Goal: Task Accomplishment & Management: Manage account settings

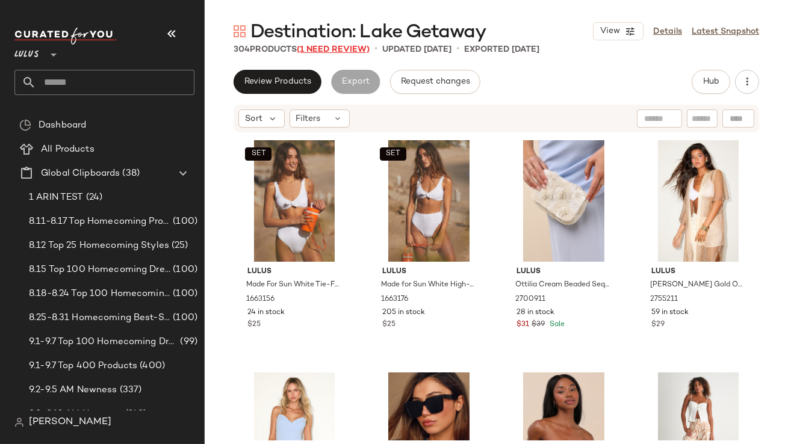
click at [333, 52] on span "(1 Need Review)" at bounding box center [333, 49] width 73 height 9
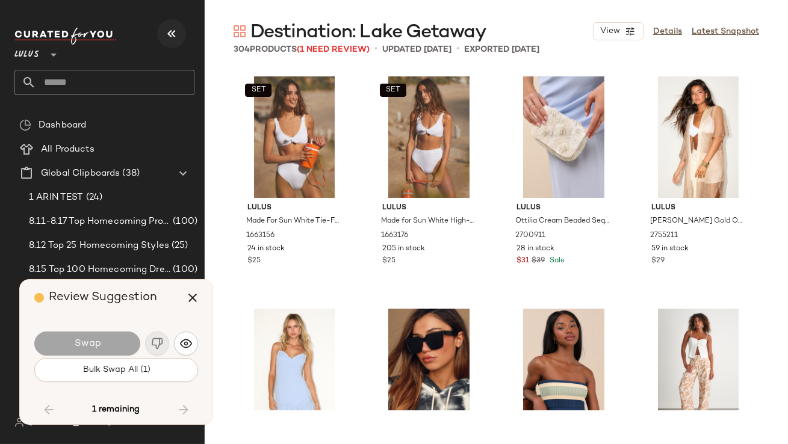
scroll to position [15572, 0]
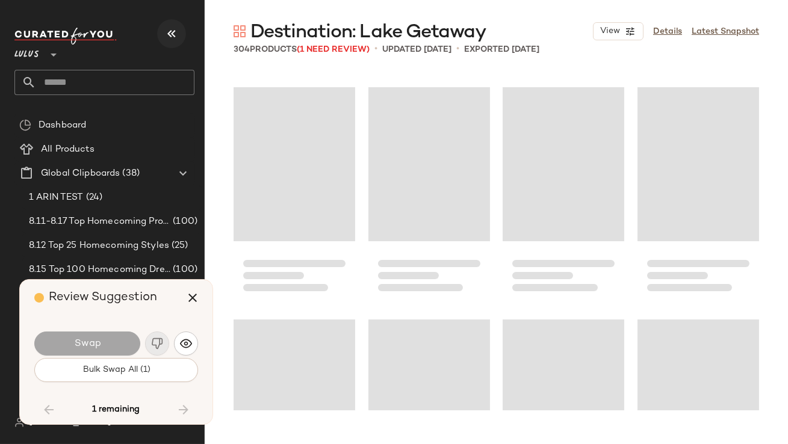
click at [175, 36] on icon "button" at bounding box center [171, 33] width 14 height 14
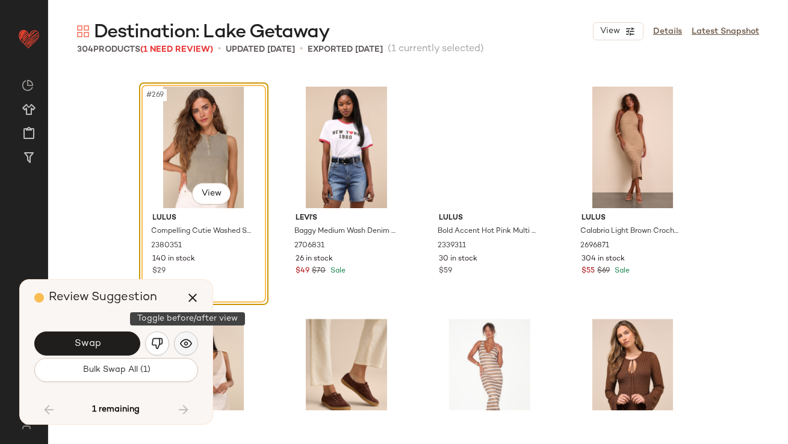
click at [185, 340] on img "button" at bounding box center [186, 344] width 12 height 12
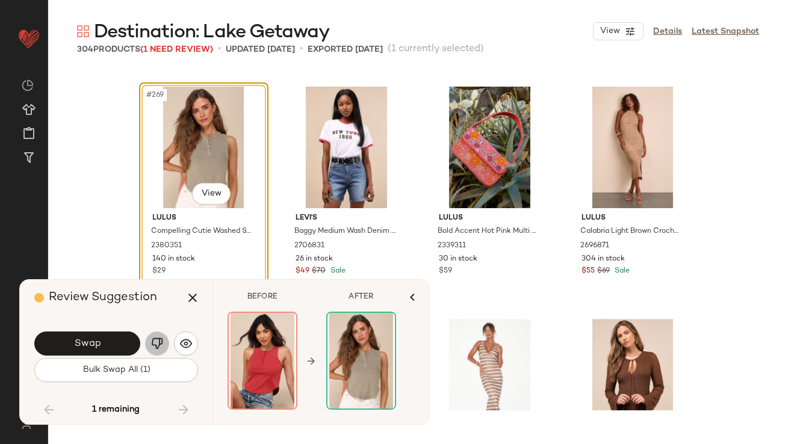
click at [164, 340] on button "button" at bounding box center [157, 344] width 24 height 24
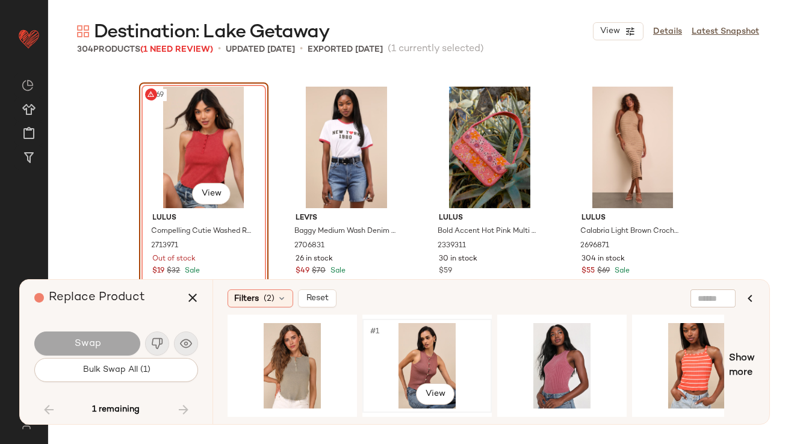
click at [420, 353] on div "#1 View" at bounding box center [427, 366] width 121 height 86
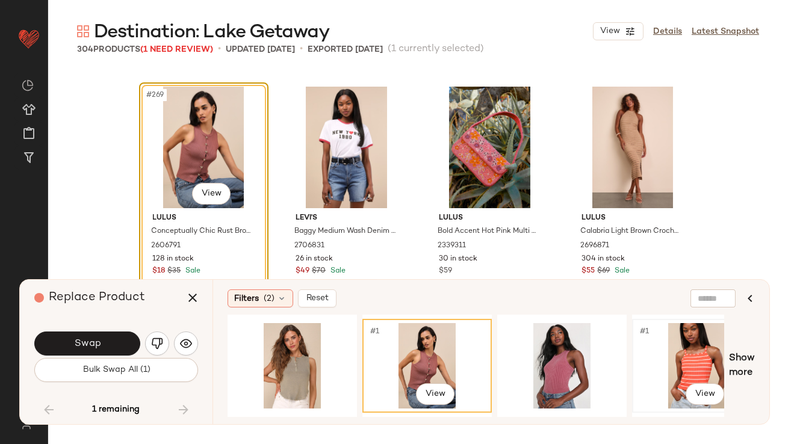
click at [656, 348] on div "#1 View" at bounding box center [696, 366] width 121 height 86
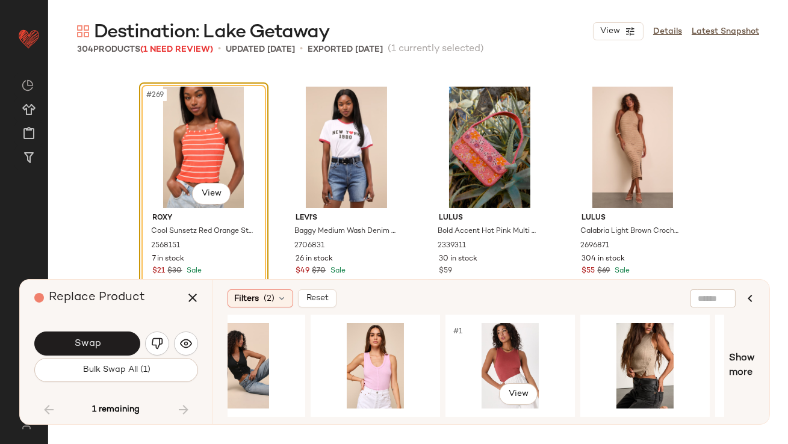
scroll to position [0, 624]
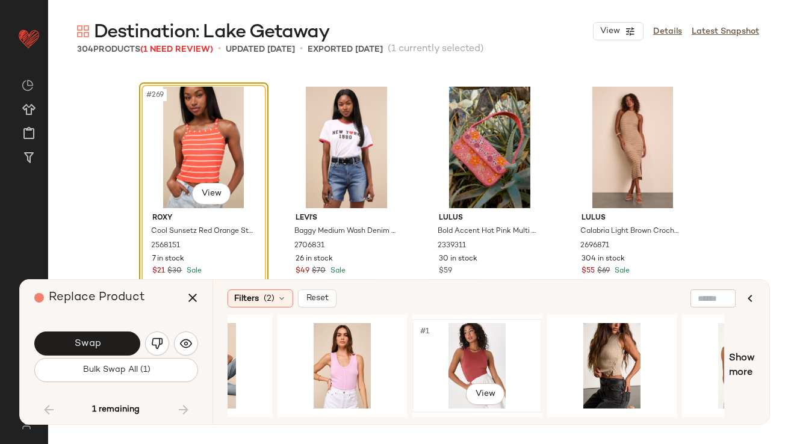
click at [455, 375] on div "#1 View" at bounding box center [477, 366] width 121 height 86
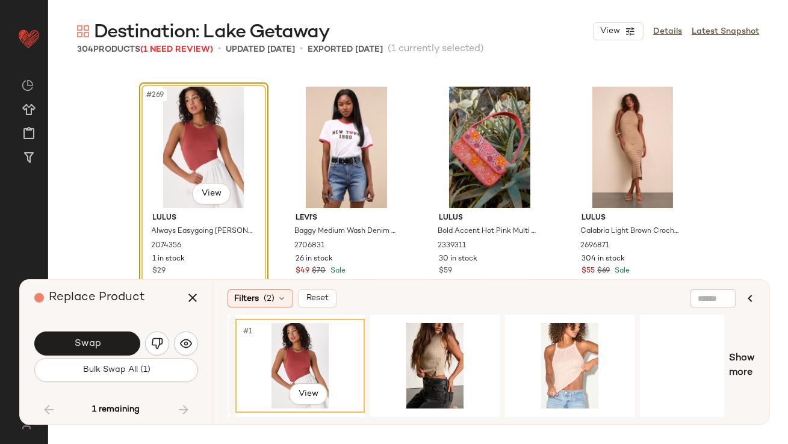
scroll to position [0, 845]
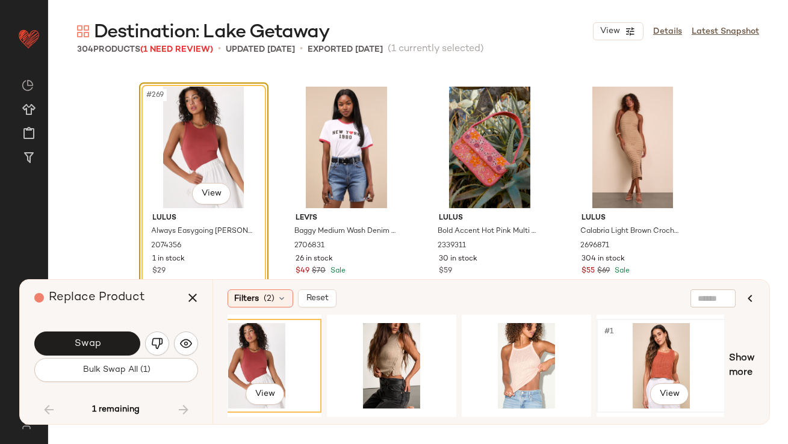
click at [654, 349] on div "#1 View" at bounding box center [661, 366] width 121 height 86
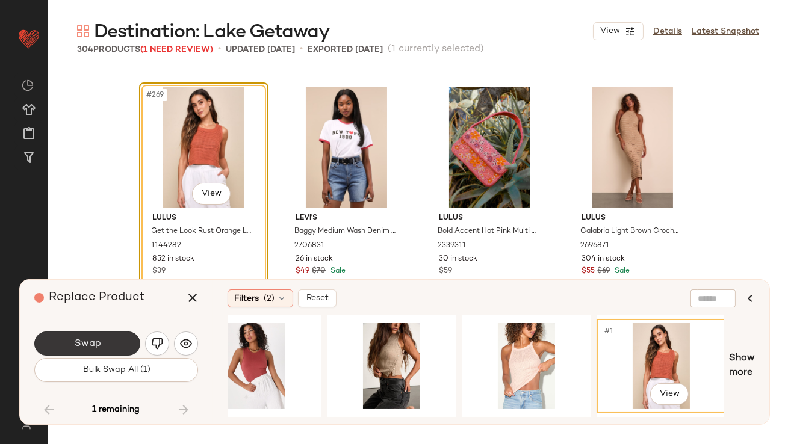
click at [112, 341] on button "Swap" at bounding box center [87, 344] width 106 height 24
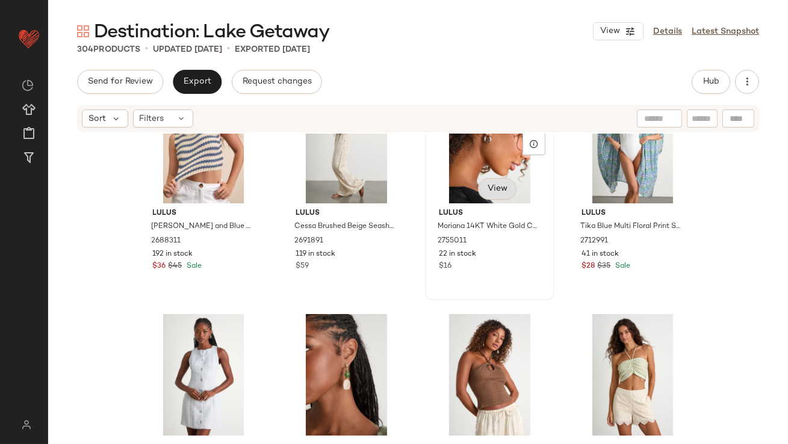
scroll to position [531, 0]
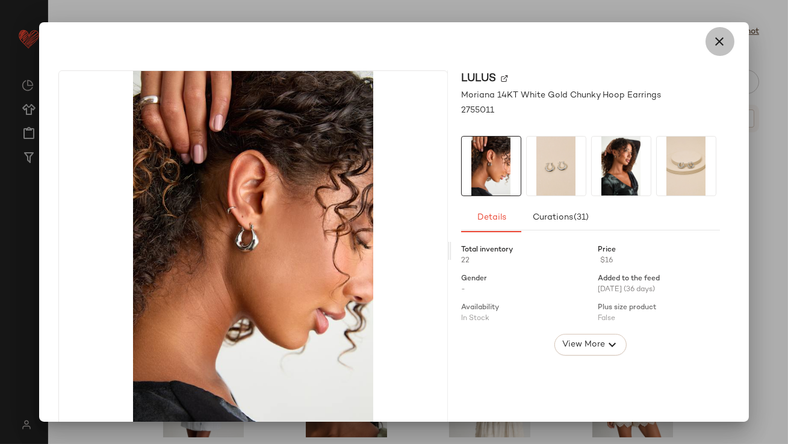
click at [715, 42] on icon "button" at bounding box center [720, 41] width 14 height 14
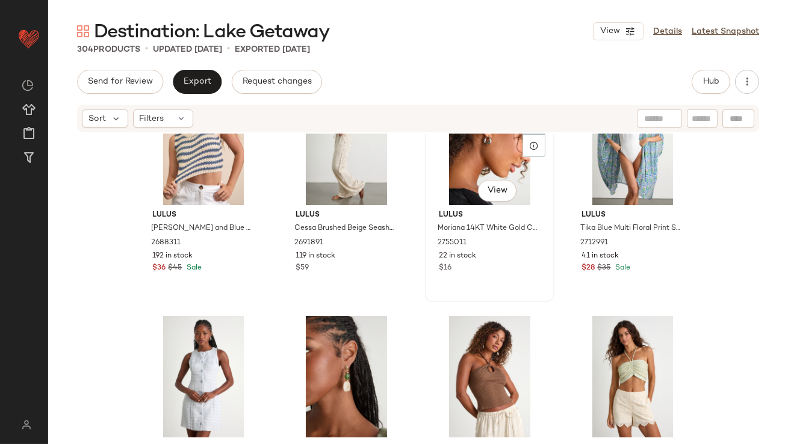
scroll to position [530, 0]
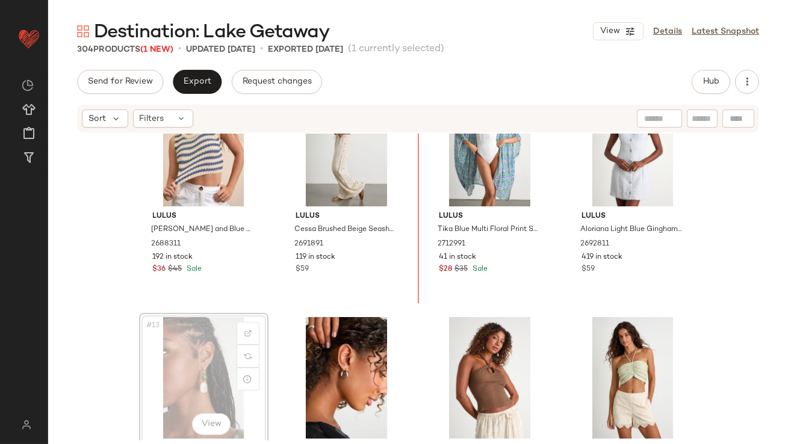
scroll to position [522, 0]
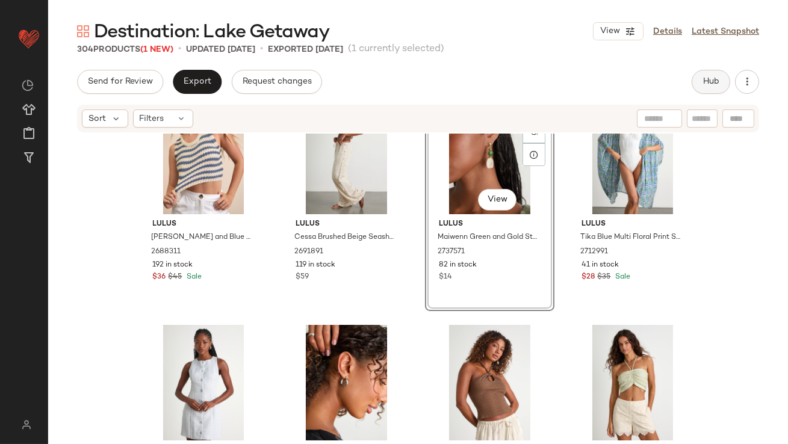
click at [708, 78] on span "Hub" at bounding box center [711, 82] width 17 height 10
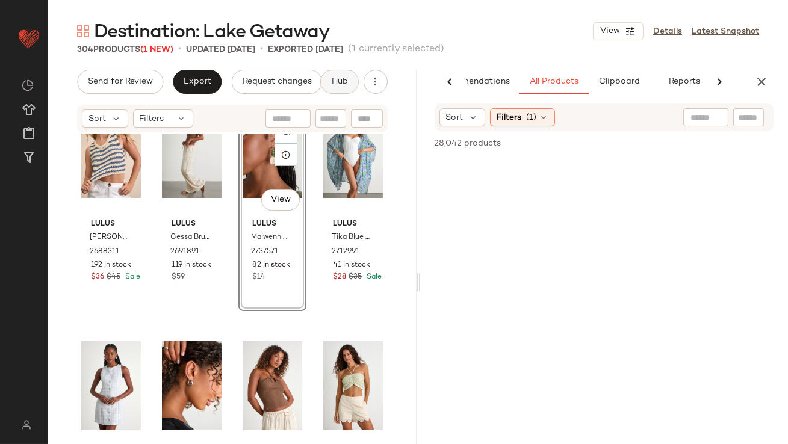
scroll to position [0, 67]
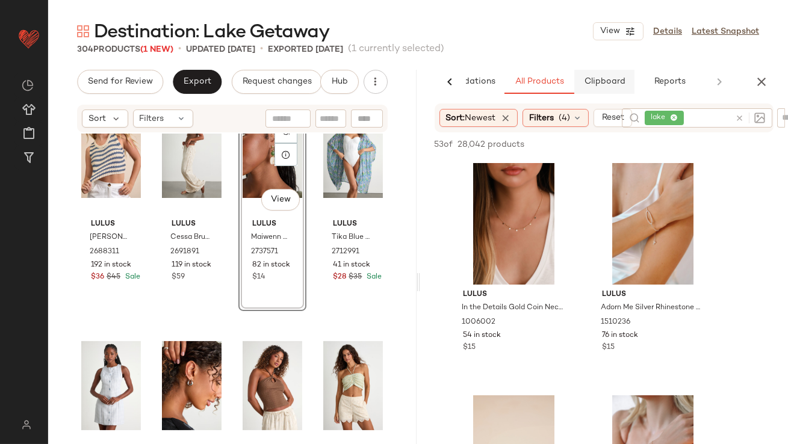
click at [601, 78] on span "Clipboard" at bounding box center [604, 82] width 42 height 10
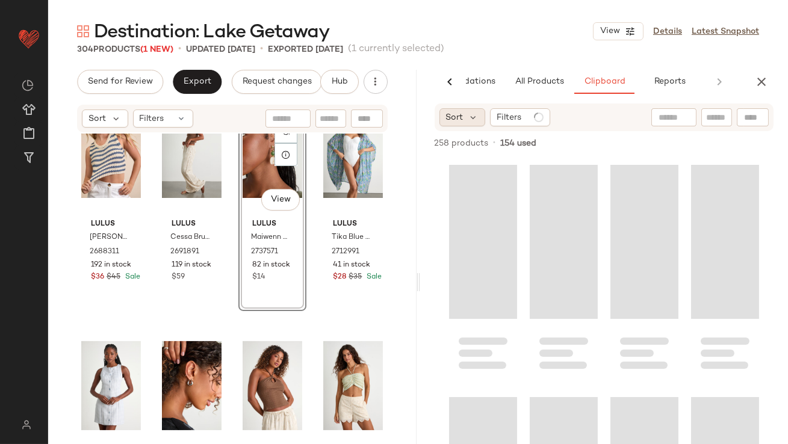
click at [465, 120] on div "Sort" at bounding box center [463, 117] width 46 height 18
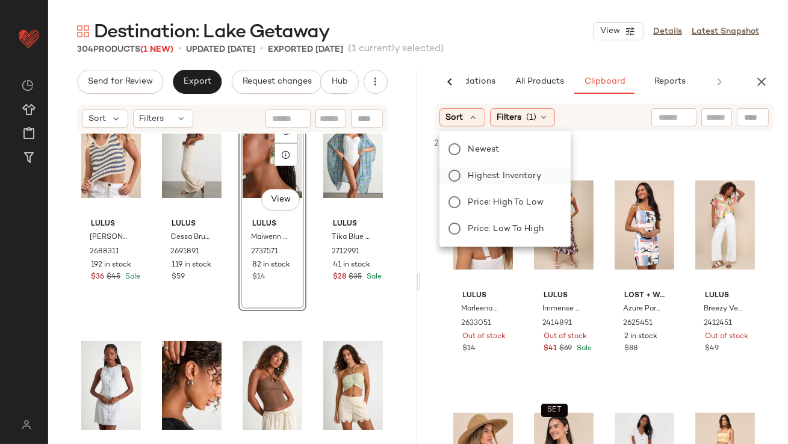
click at [467, 167] on label "Highest Inventory" at bounding box center [513, 175] width 98 height 17
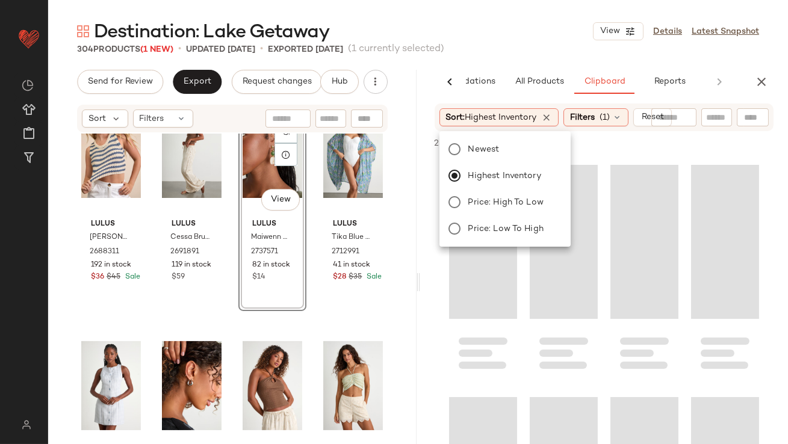
click at [512, 53] on div "304 Products (1 New) • updated Sep 10th • Exported Sep 8th (1 currently selecte…" at bounding box center [418, 49] width 740 height 12
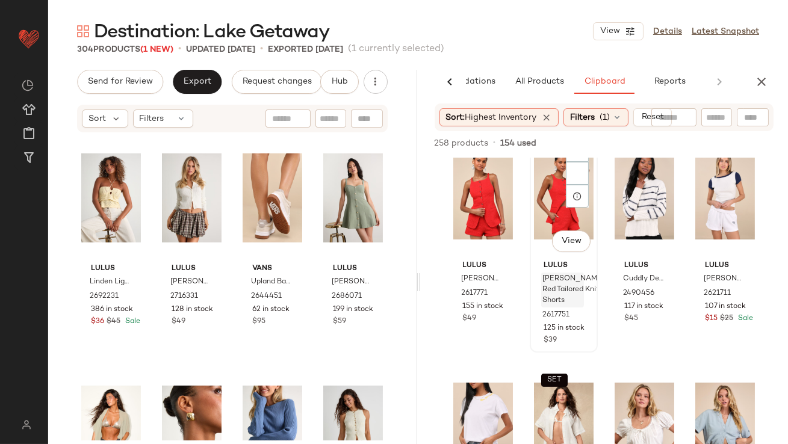
scroll to position [485, 0]
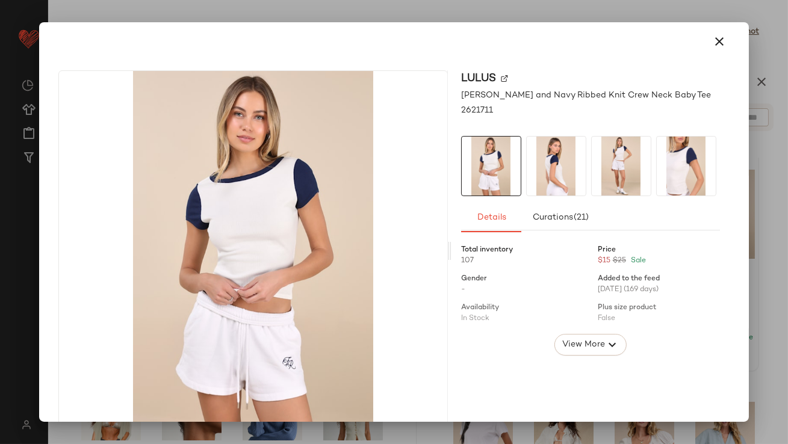
click at [717, 92] on div "Lulus Jessie White and Navy Ribbed Knit Crew Neck Baby Tee 2621711 Details Cura…" at bounding box center [591, 250] width 278 height 361
click at [713, 46] on icon "button" at bounding box center [720, 41] width 14 height 14
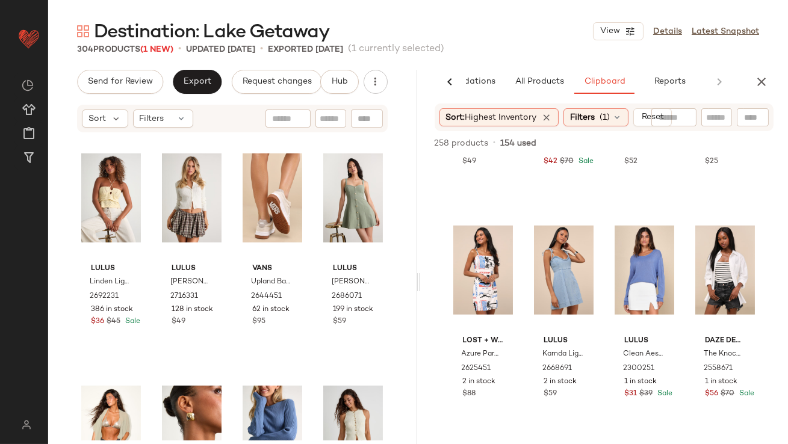
scroll to position [2080, 0]
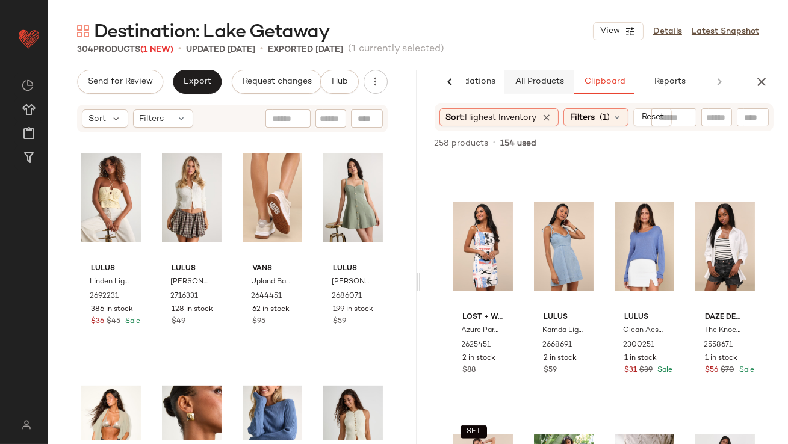
click at [543, 90] on button "All Products" at bounding box center [540, 82] width 70 height 24
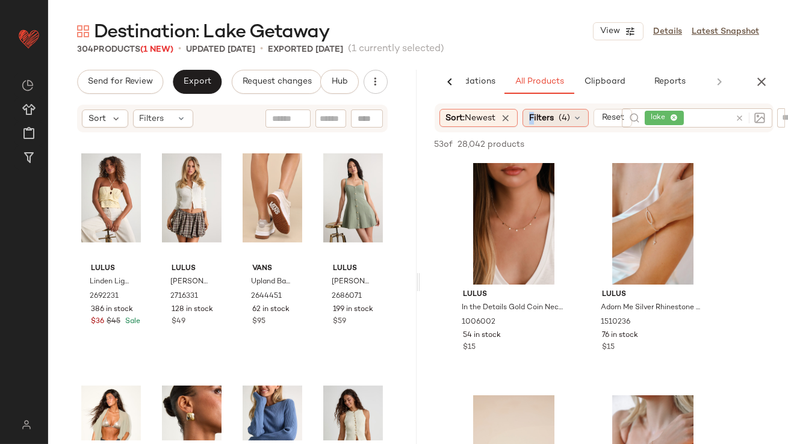
click at [535, 120] on span "Filters" at bounding box center [541, 118] width 25 height 13
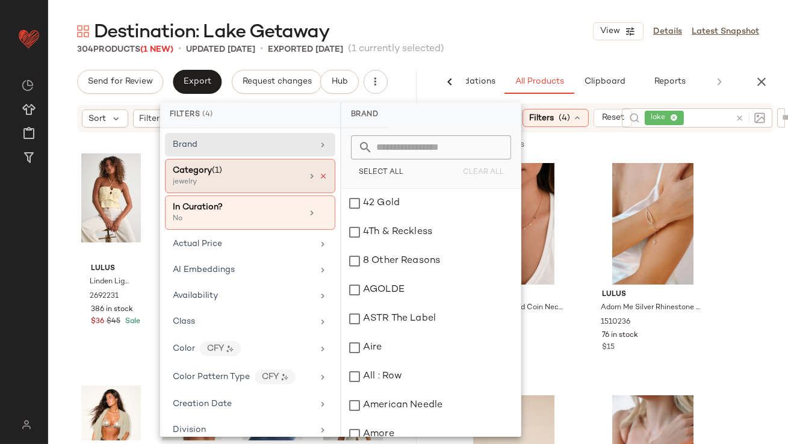
click at [319, 176] on icon at bounding box center [323, 176] width 8 height 8
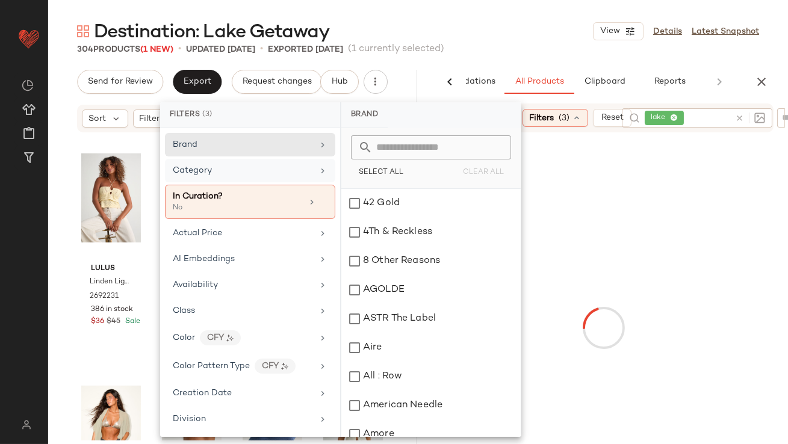
click at [293, 176] on div "Category" at bounding box center [243, 170] width 140 height 13
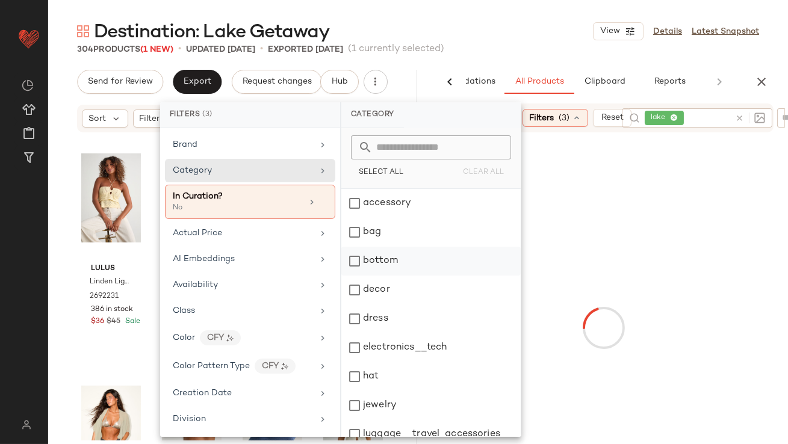
click at [372, 261] on div "bottom" at bounding box center [430, 261] width 179 height 29
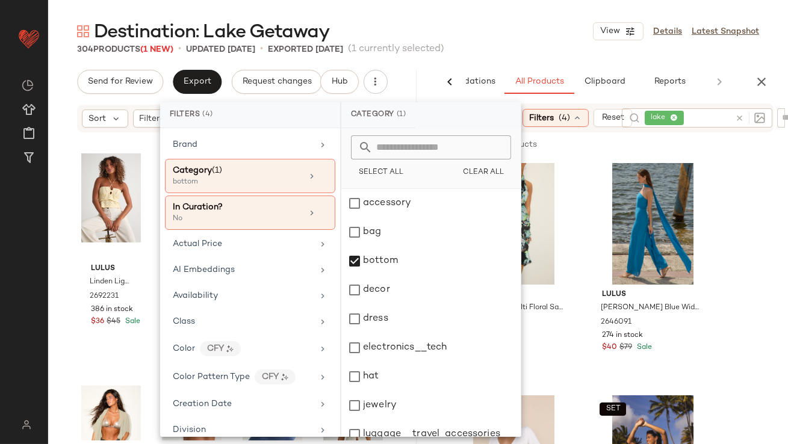
click at [517, 28] on div "Destination: Lake Getaway View Details Latest Snapshot" at bounding box center [418, 31] width 740 height 24
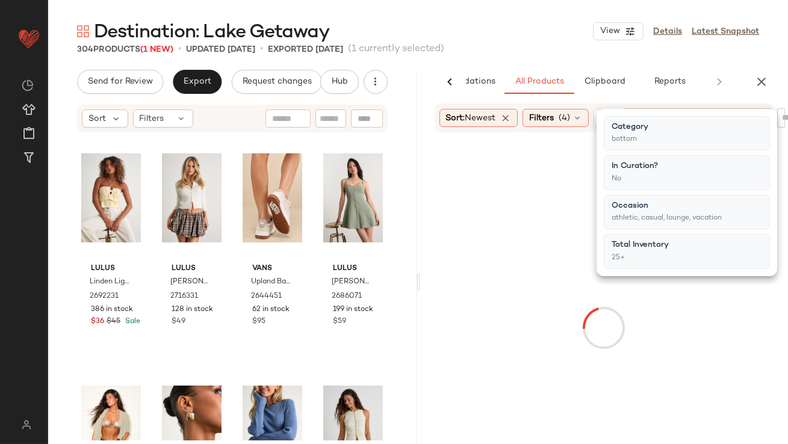
click at [517, 28] on div "Destination: Lake Getaway View Details Latest Snapshot" at bounding box center [418, 31] width 740 height 24
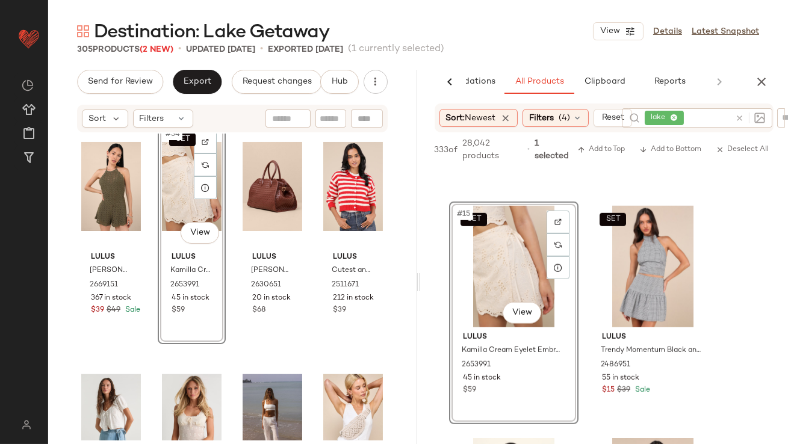
scroll to position [1852, 0]
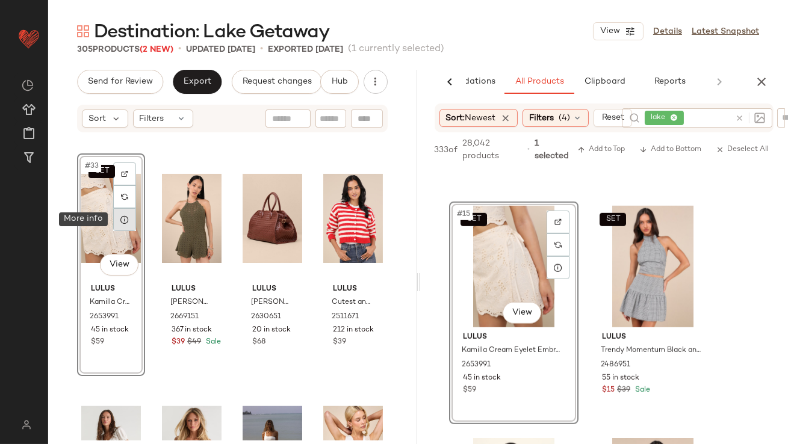
click at [126, 220] on icon at bounding box center [125, 220] width 10 height 10
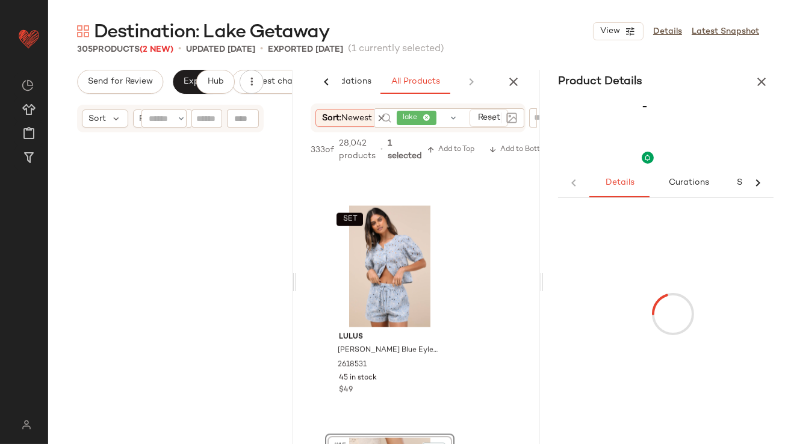
scroll to position [488, 0]
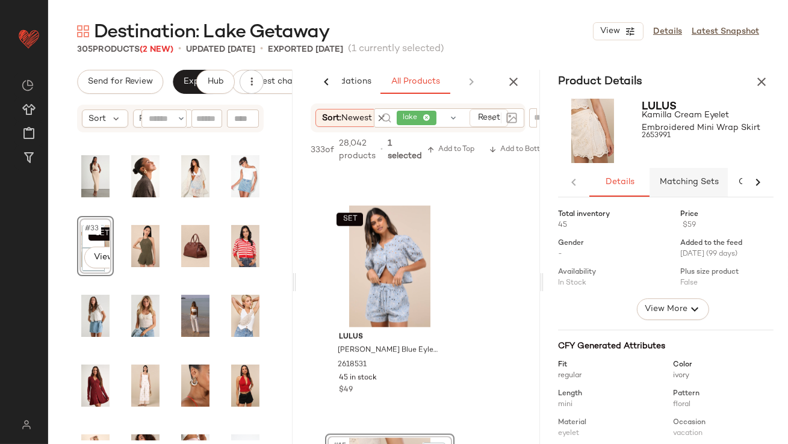
click at [673, 191] on button "Matching Sets" at bounding box center [689, 182] width 78 height 29
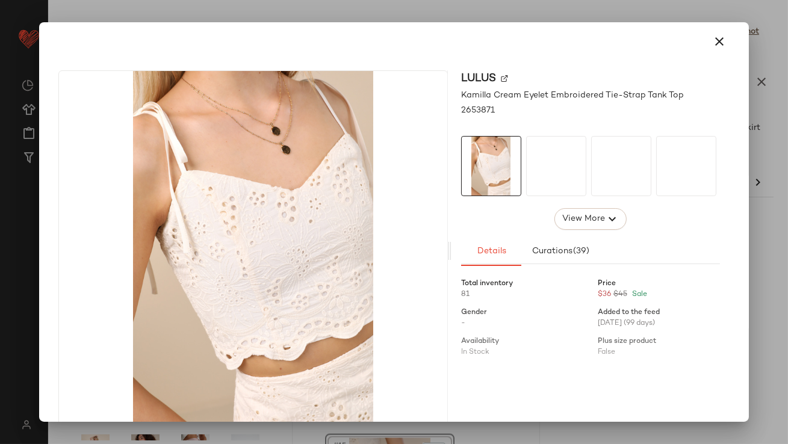
drag, startPoint x: 593, startPoint y: 273, endPoint x: 102, endPoint y: 255, distance: 491.1
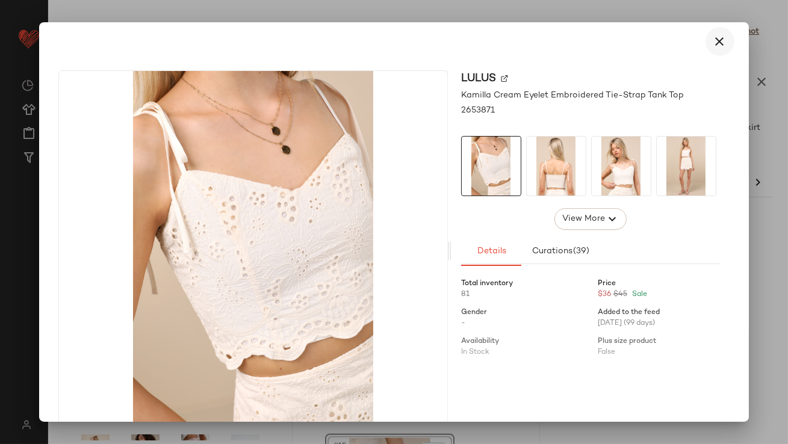
click at [719, 40] on icon "button" at bounding box center [720, 41] width 14 height 14
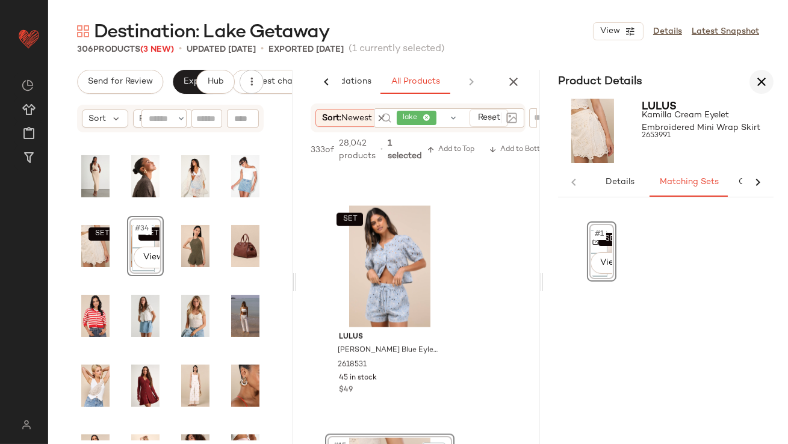
click at [770, 73] on button "button" at bounding box center [762, 82] width 24 height 24
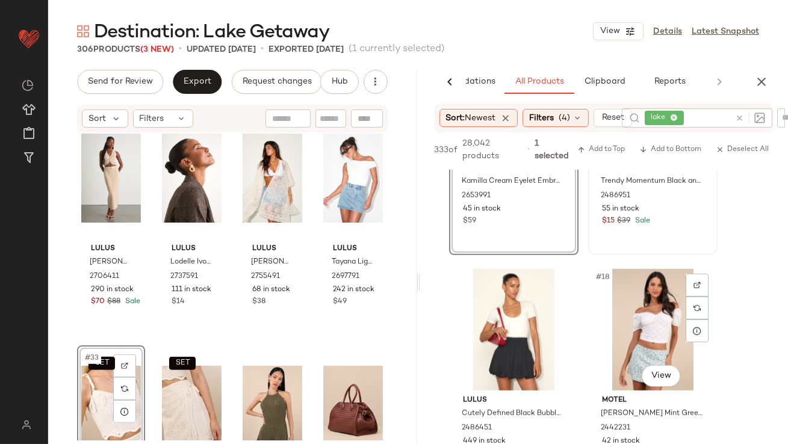
scroll to position [1782, 0]
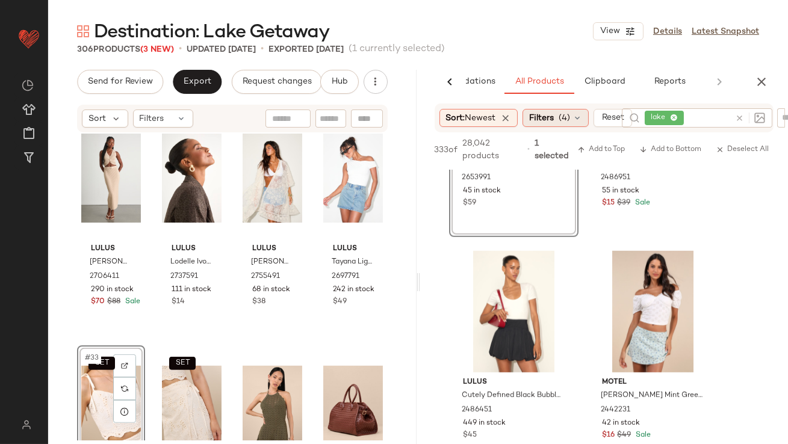
click at [568, 118] on span "(4)" at bounding box center [564, 118] width 11 height 13
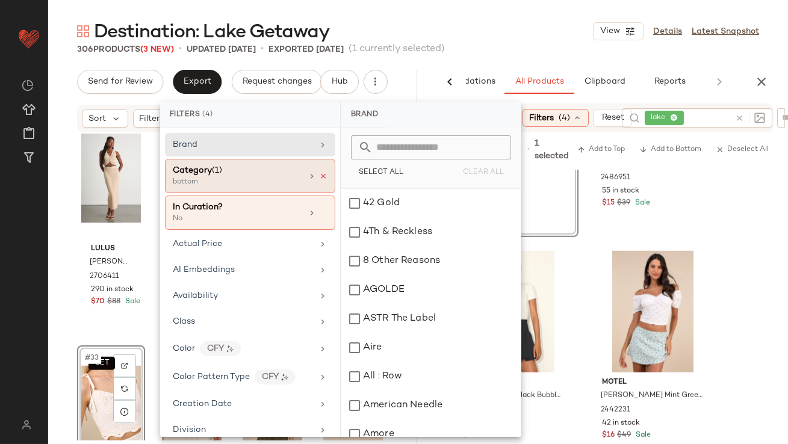
click at [319, 176] on icon at bounding box center [323, 176] width 8 height 8
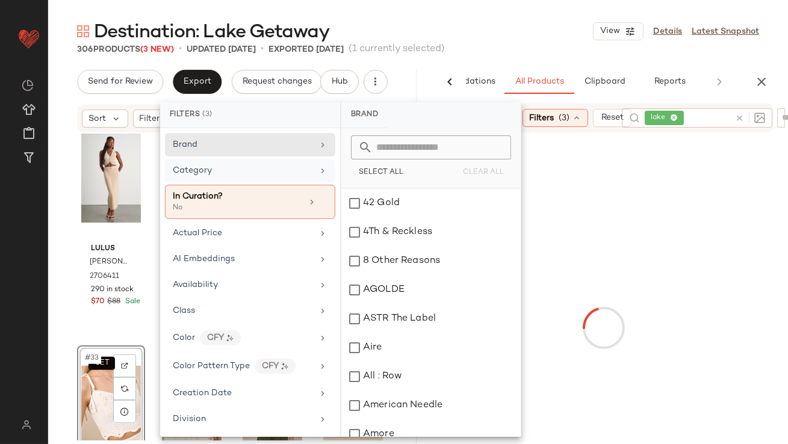
click at [291, 175] on div "Category" at bounding box center [243, 170] width 140 height 13
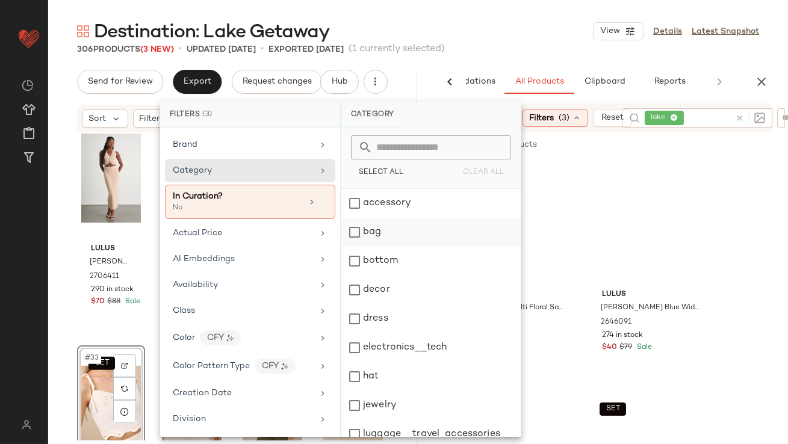
click at [376, 229] on div "bag" at bounding box center [430, 232] width 179 height 29
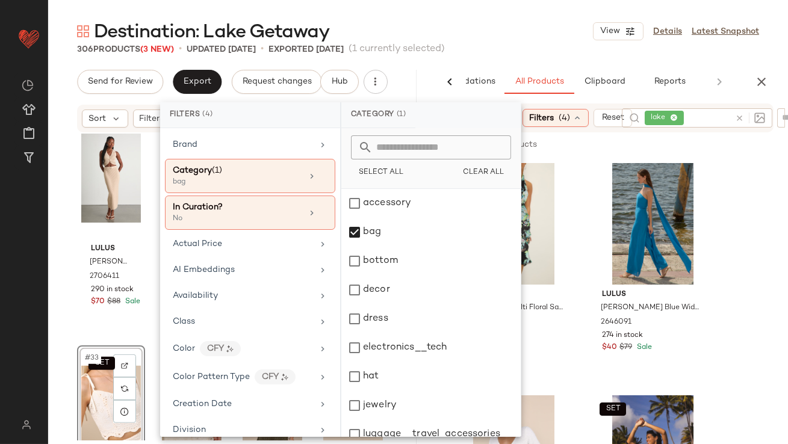
click at [505, 43] on div "306 Products (3 New) • updated Sep 10th • Exported Sep 8th (1 currently selecte…" at bounding box center [418, 49] width 740 height 12
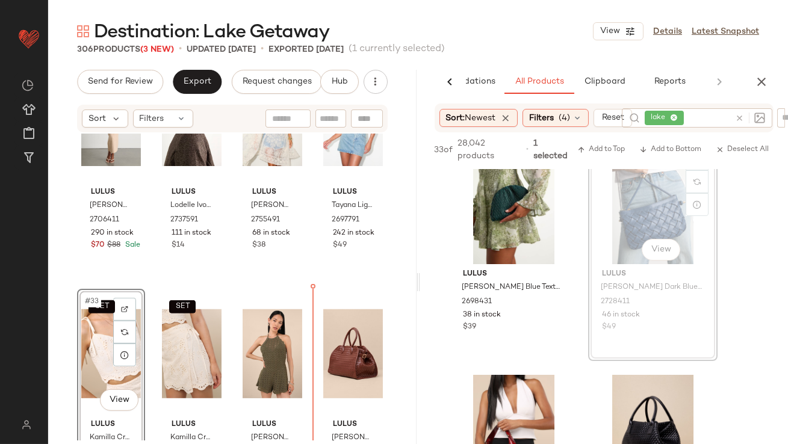
scroll to position [1783, 0]
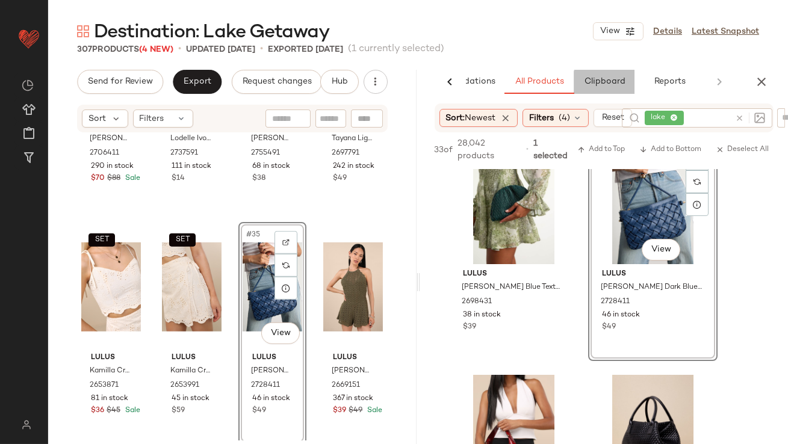
click at [604, 90] on button "Clipboard" at bounding box center [604, 82] width 60 height 24
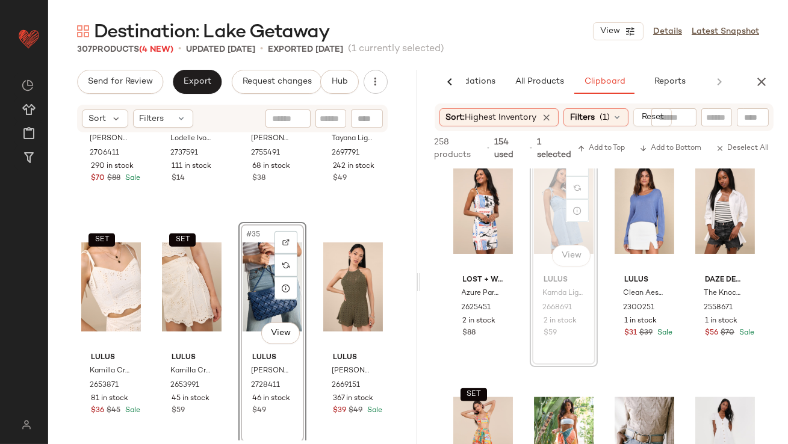
scroll to position [2126, 0]
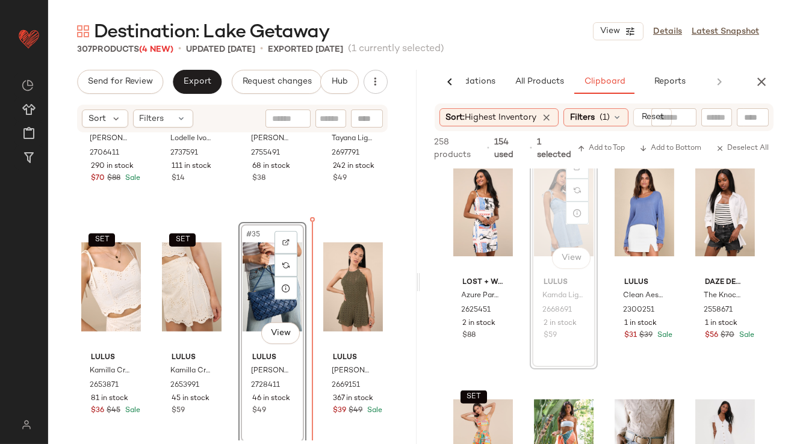
drag, startPoint x: 559, startPoint y: 200, endPoint x: 550, endPoint y: 201, distance: 9.1
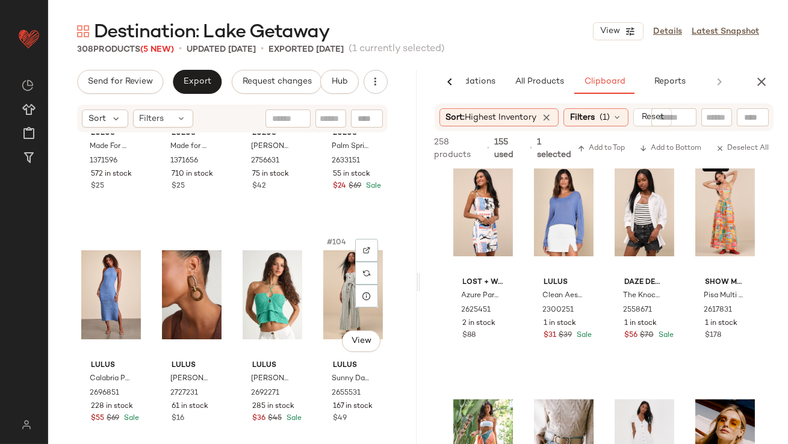
scroll to position [5891, 0]
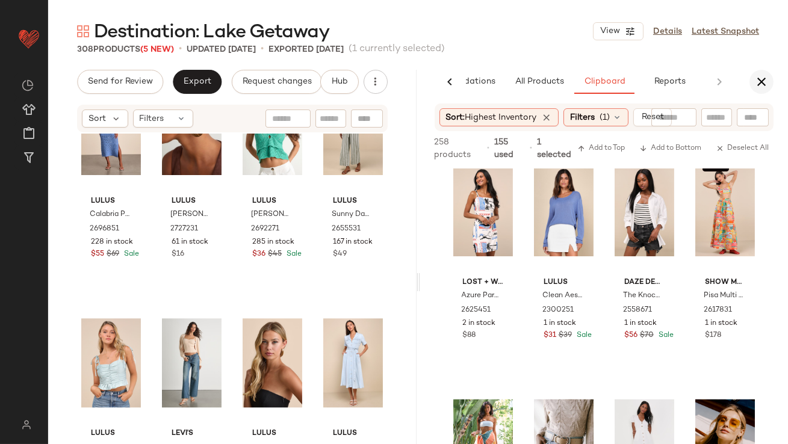
click at [762, 75] on icon "button" at bounding box center [761, 82] width 14 height 14
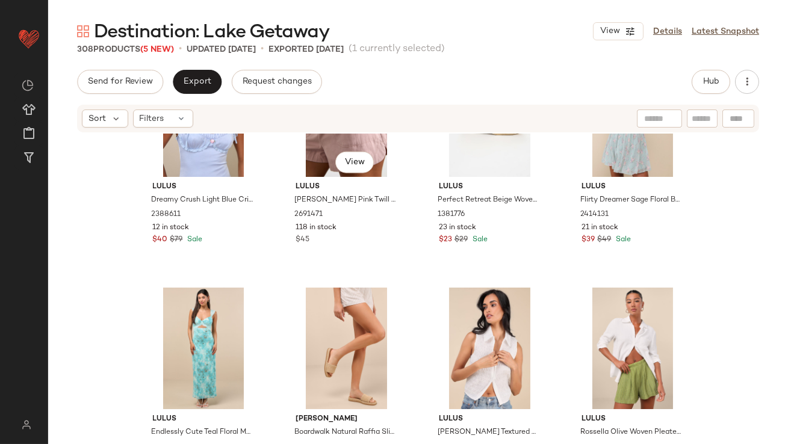
scroll to position [2785, 0]
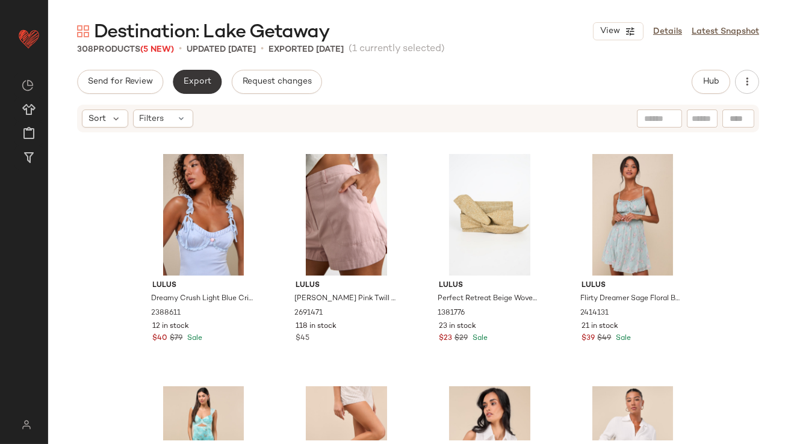
click at [204, 84] on span "Export" at bounding box center [197, 82] width 28 height 10
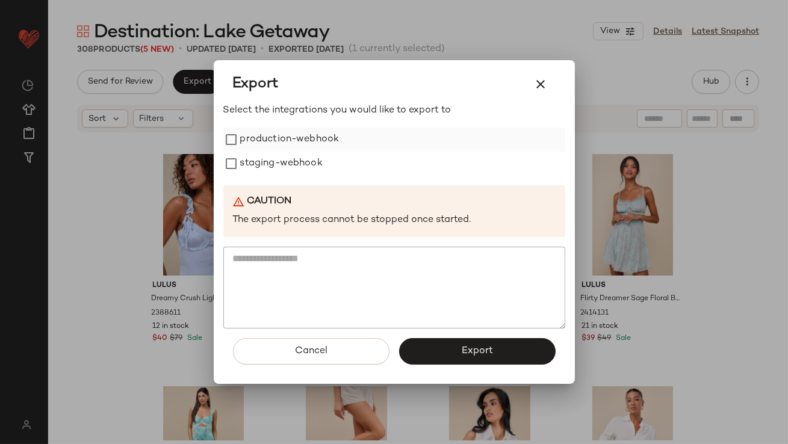
click at [246, 140] on label "production-webhook" at bounding box center [289, 140] width 99 height 24
click at [246, 161] on label "staging-webhook" at bounding box center [281, 164] width 82 height 24
click at [547, 95] on button "button" at bounding box center [541, 84] width 29 height 29
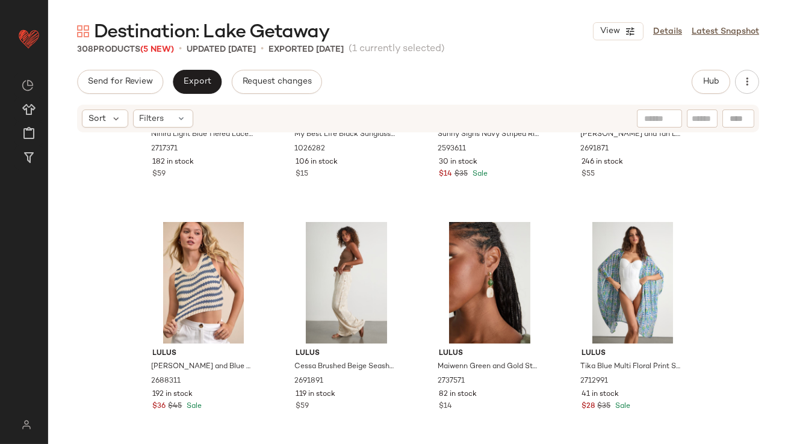
scroll to position [460, 0]
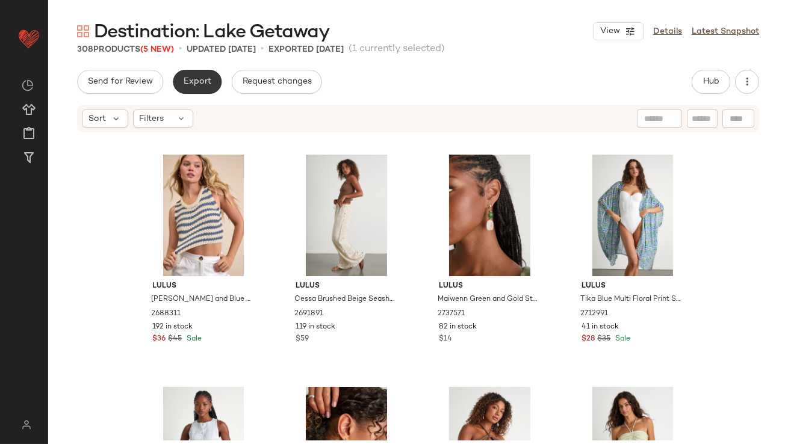
click at [182, 93] on div "Export" at bounding box center [197, 82] width 49 height 24
click at [194, 81] on span "Export" at bounding box center [197, 82] width 28 height 10
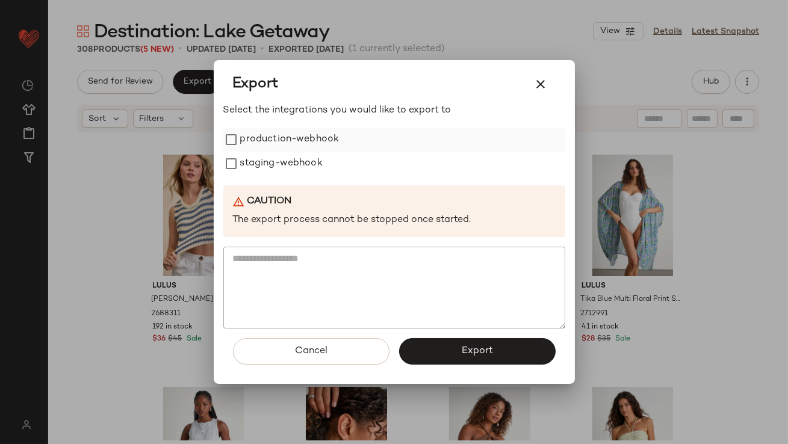
click at [250, 136] on label "production-webhook" at bounding box center [289, 140] width 99 height 24
click at [250, 158] on label "staging-webhook" at bounding box center [281, 164] width 82 height 24
click at [446, 350] on button "Export" at bounding box center [477, 351] width 157 height 26
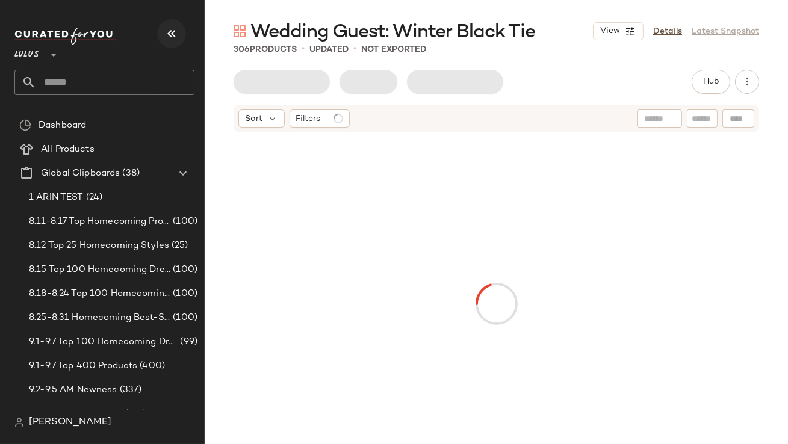
click at [176, 34] on icon "button" at bounding box center [171, 33] width 14 height 14
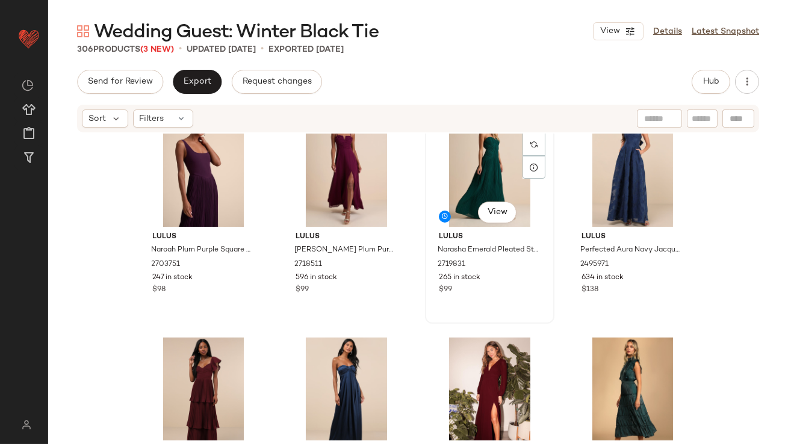
scroll to position [703, 0]
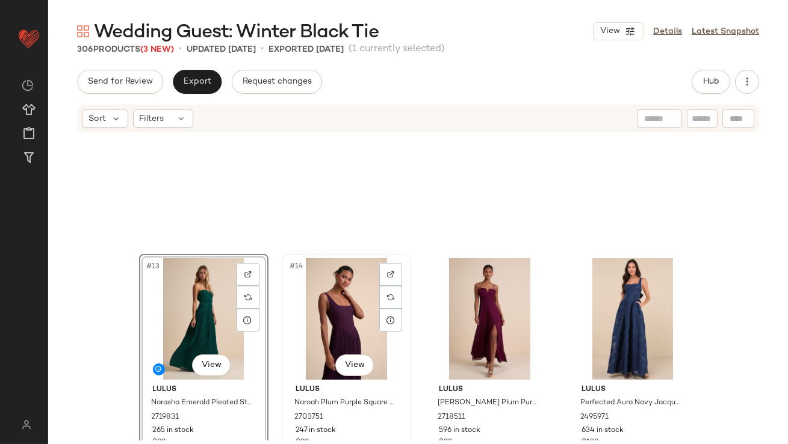
scroll to position [537, 0]
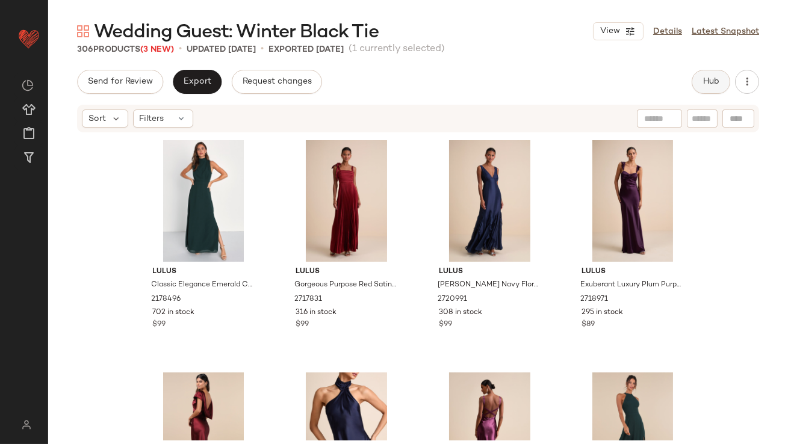
click at [700, 82] on button "Hub" at bounding box center [711, 82] width 39 height 24
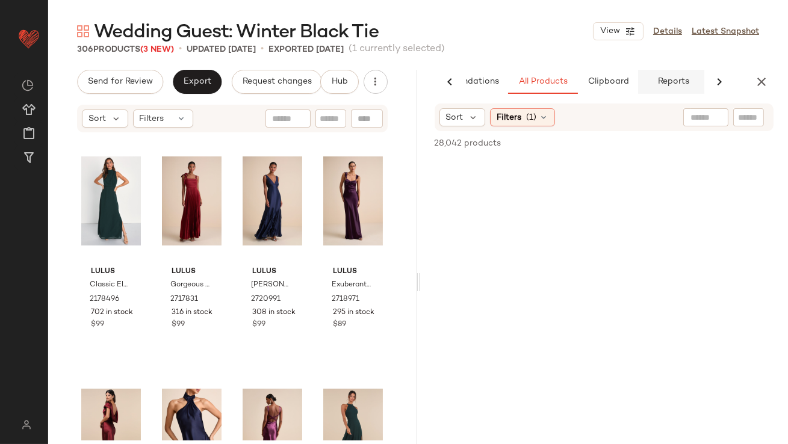
scroll to position [0, 67]
click at [674, 81] on span "Reports" at bounding box center [669, 82] width 32 height 10
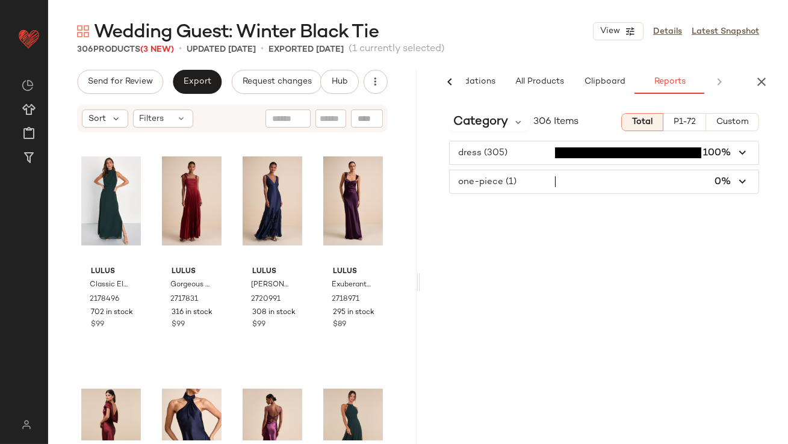
click at [679, 181] on span "button" at bounding box center [605, 181] width 310 height 23
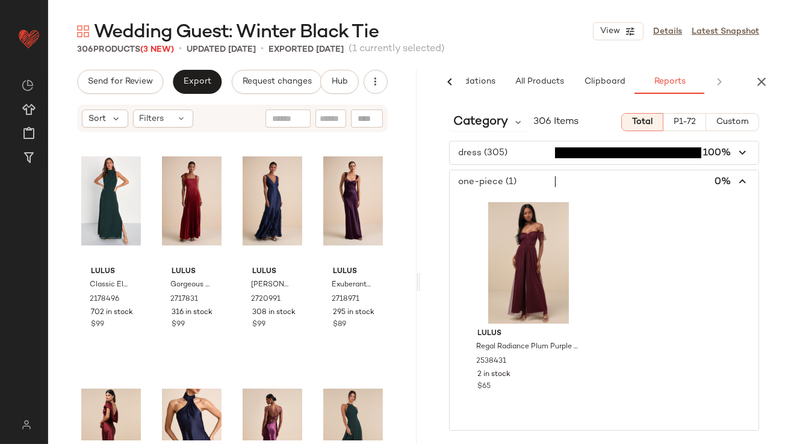
click at [745, 181] on icon "button" at bounding box center [743, 182] width 14 height 14
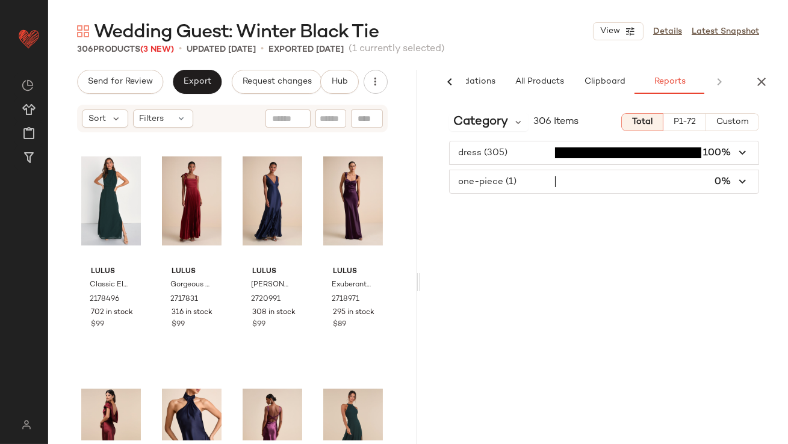
click at [745, 181] on icon "button" at bounding box center [743, 182] width 14 height 14
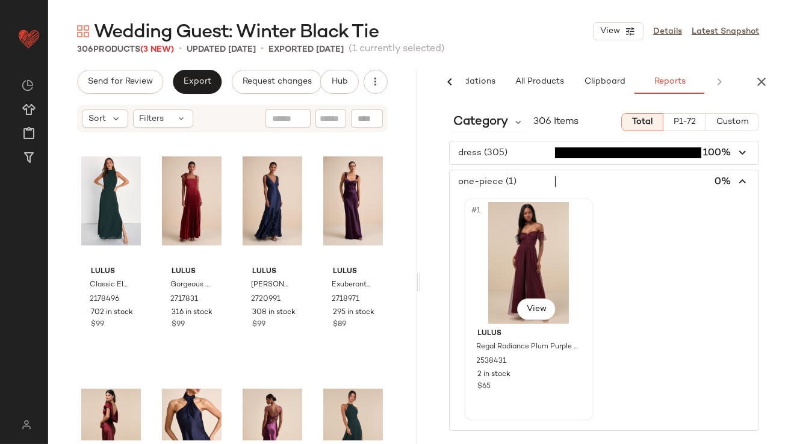
click at [527, 266] on div "#1 View" at bounding box center [528, 263] width 121 height 122
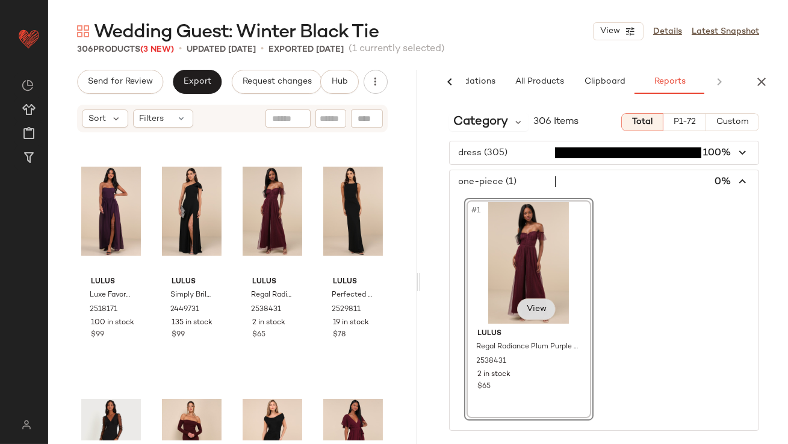
click at [553, 309] on button "View" at bounding box center [536, 310] width 39 height 22
click at [531, 309] on span "View" at bounding box center [536, 310] width 20 height 10
click at [530, 309] on span "View" at bounding box center [536, 310] width 20 height 10
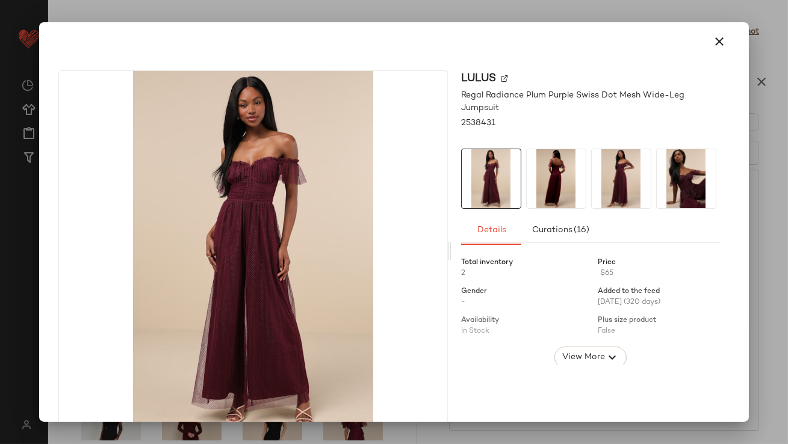
click at [552, 189] on img at bounding box center [556, 178] width 59 height 59
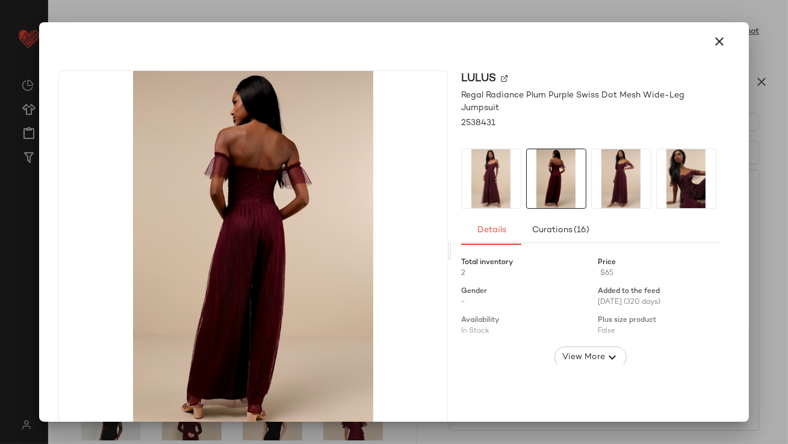
click at [604, 178] on img at bounding box center [621, 178] width 59 height 59
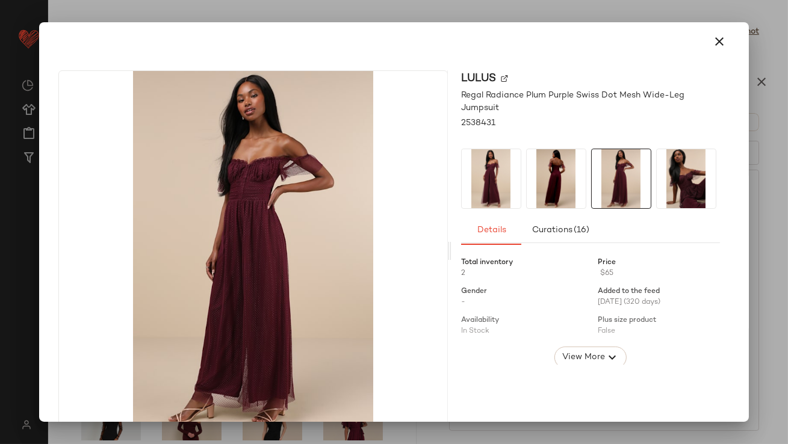
click at [734, 36] on div at bounding box center [394, 41] width 700 height 39
click at [730, 36] on div at bounding box center [394, 41] width 700 height 39
click at [713, 47] on icon "button" at bounding box center [720, 41] width 14 height 14
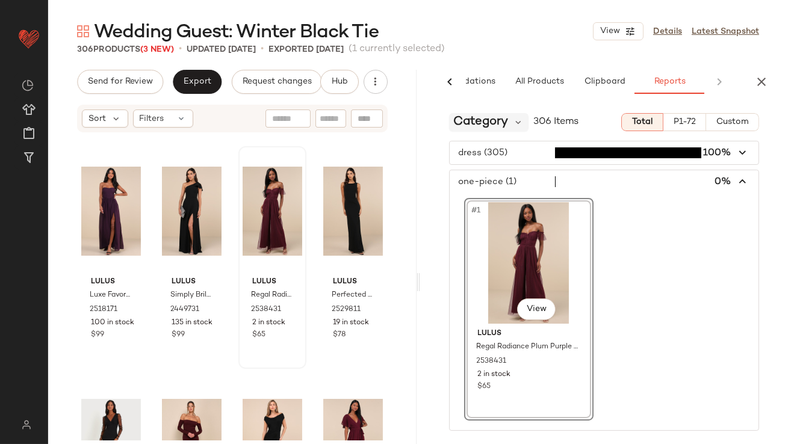
click at [493, 125] on span "Category" at bounding box center [481, 122] width 55 height 18
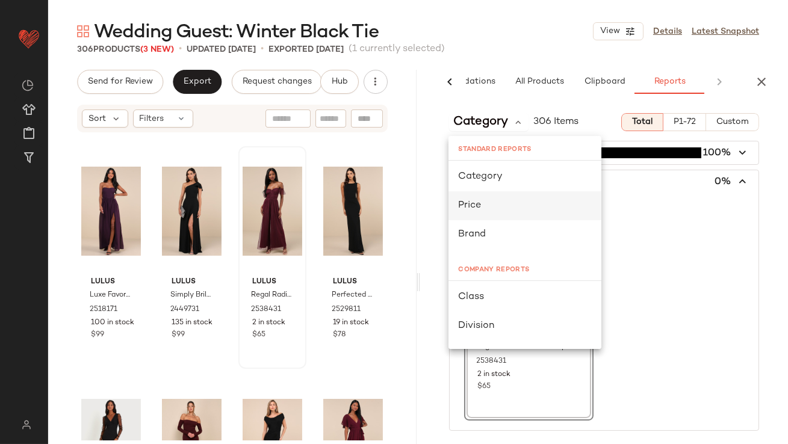
click at [486, 209] on div "Price" at bounding box center [525, 206] width 134 height 14
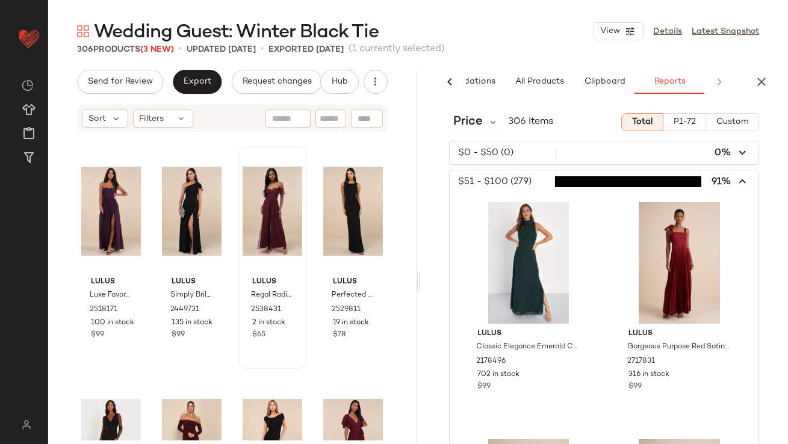
click at [547, 176] on span "button" at bounding box center [605, 181] width 310 height 23
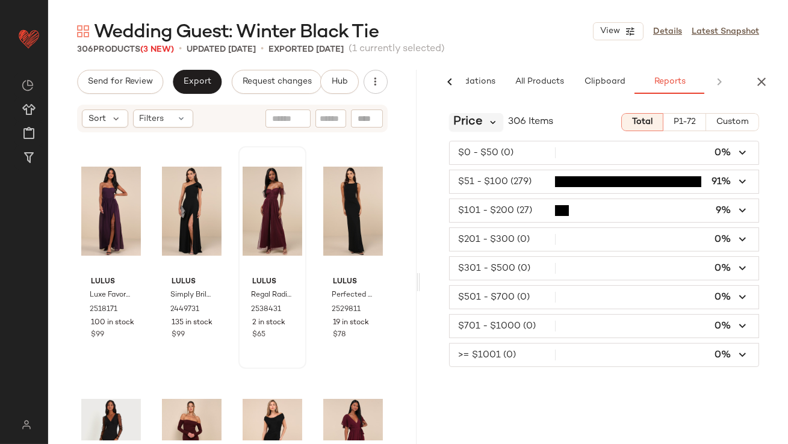
click at [491, 122] on icon at bounding box center [493, 122] width 11 height 11
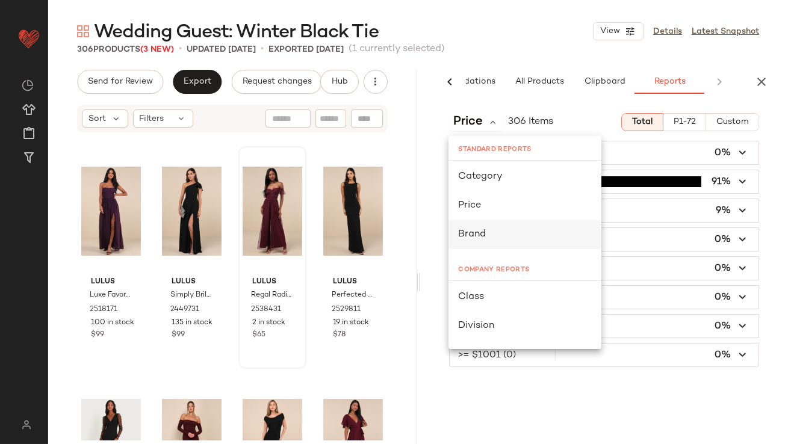
click at [491, 229] on div "Brand" at bounding box center [525, 235] width 134 height 14
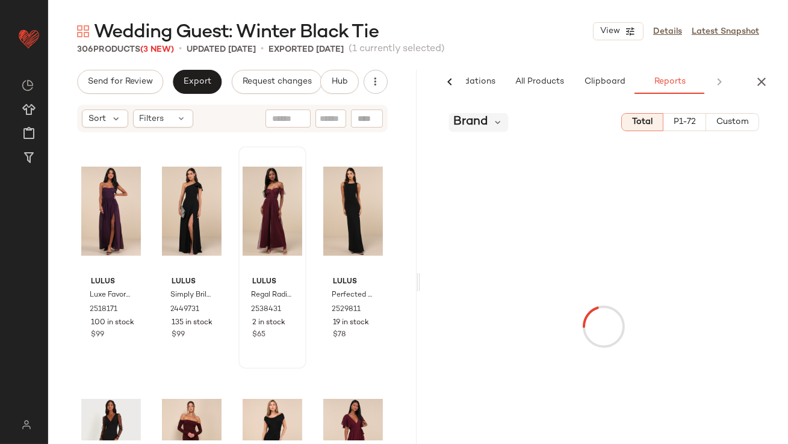
click at [491, 114] on div "Brand" at bounding box center [479, 122] width 60 height 18
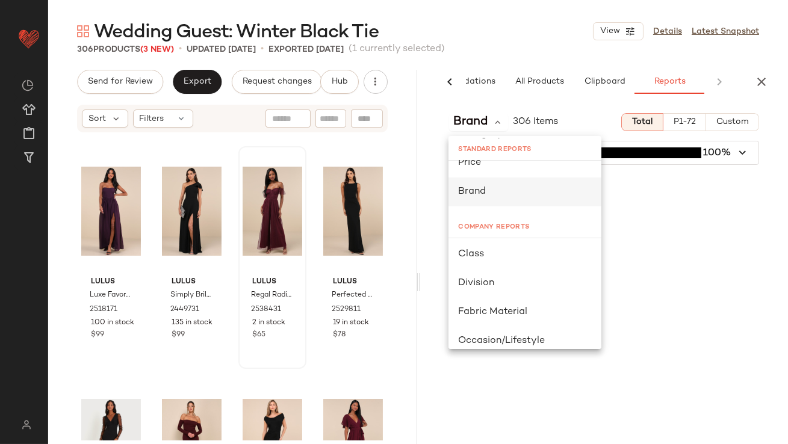
scroll to position [59, 0]
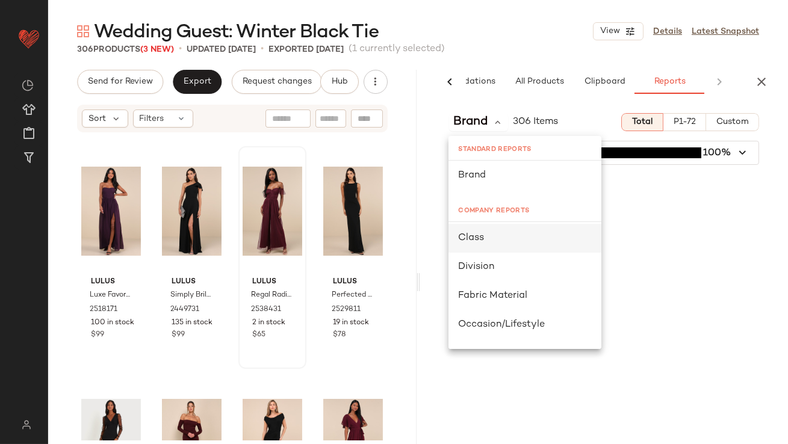
click at [487, 238] on div "Class" at bounding box center [525, 238] width 134 height 14
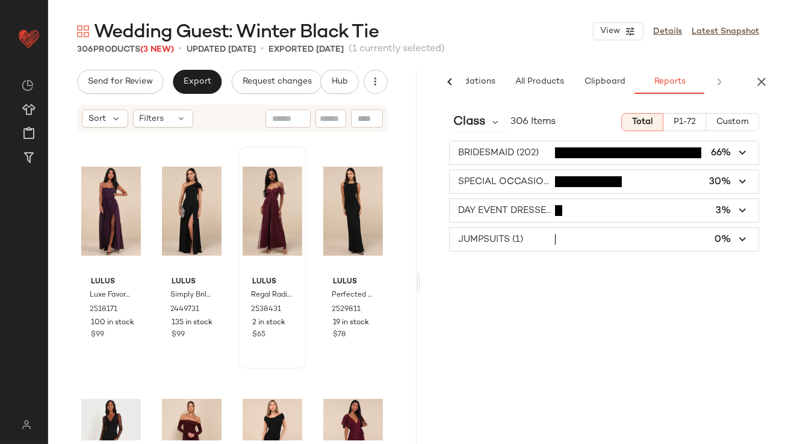
click at [492, 200] on span "button" at bounding box center [605, 210] width 310 height 23
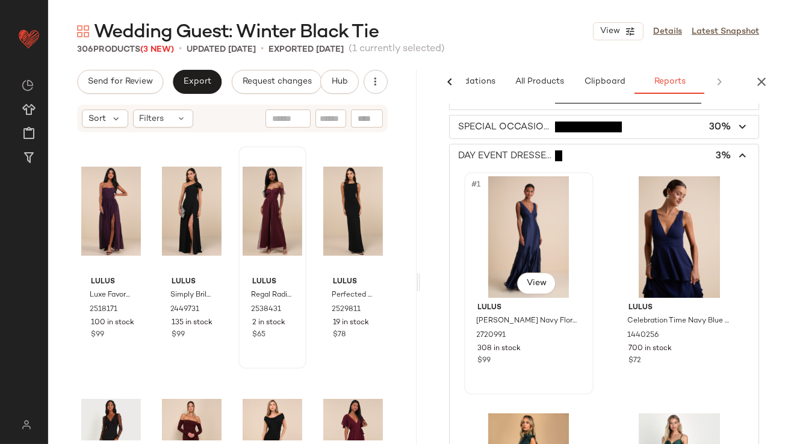
scroll to position [89, 0]
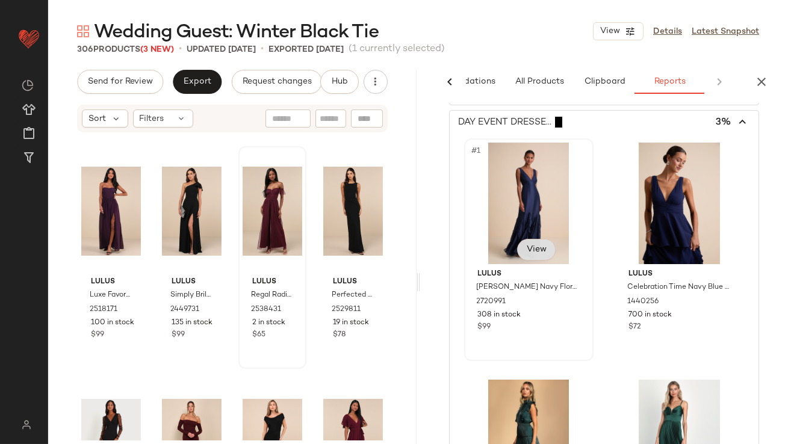
click at [530, 254] on span "View" at bounding box center [536, 250] width 20 height 10
click at [531, 248] on span "View" at bounding box center [536, 250] width 20 height 10
click at [677, 246] on span "View" at bounding box center [687, 250] width 20 height 10
click at [659, 225] on div "#2 View" at bounding box center [679, 204] width 121 height 122
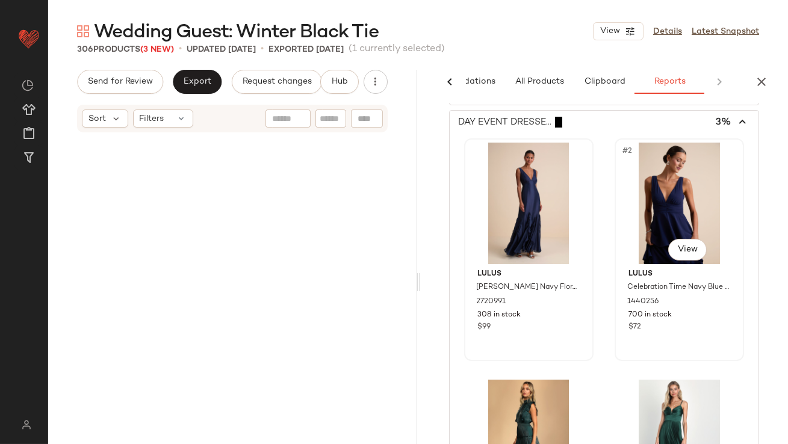
click at [659, 225] on div "#2 View" at bounding box center [679, 204] width 121 height 122
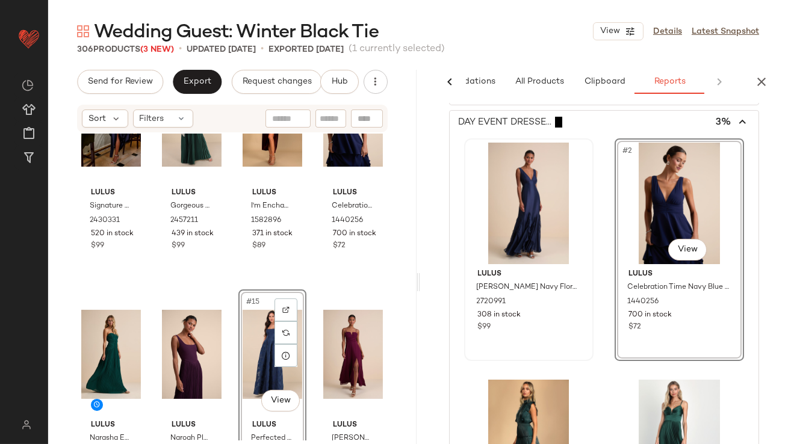
scroll to position [580, 0]
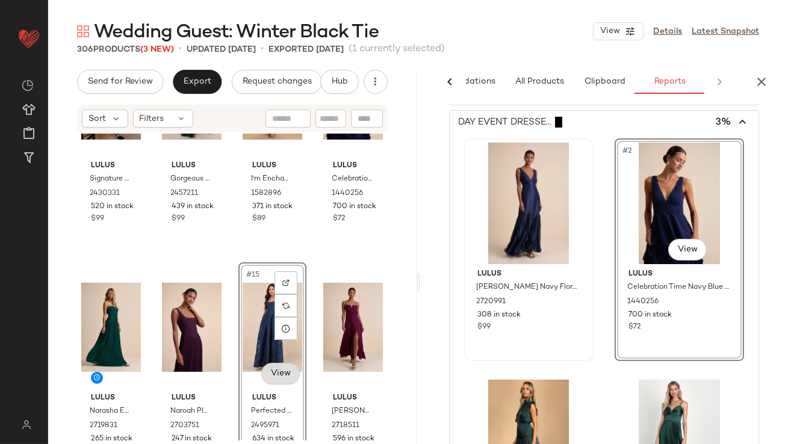
click at [268, 370] on body "Lulus ** Dashboard All Products Global Clipboards (38) Curations (813) Lillian …" at bounding box center [394, 222] width 788 height 444
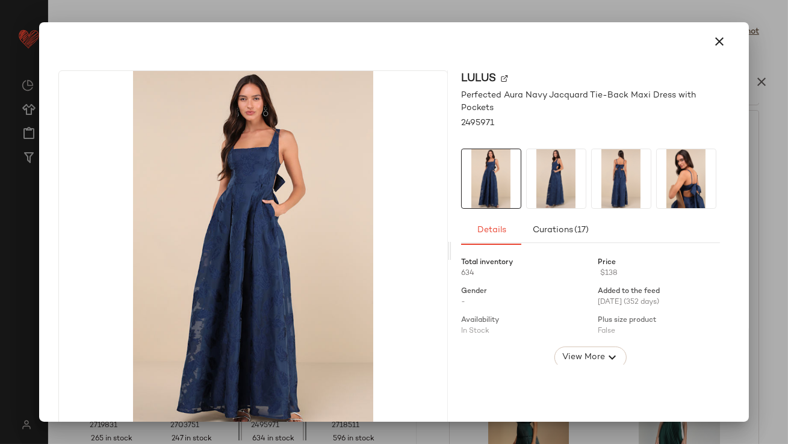
click at [527, 178] on img at bounding box center [556, 178] width 59 height 59
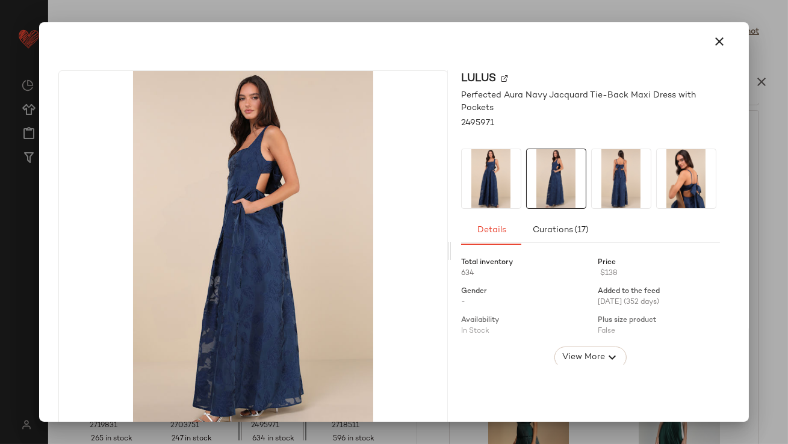
click at [617, 182] on img at bounding box center [621, 178] width 59 height 59
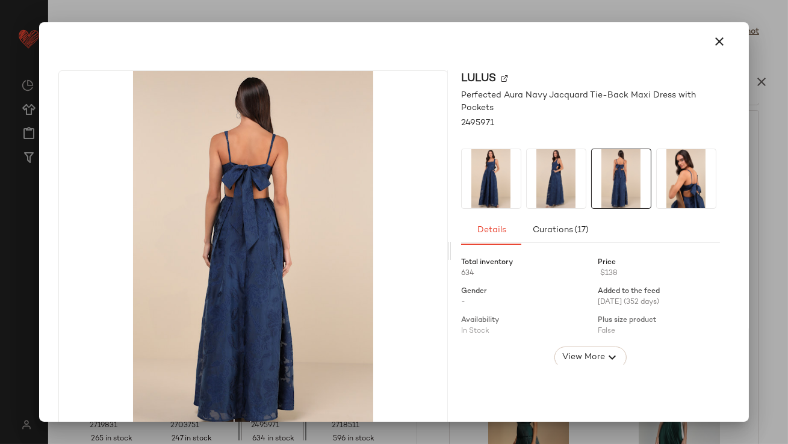
click at [692, 174] on img at bounding box center [686, 178] width 59 height 59
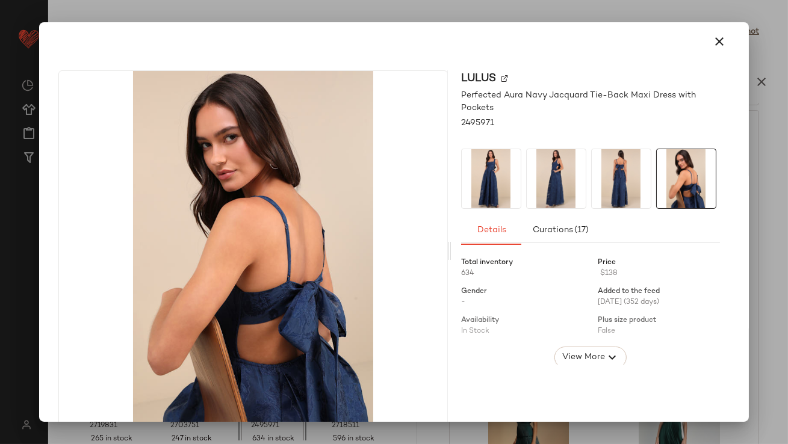
click at [739, 173] on div "Lulus Perfected Aura Navy Jacquard Tie-Back Maxi Dress with Pockets 2495971 Det…" at bounding box center [393, 222] width 709 height 400
click at [708, 165] on img at bounding box center [686, 178] width 59 height 59
click at [709, 26] on div at bounding box center [394, 41] width 700 height 39
click at [706, 42] on button "button" at bounding box center [720, 41] width 29 height 29
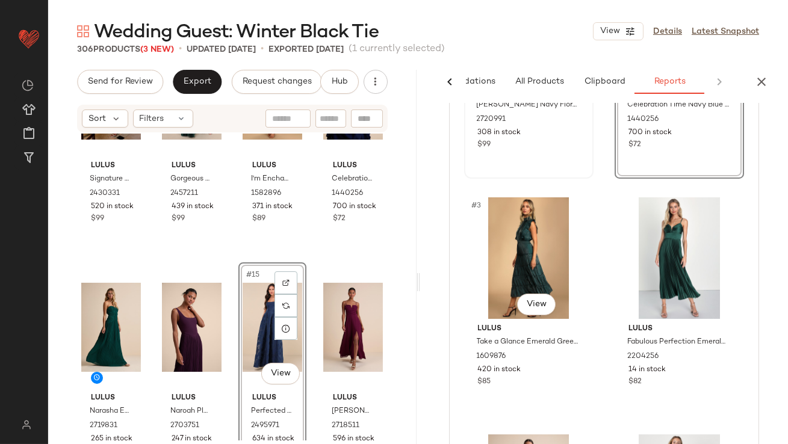
scroll to position [275, 0]
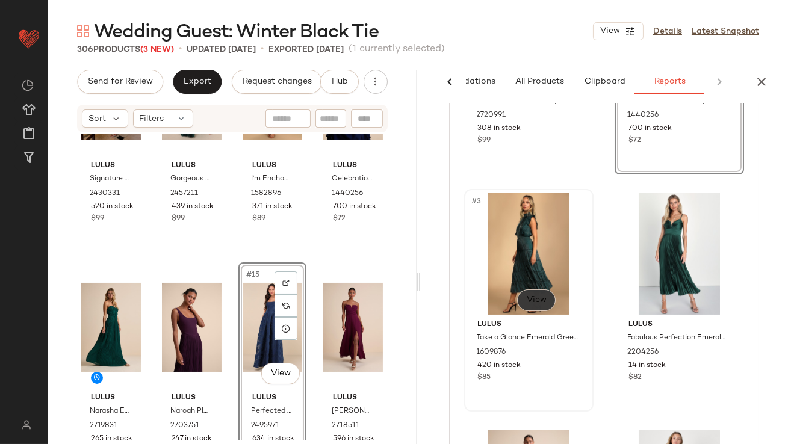
click at [534, 297] on span "View" at bounding box center [536, 301] width 20 height 10
click at [524, 259] on div "#3 View" at bounding box center [528, 254] width 121 height 122
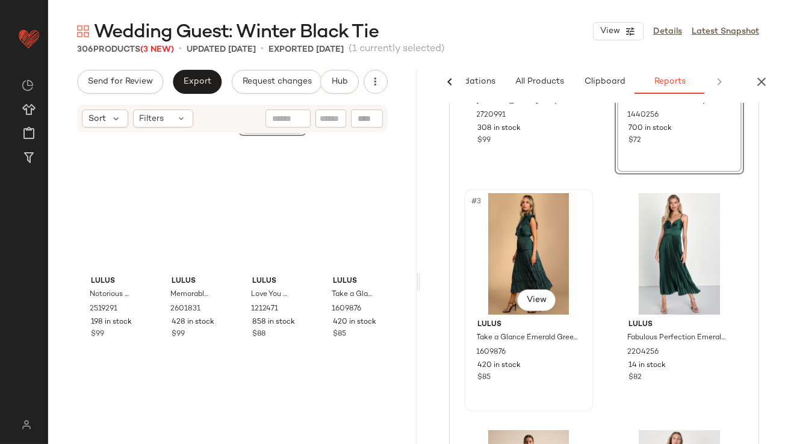
click at [524, 259] on div "#3 View" at bounding box center [528, 254] width 121 height 122
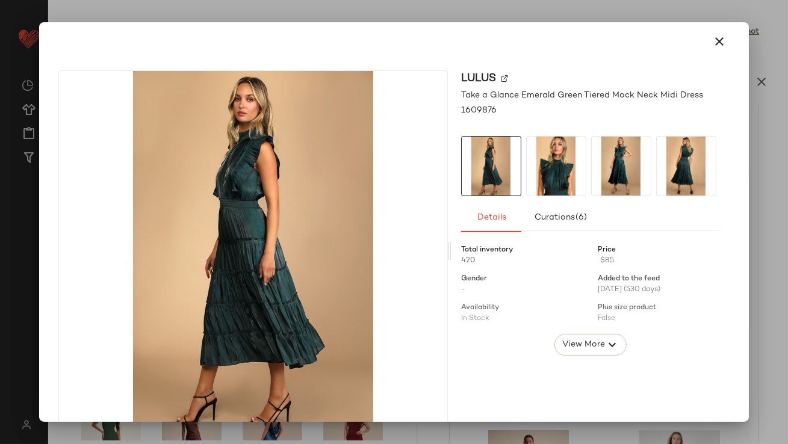
click at [566, 154] on img at bounding box center [556, 166] width 59 height 59
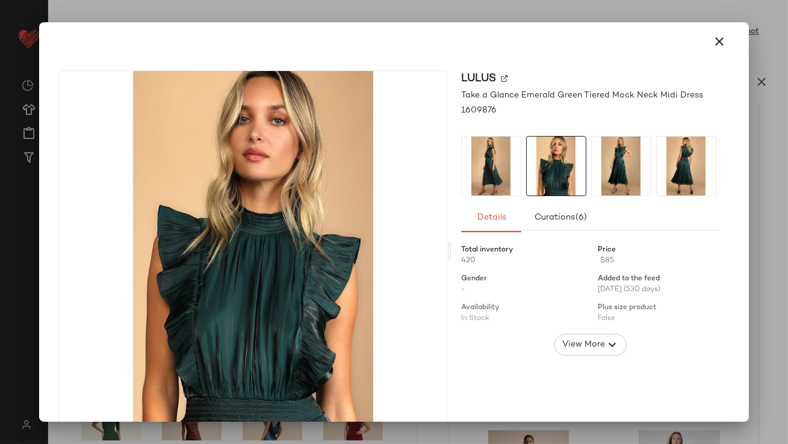
click at [627, 161] on img at bounding box center [621, 166] width 59 height 59
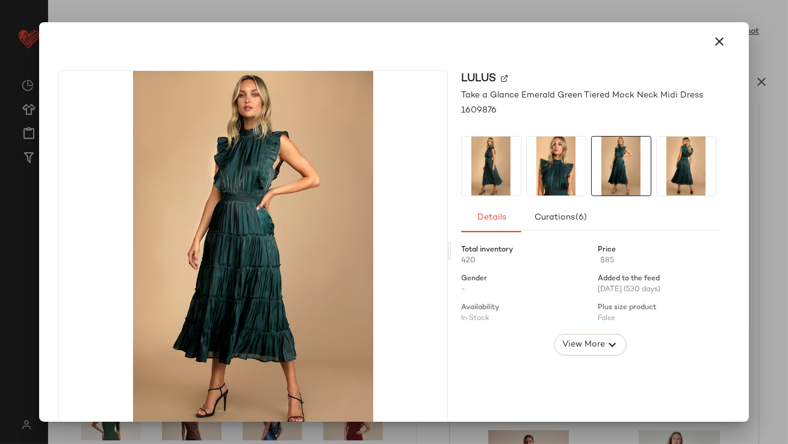
click at [682, 158] on img at bounding box center [686, 166] width 59 height 59
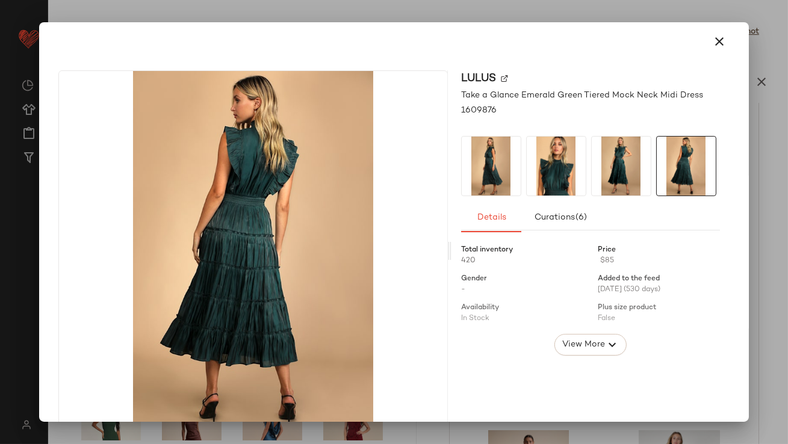
click at [614, 149] on img at bounding box center [621, 166] width 59 height 59
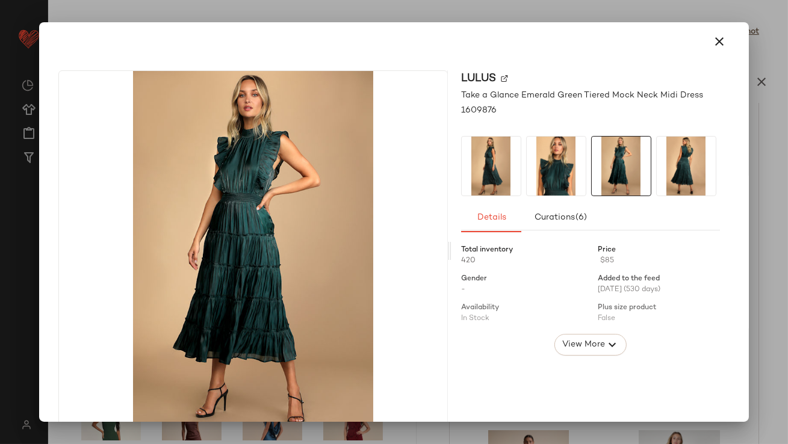
click at [547, 166] on img at bounding box center [556, 166] width 59 height 59
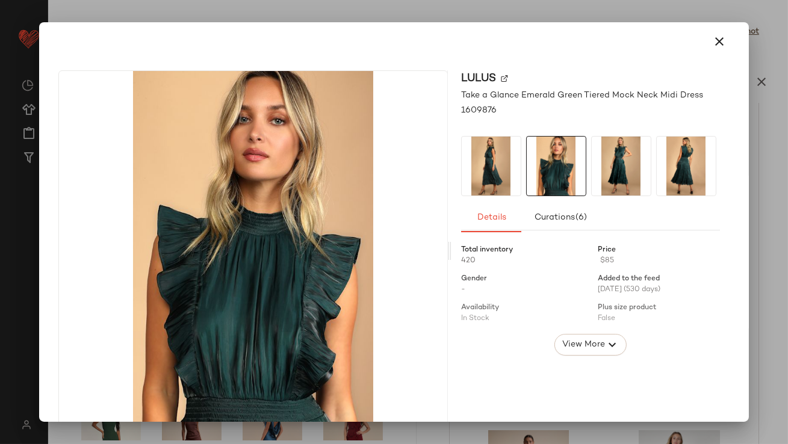
click at [481, 176] on img at bounding box center [491, 166] width 59 height 59
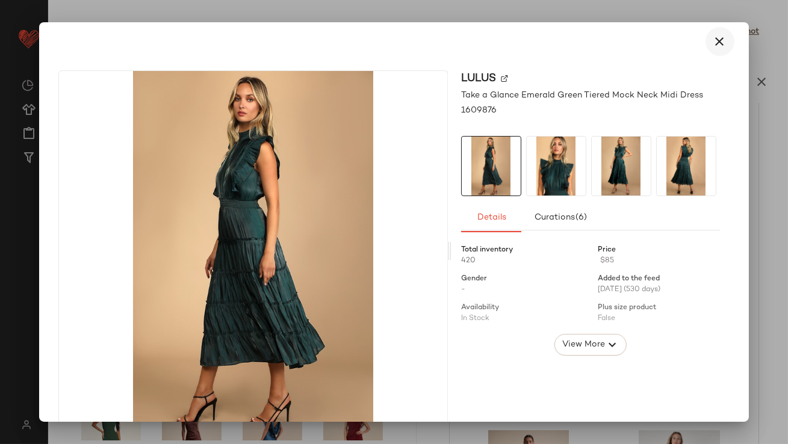
click at [713, 48] on icon "button" at bounding box center [720, 41] width 14 height 14
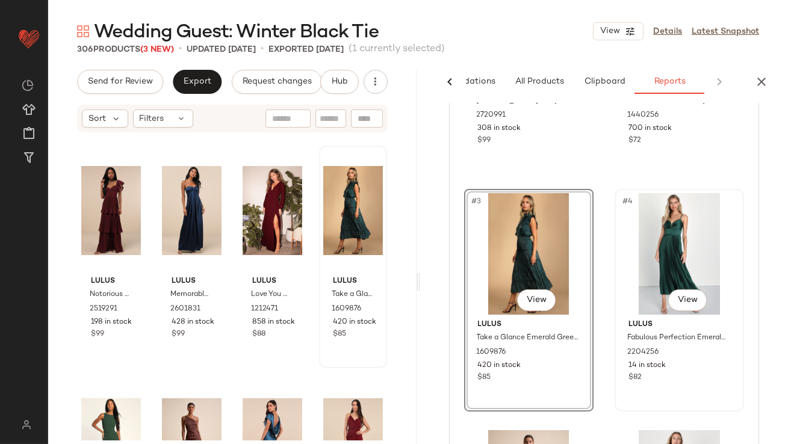
click at [646, 246] on div "#4 View" at bounding box center [679, 254] width 121 height 122
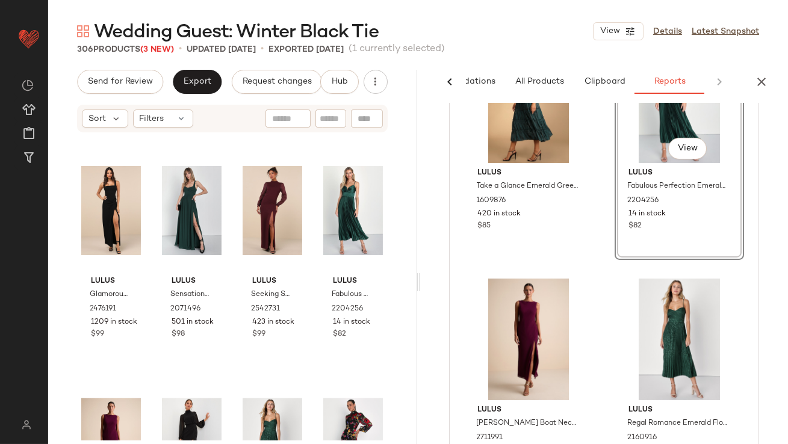
scroll to position [506, 0]
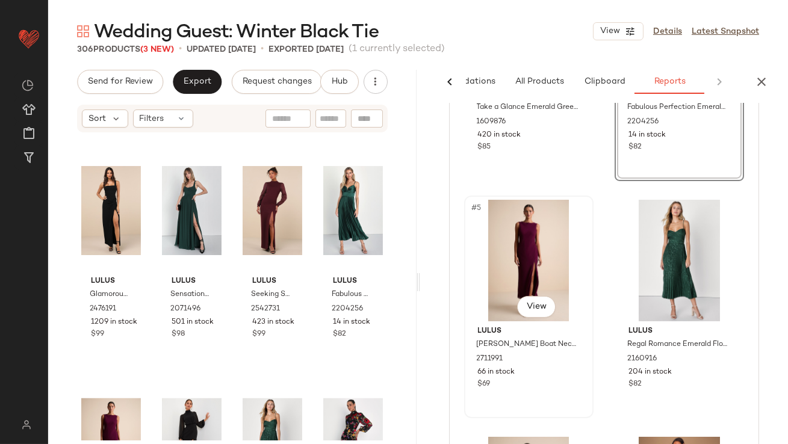
click at [549, 250] on div "#5 View" at bounding box center [528, 261] width 121 height 122
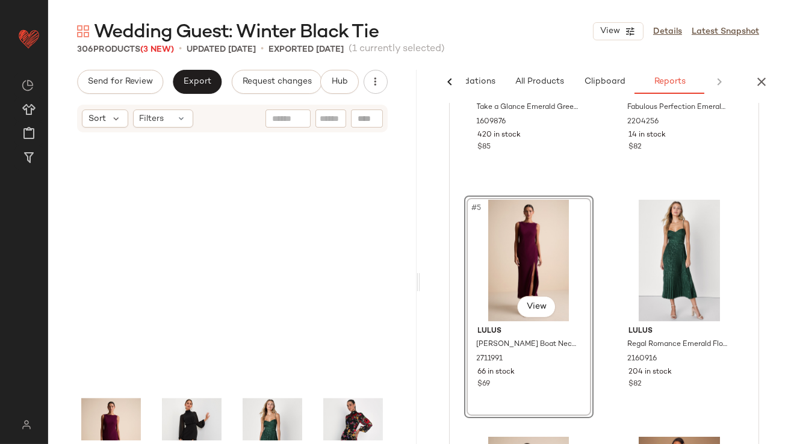
scroll to position [2092, 0]
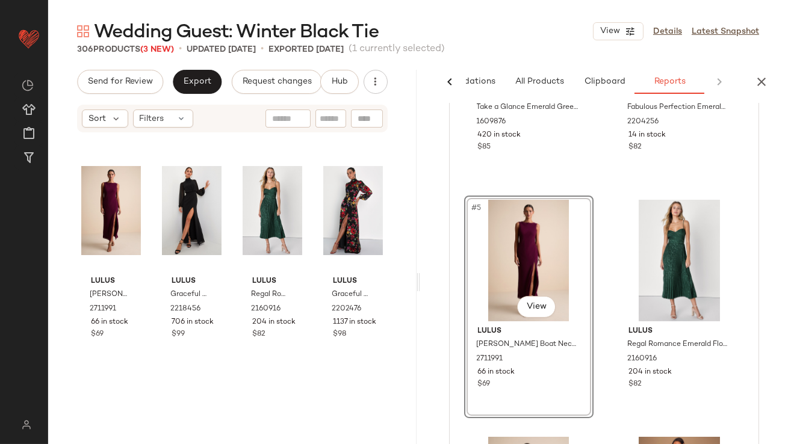
click at [549, 250] on div "#5 View" at bounding box center [528, 261] width 121 height 122
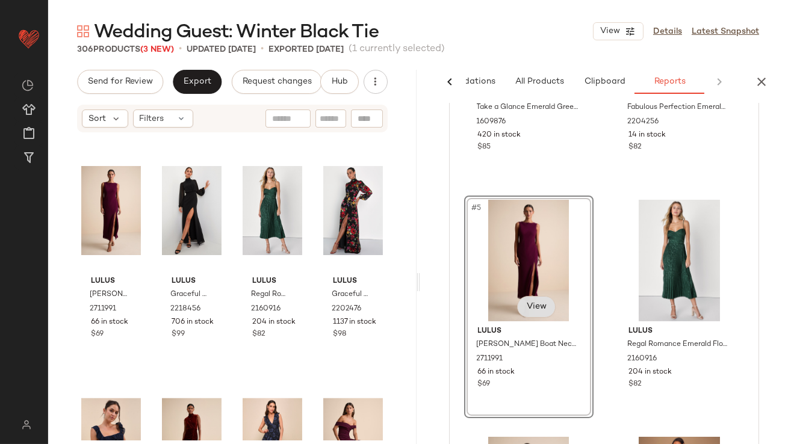
click at [546, 307] on span "View" at bounding box center [536, 307] width 20 height 10
click at [544, 307] on span "View" at bounding box center [536, 307] width 20 height 10
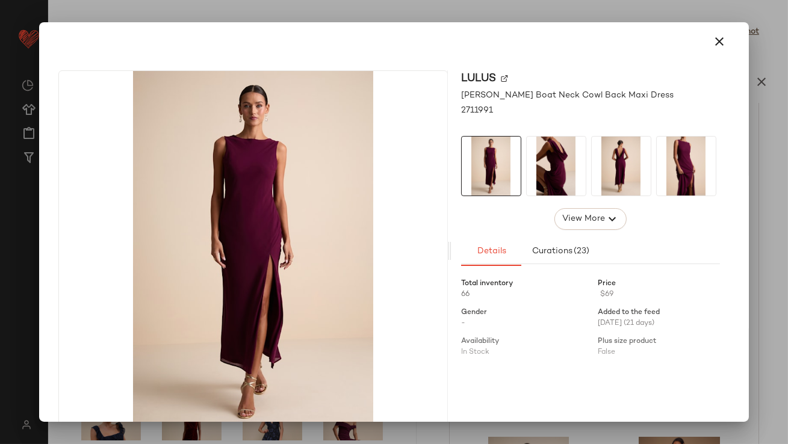
click at [536, 181] on img at bounding box center [556, 166] width 59 height 59
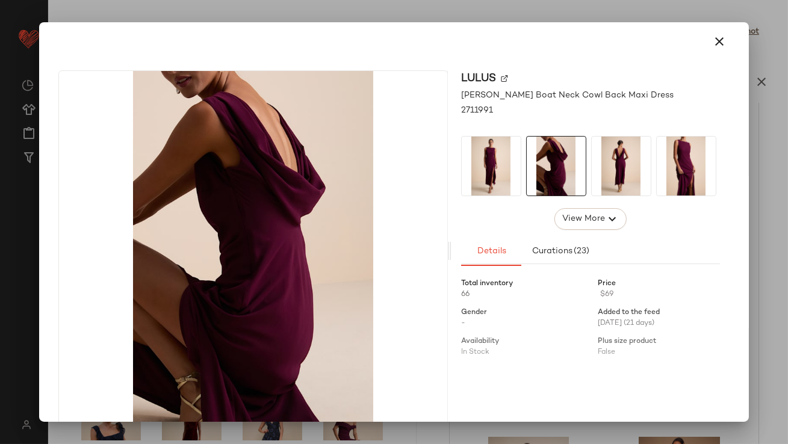
click at [605, 163] on img at bounding box center [621, 166] width 59 height 59
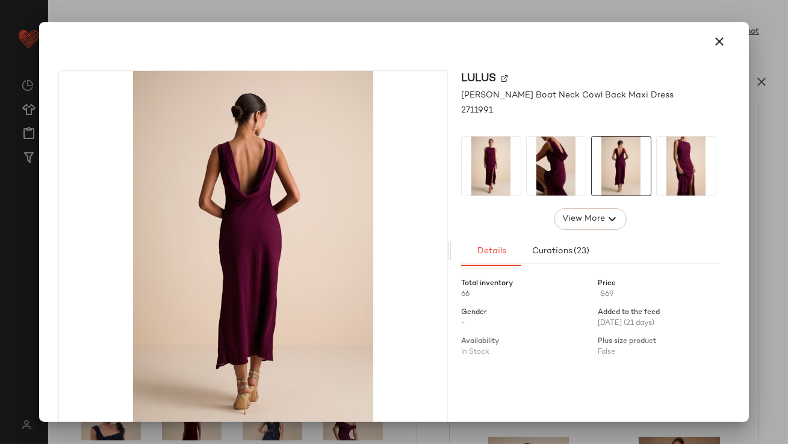
click at [724, 44] on button "button" at bounding box center [720, 41] width 29 height 29
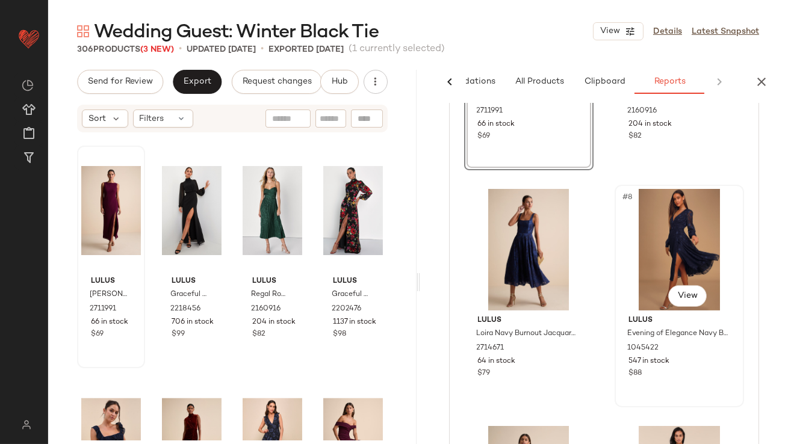
scroll to position [757, 0]
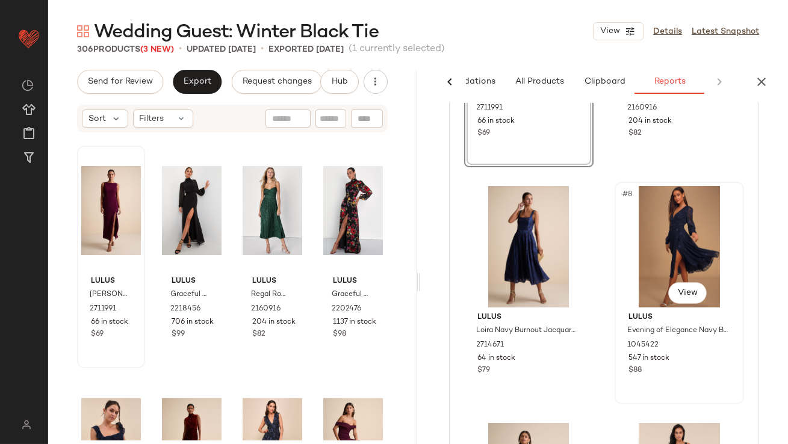
click at [654, 261] on div "#8 View" at bounding box center [679, 247] width 121 height 122
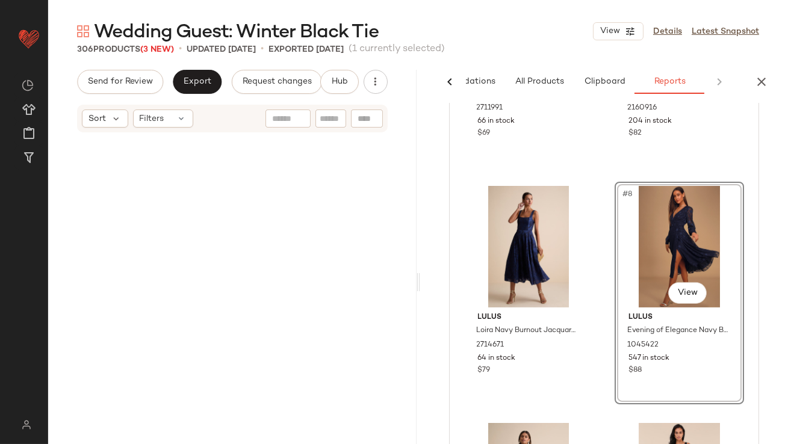
scroll to position [7205, 0]
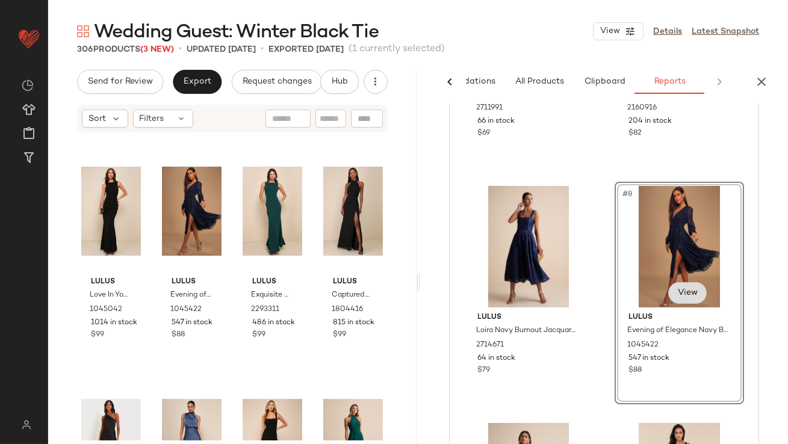
click at [671, 287] on button "View" at bounding box center [687, 293] width 39 height 22
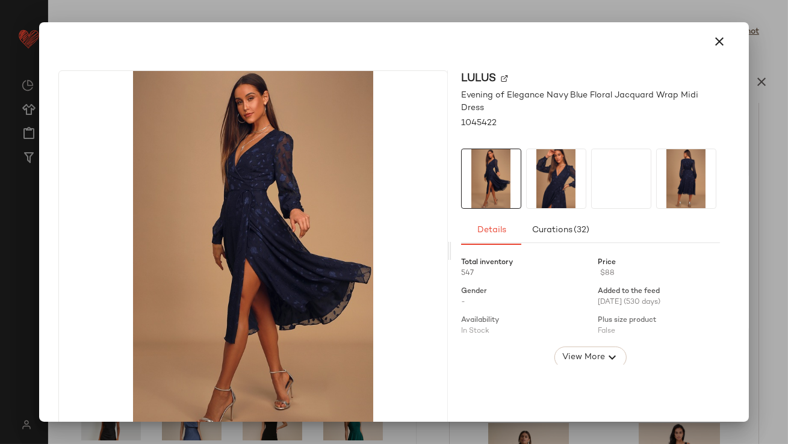
click at [557, 177] on img at bounding box center [556, 178] width 59 height 59
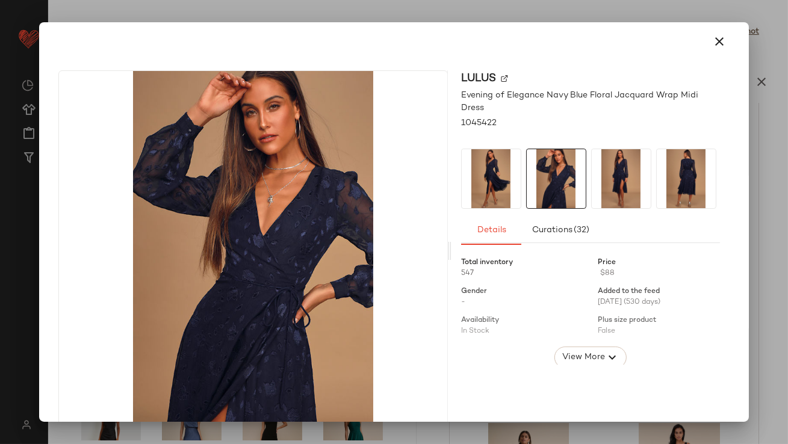
click at [615, 175] on img at bounding box center [621, 178] width 59 height 59
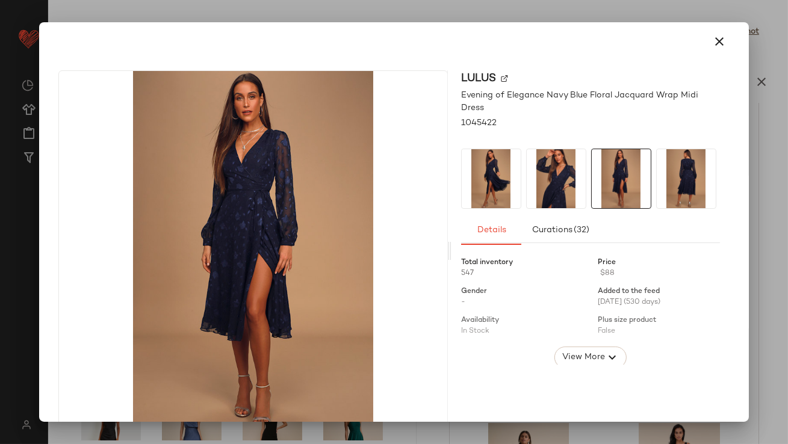
click at [680, 170] on img at bounding box center [686, 178] width 59 height 59
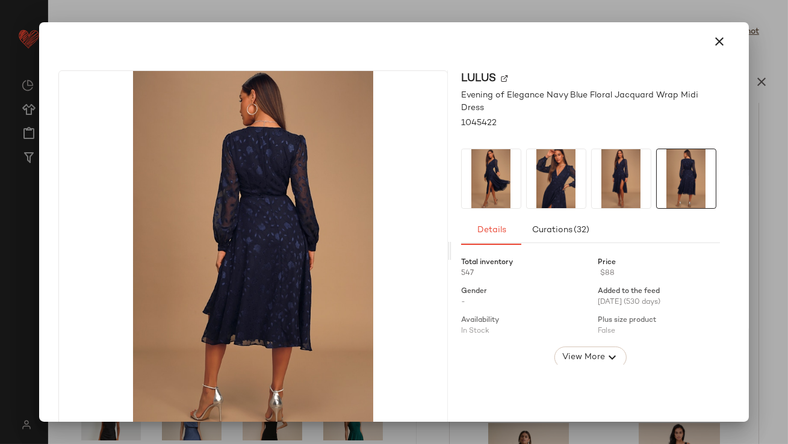
click at [717, 29] on button "button" at bounding box center [720, 41] width 29 height 29
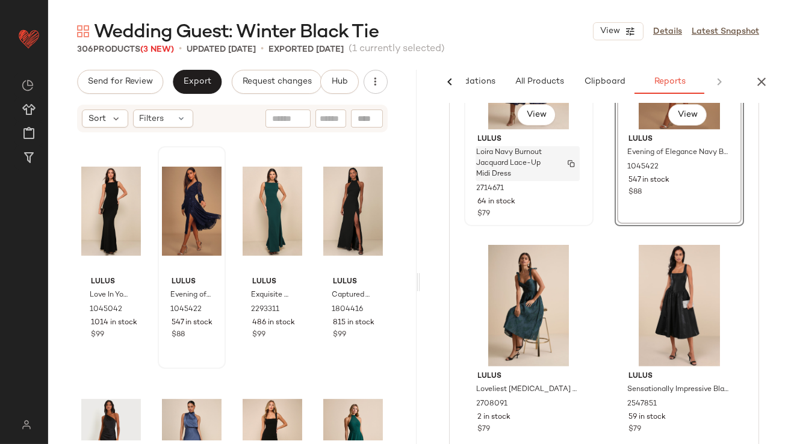
scroll to position [942, 0]
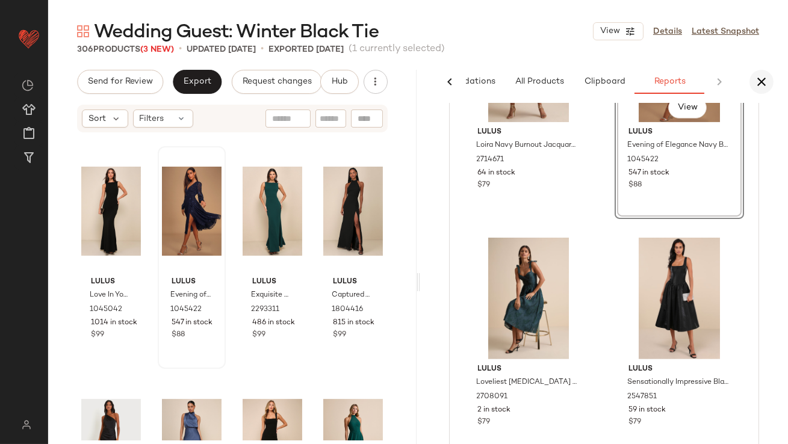
click at [761, 78] on icon "button" at bounding box center [761, 82] width 14 height 14
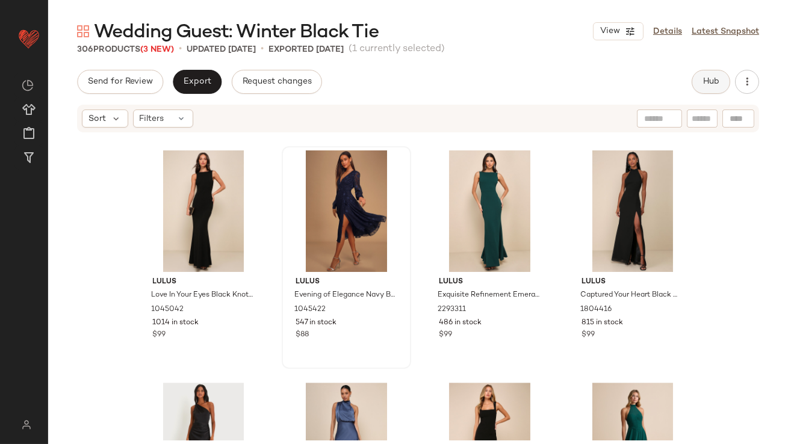
click at [713, 79] on span "Hub" at bounding box center [711, 82] width 17 height 10
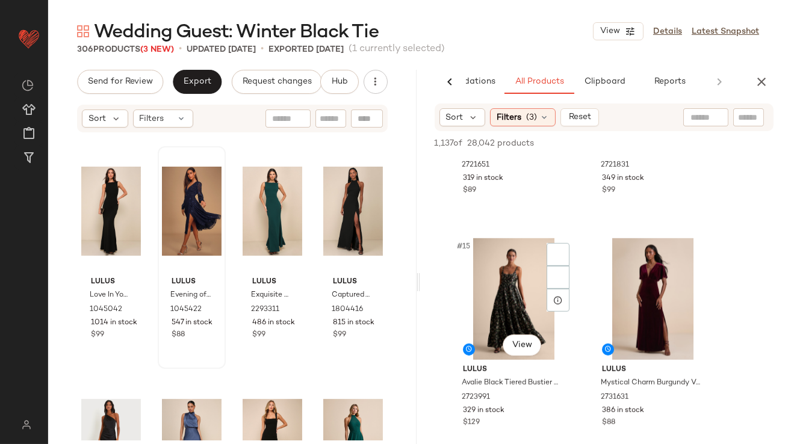
scroll to position [1635, 0]
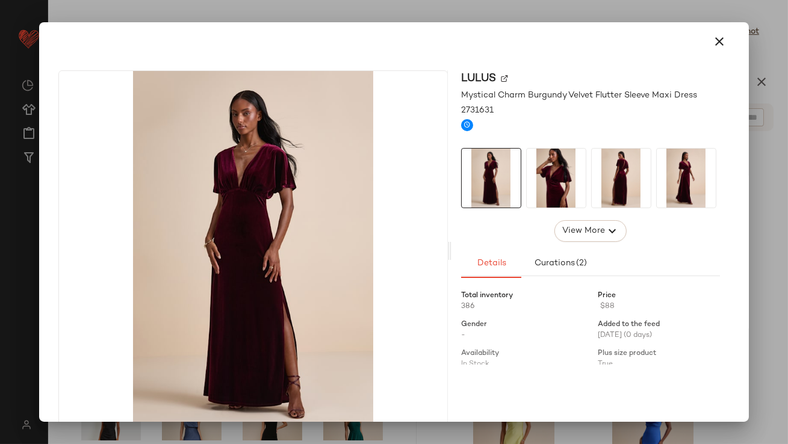
click at [563, 171] on img at bounding box center [556, 178] width 59 height 59
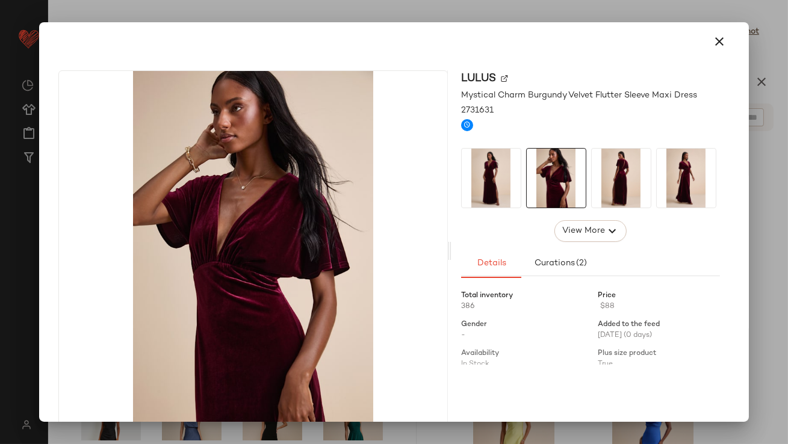
click at [605, 171] on img at bounding box center [621, 178] width 59 height 59
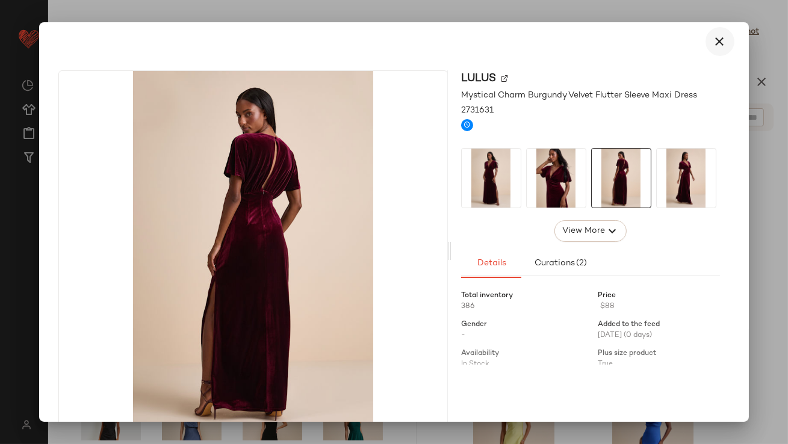
click at [715, 48] on icon "button" at bounding box center [720, 41] width 14 height 14
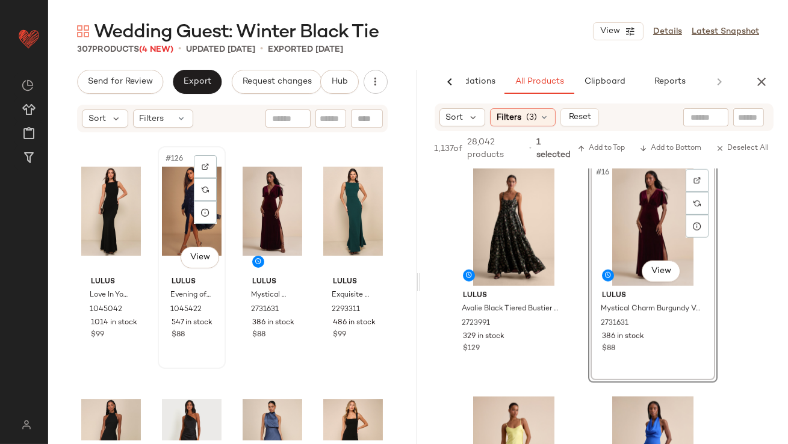
click at [184, 201] on div "#126 View" at bounding box center [192, 212] width 60 height 122
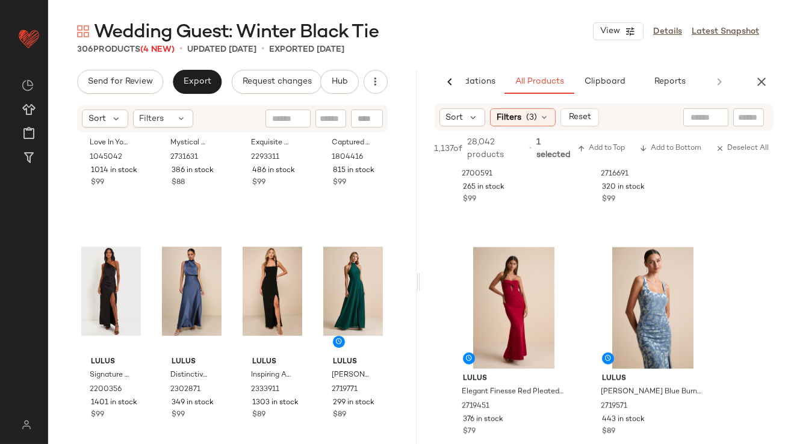
scroll to position [2329, 0]
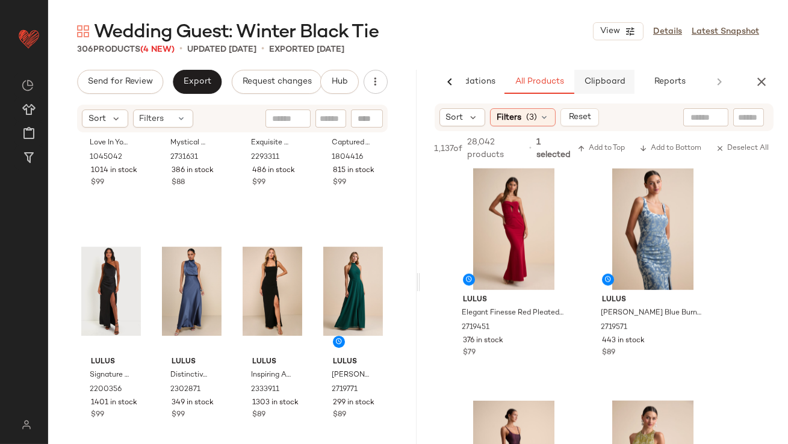
click at [615, 79] on span "Clipboard" at bounding box center [604, 82] width 42 height 10
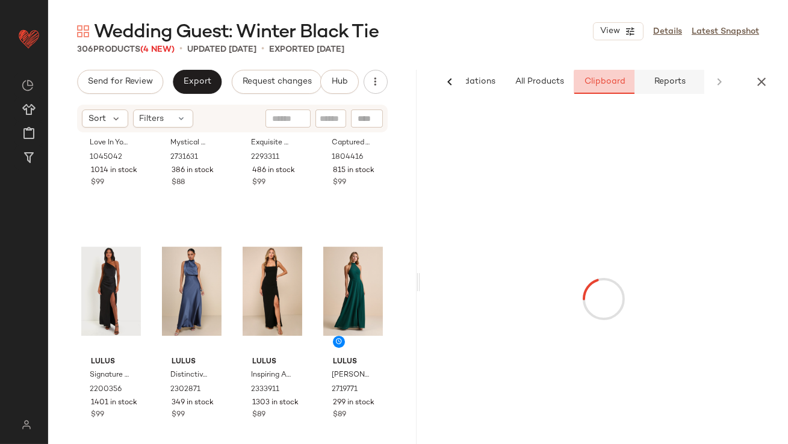
click at [674, 82] on span "Reports" at bounding box center [669, 82] width 32 height 10
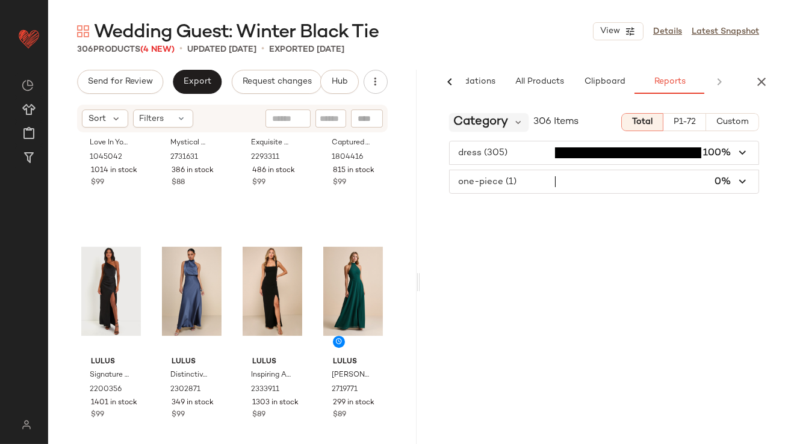
click at [494, 126] on span "Category" at bounding box center [481, 122] width 55 height 18
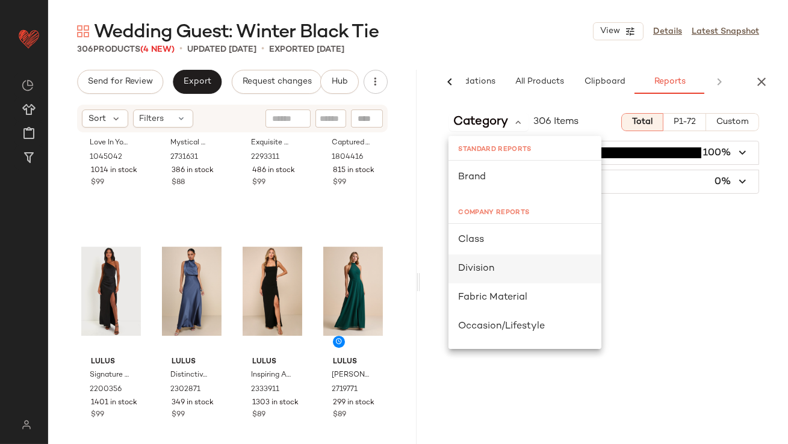
scroll to position [58, 0]
click at [479, 275] on div "Division" at bounding box center [525, 268] width 134 height 14
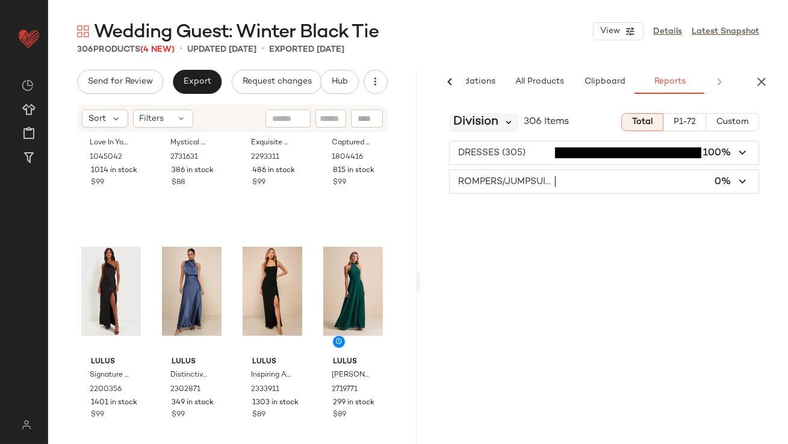
click at [506, 120] on icon at bounding box center [509, 122] width 11 height 11
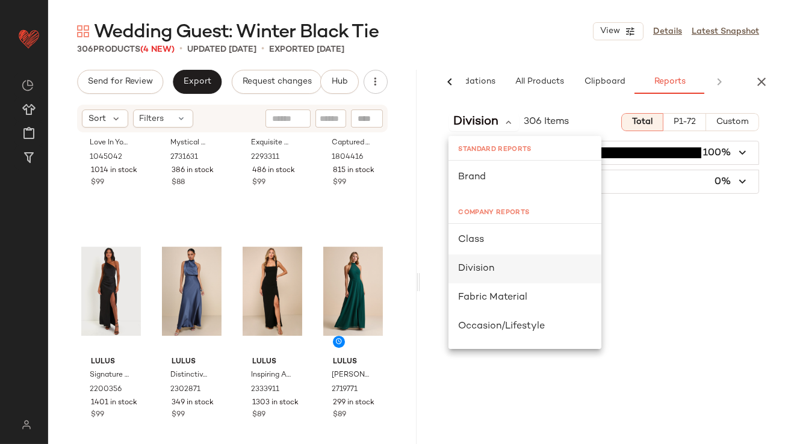
scroll to position [75, 0]
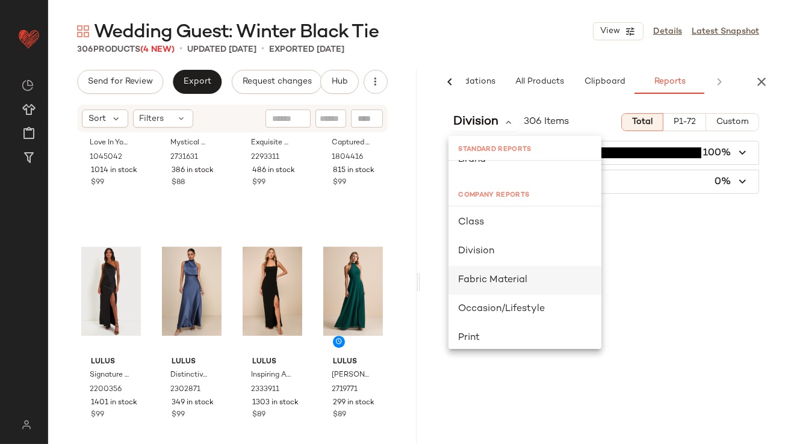
click at [490, 281] on span "Fabric Material" at bounding box center [492, 280] width 69 height 10
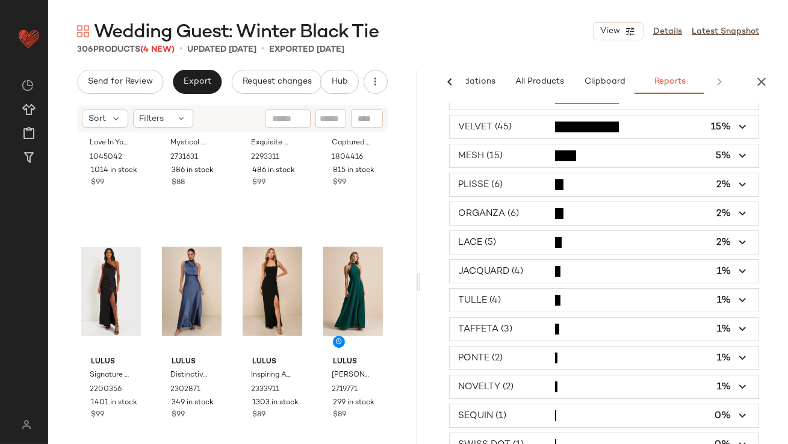
scroll to position [159, 0]
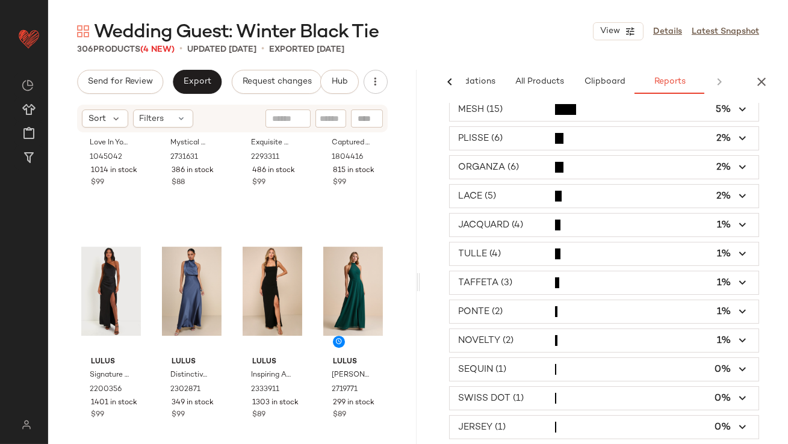
click at [528, 421] on span "button" at bounding box center [605, 427] width 310 height 23
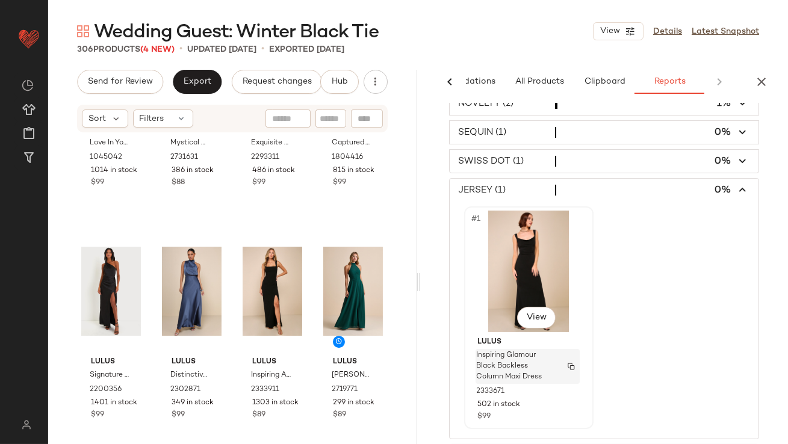
click at [552, 350] on span "Inspiring Glamour Black Backless Column Maxi Dress" at bounding box center [516, 366] width 79 height 33
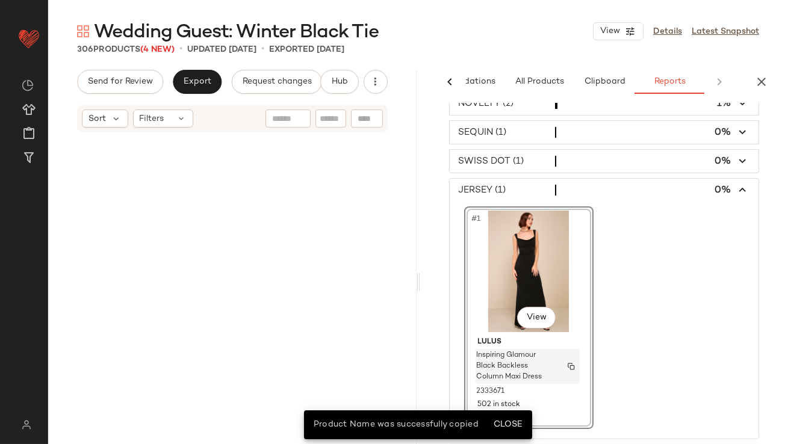
scroll to position [13015, 0]
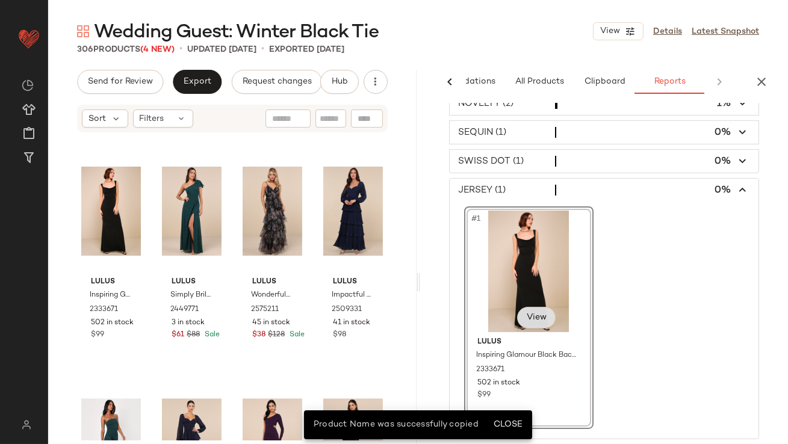
click at [532, 307] on button "View" at bounding box center [536, 318] width 39 height 22
click at [537, 320] on span "View" at bounding box center [536, 318] width 20 height 10
click at [612, 314] on div "#1 View Lulus Inspiring Glamour Black Backless Column Maxi Dress 2333671 502 in…" at bounding box center [604, 318] width 281 height 223
click at [541, 310] on button "View" at bounding box center [536, 318] width 39 height 22
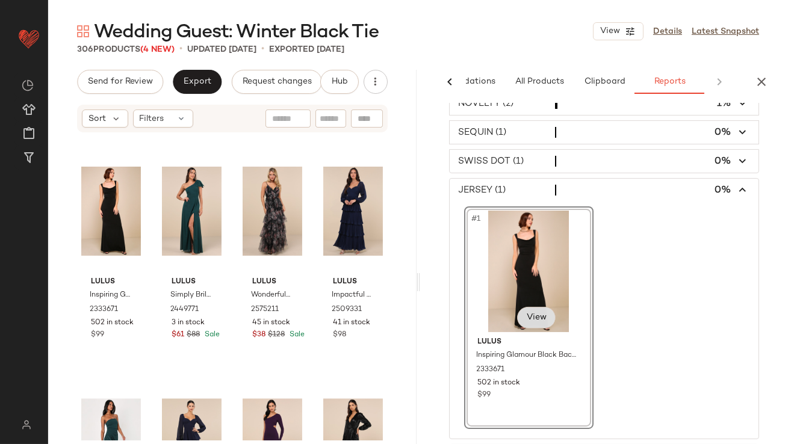
click at [541, 313] on span "View" at bounding box center [536, 318] width 20 height 10
click at [100, 209] on div "#225 View" at bounding box center [111, 212] width 60 height 122
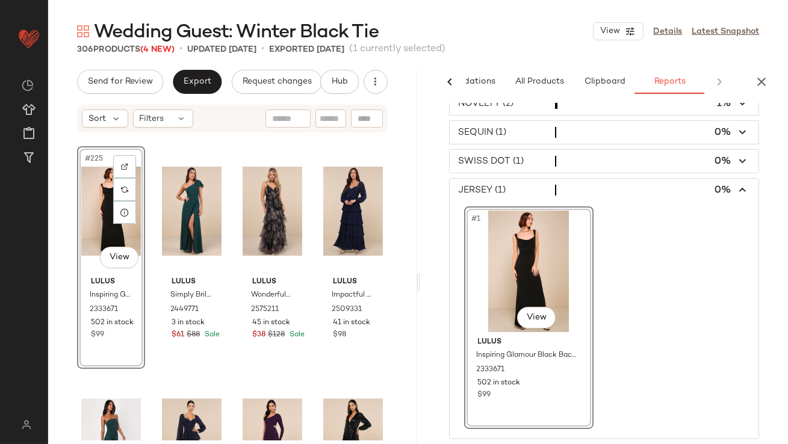
click at [568, 166] on span "button" at bounding box center [605, 161] width 310 height 23
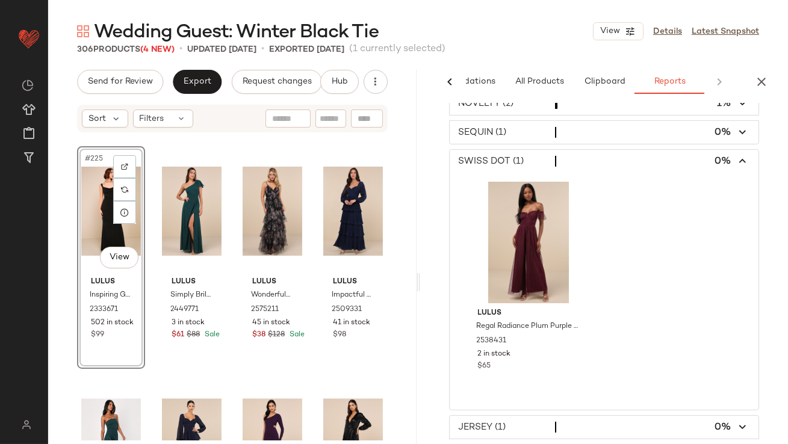
click at [572, 143] on div "CHIFFON (103) 34% CREPE (61) 20% SATIN (45) 15% VELVET (45) 15% MESH (15) 5% PL…" at bounding box center [604, 121] width 369 height 753
click at [566, 126] on span "button" at bounding box center [605, 132] width 310 height 23
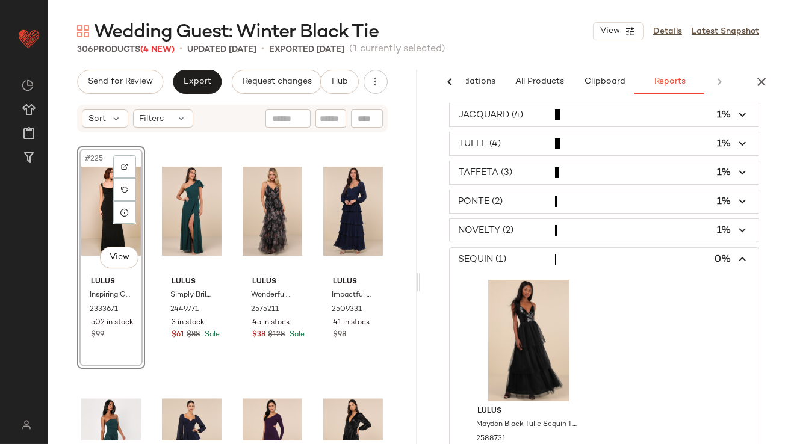
scroll to position [235, 0]
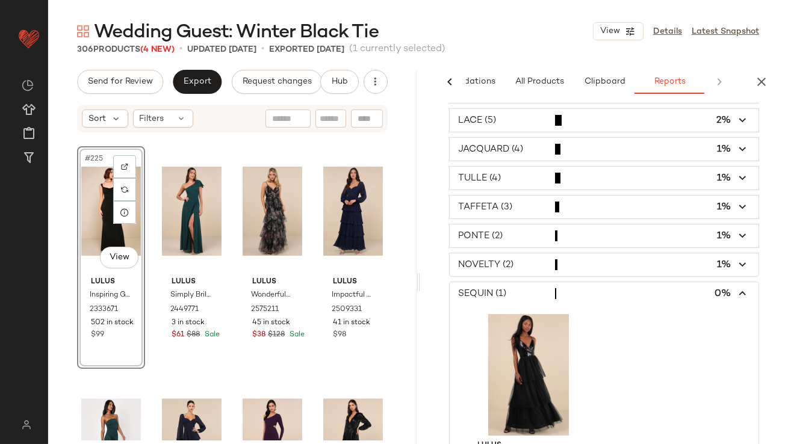
click at [572, 272] on span "button" at bounding box center [605, 265] width 310 height 23
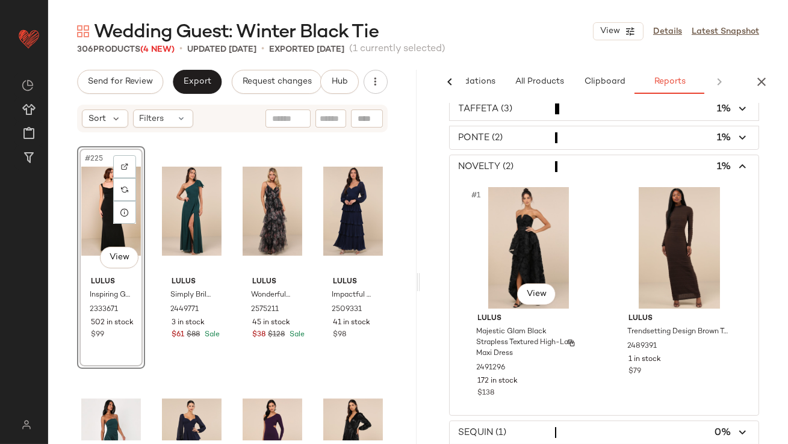
scroll to position [229, 0]
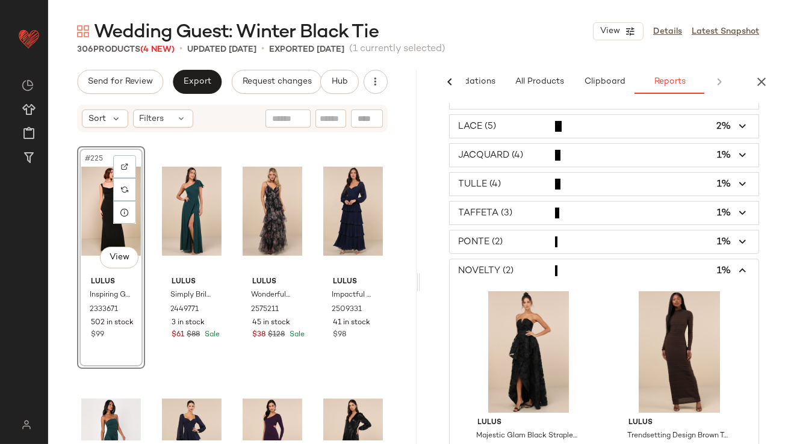
click at [569, 240] on span "button" at bounding box center [605, 242] width 310 height 23
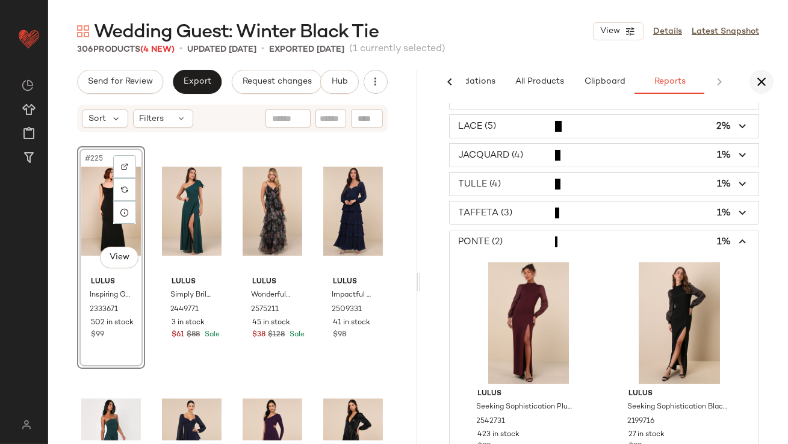
click at [760, 75] on icon "button" at bounding box center [761, 82] width 14 height 14
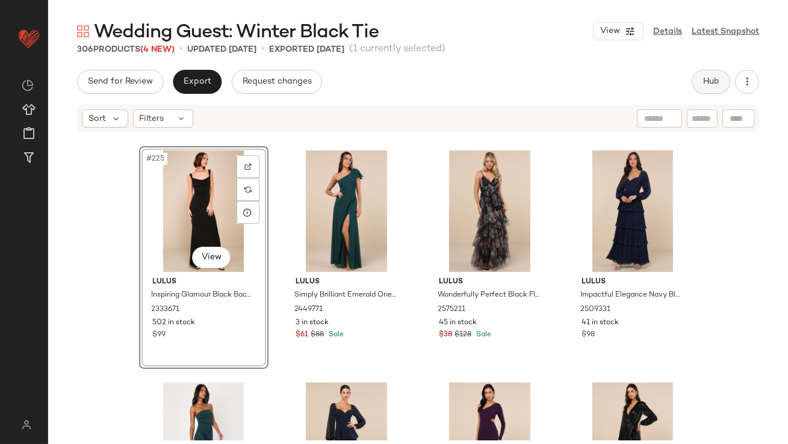
click at [708, 84] on span "Hub" at bounding box center [711, 82] width 17 height 10
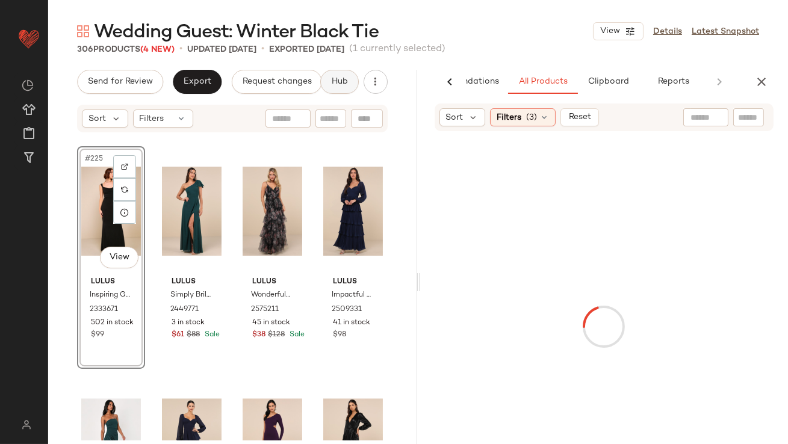
scroll to position [0, 67]
click at [621, 86] on span "Clipboard" at bounding box center [604, 82] width 42 height 10
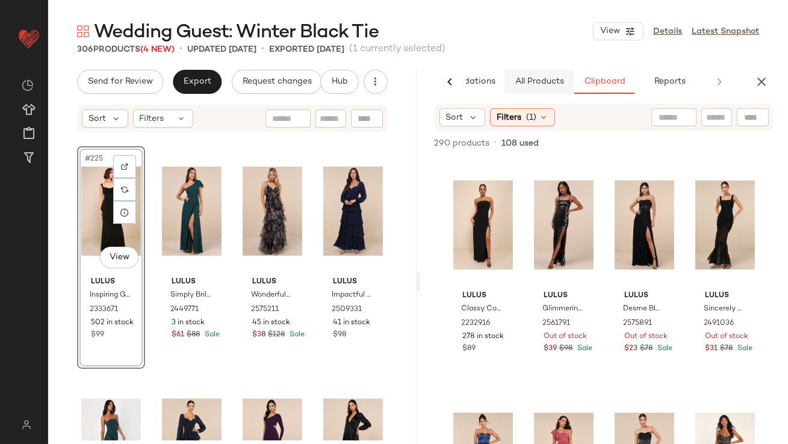
click at [547, 76] on button "All Products" at bounding box center [540, 82] width 70 height 24
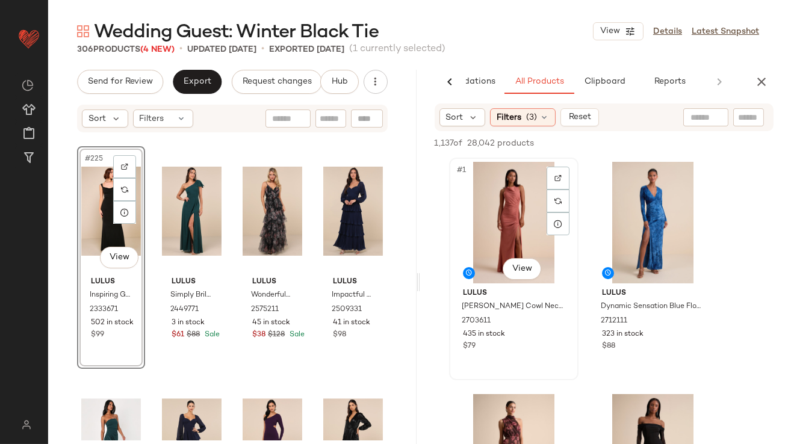
scroll to position [5, 0]
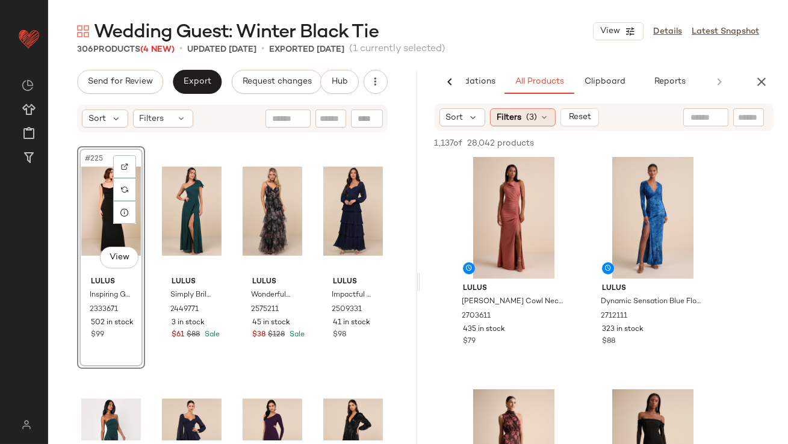
click at [524, 116] on div "Filters (3)" at bounding box center [523, 117] width 66 height 18
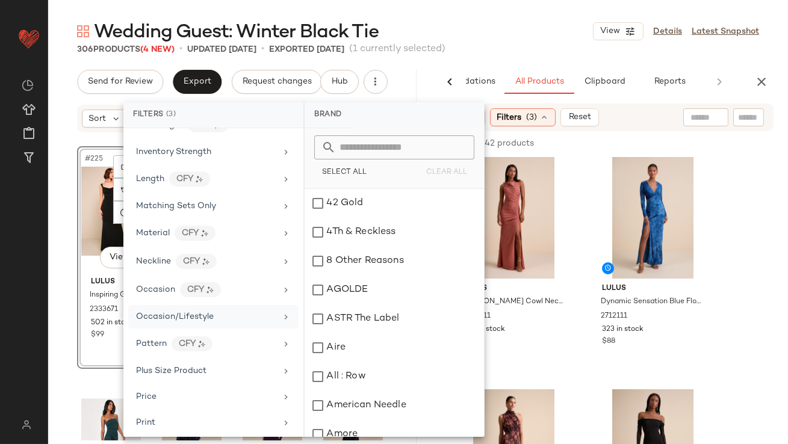
scroll to position [527, 0]
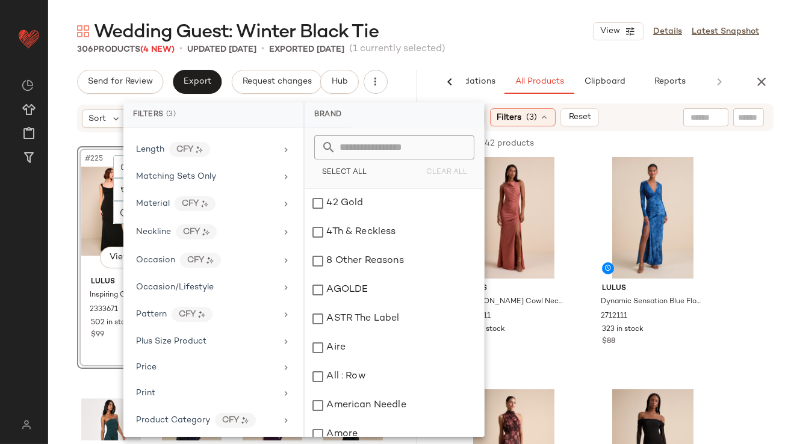
click at [513, 45] on div "306 Products (4 New) • updated Sep 10th • Exported Sep 10th (1 currently select…" at bounding box center [418, 49] width 740 height 12
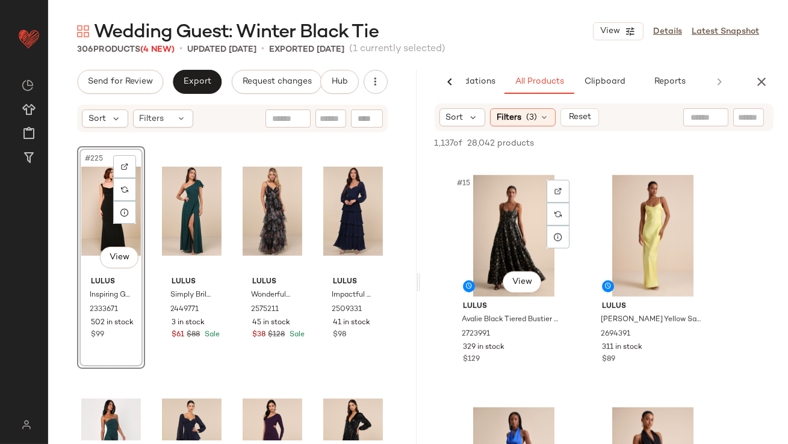
scroll to position [1626, 0]
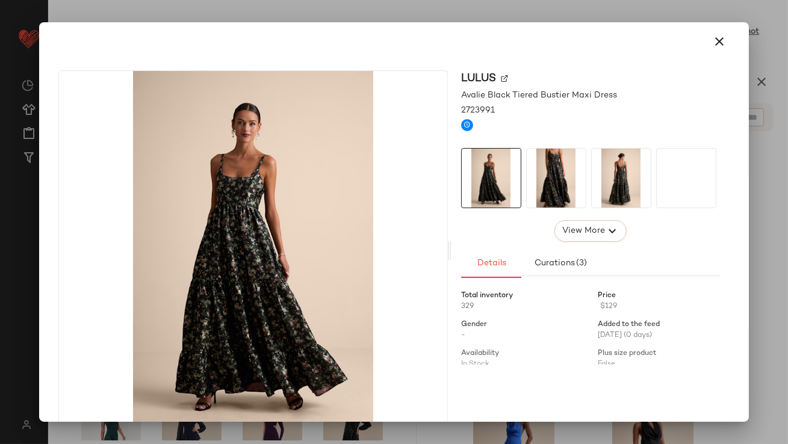
click at [546, 175] on img at bounding box center [556, 178] width 59 height 59
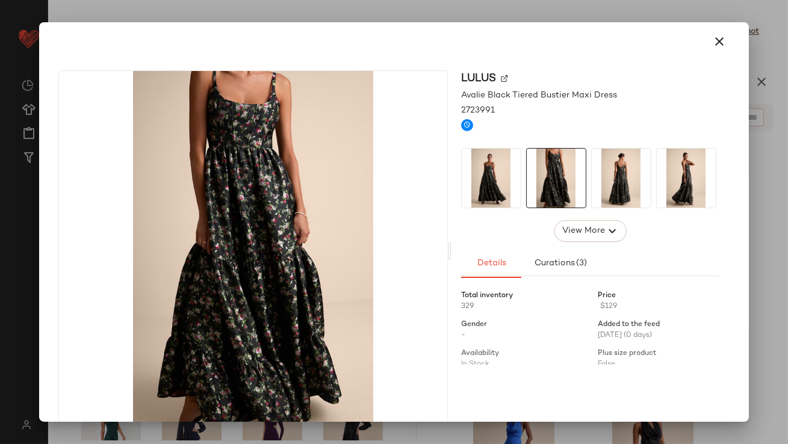
click at [617, 173] on img at bounding box center [621, 178] width 59 height 59
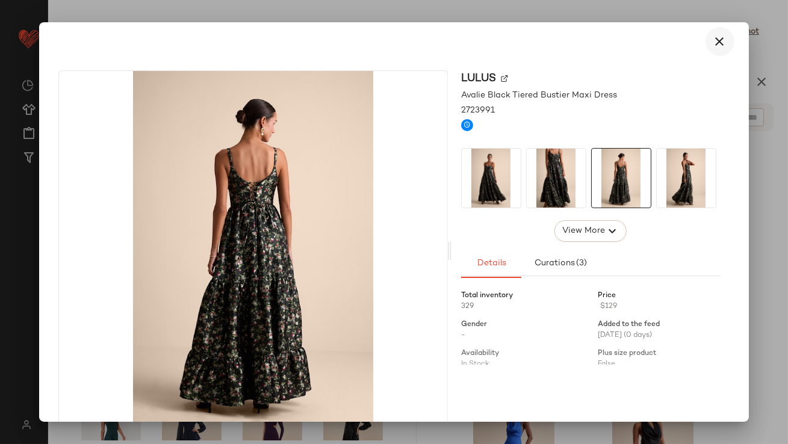
click at [719, 44] on icon "button" at bounding box center [720, 41] width 14 height 14
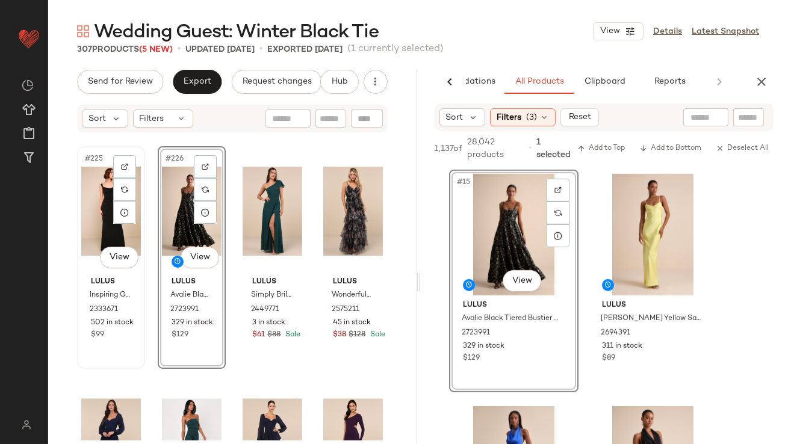
click at [102, 211] on div "#225 View" at bounding box center [111, 212] width 60 height 122
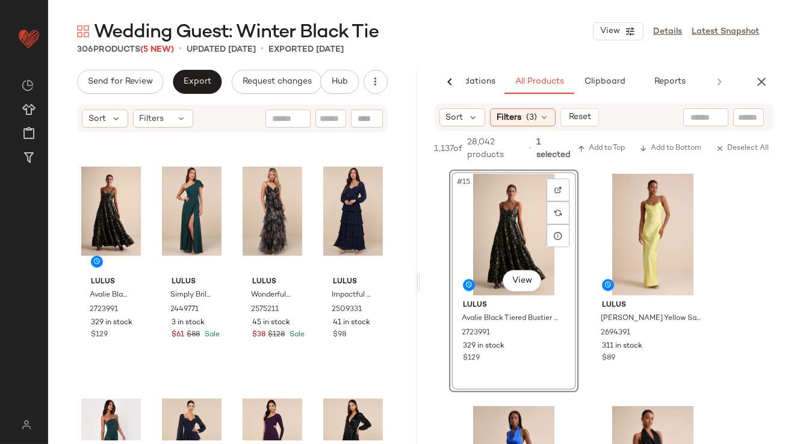
click at [765, 75] on icon "button" at bounding box center [761, 82] width 14 height 14
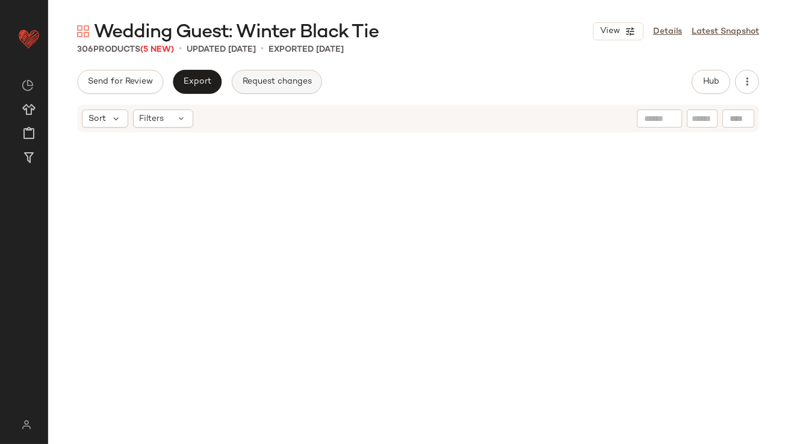
scroll to position [4519, 0]
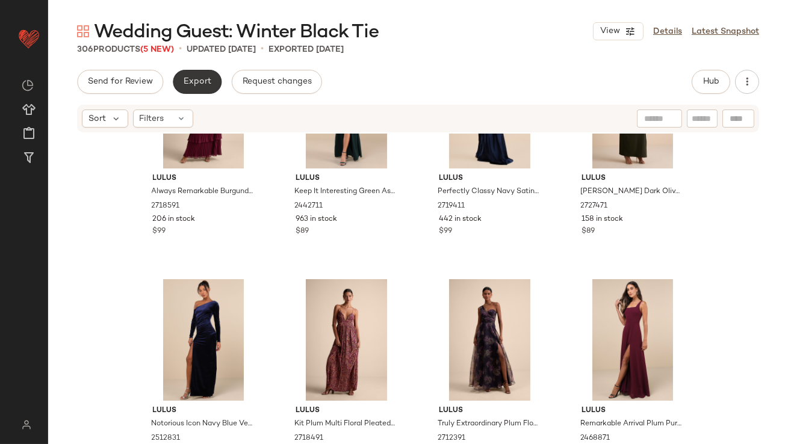
click at [201, 84] on span "Export" at bounding box center [197, 82] width 28 height 10
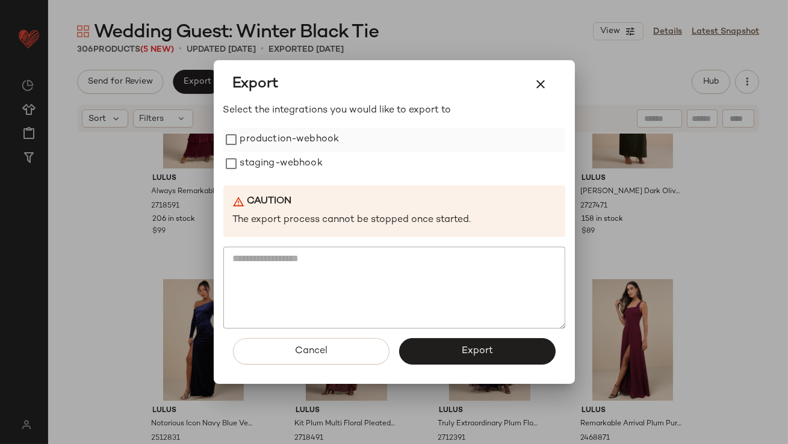
click at [264, 147] on label "production-webhook" at bounding box center [289, 140] width 99 height 24
click at [264, 161] on label "staging-webhook" at bounding box center [281, 164] width 82 height 24
click at [468, 361] on button "Export" at bounding box center [477, 351] width 157 height 26
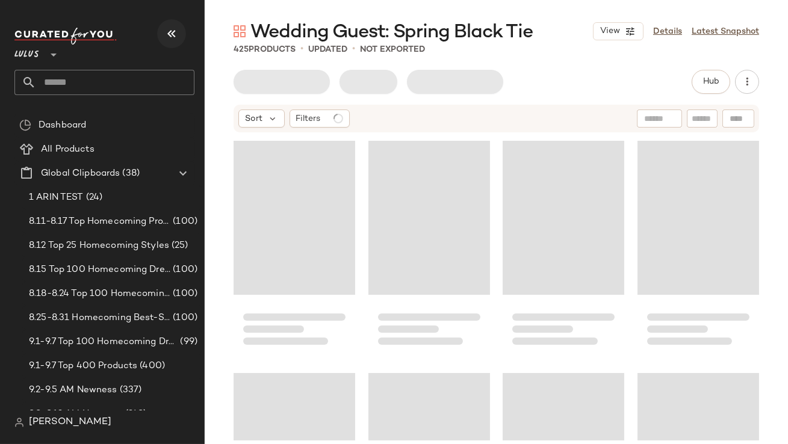
click at [176, 42] on button "button" at bounding box center [171, 33] width 29 height 29
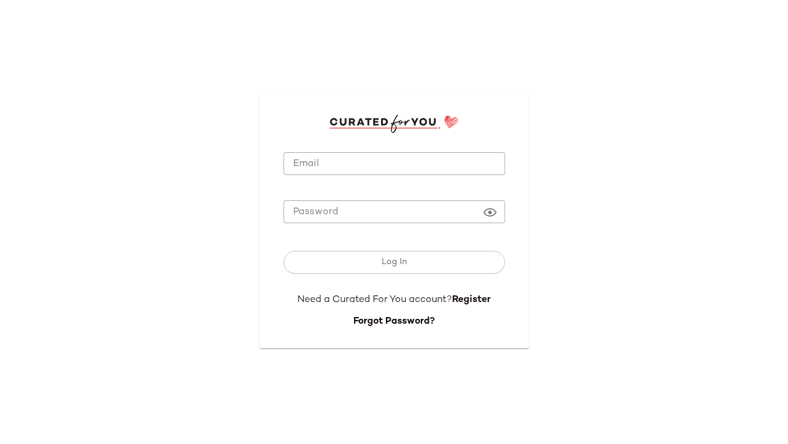
click at [352, 158] on input "Email" at bounding box center [395, 163] width 222 height 23
type input "**********"
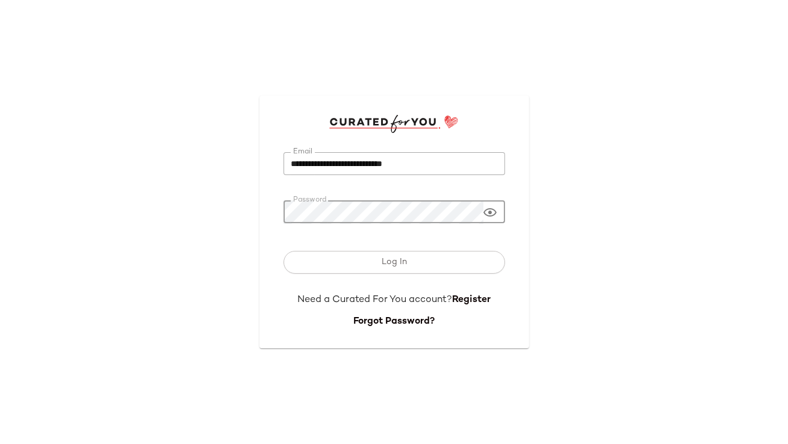
click at [366, 287] on div "Log In" at bounding box center [395, 265] width 222 height 57
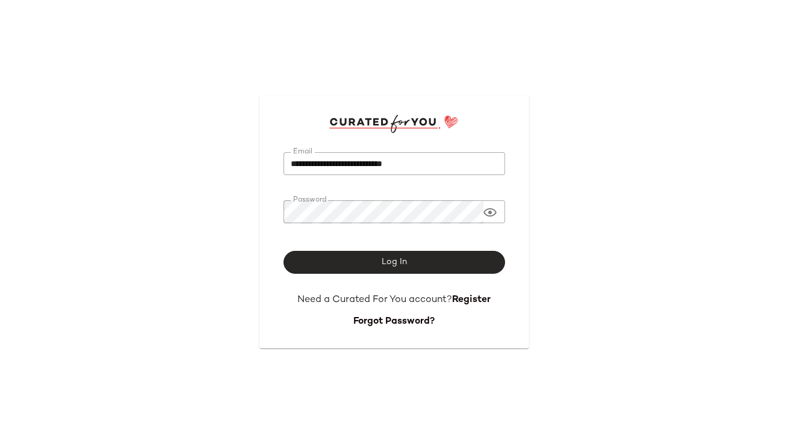
click at [366, 266] on button "Log In" at bounding box center [395, 262] width 222 height 23
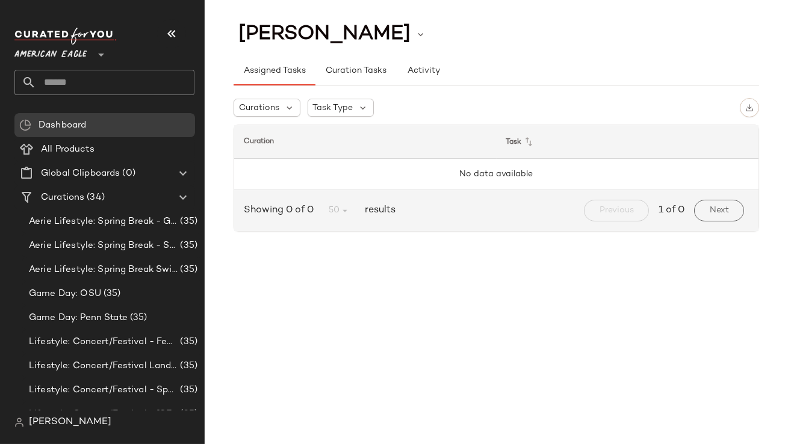
click at [84, 51] on span "American Eagle" at bounding box center [50, 52] width 72 height 22
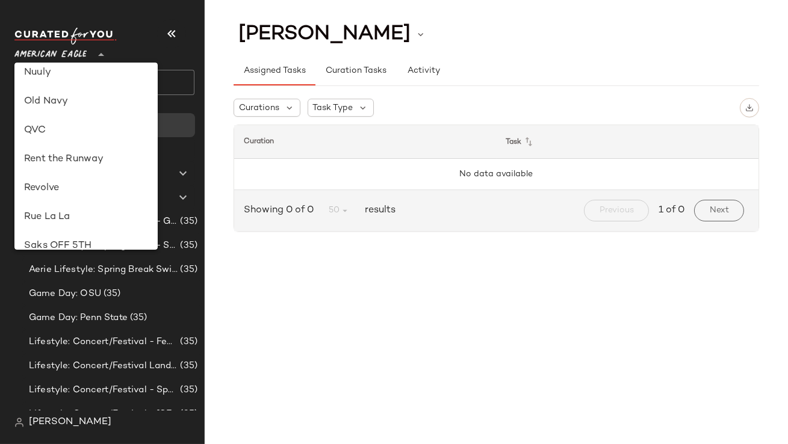
scroll to position [285, 0]
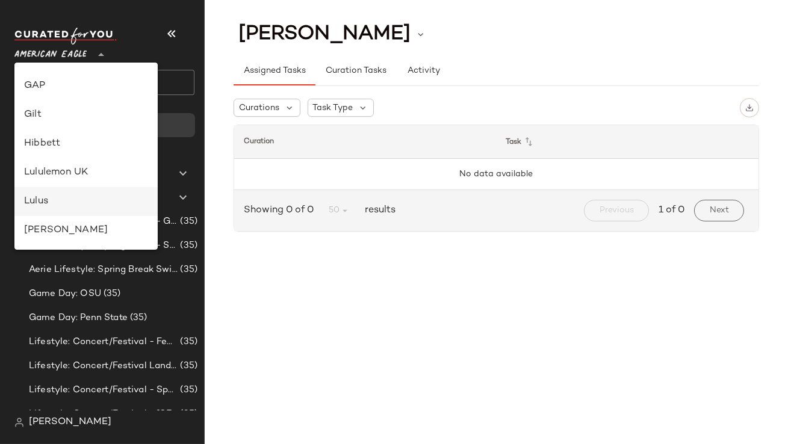
click at [64, 198] on div "Lulus" at bounding box center [86, 201] width 124 height 14
type input "**"
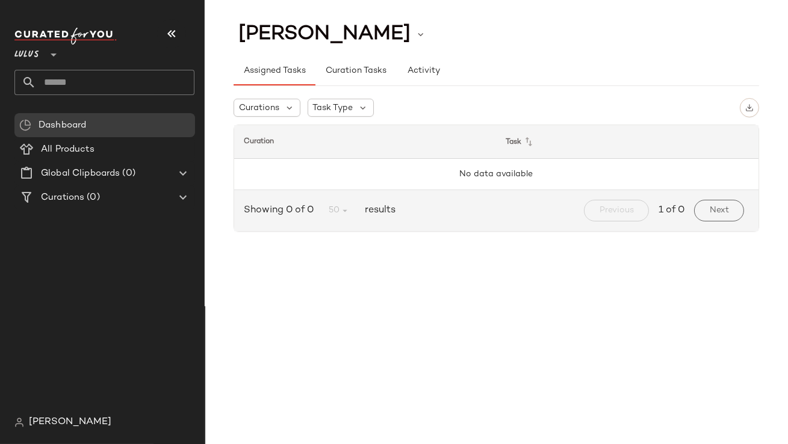
click at [91, 82] on input "text" at bounding box center [115, 82] width 158 height 25
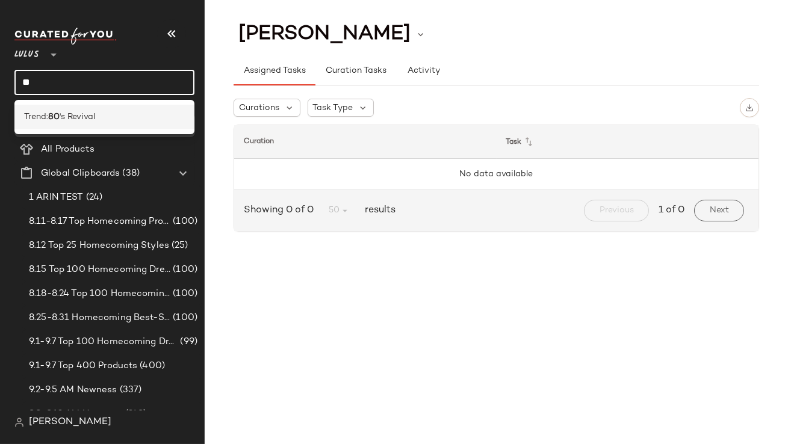
type input "**"
click at [105, 119] on div "Trend: 80 's Revival" at bounding box center [104, 117] width 161 height 13
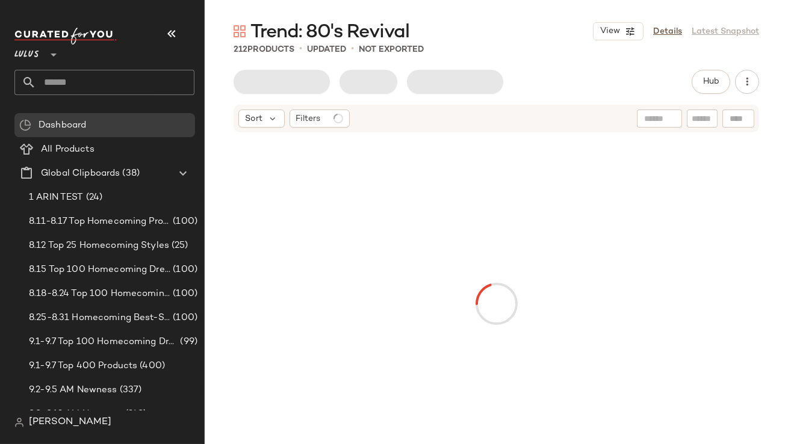
click at [177, 33] on icon "button" at bounding box center [171, 33] width 14 height 14
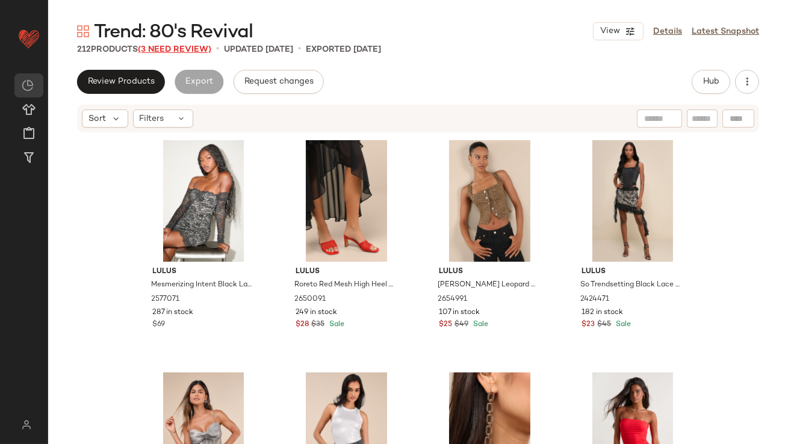
click at [155, 52] on span "(3 Need Review)" at bounding box center [174, 49] width 73 height 9
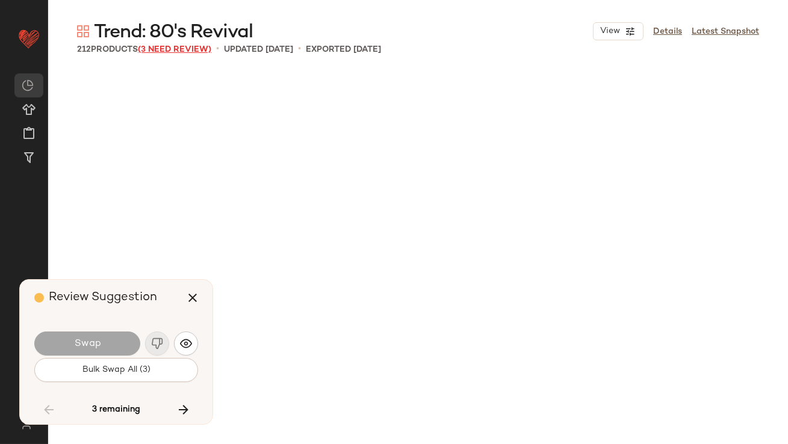
scroll to position [8832, 0]
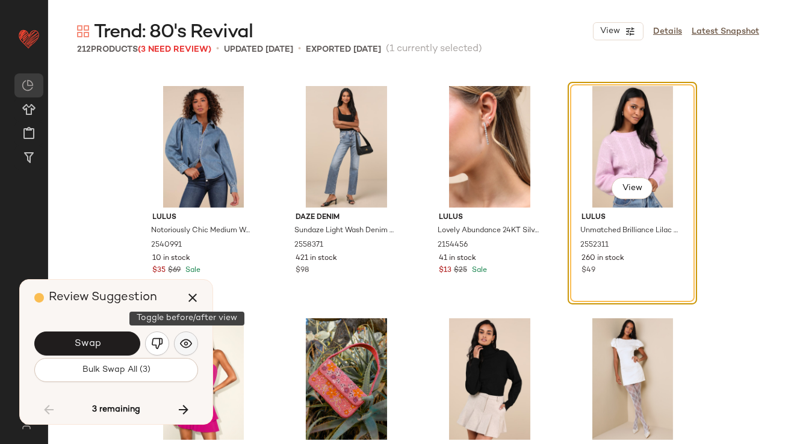
click at [181, 338] on img "button" at bounding box center [186, 344] width 12 height 12
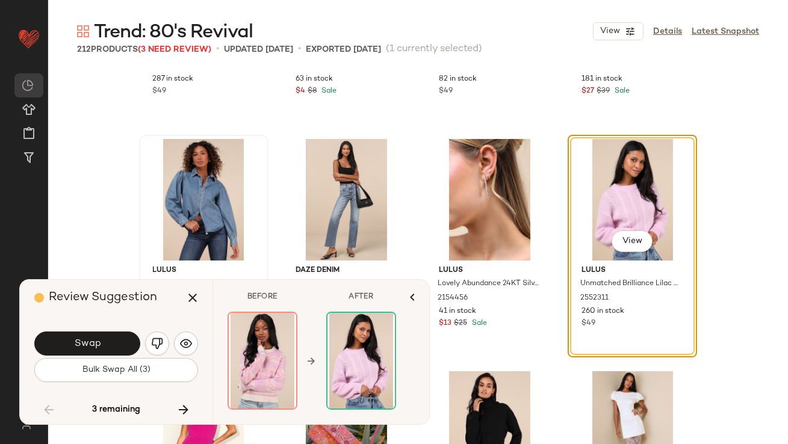
scroll to position [8846, 0]
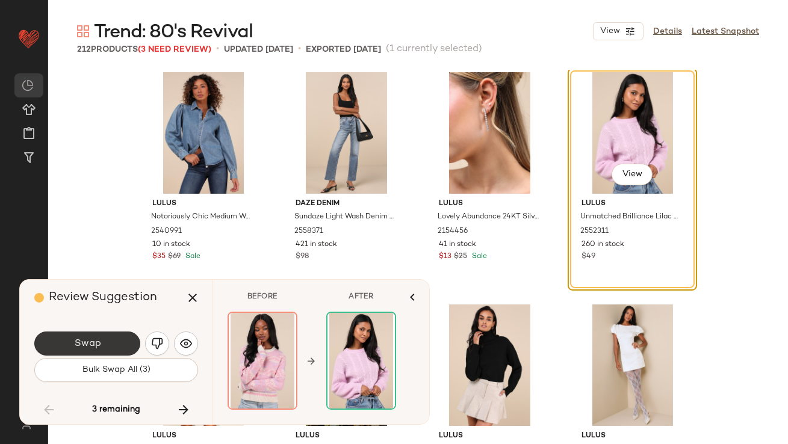
click at [117, 349] on button "Swap" at bounding box center [87, 344] width 106 height 24
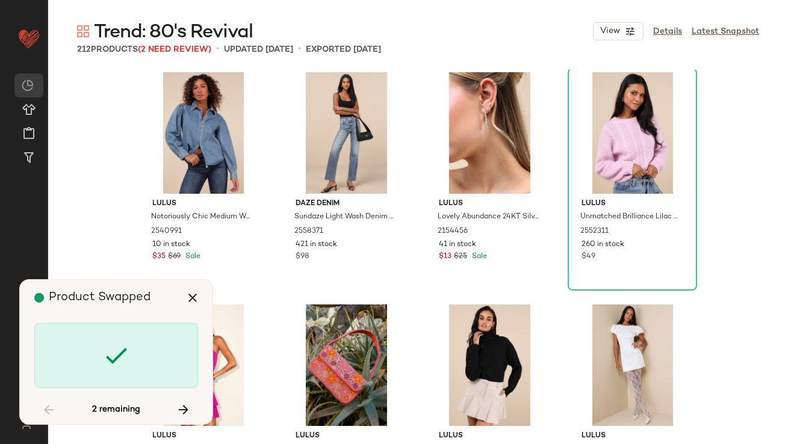
scroll to position [11157, 0]
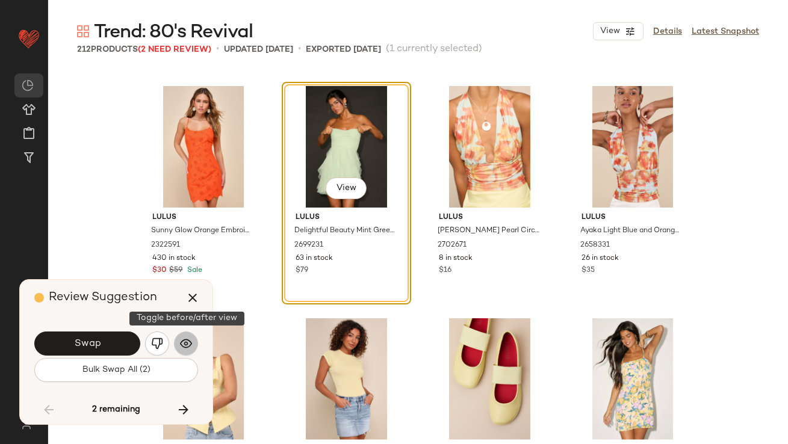
click at [178, 340] on button "button" at bounding box center [186, 344] width 24 height 24
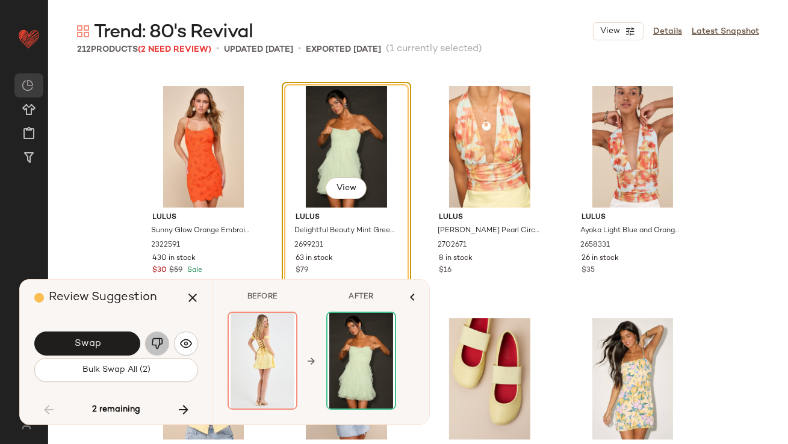
click at [157, 345] on img "button" at bounding box center [157, 344] width 12 height 12
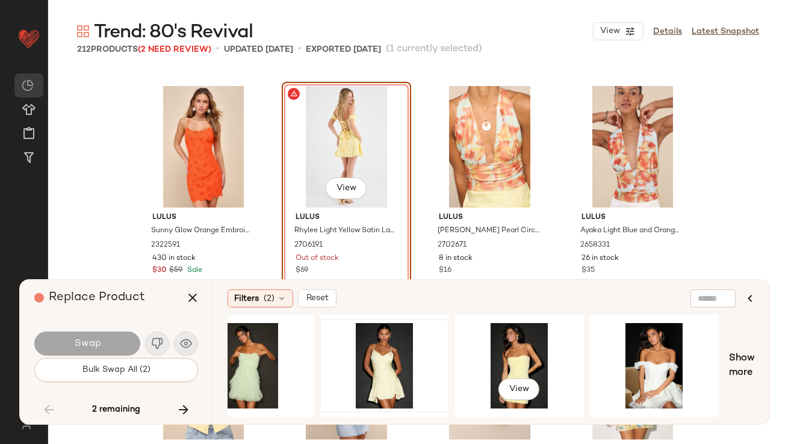
scroll to position [0, 114]
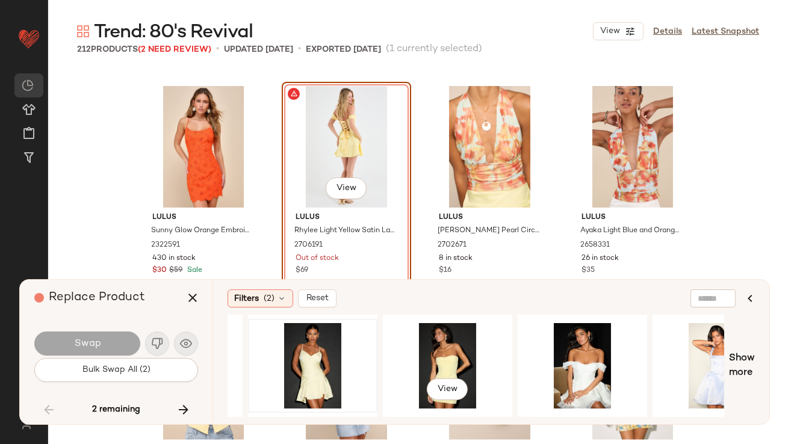
click at [462, 338] on div "View" at bounding box center [447, 366] width 121 height 86
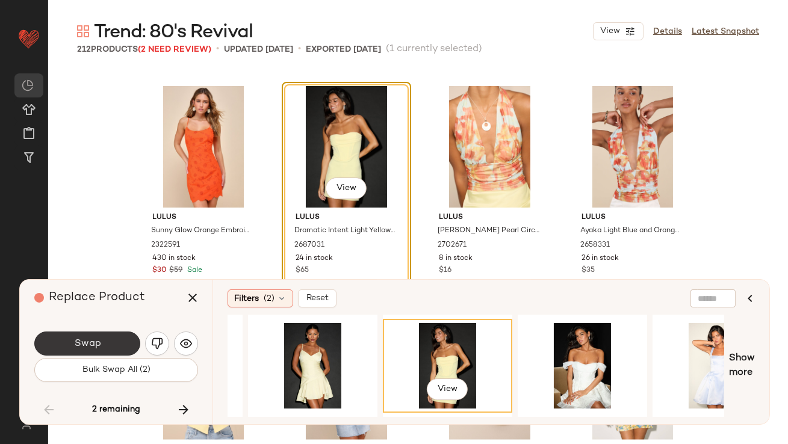
click at [112, 345] on button "Swap" at bounding box center [87, 344] width 106 height 24
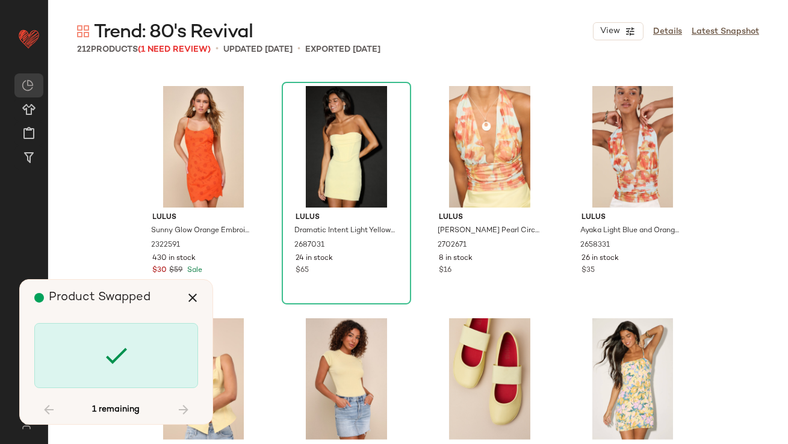
scroll to position [11895, 0]
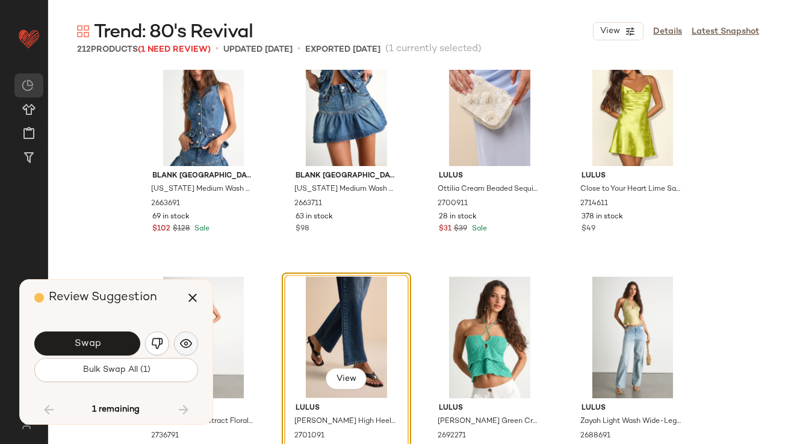
click at [178, 340] on button "button" at bounding box center [186, 344] width 24 height 24
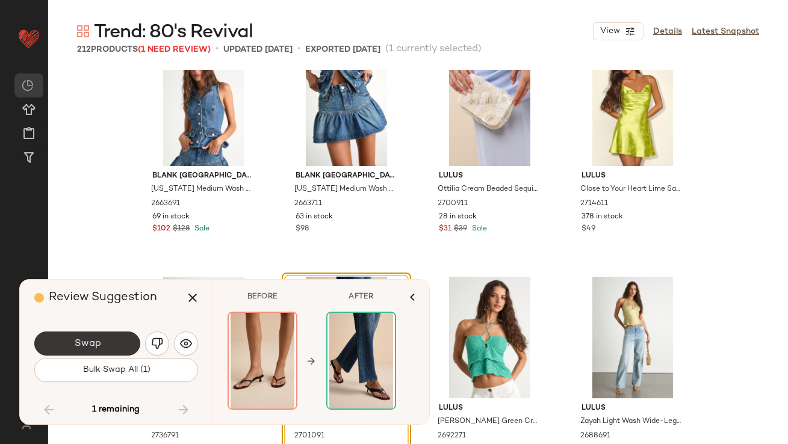
click at [108, 341] on button "Swap" at bounding box center [87, 344] width 106 height 24
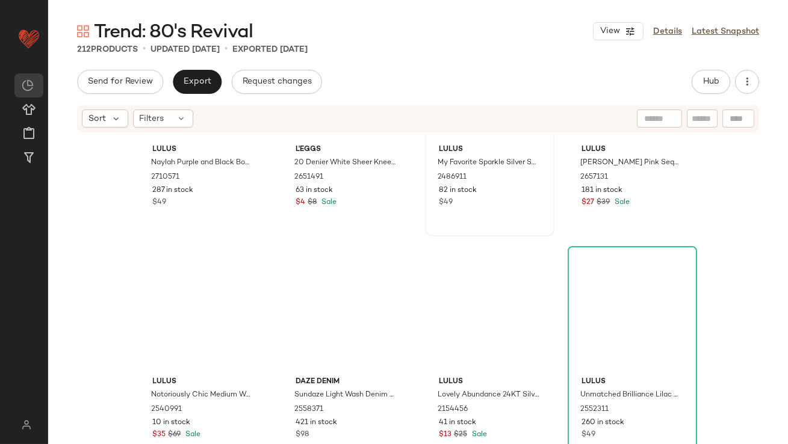
scroll to position [8467, 0]
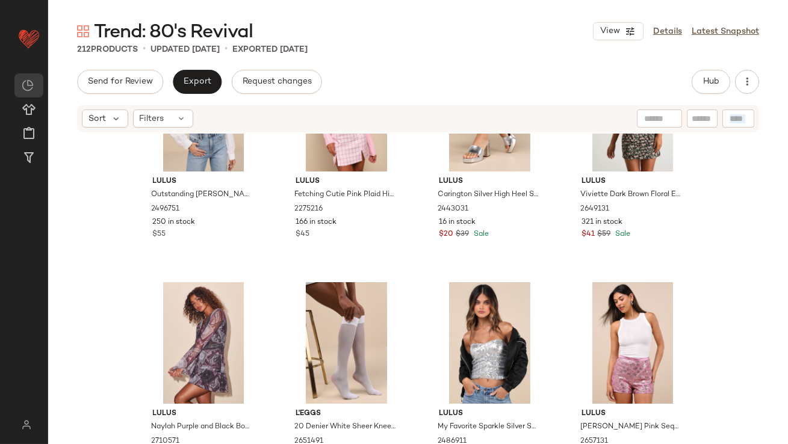
drag, startPoint x: 779, startPoint y: 375, endPoint x: 773, endPoint y: 109, distance: 266.2
click at [773, 110] on div "Sort Filters Lulus Outstanding Charisma White Crochet Lace Tie-Neck Button-Up T…" at bounding box center [418, 299] width 740 height 391
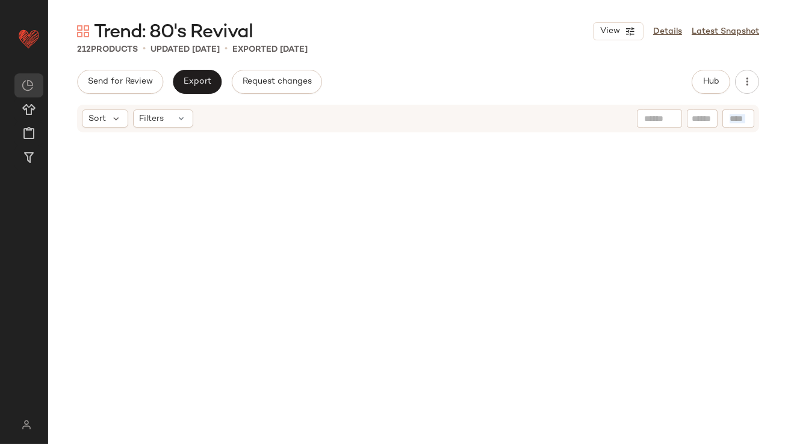
scroll to position [0, 0]
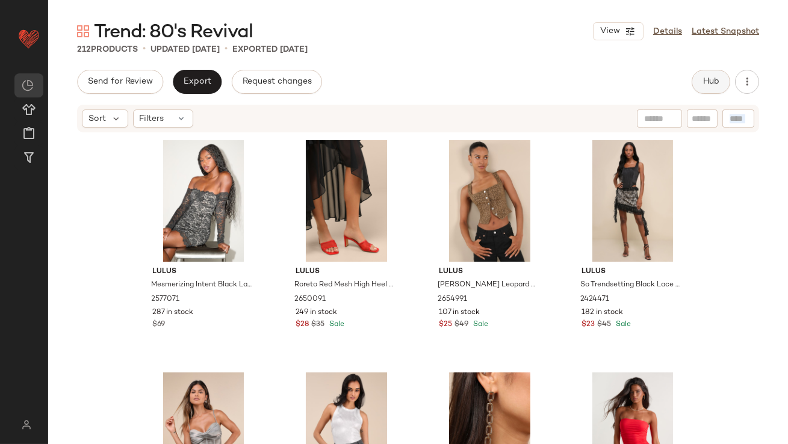
click at [717, 81] on span "Hub" at bounding box center [711, 82] width 17 height 10
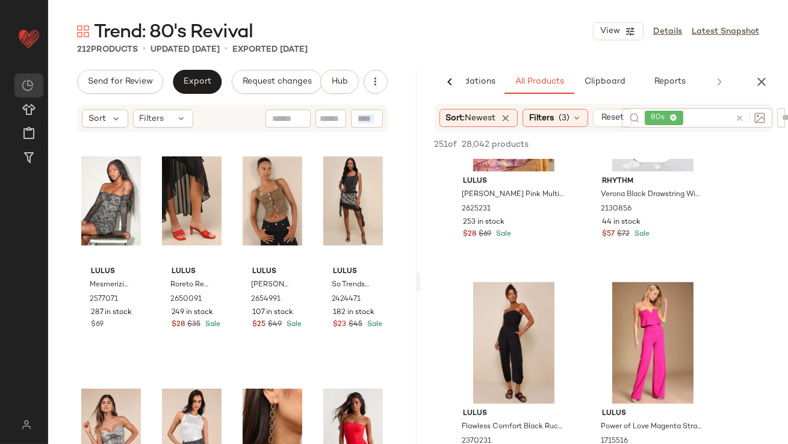
scroll to position [1302, 0]
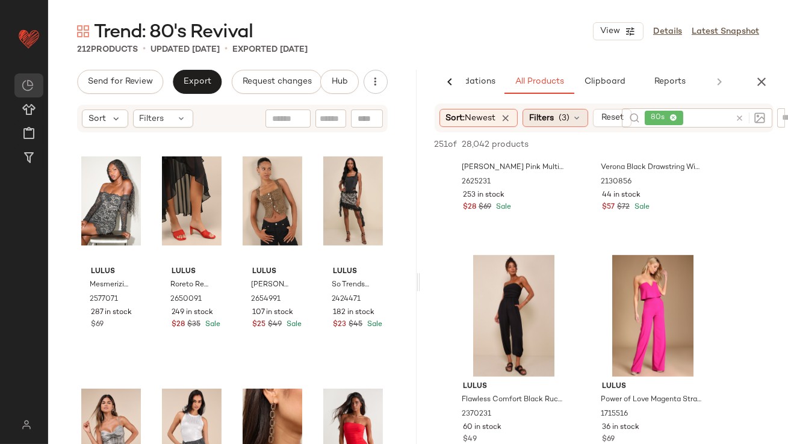
click at [570, 116] on span "(3)" at bounding box center [564, 118] width 11 height 13
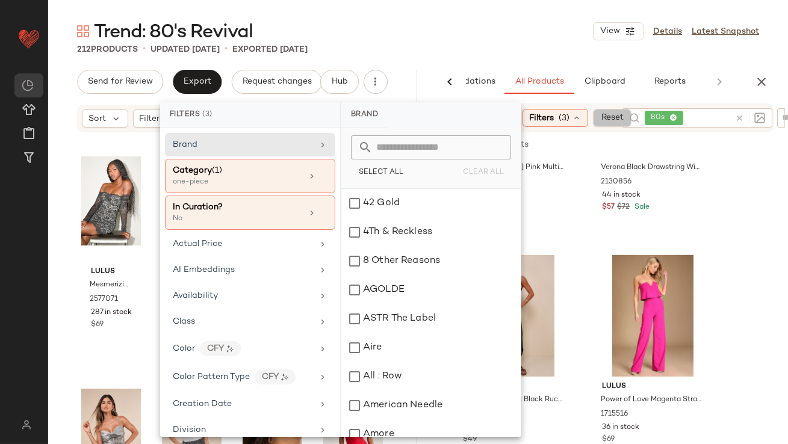
click at [605, 116] on span "Reset" at bounding box center [612, 118] width 23 height 10
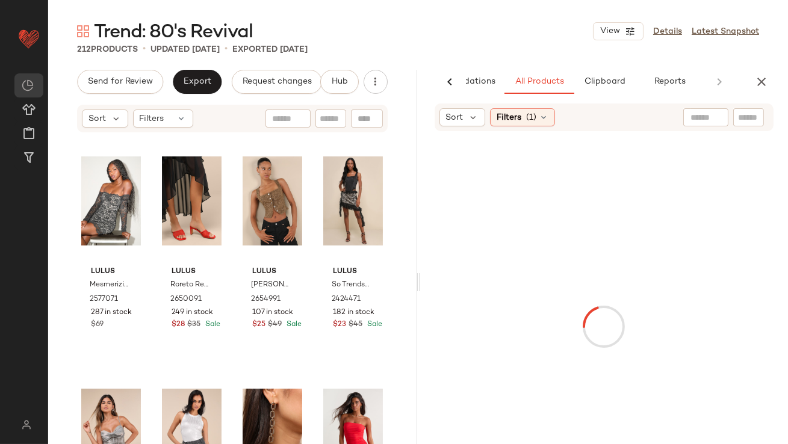
click at [566, 40] on div "Trend: 80's Revival View Details Latest Snapshot" at bounding box center [418, 31] width 740 height 24
click at [609, 68] on div "Trend: 80's Revival View Details Latest Snapshot 212 Products • updated Sep 8th…" at bounding box center [418, 231] width 740 height 425
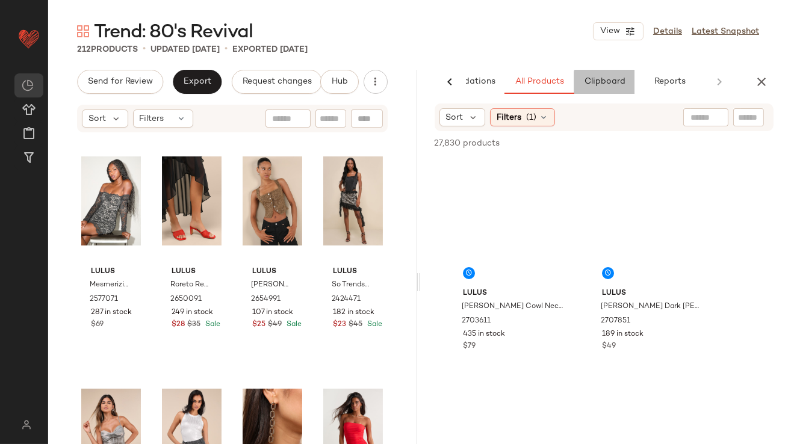
click at [601, 79] on span "Clipboard" at bounding box center [604, 82] width 42 height 10
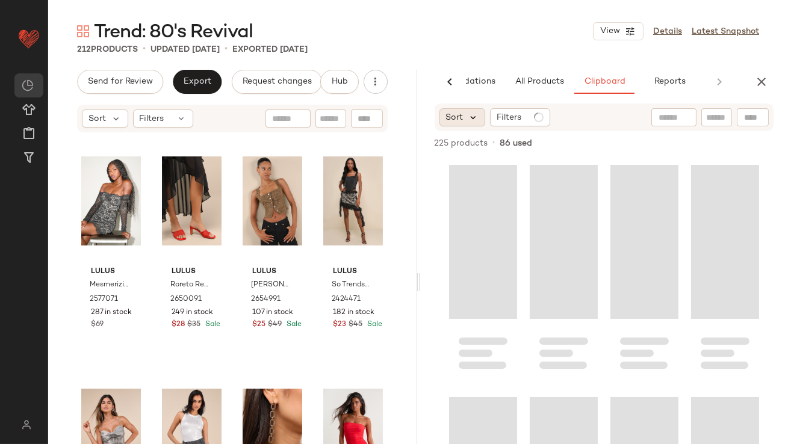
click at [468, 117] on icon at bounding box center [473, 117] width 11 height 11
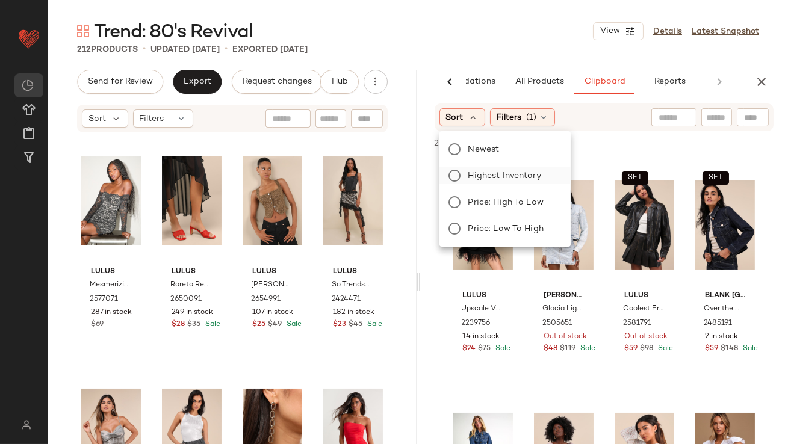
click at [478, 173] on span "Highest Inventory" at bounding box center [504, 176] width 73 height 13
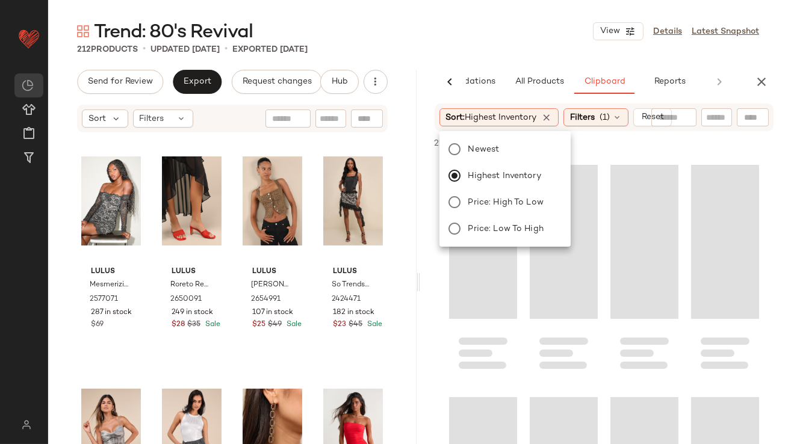
click at [490, 37] on div "Trend: 80's Revival View Details Latest Snapshot" at bounding box center [418, 31] width 740 height 24
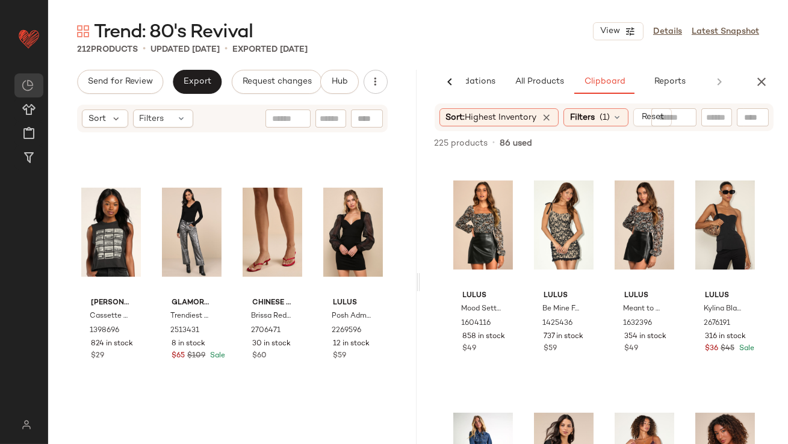
scroll to position [703, 0]
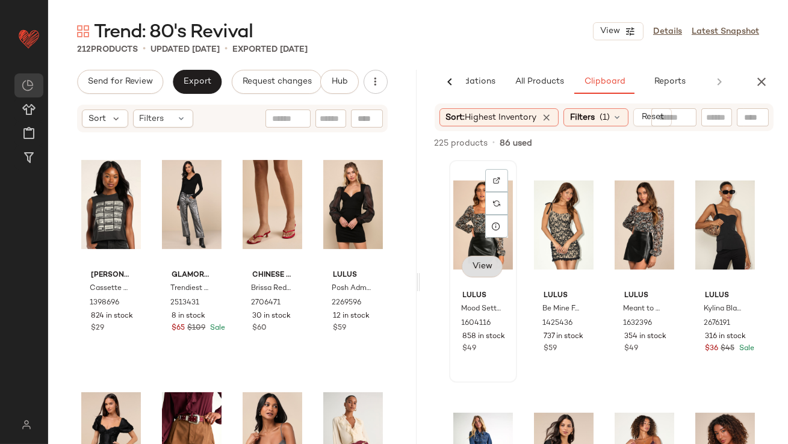
click at [470, 268] on button "View" at bounding box center [482, 267] width 41 height 22
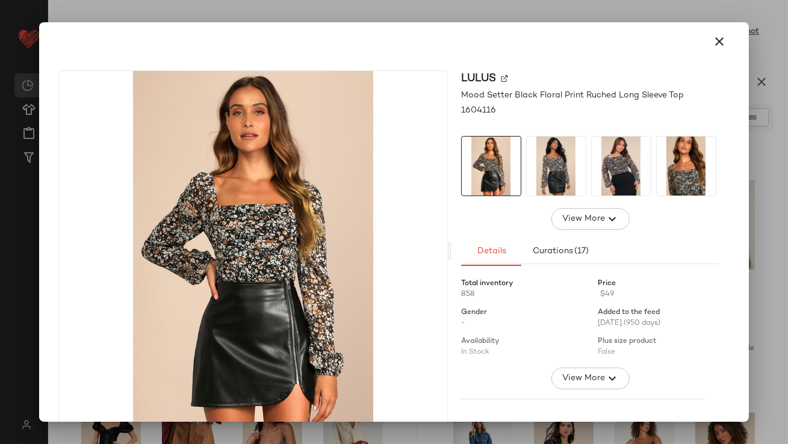
click at [715, 49] on button "button" at bounding box center [720, 41] width 29 height 29
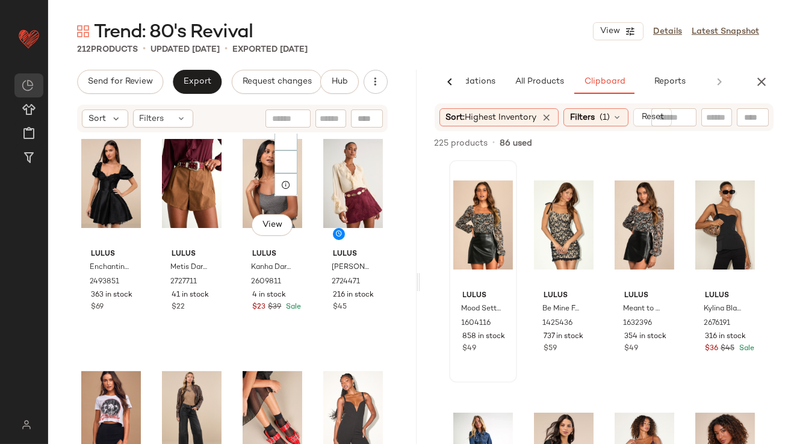
scroll to position [891, 0]
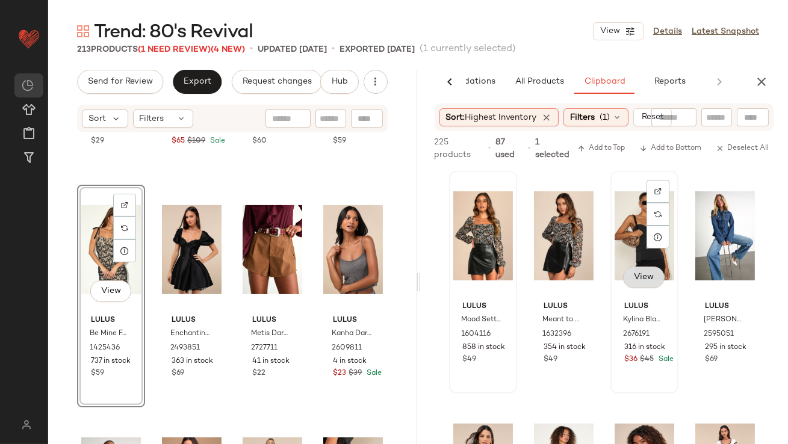
click at [641, 286] on div "View Lulus Kylina Black Ponte Knit Strapless Top 2676191 316 in stock $36 $45 S…" at bounding box center [645, 282] width 66 height 220
click at [641, 284] on button "View" at bounding box center [643, 278] width 41 height 22
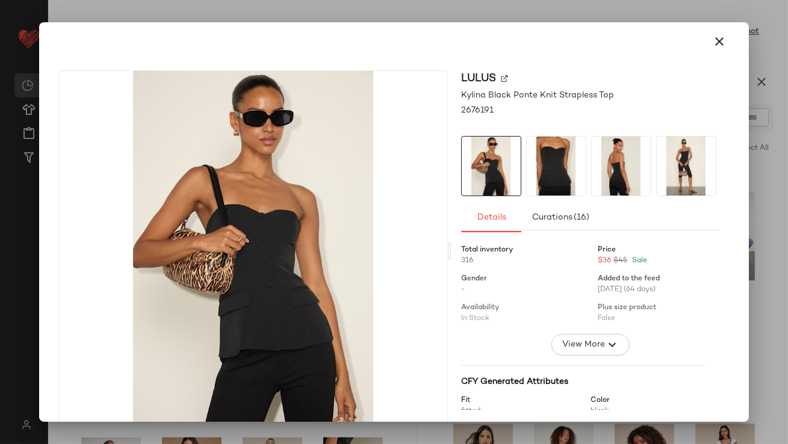
click at [571, 166] on img at bounding box center [556, 166] width 59 height 59
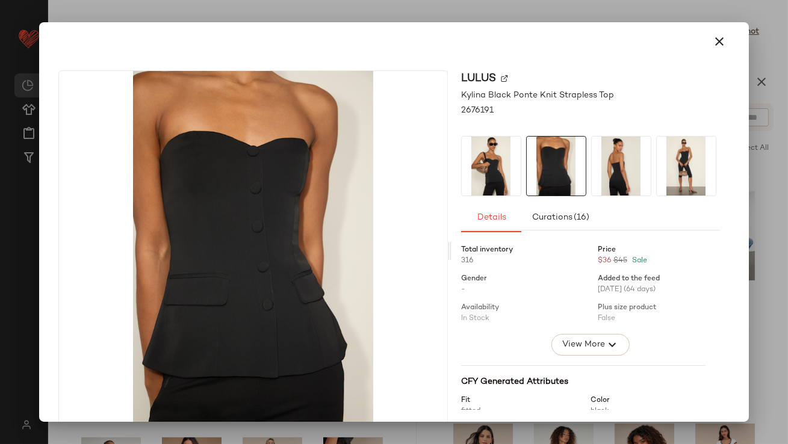
click at [718, 45] on icon "button" at bounding box center [720, 41] width 14 height 14
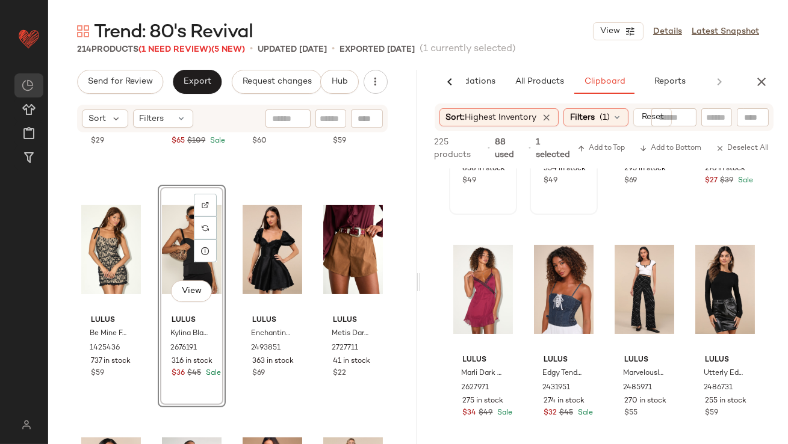
scroll to position [180, 0]
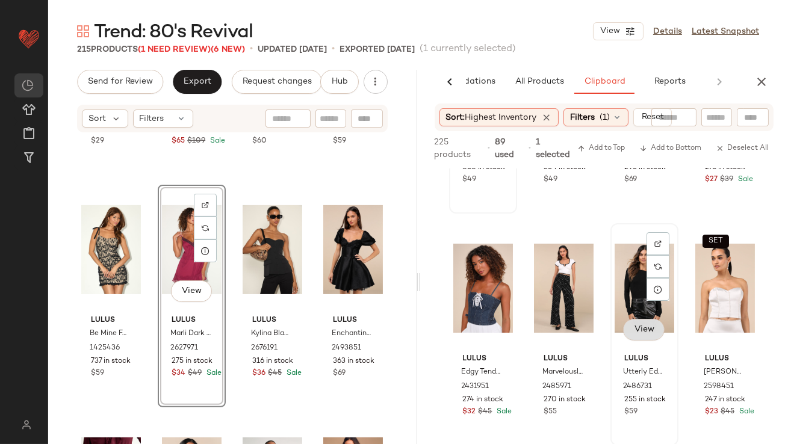
click at [636, 324] on button "View" at bounding box center [643, 330] width 41 height 22
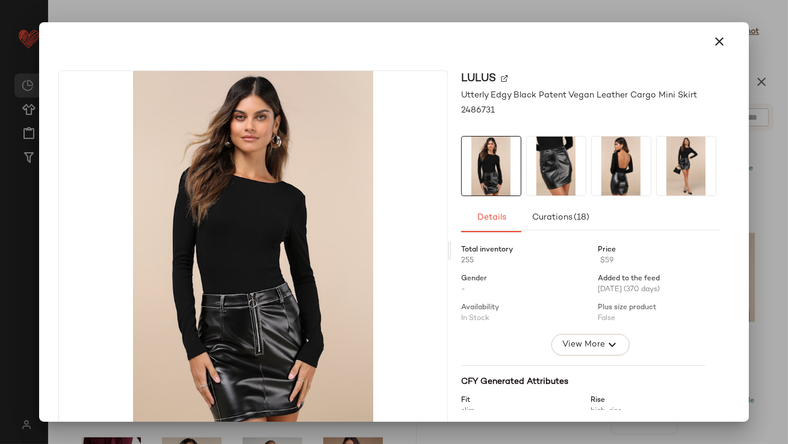
click at [611, 175] on img at bounding box center [621, 166] width 59 height 59
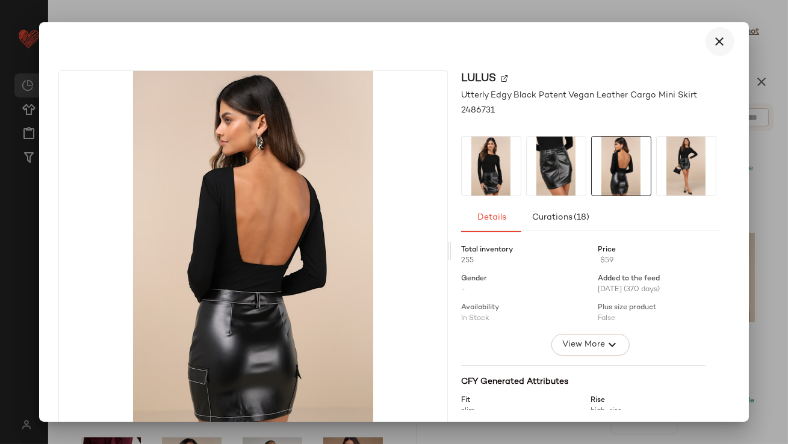
click at [718, 42] on icon "button" at bounding box center [720, 41] width 14 height 14
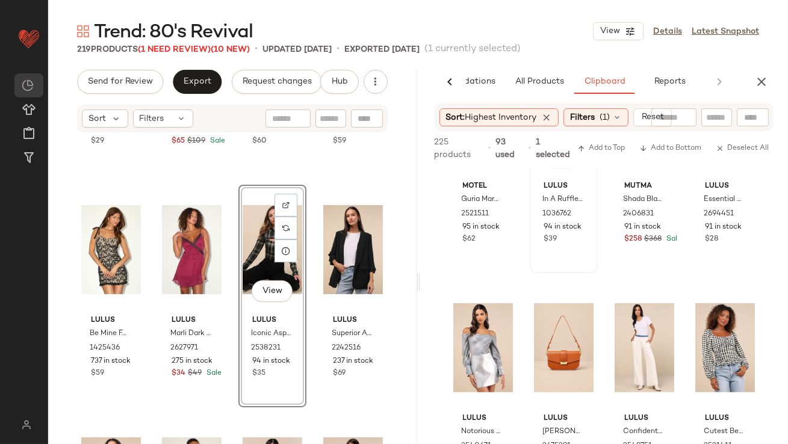
scroll to position [1776, 0]
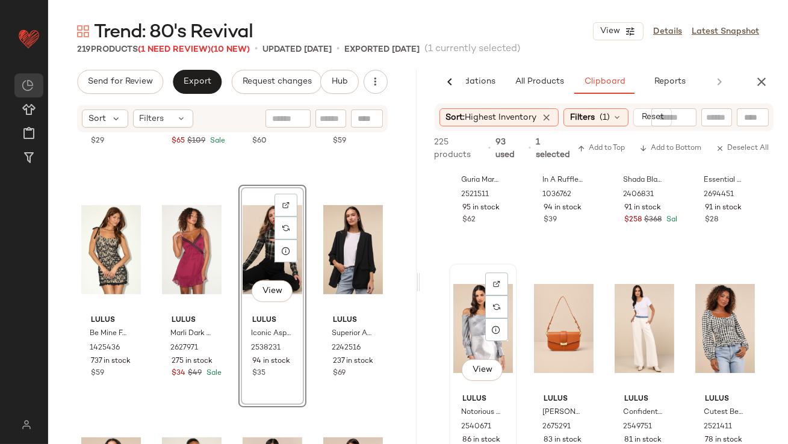
click at [477, 374] on div "View" at bounding box center [483, 329] width 60 height 122
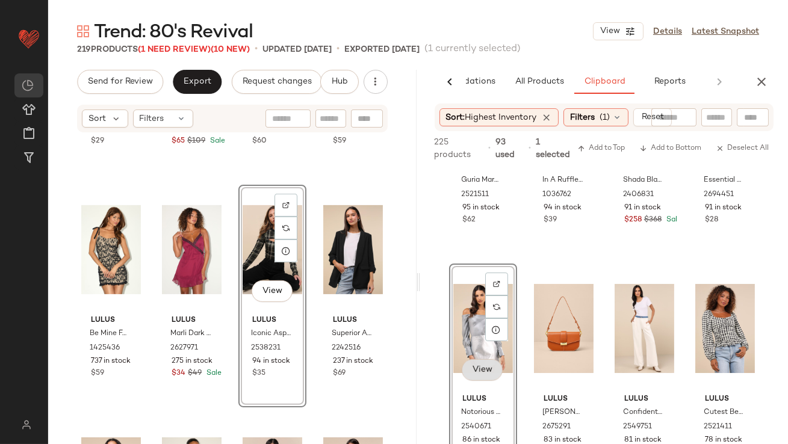
click at [477, 374] on span "View" at bounding box center [482, 371] width 20 height 10
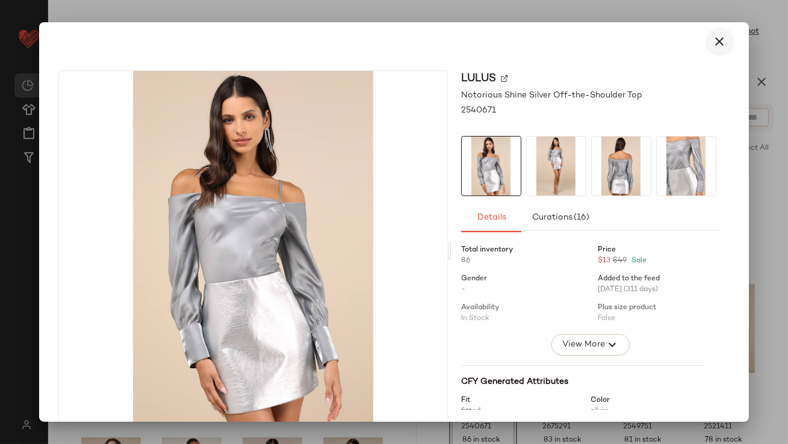
click at [713, 44] on icon "button" at bounding box center [720, 41] width 14 height 14
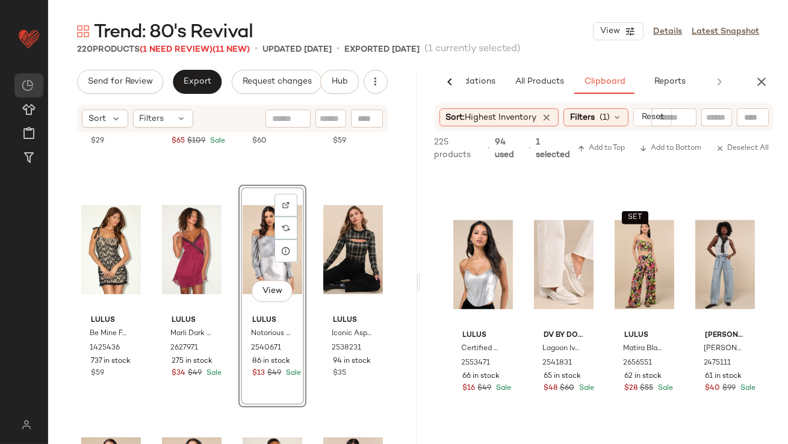
scroll to position [2306, 0]
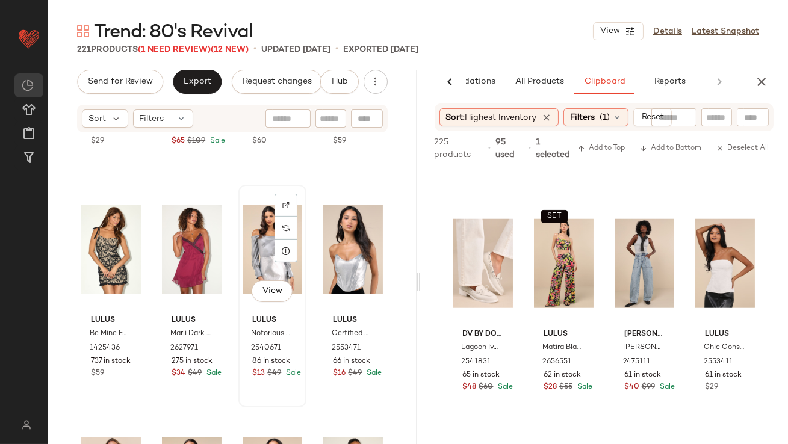
click at [250, 254] on div "View" at bounding box center [273, 250] width 60 height 122
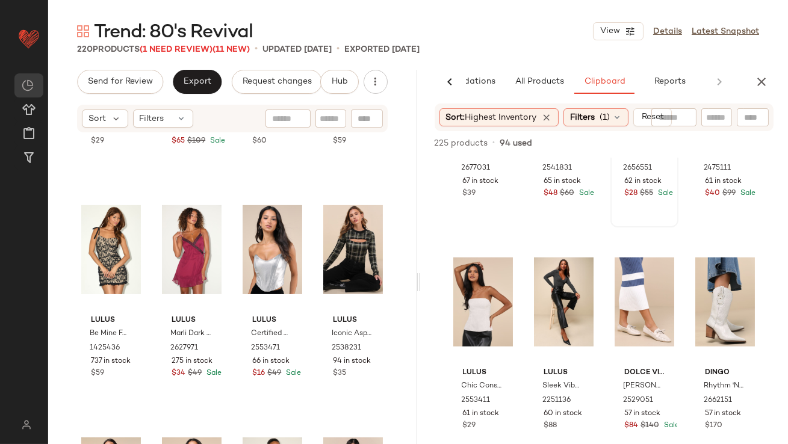
scroll to position [2491, 0]
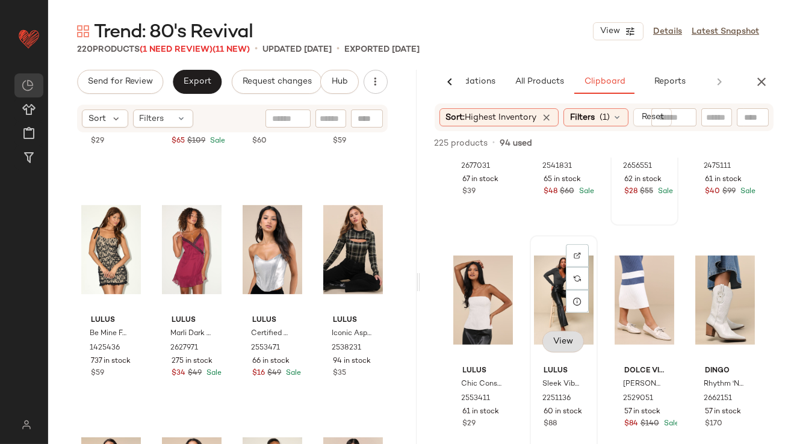
click at [562, 346] on button "View" at bounding box center [563, 342] width 41 height 22
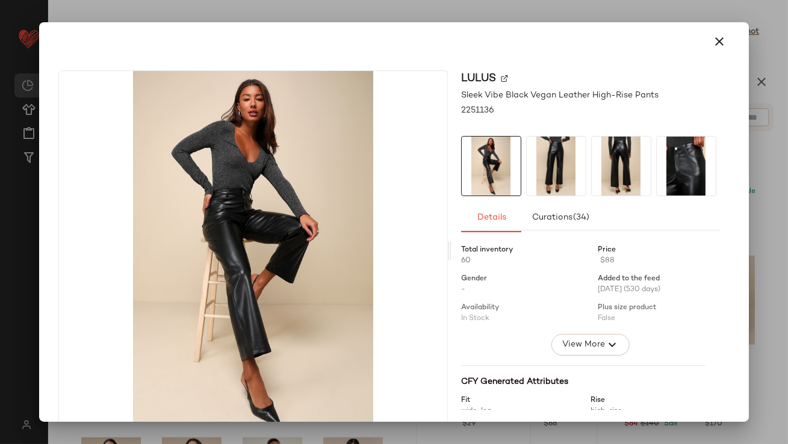
click at [713, 35] on icon "button" at bounding box center [720, 41] width 14 height 14
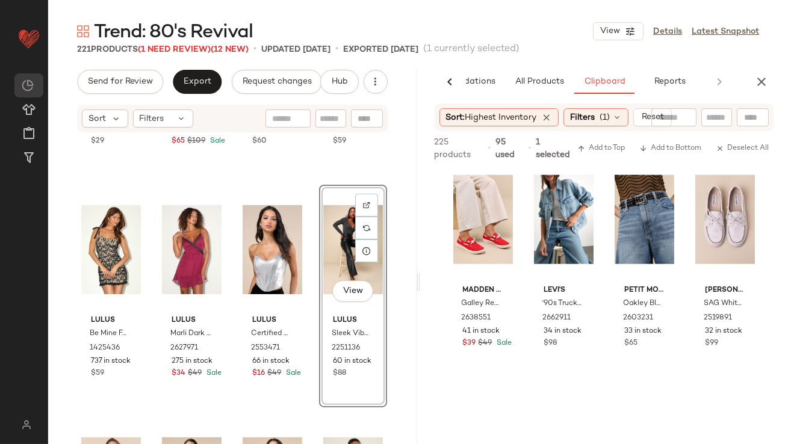
scroll to position [3200, 0]
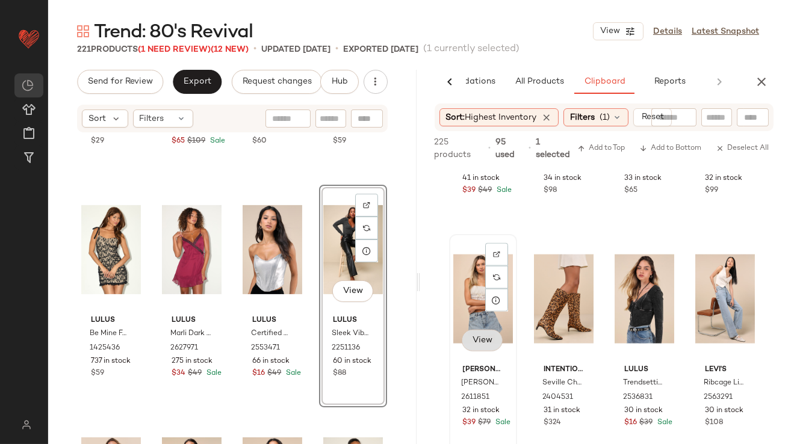
click at [487, 337] on button "View" at bounding box center [482, 341] width 41 height 22
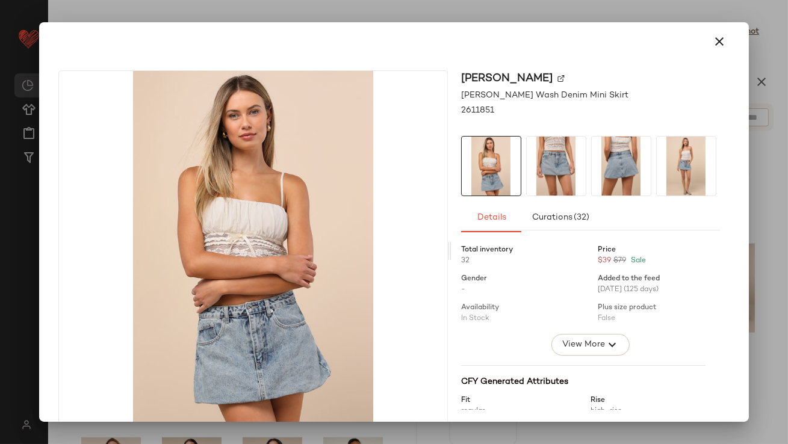
click at [648, 161] on div at bounding box center [590, 166] width 259 height 60
click at [720, 38] on button "button" at bounding box center [720, 41] width 29 height 29
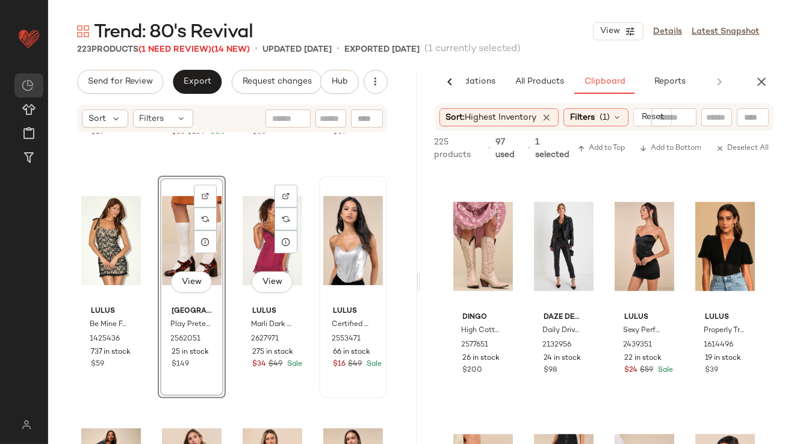
scroll to position [935, 0]
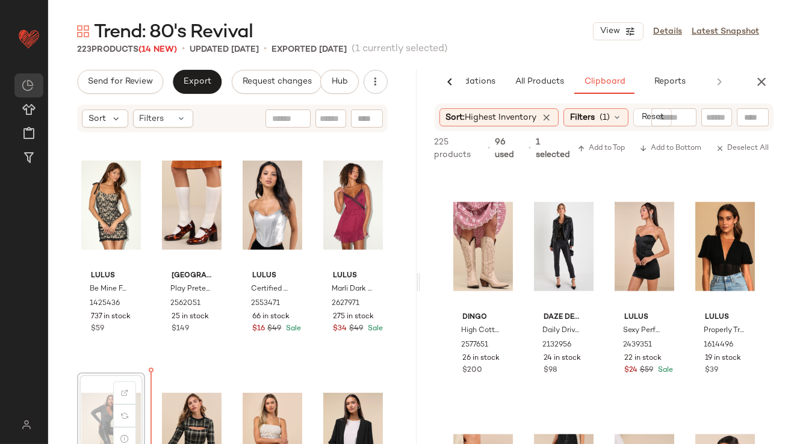
scroll to position [936, 0]
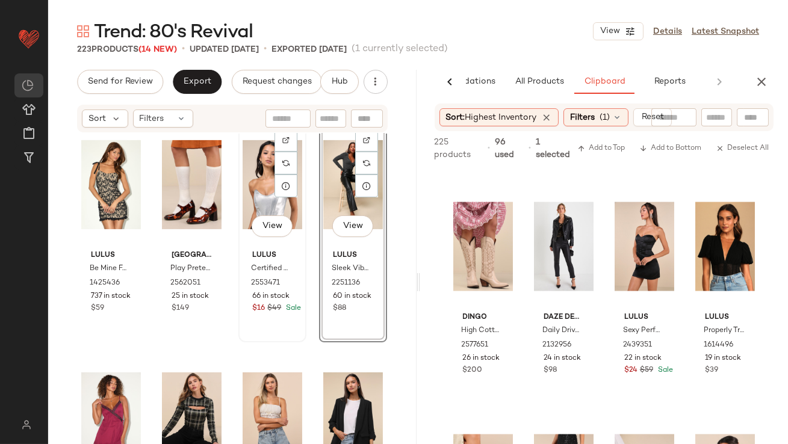
scroll to position [1065, 0]
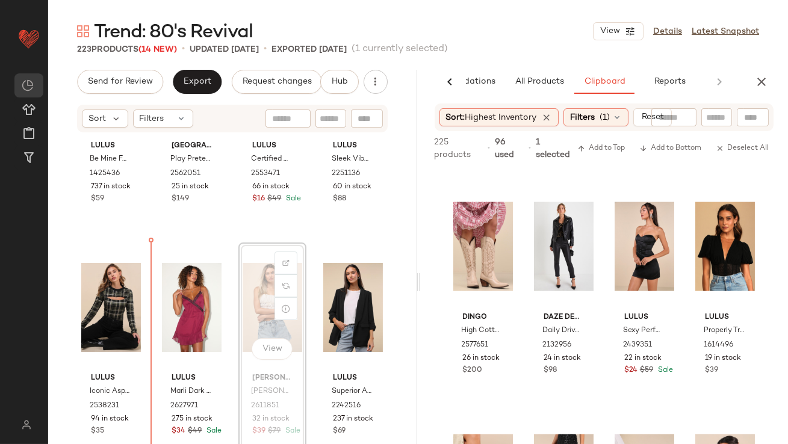
drag, startPoint x: 255, startPoint y: 305, endPoint x: 234, endPoint y: 305, distance: 21.1
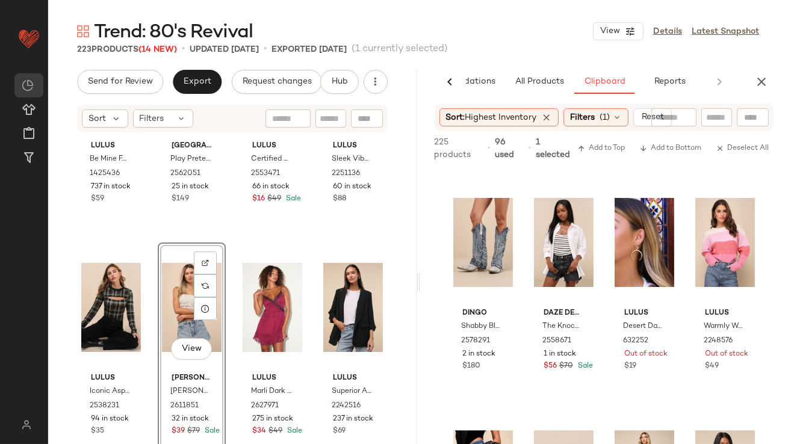
scroll to position [5271, 0]
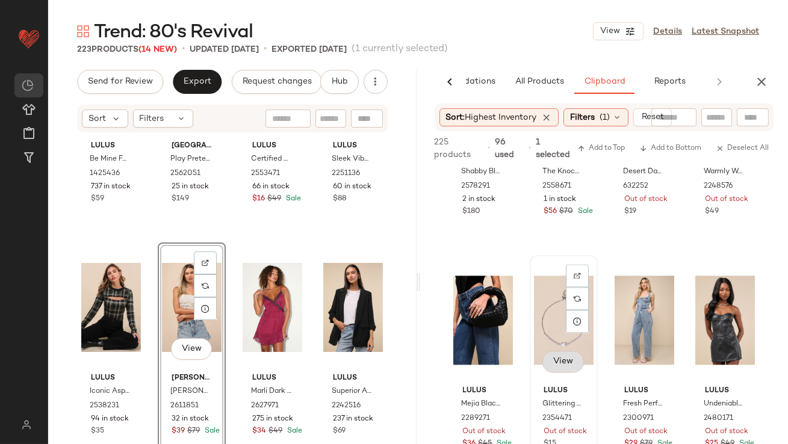
click at [555, 355] on button "View" at bounding box center [563, 362] width 41 height 22
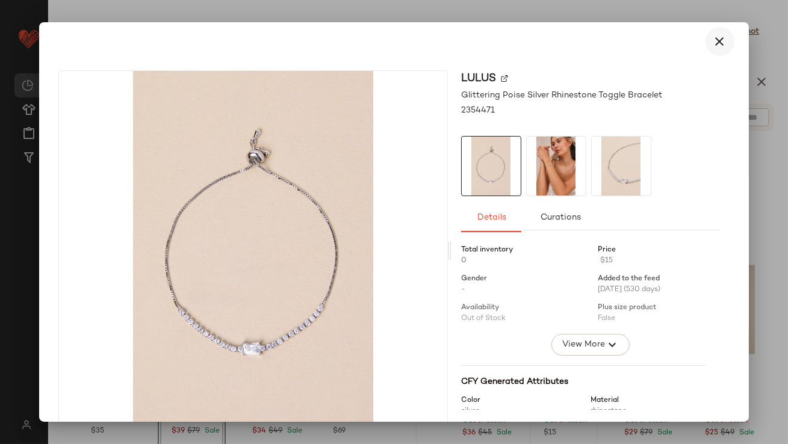
click at [716, 35] on icon "button" at bounding box center [720, 41] width 14 height 14
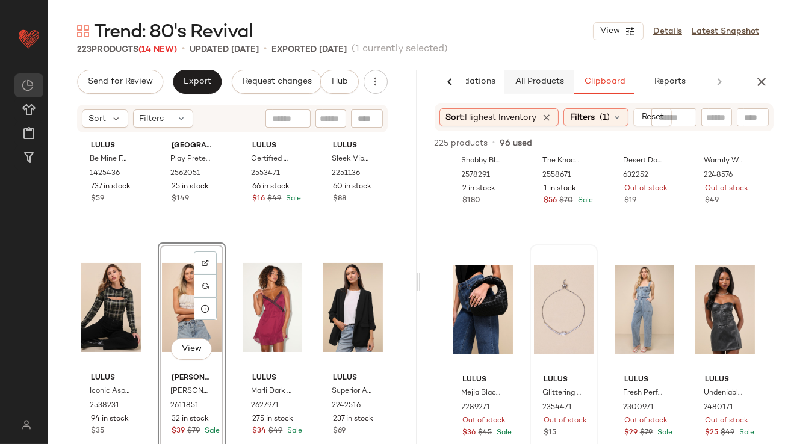
click at [535, 82] on span "All Products" at bounding box center [538, 82] width 49 height 10
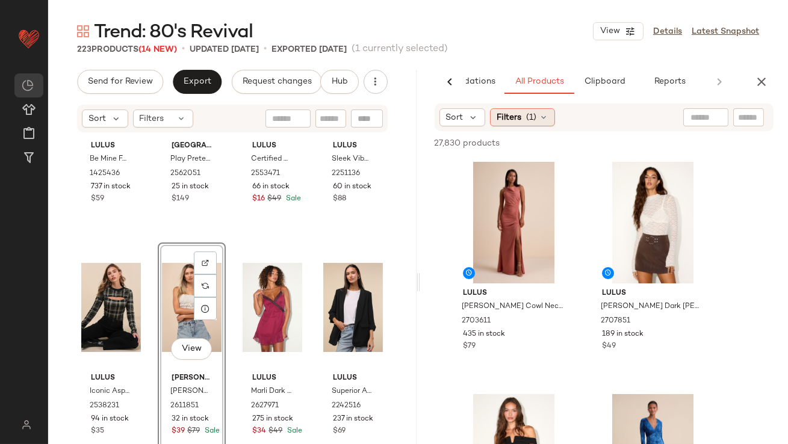
click at [524, 117] on div "Filters (1)" at bounding box center [522, 117] width 65 height 18
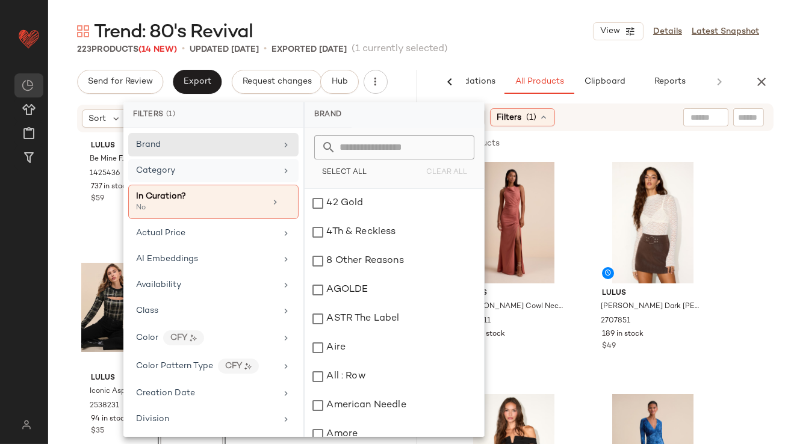
click at [228, 175] on div "Category" at bounding box center [206, 170] width 140 height 13
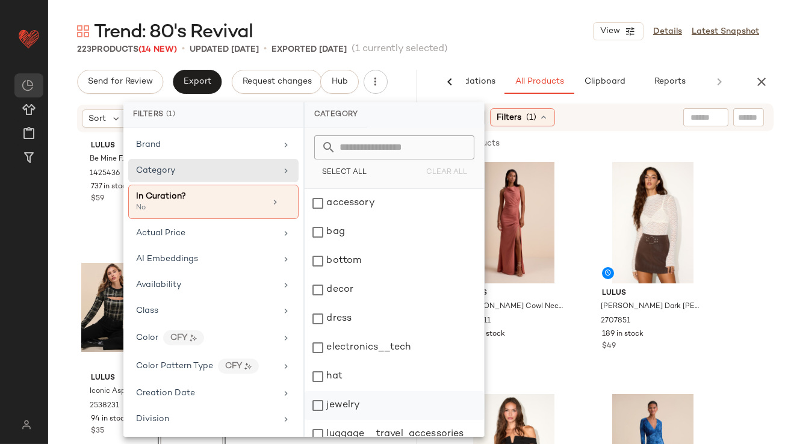
click at [329, 405] on div "jewelry" at bounding box center [394, 405] width 179 height 29
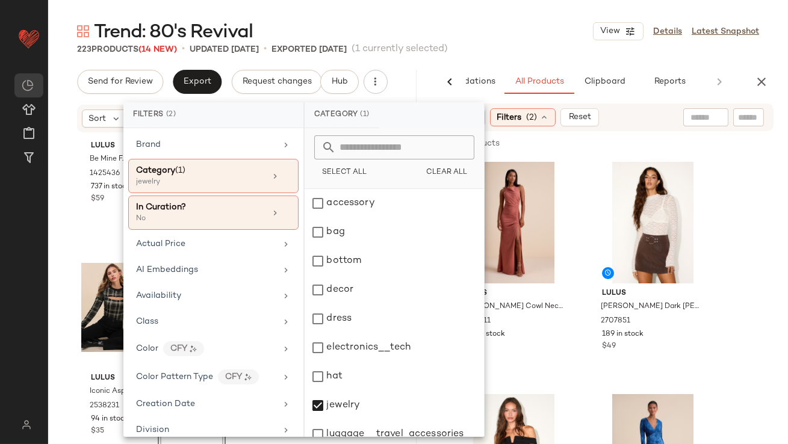
click at [499, 44] on div "223 Products (14 New) • updated Sep 10th • Exported Sep 8th (1 currently select…" at bounding box center [418, 49] width 740 height 12
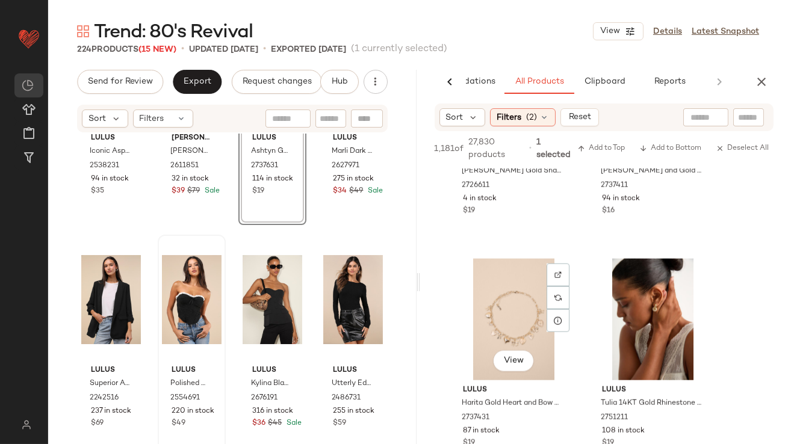
scroll to position [2937, 0]
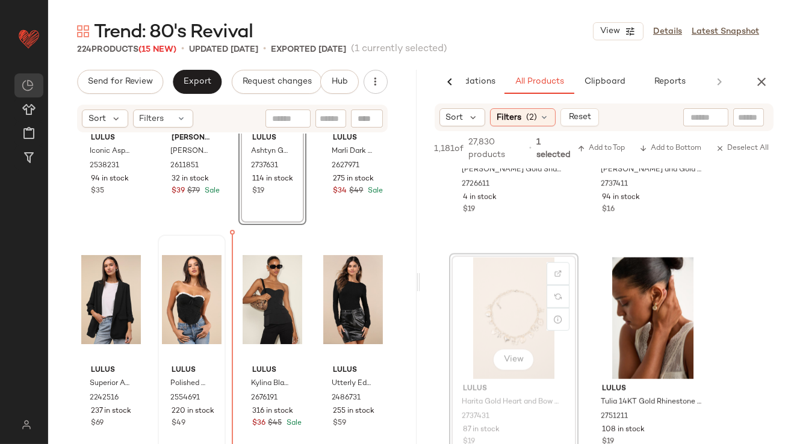
drag, startPoint x: 527, startPoint y: 326, endPoint x: 519, endPoint y: 326, distance: 8.4
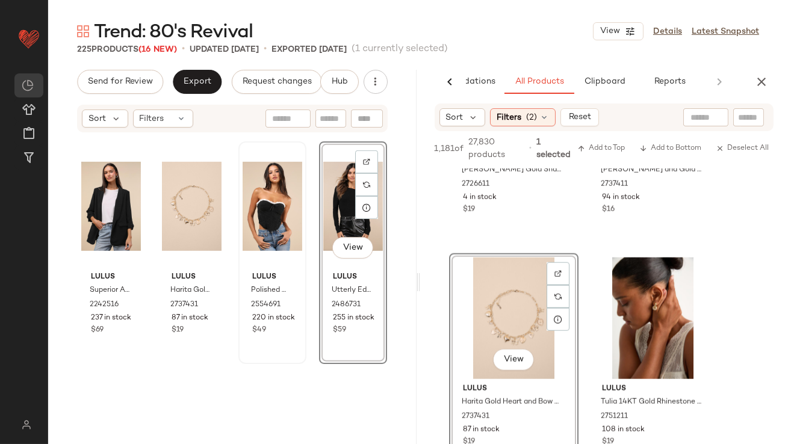
scroll to position [1460, 0]
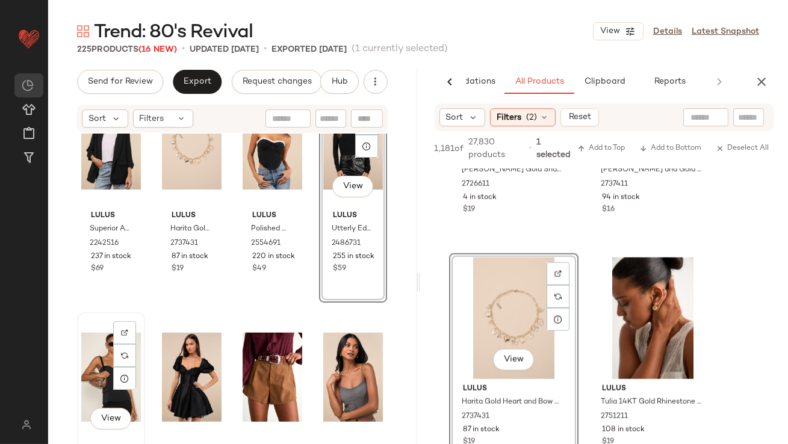
click at [101, 351] on div "View" at bounding box center [111, 378] width 60 height 122
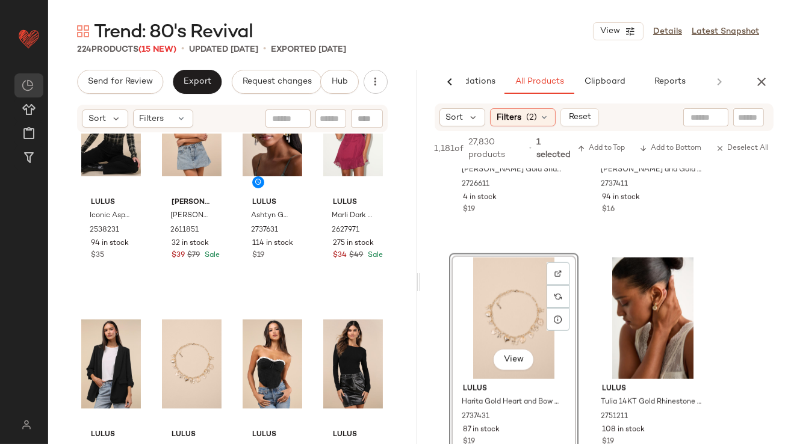
scroll to position [1205, 0]
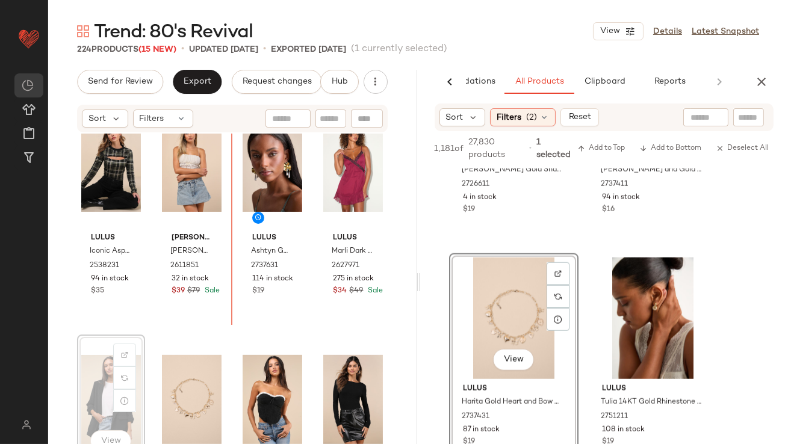
scroll to position [1207, 0]
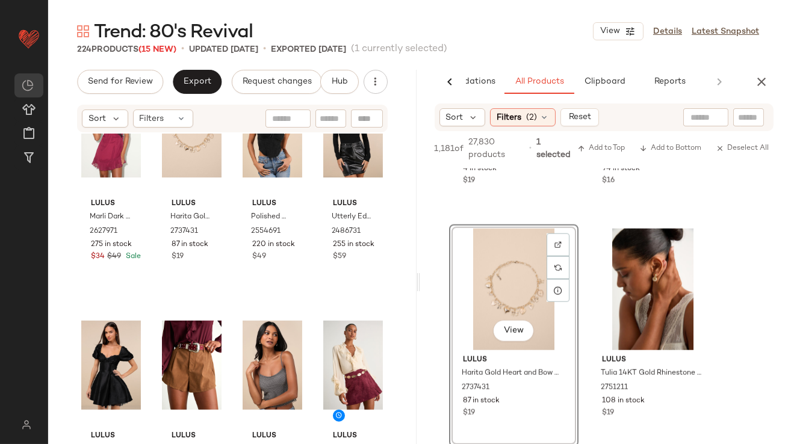
scroll to position [3014, 0]
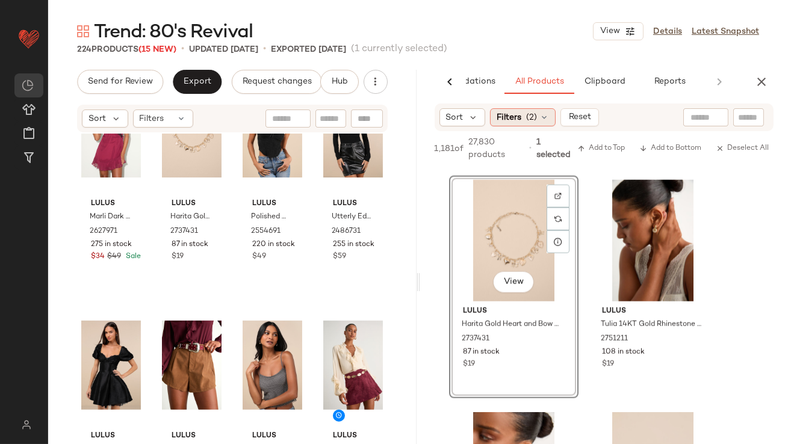
click at [543, 116] on icon at bounding box center [545, 118] width 10 height 10
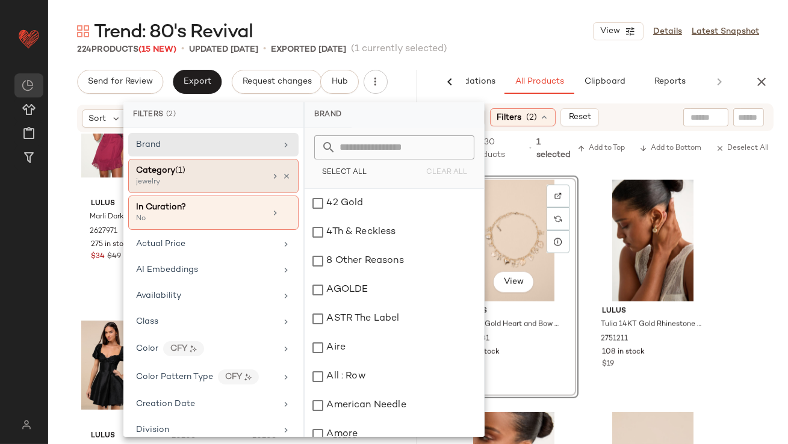
click at [238, 180] on div "jewelry" at bounding box center [196, 182] width 120 height 11
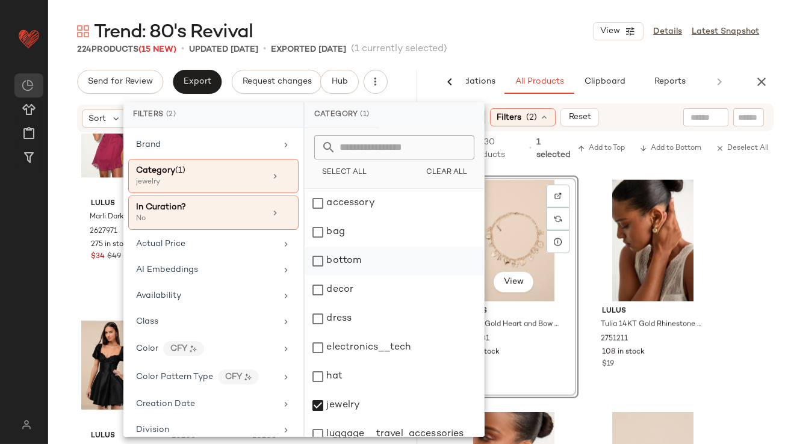
click at [326, 256] on div "bottom" at bounding box center [394, 261] width 179 height 29
click at [320, 403] on div "jewelry" at bounding box center [394, 405] width 179 height 29
click at [456, 22] on div "Trend: 80's Revival View Details Latest Snapshot" at bounding box center [418, 31] width 740 height 24
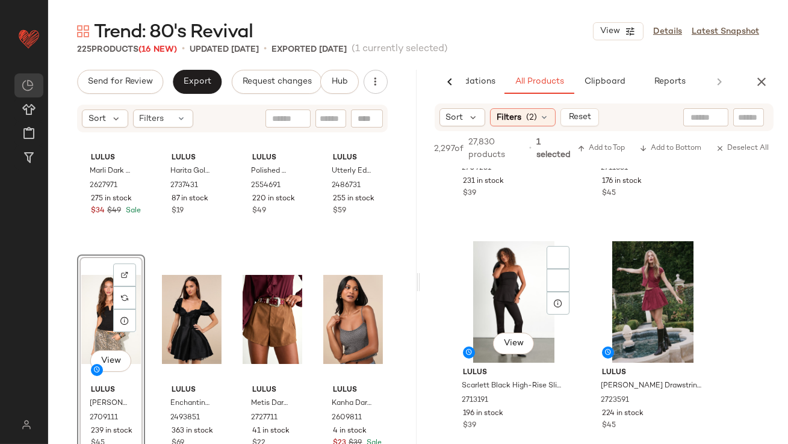
scroll to position [881, 0]
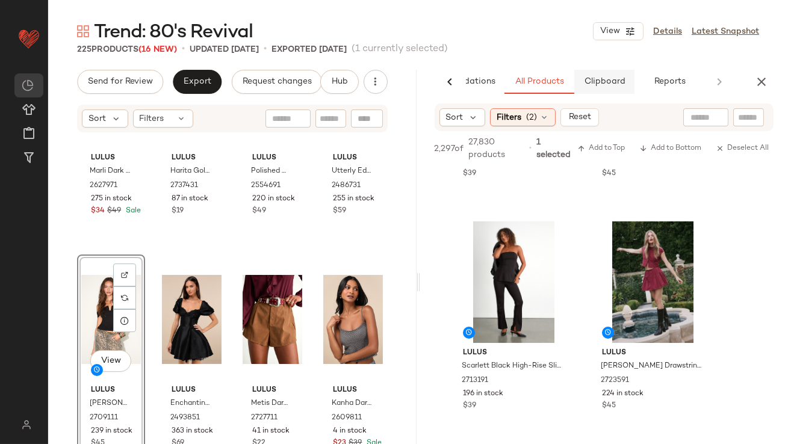
click at [593, 83] on span "Clipboard" at bounding box center [604, 82] width 42 height 10
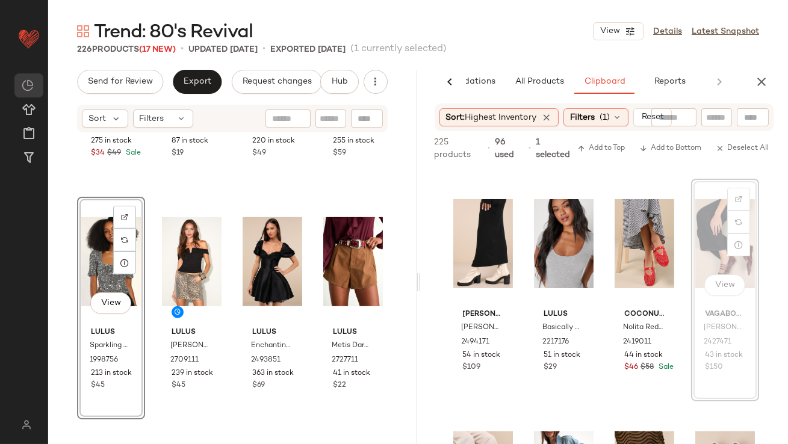
scroll to position [2790, 0]
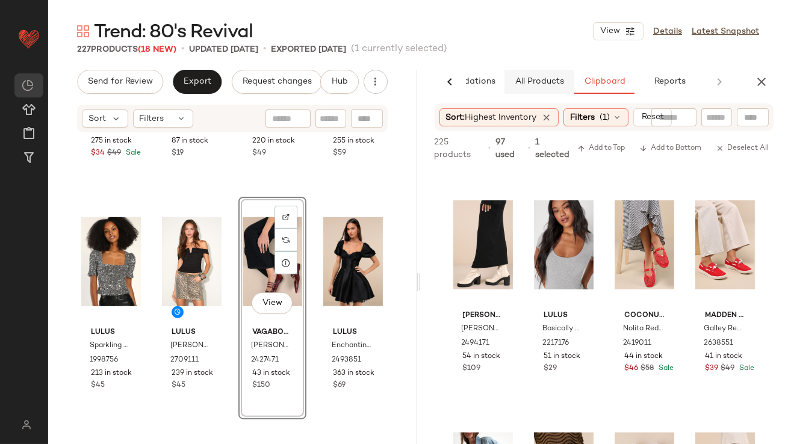
click at [553, 86] on span "All Products" at bounding box center [538, 82] width 49 height 10
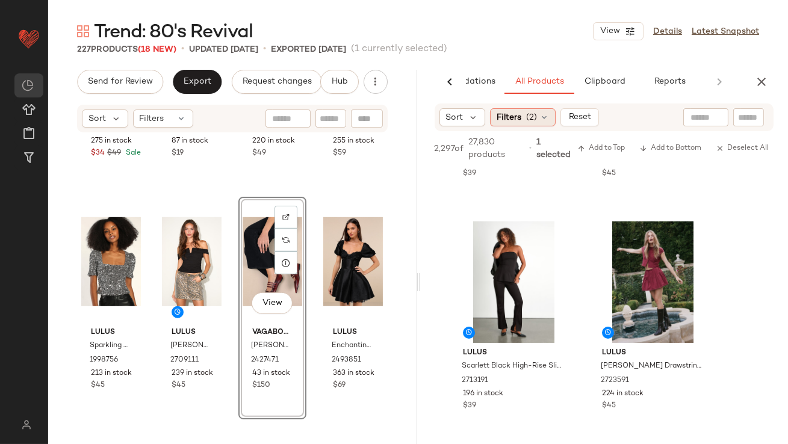
click at [508, 119] on span "Filters" at bounding box center [509, 117] width 25 height 13
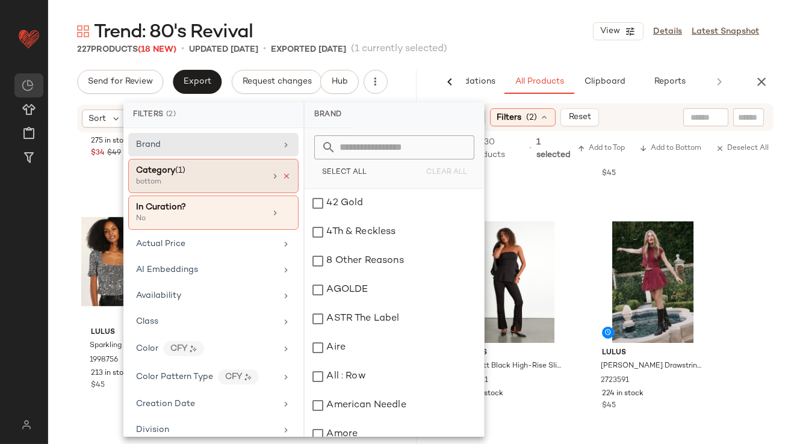
click at [282, 177] on icon at bounding box center [286, 176] width 8 height 8
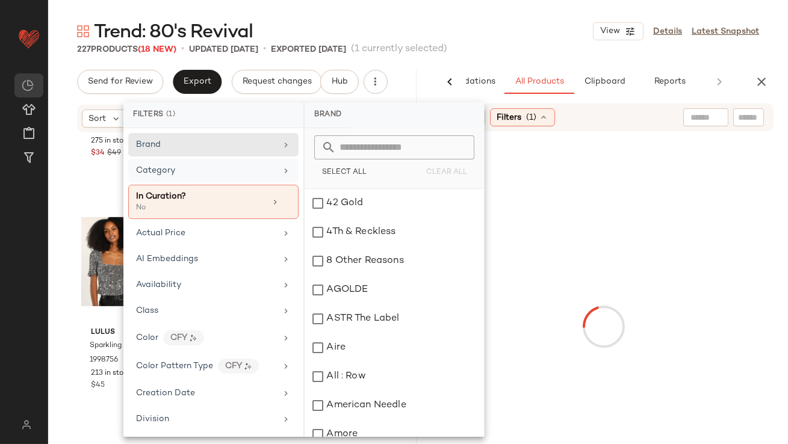
click at [268, 177] on div "Category" at bounding box center [213, 170] width 170 height 23
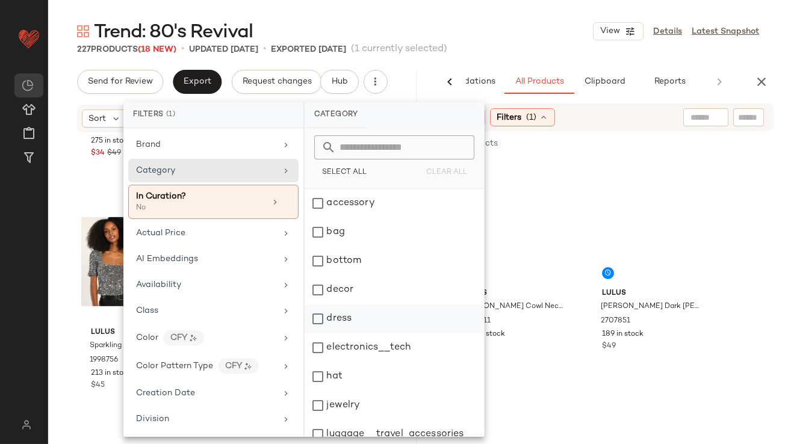
scroll to position [2, 0]
click at [332, 314] on div "dress" at bounding box center [394, 317] width 179 height 29
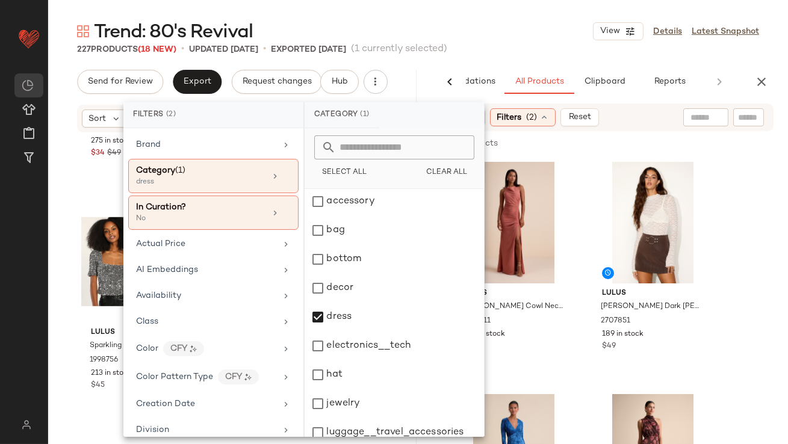
click at [495, 30] on div "Trend: 80's Revival View Details Latest Snapshot" at bounding box center [418, 31] width 740 height 24
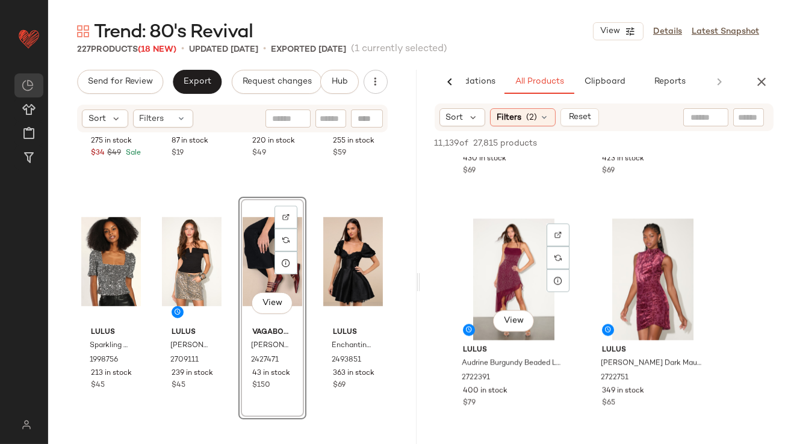
scroll to position [4826, 0]
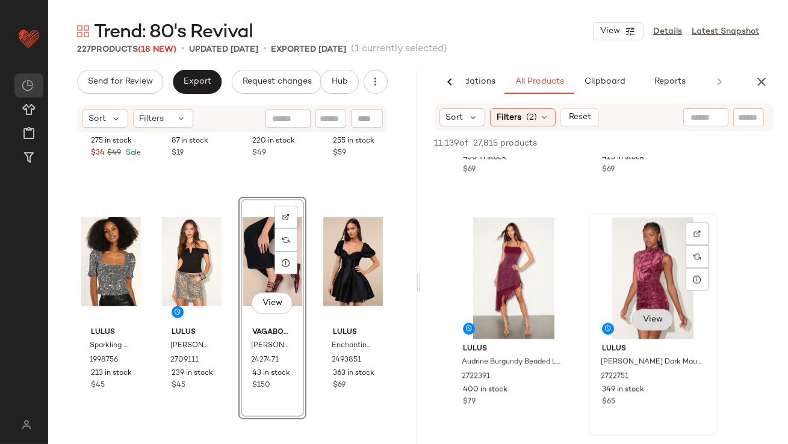
click at [642, 320] on span "View" at bounding box center [652, 320] width 20 height 10
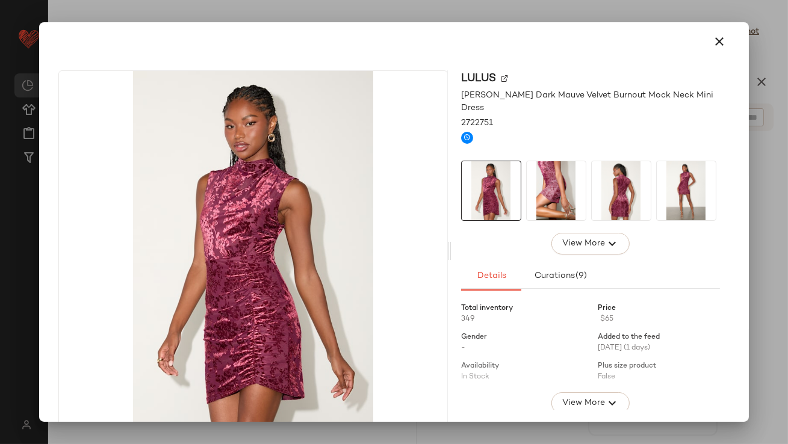
click at [567, 188] on img at bounding box center [556, 190] width 59 height 59
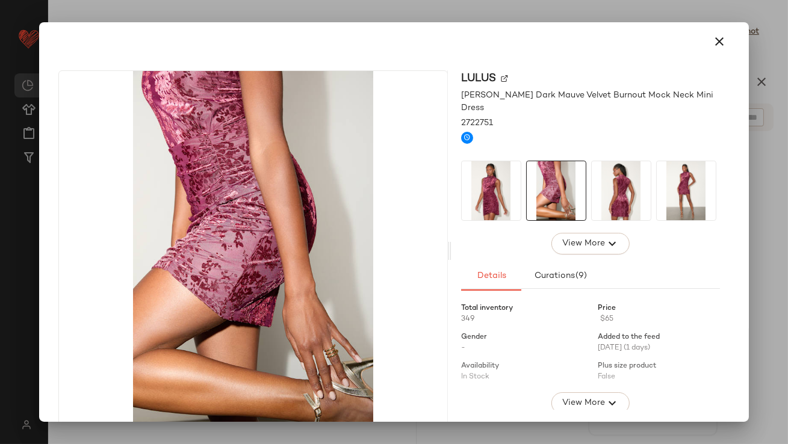
click at [610, 193] on img at bounding box center [621, 190] width 59 height 59
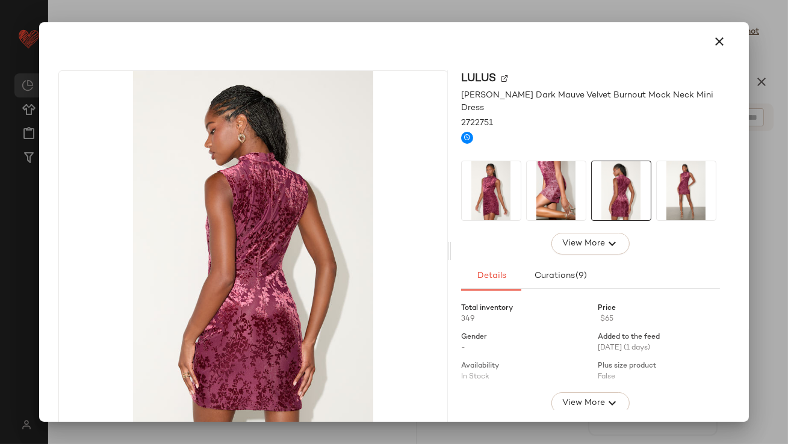
click at [662, 176] on img at bounding box center [686, 190] width 59 height 59
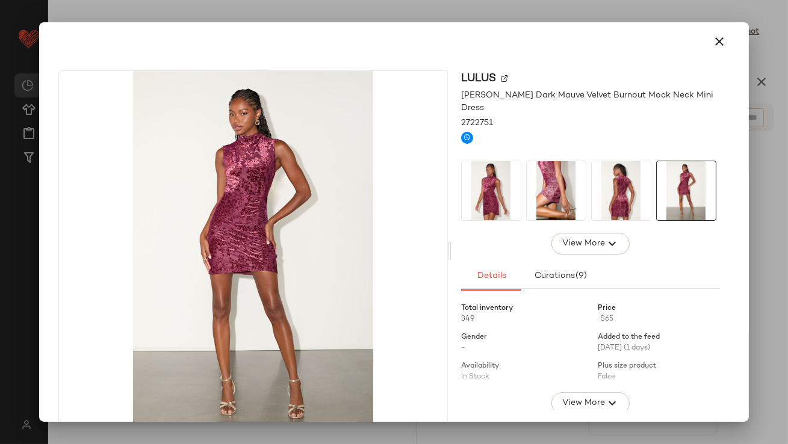
click at [483, 161] on img at bounding box center [491, 190] width 59 height 59
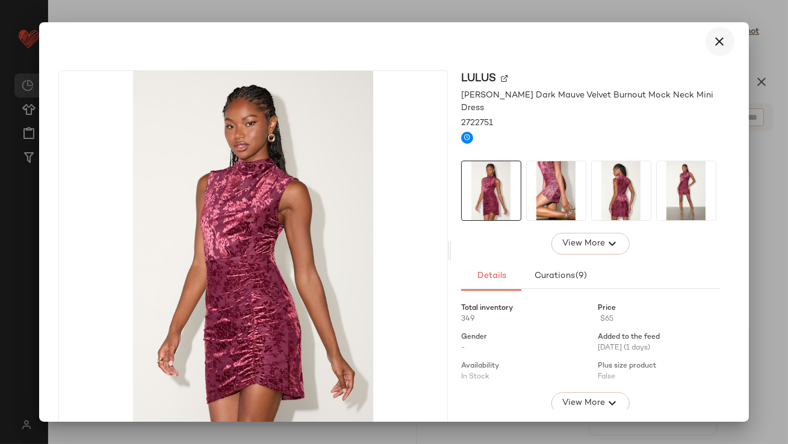
click at [706, 45] on button "button" at bounding box center [720, 41] width 29 height 29
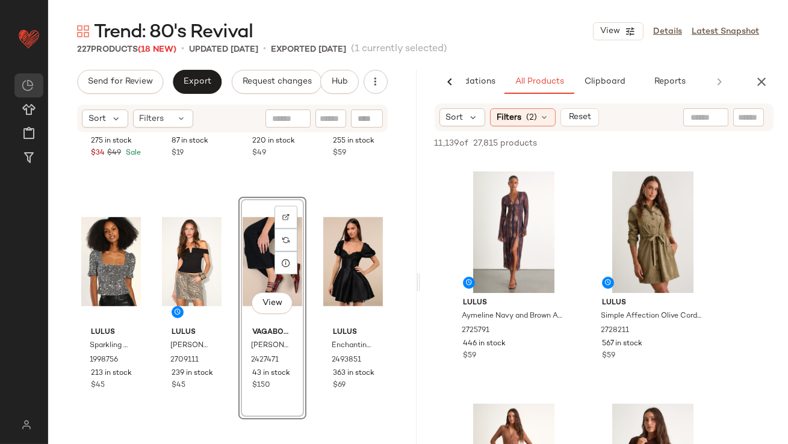
scroll to position [9300, 0]
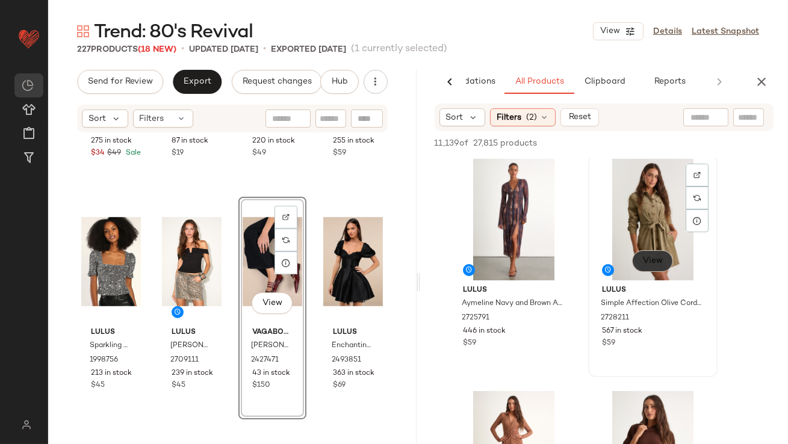
click at [647, 257] on span "View" at bounding box center [652, 262] width 20 height 10
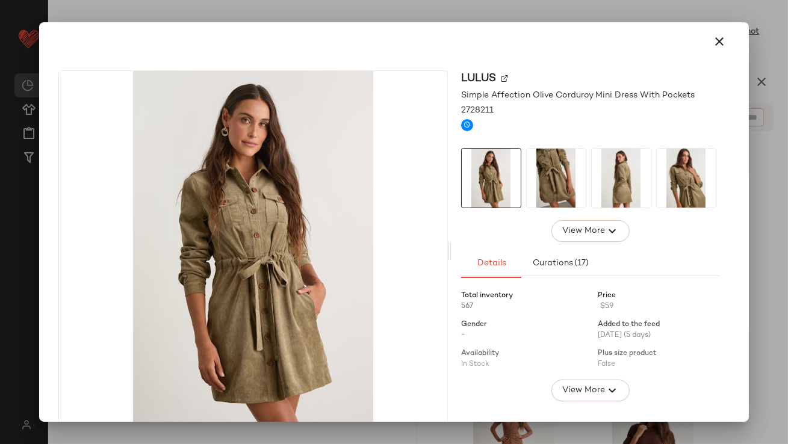
click at [550, 188] on img at bounding box center [556, 178] width 59 height 59
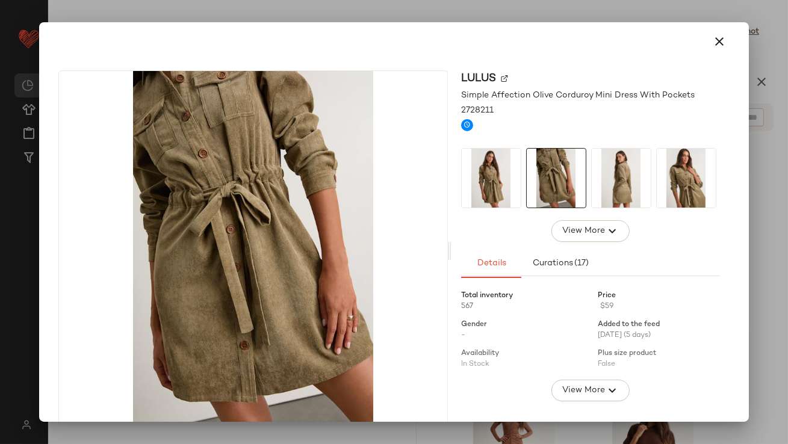
click at [602, 192] on img at bounding box center [621, 178] width 59 height 59
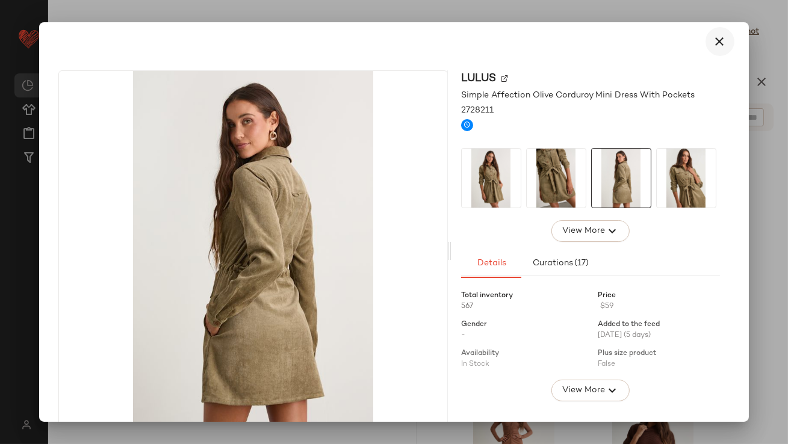
click at [717, 43] on icon "button" at bounding box center [720, 41] width 14 height 14
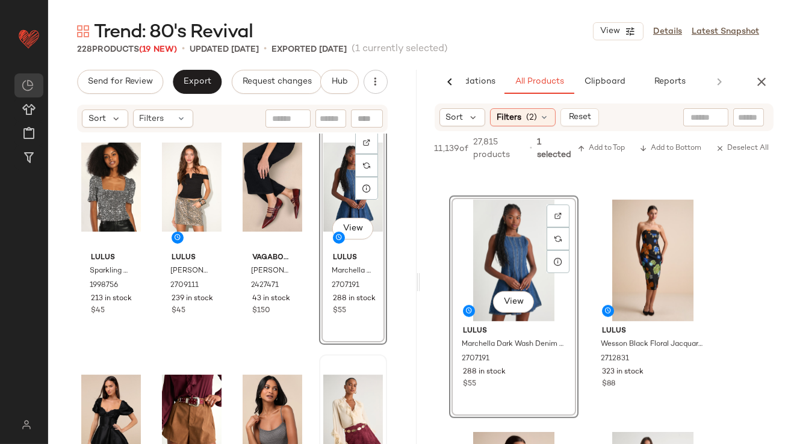
scroll to position [1655, 0]
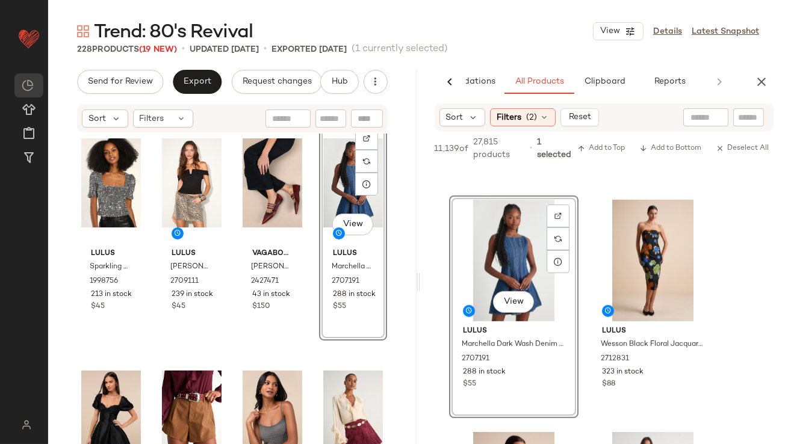
click at [753, 81] on button "button" at bounding box center [762, 82] width 24 height 24
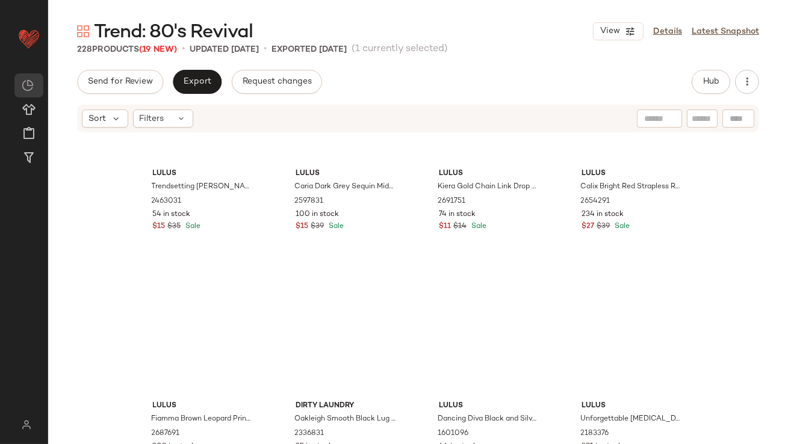
scroll to position [0, 0]
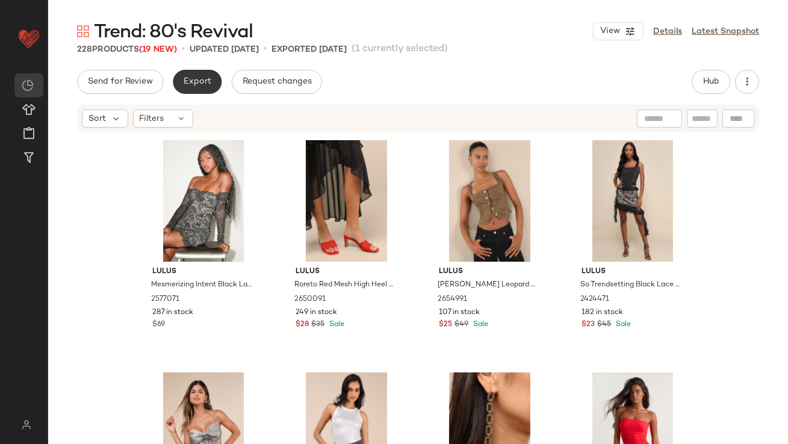
click at [193, 87] on button "Export" at bounding box center [197, 82] width 49 height 24
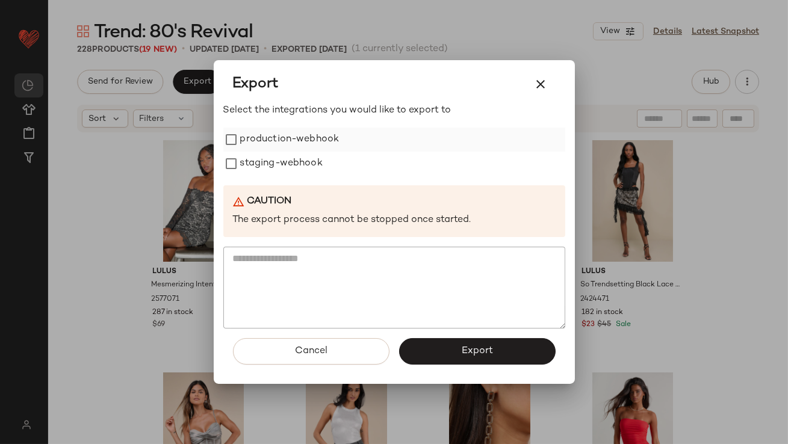
click at [243, 135] on label "production-webhook" at bounding box center [289, 140] width 99 height 24
click at [243, 164] on label "staging-webhook" at bounding box center [281, 164] width 82 height 24
click at [438, 341] on button "Export" at bounding box center [477, 351] width 157 height 26
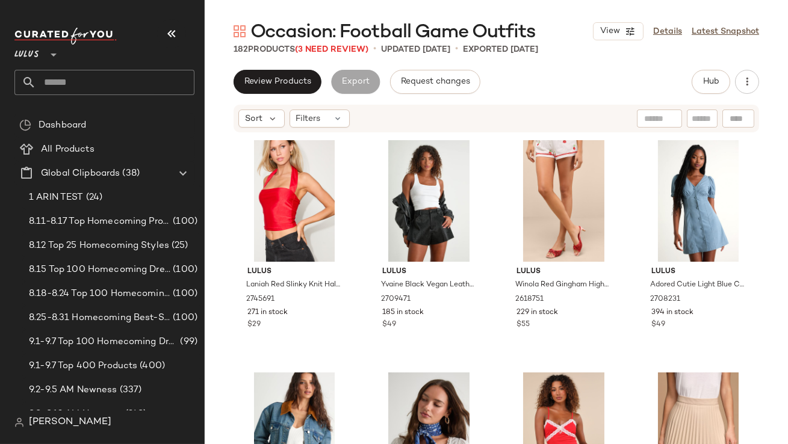
click at [172, 43] on button "button" at bounding box center [171, 33] width 29 height 29
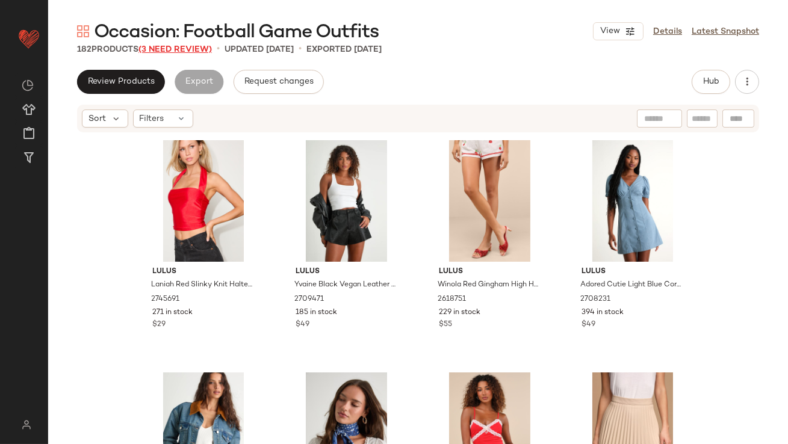
click at [170, 46] on span "(3 Need Review)" at bounding box center [174, 49] width 73 height 9
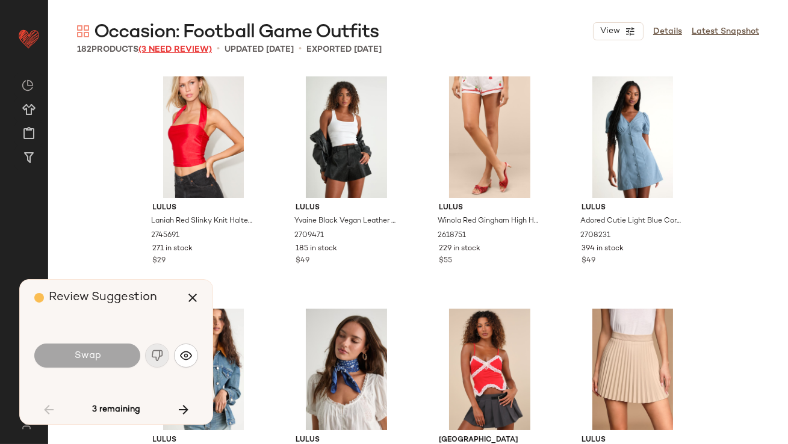
scroll to position [1162, 0]
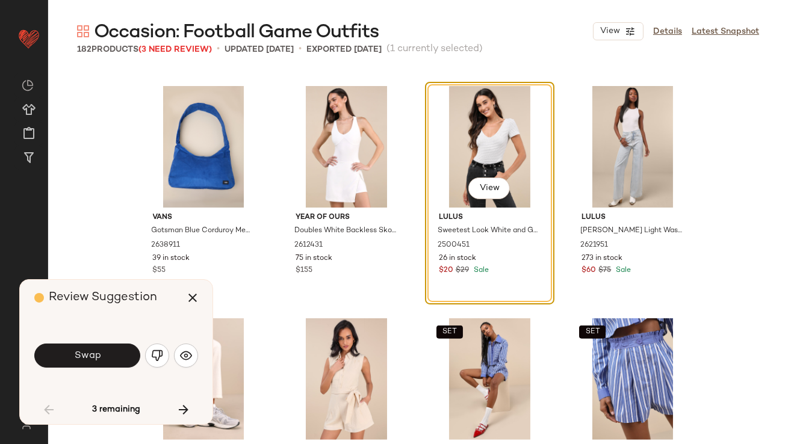
click at [185, 370] on div "Swap" at bounding box center [116, 355] width 164 height 29
click at [185, 364] on button "button" at bounding box center [186, 356] width 24 height 24
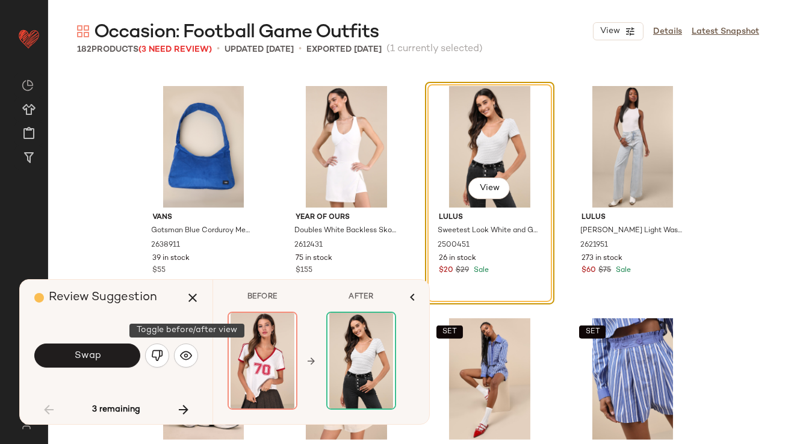
click at [163, 356] on img "button" at bounding box center [157, 356] width 12 height 12
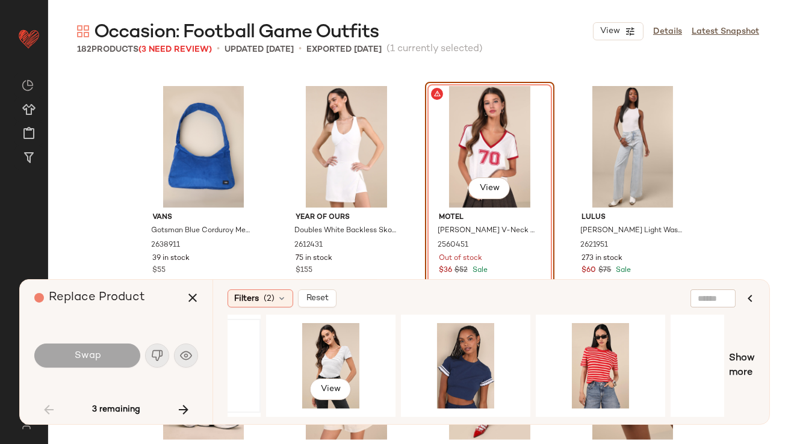
scroll to position [0, 287]
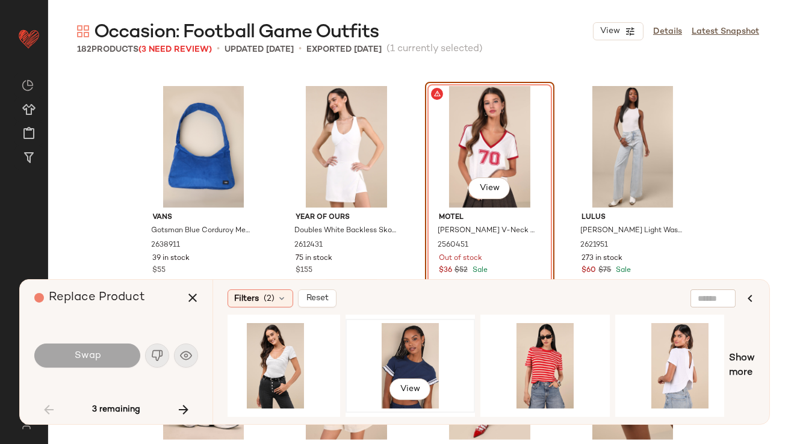
click at [426, 344] on div "View" at bounding box center [410, 366] width 121 height 86
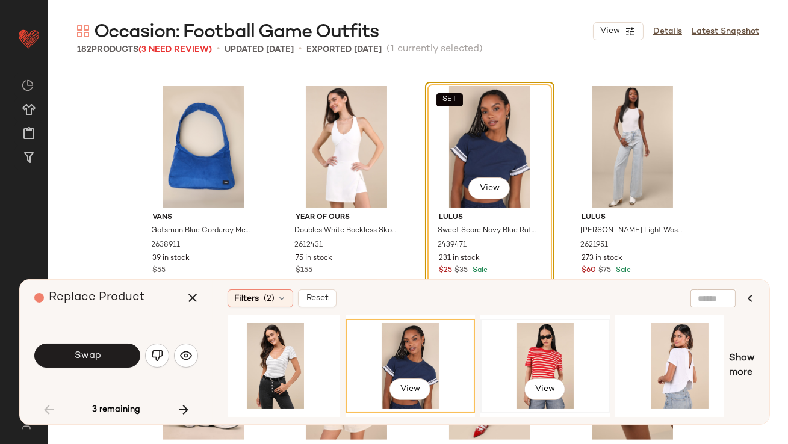
click at [546, 355] on div "View" at bounding box center [545, 366] width 121 height 86
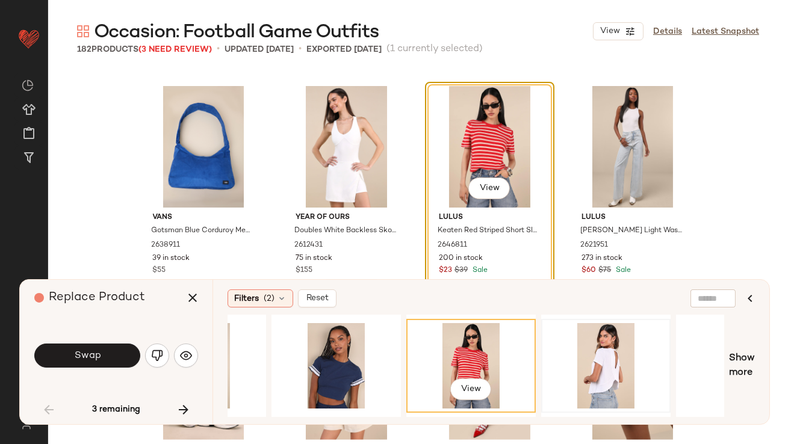
scroll to position [0, 426]
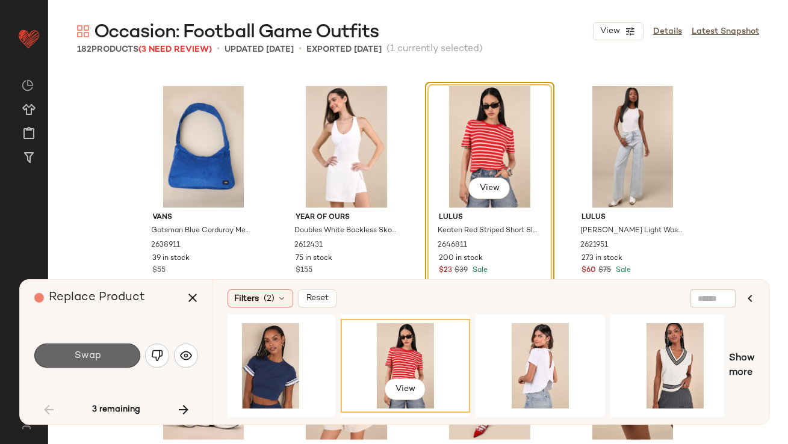
click at [133, 356] on button "Swap" at bounding box center [87, 356] width 106 height 24
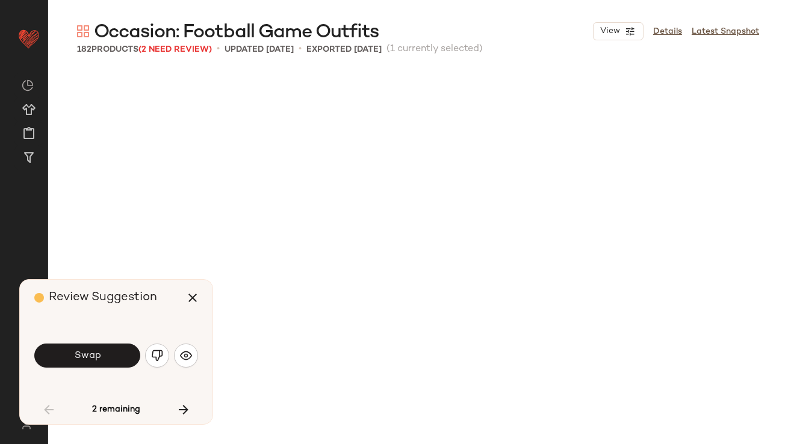
scroll to position [1626, 0]
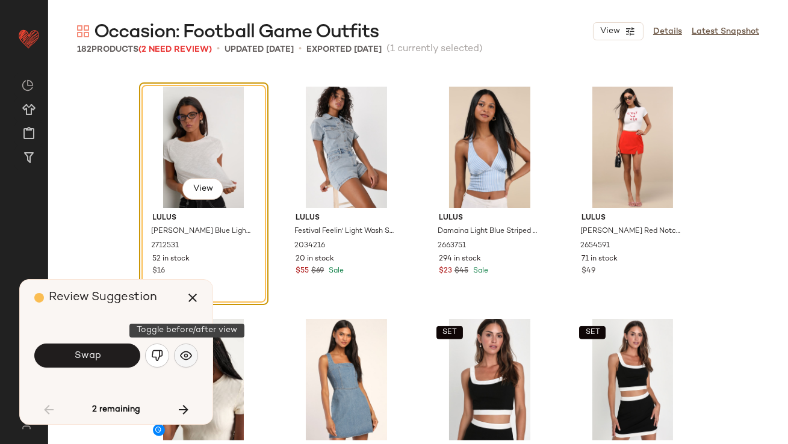
click at [182, 355] on img "button" at bounding box center [186, 356] width 12 height 12
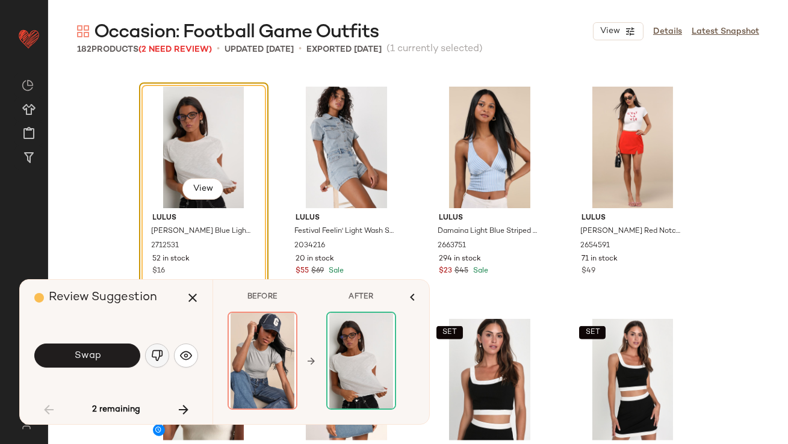
click at [159, 355] on img "button" at bounding box center [157, 356] width 12 height 12
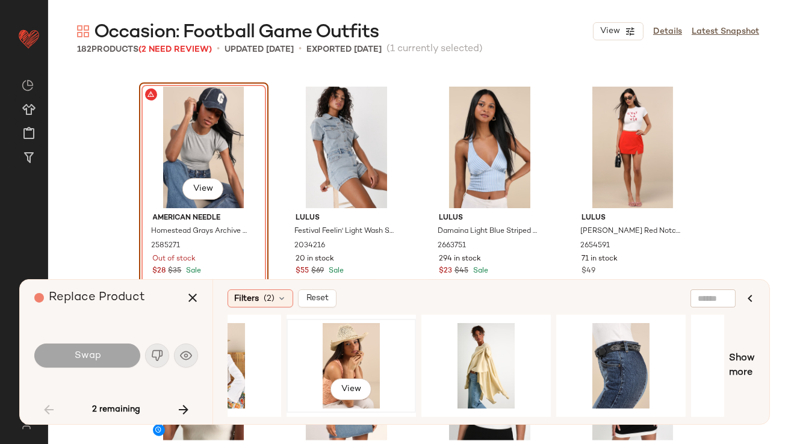
scroll to position [0, 759]
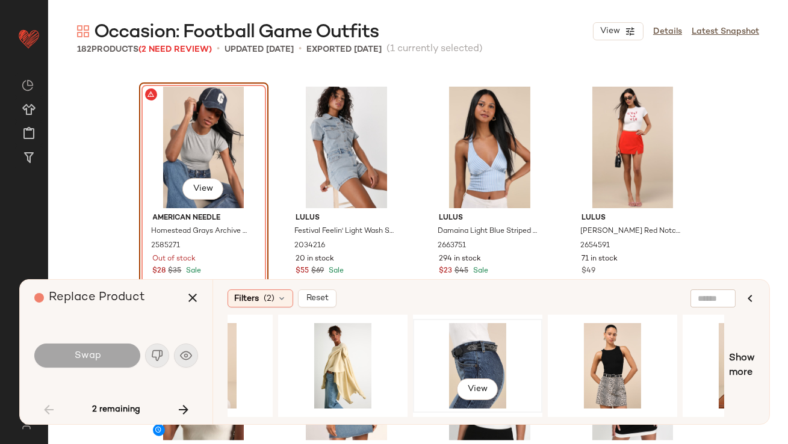
click at [462, 341] on div "View" at bounding box center [477, 366] width 121 height 86
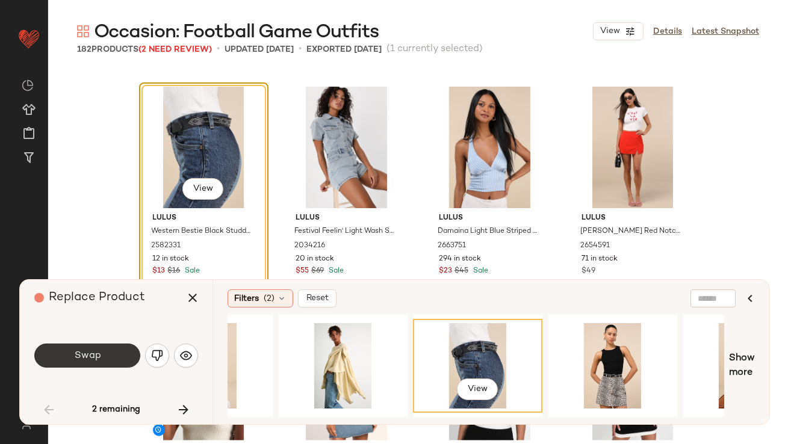
click at [110, 358] on button "Swap" at bounding box center [87, 356] width 106 height 24
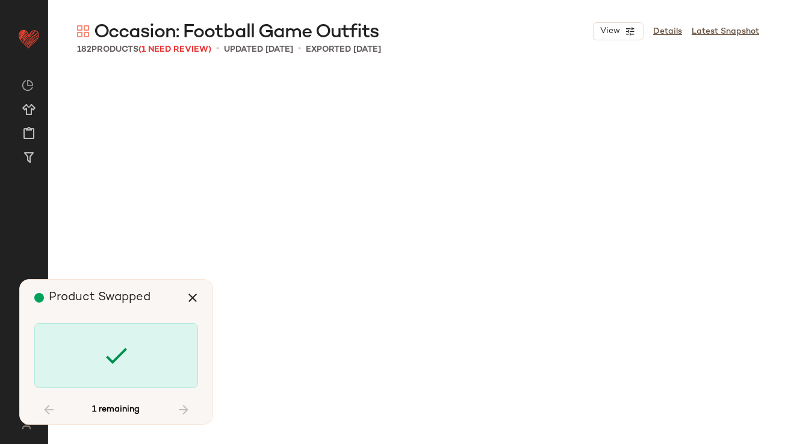
scroll to position [3951, 0]
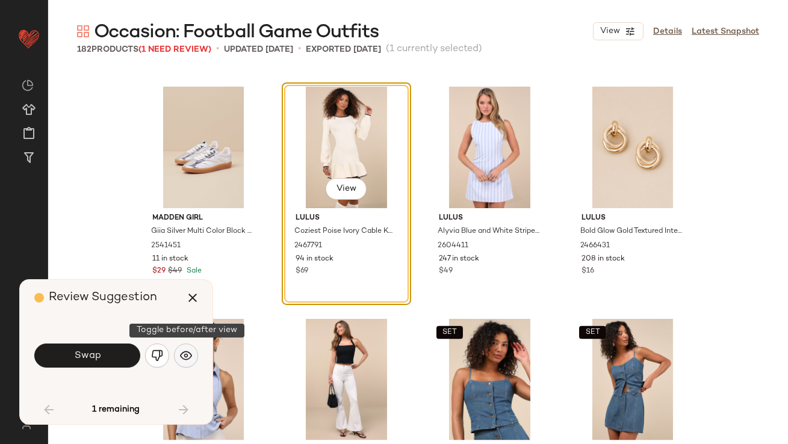
click at [183, 355] on img "button" at bounding box center [186, 356] width 12 height 12
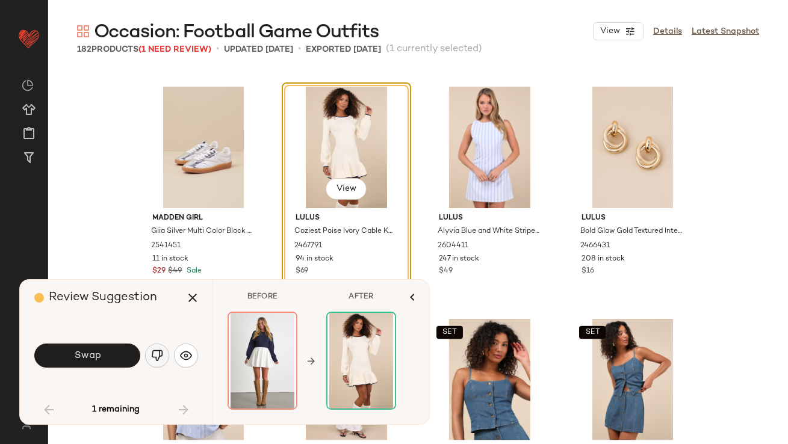
click at [160, 355] on img "button" at bounding box center [157, 356] width 12 height 12
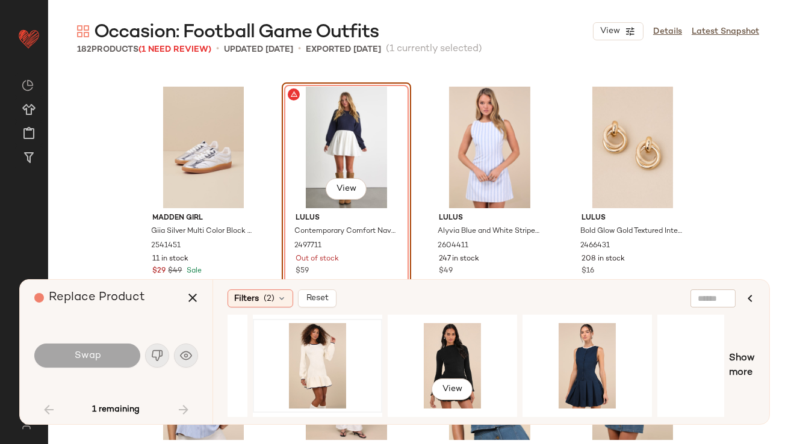
scroll to position [0, 145]
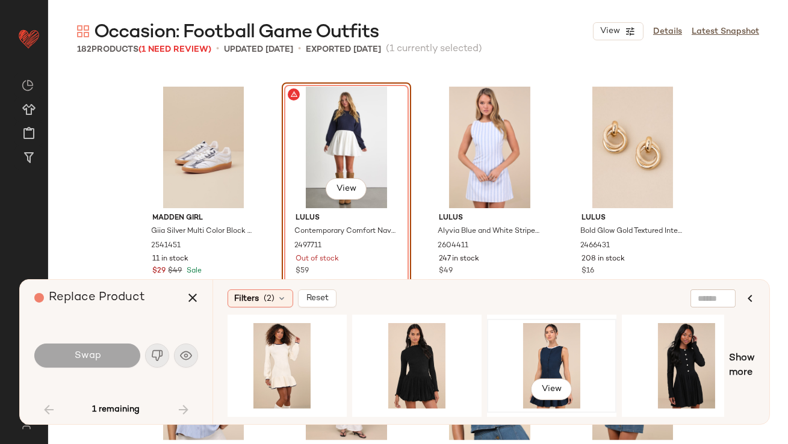
click at [493, 362] on div "View" at bounding box center [551, 366] width 121 height 86
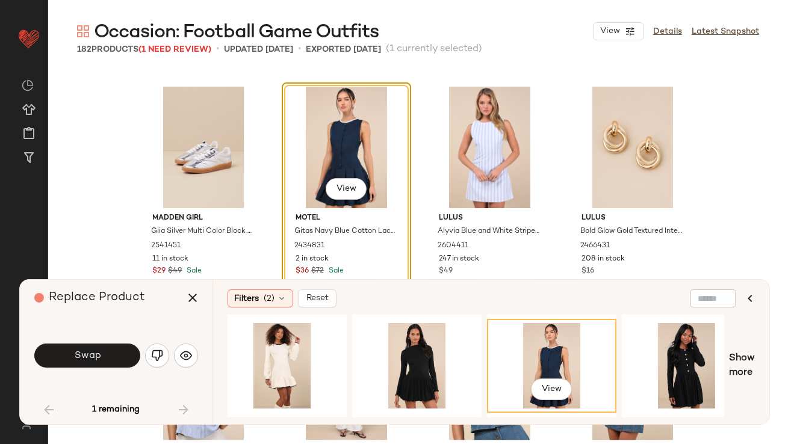
click at [127, 365] on button "Swap" at bounding box center [87, 356] width 106 height 24
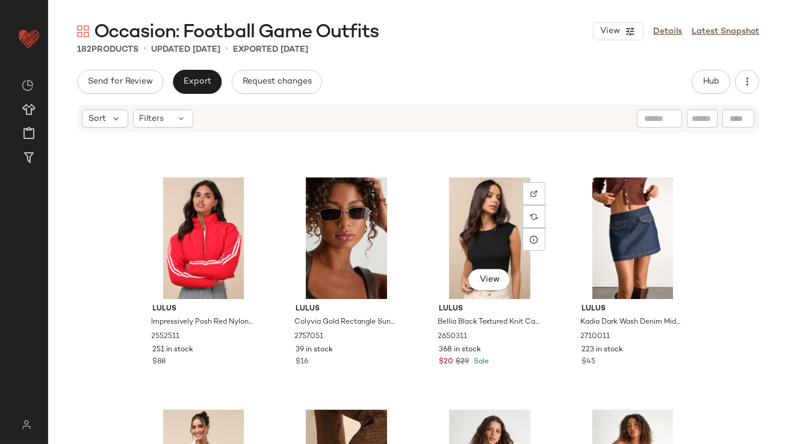
scroll to position [811, 0]
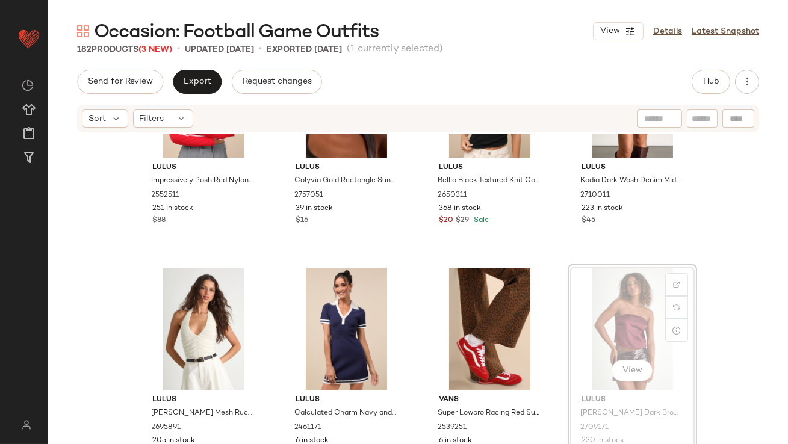
drag, startPoint x: 600, startPoint y: 315, endPoint x: 592, endPoint y: 315, distance: 8.4
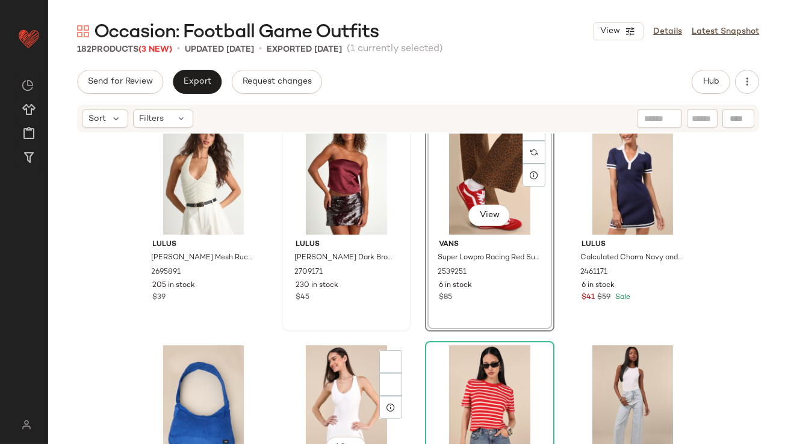
scroll to position [1023, 0]
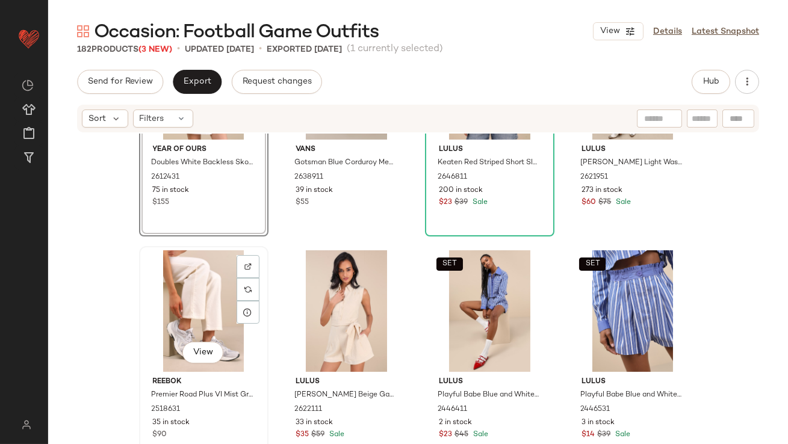
scroll to position [1303, 0]
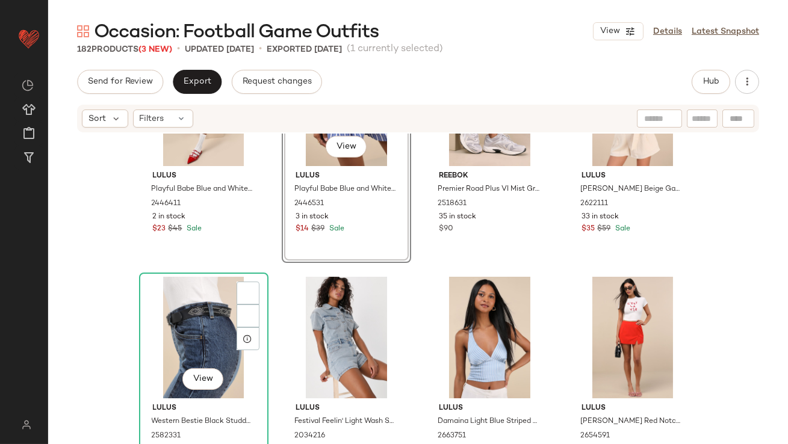
scroll to position [1508, 0]
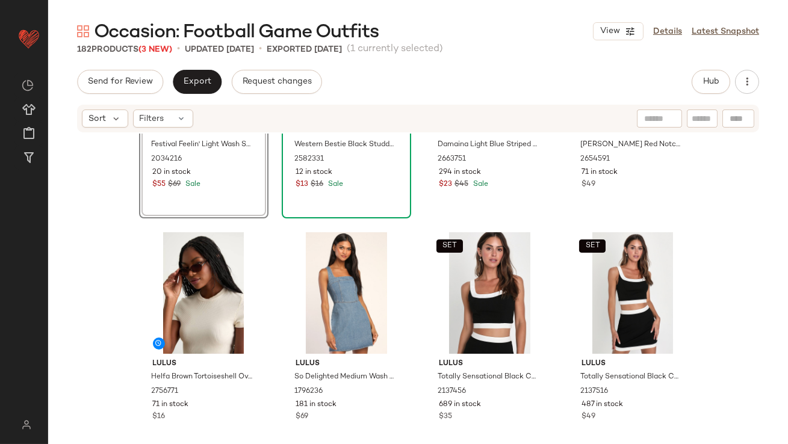
scroll to position [1827, 0]
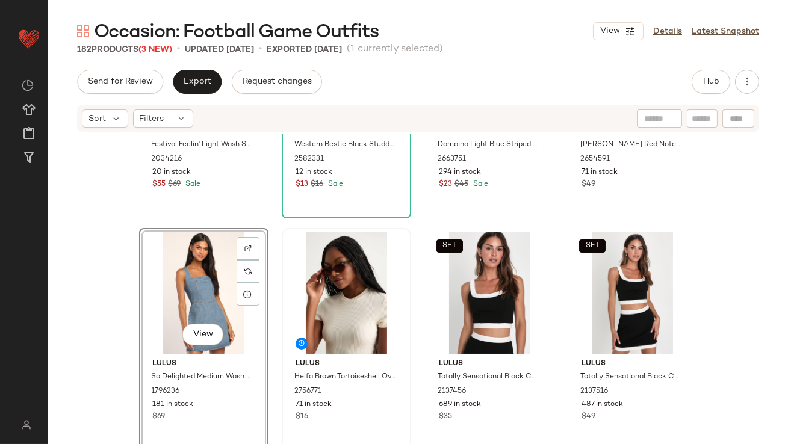
scroll to position [1792, 0]
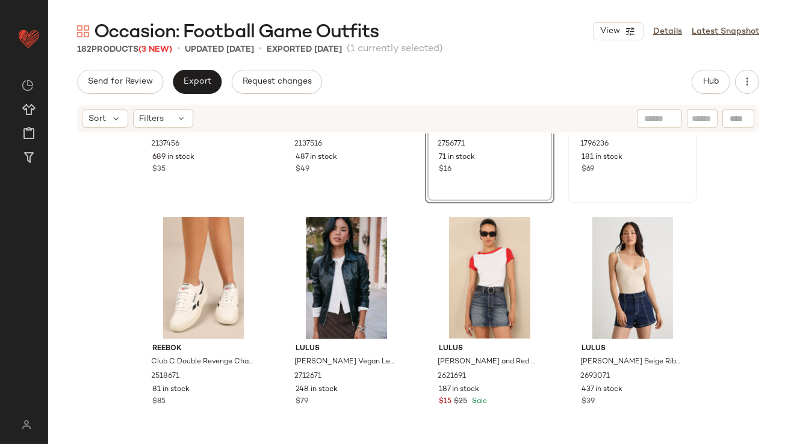
scroll to position [2025, 0]
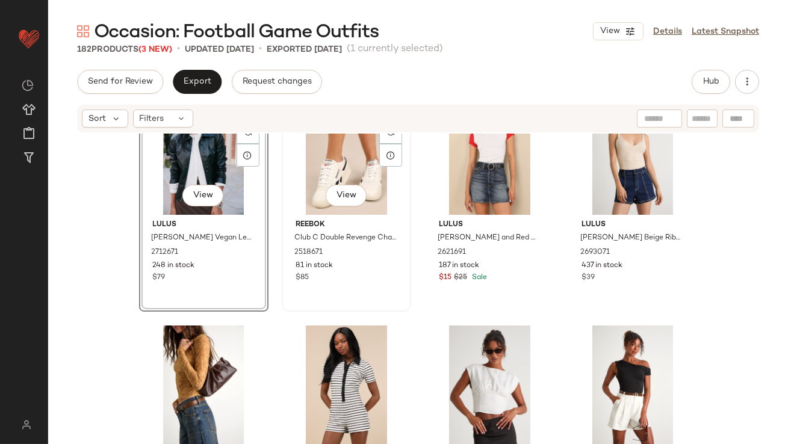
scroll to position [2217, 0]
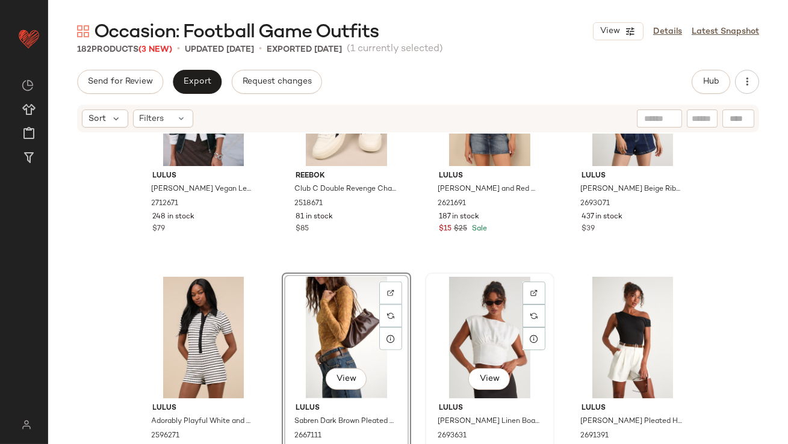
scroll to position [2204, 0]
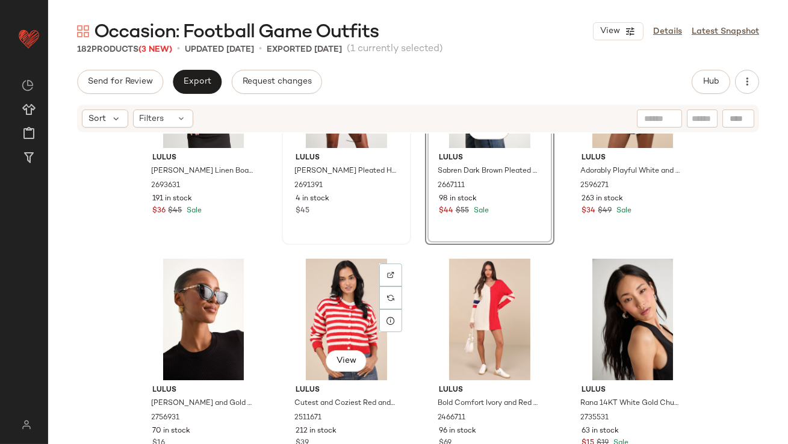
scroll to position [2484, 0]
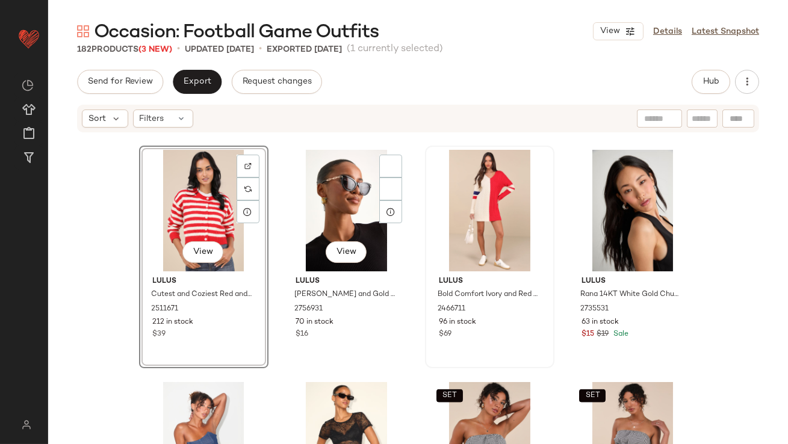
scroll to position [2509, 0]
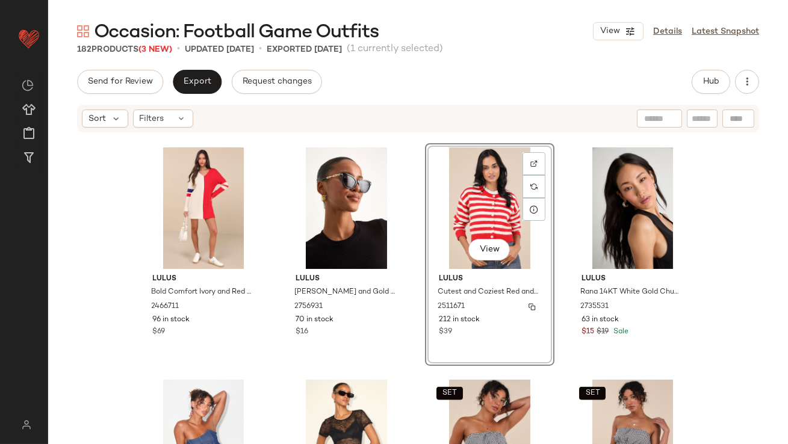
scroll to position [2540, 0]
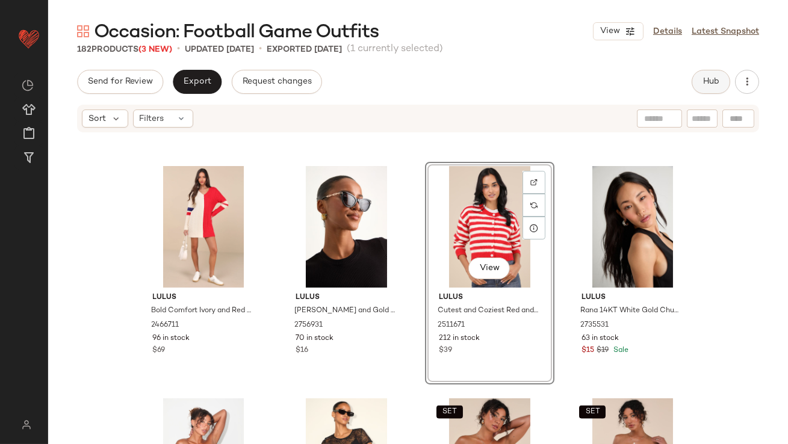
click at [712, 86] on span "Hub" at bounding box center [711, 82] width 17 height 10
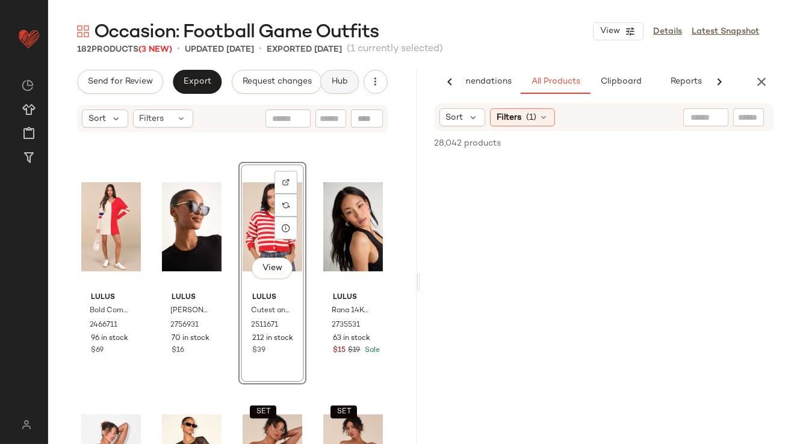
scroll to position [0, 67]
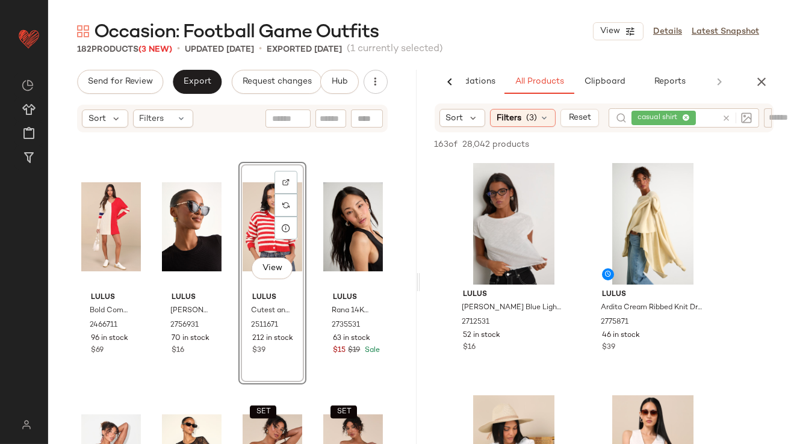
click at [597, 125] on button "Reset" at bounding box center [580, 118] width 39 height 18
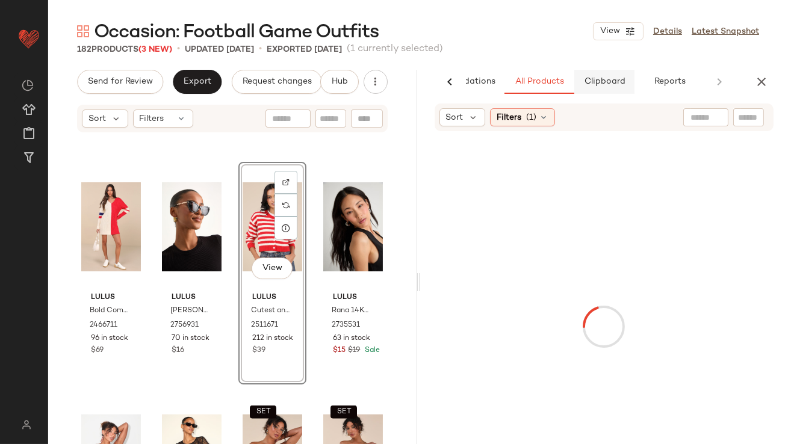
click at [589, 89] on button "Clipboard" at bounding box center [604, 82] width 60 height 24
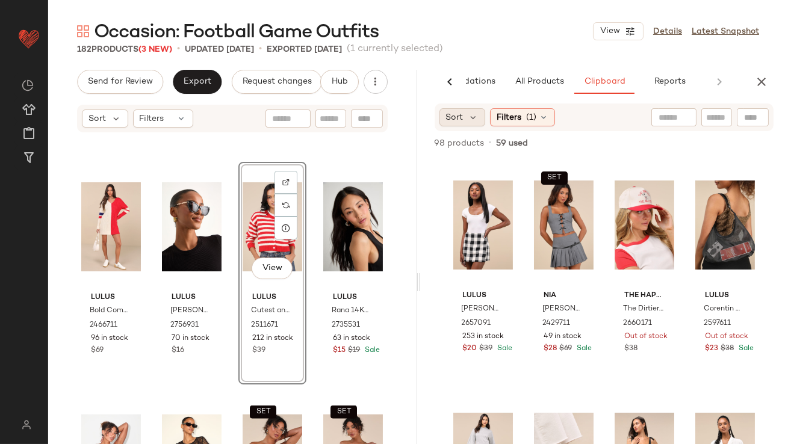
click at [470, 125] on div "Sort" at bounding box center [463, 117] width 46 height 18
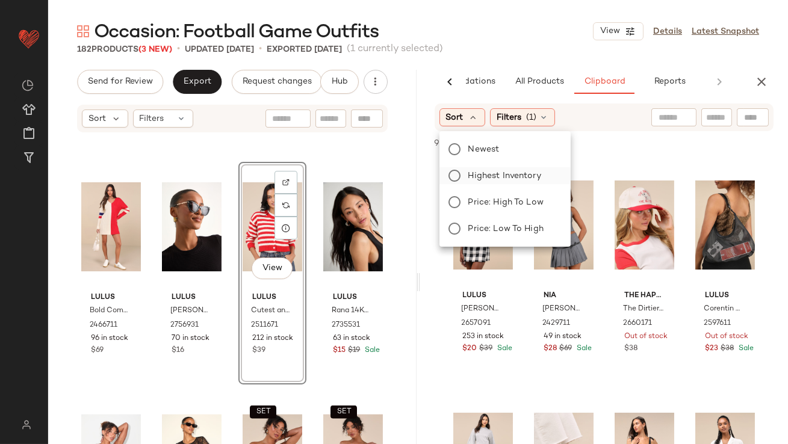
click at [480, 177] on span "Highest Inventory" at bounding box center [504, 176] width 73 height 13
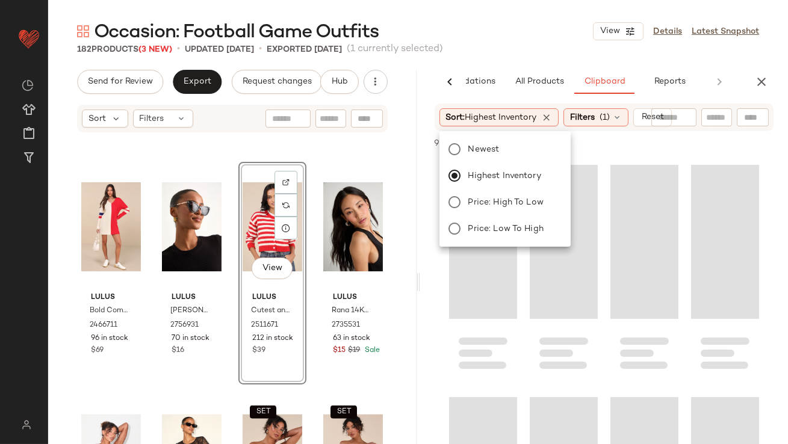
click at [526, 54] on div "182 Products (3 New) • updated Sep 10th • Exported Sep 8th (1 currently selecte…" at bounding box center [418, 49] width 740 height 12
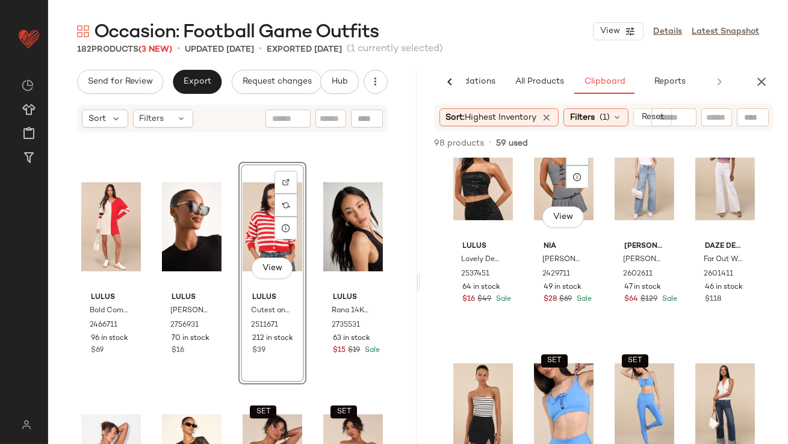
scroll to position [236, 0]
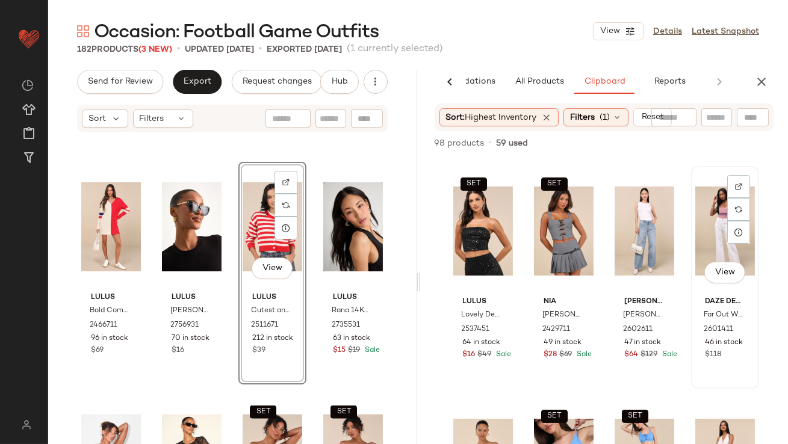
click at [713, 279] on button "View" at bounding box center [724, 273] width 41 height 22
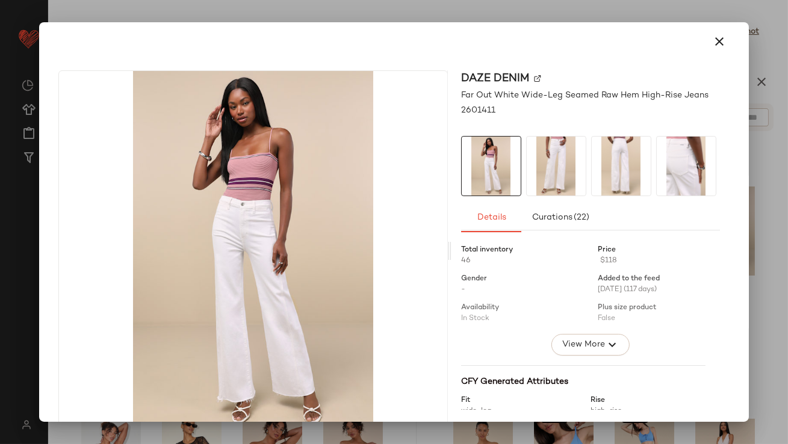
click at [561, 179] on img at bounding box center [556, 166] width 59 height 59
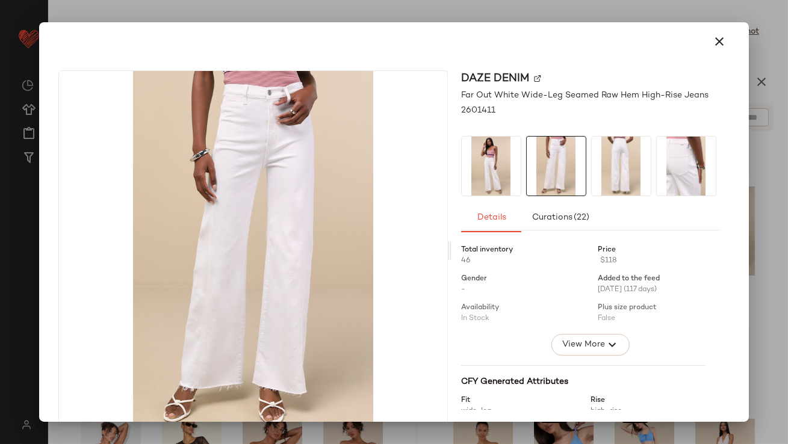
click at [600, 179] on img at bounding box center [621, 166] width 59 height 59
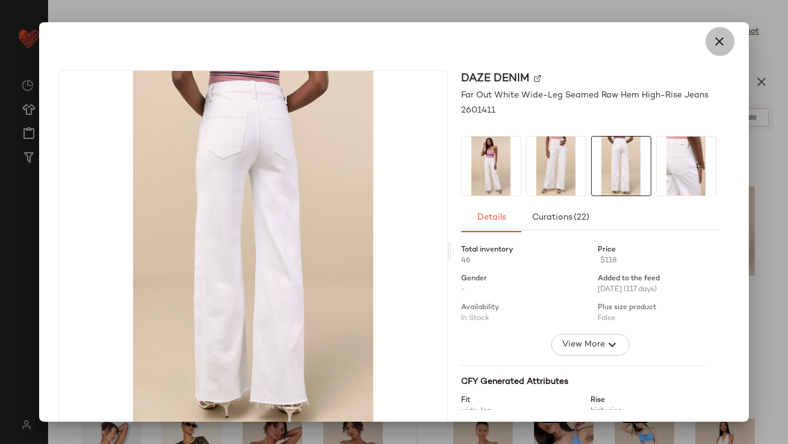
click at [713, 46] on icon "button" at bounding box center [720, 41] width 14 height 14
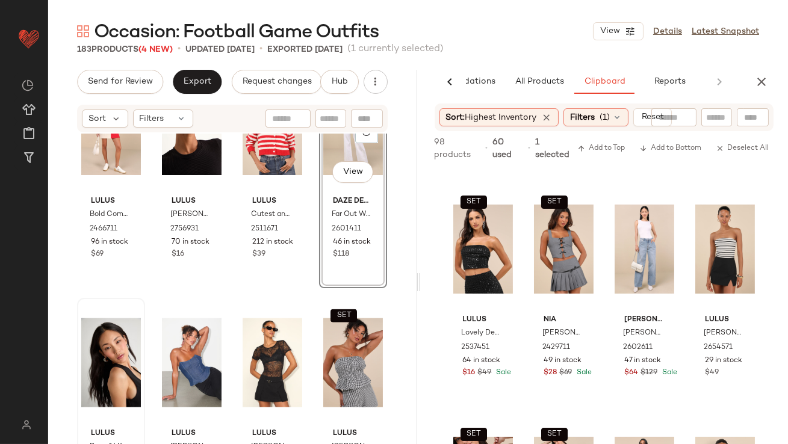
scroll to position [2656, 0]
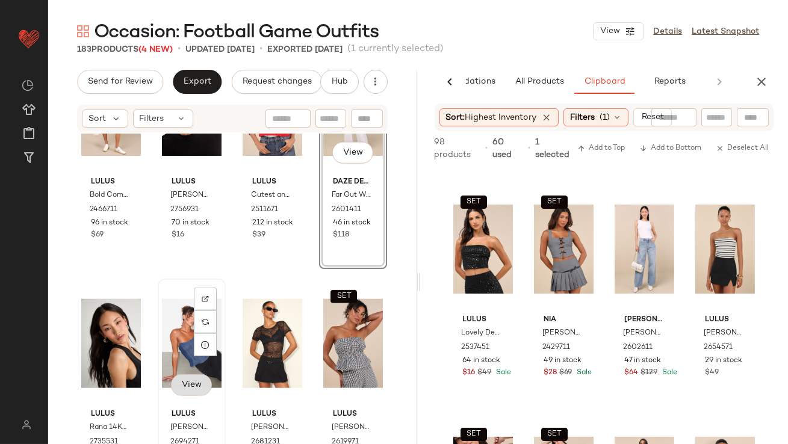
click at [183, 385] on span "View" at bounding box center [191, 386] width 20 height 10
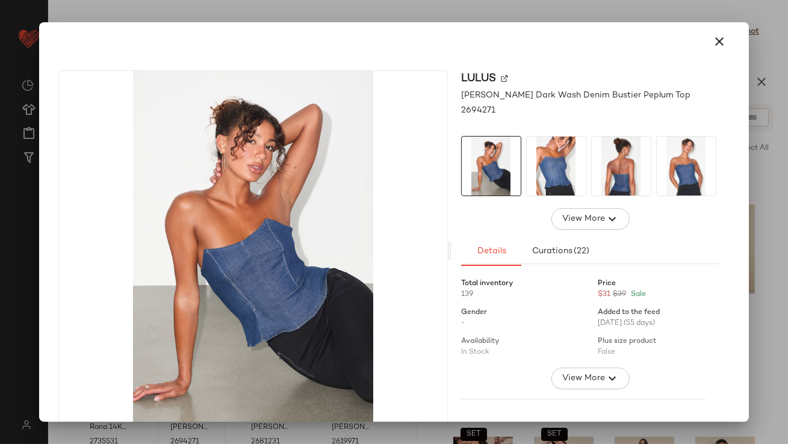
click at [534, 175] on img at bounding box center [556, 166] width 59 height 59
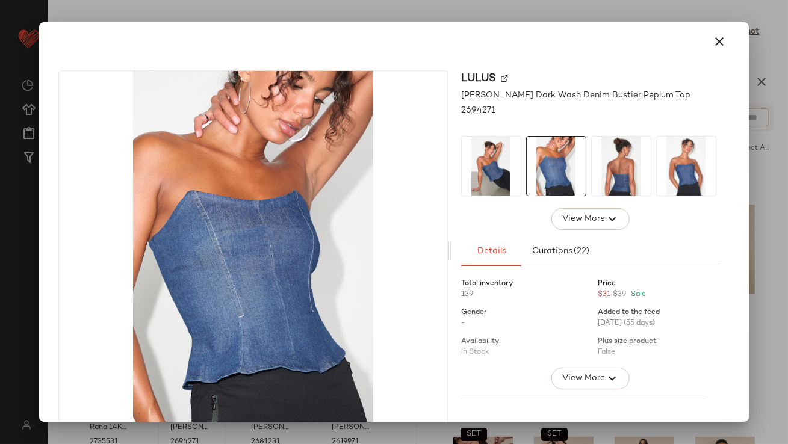
click at [616, 161] on img at bounding box center [621, 166] width 59 height 59
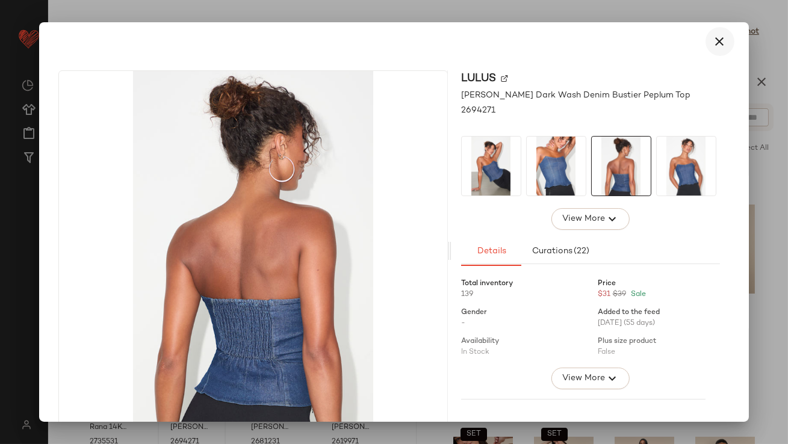
click at [713, 40] on icon "button" at bounding box center [720, 41] width 14 height 14
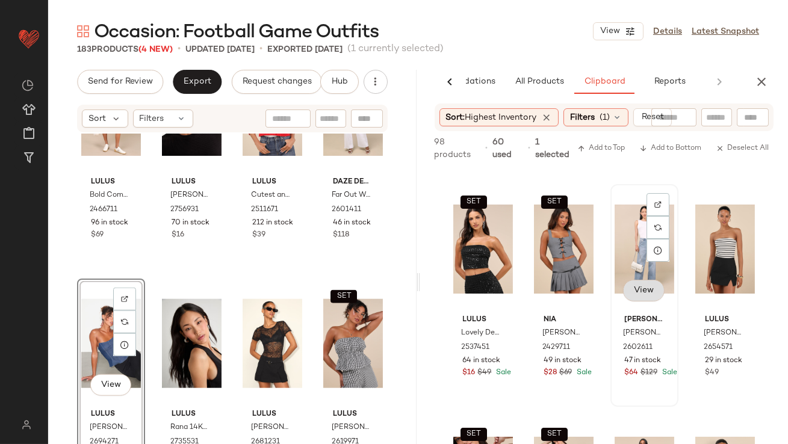
click at [635, 280] on button "View" at bounding box center [643, 291] width 41 height 22
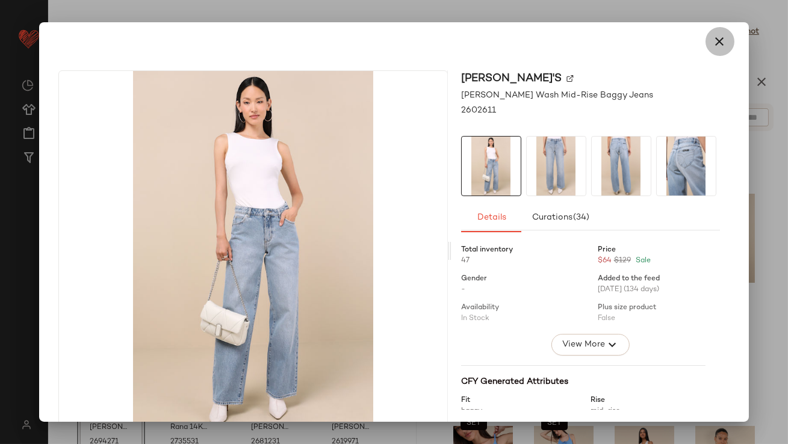
click at [717, 42] on icon "button" at bounding box center [720, 41] width 14 height 14
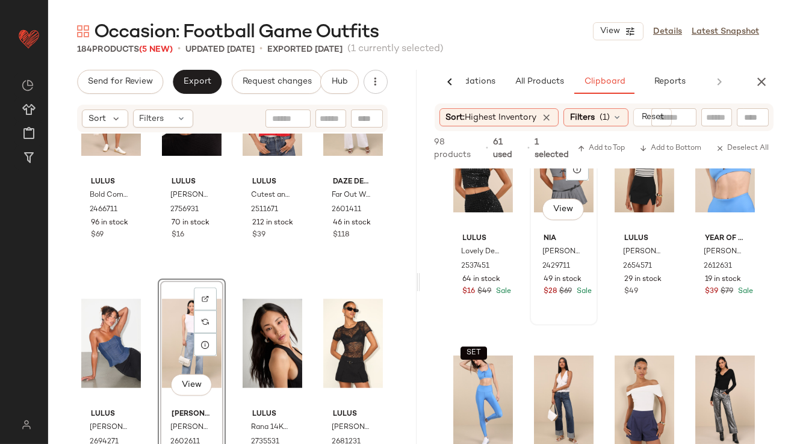
scroll to position [418, 0]
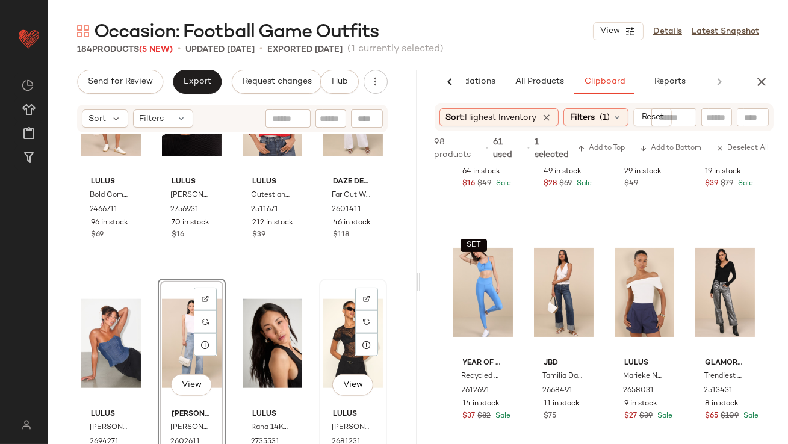
click at [342, 344] on div "View" at bounding box center [353, 344] width 60 height 122
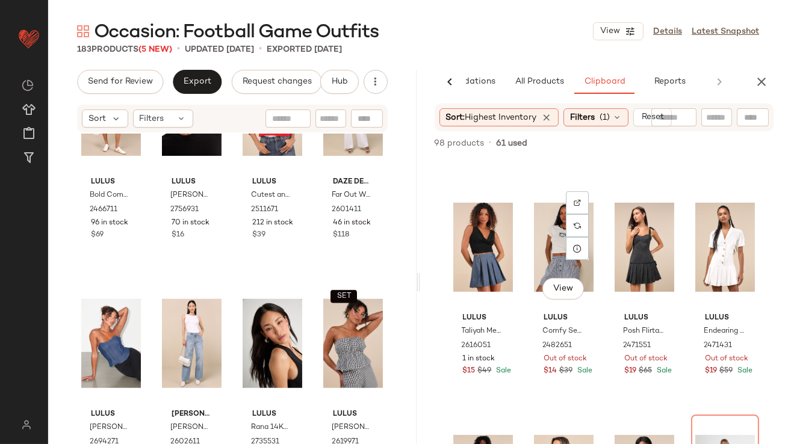
scroll to position [944, 0]
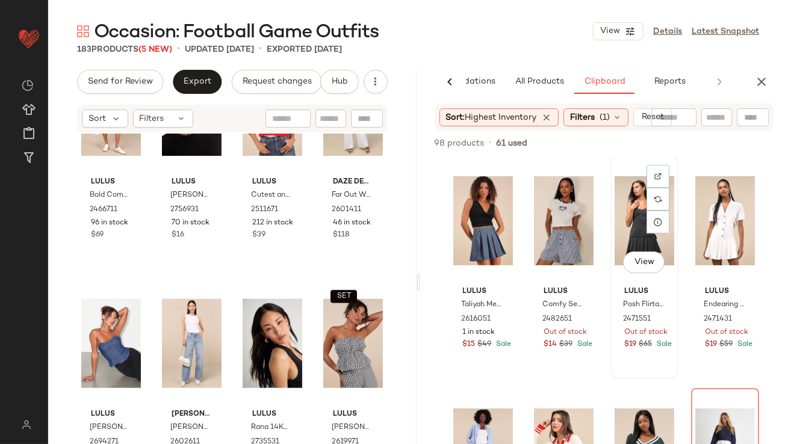
click at [635, 234] on div "View" at bounding box center [645, 221] width 60 height 122
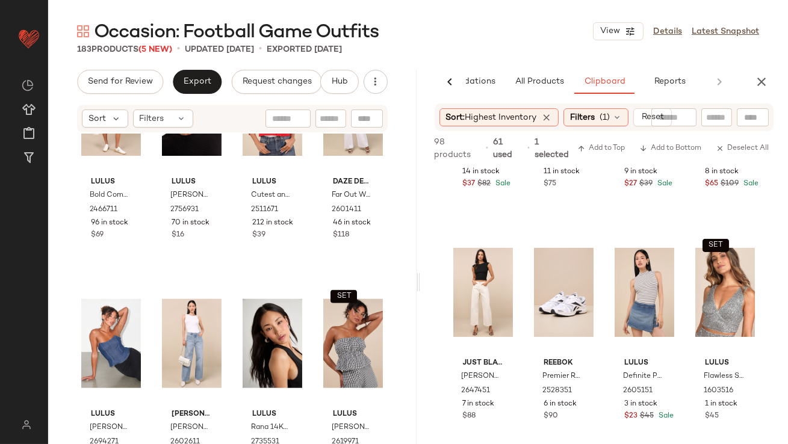
scroll to position [160, 0]
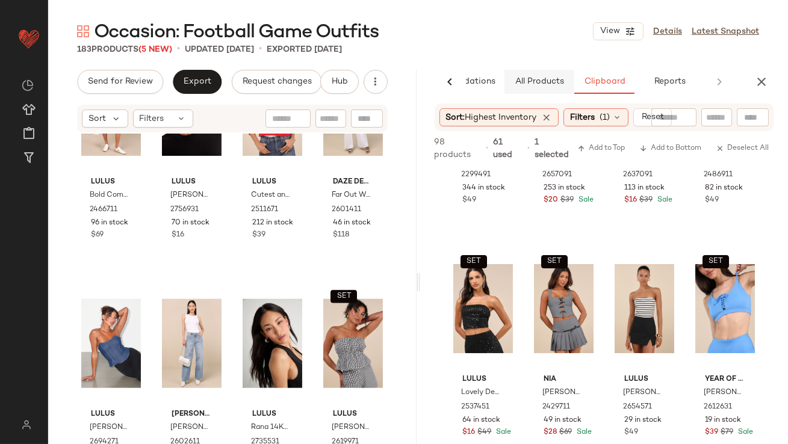
click at [537, 77] on span "All Products" at bounding box center [538, 82] width 49 height 10
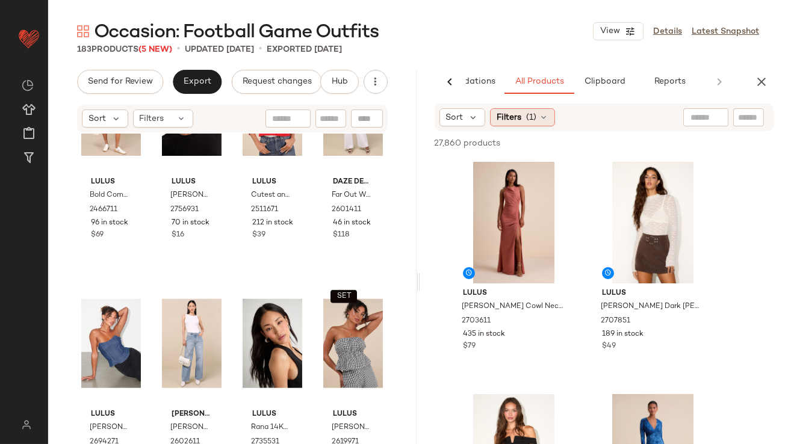
click at [514, 120] on span "Filters" at bounding box center [509, 117] width 25 height 13
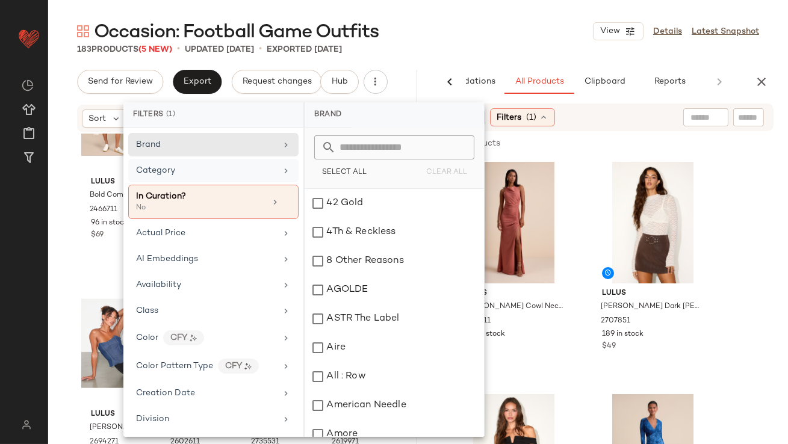
click at [237, 178] on div "Category" at bounding box center [213, 170] width 170 height 23
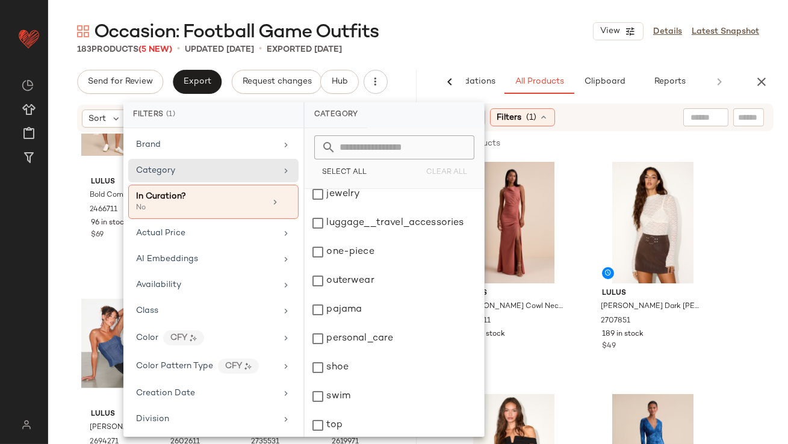
scroll to position [238, 0]
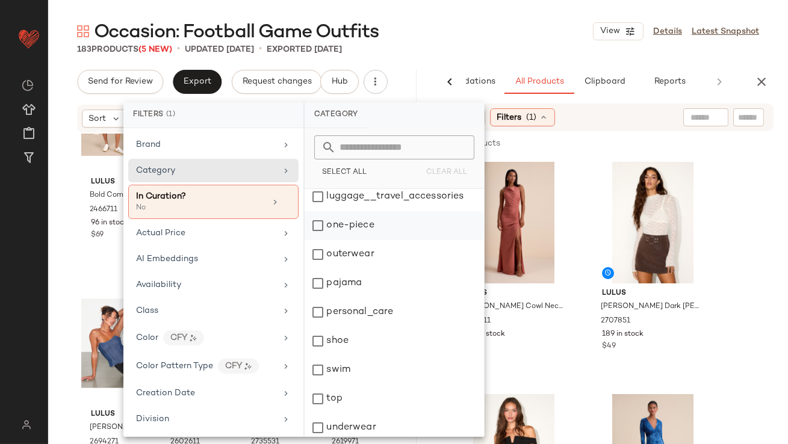
click at [322, 230] on div "one-piece" at bounding box center [394, 225] width 179 height 29
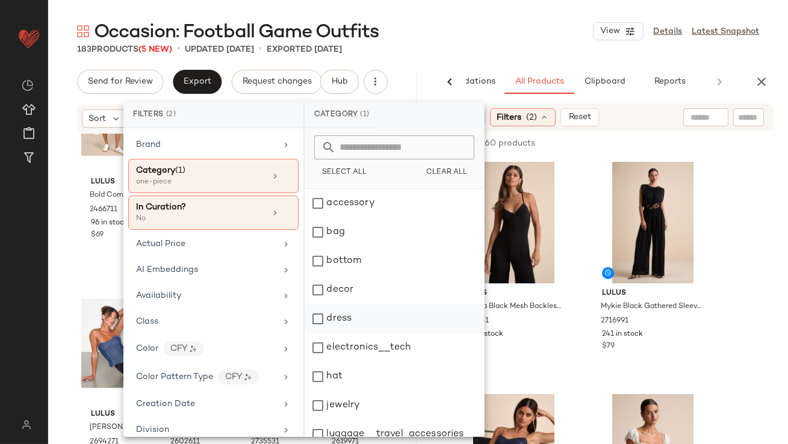
click at [329, 315] on div "dress" at bounding box center [394, 319] width 179 height 29
click at [511, 42] on div "Occasion: Football Game Outfits View Details Latest Snapshot" at bounding box center [418, 31] width 740 height 24
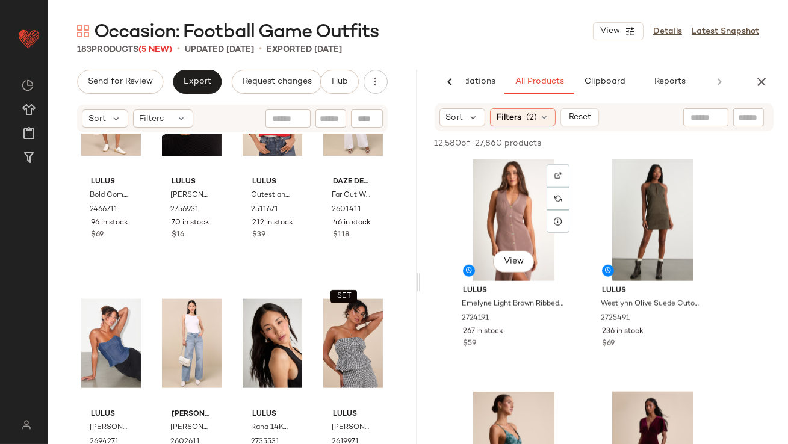
scroll to position [2794, 0]
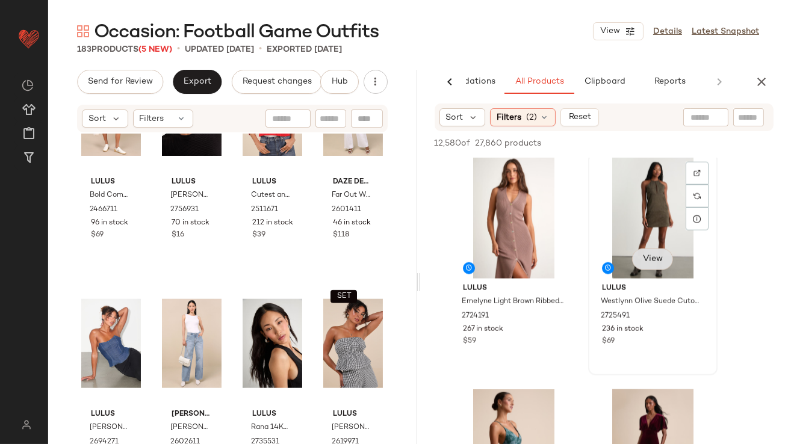
click at [661, 264] on button "View" at bounding box center [652, 260] width 41 height 22
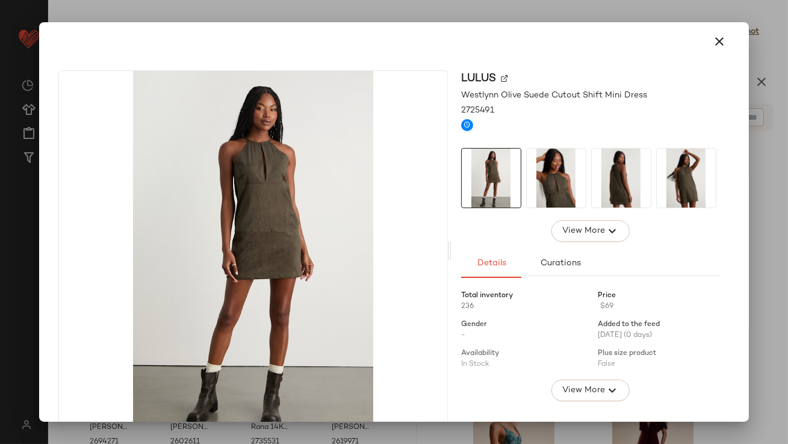
click at [581, 185] on img at bounding box center [556, 178] width 59 height 59
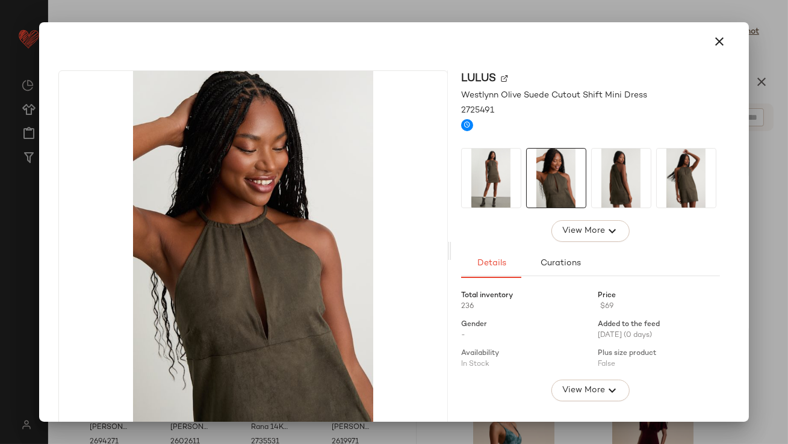
click at [625, 185] on img at bounding box center [621, 178] width 59 height 59
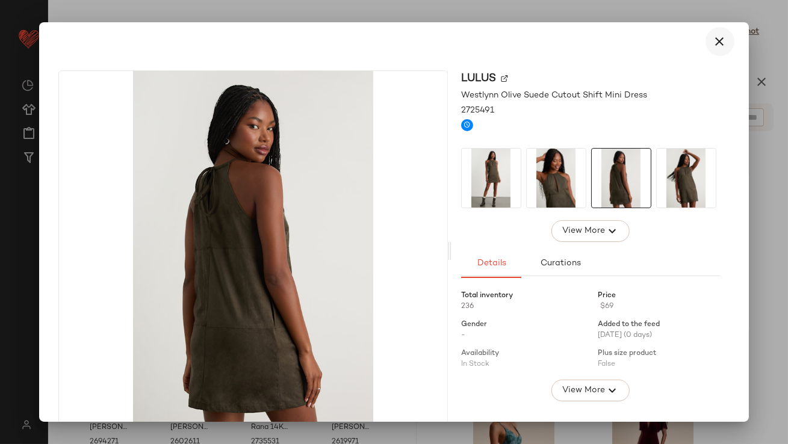
click at [713, 49] on button "button" at bounding box center [720, 41] width 29 height 29
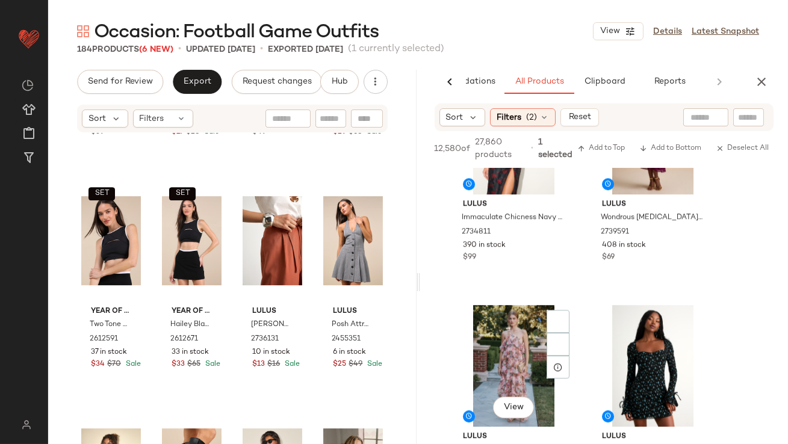
scroll to position [6786, 0]
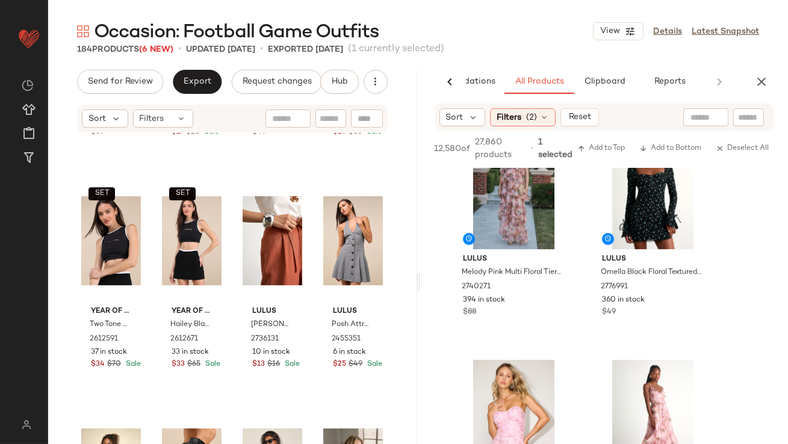
click at [768, 68] on div "Occasion: Football Game Outfits View Details Latest Snapshot 184 Products (6 Ne…" at bounding box center [418, 231] width 740 height 425
click at [764, 78] on icon "button" at bounding box center [761, 82] width 14 height 14
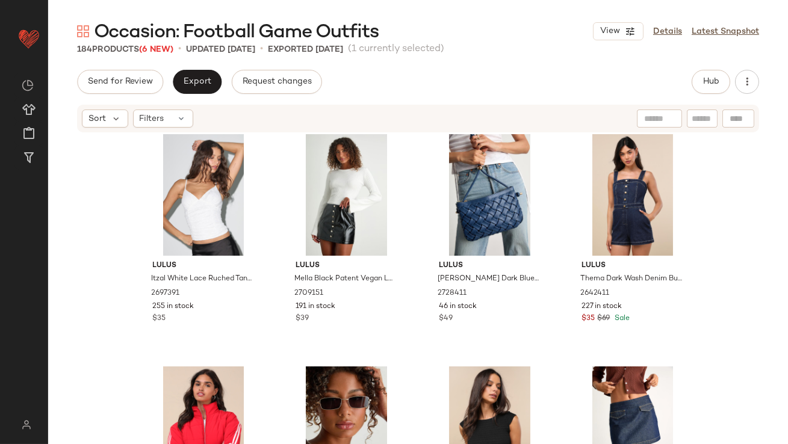
scroll to position [57, 0]
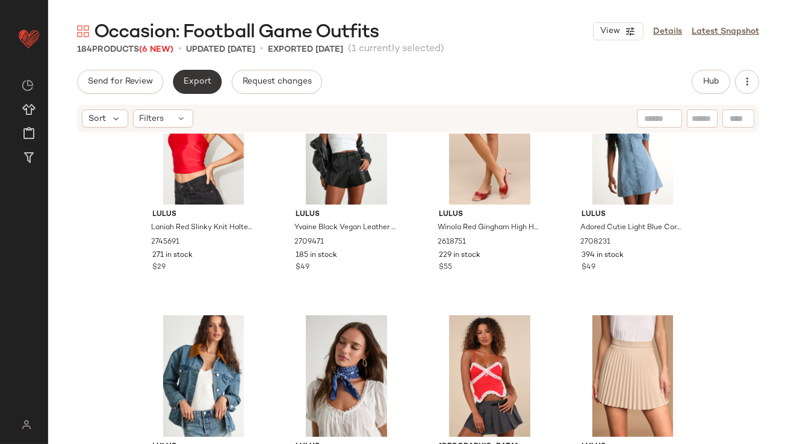
click at [202, 87] on button "Export" at bounding box center [197, 82] width 49 height 24
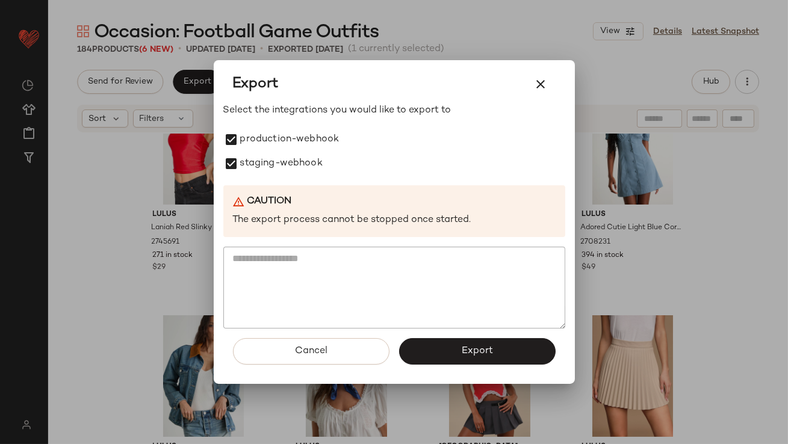
click at [468, 343] on button "Export" at bounding box center [477, 351] width 157 height 26
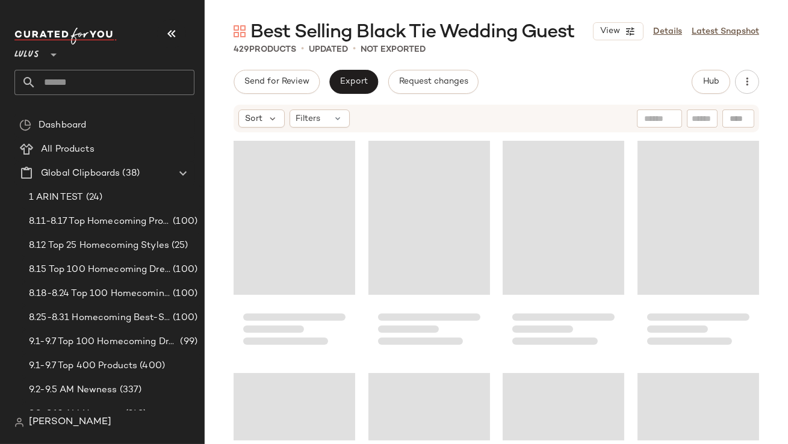
click at [179, 36] on button "button" at bounding box center [171, 33] width 29 height 29
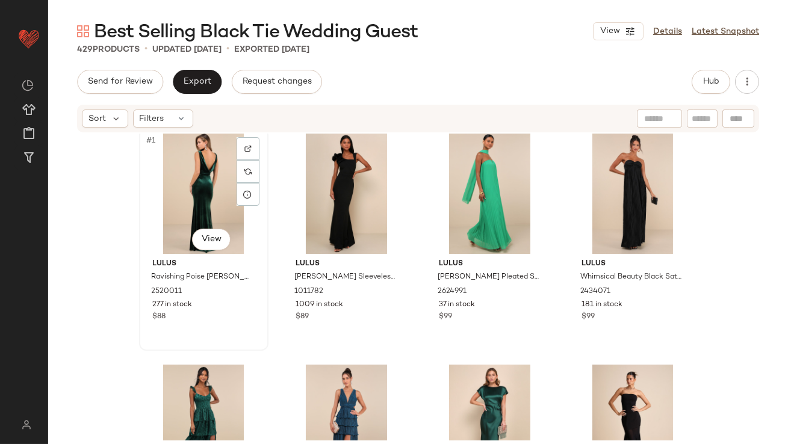
scroll to position [8, 0]
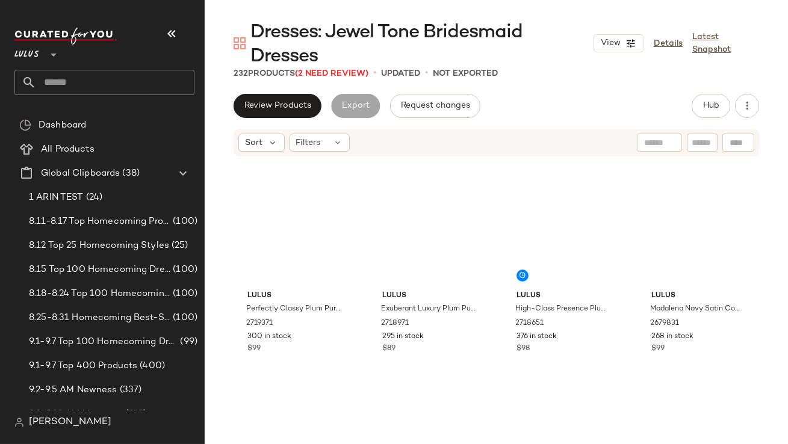
click at [170, 32] on icon "button" at bounding box center [171, 33] width 14 height 14
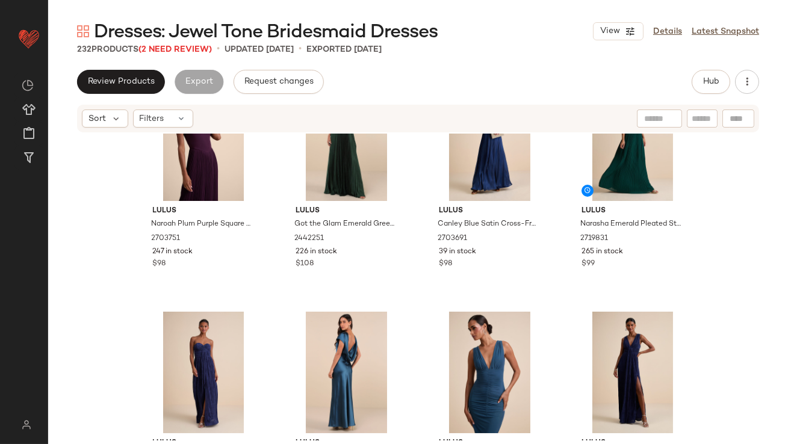
scroll to position [1118, 0]
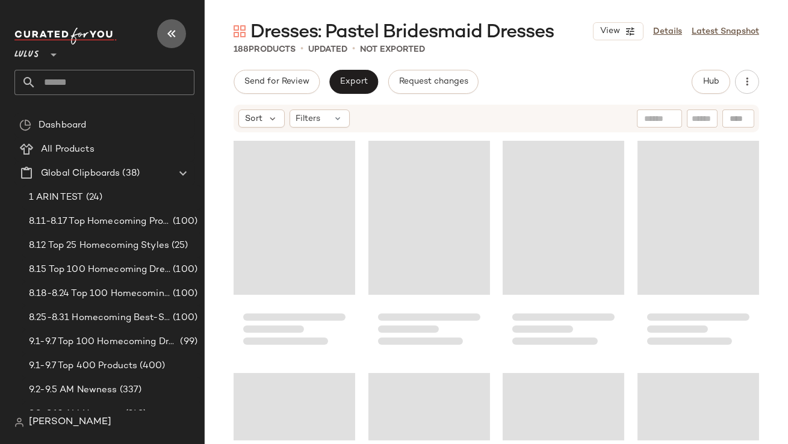
click at [170, 45] on button "button" at bounding box center [171, 33] width 29 height 29
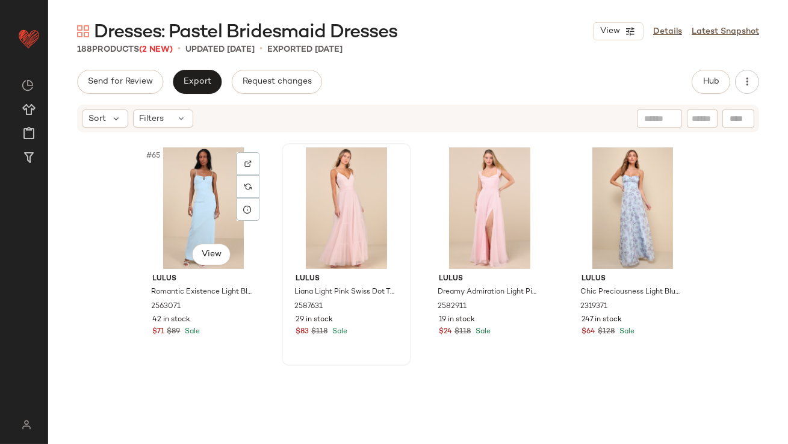
scroll to position [3766, 0]
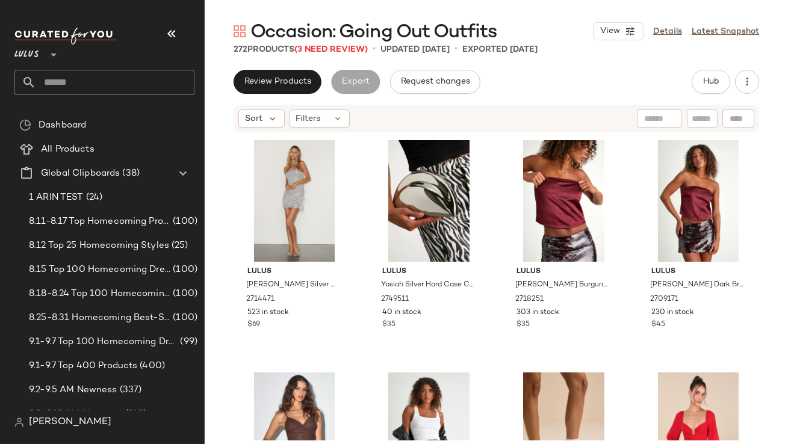
click at [163, 33] on button "button" at bounding box center [171, 33] width 29 height 29
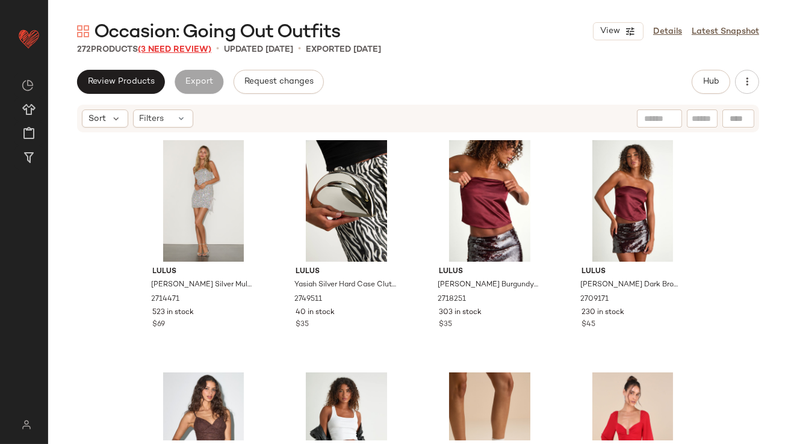
click at [175, 51] on span "(3 Need Review)" at bounding box center [174, 49] width 73 height 9
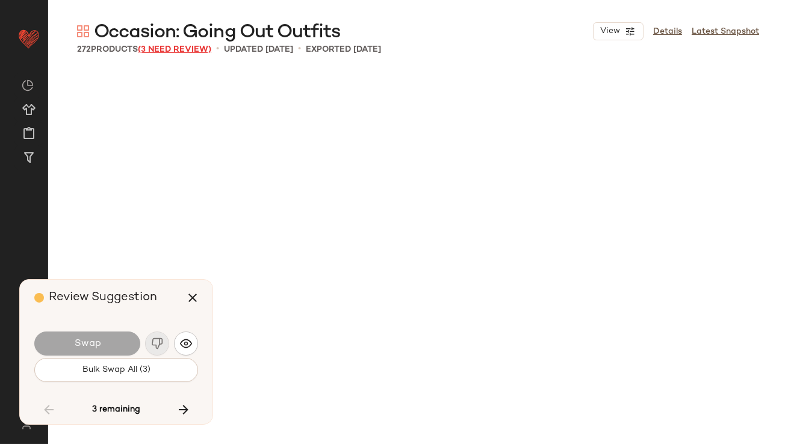
scroll to position [7437, 0]
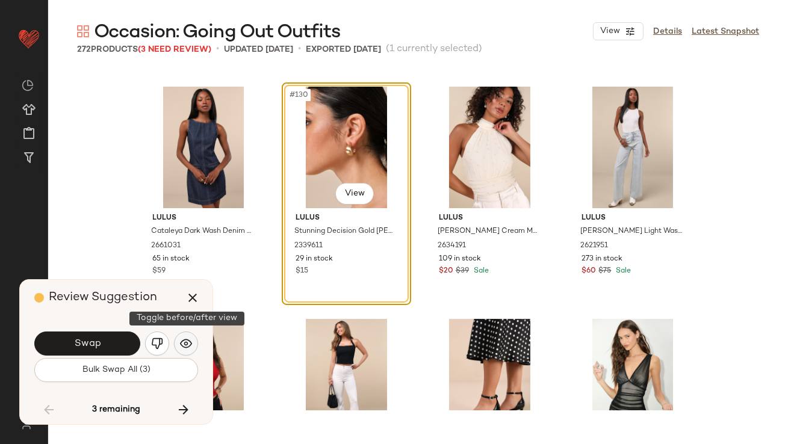
click at [178, 346] on button "button" at bounding box center [186, 344] width 24 height 24
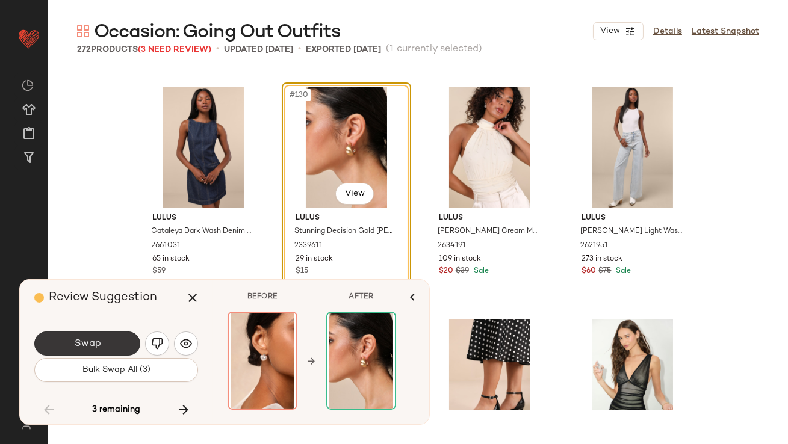
click at [111, 340] on button "Swap" at bounding box center [87, 344] width 106 height 24
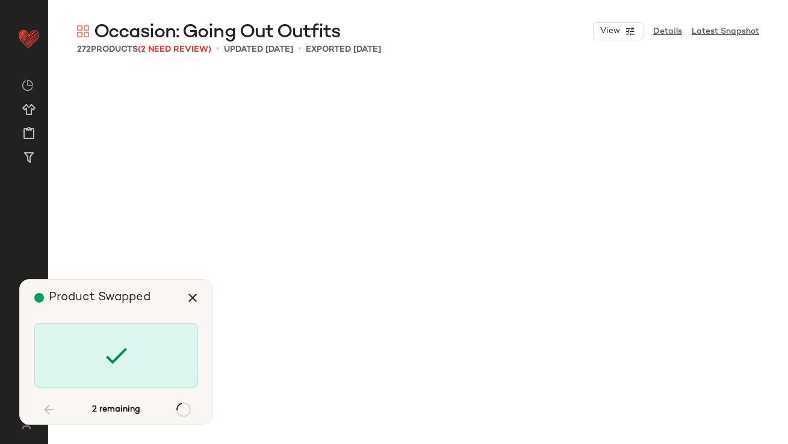
scroll to position [12086, 0]
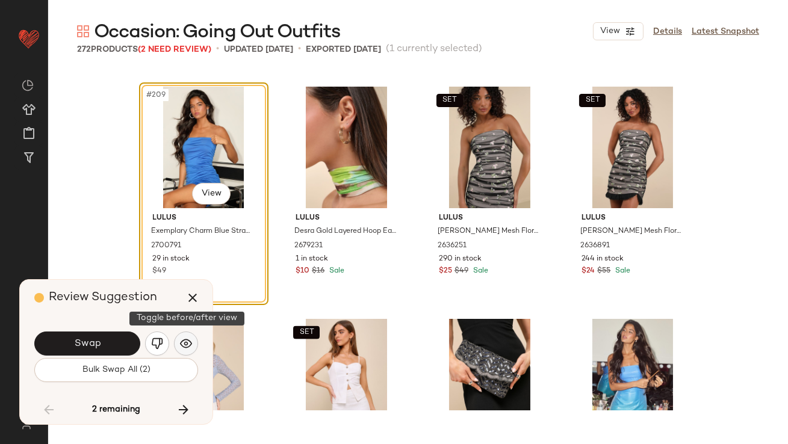
click at [188, 348] on img "button" at bounding box center [186, 344] width 12 height 12
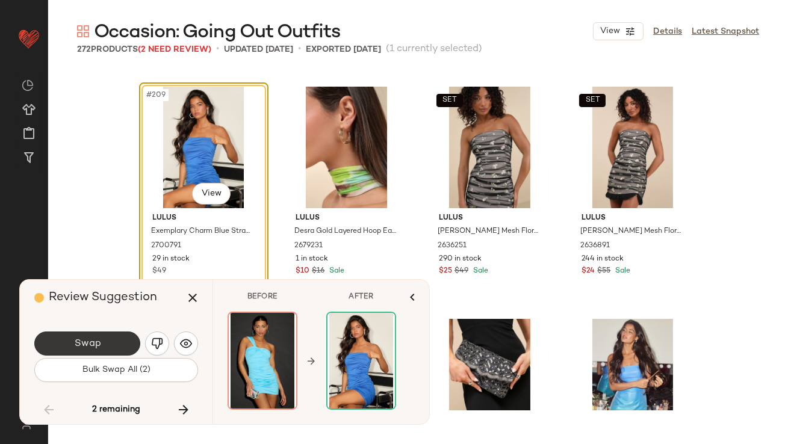
click at [113, 344] on button "Swap" at bounding box center [87, 344] width 106 height 24
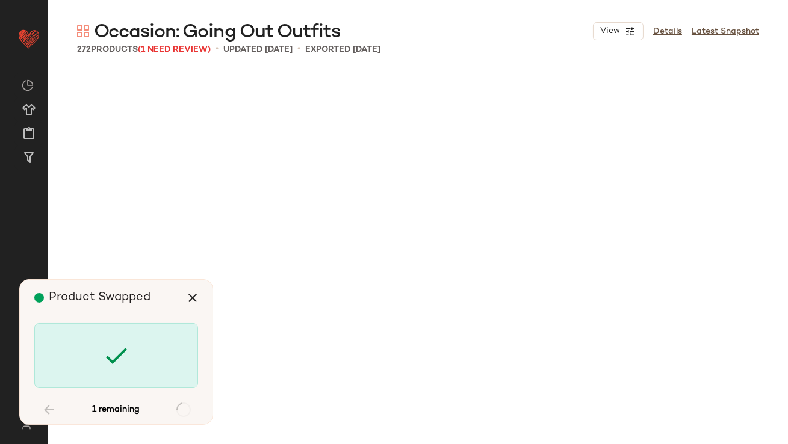
scroll to position [14178, 0]
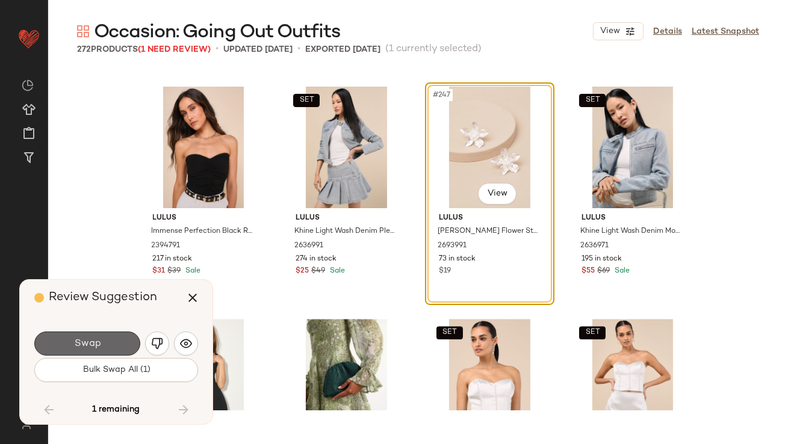
click at [121, 344] on button "Swap" at bounding box center [87, 344] width 106 height 24
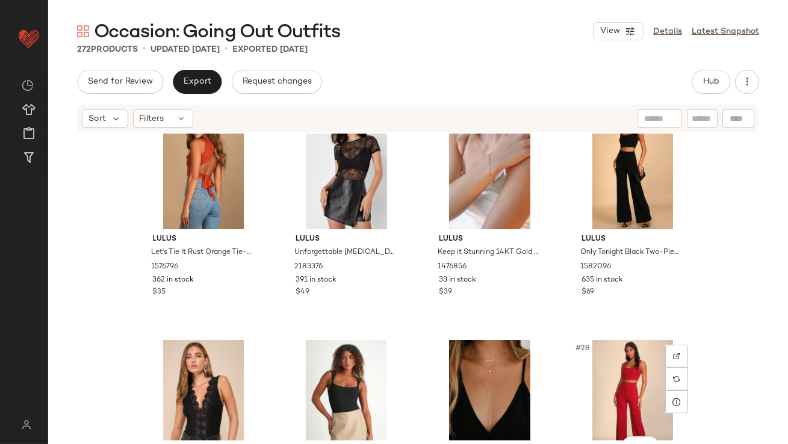
scroll to position [1192, 0]
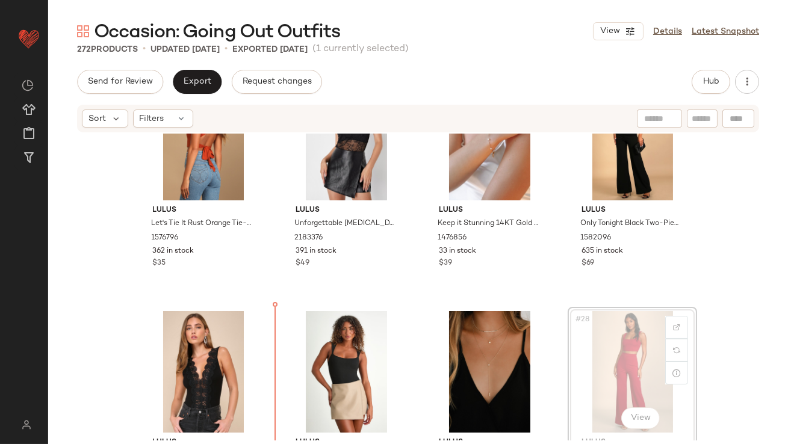
scroll to position [1243, 0]
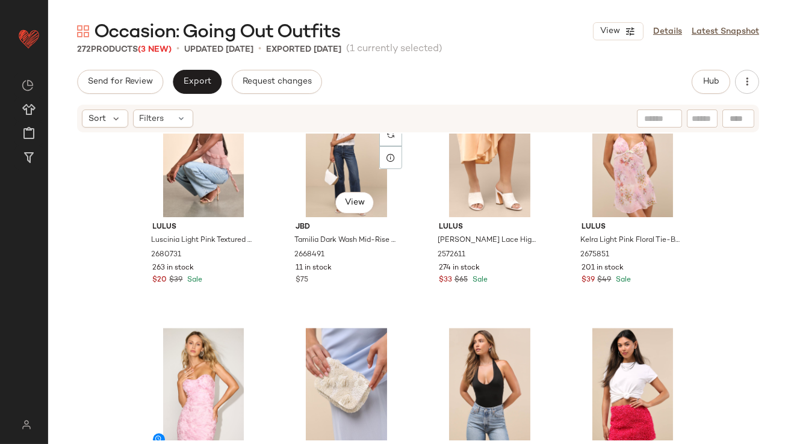
scroll to position [5987, 0]
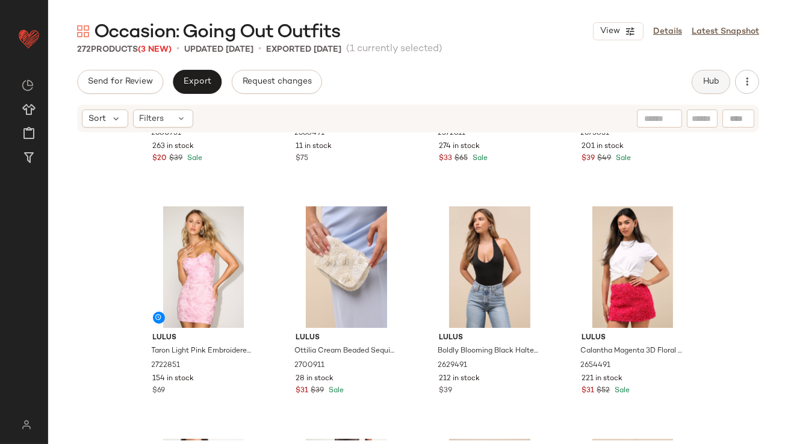
click at [700, 90] on button "Hub" at bounding box center [711, 82] width 39 height 24
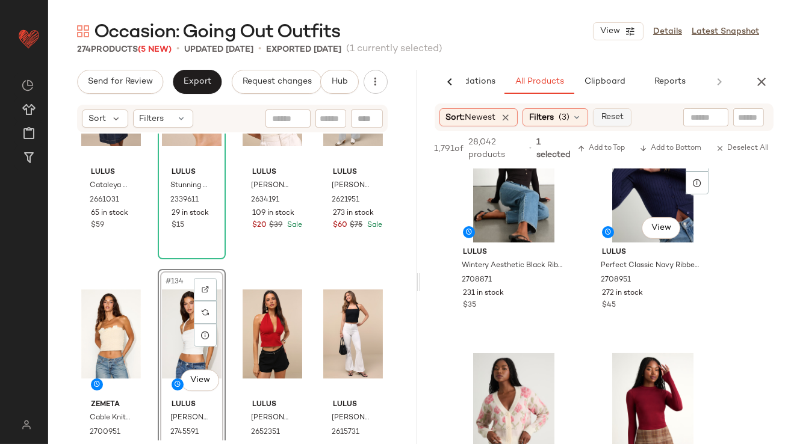
scroll to position [518, 0]
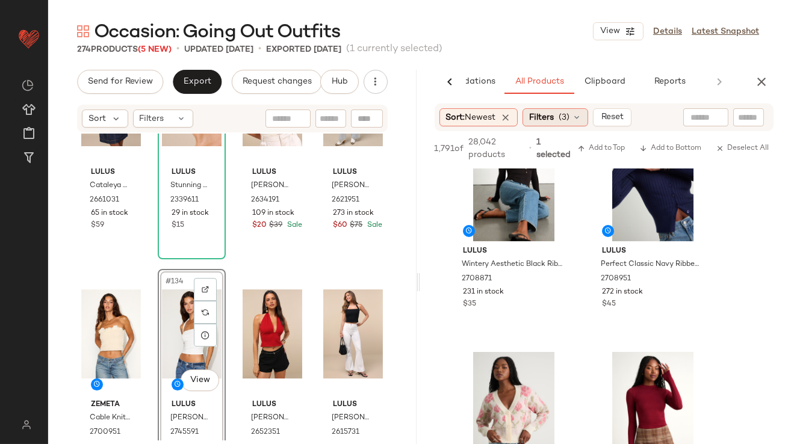
click at [570, 120] on span "(3)" at bounding box center [564, 117] width 11 height 13
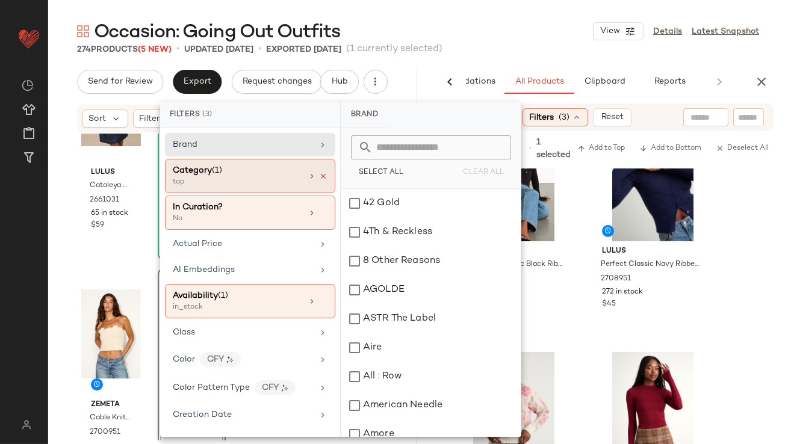
click at [320, 178] on icon at bounding box center [323, 176] width 8 height 8
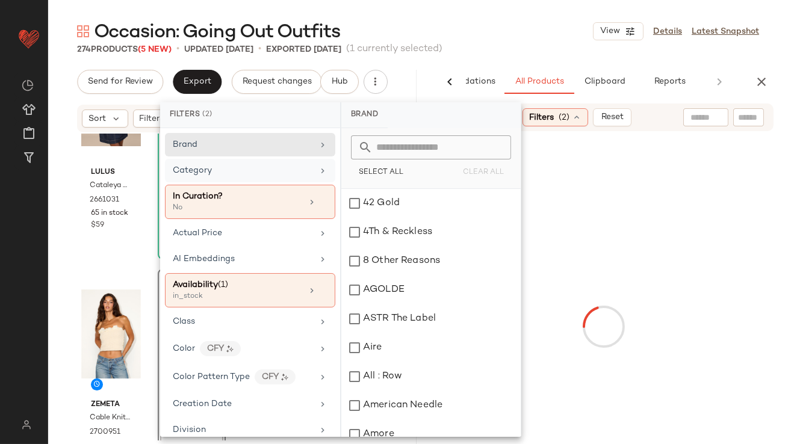
click at [294, 172] on div "Category" at bounding box center [243, 170] width 140 height 13
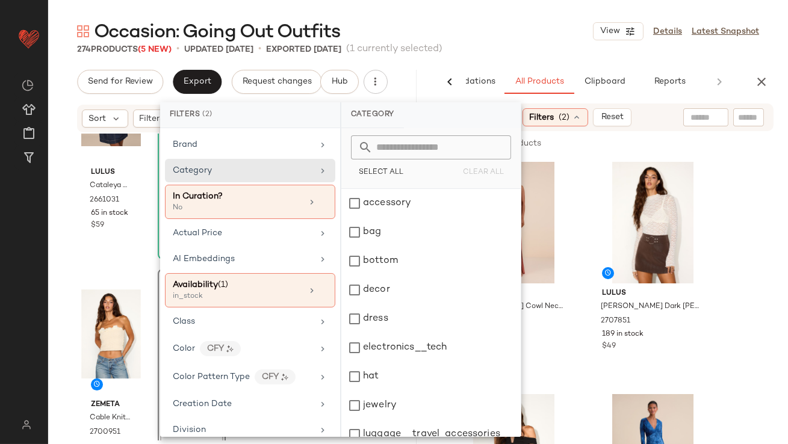
click at [318, 171] on icon at bounding box center [323, 171] width 10 height 10
click at [361, 258] on div "bottom" at bounding box center [430, 261] width 179 height 29
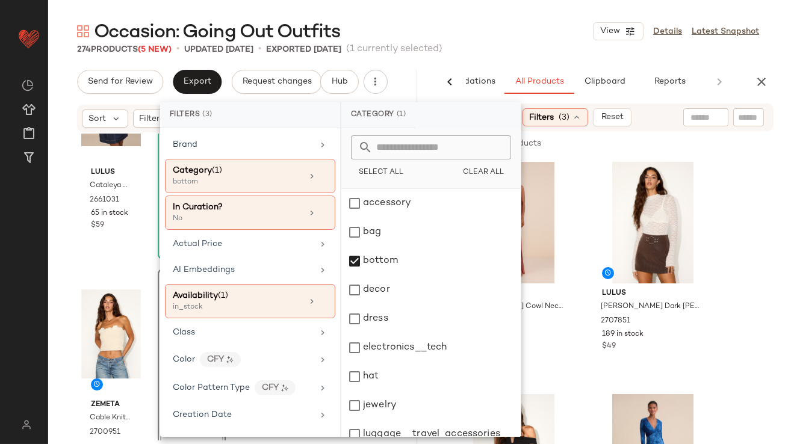
click at [520, 34] on div "Occasion: Going Out Outfits View Details Latest Snapshot" at bounding box center [418, 31] width 740 height 24
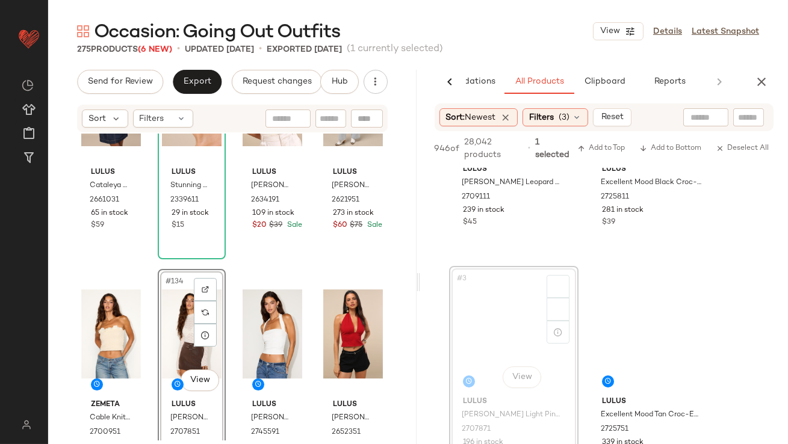
scroll to position [7580, 0]
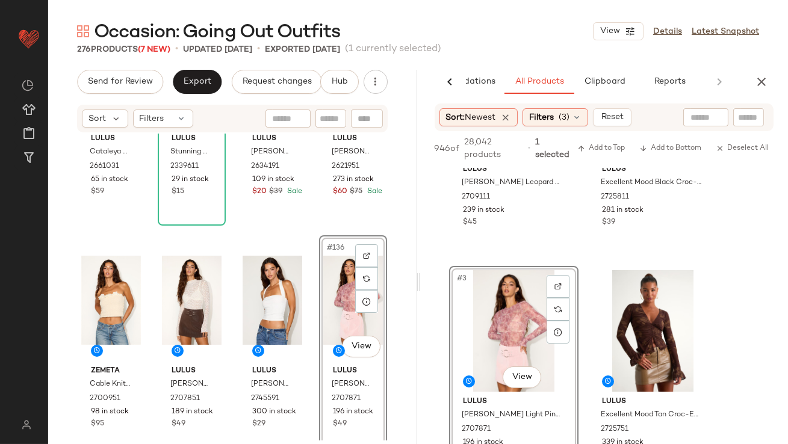
click at [331, 308] on div "#136 View" at bounding box center [353, 301] width 60 height 122
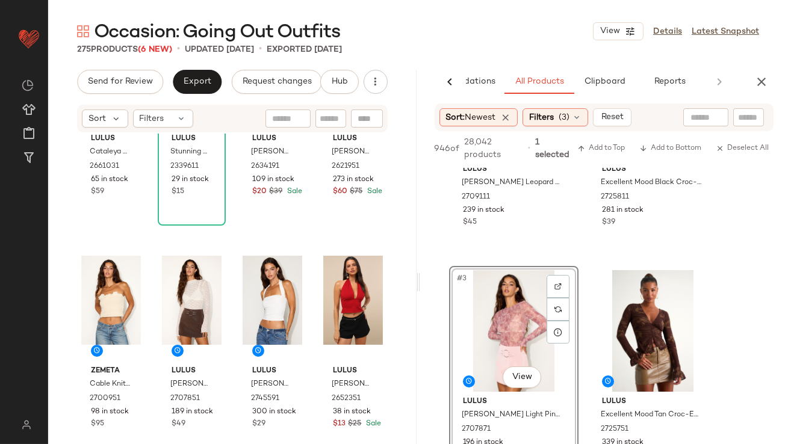
scroll to position [16, 0]
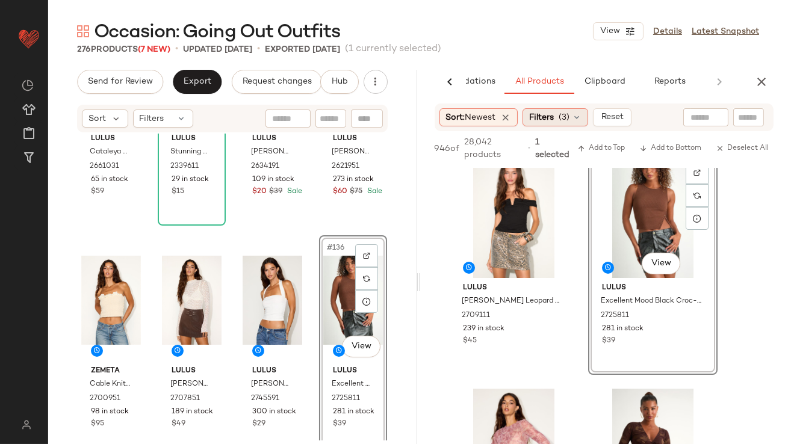
click at [576, 123] on div "Filters (3)" at bounding box center [556, 117] width 66 height 18
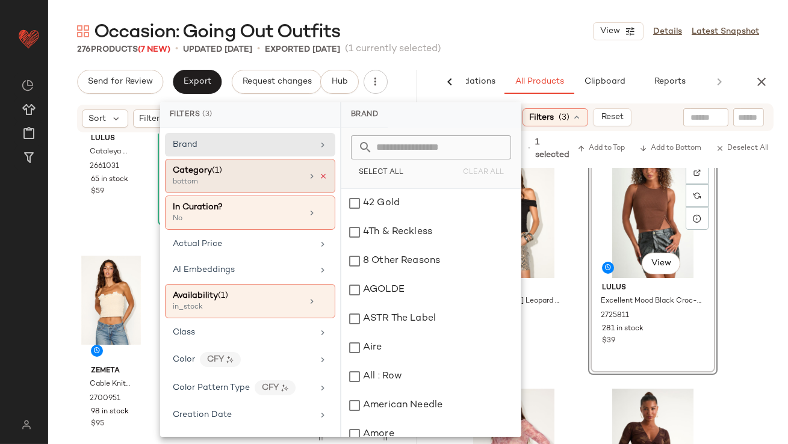
click at [320, 174] on icon at bounding box center [323, 176] width 8 height 8
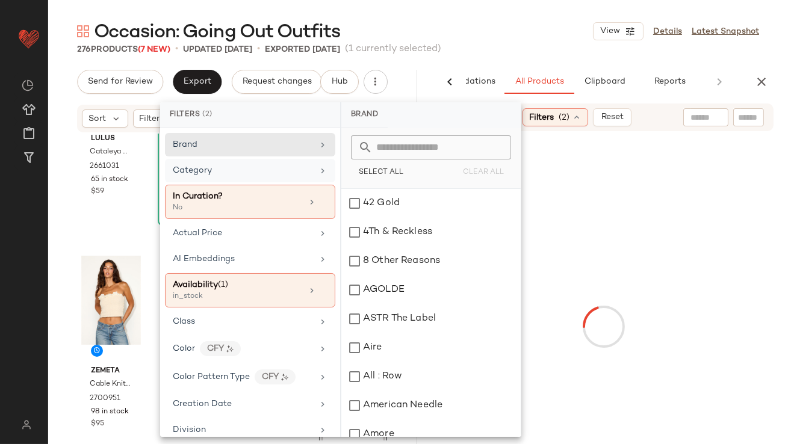
click at [303, 172] on div "Category" at bounding box center [243, 170] width 140 height 13
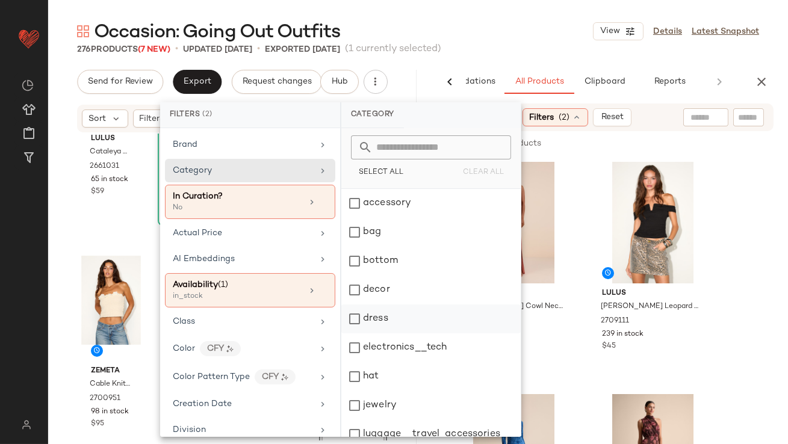
click at [356, 323] on div "dress" at bounding box center [430, 319] width 179 height 29
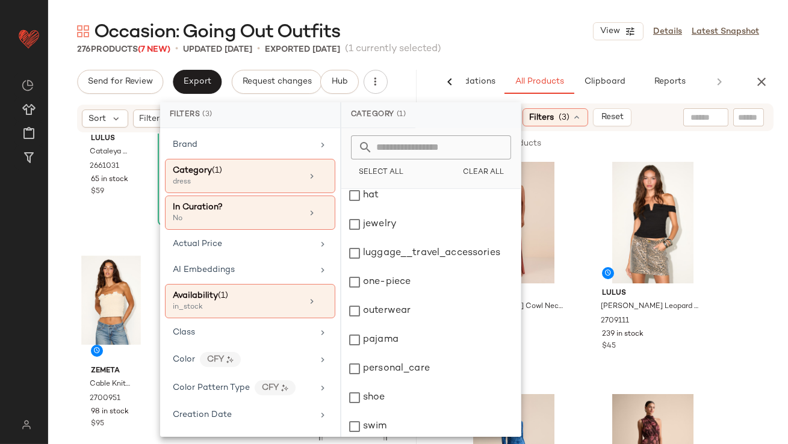
scroll to position [243, 0]
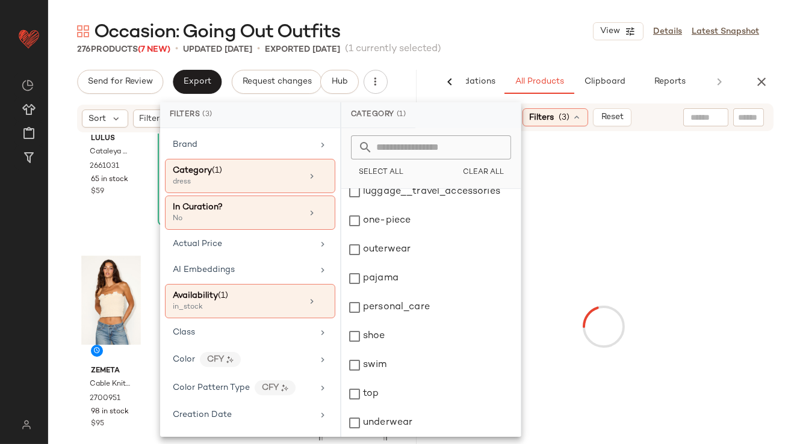
click at [488, 46] on div "276 Products (7 New) • updated [DATE] • Exported [DATE] (1 currently selected)" at bounding box center [418, 49] width 740 height 12
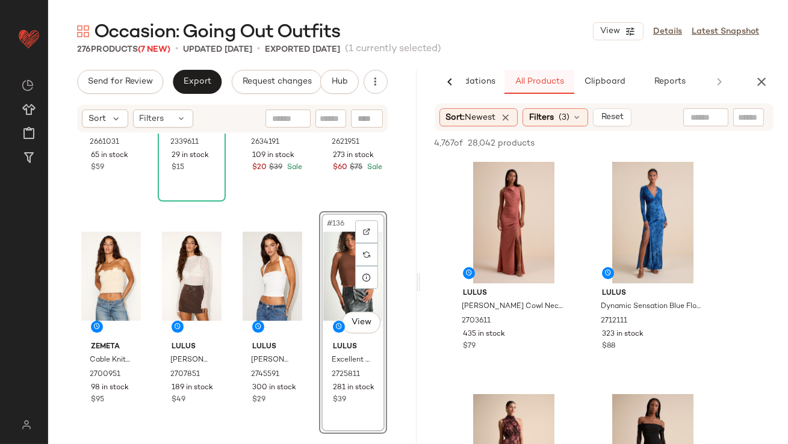
scroll to position [7617, 0]
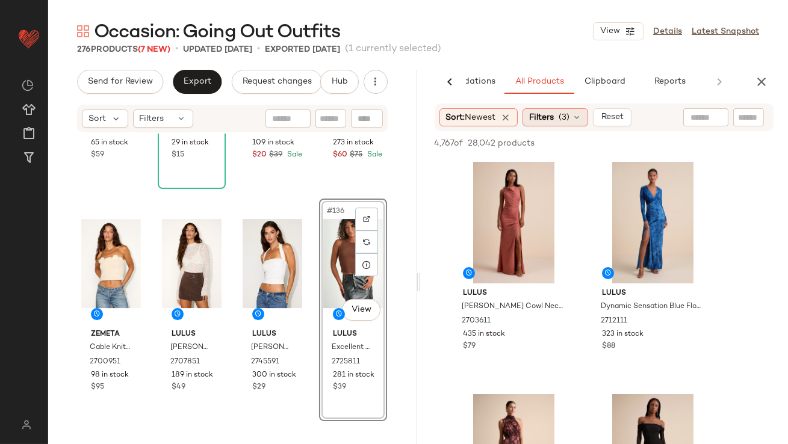
click at [543, 114] on span "Filters" at bounding box center [541, 117] width 25 height 13
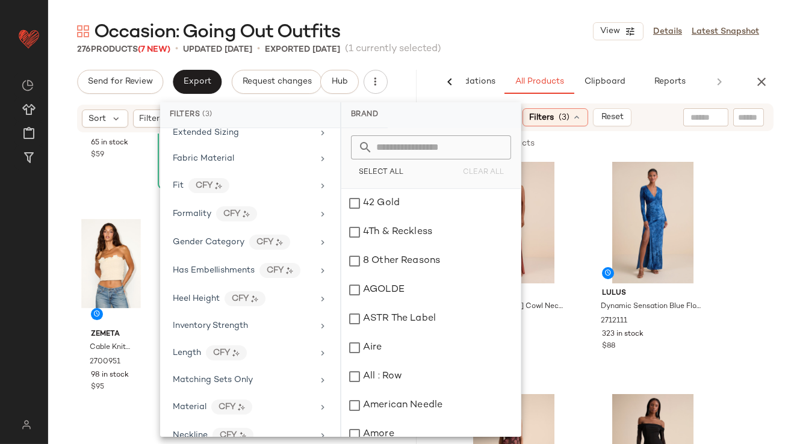
scroll to position [351, 0]
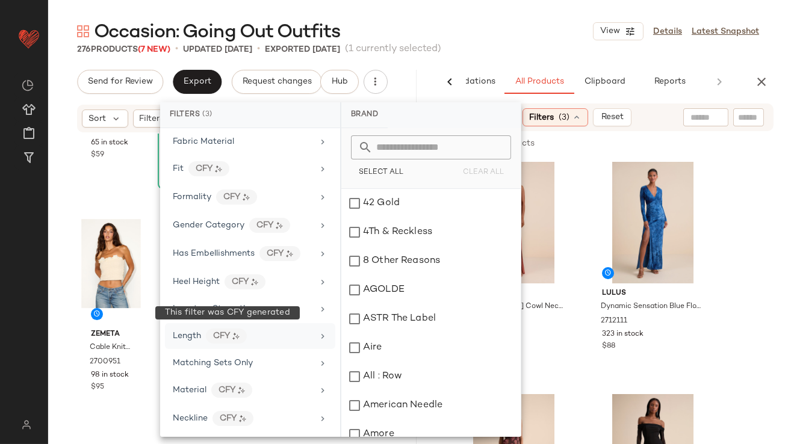
click at [207, 335] on div "CFY" at bounding box center [226, 336] width 41 height 15
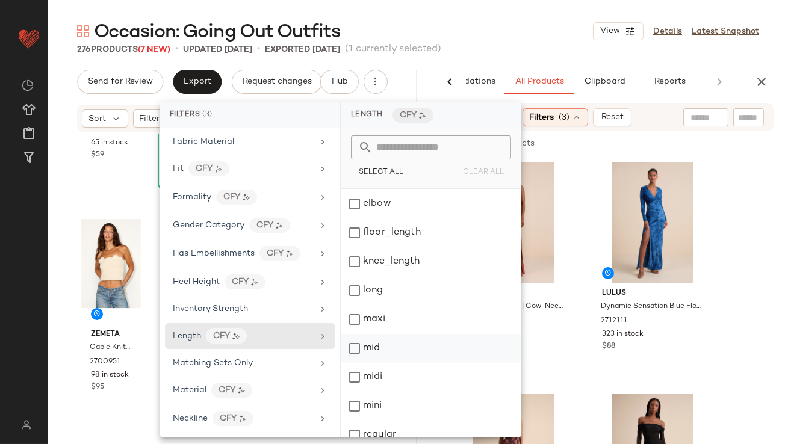
scroll to position [127, 0]
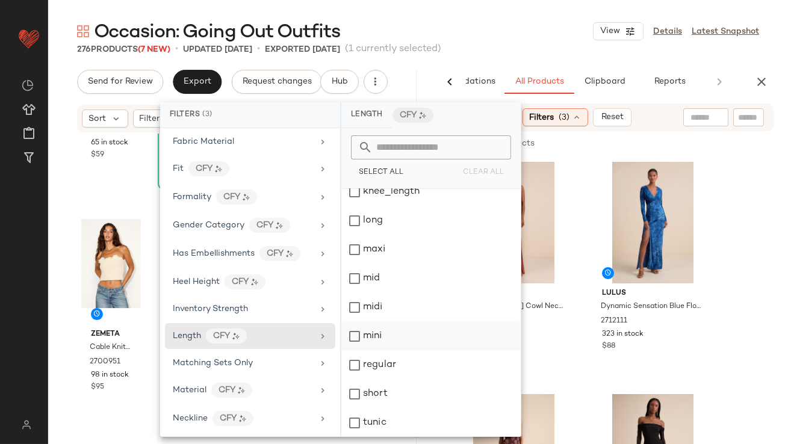
click at [362, 338] on div "mini" at bounding box center [430, 336] width 179 height 29
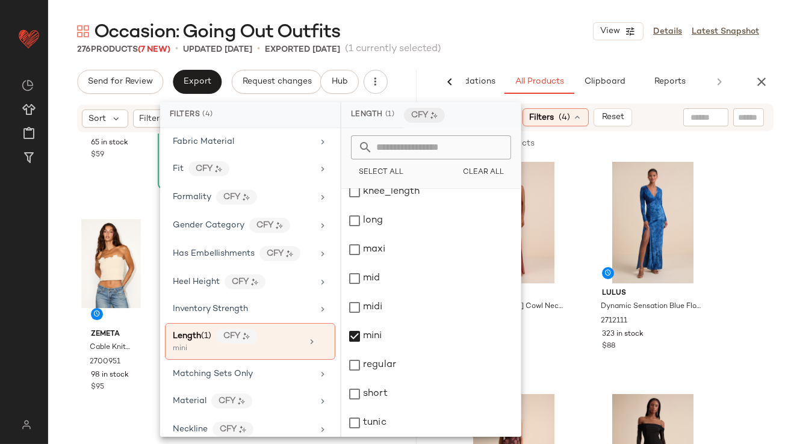
click at [522, 45] on div "276 Products (7 New) • updated [DATE] • Exported [DATE] (1 currently selected)" at bounding box center [418, 49] width 740 height 12
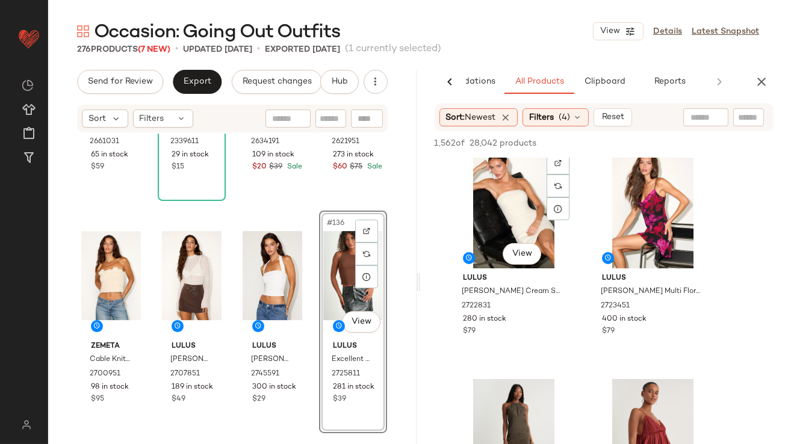
scroll to position [268, 0]
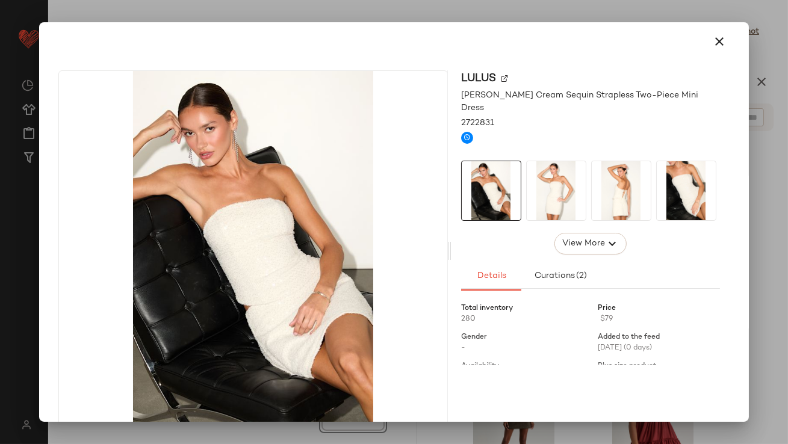
click at [529, 167] on img at bounding box center [556, 190] width 59 height 59
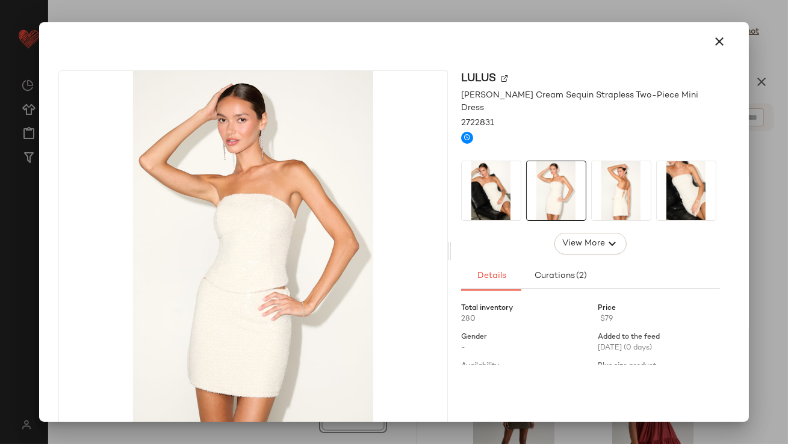
click at [593, 175] on img at bounding box center [621, 190] width 59 height 59
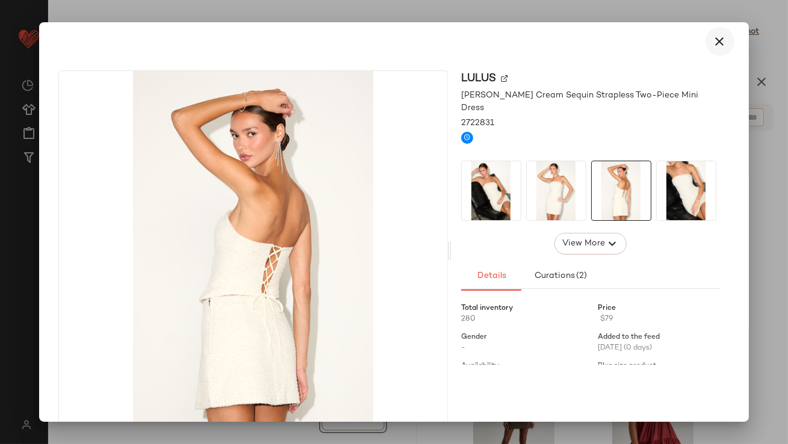
click at [713, 40] on icon "button" at bounding box center [720, 41] width 14 height 14
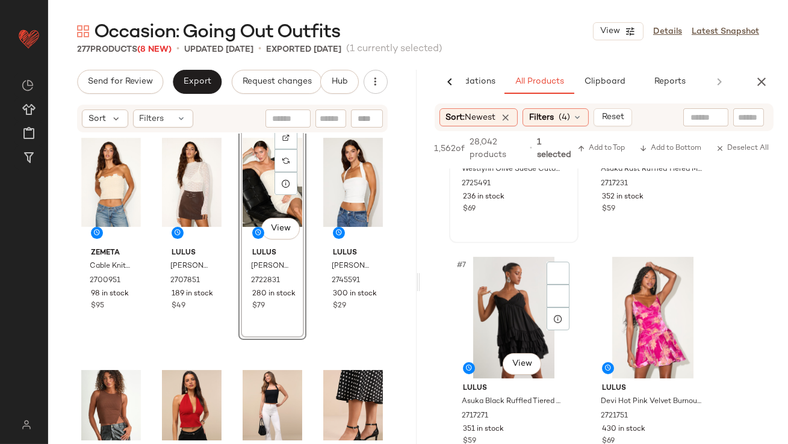
scroll to position [708, 0]
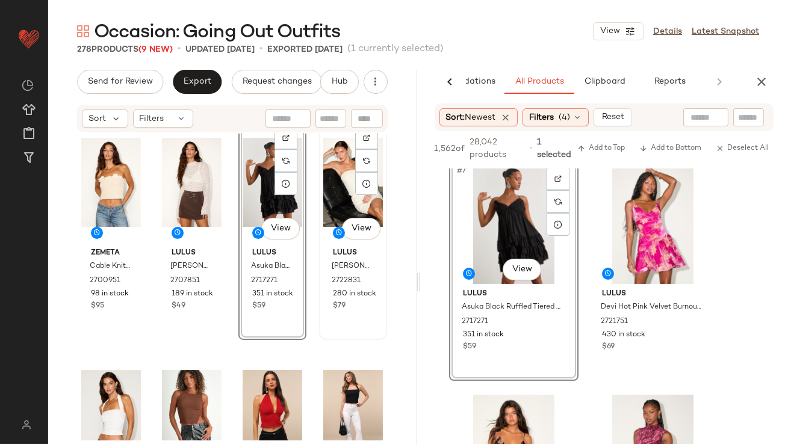
click at [332, 198] on div "#136 View" at bounding box center [353, 183] width 60 height 122
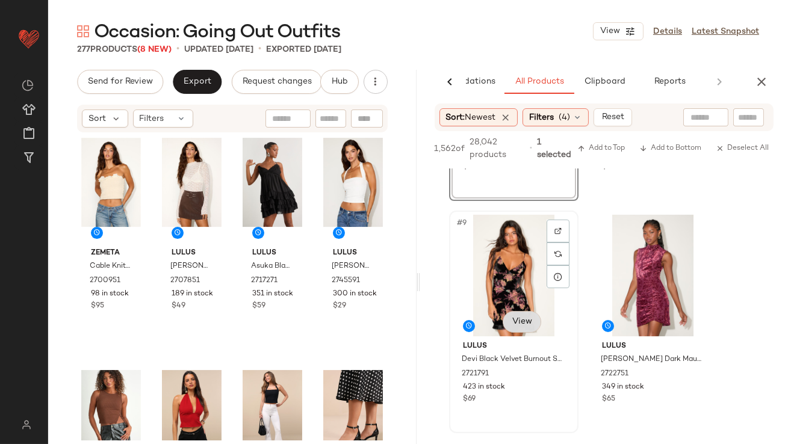
scroll to position [889, 0]
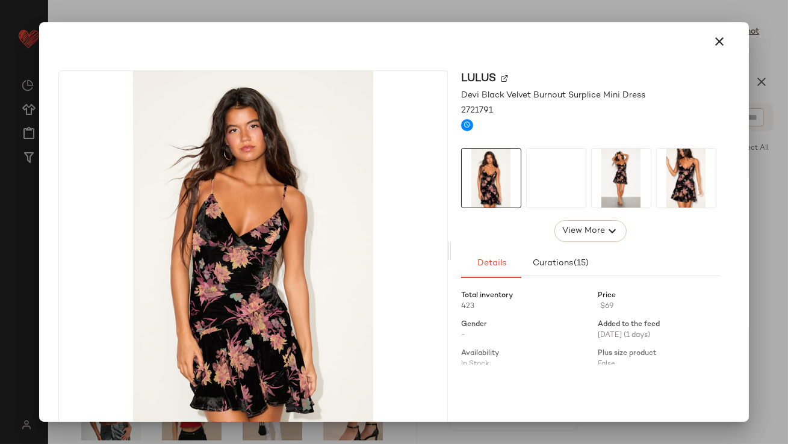
click at [0, 0] on img at bounding box center [0, 0] width 0 height 0
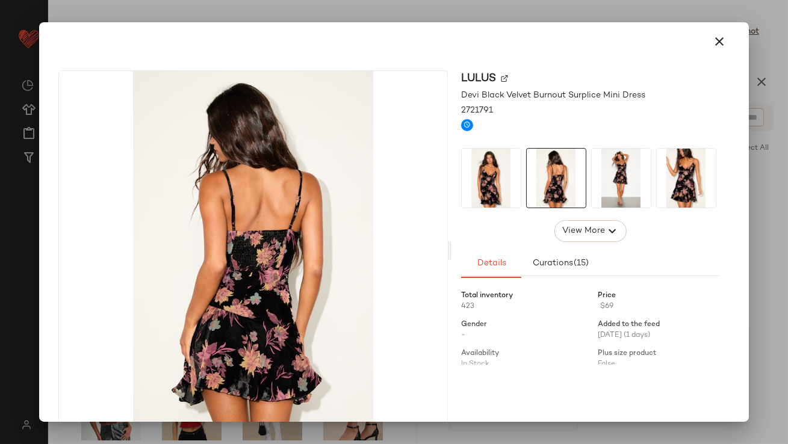
click at [633, 173] on img at bounding box center [621, 178] width 59 height 59
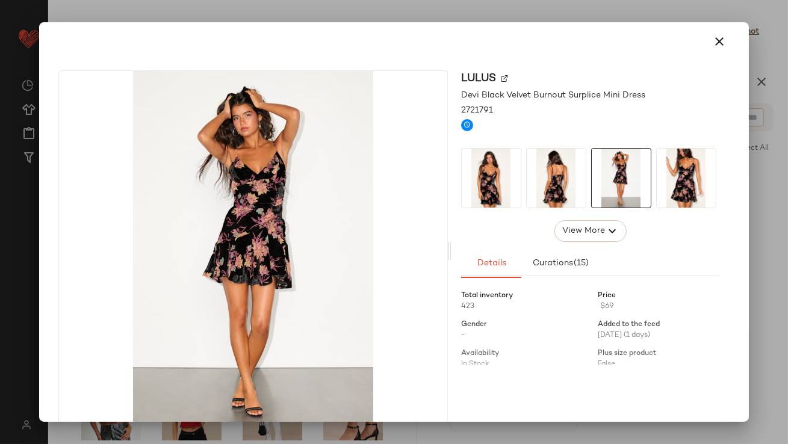
click at [677, 153] on img at bounding box center [686, 178] width 59 height 59
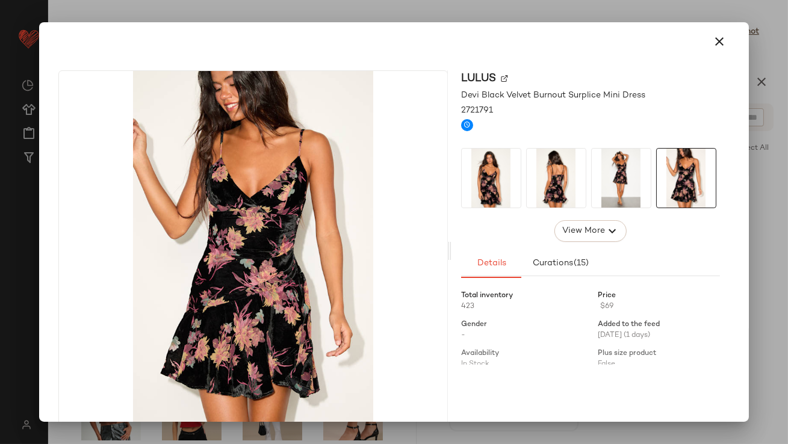
click at [487, 170] on img at bounding box center [491, 178] width 59 height 59
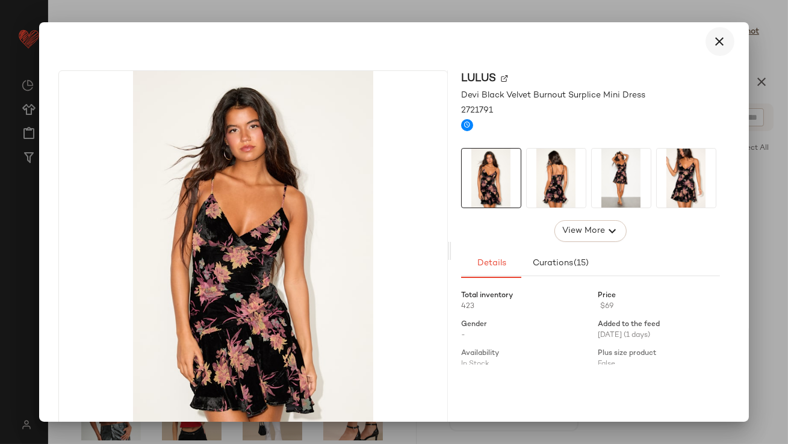
click at [720, 42] on button "button" at bounding box center [720, 41] width 29 height 29
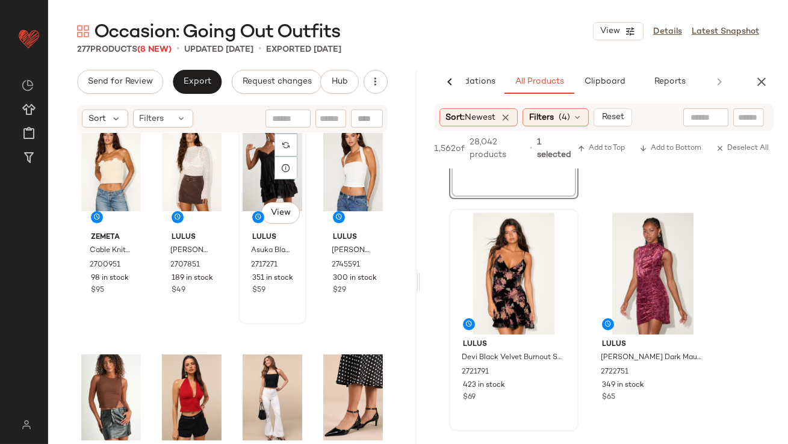
scroll to position [7715, 0]
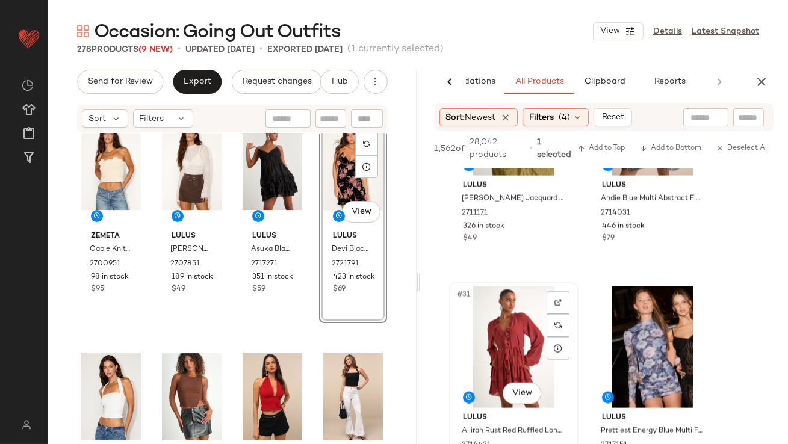
scroll to position [3400, 0]
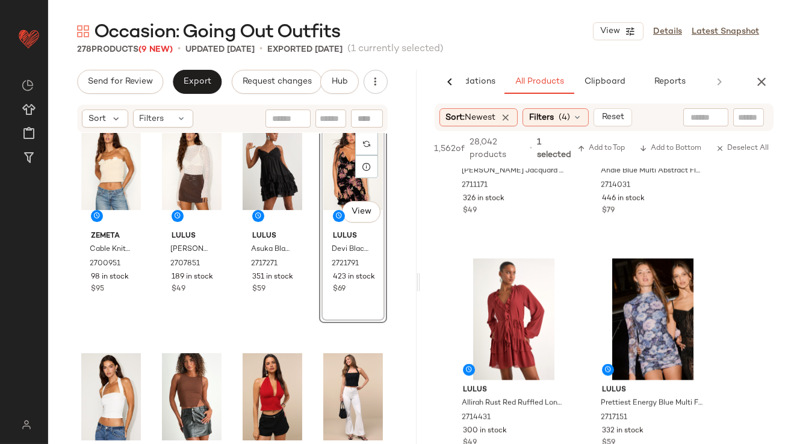
click at [573, 126] on div "Sort: Newest Filters (4) Reset" at bounding box center [605, 118] width 340 height 28
click at [570, 120] on span "(4)" at bounding box center [564, 117] width 11 height 13
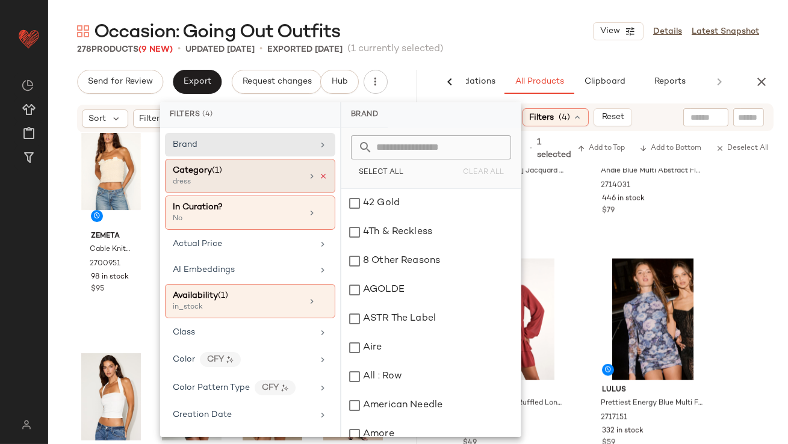
click at [319, 176] on icon at bounding box center [323, 176] width 8 height 8
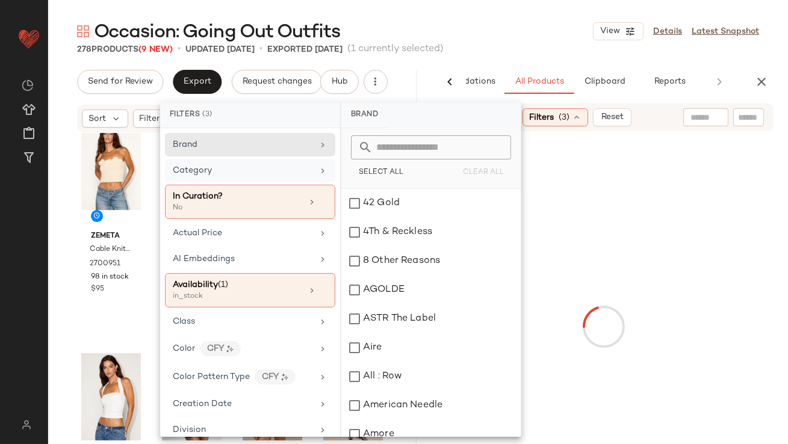
click at [288, 174] on div "Category" at bounding box center [243, 170] width 140 height 13
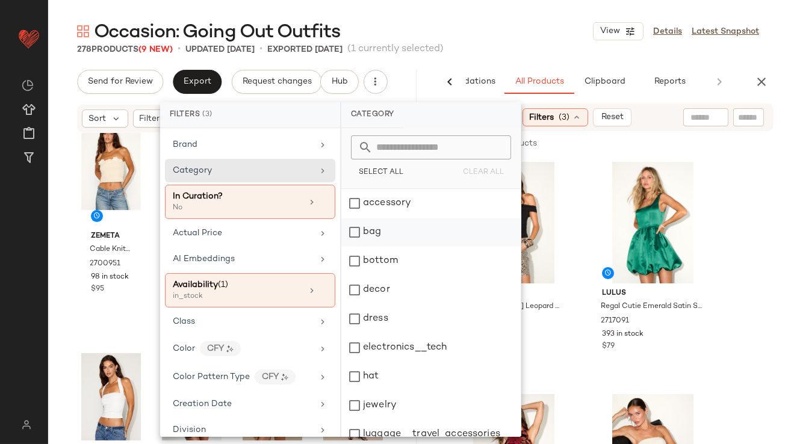
click at [352, 231] on div "bag" at bounding box center [430, 232] width 179 height 29
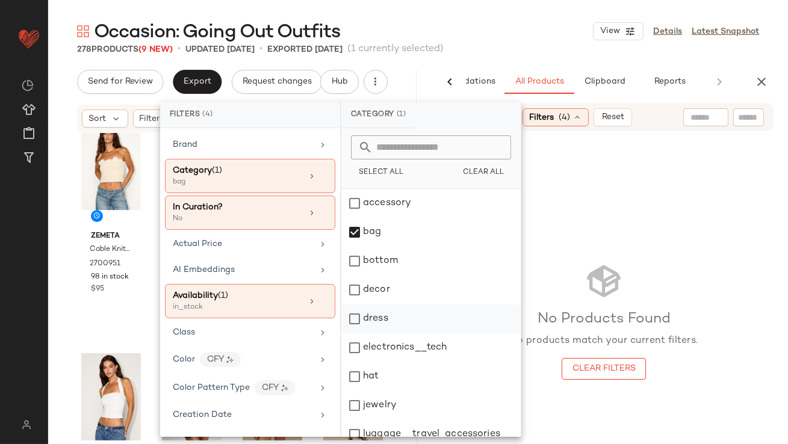
click at [355, 306] on div "dress" at bounding box center [430, 319] width 179 height 29
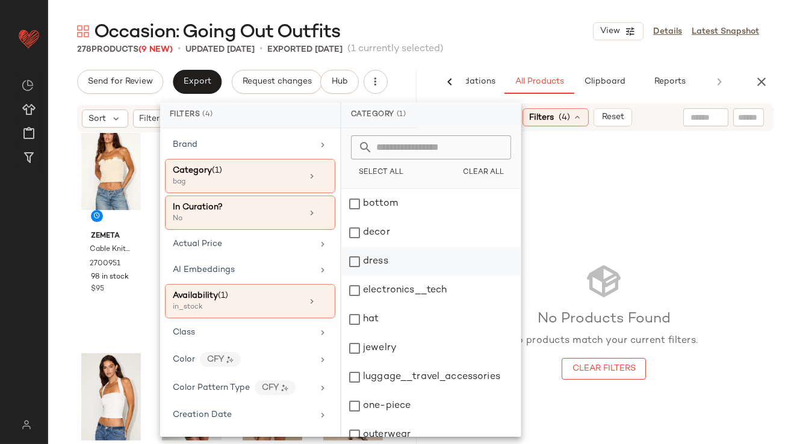
scroll to position [108, 0]
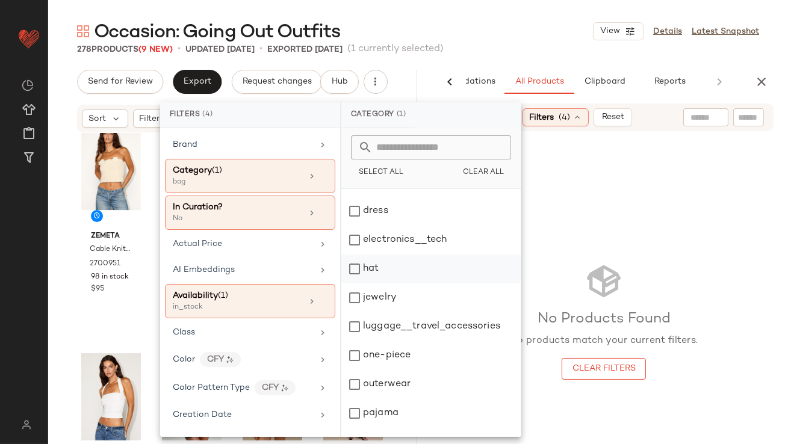
click at [355, 266] on div "hat" at bounding box center [430, 269] width 179 height 29
click at [355, 306] on div "jewelry" at bounding box center [430, 298] width 179 height 29
click at [543, 23] on div "Occasion: Going Out Outfits View Details Latest Snapshot" at bounding box center [418, 31] width 740 height 24
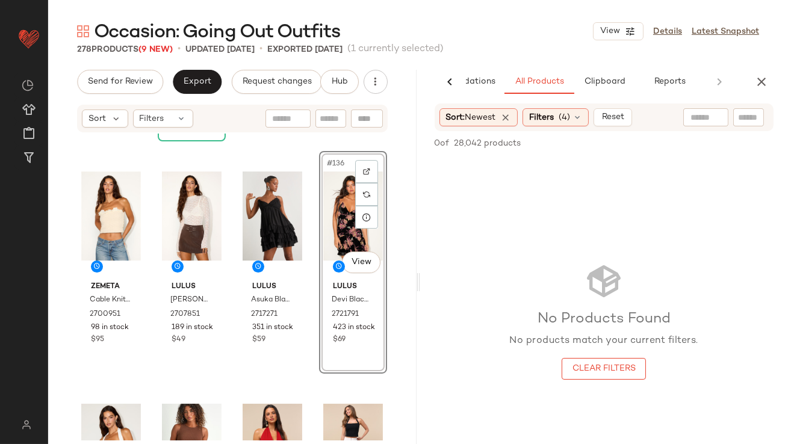
scroll to position [7661, 0]
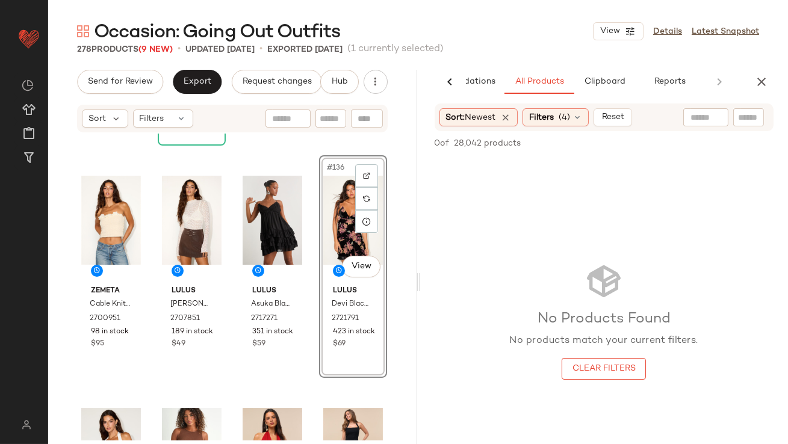
click at [600, 122] on button "Reset" at bounding box center [613, 117] width 39 height 18
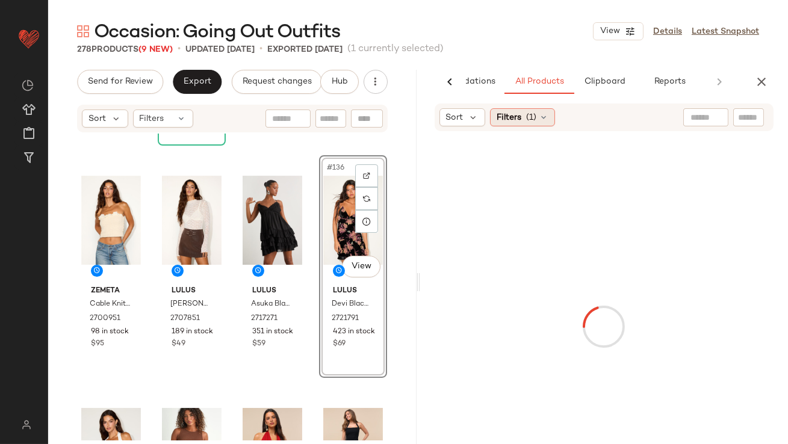
click at [556, 116] on div "Sort Filters (1)" at bounding box center [526, 117] width 173 height 18
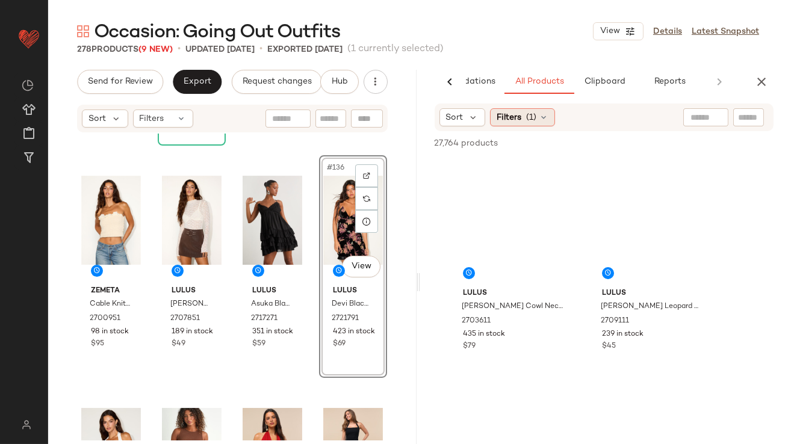
click at [544, 117] on icon at bounding box center [544, 118] width 10 height 10
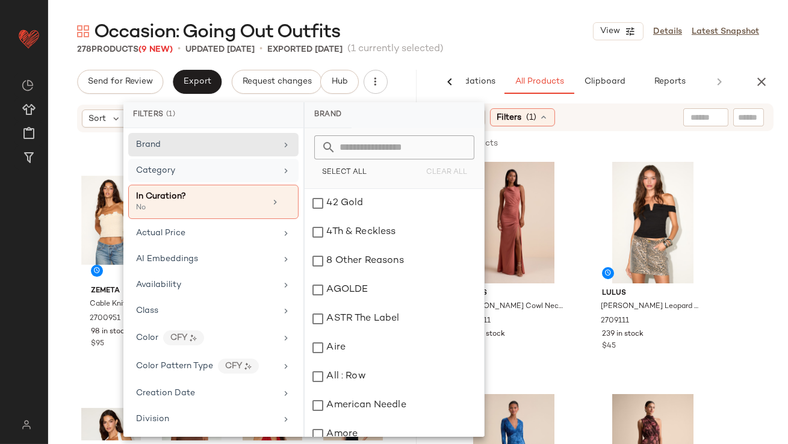
click at [220, 175] on div "Category" at bounding box center [206, 170] width 140 height 13
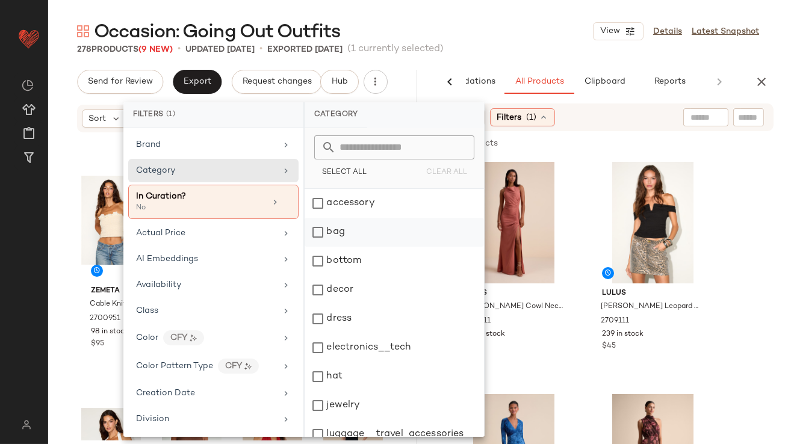
click at [337, 229] on div "bag" at bounding box center [394, 232] width 179 height 29
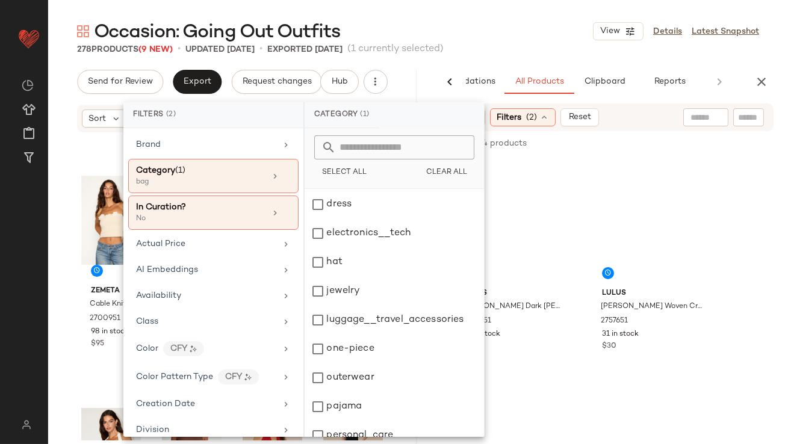
scroll to position [160, 0]
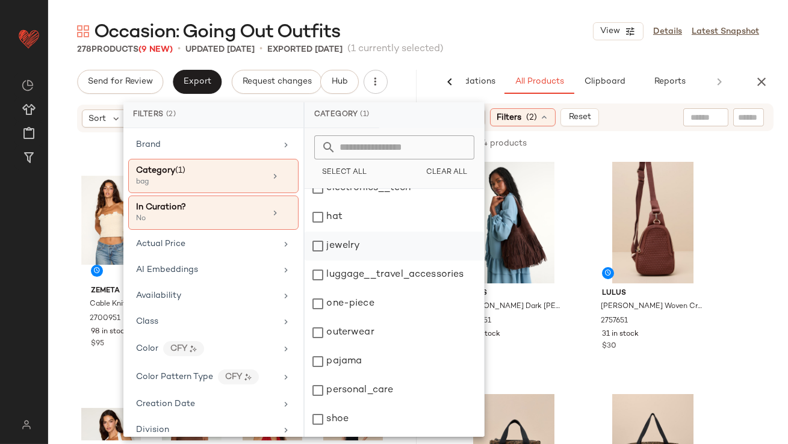
click at [336, 235] on div "jewelry" at bounding box center [394, 246] width 179 height 29
click at [527, 55] on div "Occasion: Going Out Outfits View Details Latest Snapshot 278 Products (9 New) •…" at bounding box center [418, 231] width 740 height 425
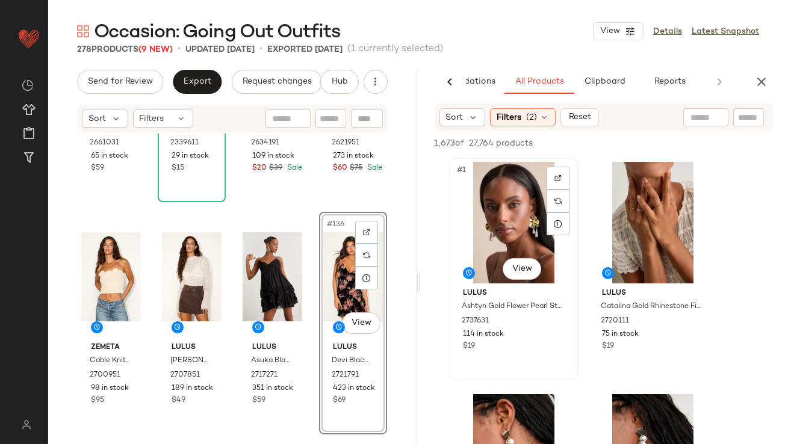
scroll to position [138, 0]
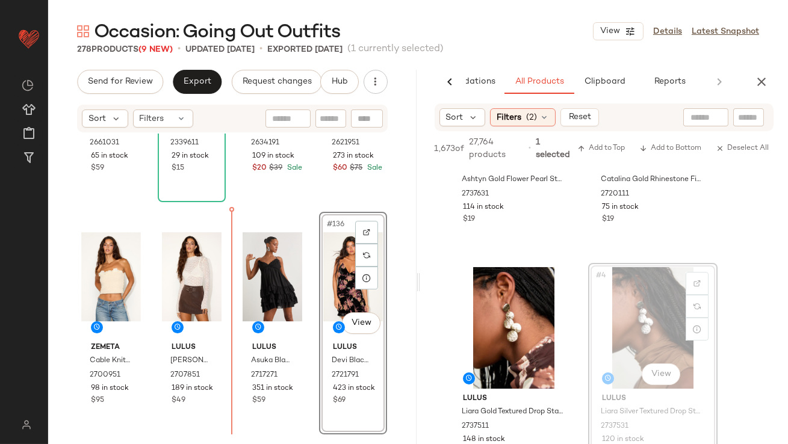
drag, startPoint x: 629, startPoint y: 304, endPoint x: 620, endPoint y: 304, distance: 9.0
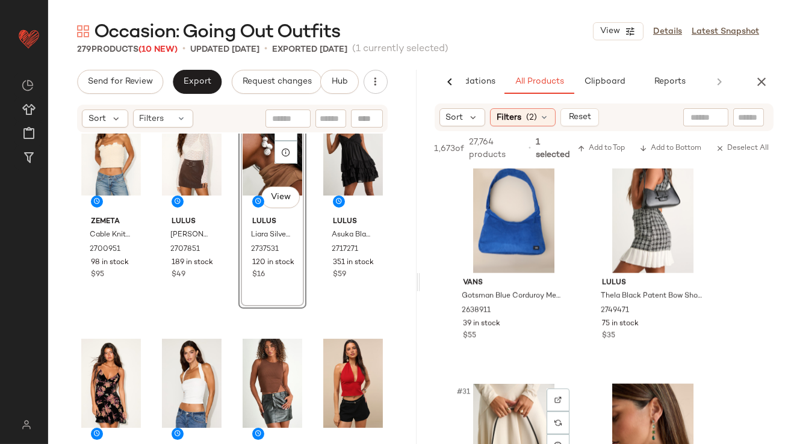
scroll to position [3165, 0]
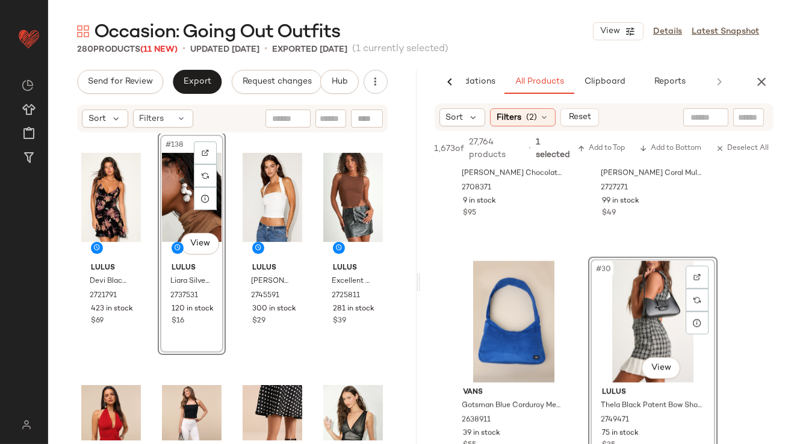
scroll to position [7972, 0]
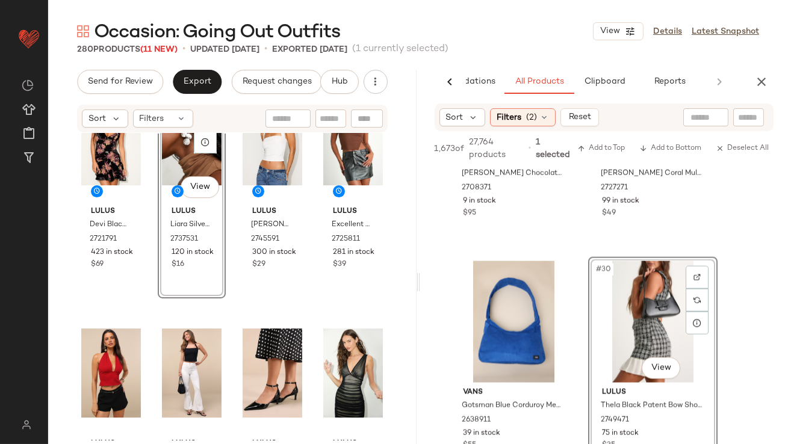
click at [764, 79] on icon "button" at bounding box center [761, 82] width 14 height 14
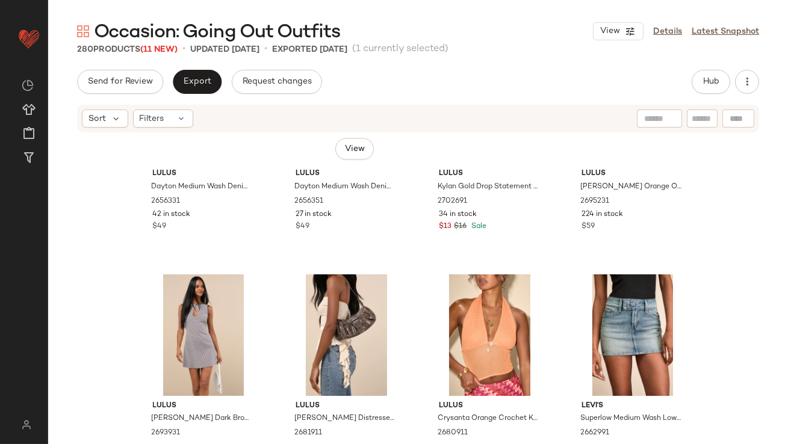
scroll to position [3888, 0]
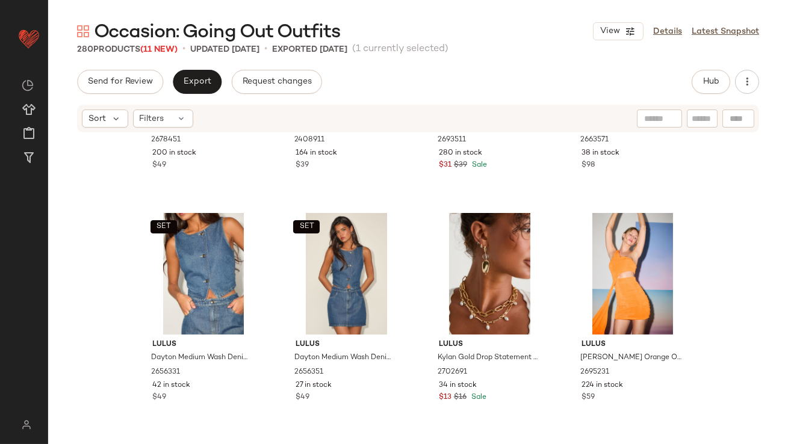
click at [220, 99] on div "Send for Review Export Request changes Hub Sort Filters Lulus Roanes Orange Flo…" at bounding box center [418, 282] width 740 height 425
click at [214, 90] on button "Export" at bounding box center [197, 82] width 49 height 24
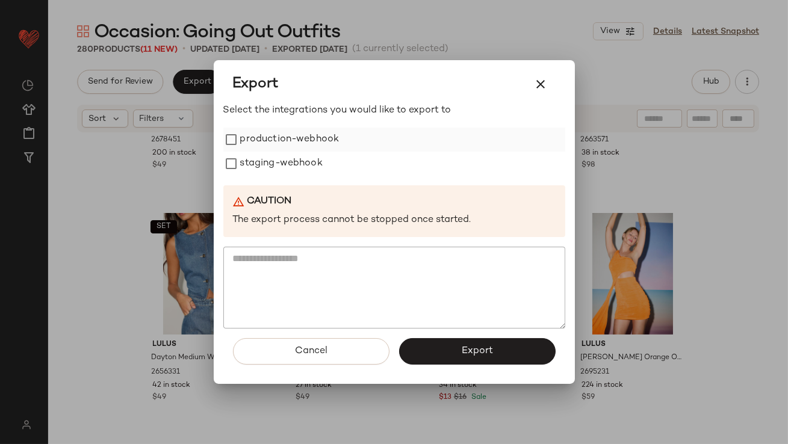
click at [253, 149] on label "production-webhook" at bounding box center [289, 140] width 99 height 24
click at [253, 167] on label "staging-webhook" at bounding box center [281, 164] width 82 height 24
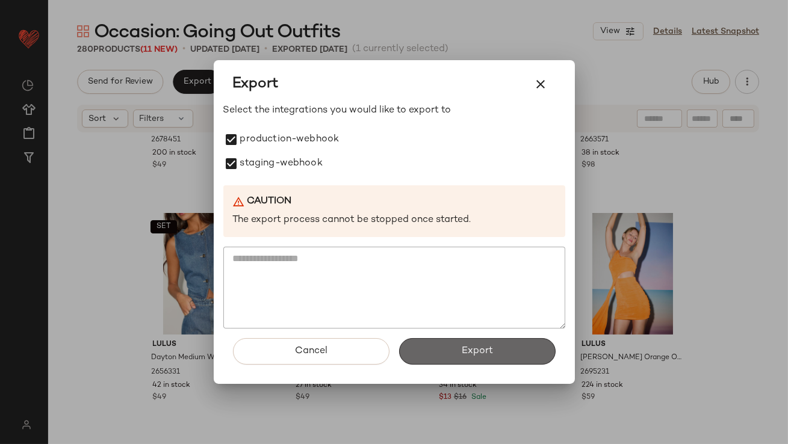
click at [419, 356] on button "Export" at bounding box center [477, 351] width 157 height 26
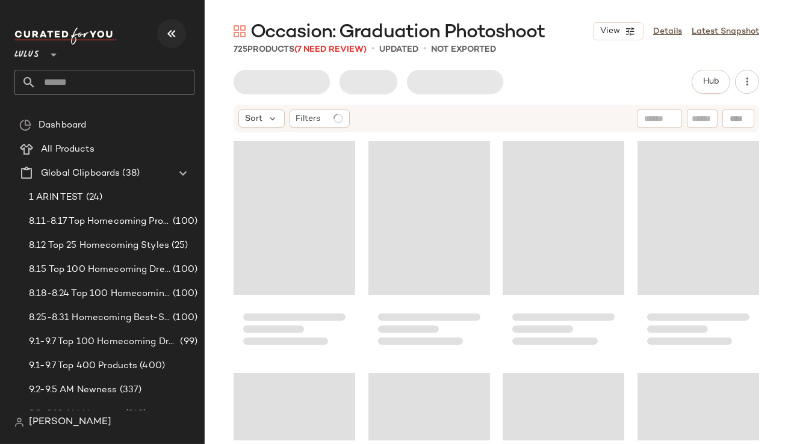
click at [164, 34] on button "button" at bounding box center [171, 33] width 29 height 29
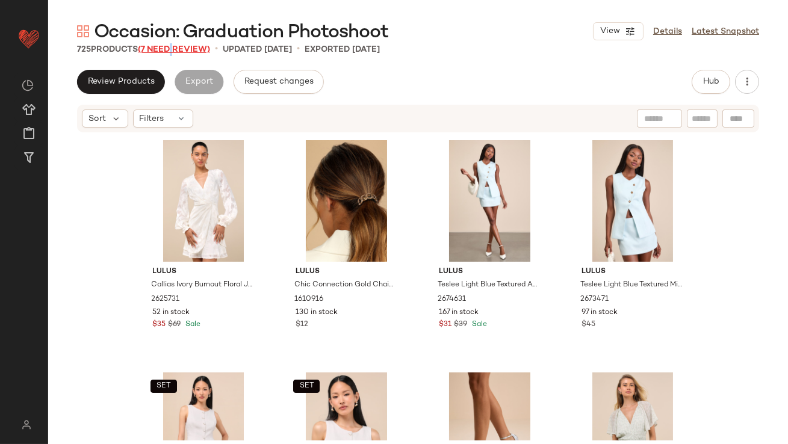
click at [173, 49] on span "(7 Need Review)" at bounding box center [174, 49] width 72 height 9
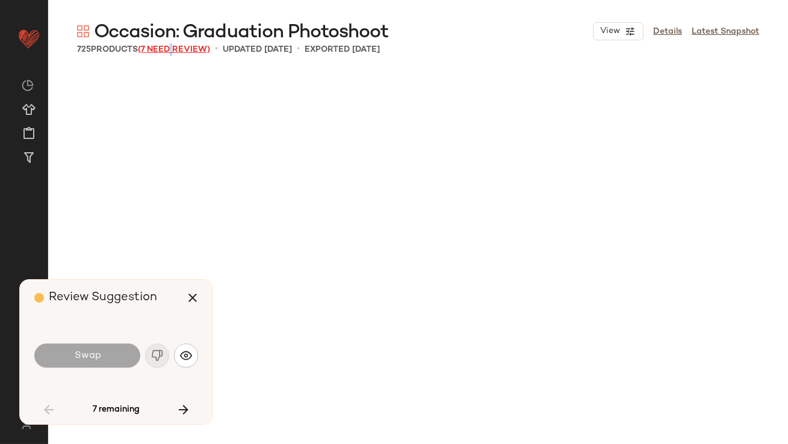
scroll to position [2324, 0]
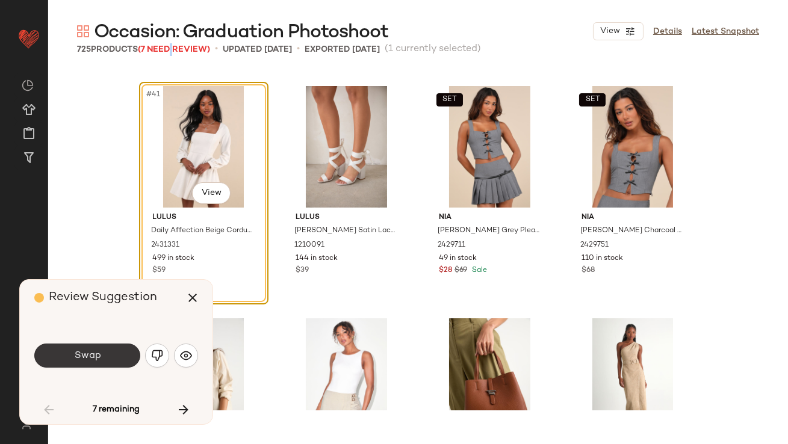
click at [119, 353] on button "Swap" at bounding box center [87, 356] width 106 height 24
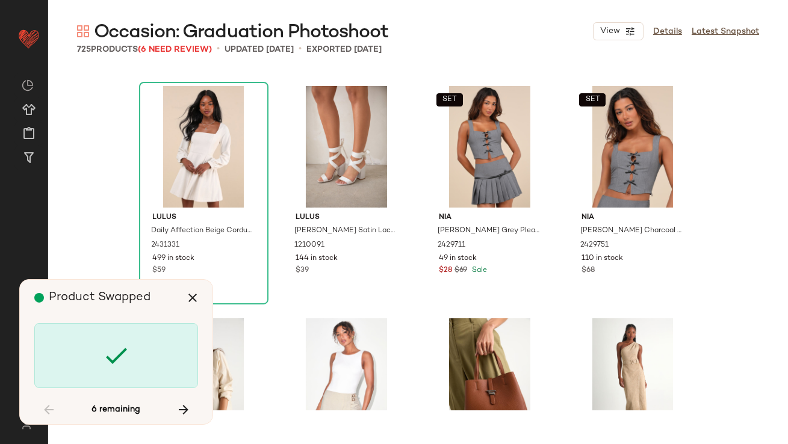
scroll to position [4416, 0]
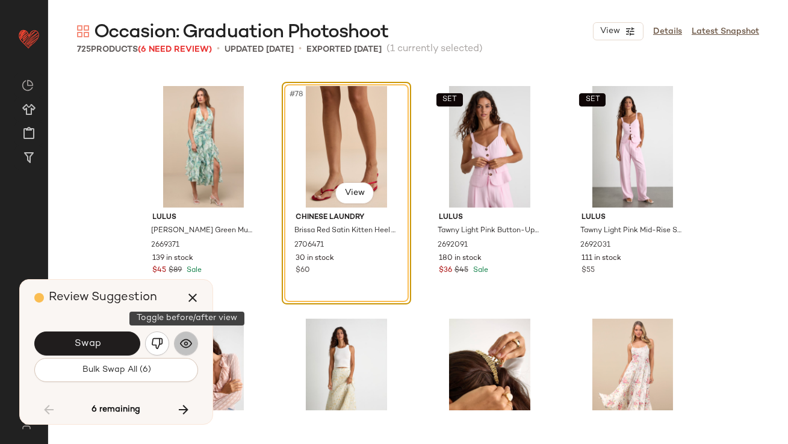
click at [178, 346] on button "button" at bounding box center [186, 344] width 24 height 24
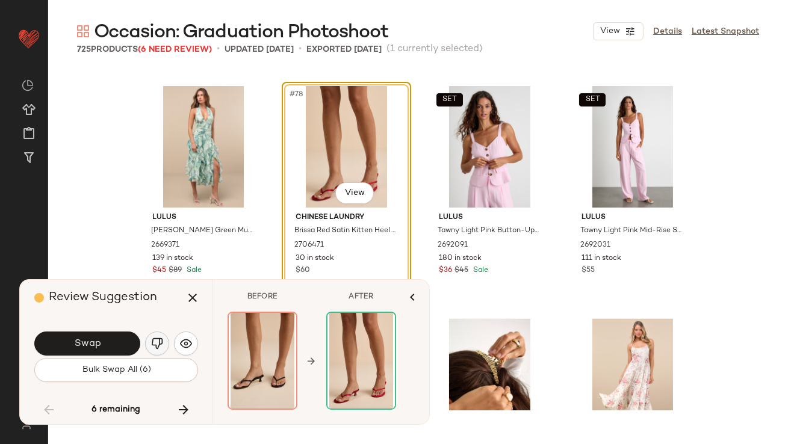
click at [155, 343] on img "button" at bounding box center [157, 344] width 12 height 12
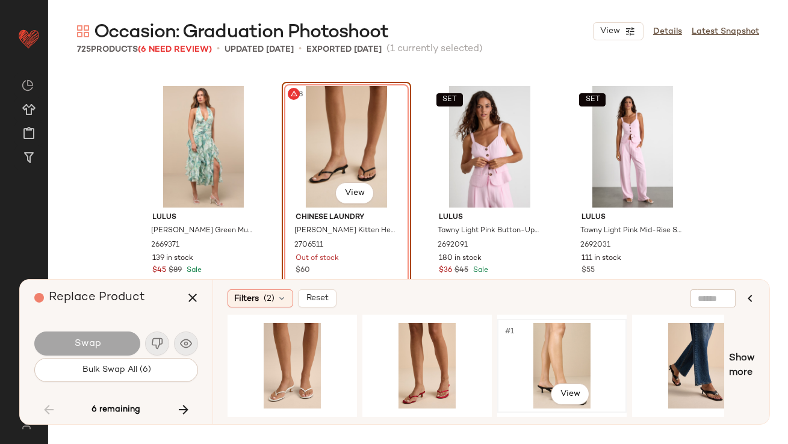
click at [554, 342] on div "#1 View" at bounding box center [562, 366] width 121 height 86
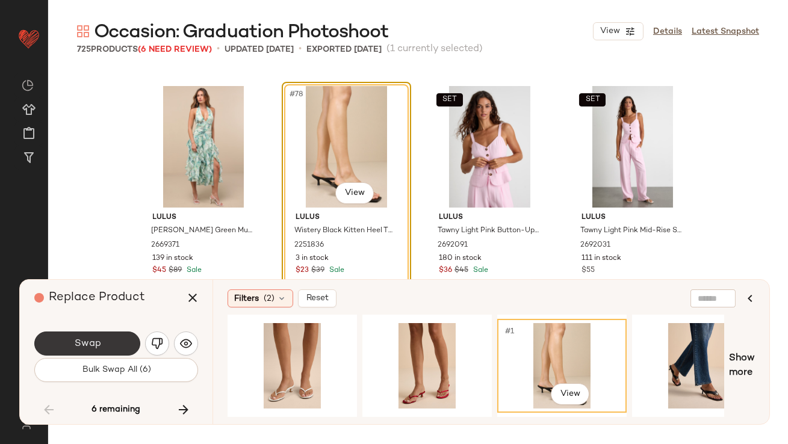
click at [90, 340] on span "Swap" at bounding box center [86, 343] width 27 height 11
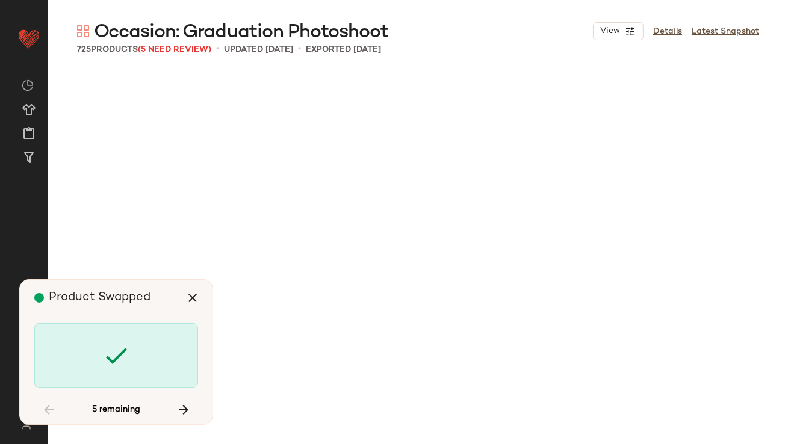
scroll to position [6275, 0]
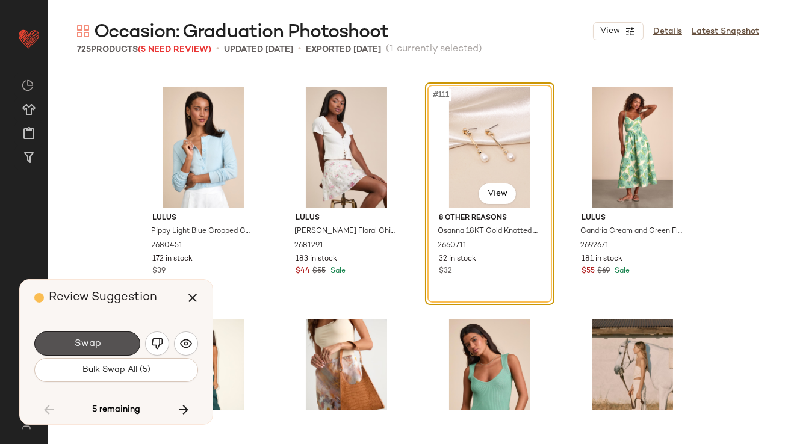
click at [90, 340] on span "Swap" at bounding box center [86, 343] width 27 height 11
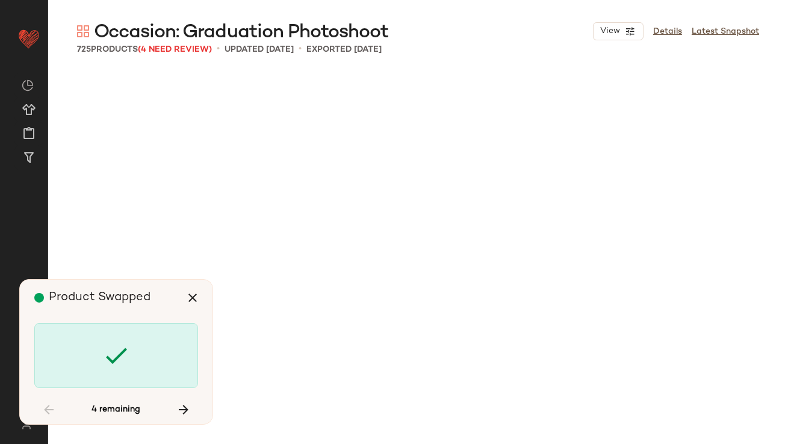
scroll to position [10459, 0]
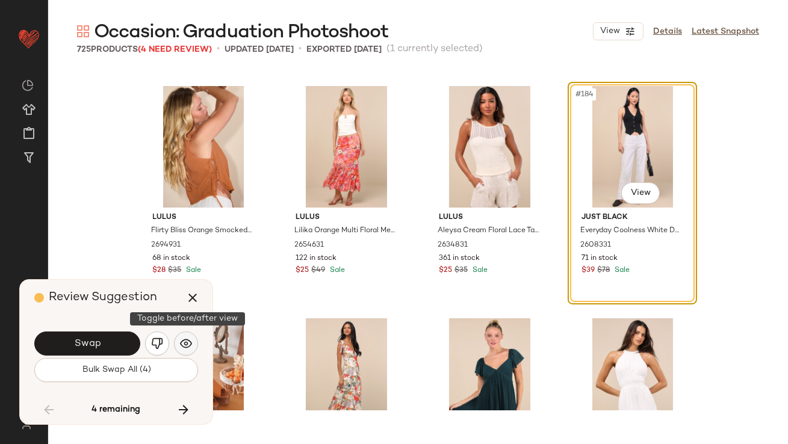
click at [187, 345] on img "button" at bounding box center [186, 344] width 12 height 12
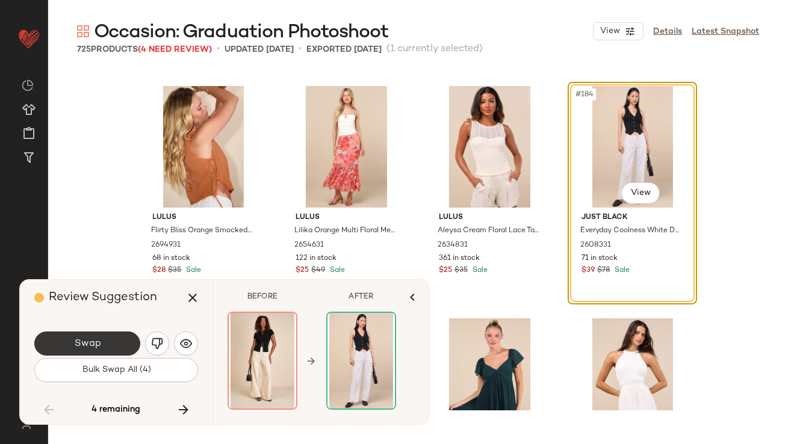
click at [126, 344] on button "Swap" at bounding box center [87, 344] width 106 height 24
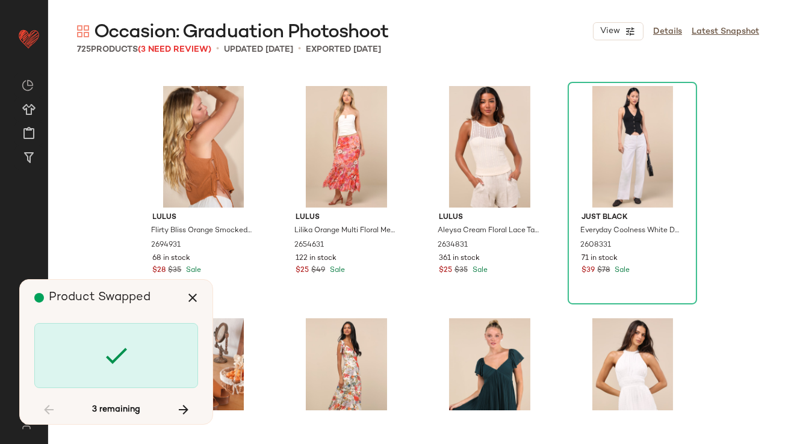
scroll to position [11157, 0]
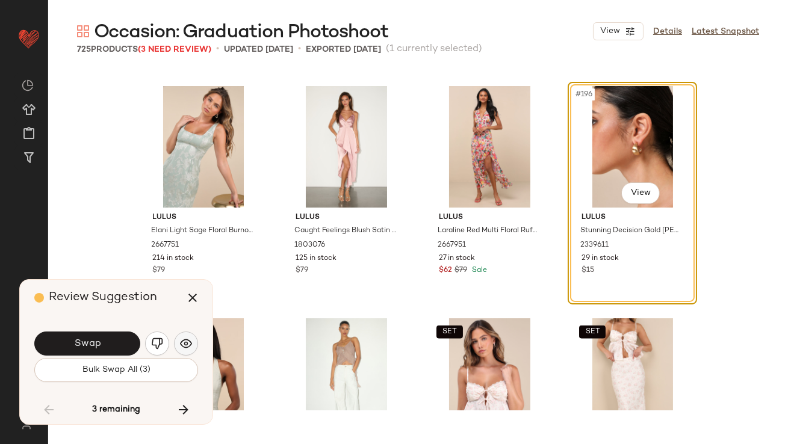
click at [180, 348] on img "button" at bounding box center [186, 344] width 12 height 12
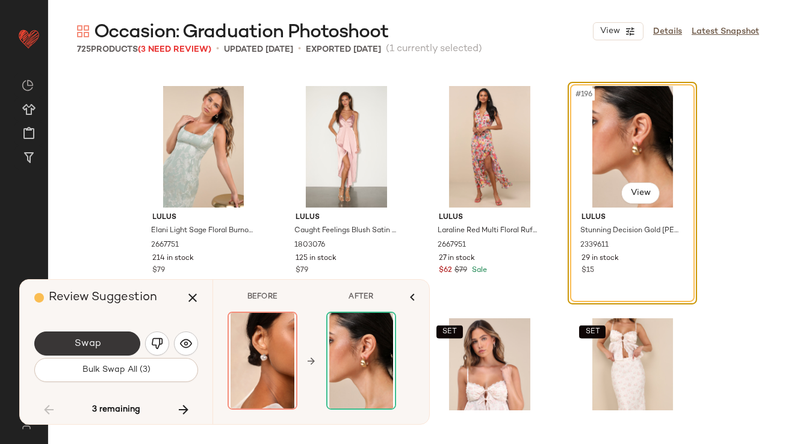
click at [123, 343] on button "Swap" at bounding box center [87, 344] width 106 height 24
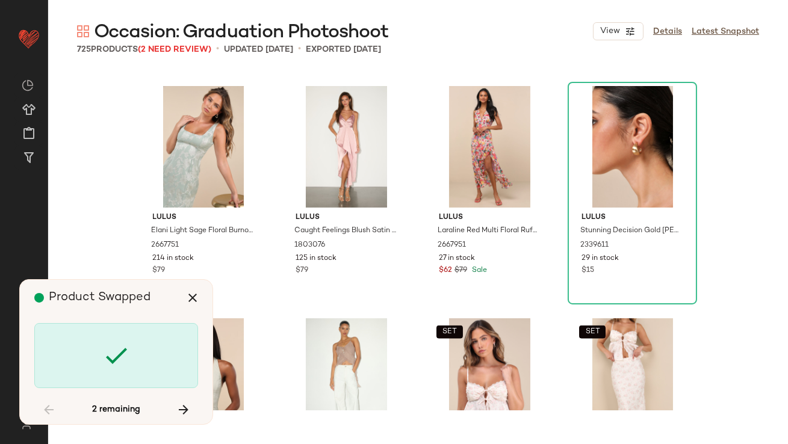
scroll to position [22081, 0]
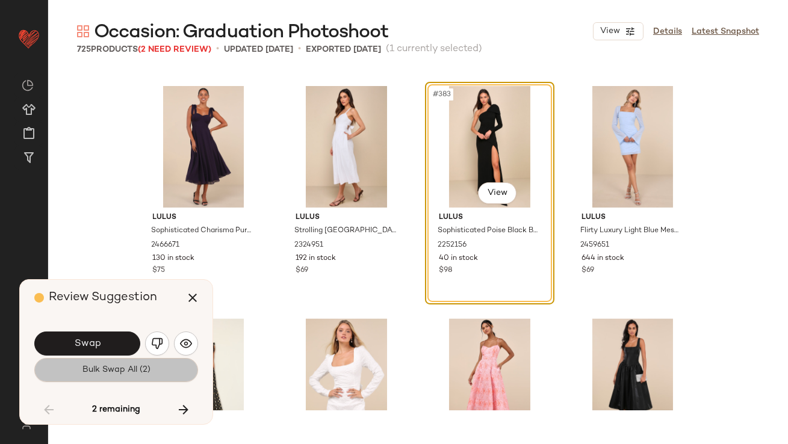
click at [127, 373] on span "Bulk Swap All (2)" at bounding box center [116, 371] width 69 height 10
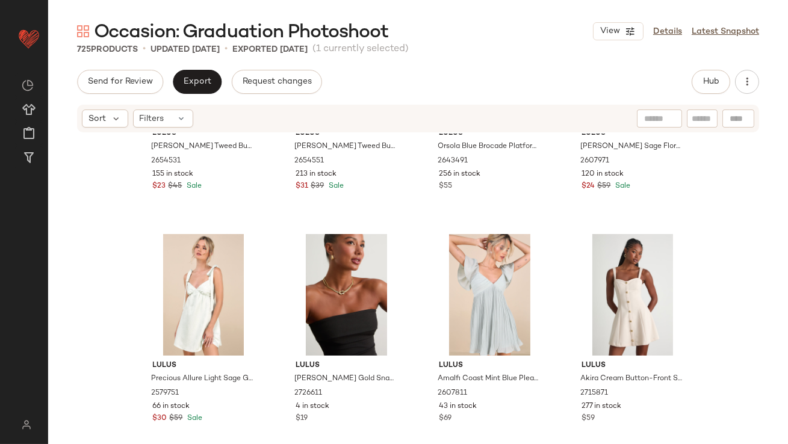
scroll to position [466, 0]
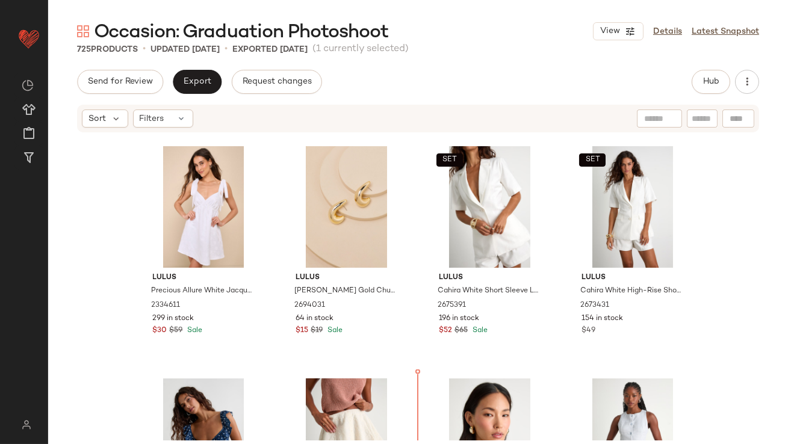
scroll to position [3059, 0]
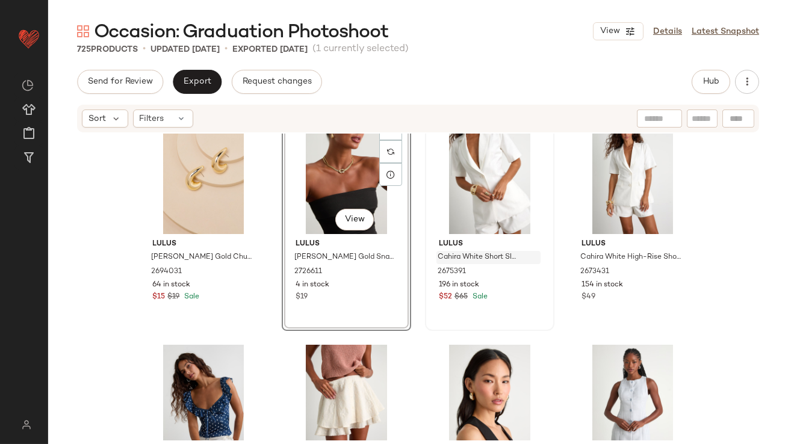
scroll to position [2826, 0]
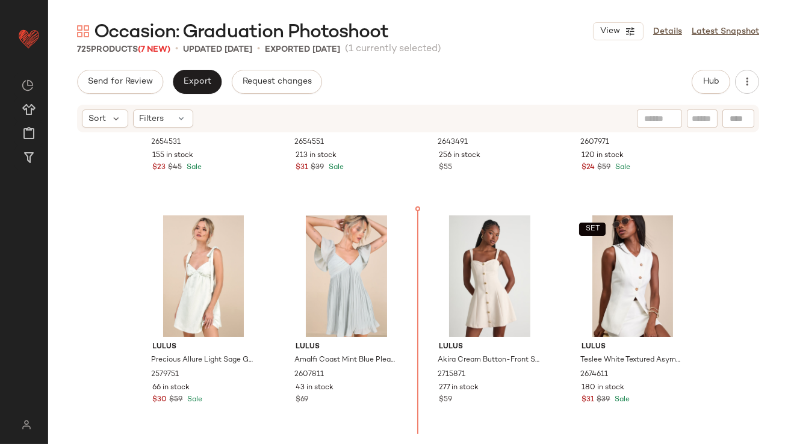
scroll to position [407, 0]
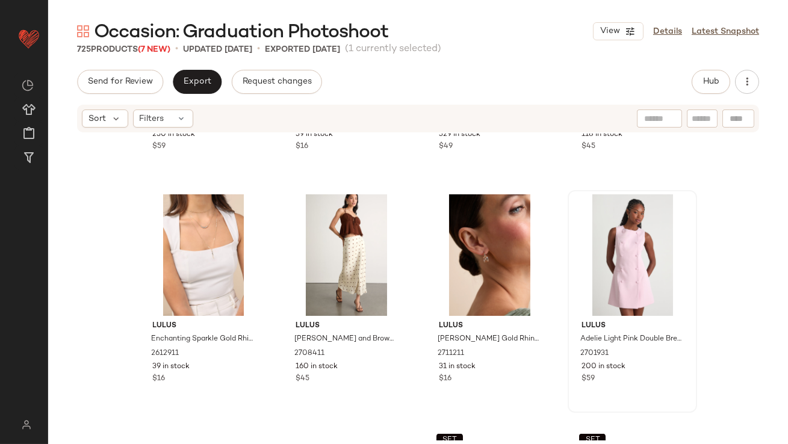
scroll to position [1638, 0]
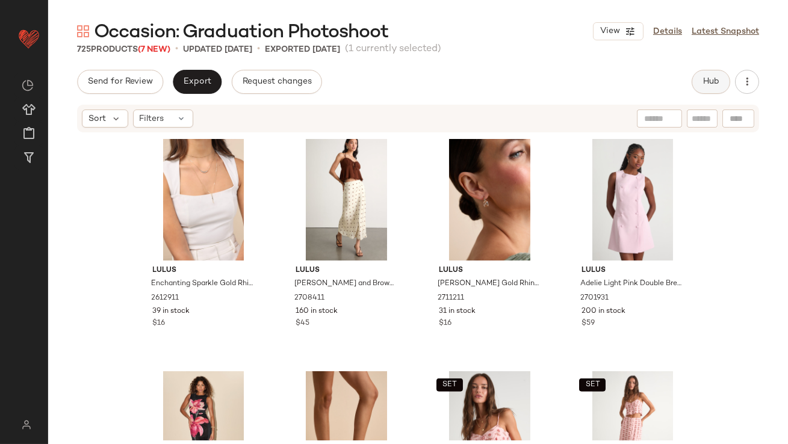
click at [705, 76] on button "Hub" at bounding box center [711, 82] width 39 height 24
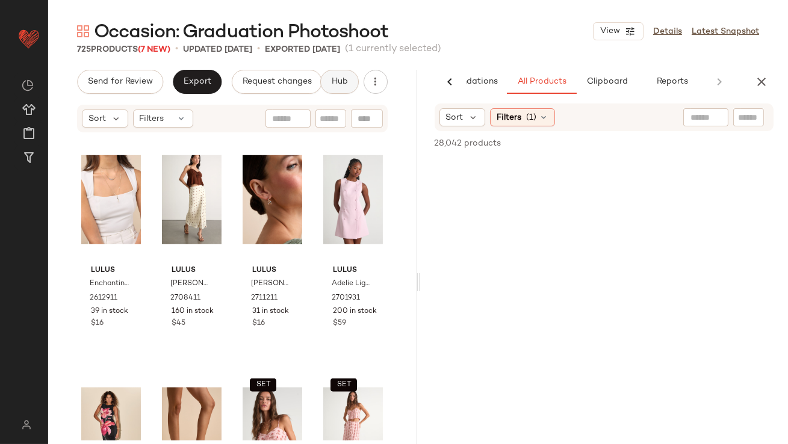
scroll to position [0, 67]
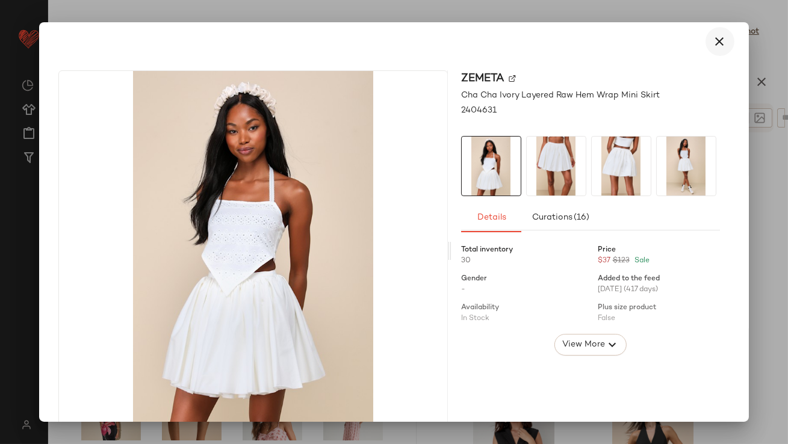
click at [722, 39] on button "button" at bounding box center [720, 41] width 29 height 29
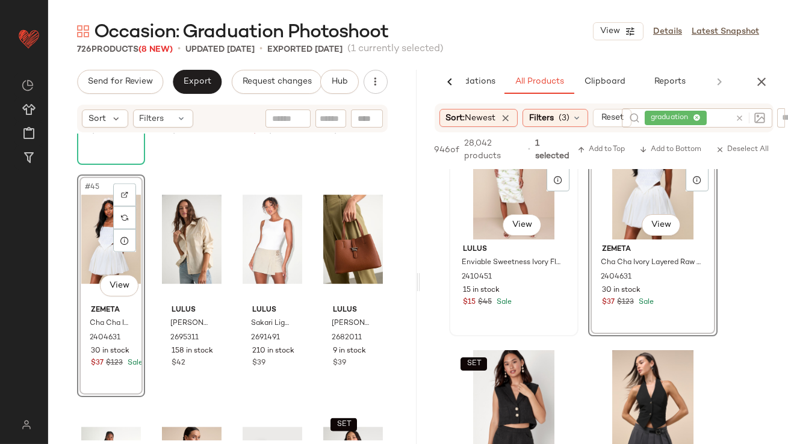
scroll to position [182, 0]
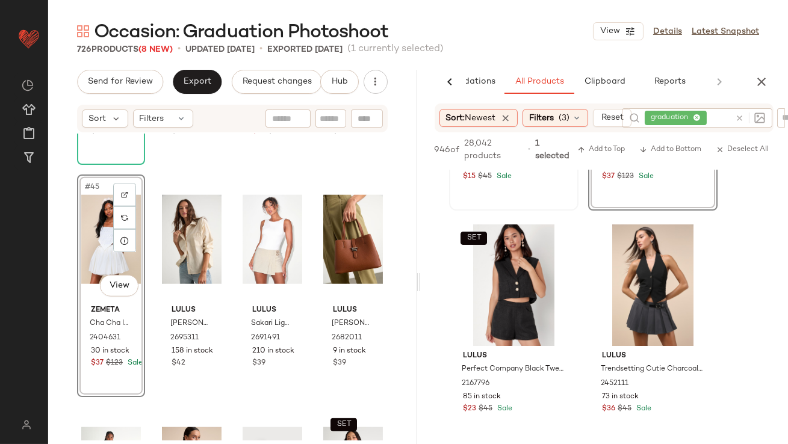
click at [87, 244] on div "#45 View" at bounding box center [111, 240] width 60 height 122
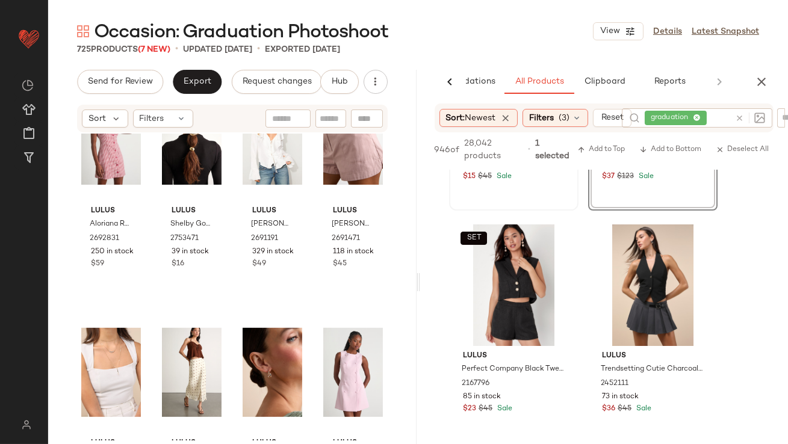
scroll to position [1383, 0]
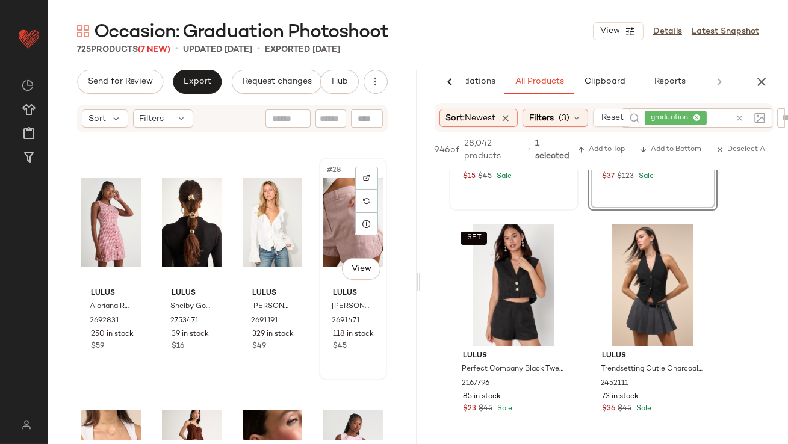
click at [348, 215] on div "#28 View" at bounding box center [353, 223] width 60 height 122
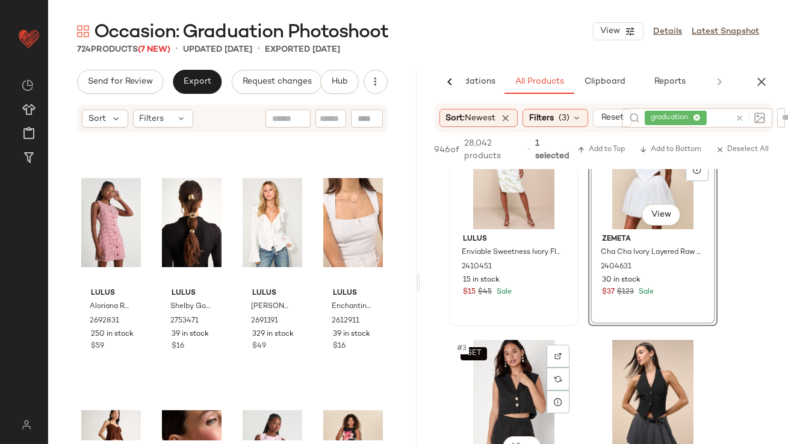
scroll to position [54, 0]
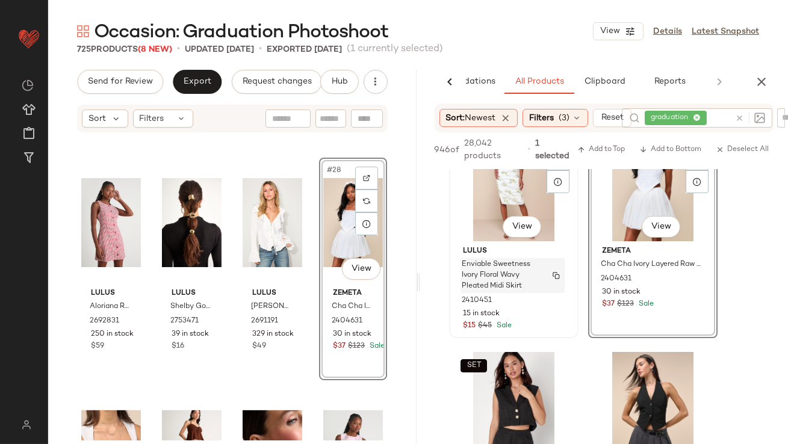
scroll to position [4, 0]
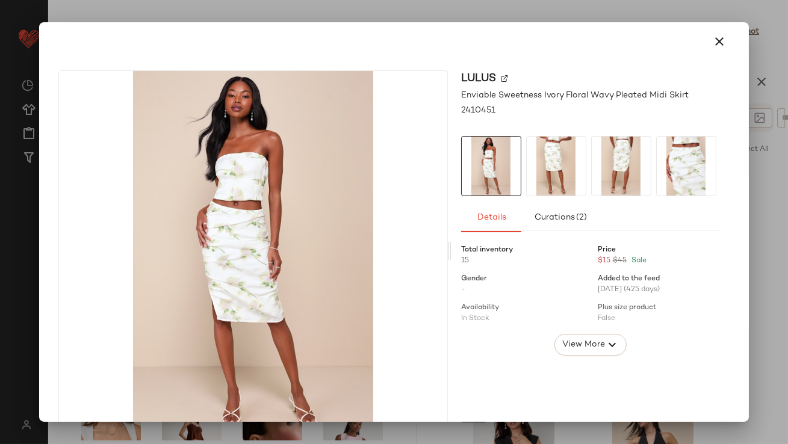
click at [567, 161] on img at bounding box center [556, 166] width 59 height 59
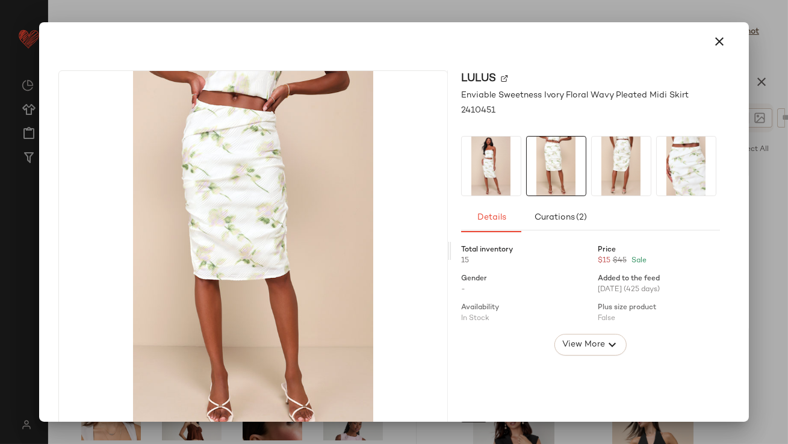
click at [615, 161] on img at bounding box center [621, 166] width 59 height 59
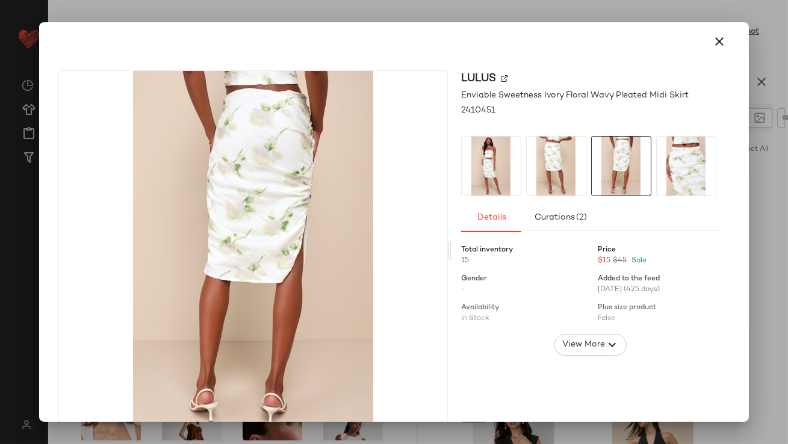
drag, startPoint x: 714, startPoint y: 36, endPoint x: 695, endPoint y: 64, distance: 33.9
click at [714, 36] on icon "button" at bounding box center [720, 41] width 14 height 14
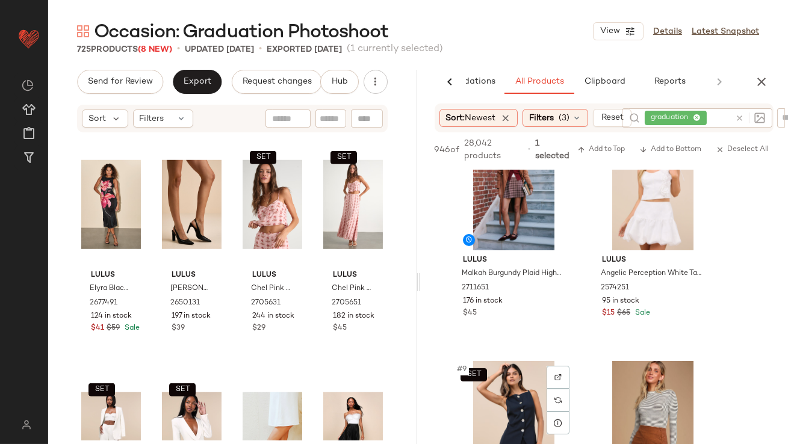
scroll to position [742, 0]
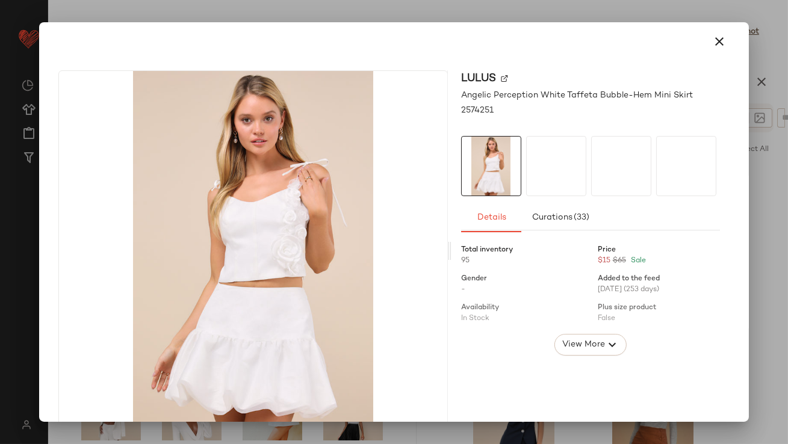
drag, startPoint x: 650, startPoint y: 221, endPoint x: 142, endPoint y: 384, distance: 533.6
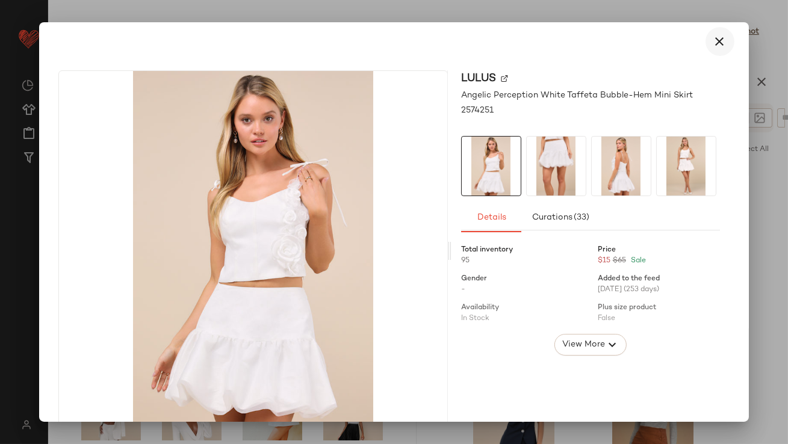
click at [713, 41] on icon "button" at bounding box center [720, 41] width 14 height 14
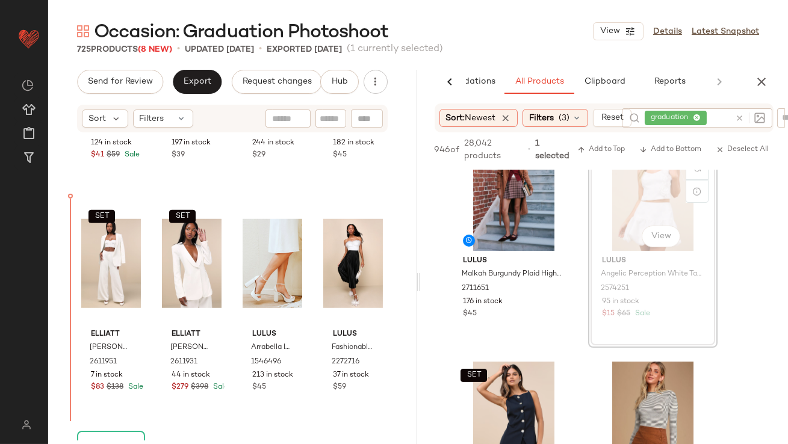
scroll to position [2039, 0]
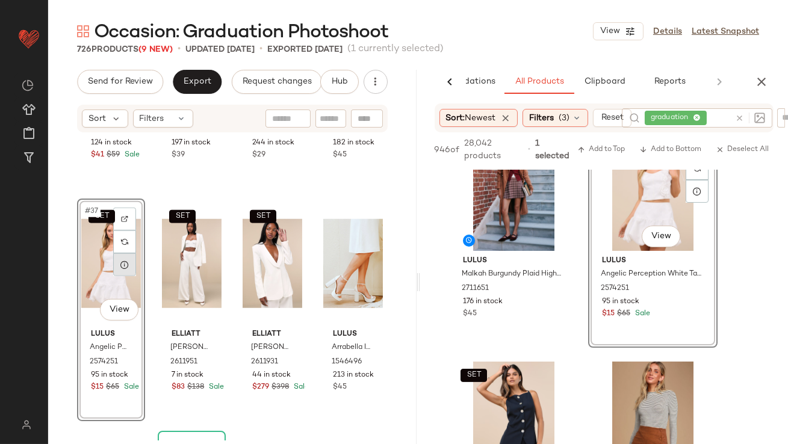
click at [126, 267] on icon at bounding box center [125, 265] width 10 height 10
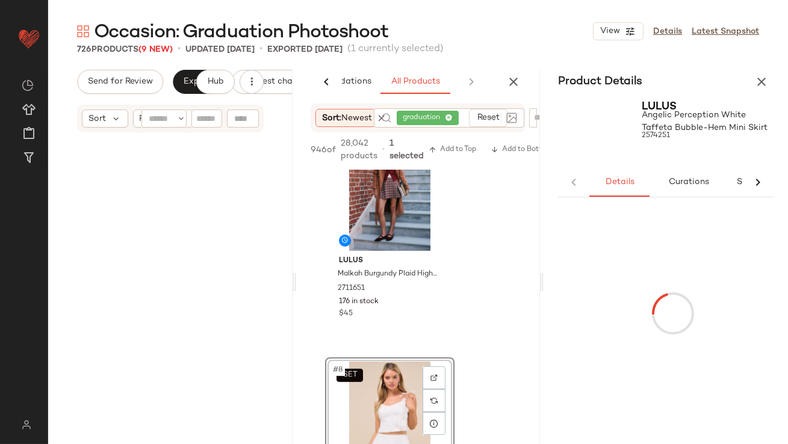
scroll to position [559, 0]
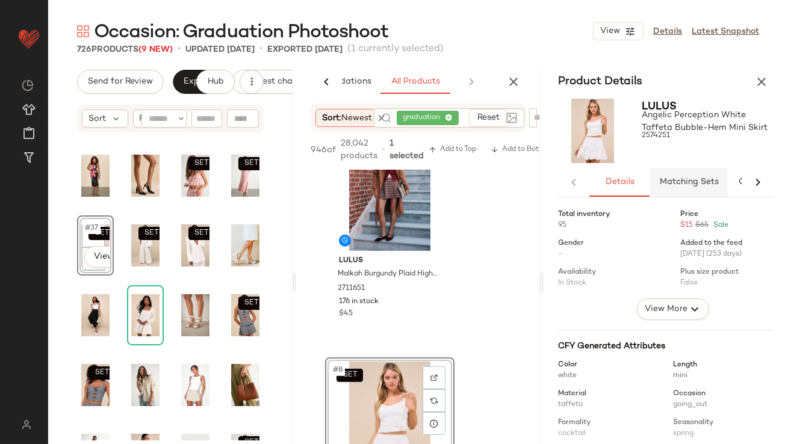
click at [670, 179] on span "Matching Sets" at bounding box center [689, 183] width 60 height 10
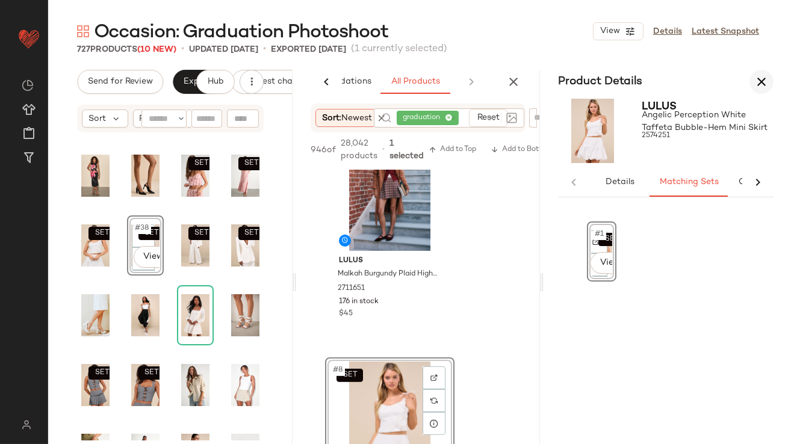
click at [758, 88] on icon "button" at bounding box center [761, 82] width 14 height 14
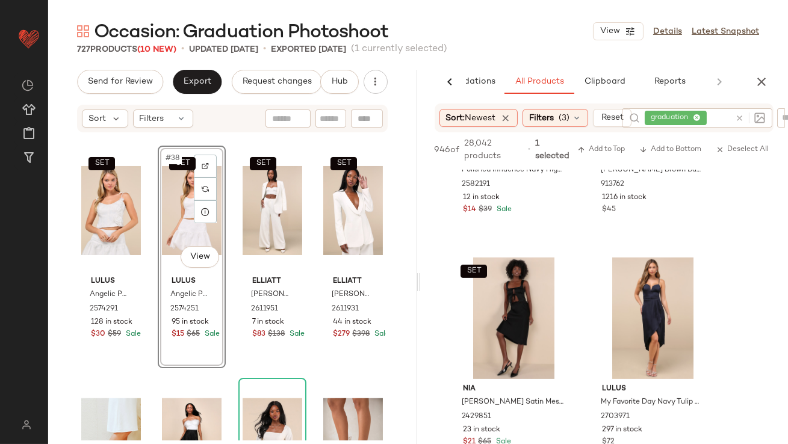
scroll to position [1122, 0]
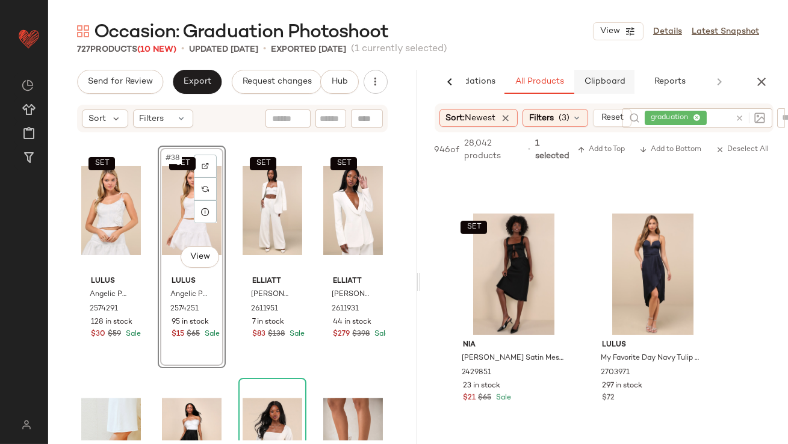
click at [606, 81] on span "Clipboard" at bounding box center [604, 82] width 42 height 10
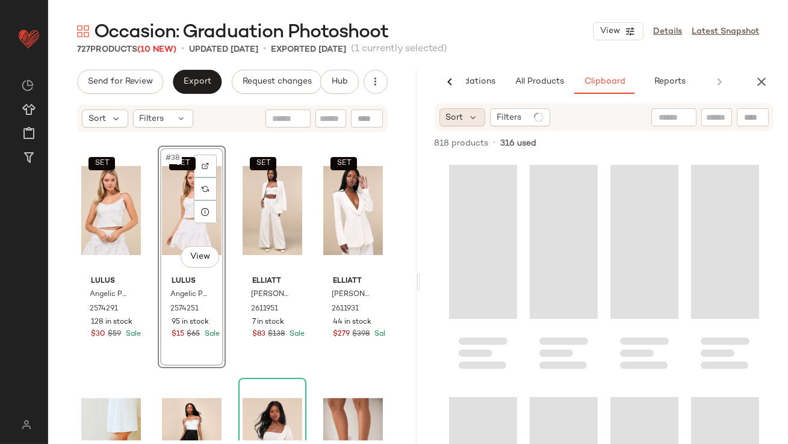
click at [459, 125] on div "Sort" at bounding box center [463, 117] width 46 height 18
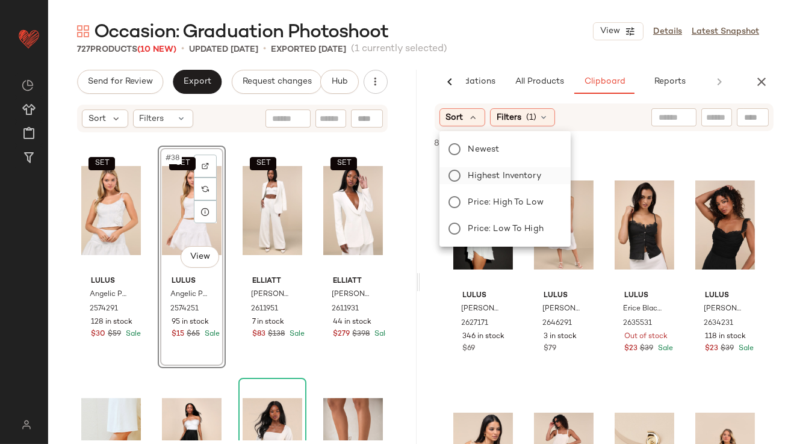
click at [491, 178] on span "Highest Inventory" at bounding box center [504, 176] width 73 height 13
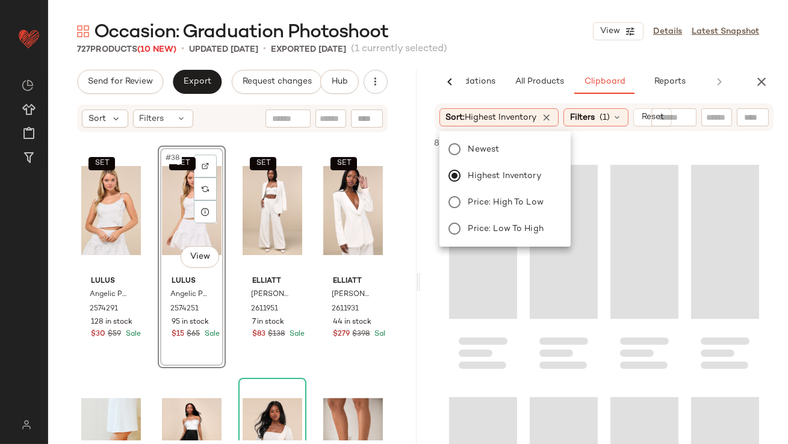
click at [532, 32] on div "Occasion: Graduation Photoshoot View Details Latest Snapshot" at bounding box center [418, 31] width 740 height 24
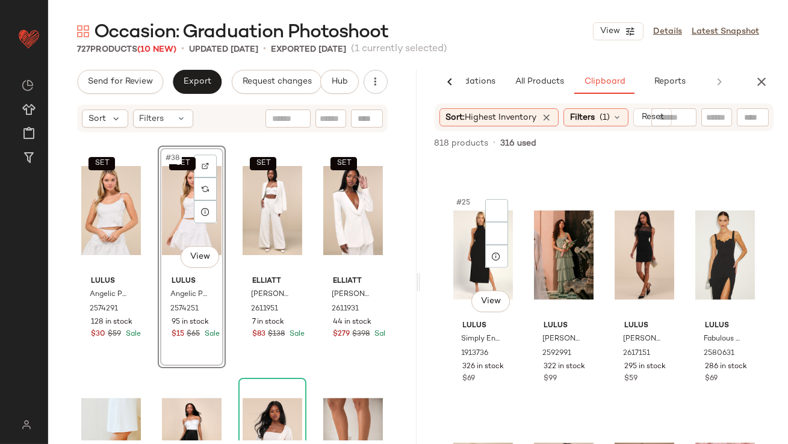
scroll to position [1550, 0]
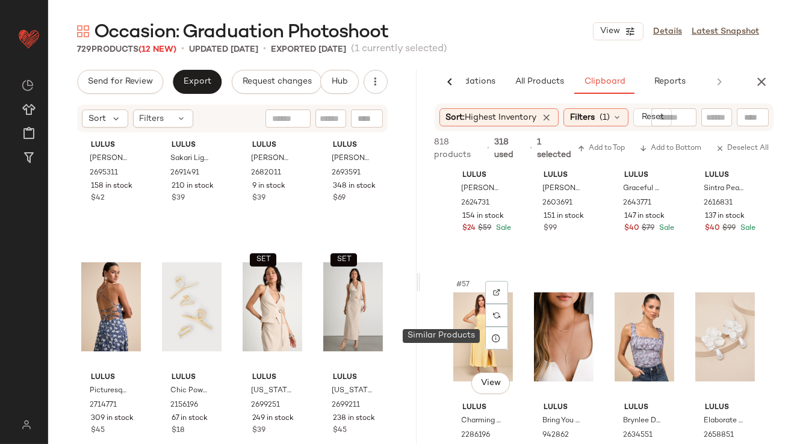
scroll to position [3235, 0]
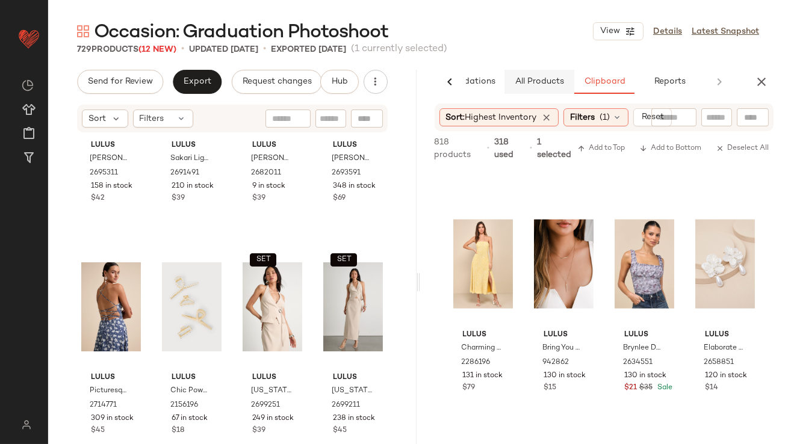
click at [555, 81] on span "All Products" at bounding box center [538, 82] width 49 height 10
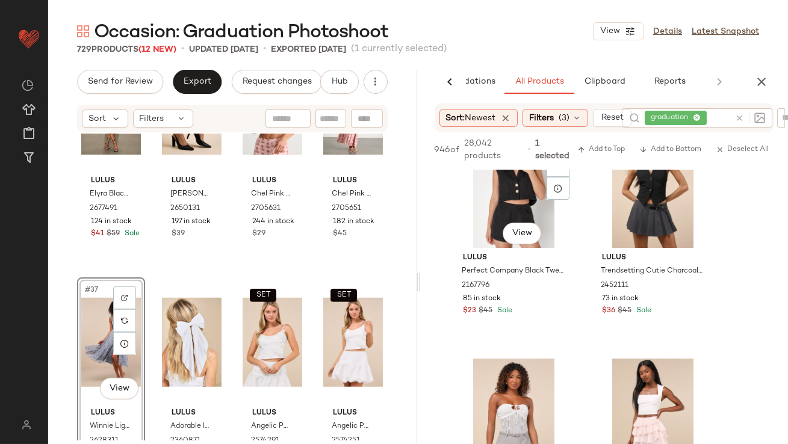
scroll to position [396, 0]
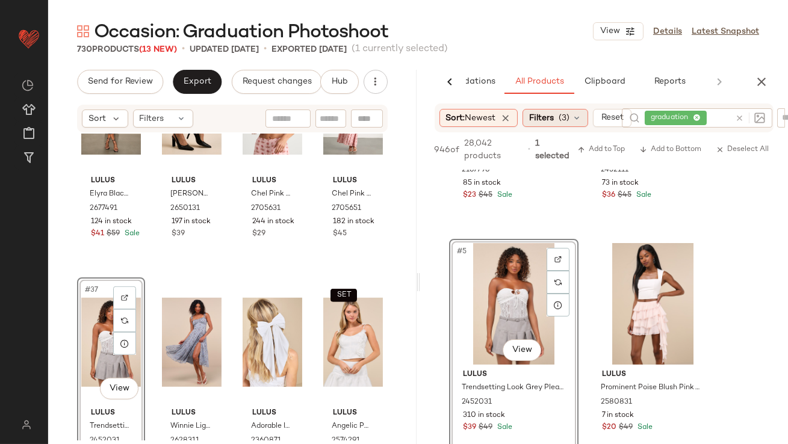
click at [561, 120] on div "Filters (3)" at bounding box center [556, 118] width 66 height 18
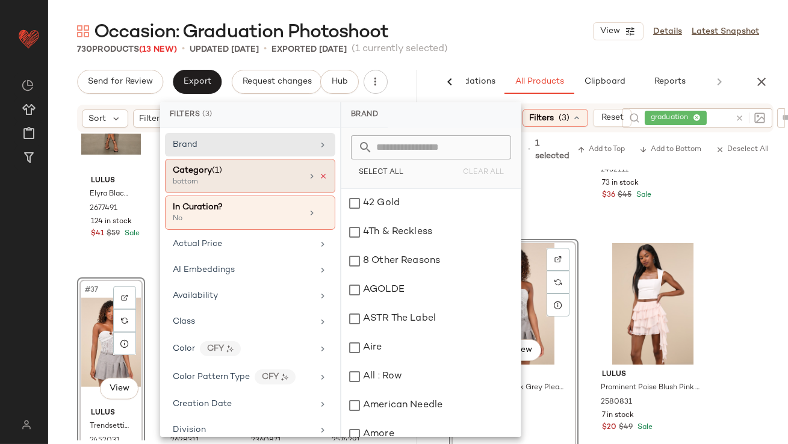
click at [319, 175] on icon at bounding box center [323, 176] width 8 height 8
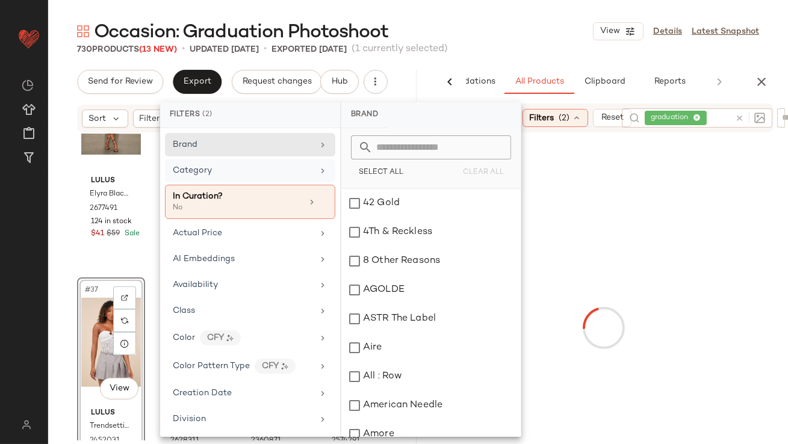
click at [292, 175] on div "Category" at bounding box center [243, 170] width 140 height 13
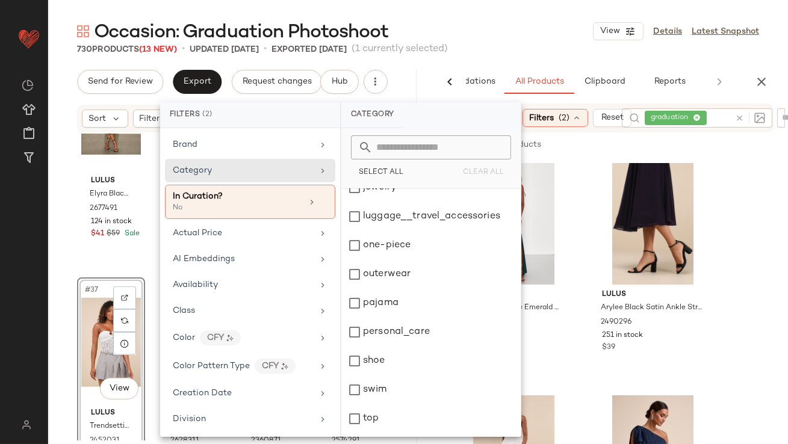
scroll to position [243, 0]
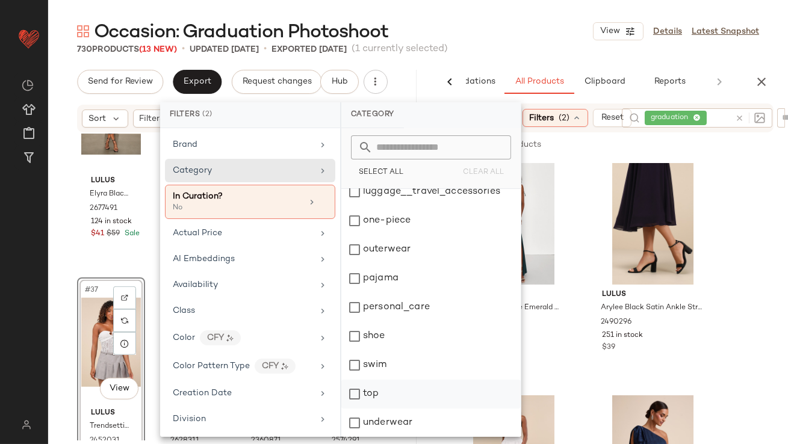
click at [354, 400] on div "top" at bounding box center [430, 394] width 179 height 29
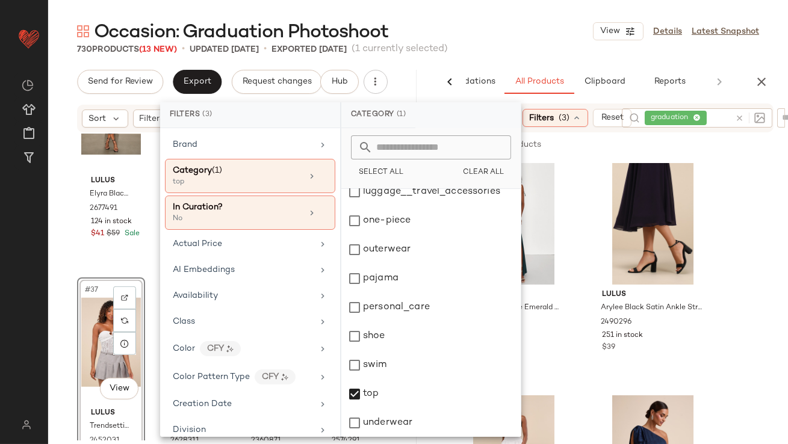
click at [525, 22] on div "Occasion: Graduation Photoshoot View Details Latest Snapshot" at bounding box center [418, 31] width 740 height 24
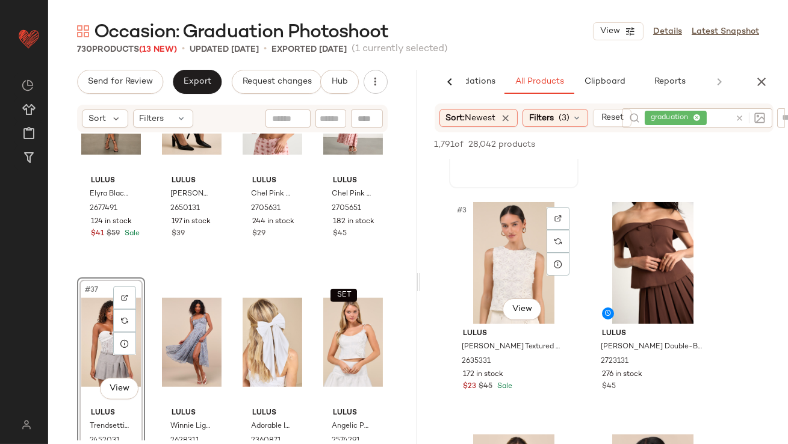
scroll to position [194, 0]
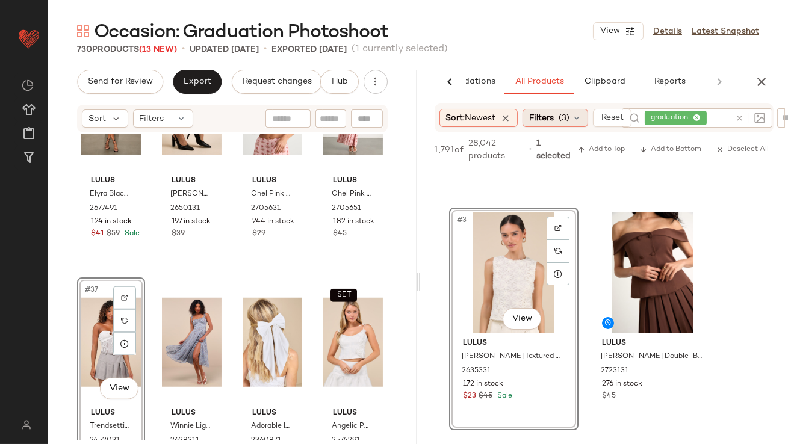
click at [564, 117] on span "(3)" at bounding box center [564, 118] width 11 height 13
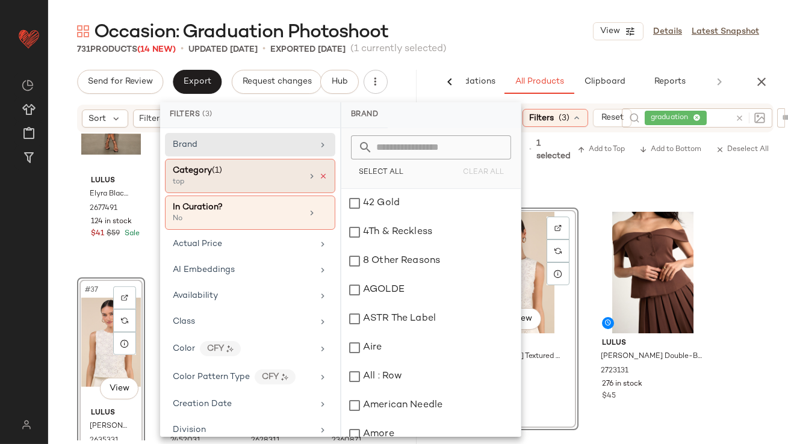
click at [319, 175] on icon at bounding box center [323, 176] width 8 height 8
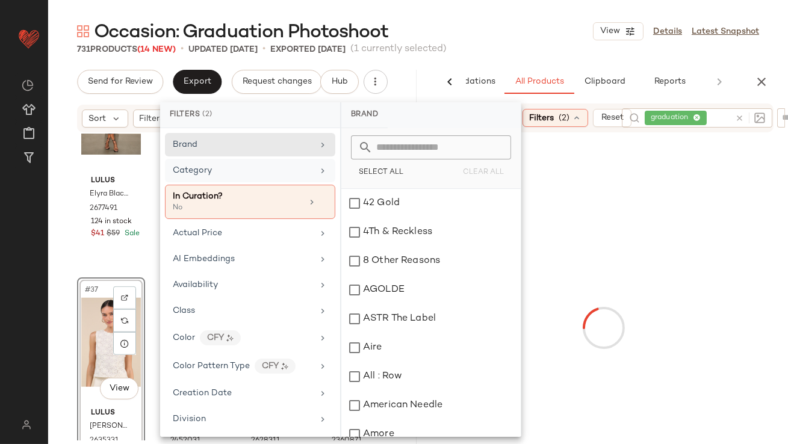
click at [304, 170] on div "Category" at bounding box center [243, 170] width 140 height 13
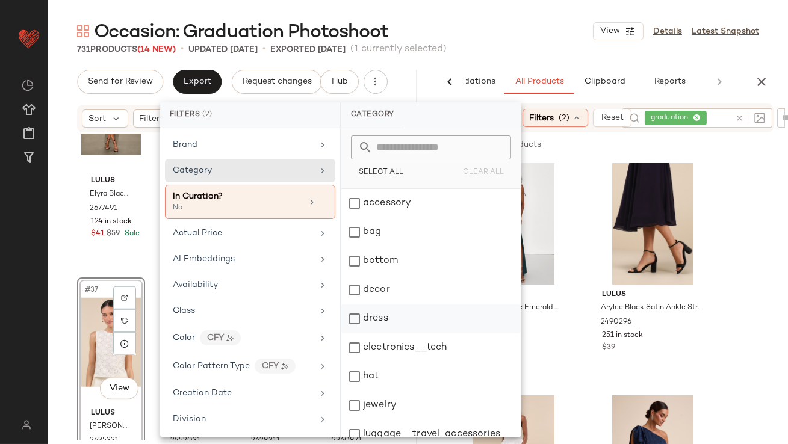
click at [368, 323] on div "dress" at bounding box center [430, 319] width 179 height 29
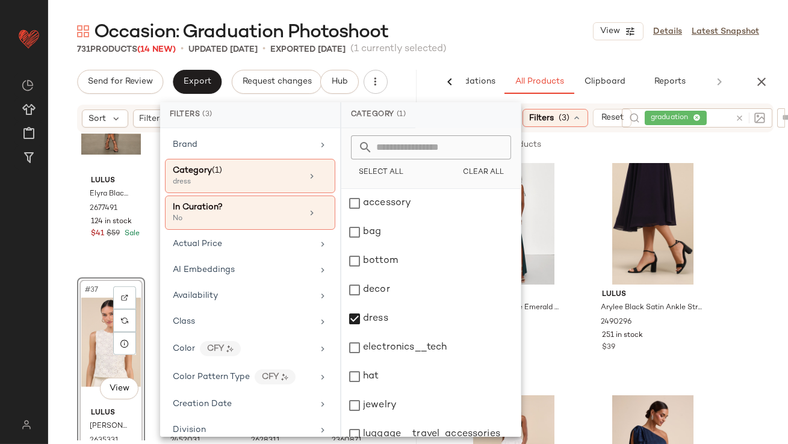
click at [550, 40] on div "Occasion: Graduation Photoshoot View Details Latest Snapshot" at bounding box center [418, 31] width 740 height 24
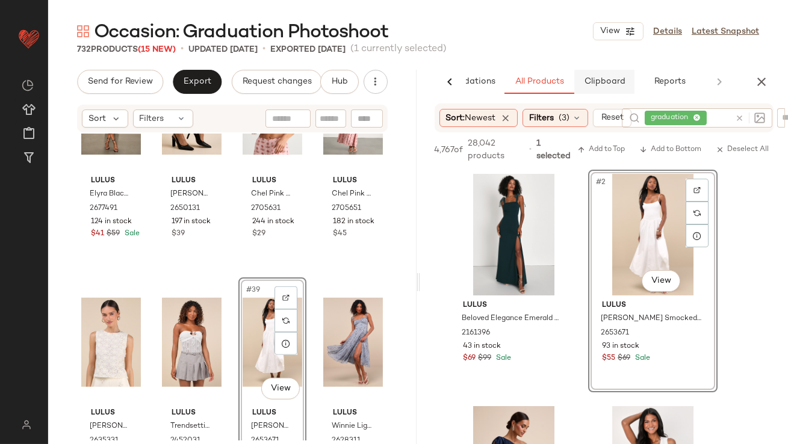
click at [602, 87] on button "Clipboard" at bounding box center [604, 82] width 60 height 24
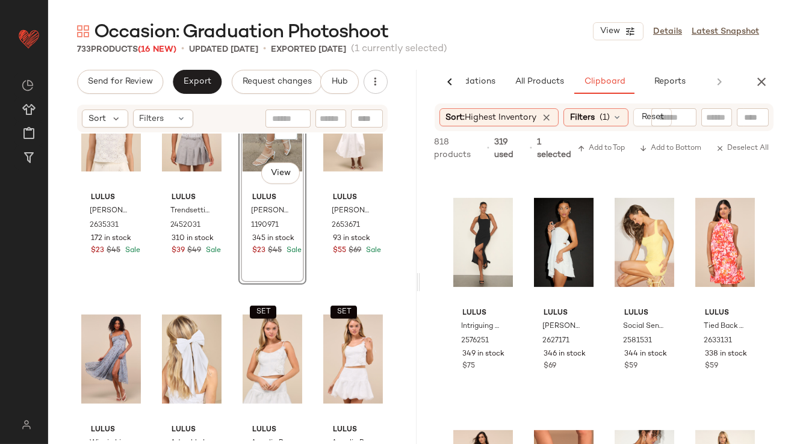
scroll to position [2221, 0]
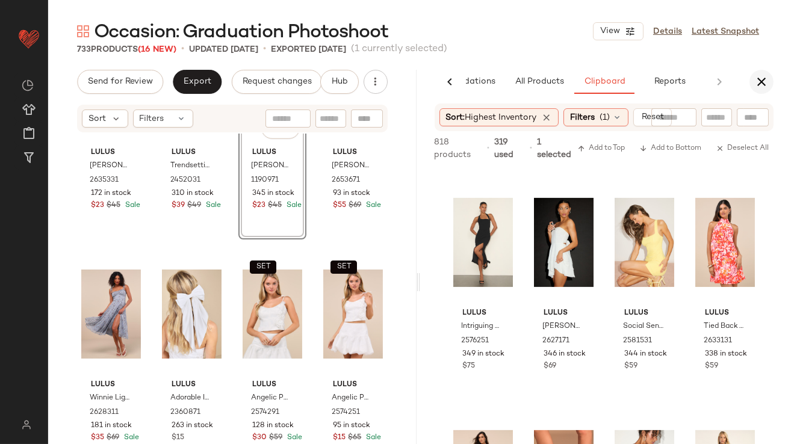
click at [770, 81] on button "button" at bounding box center [762, 82] width 24 height 24
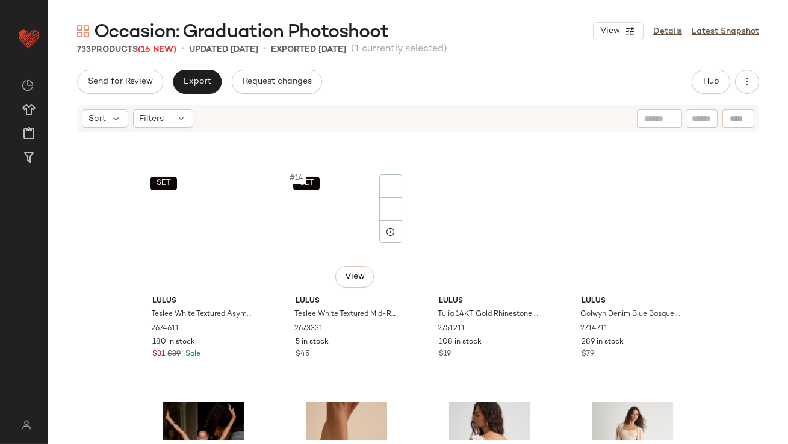
scroll to position [0, 0]
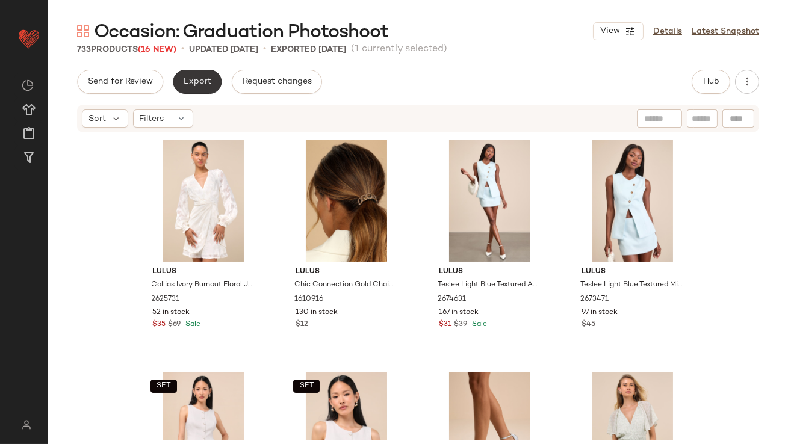
click at [198, 92] on button "Export" at bounding box center [197, 82] width 49 height 24
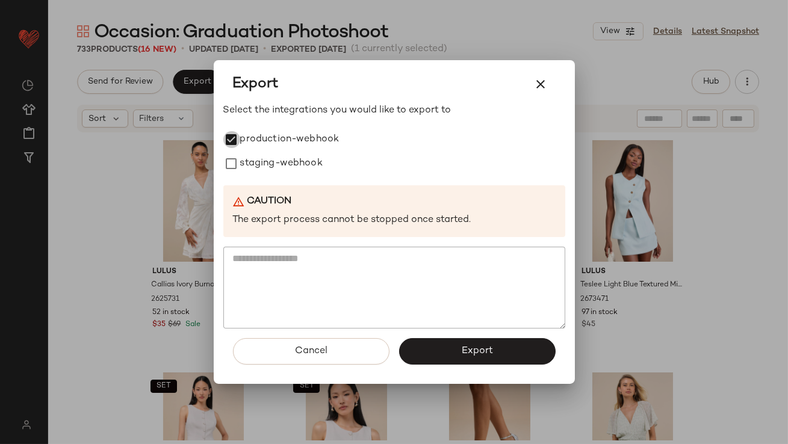
click at [237, 178] on div "Select the integrations you would like to export to production-webhook staging-…" at bounding box center [394, 216] width 342 height 225
click at [247, 167] on label "staging-webhook" at bounding box center [281, 164] width 82 height 24
click at [434, 347] on button "Export" at bounding box center [477, 351] width 157 height 26
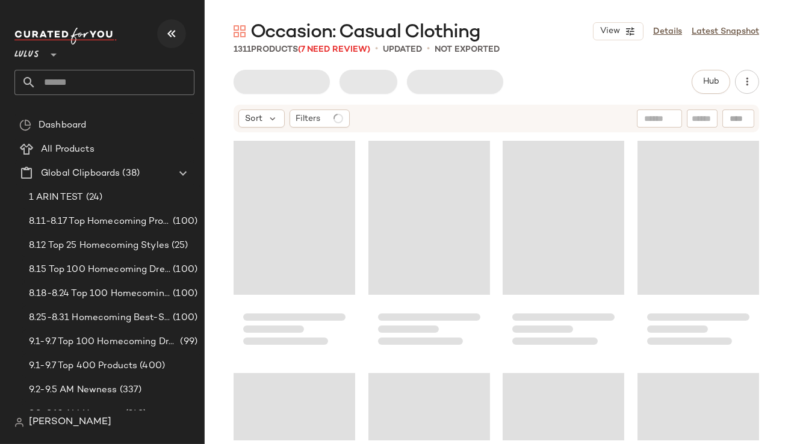
click at [167, 34] on icon "button" at bounding box center [171, 33] width 14 height 14
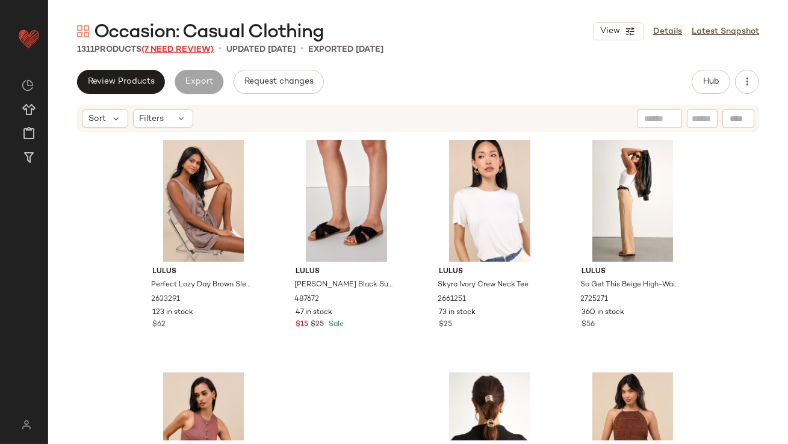
click at [178, 46] on span "(7 Need Review)" at bounding box center [178, 49] width 72 height 9
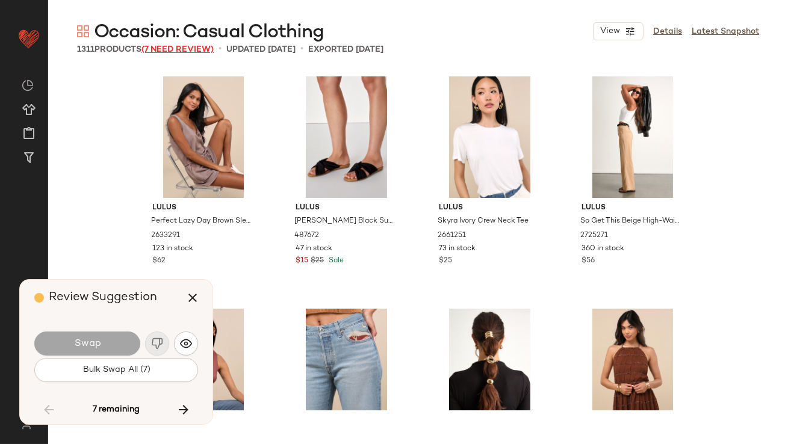
scroll to position [13946, 0]
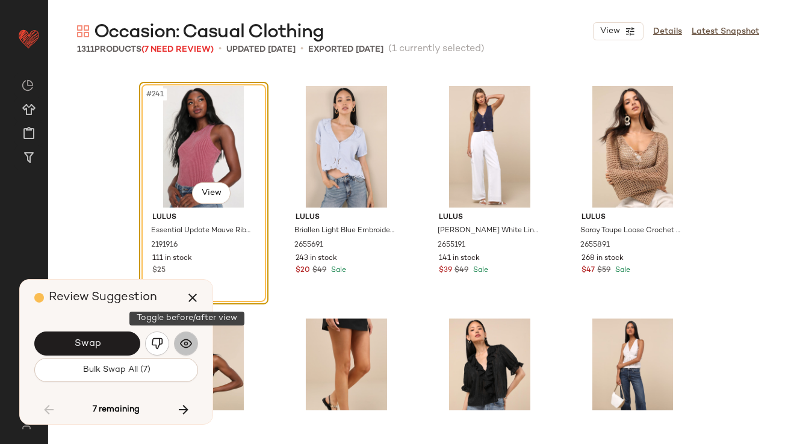
click at [189, 341] on img "button" at bounding box center [186, 344] width 12 height 12
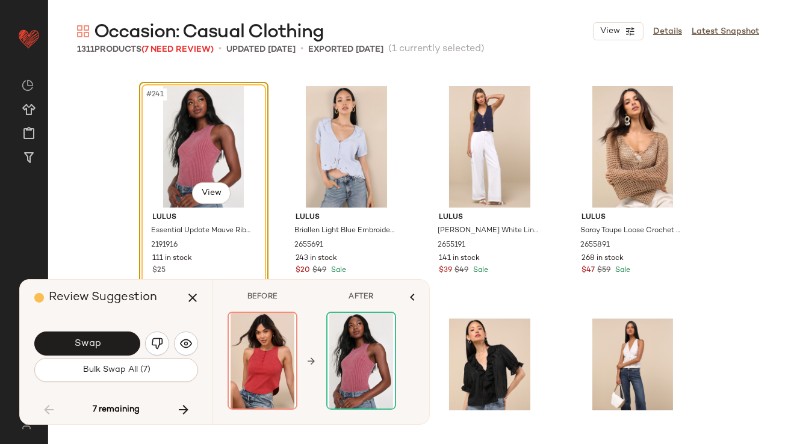
click at [122, 345] on button "Swap" at bounding box center [87, 344] width 106 height 24
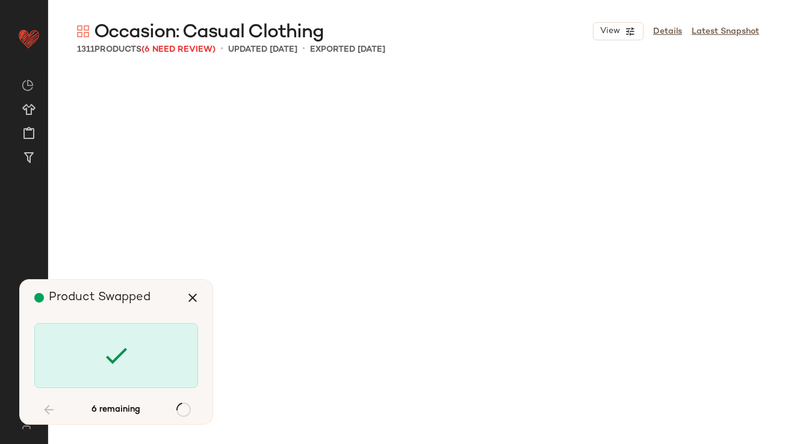
scroll to position [26264, 0]
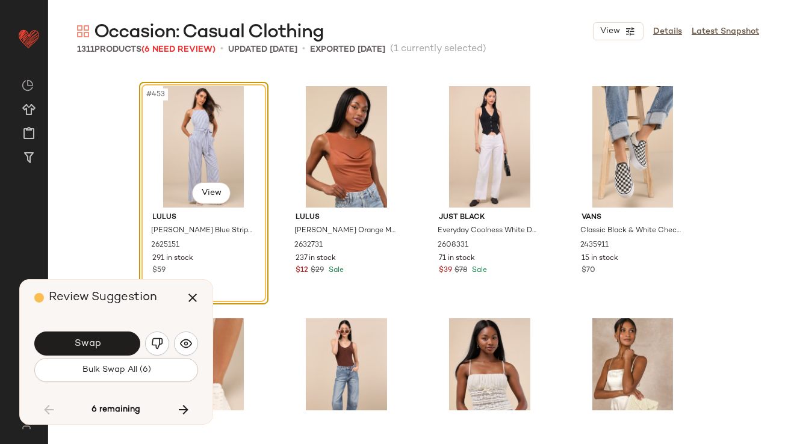
click at [133, 386] on div "Swap Bulk Swap All (6)" at bounding box center [116, 355] width 164 height 65
click at [133, 373] on span "Bulk Swap All (6)" at bounding box center [115, 371] width 69 height 10
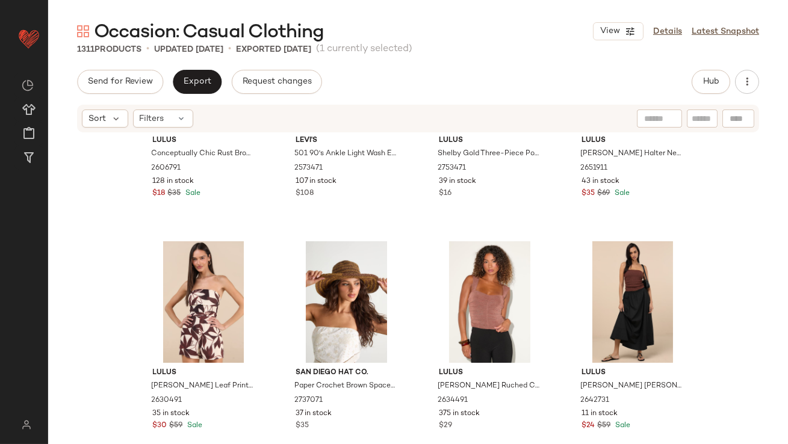
scroll to position [548, 0]
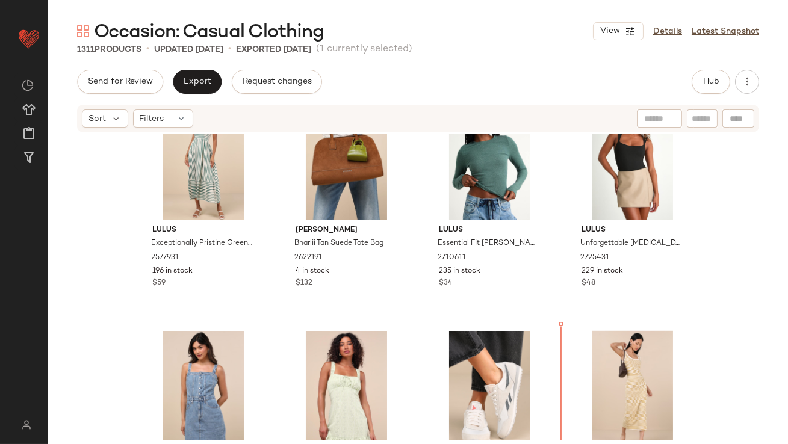
scroll to position [3321, 0]
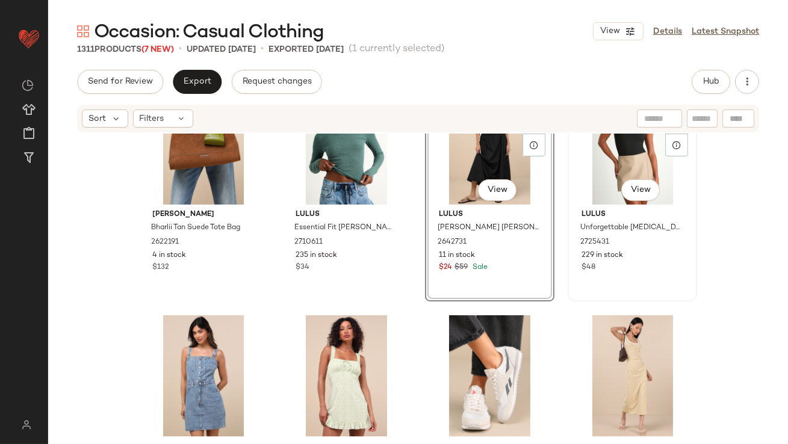
click at [602, 162] on div "#60 View" at bounding box center [632, 144] width 121 height 122
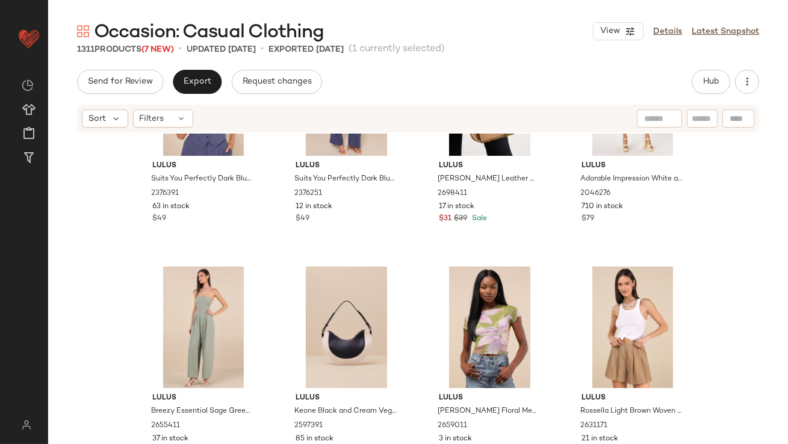
scroll to position [518, 0]
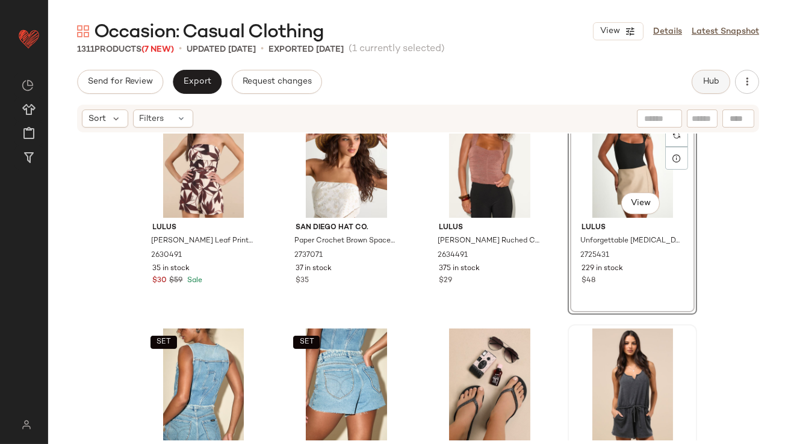
click at [703, 89] on button "Hub" at bounding box center [711, 82] width 39 height 24
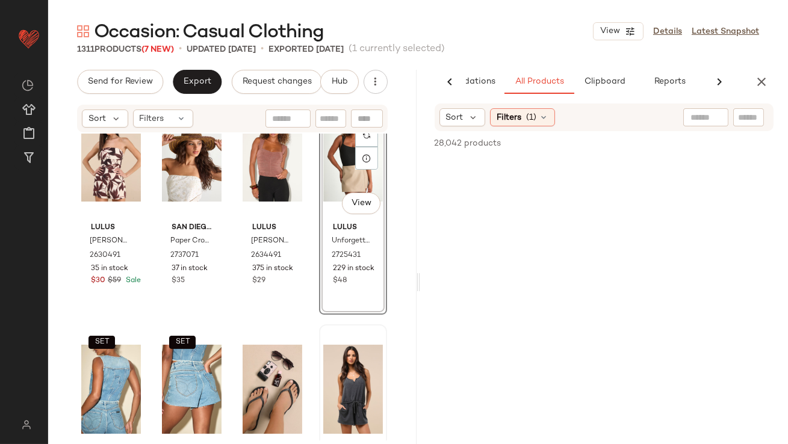
scroll to position [0, 67]
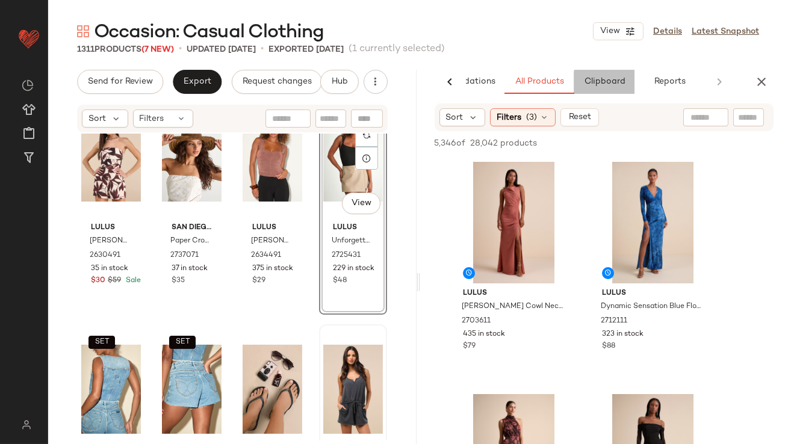
click at [604, 84] on span "Clipboard" at bounding box center [604, 82] width 42 height 10
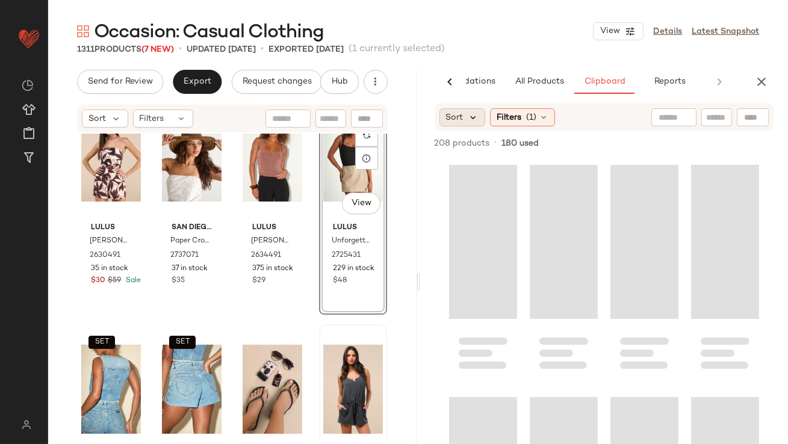
click at [477, 113] on icon at bounding box center [473, 117] width 11 height 11
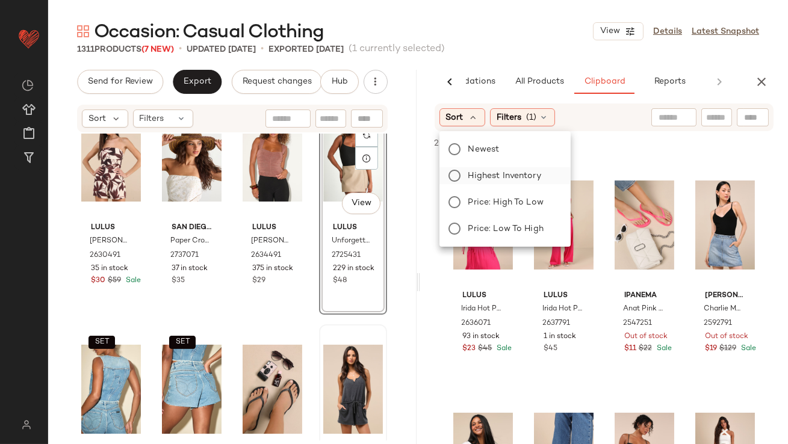
click at [476, 181] on span "Highest Inventory" at bounding box center [504, 176] width 73 height 13
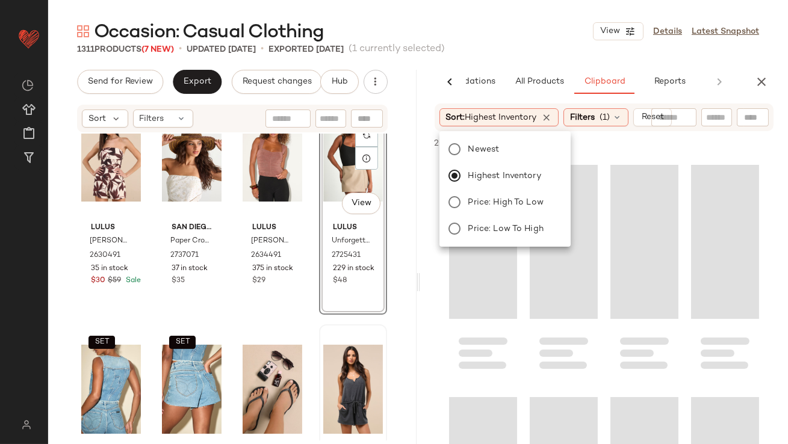
click at [538, 49] on div "1311 Products (7 New) • updated [DATE] • Exported [DATE] (1 currently selected)" at bounding box center [418, 49] width 740 height 12
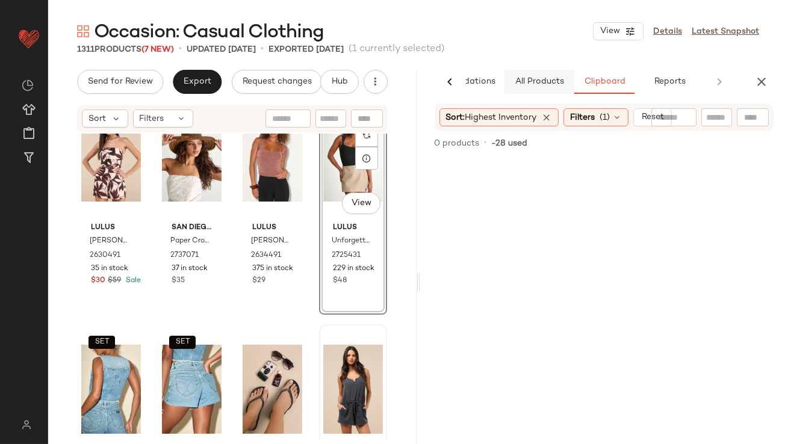
click at [540, 82] on span "All Products" at bounding box center [538, 82] width 49 height 10
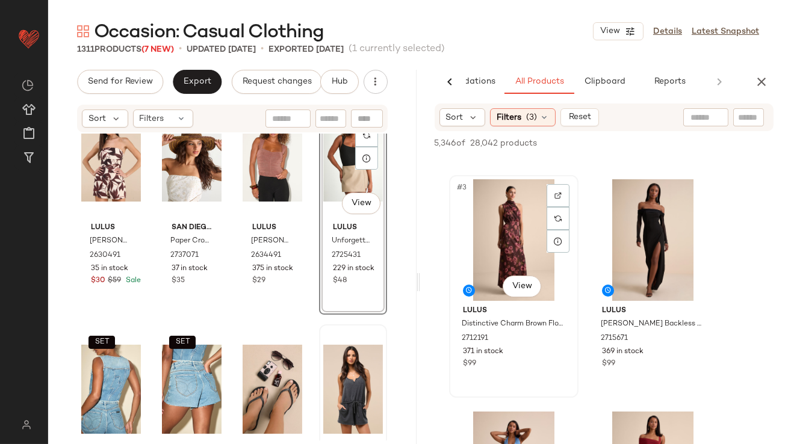
scroll to position [217, 0]
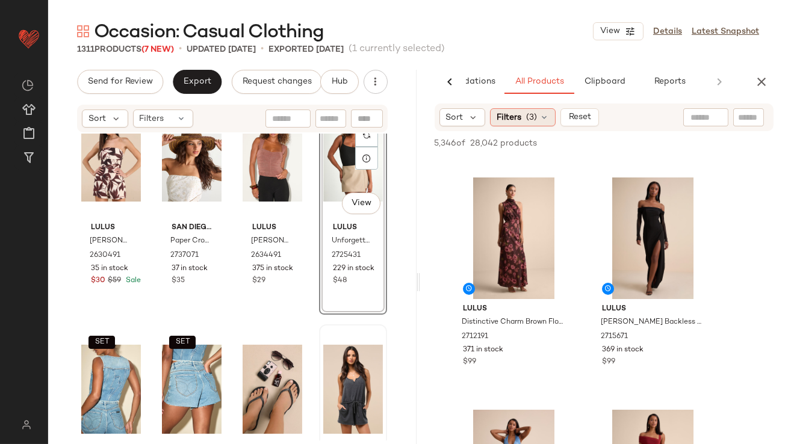
click at [527, 123] on span "(3)" at bounding box center [531, 117] width 11 height 13
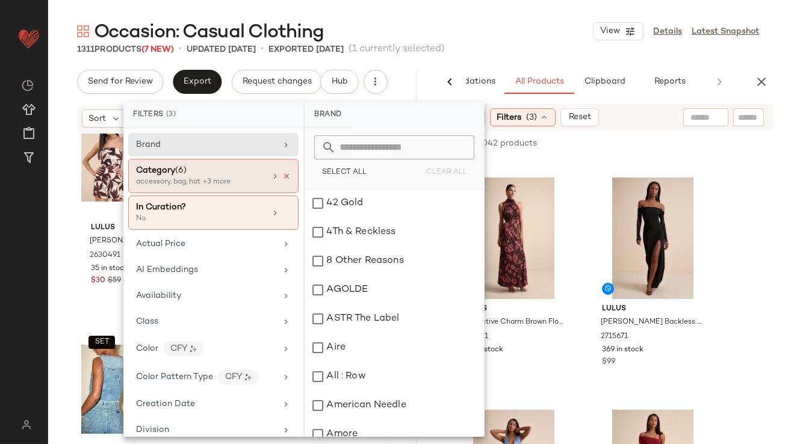
click at [285, 172] on icon at bounding box center [286, 176] width 8 height 8
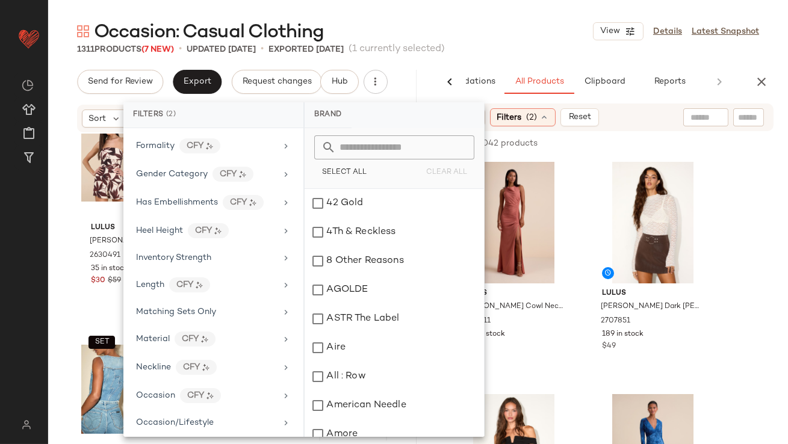
scroll to position [382, 0]
click at [143, 391] on span "Occasion" at bounding box center [155, 394] width 39 height 9
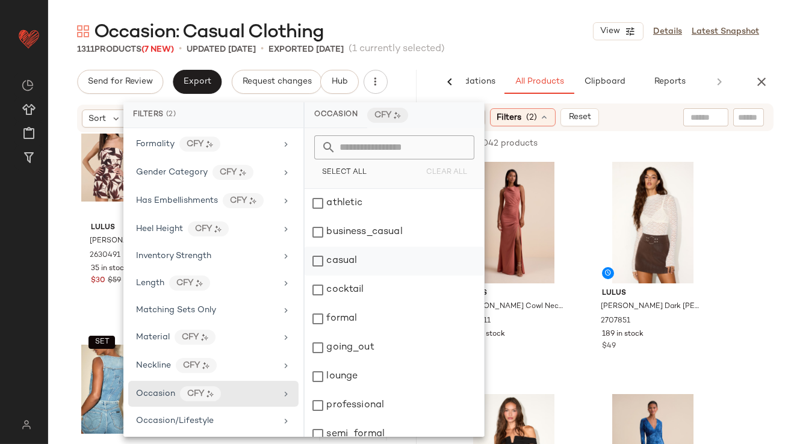
click at [366, 263] on div "casual" at bounding box center [394, 261] width 179 height 29
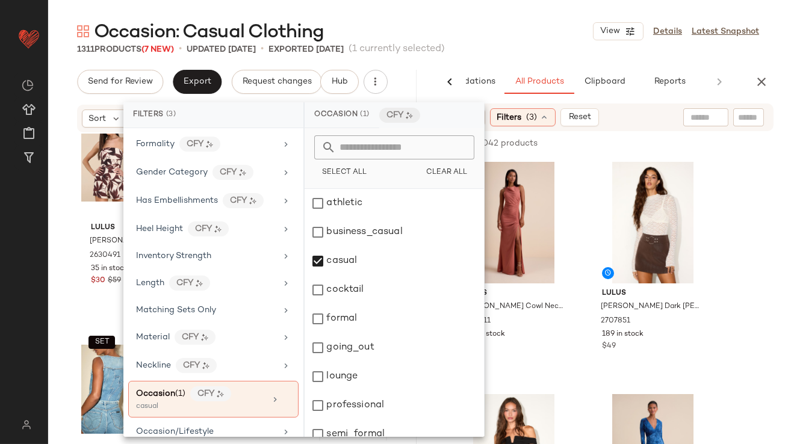
click at [530, 23] on div "Occasion: Casual Clothing View Details Latest Snapshot" at bounding box center [418, 31] width 740 height 24
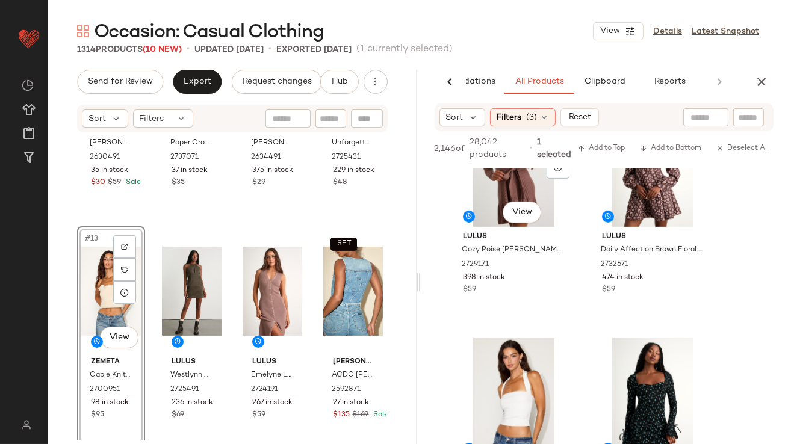
scroll to position [1333, 0]
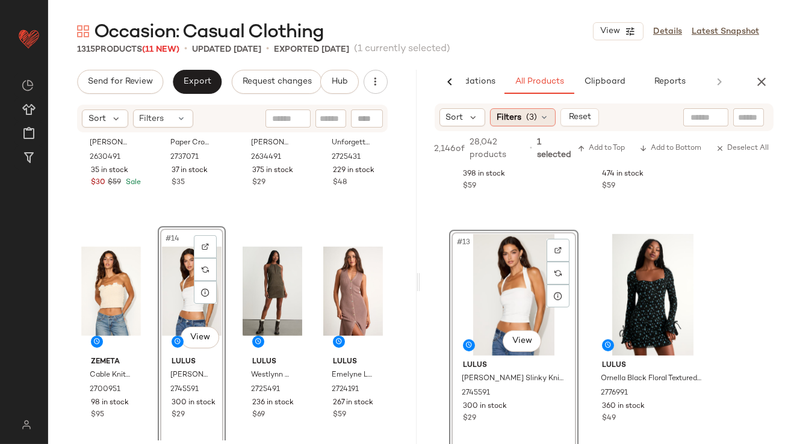
click at [534, 117] on span "(3)" at bounding box center [531, 117] width 11 height 13
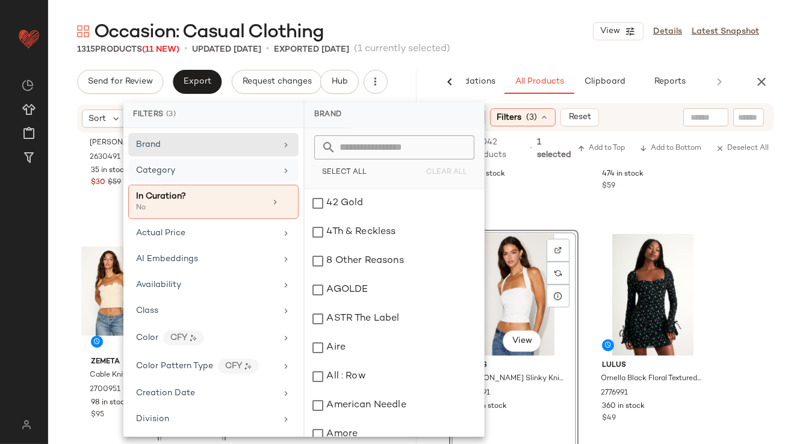
click at [266, 179] on div "Category" at bounding box center [213, 170] width 170 height 23
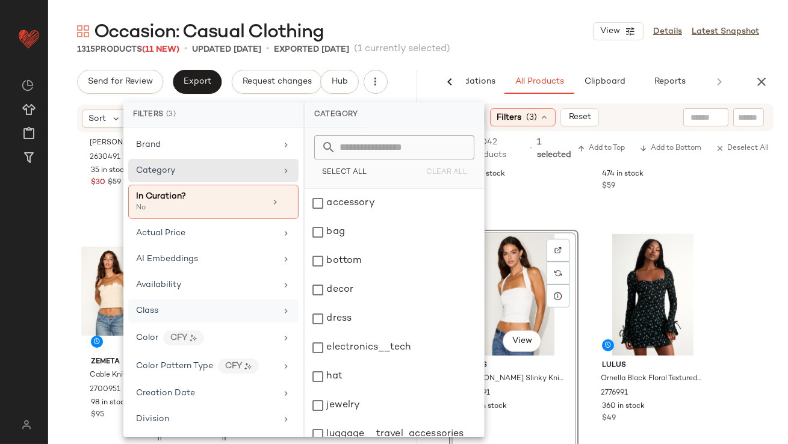
click at [207, 308] on div "Class" at bounding box center [206, 311] width 140 height 13
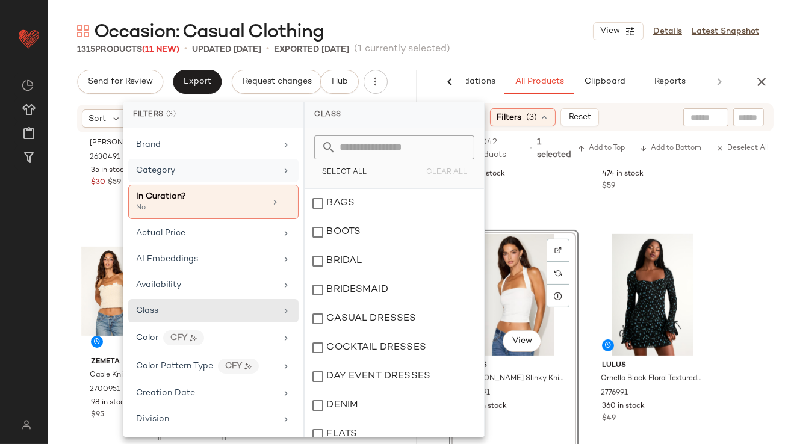
click at [243, 166] on div "Category" at bounding box center [206, 170] width 140 height 13
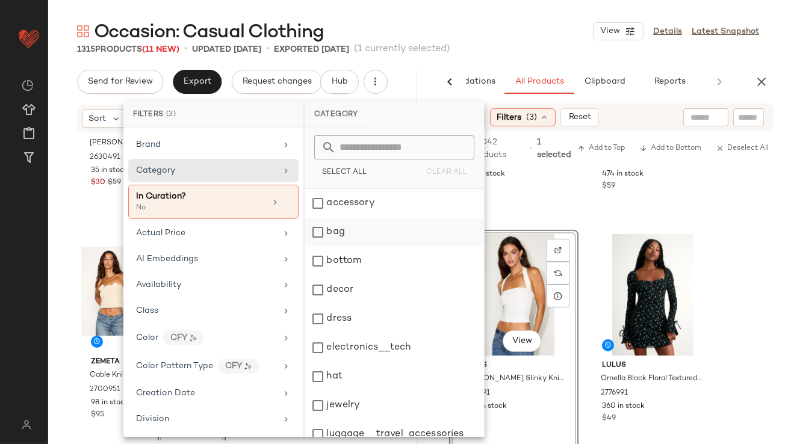
click at [332, 228] on div "bag" at bounding box center [394, 232] width 179 height 29
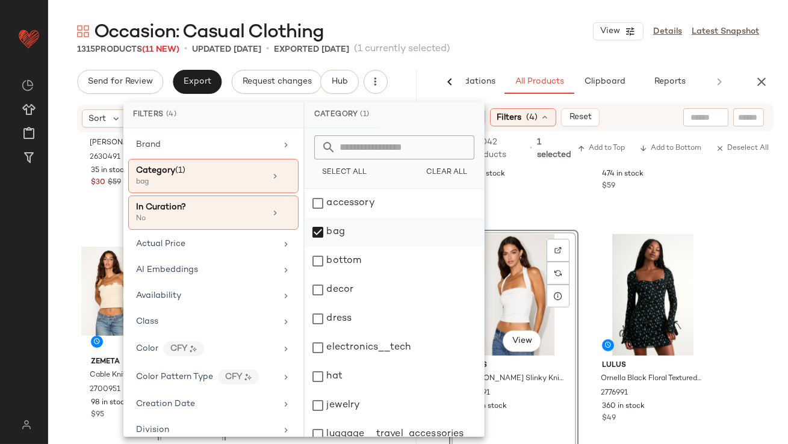
click at [332, 228] on div "bag" at bounding box center [394, 232] width 179 height 29
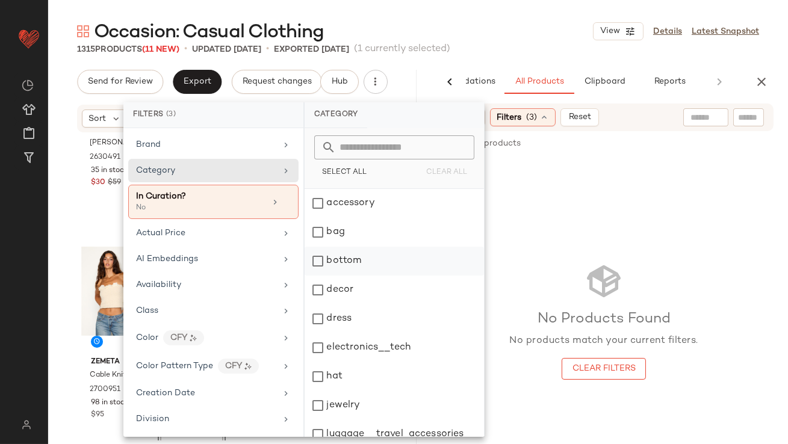
click at [337, 262] on div "bottom" at bounding box center [394, 261] width 179 height 29
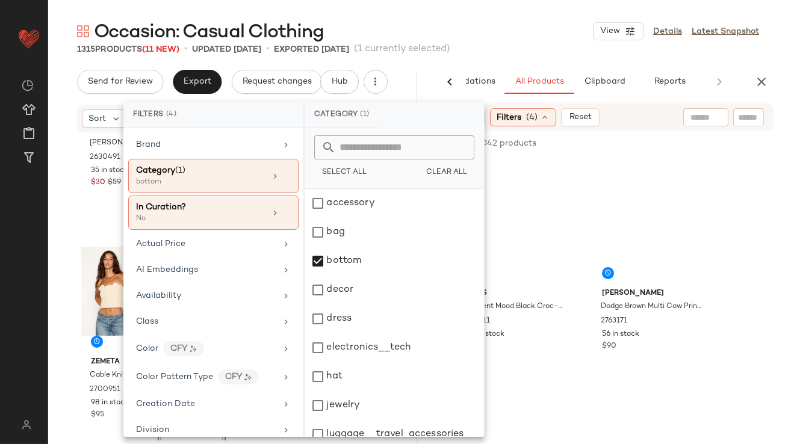
click at [497, 43] on div "1315 Products (11 New) • updated [DATE] • Exported [DATE] (1 currently selected)" at bounding box center [418, 49] width 740 height 12
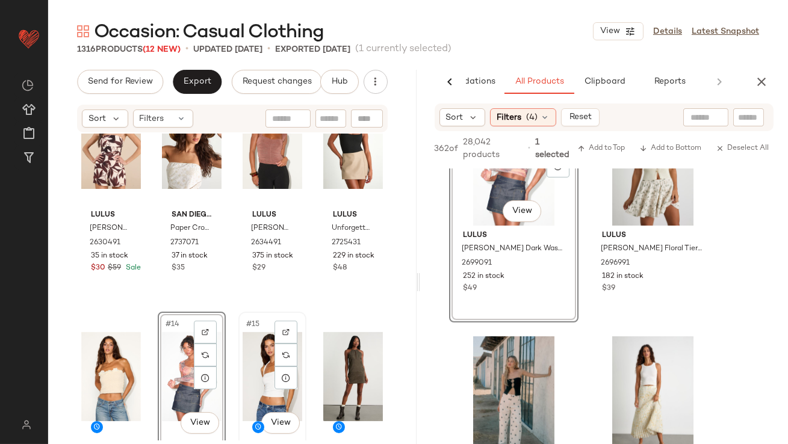
scroll to position [543, 0]
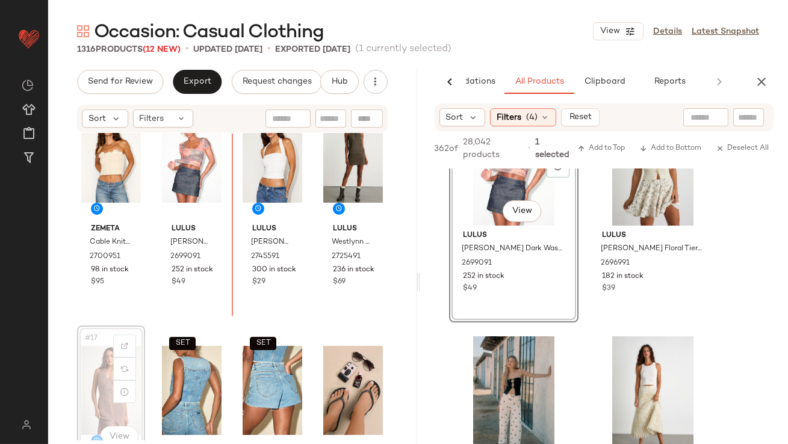
scroll to position [750, 0]
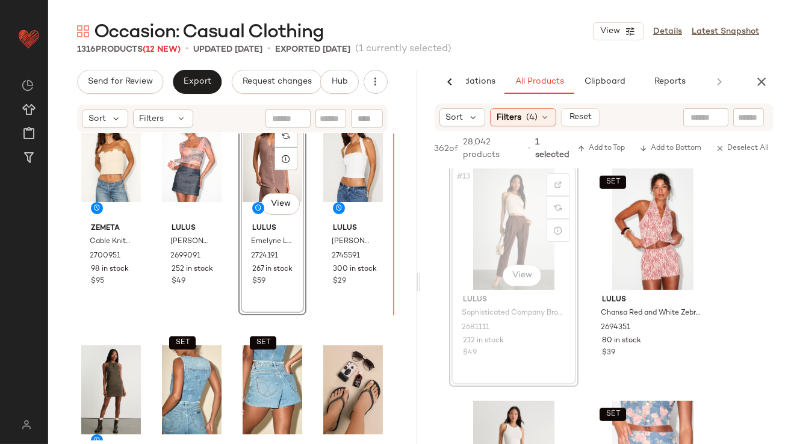
scroll to position [744, 0]
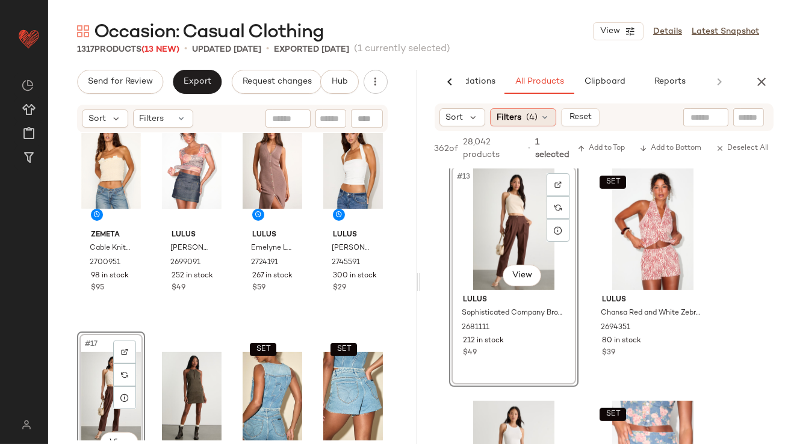
click at [538, 124] on div "Filters (4)" at bounding box center [523, 117] width 66 height 18
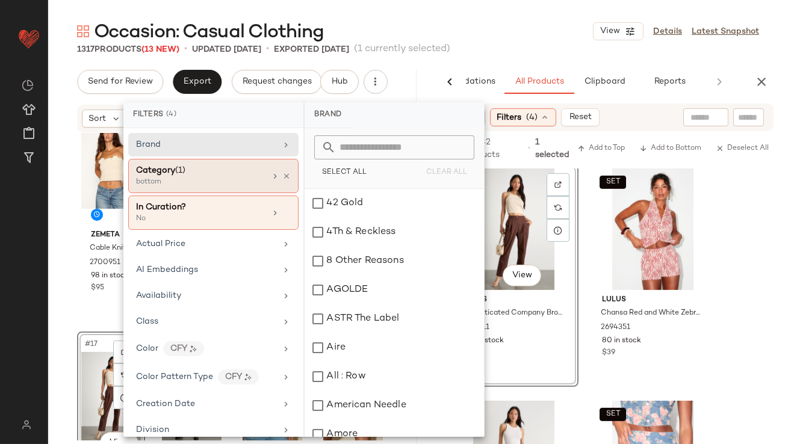
click at [282, 176] on icon at bounding box center [286, 176] width 8 height 8
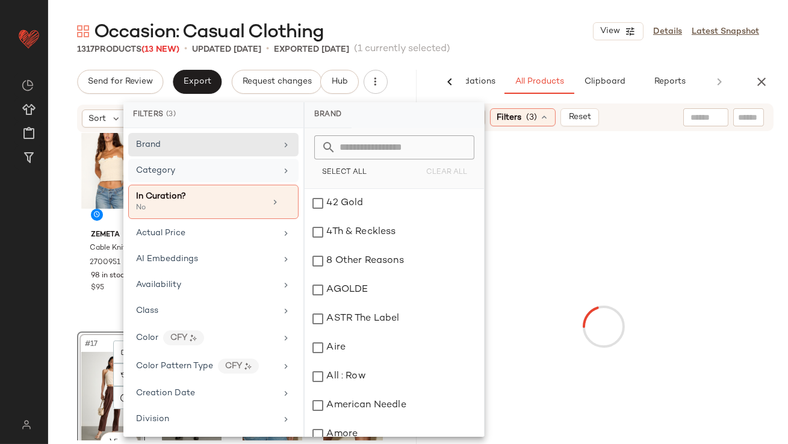
click at [273, 175] on div "Category" at bounding box center [213, 170] width 170 height 23
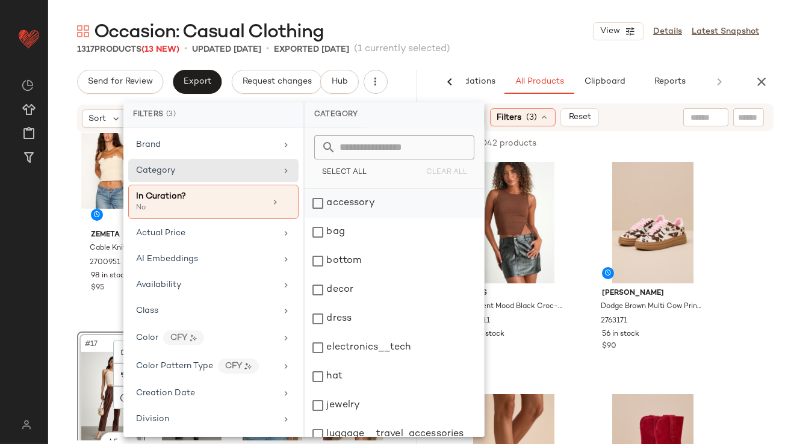
click at [322, 205] on div "accessory" at bounding box center [394, 203] width 179 height 29
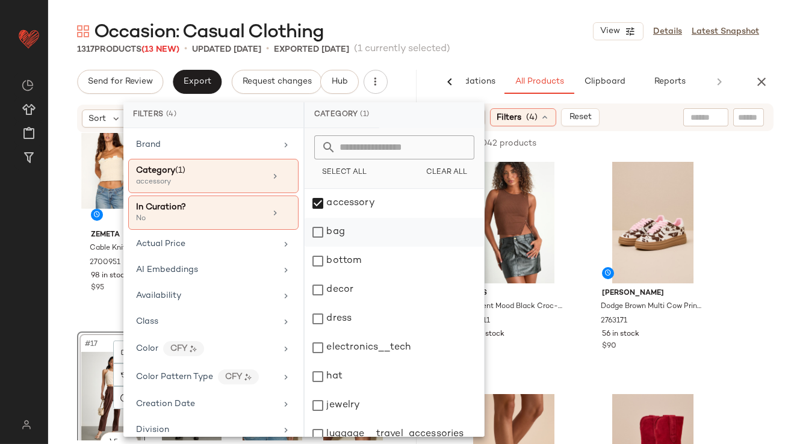
click at [323, 239] on div "bag" at bounding box center [394, 232] width 179 height 29
click at [545, 26] on div "Occasion: Casual Clothing View Details Latest Snapshot" at bounding box center [418, 31] width 740 height 24
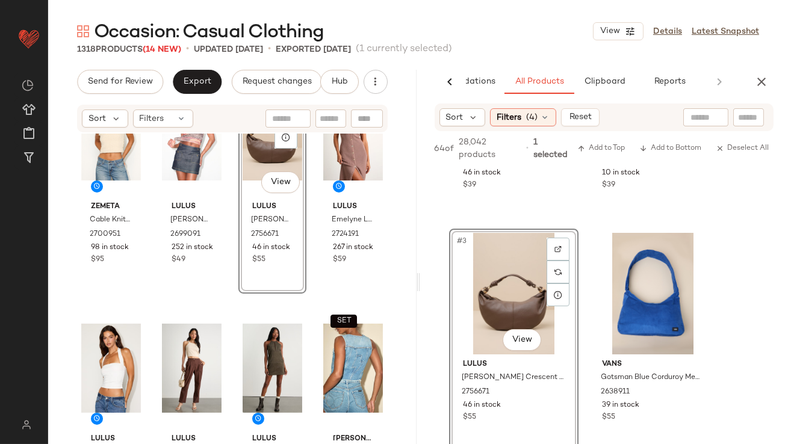
scroll to position [859, 0]
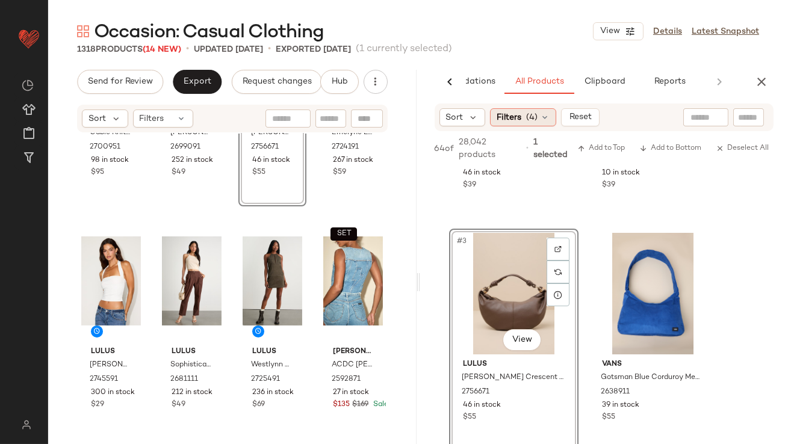
click at [531, 122] on span "(4)" at bounding box center [531, 117] width 11 height 13
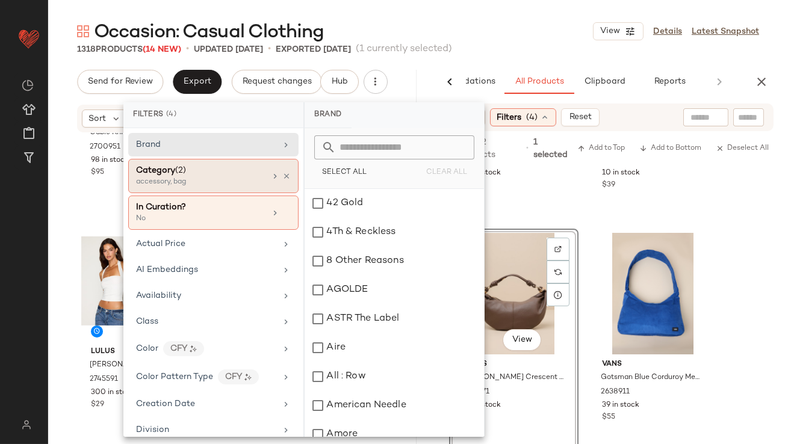
click at [282, 177] on icon at bounding box center [286, 176] width 8 height 8
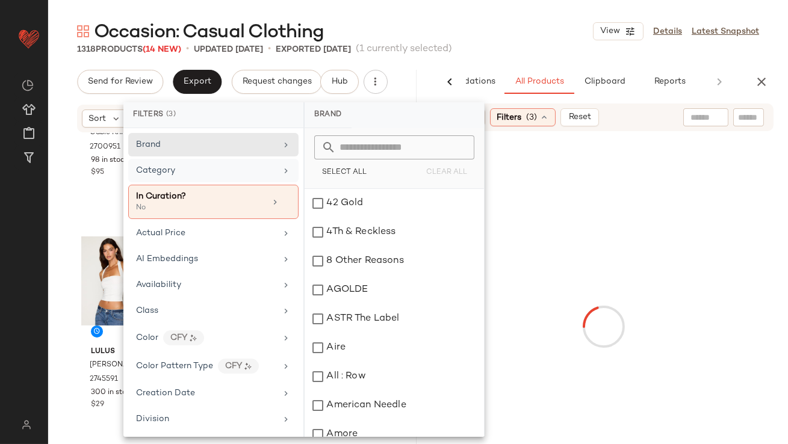
click at [267, 167] on div "Category" at bounding box center [206, 170] width 140 height 13
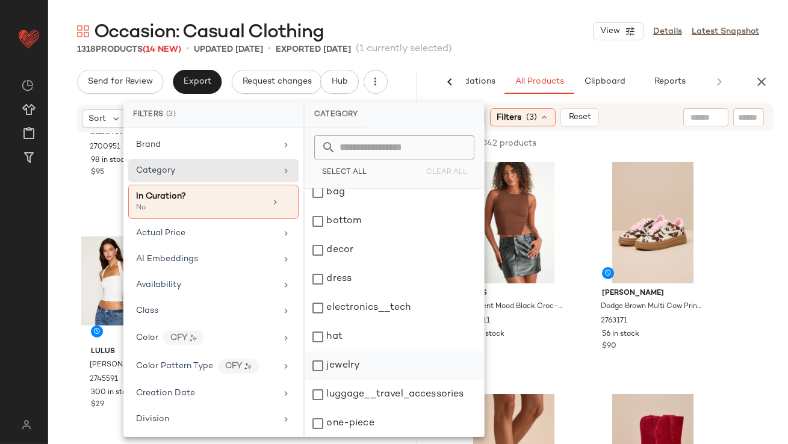
scroll to position [40, 0]
click at [341, 363] on div "jewelry" at bounding box center [394, 365] width 179 height 29
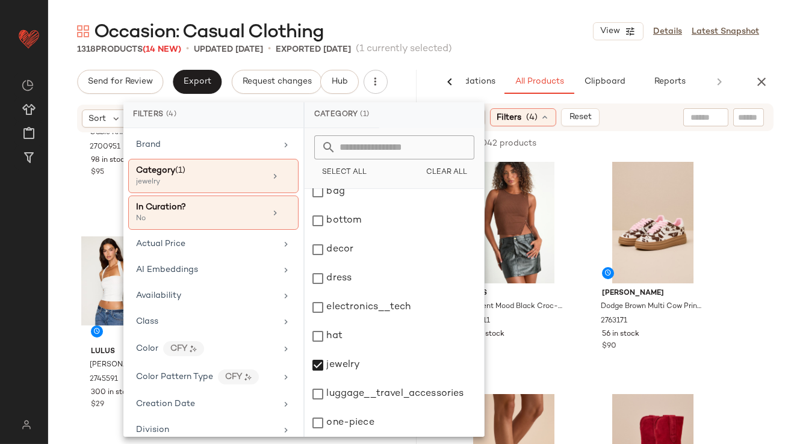
click at [526, 51] on div "1318 Products (14 New) • updated Sep 10th • Exported Sep 8th (1 currently selec…" at bounding box center [418, 49] width 740 height 12
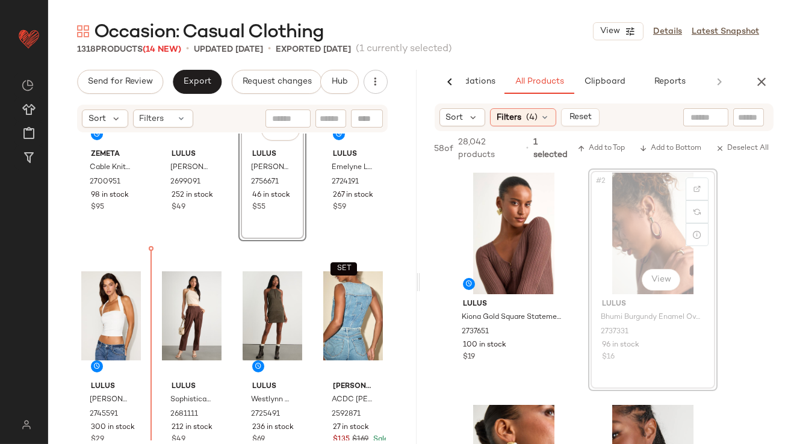
scroll to position [830, 0]
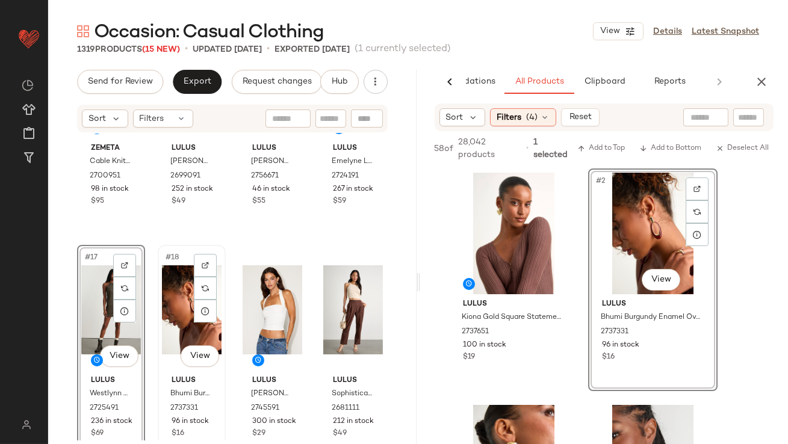
scroll to position [1003, 0]
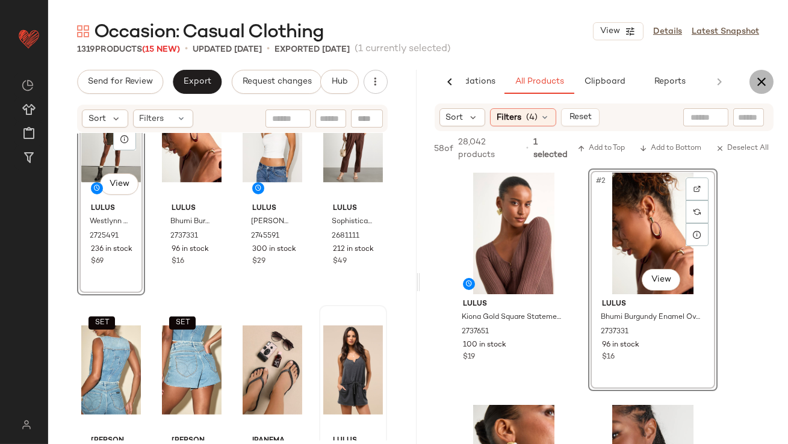
click at [764, 81] on icon "button" at bounding box center [761, 82] width 14 height 14
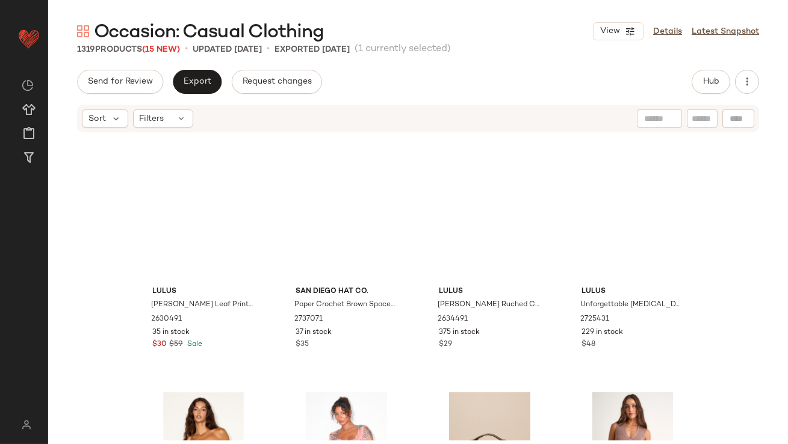
scroll to position [0, 0]
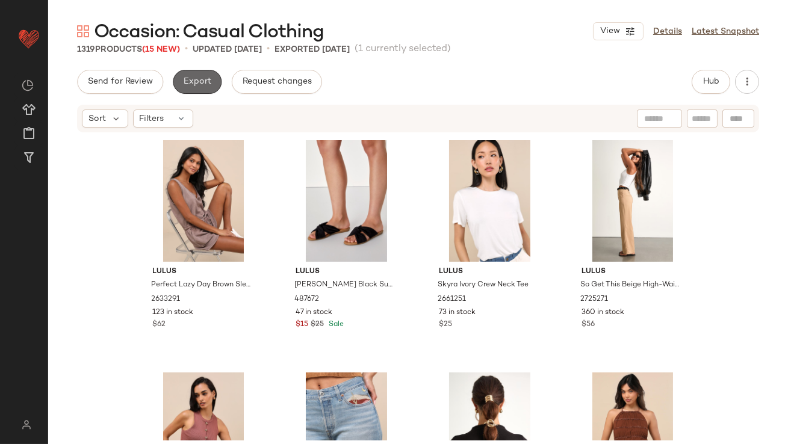
click at [208, 92] on button "Export" at bounding box center [197, 82] width 49 height 24
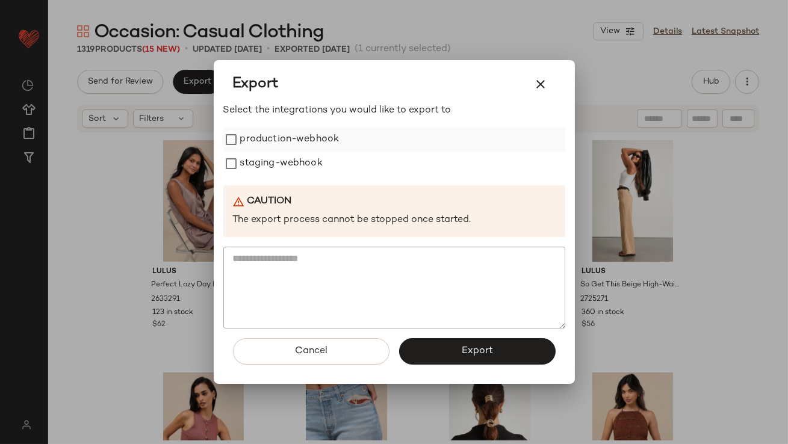
drag, startPoint x: 248, startPoint y: 140, endPoint x: 249, endPoint y: 148, distance: 7.9
click at [248, 140] on label "production-webhook" at bounding box center [289, 140] width 99 height 24
click at [249, 163] on label "staging-webhook" at bounding box center [281, 164] width 82 height 24
click at [425, 338] on div "Cancel Export" at bounding box center [394, 356] width 342 height 55
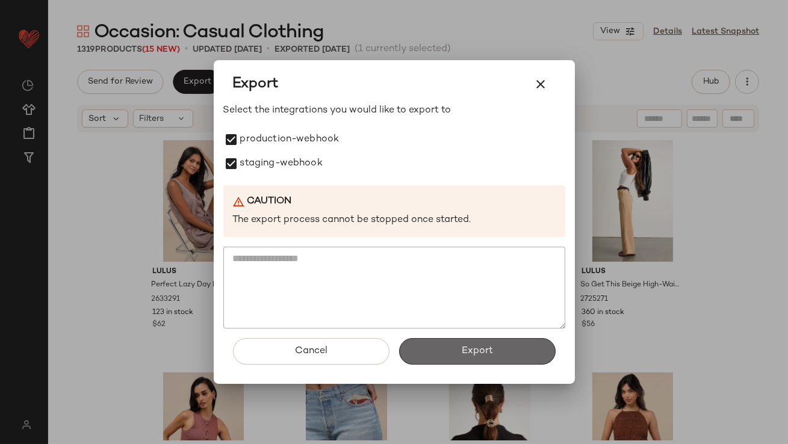
click at [428, 359] on button "Export" at bounding box center [477, 351] width 157 height 26
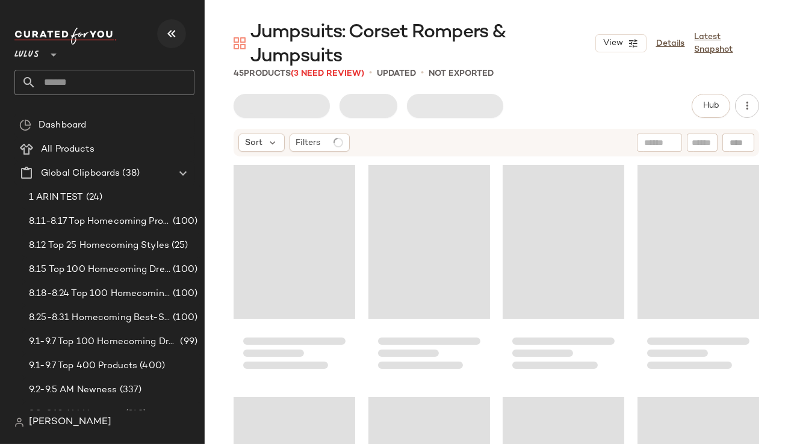
click at [166, 30] on icon "button" at bounding box center [171, 33] width 14 height 14
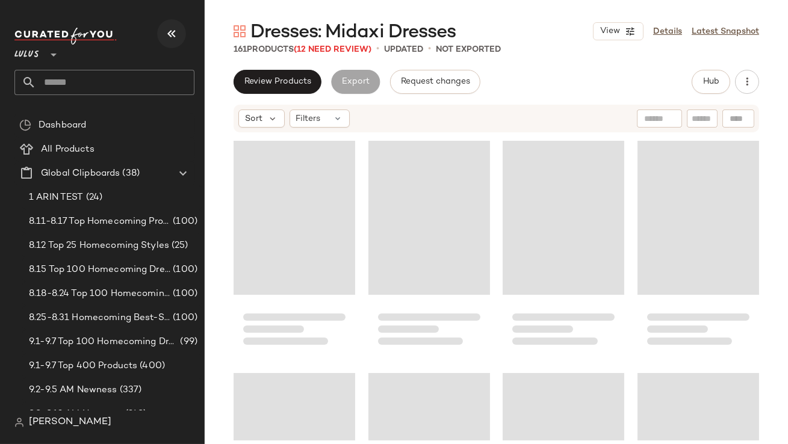
click at [182, 34] on button "button" at bounding box center [171, 33] width 29 height 29
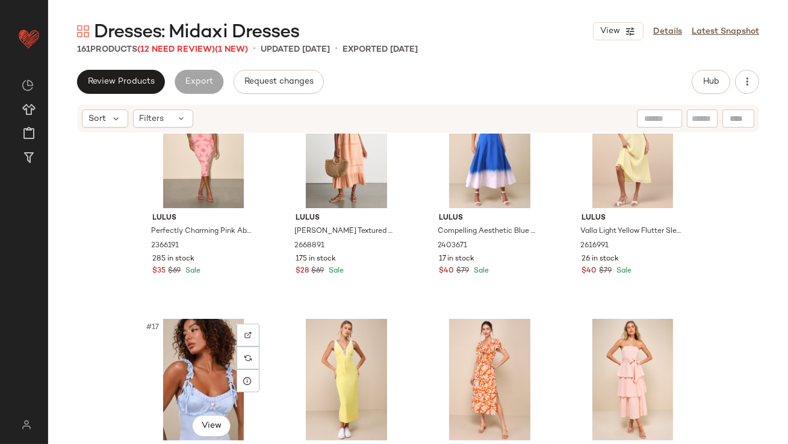
scroll to position [1087, 0]
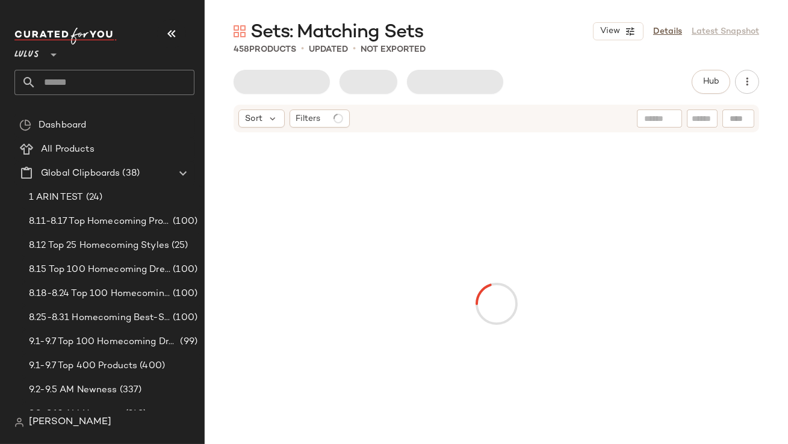
click at [179, 30] on button "button" at bounding box center [171, 33] width 29 height 29
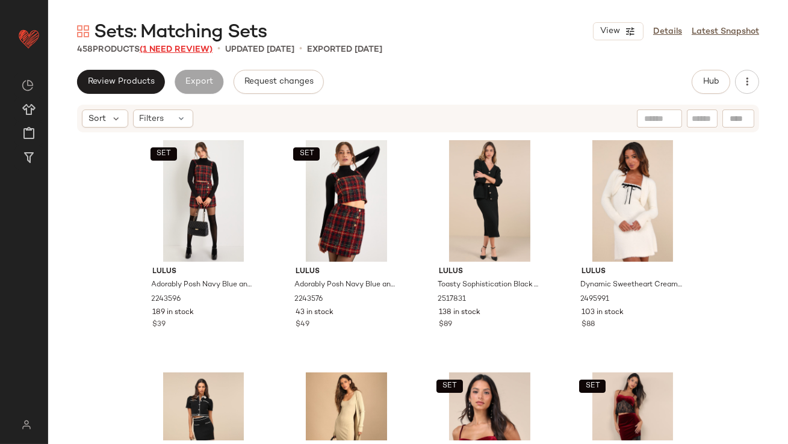
click at [174, 46] on span "(1 Need Review)" at bounding box center [176, 49] width 73 height 9
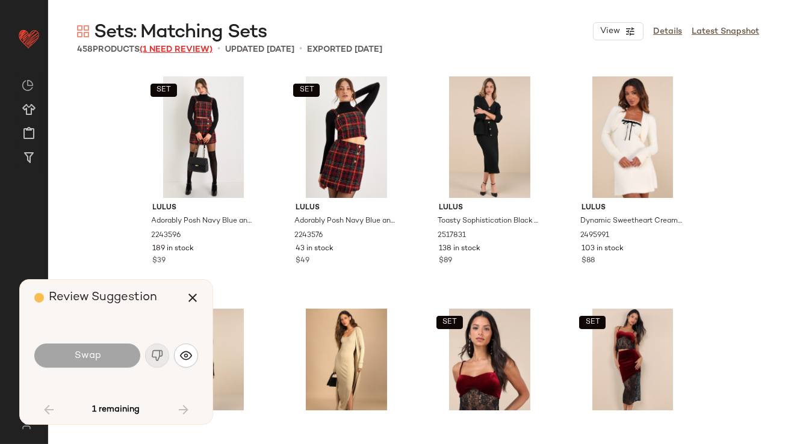
scroll to position [2556, 0]
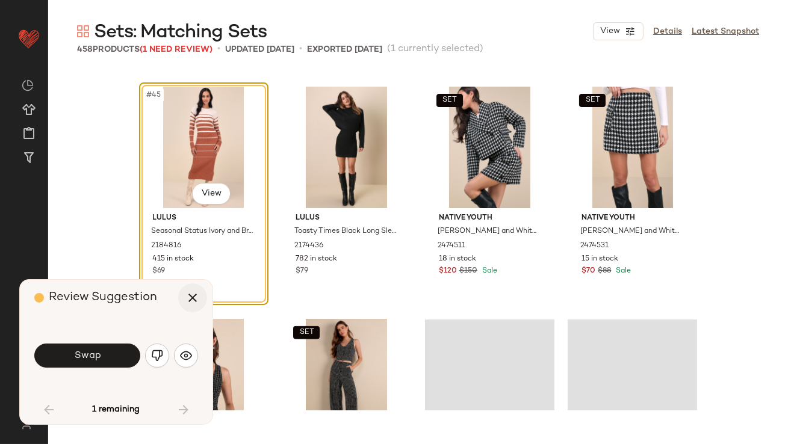
click at [194, 294] on icon "button" at bounding box center [192, 298] width 14 height 14
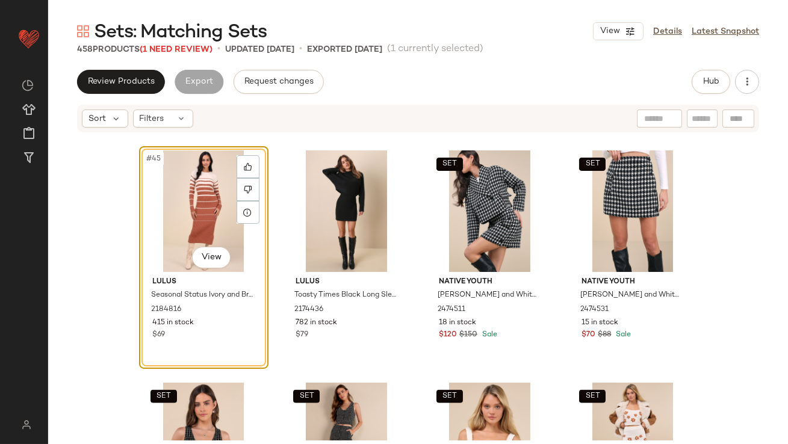
click at [190, 216] on div "#45 View" at bounding box center [203, 212] width 121 height 122
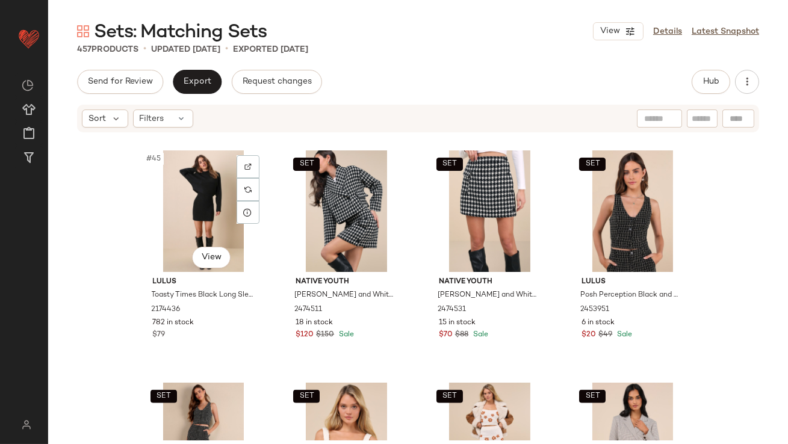
click at [190, 216] on div "#45 View" at bounding box center [203, 212] width 121 height 122
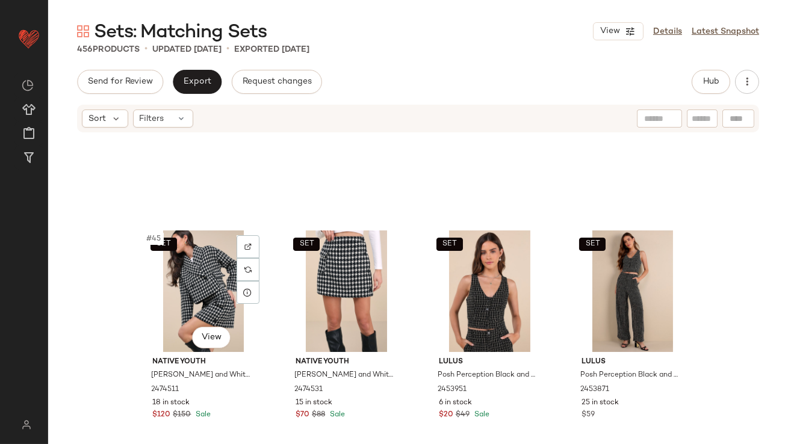
scroll to position [2455, 0]
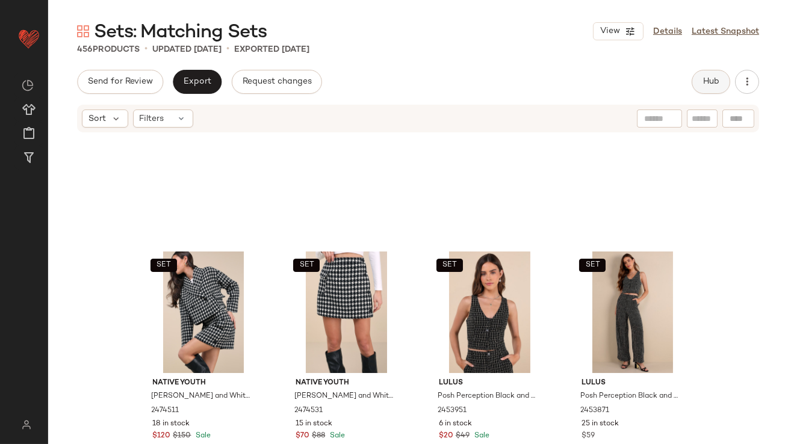
click at [711, 78] on span "Hub" at bounding box center [711, 82] width 17 height 10
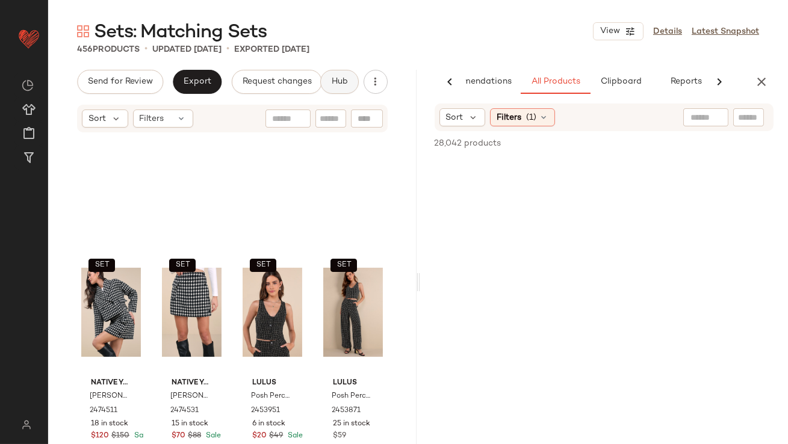
scroll to position [0, 67]
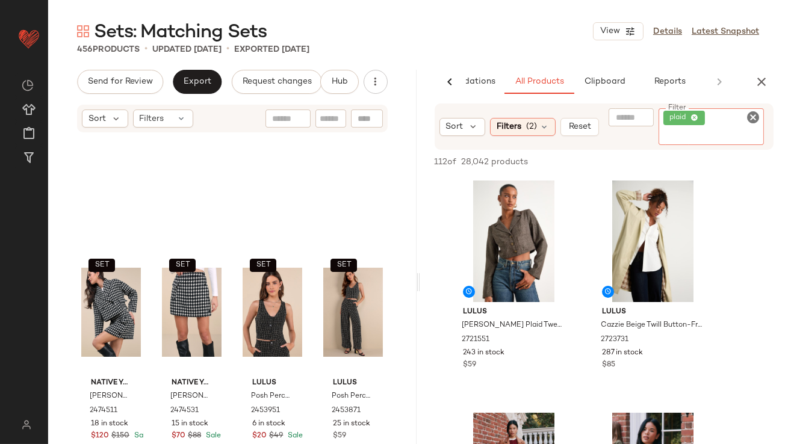
click at [724, 116] on div "plaid" at bounding box center [711, 126] width 105 height 37
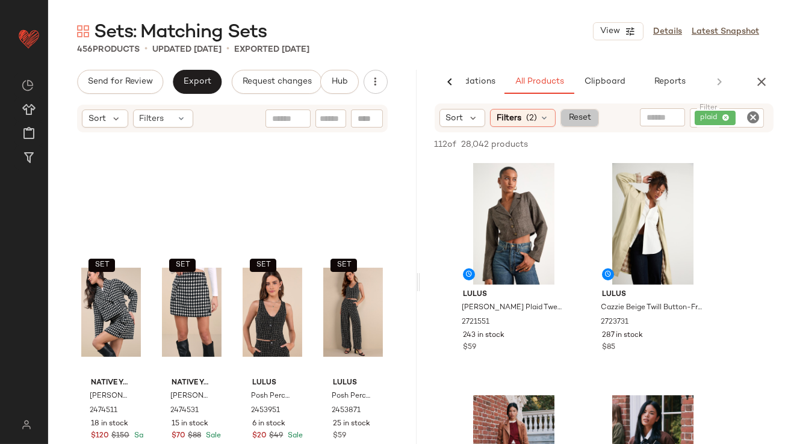
click at [561, 127] on div "Sort Filters (2) Reset Filter plaid Filter" at bounding box center [605, 118] width 340 height 29
click at [579, 118] on span "Reset" at bounding box center [579, 118] width 23 height 10
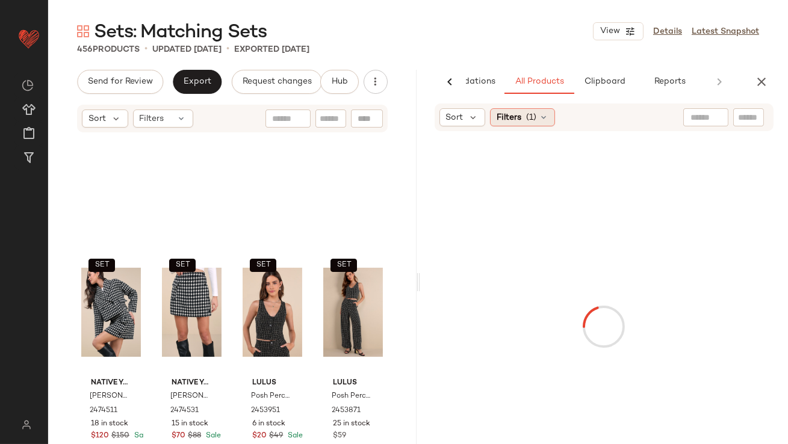
click at [536, 116] on span "(1)" at bounding box center [531, 117] width 10 height 13
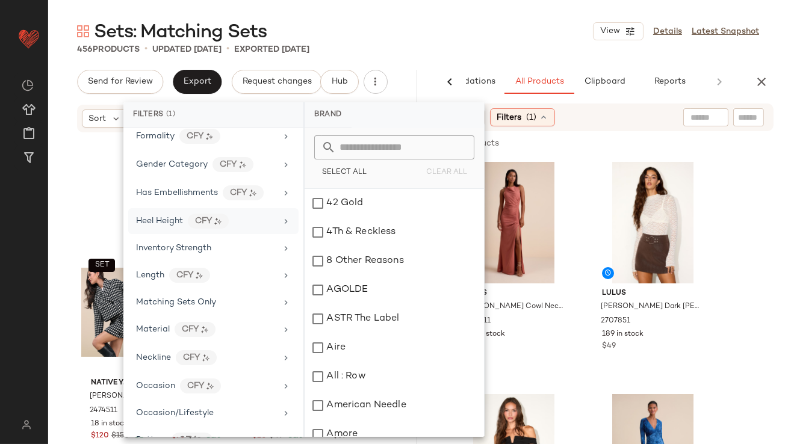
scroll to position [393, 0]
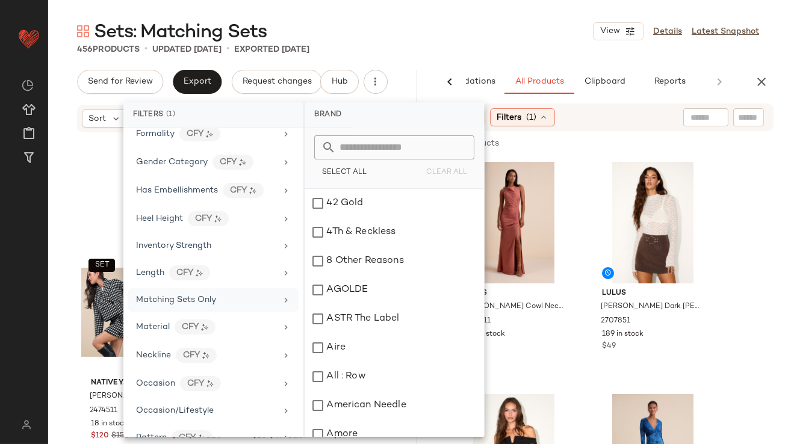
click at [169, 299] on span "Matching Sets Only" at bounding box center [176, 300] width 80 height 9
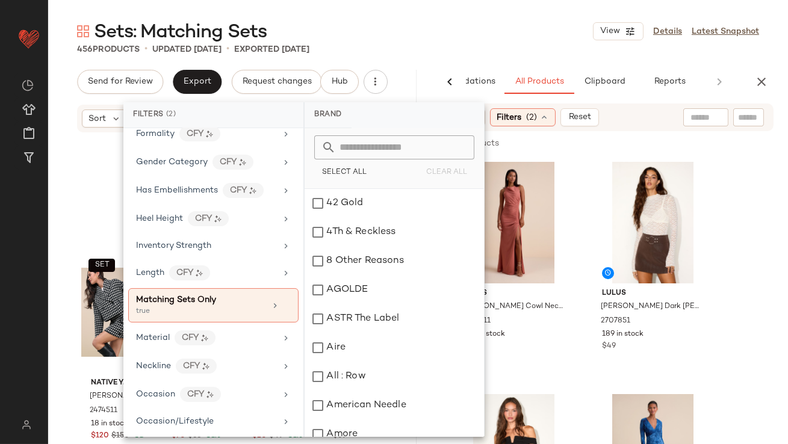
click at [441, 48] on div "456 Products • updated [DATE] • Exported [DATE]" at bounding box center [418, 49] width 740 height 12
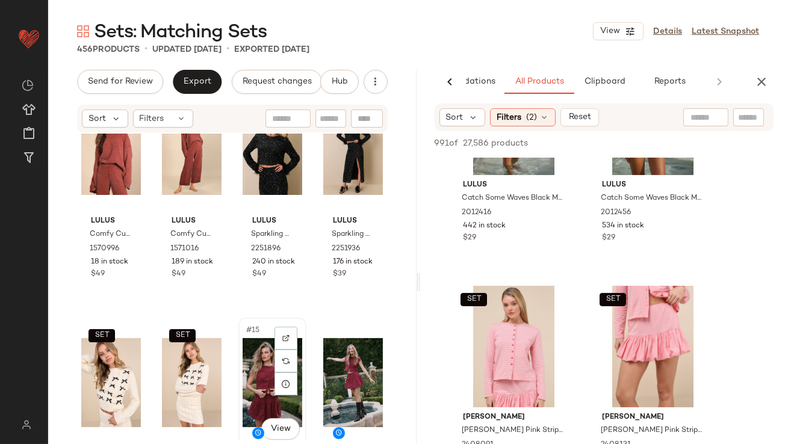
scroll to position [521, 0]
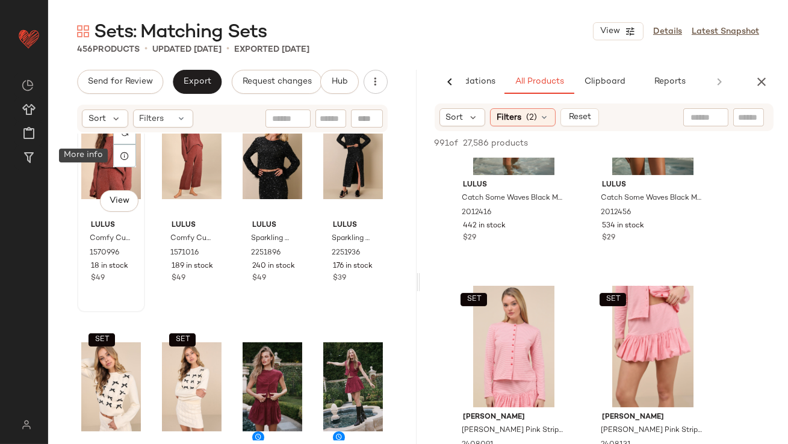
click at [107, 158] on div "SET #9 View" at bounding box center [111, 155] width 60 height 122
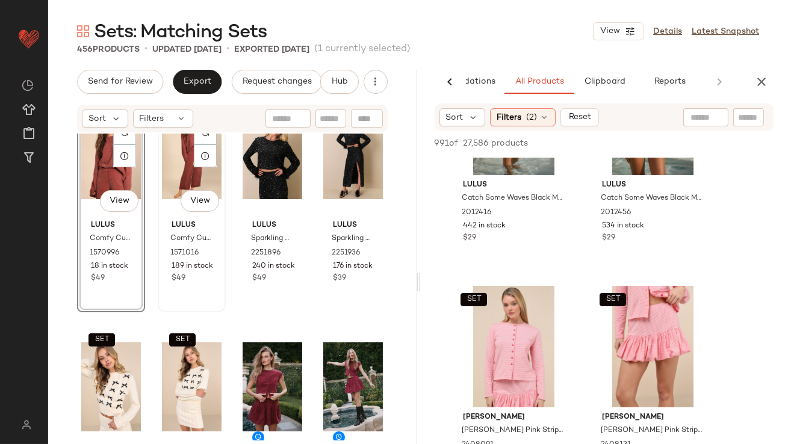
click at [169, 158] on div "SET #10 View" at bounding box center [192, 155] width 60 height 122
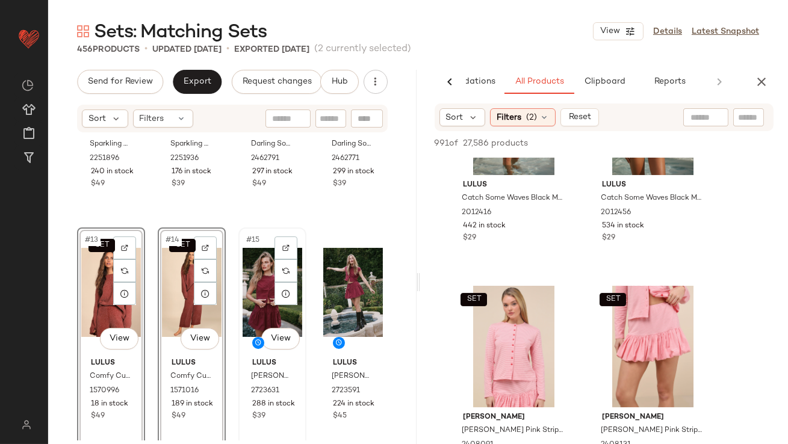
scroll to position [667, 0]
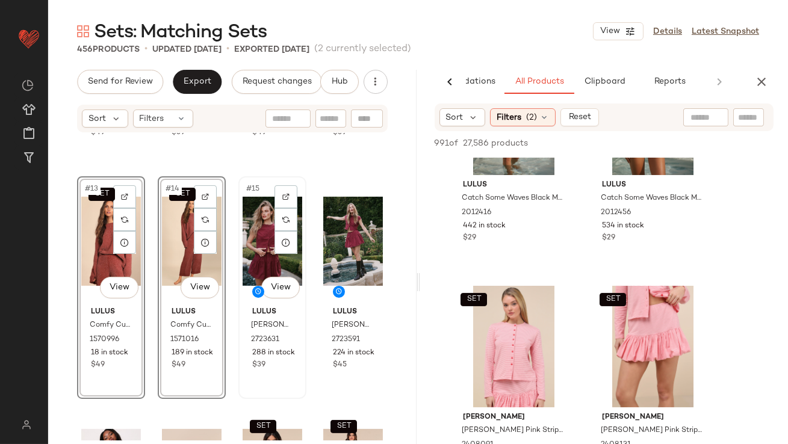
click at [259, 246] on div "#15 View" at bounding box center [273, 242] width 60 height 122
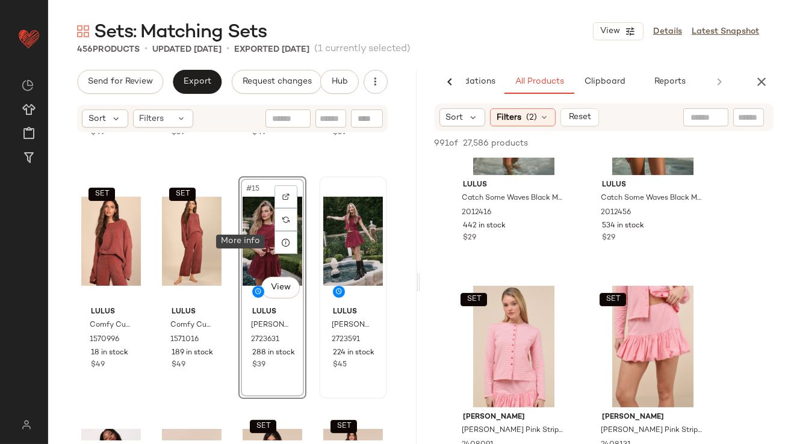
click at [323, 246] on div at bounding box center [353, 242] width 60 height 122
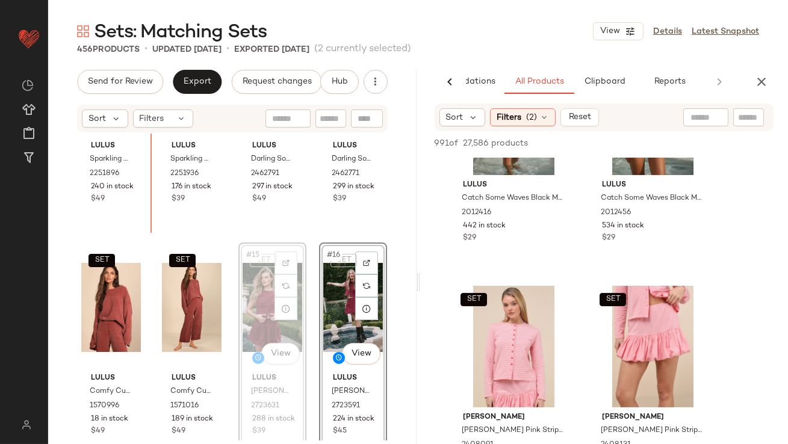
scroll to position [548, 0]
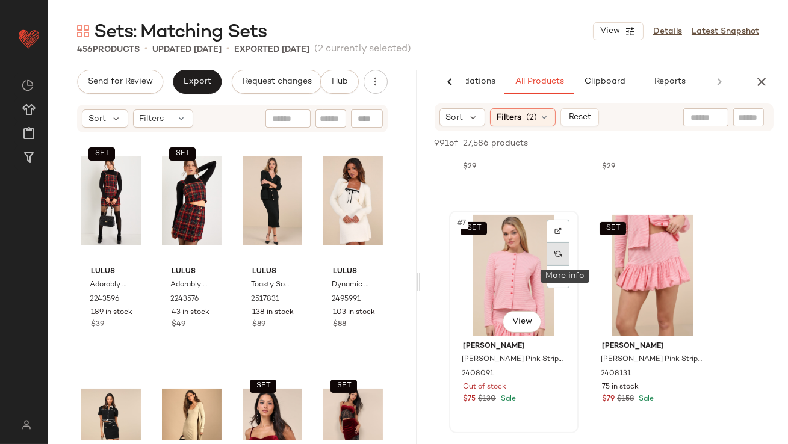
scroll to position [680, 0]
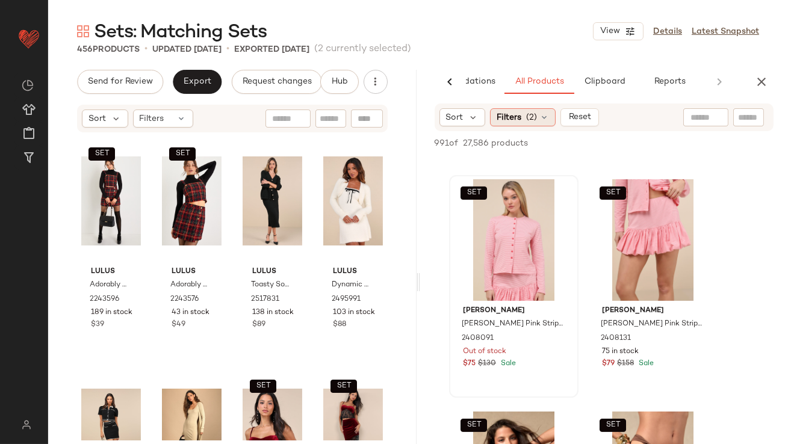
click at [497, 120] on span "Filters" at bounding box center [509, 117] width 25 height 13
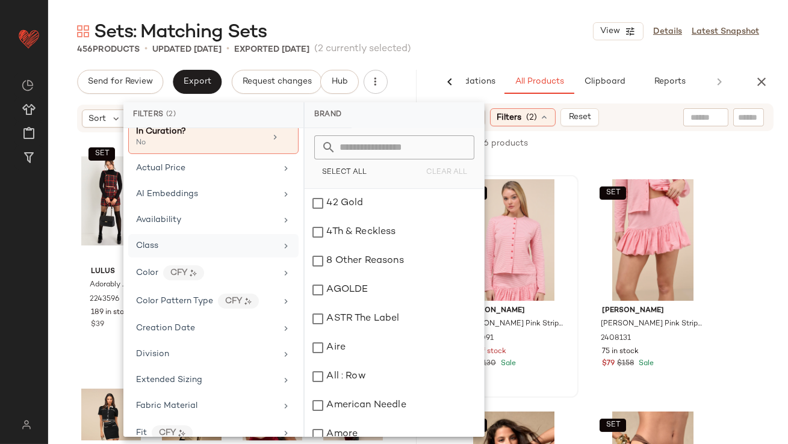
scroll to position [0, 0]
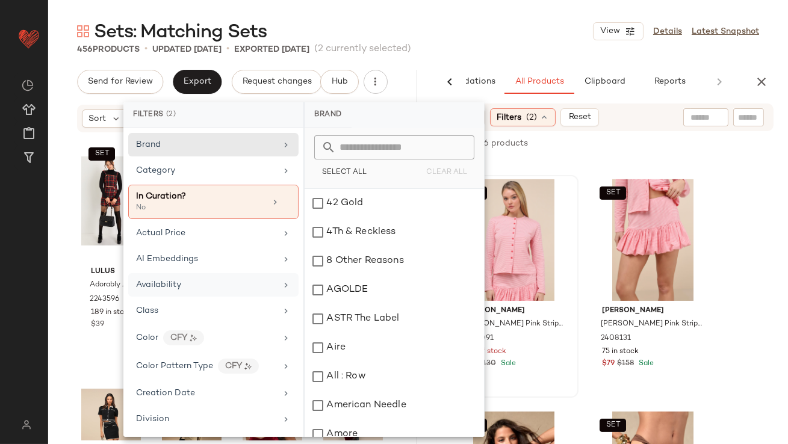
click at [190, 273] on div "Availability" at bounding box center [213, 284] width 170 height 23
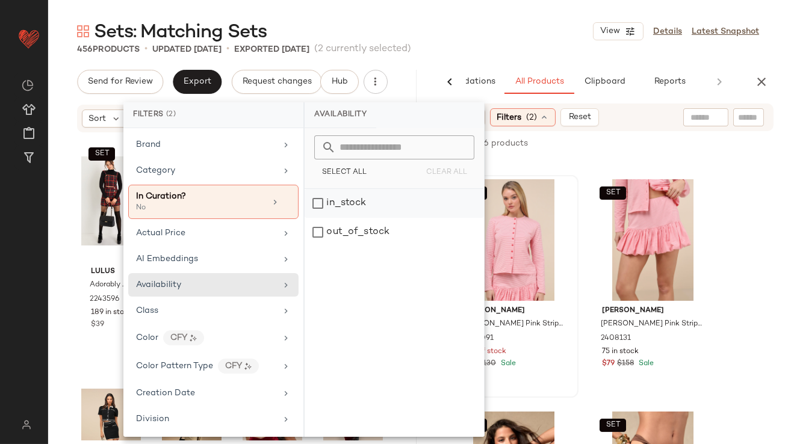
click at [343, 215] on div "in_stock" at bounding box center [394, 203] width 179 height 29
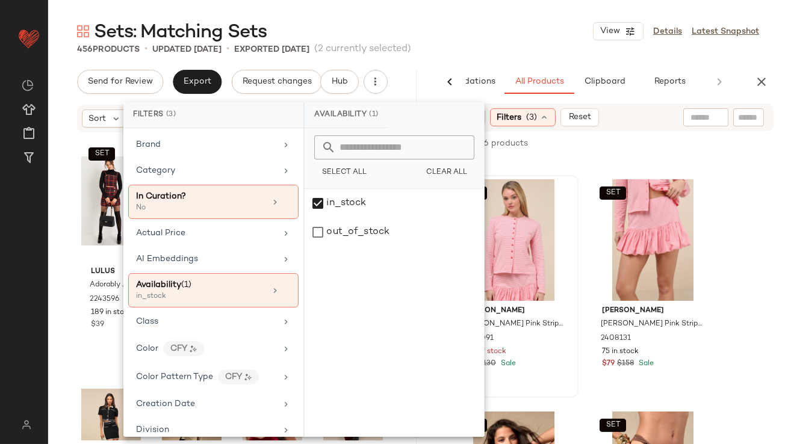
click at [496, 68] on div "Sets: Matching Sets View Details Latest Snapshot 456 Products • updated [DATE] …" at bounding box center [418, 231] width 740 height 425
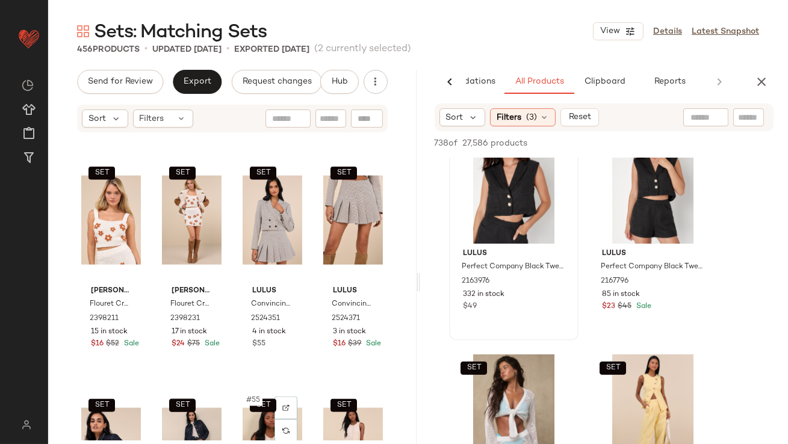
scroll to position [2766, 0]
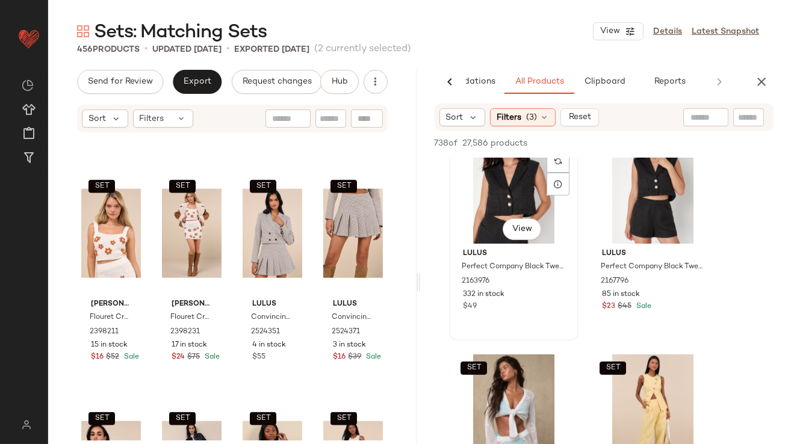
click at [514, 196] on div "SET #9 View" at bounding box center [513, 183] width 121 height 122
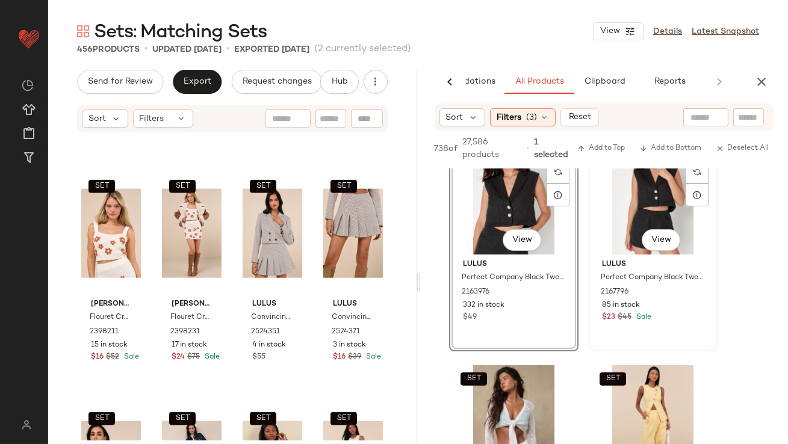
click at [630, 196] on div "SET #10 View" at bounding box center [653, 194] width 121 height 122
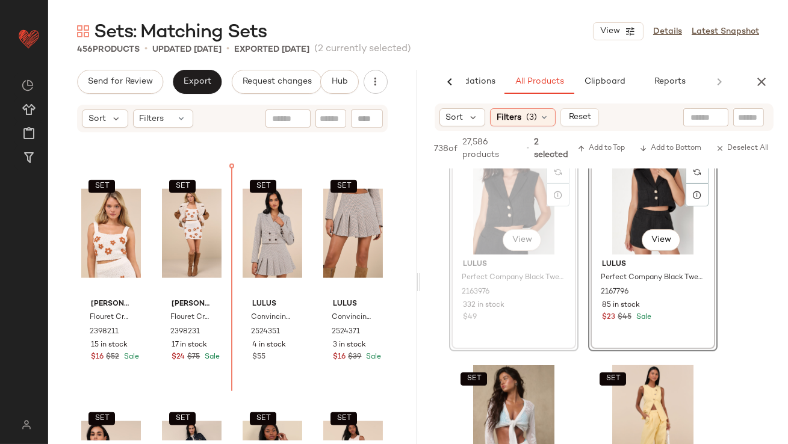
drag, startPoint x: 514, startPoint y: 205, endPoint x: 506, endPoint y: 207, distance: 8.5
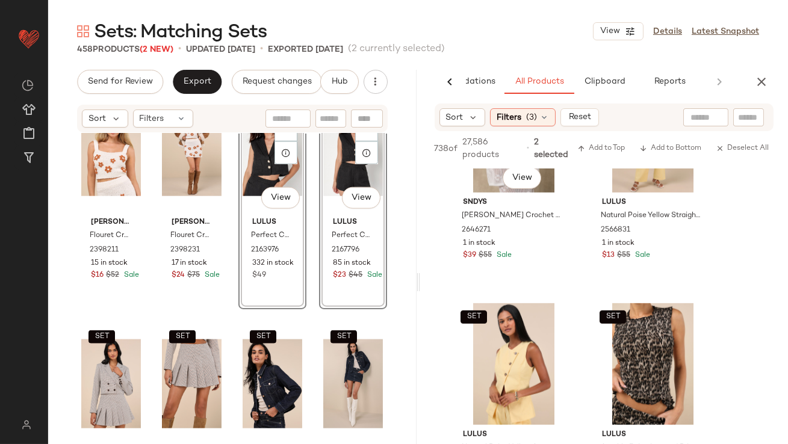
scroll to position [1222, 0]
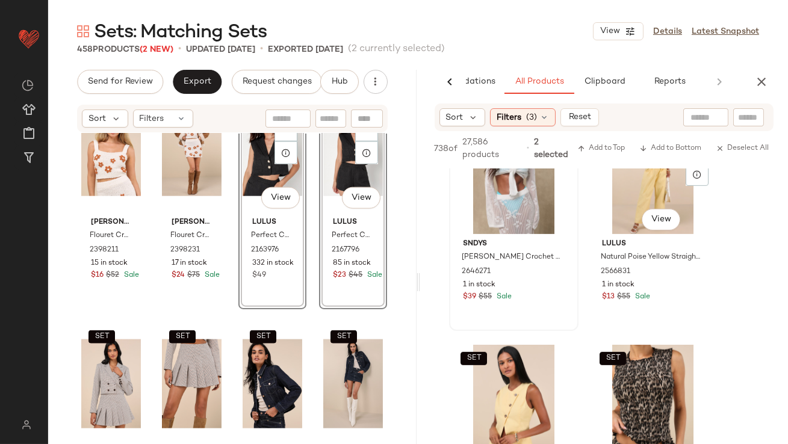
click at [649, 197] on div "SET #12 View" at bounding box center [653, 174] width 121 height 122
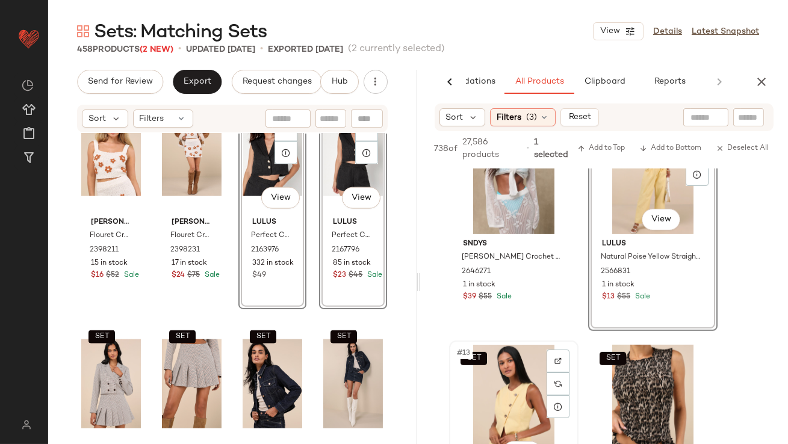
drag, startPoint x: 527, startPoint y: 361, endPoint x: 541, endPoint y: 342, distance: 23.7
click at [527, 361] on div "SET #13 View" at bounding box center [513, 406] width 121 height 122
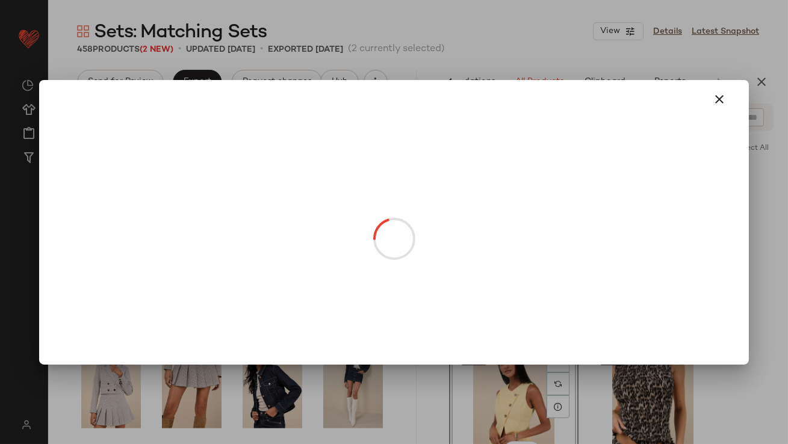
click at [336, 361] on body "Lulus ** Dashboard All Products Global Clipboards (38) Curations (813) [PERSON_…" at bounding box center [394, 222] width 788 height 444
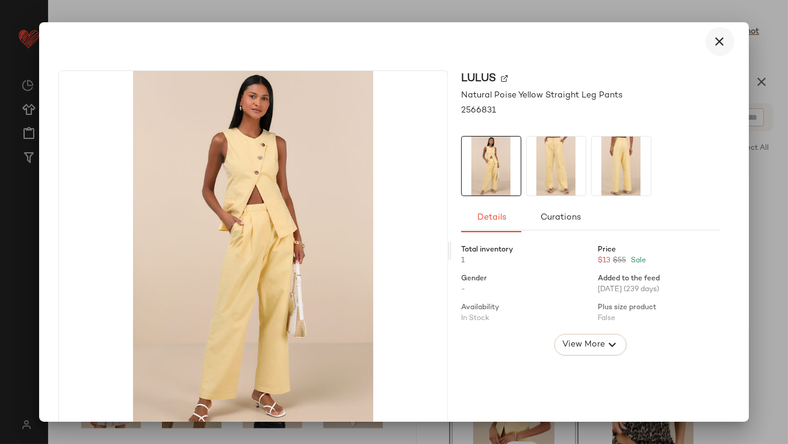
click at [713, 38] on icon "button" at bounding box center [720, 41] width 14 height 14
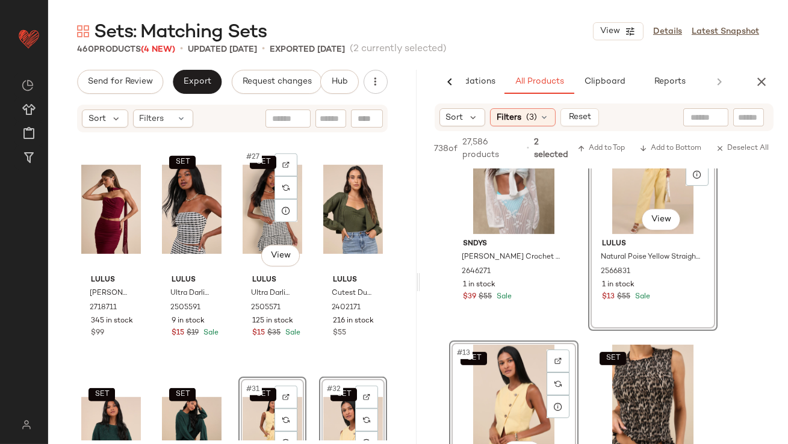
scroll to position [1323, 0]
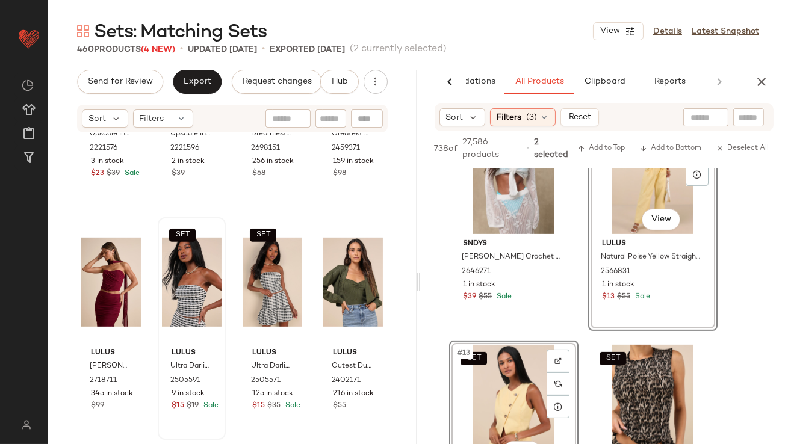
drag, startPoint x: 617, startPoint y: 206, endPoint x: 219, endPoint y: 316, distance: 412.3
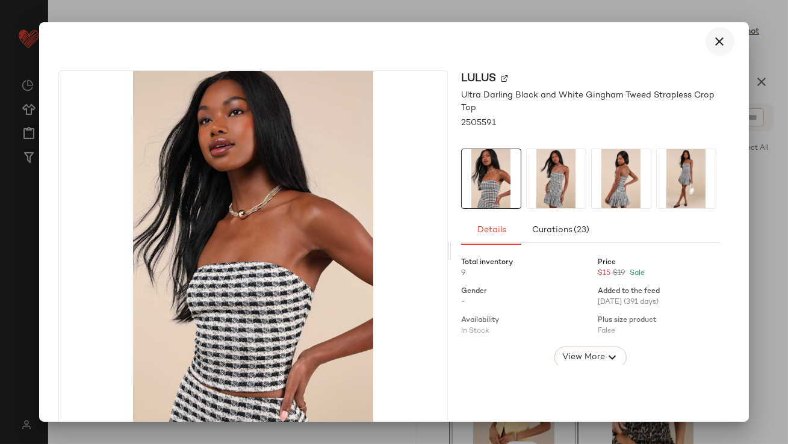
click at [716, 40] on icon "button" at bounding box center [720, 41] width 14 height 14
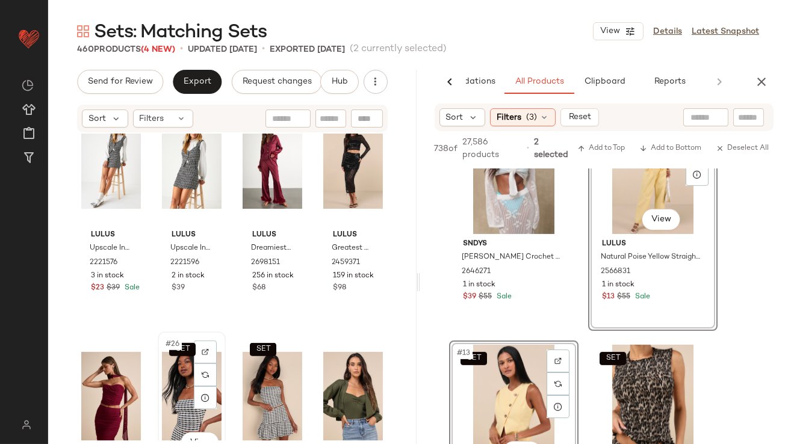
scroll to position [1205, 0]
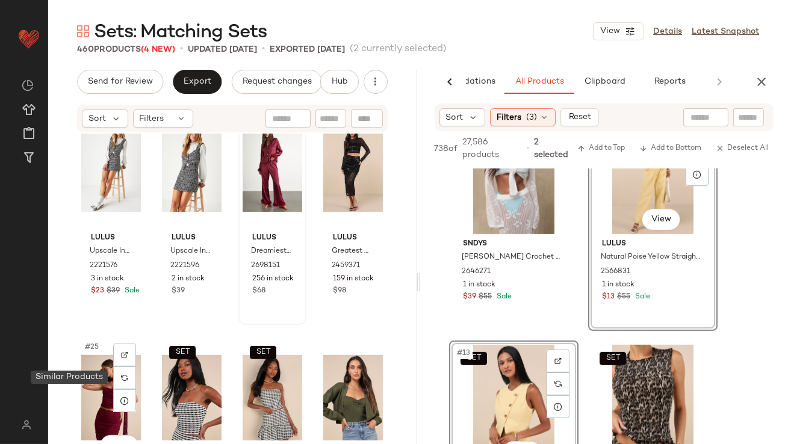
click at [119, 379] on div at bounding box center [124, 378] width 23 height 23
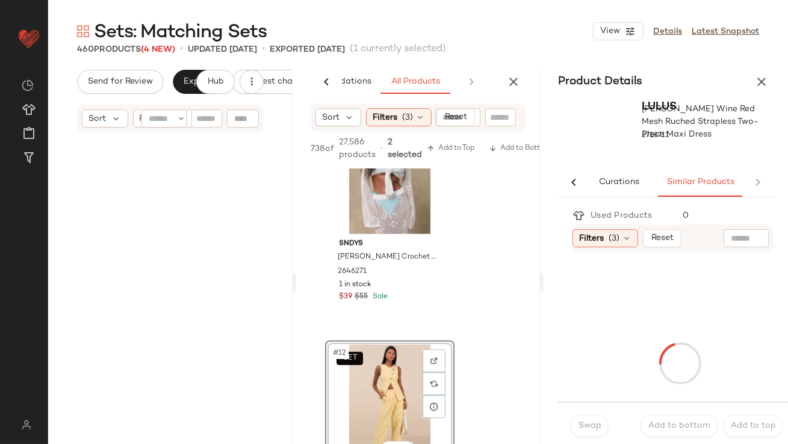
scroll to position [349, 0]
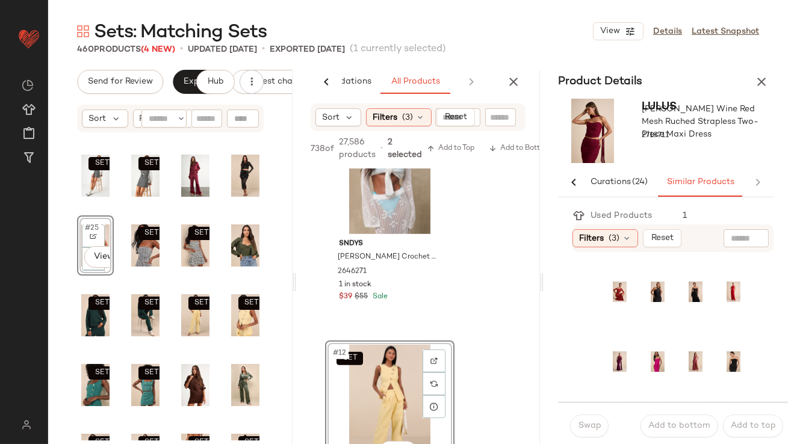
click at [755, 69] on div "Sets: Matching Sets View Details Latest Snapshot 460 Products (4 New) • updated…" at bounding box center [418, 231] width 740 height 425
click at [756, 73] on button "button" at bounding box center [762, 82] width 24 height 24
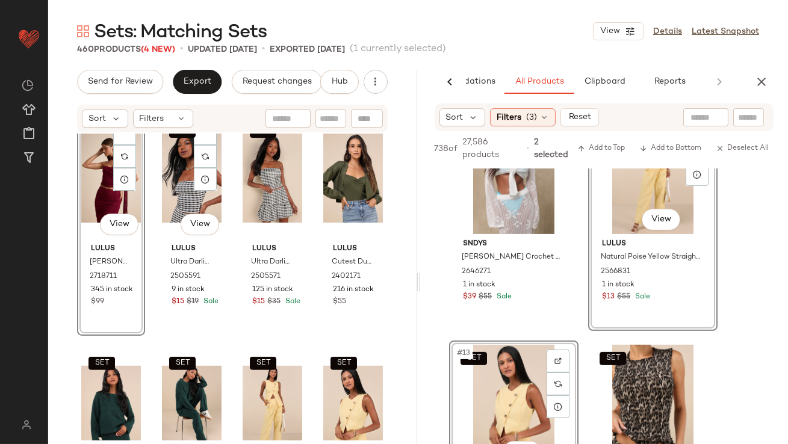
scroll to position [1411, 0]
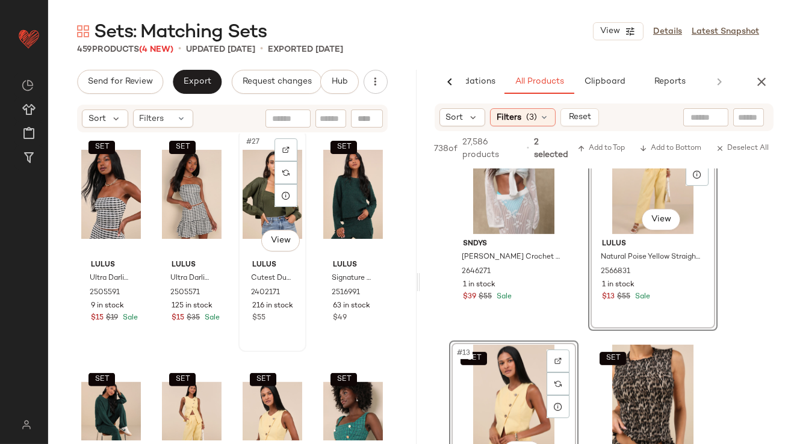
click at [262, 194] on div "#27 View" at bounding box center [273, 195] width 60 height 122
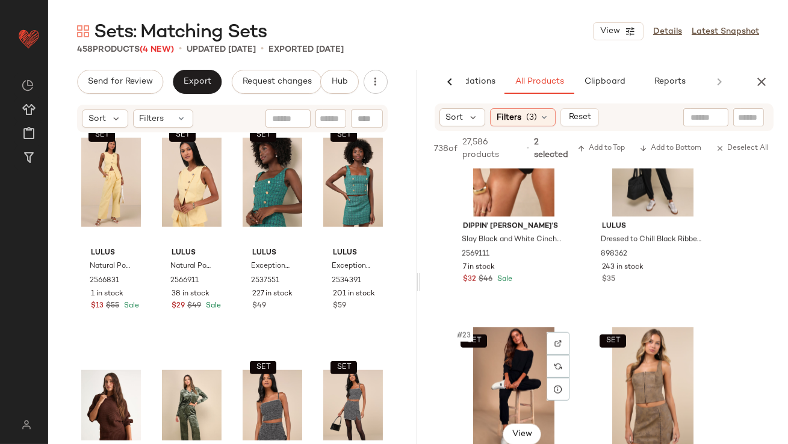
scroll to position [2357, 0]
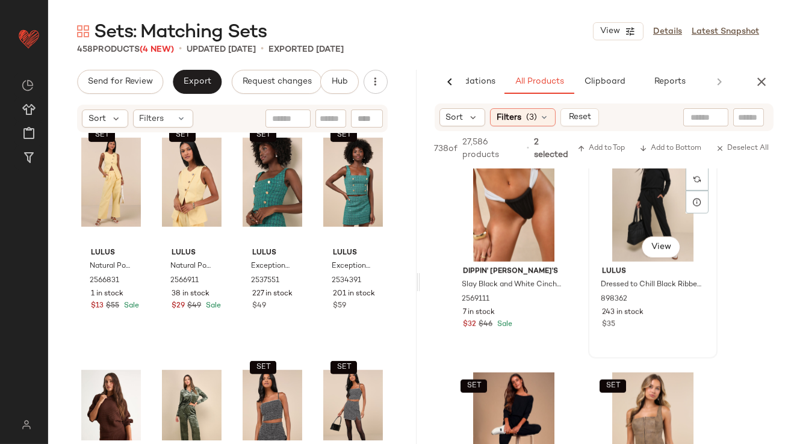
click at [632, 200] on div "SET #22 View" at bounding box center [653, 201] width 121 height 122
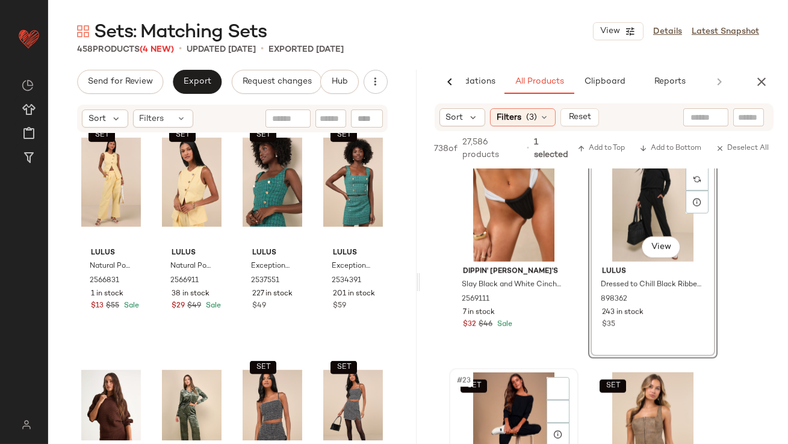
drag, startPoint x: 511, startPoint y: 381, endPoint x: 521, endPoint y: 372, distance: 14.1
click at [511, 381] on div "SET #23 View" at bounding box center [513, 434] width 121 height 122
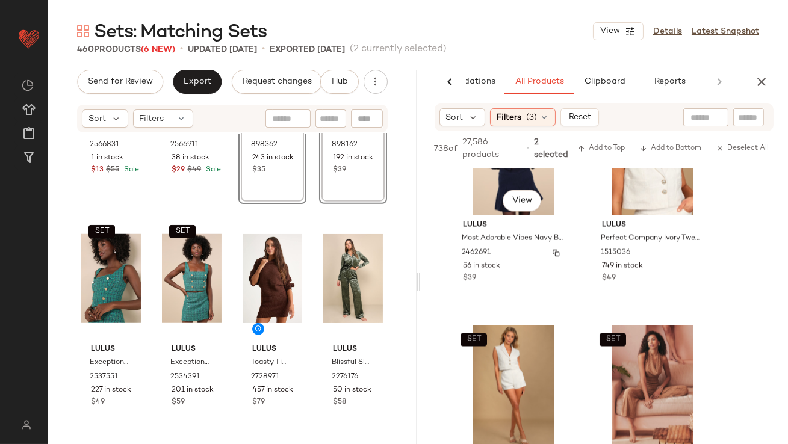
scroll to position [4257, 0]
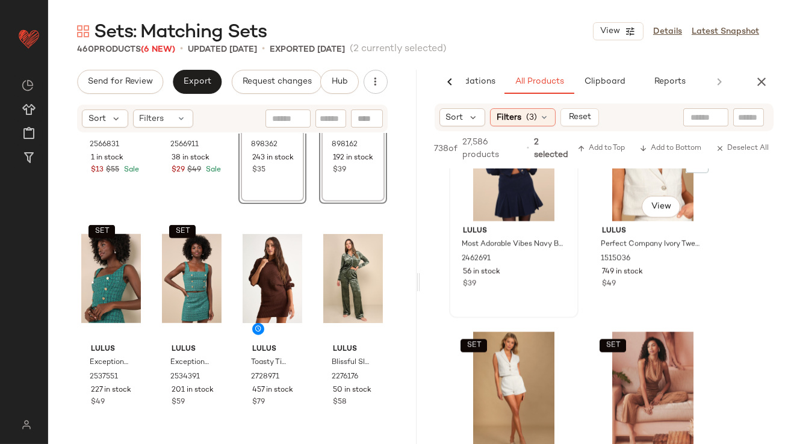
click at [623, 204] on div "SET #38 View" at bounding box center [653, 161] width 121 height 122
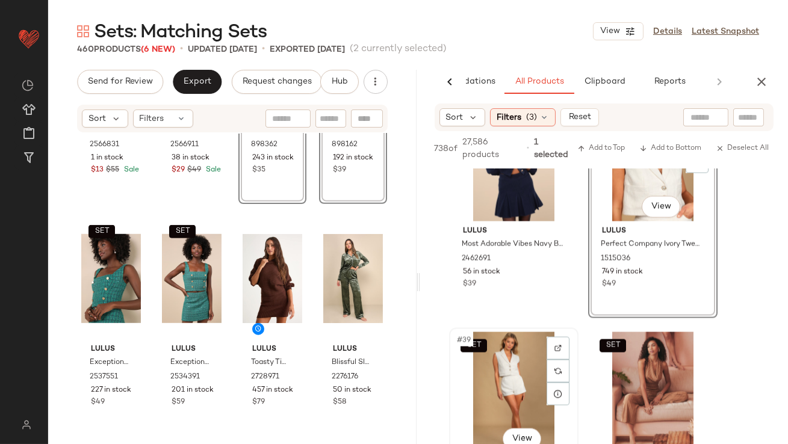
click at [503, 372] on div "SET #39 View" at bounding box center [513, 393] width 121 height 122
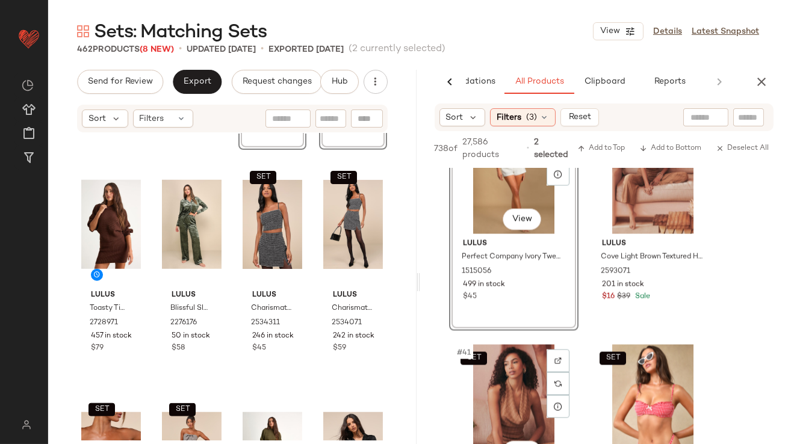
scroll to position [4475, 0]
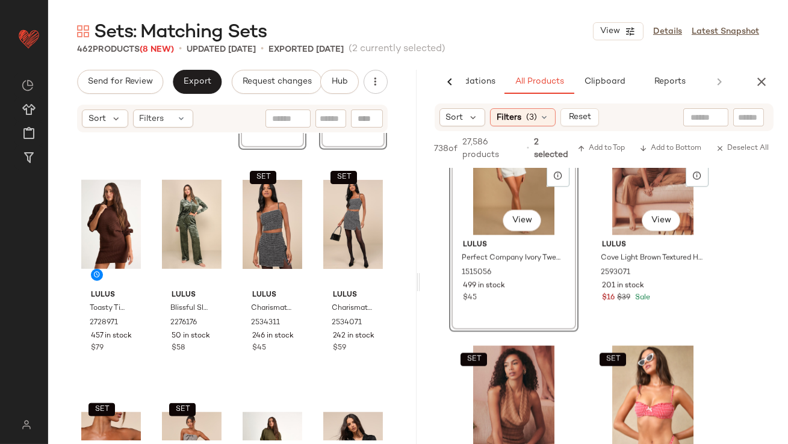
click at [638, 199] on div "SET #40 View" at bounding box center [653, 175] width 121 height 122
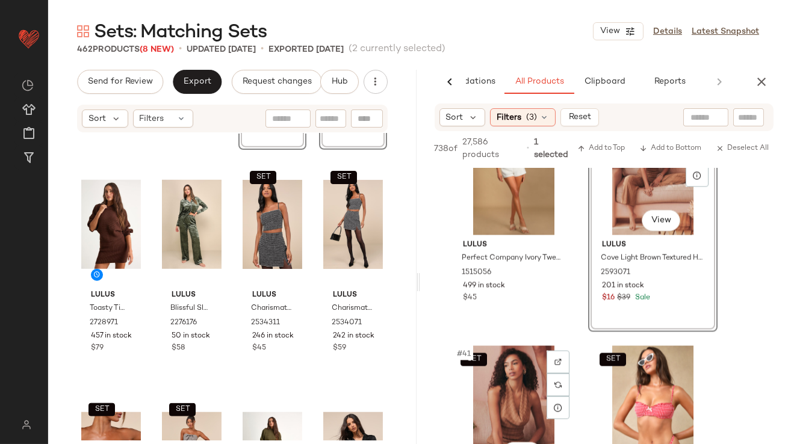
drag, startPoint x: 515, startPoint y: 365, endPoint x: 540, endPoint y: 336, distance: 37.6
click at [515, 365] on div "SET #41 View" at bounding box center [513, 407] width 121 height 122
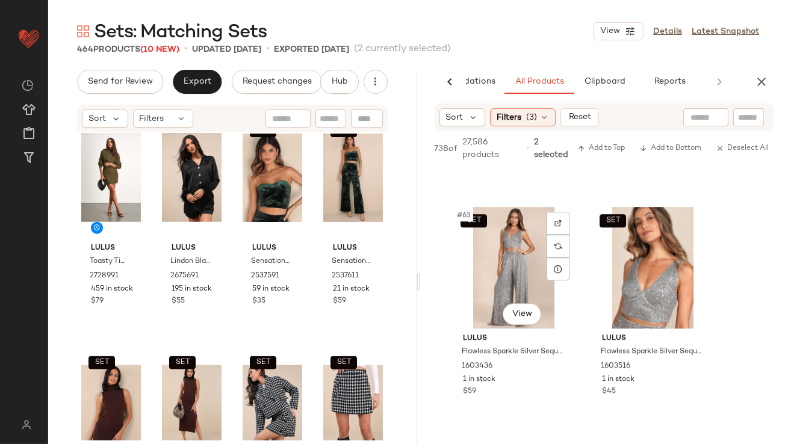
scroll to position [7200, 0]
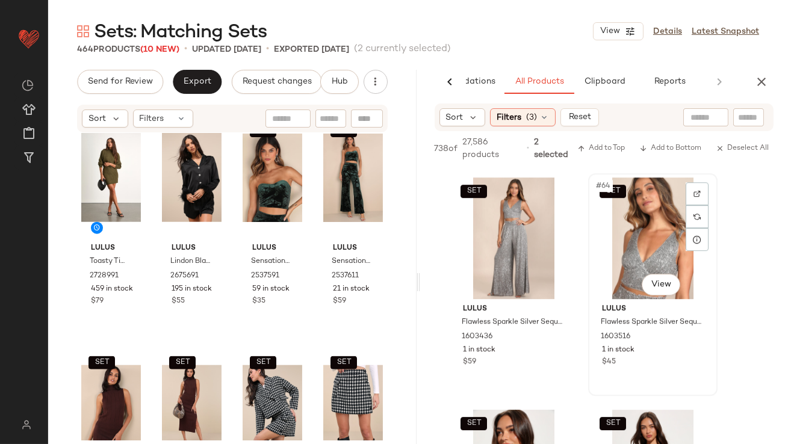
click at [634, 237] on div "SET #64 View" at bounding box center [653, 239] width 121 height 122
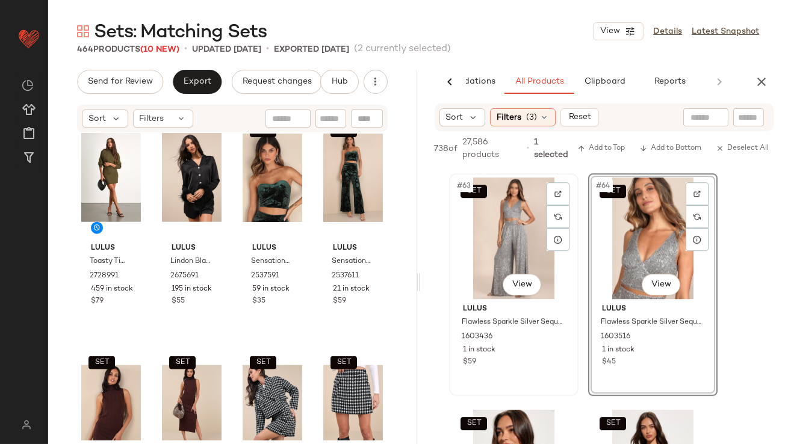
click at [498, 244] on div "SET #63 View" at bounding box center [513, 239] width 121 height 122
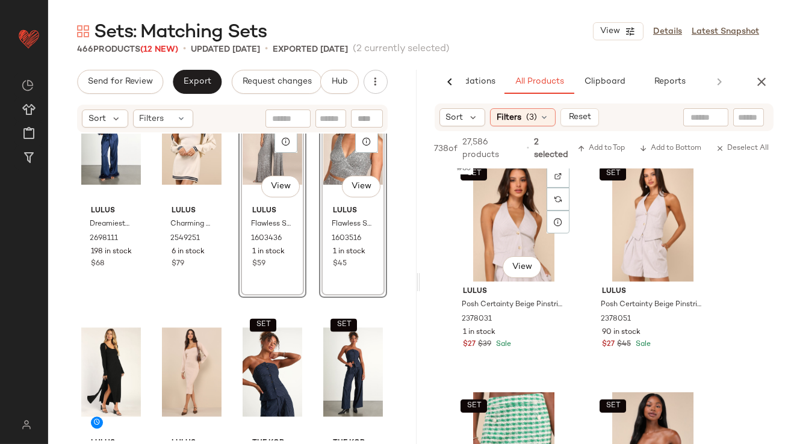
scroll to position [9519, 0]
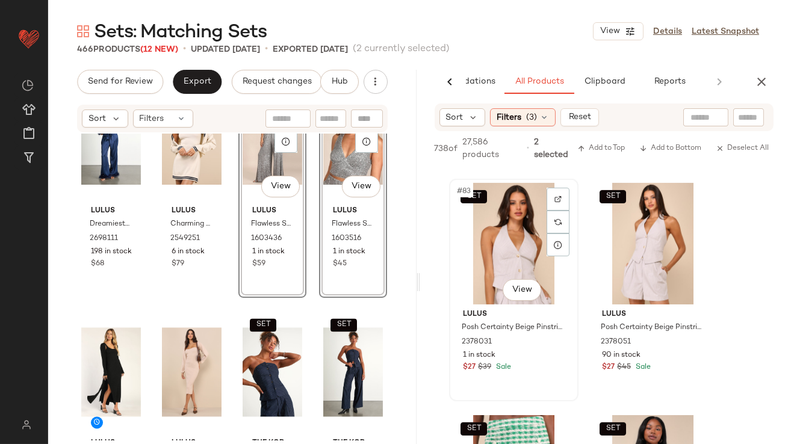
click at [511, 247] on div "SET #83 View" at bounding box center [513, 244] width 121 height 122
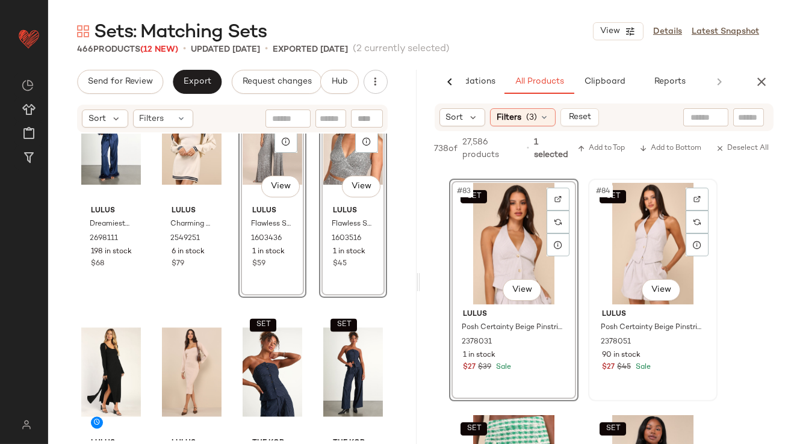
click at [643, 246] on div "SET #84 View" at bounding box center [653, 244] width 121 height 122
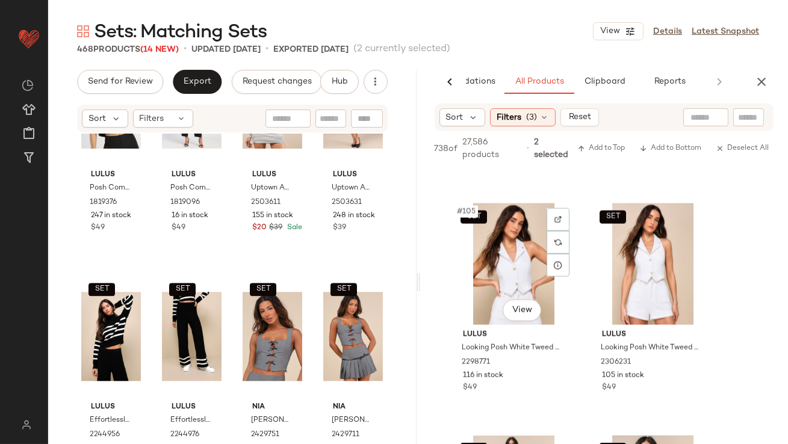
scroll to position [12095, 0]
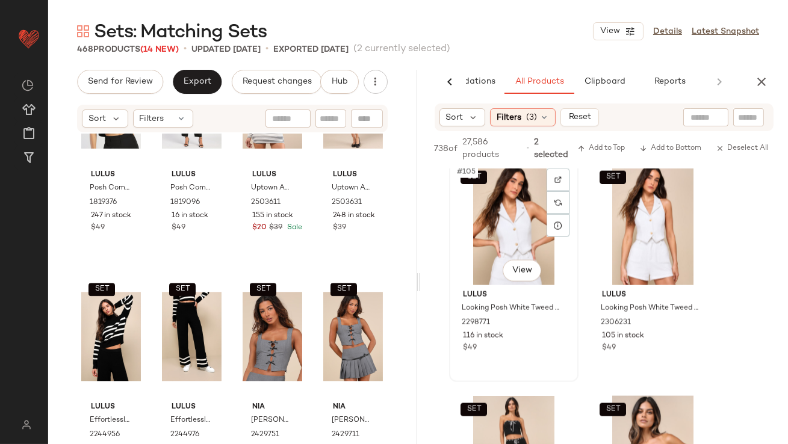
click at [514, 221] on div "SET #105 View" at bounding box center [513, 225] width 121 height 122
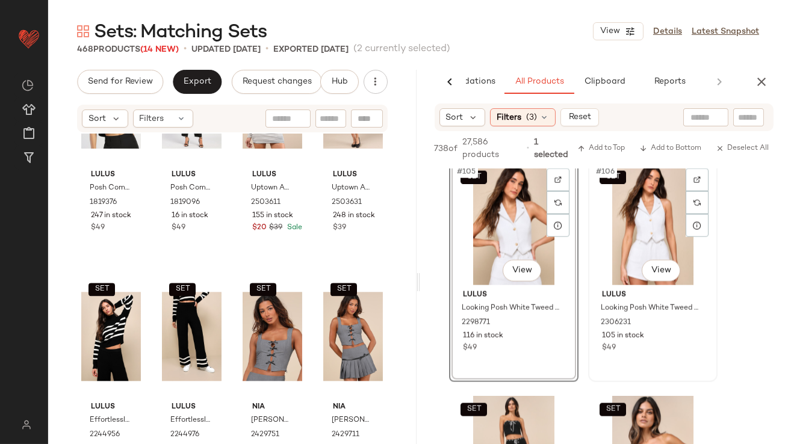
click at [632, 221] on div "SET #106 View" at bounding box center [653, 225] width 121 height 122
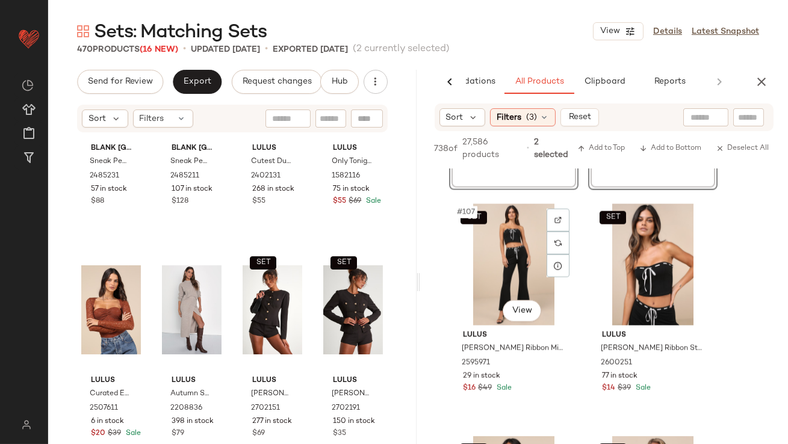
scroll to position [12307, 0]
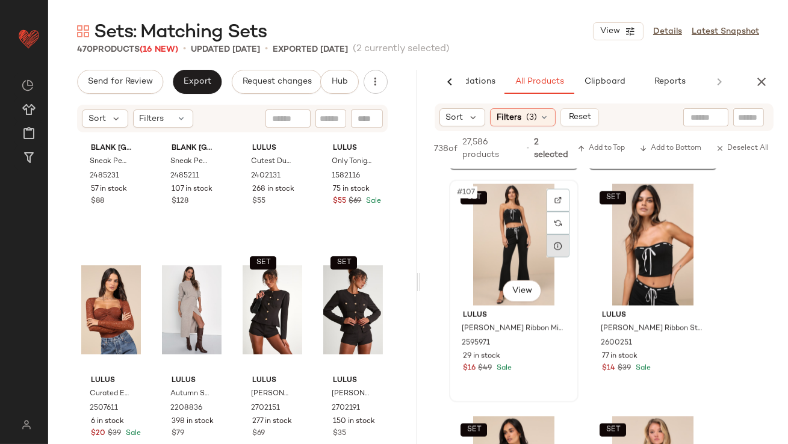
click at [512, 254] on div "SET #107 View" at bounding box center [513, 245] width 121 height 122
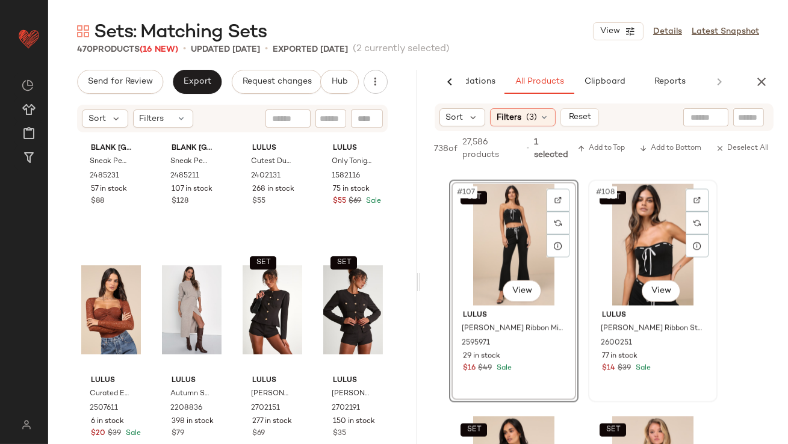
click at [636, 248] on div "SET #108 View" at bounding box center [653, 245] width 121 height 122
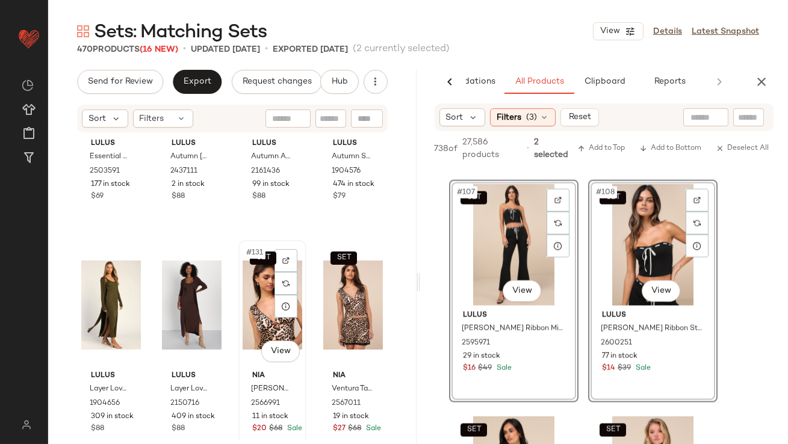
scroll to position [7348, 0]
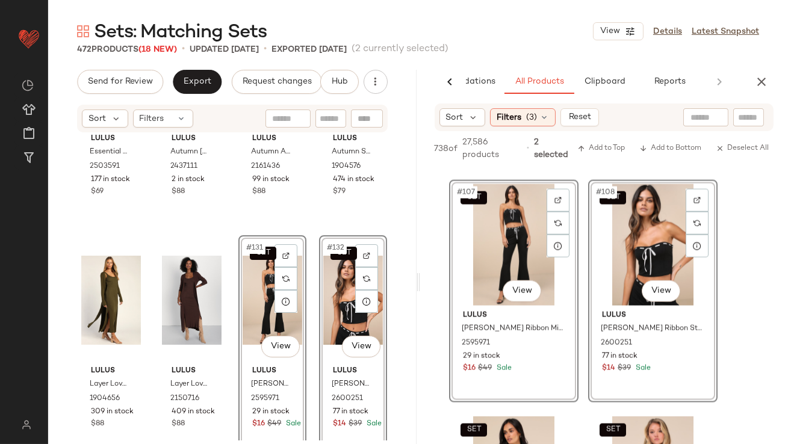
click at [229, 353] on div "Lulus Essential Coziness Heather Beige Sweater Dress and Scarf Set 2503591 177 …" at bounding box center [232, 287] width 369 height 307
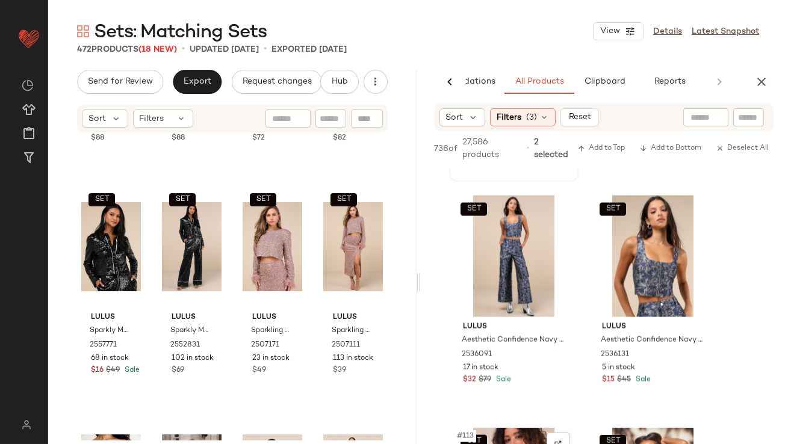
scroll to position [12760, 0]
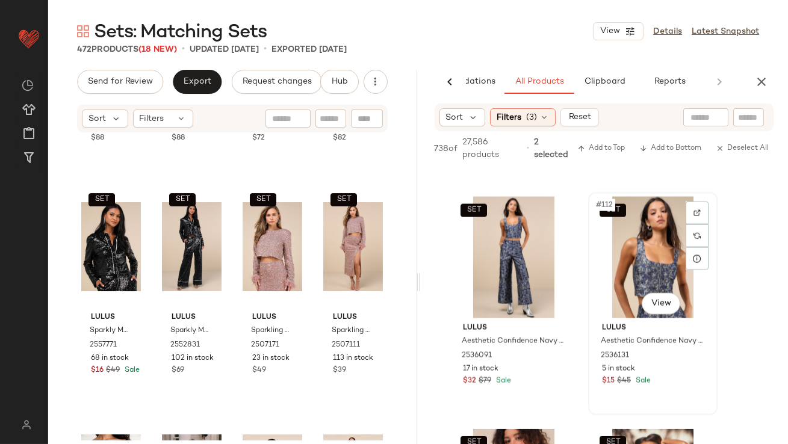
click at [635, 267] on div "SET #112 View" at bounding box center [653, 258] width 121 height 122
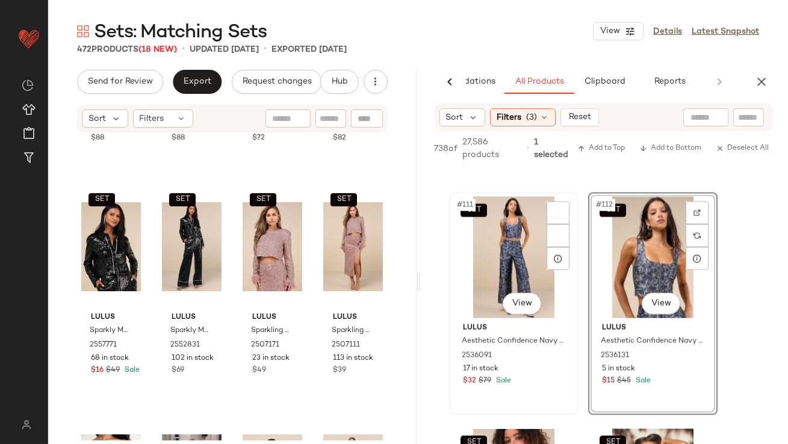
click at [511, 273] on div "SET #111 View" at bounding box center [513, 258] width 121 height 122
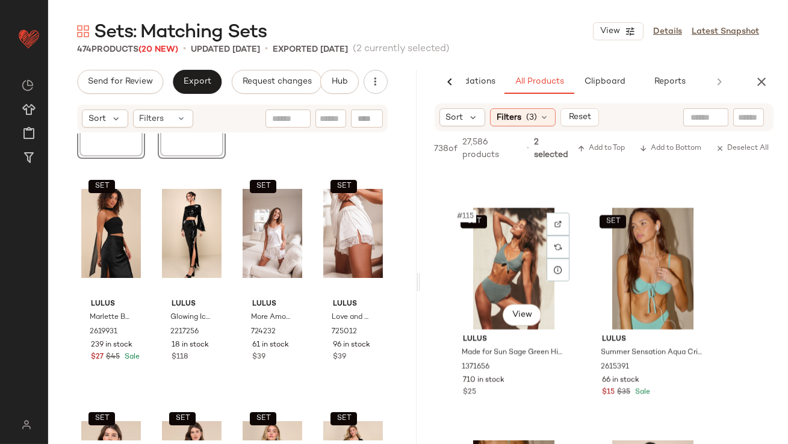
scroll to position [13260, 0]
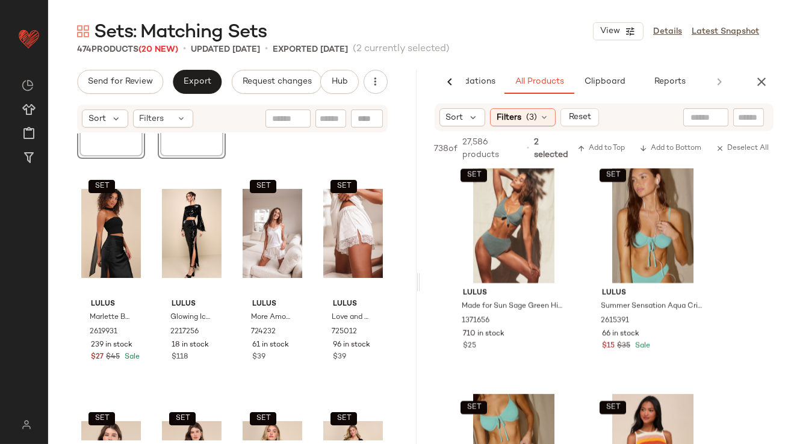
click at [773, 88] on div "AI Recommendations All Products Clipboard Reports" at bounding box center [604, 82] width 369 height 24
click at [766, 78] on icon "button" at bounding box center [761, 82] width 14 height 14
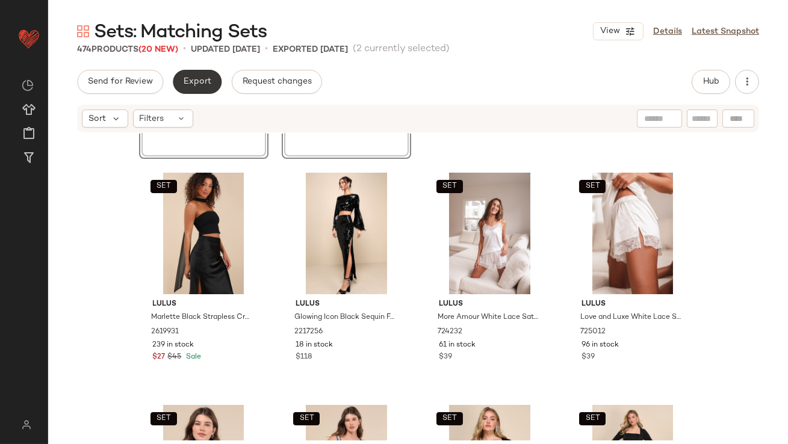
click at [192, 92] on button "Export" at bounding box center [197, 82] width 49 height 24
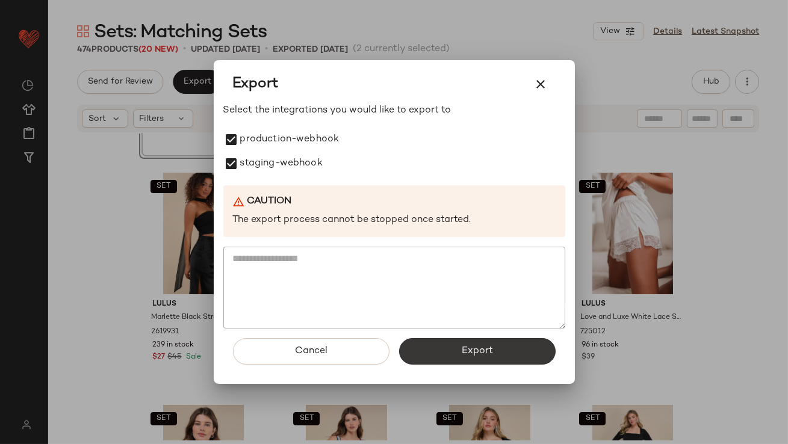
click at [423, 354] on button "Export" at bounding box center [477, 351] width 157 height 26
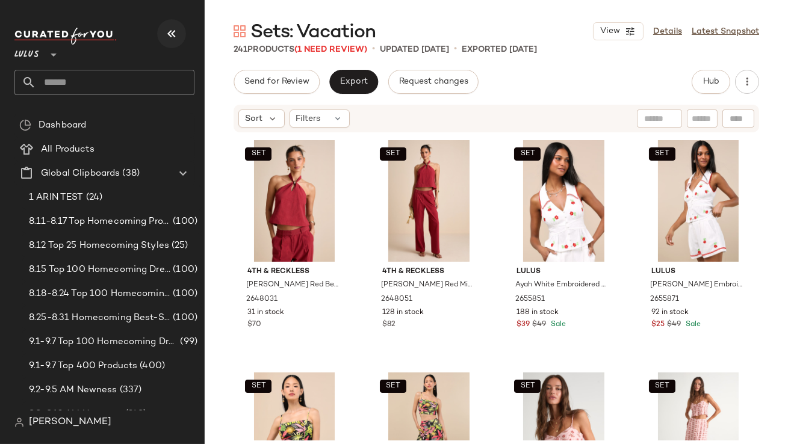
click at [169, 30] on icon "button" at bounding box center [171, 33] width 14 height 14
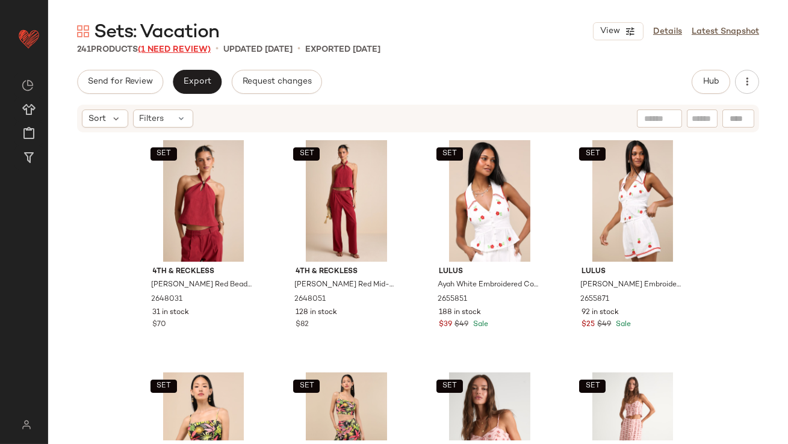
click at [155, 45] on span "(1 Need Review)" at bounding box center [174, 49] width 73 height 9
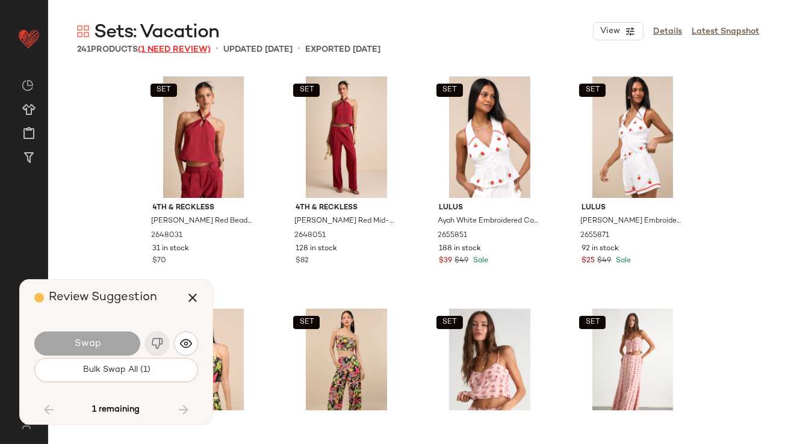
scroll to position [13481, 0]
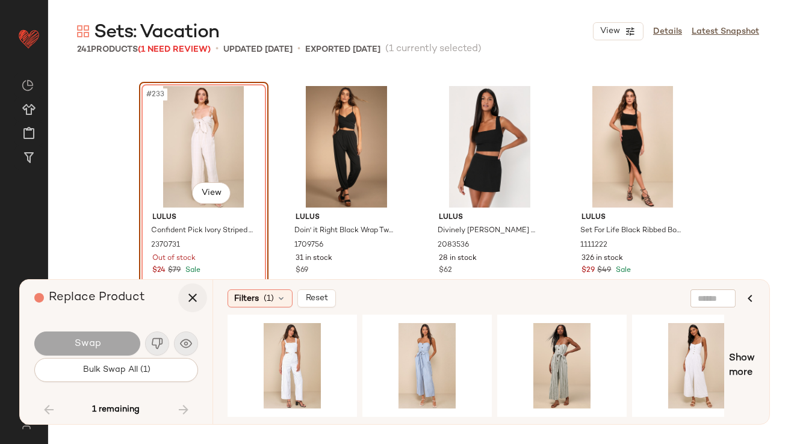
click at [194, 296] on icon "button" at bounding box center [192, 298] width 14 height 14
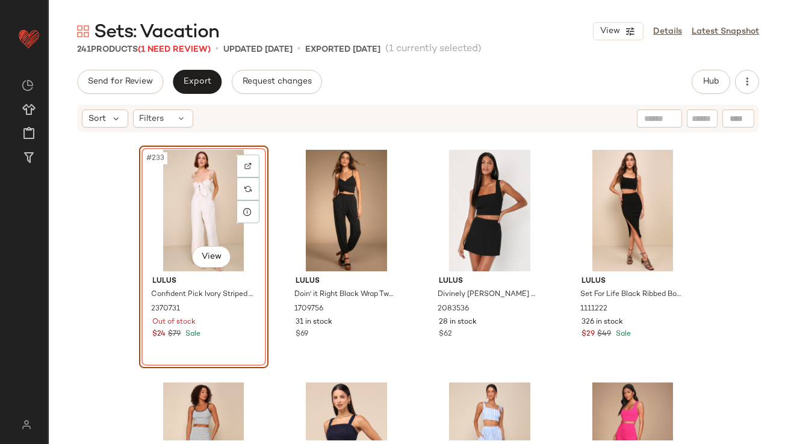
click at [199, 209] on div "#233 View" at bounding box center [203, 211] width 121 height 122
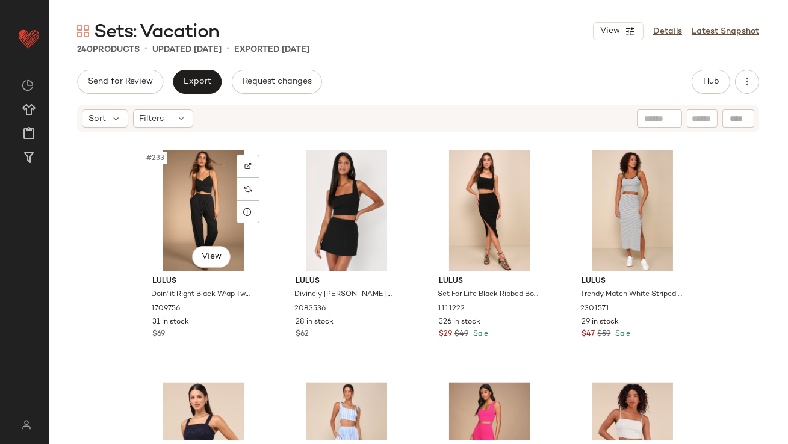
click at [199, 208] on div "#233 View" at bounding box center [203, 211] width 121 height 122
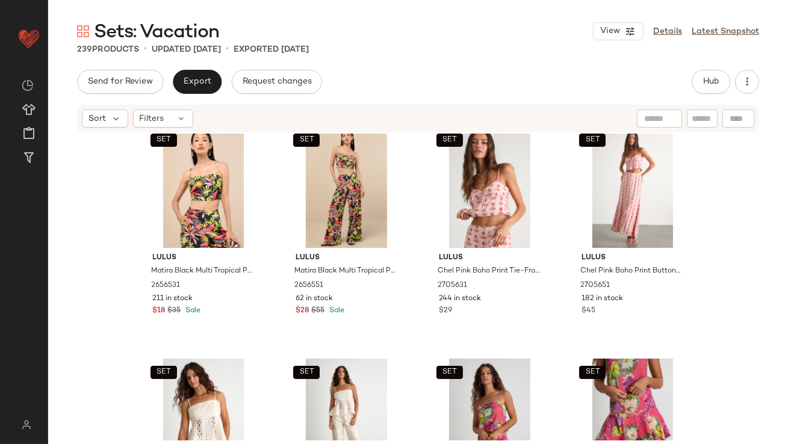
scroll to position [431, 0]
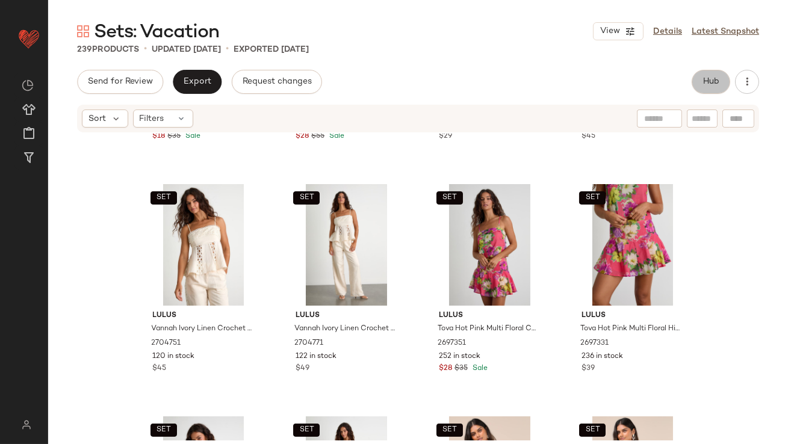
click at [712, 86] on span "Hub" at bounding box center [711, 82] width 17 height 10
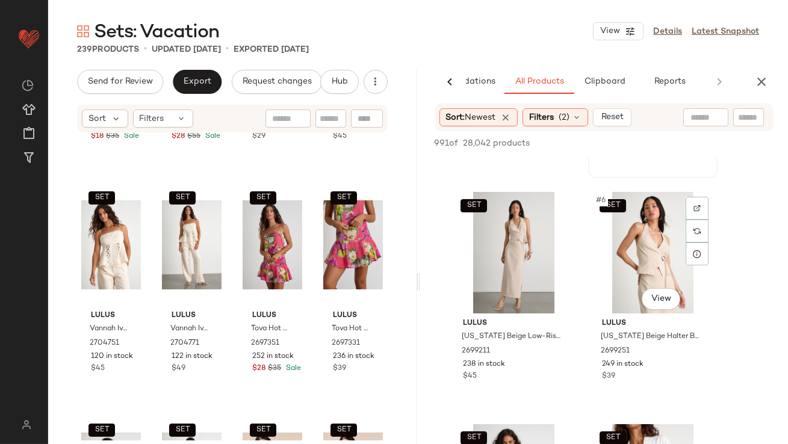
scroll to position [405, 0]
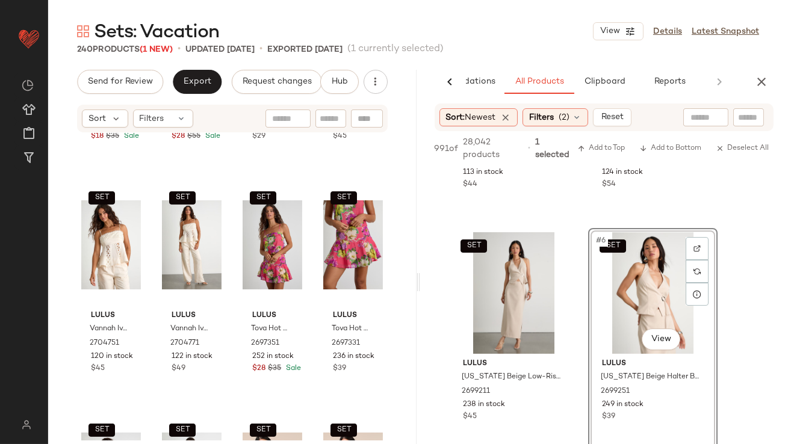
click at [623, 278] on div "SET #6 View" at bounding box center [653, 293] width 121 height 122
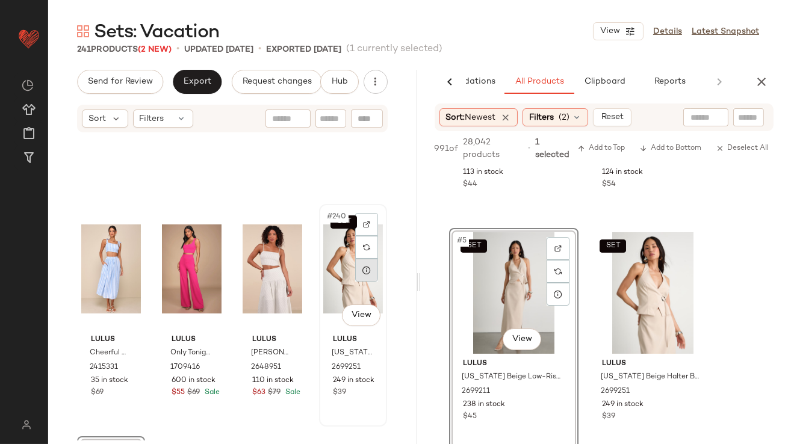
scroll to position [13624, 0]
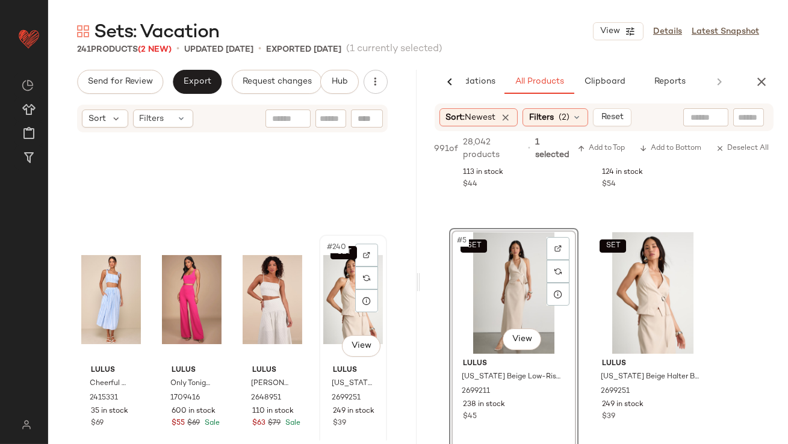
click at [331, 291] on div "SET #240 View" at bounding box center [353, 300] width 60 height 122
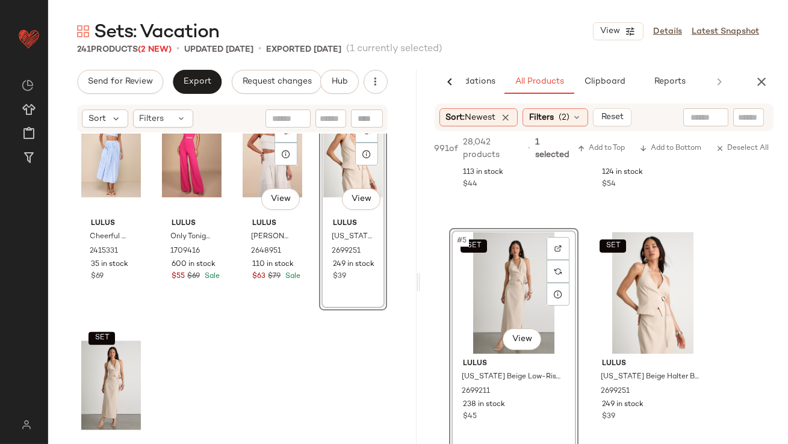
scroll to position [13804, 0]
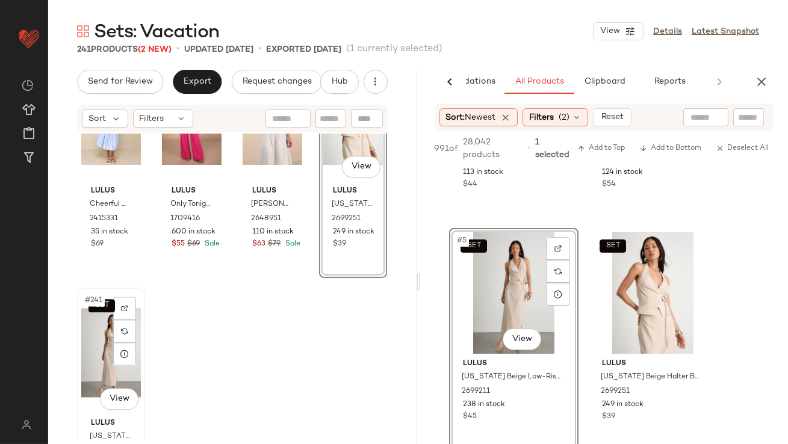
click at [113, 341] on div "SET #241 View" at bounding box center [111, 353] width 60 height 122
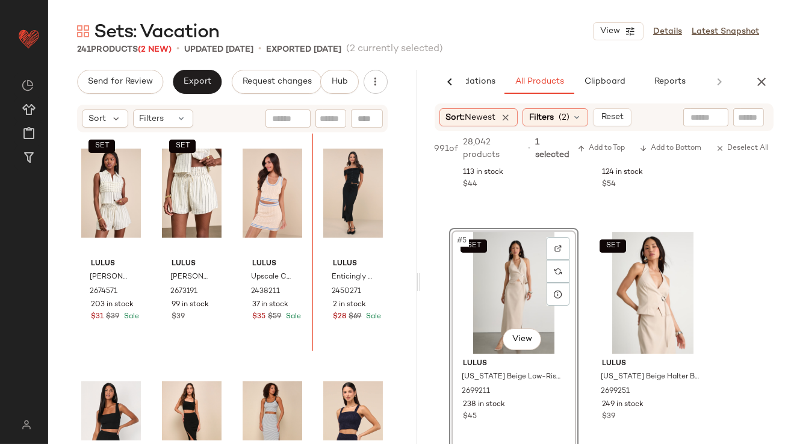
scroll to position [13239, 0]
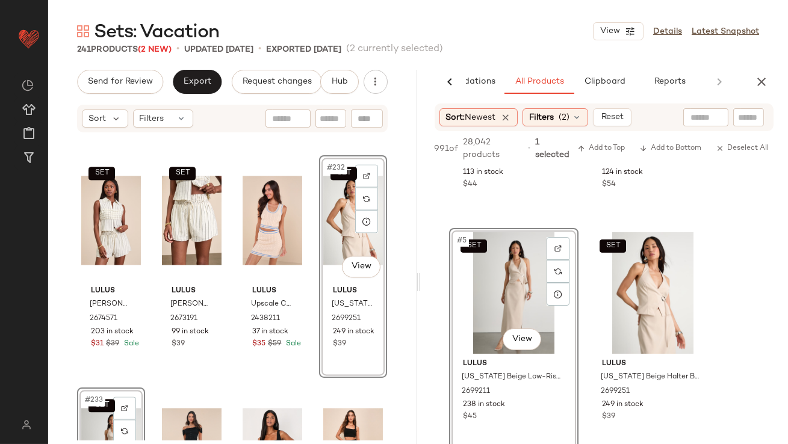
click at [323, 151] on div "Lulus Aramina Fuchsia Rhinestone Two-Piece Skort Romper 2601311 30 in stock $26…" at bounding box center [232, 287] width 369 height 307
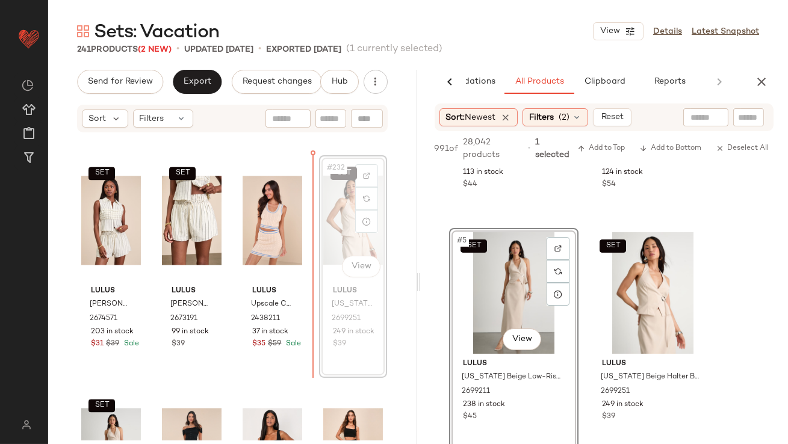
scroll to position [13235, 0]
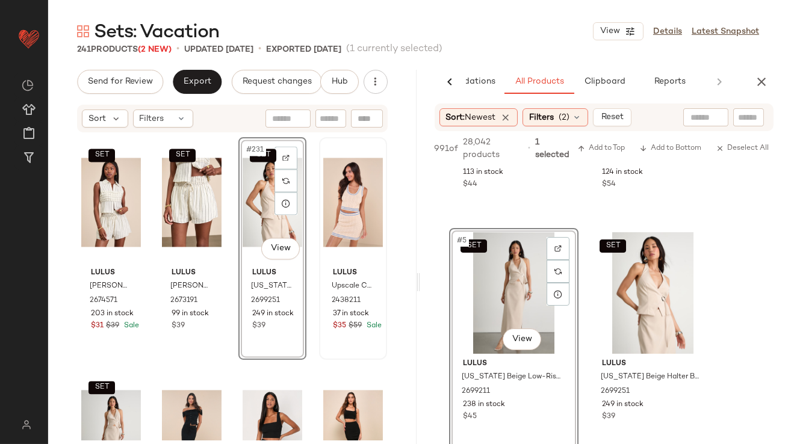
scroll to position [13295, 0]
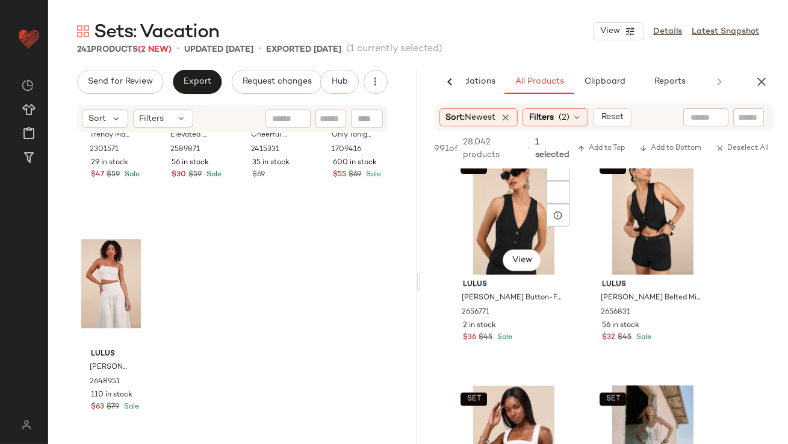
scroll to position [3682, 0]
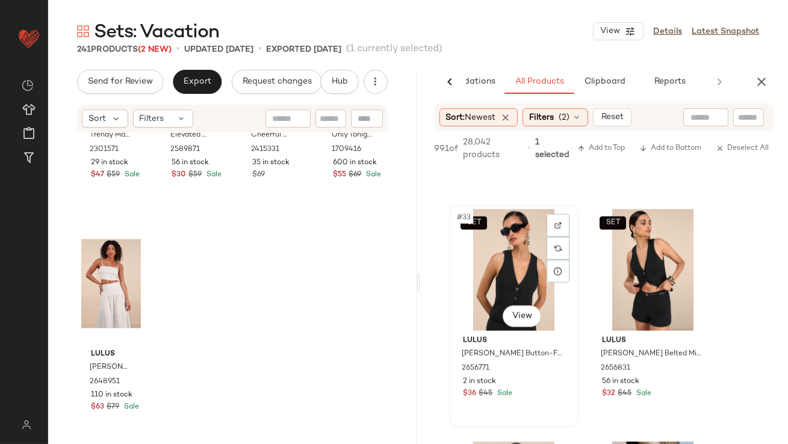
click at [508, 276] on div "SET #33 View" at bounding box center [513, 271] width 121 height 122
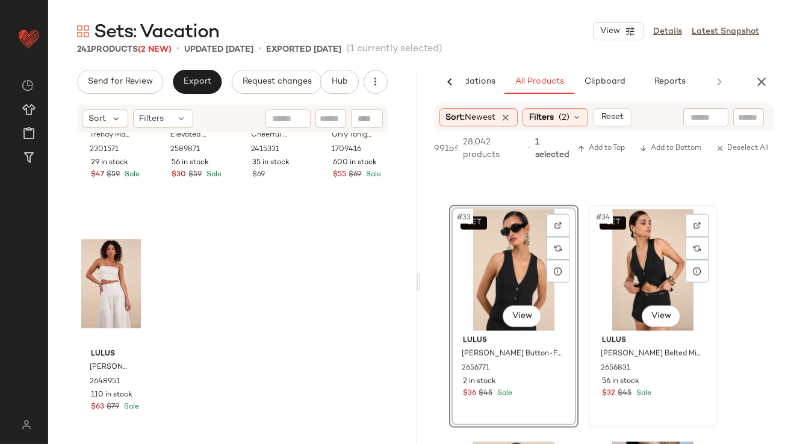
click at [623, 264] on div "SET #34 View" at bounding box center [653, 271] width 121 height 122
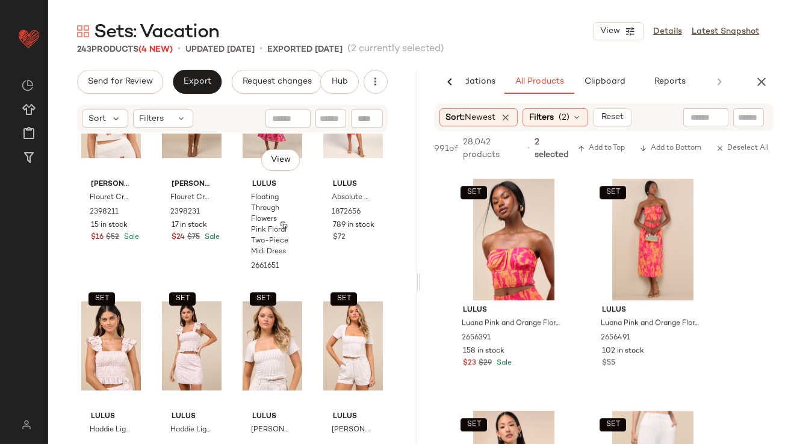
scroll to position [8500, 0]
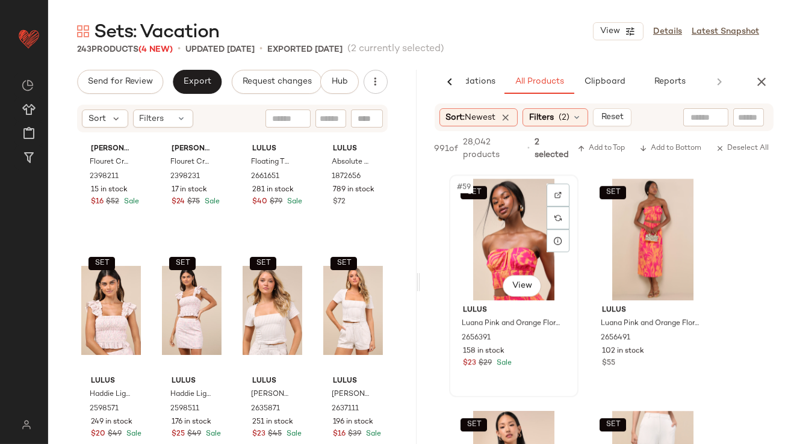
click at [474, 229] on div "SET #59 View" at bounding box center [513, 240] width 121 height 122
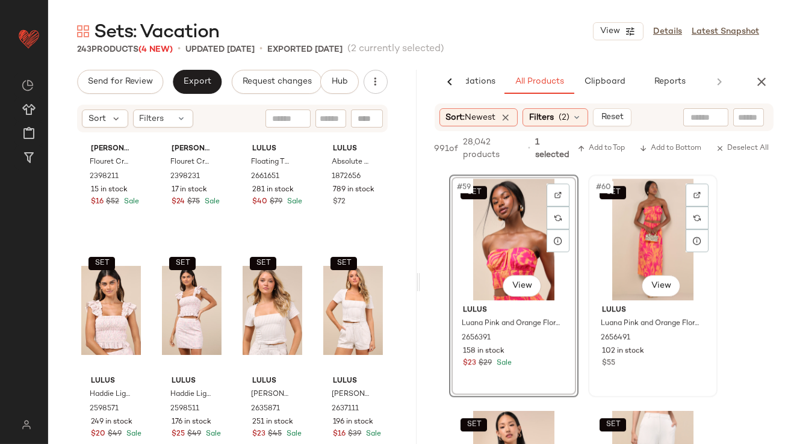
click at [646, 210] on div "SET #60 View" at bounding box center [653, 240] width 121 height 122
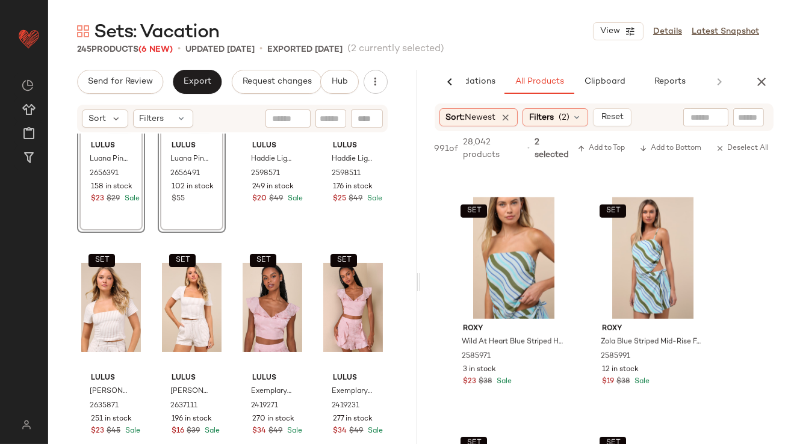
scroll to position [10971, 0]
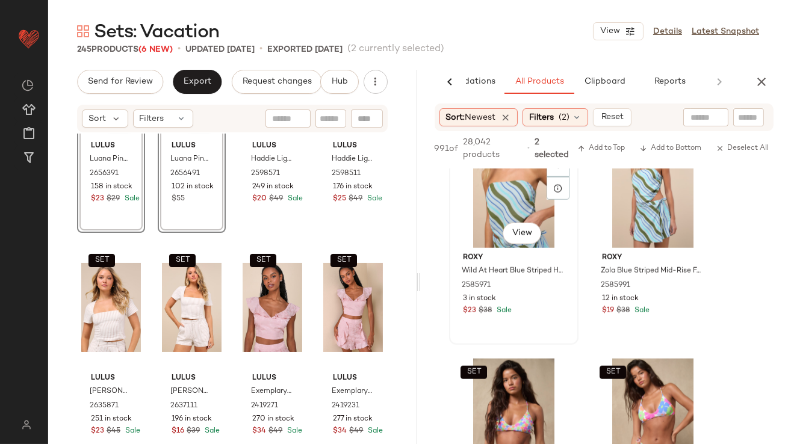
click at [500, 187] on div "SET #95 View" at bounding box center [513, 187] width 121 height 122
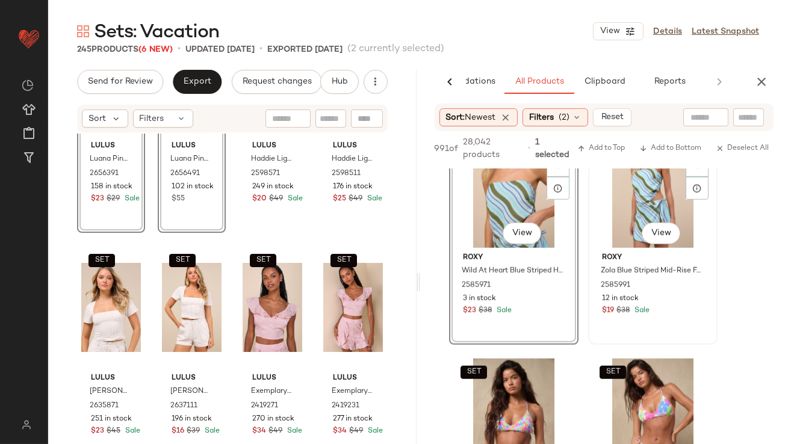
click at [653, 197] on div "SET #96 View" at bounding box center [653, 187] width 121 height 122
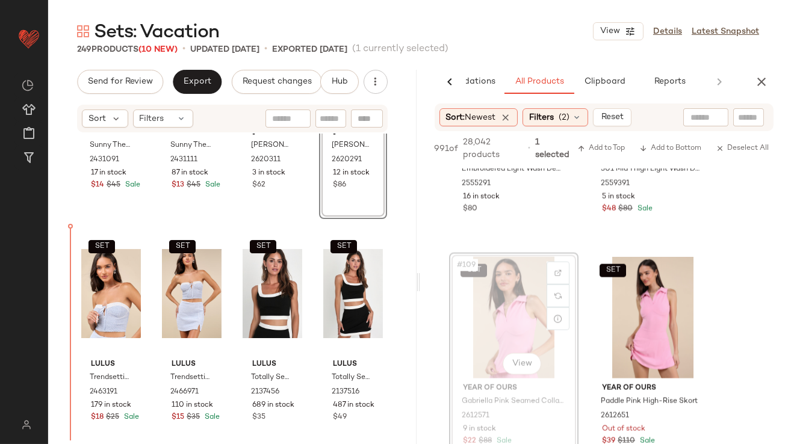
scroll to position [9459, 0]
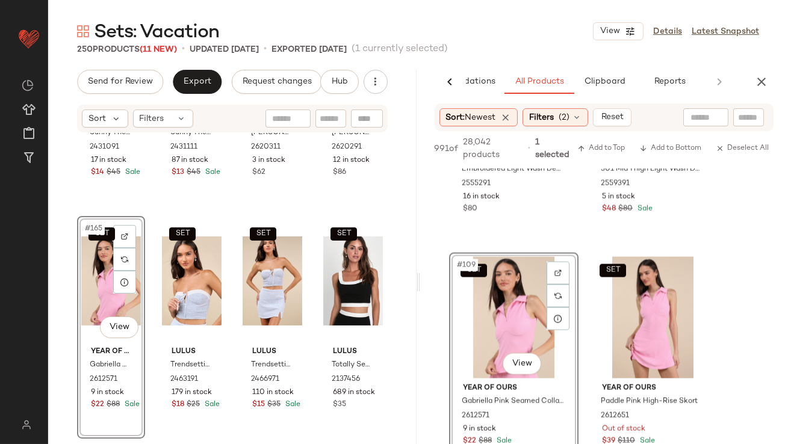
click at [103, 286] on div "SET #165 View" at bounding box center [111, 281] width 60 height 122
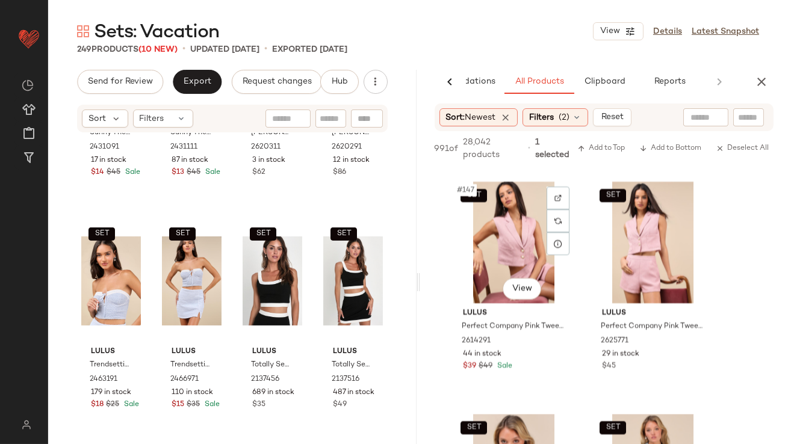
scroll to position [16988, 0]
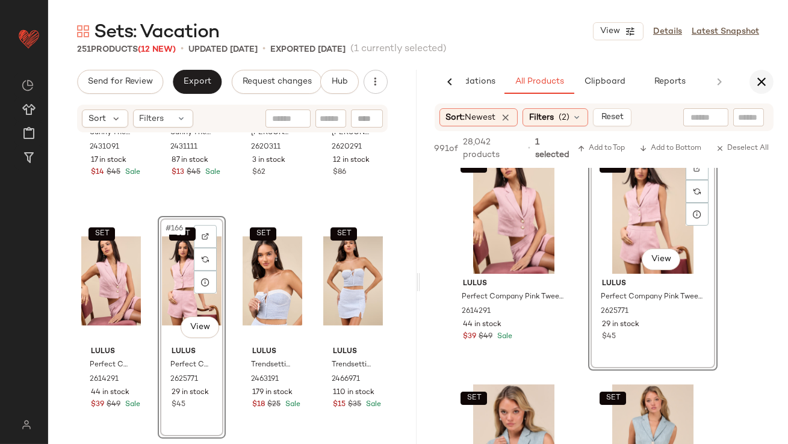
click at [758, 81] on icon "button" at bounding box center [761, 82] width 14 height 14
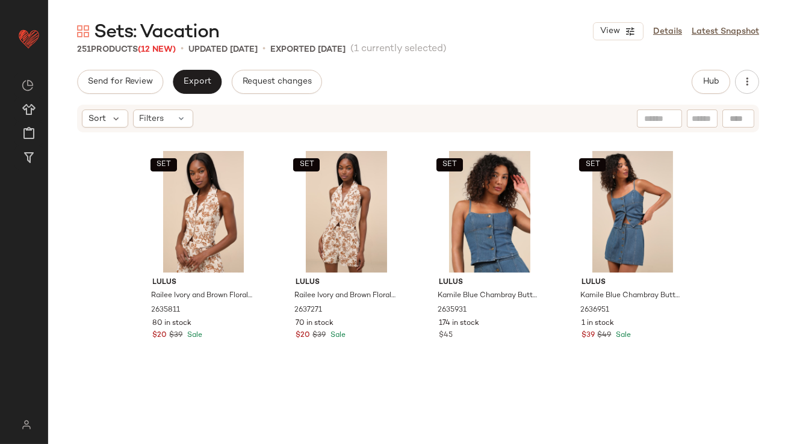
scroll to position [4556, 0]
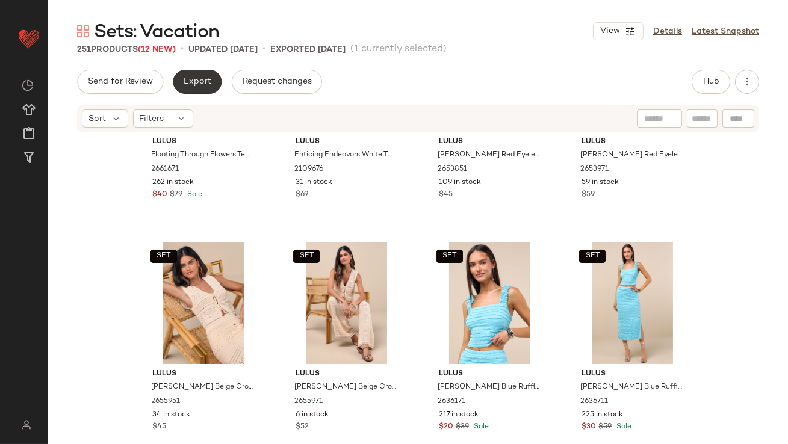
click at [196, 82] on span "Export" at bounding box center [197, 82] width 28 height 10
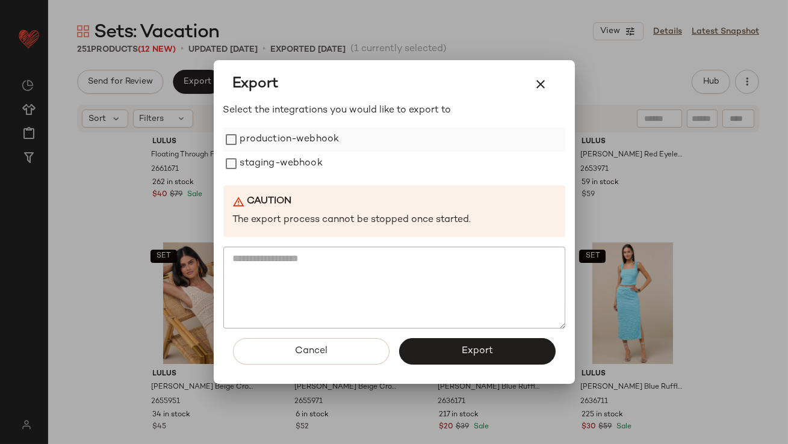
click at [244, 132] on label "production-webhook" at bounding box center [289, 140] width 99 height 24
click at [249, 175] on label "staging-webhook" at bounding box center [281, 164] width 82 height 24
click at [437, 343] on button "Export" at bounding box center [477, 351] width 157 height 26
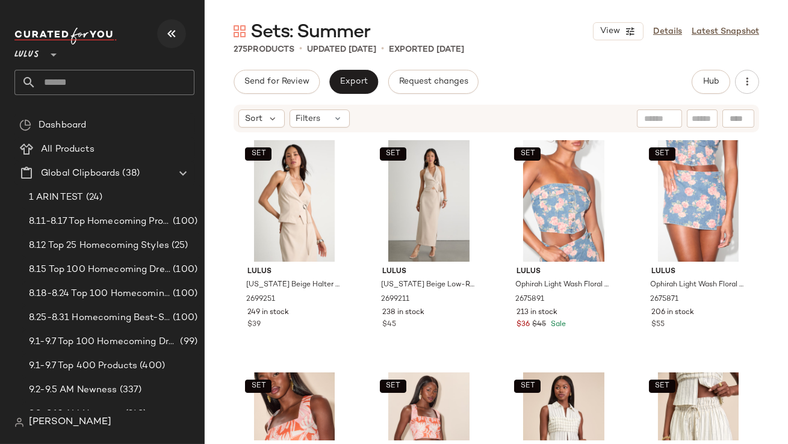
click at [176, 31] on icon "button" at bounding box center [171, 33] width 14 height 14
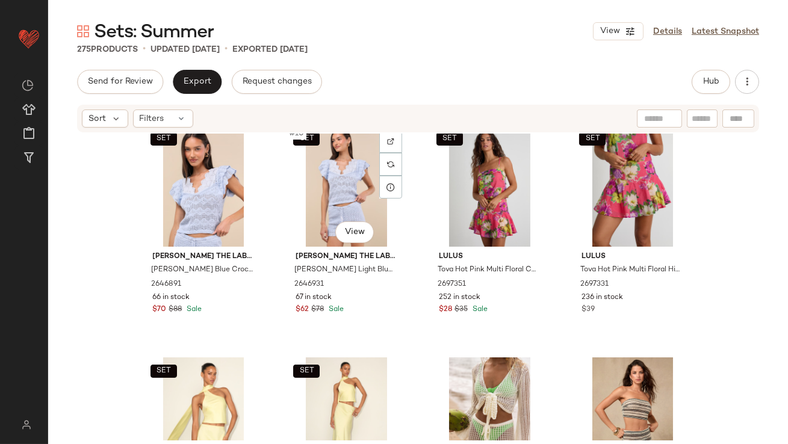
scroll to position [525, 0]
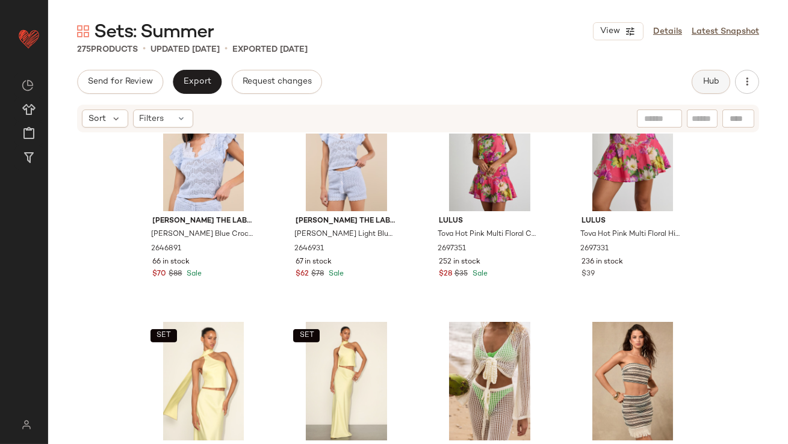
click at [702, 79] on button "Hub" at bounding box center [711, 82] width 39 height 24
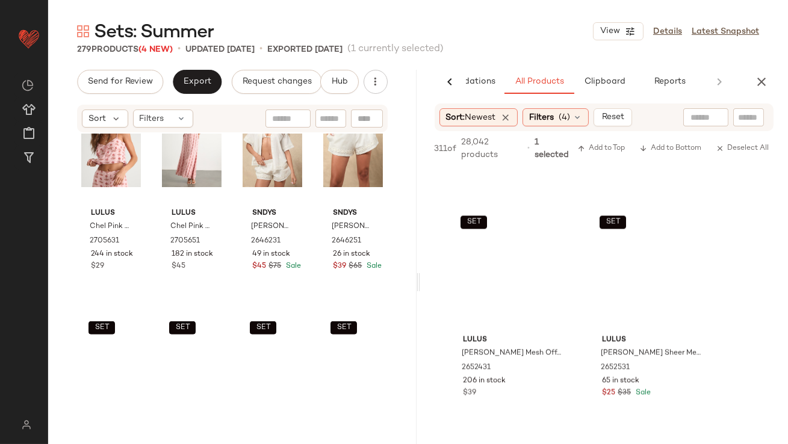
scroll to position [4509, 0]
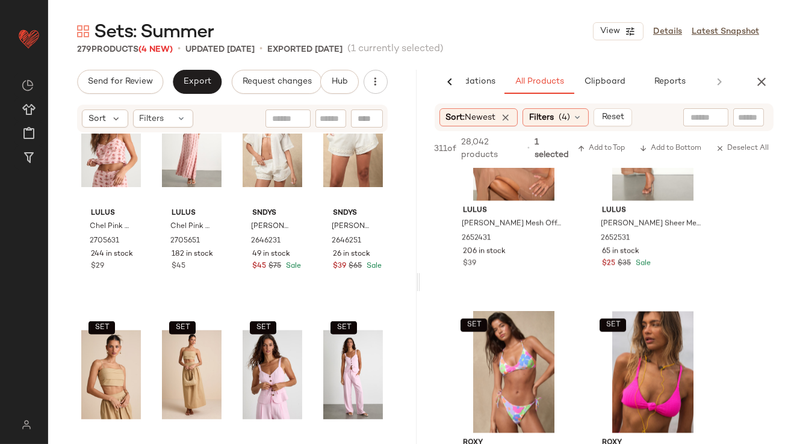
click at [766, 94] on div "AI Recommendations All Products Clipboard Reports Sort: Newest Filters (4) Rese…" at bounding box center [604, 282] width 369 height 425
click at [759, 84] on icon "button" at bounding box center [761, 82] width 14 height 14
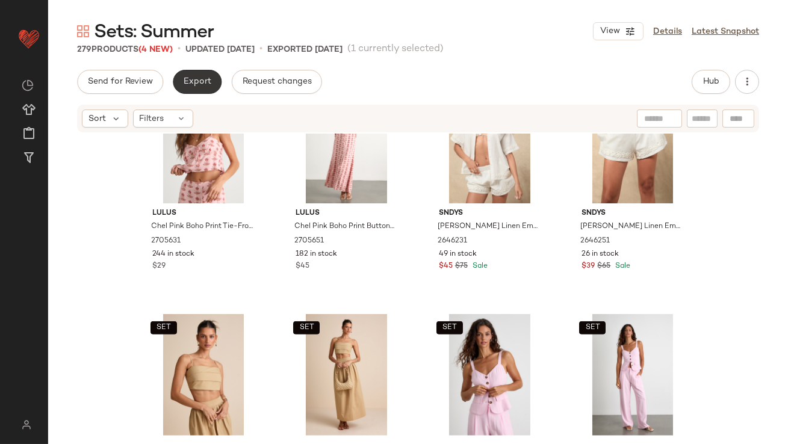
click at [192, 82] on span "Export" at bounding box center [197, 82] width 28 height 10
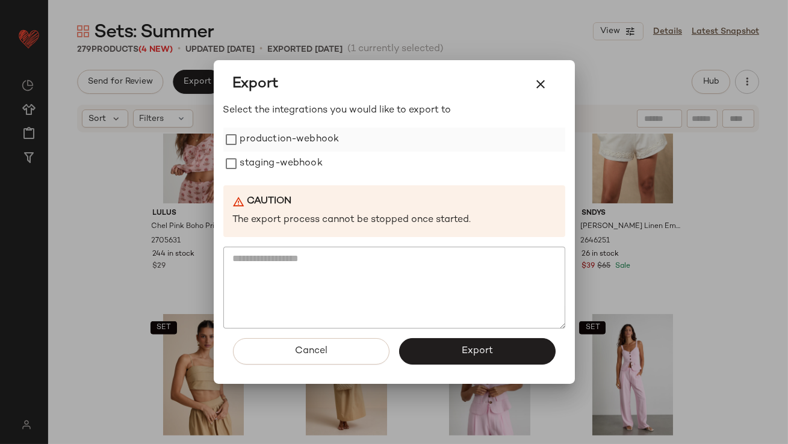
click at [263, 141] on label "production-webhook" at bounding box center [289, 140] width 99 height 24
click at [264, 169] on label "staging-webhook" at bounding box center [281, 164] width 82 height 24
click at [422, 347] on button "Export" at bounding box center [477, 351] width 157 height 26
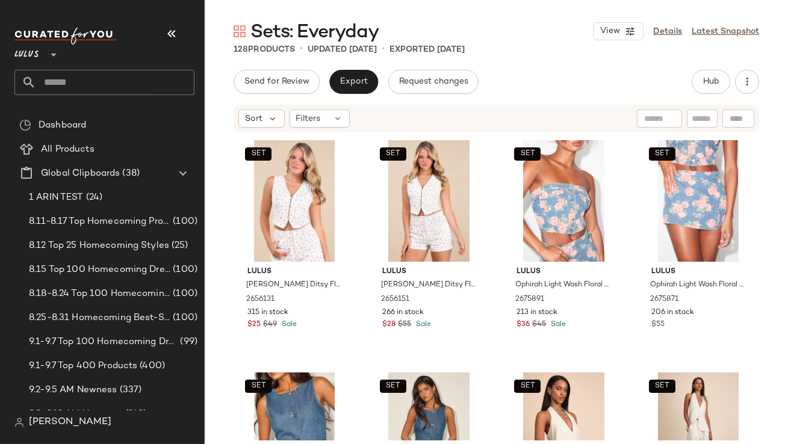
click at [158, 34] on button "button" at bounding box center [171, 33] width 29 height 29
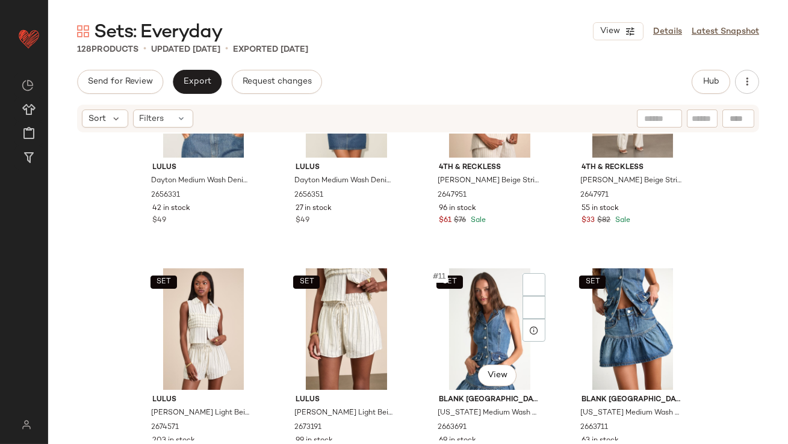
scroll to position [495, 0]
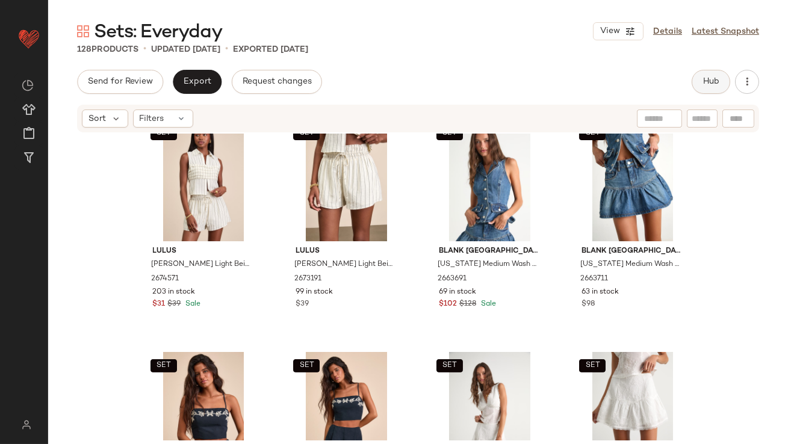
click at [710, 73] on button "Hub" at bounding box center [711, 82] width 39 height 24
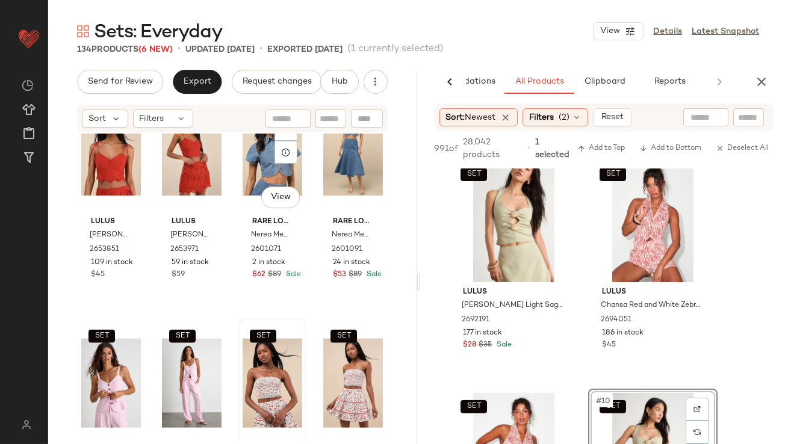
scroll to position [2865, 0]
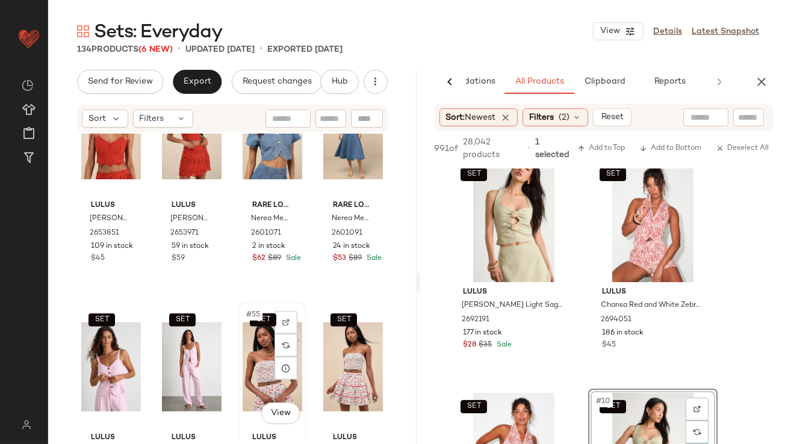
click at [255, 359] on div "SET #55 View" at bounding box center [273, 367] width 60 height 122
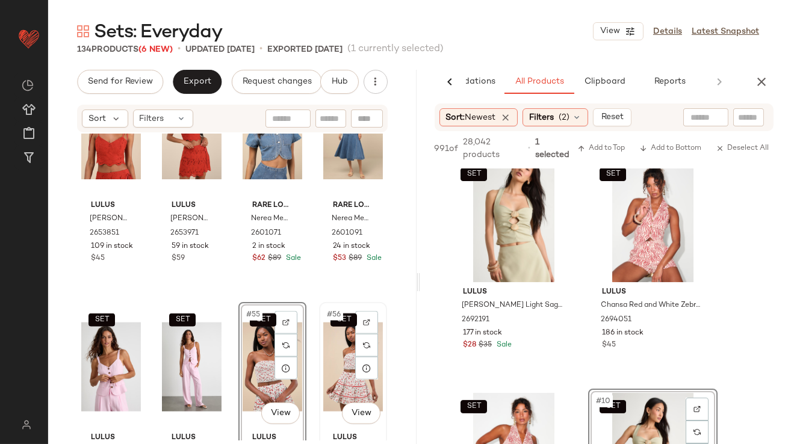
click at [344, 358] on div "SET #56 View" at bounding box center [353, 367] width 60 height 122
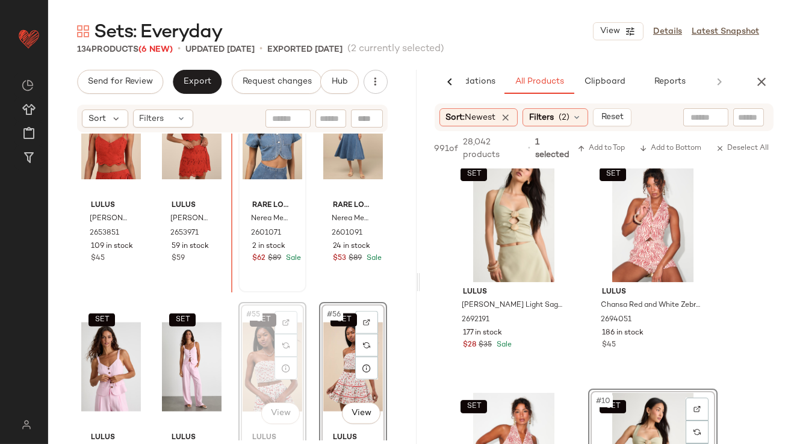
scroll to position [2852, 0]
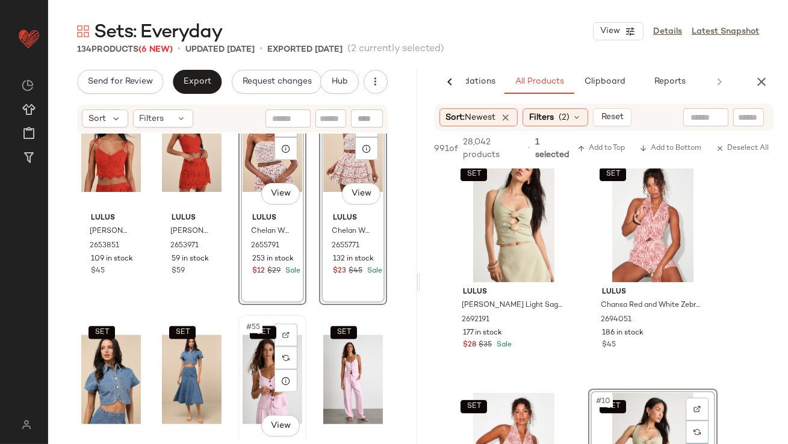
click at [254, 361] on div "SET #55 View" at bounding box center [273, 380] width 60 height 122
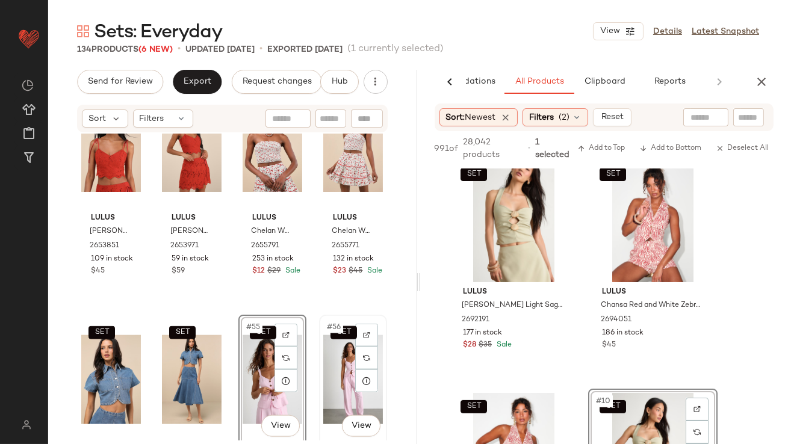
click at [332, 370] on div "SET #56 View" at bounding box center [353, 380] width 60 height 122
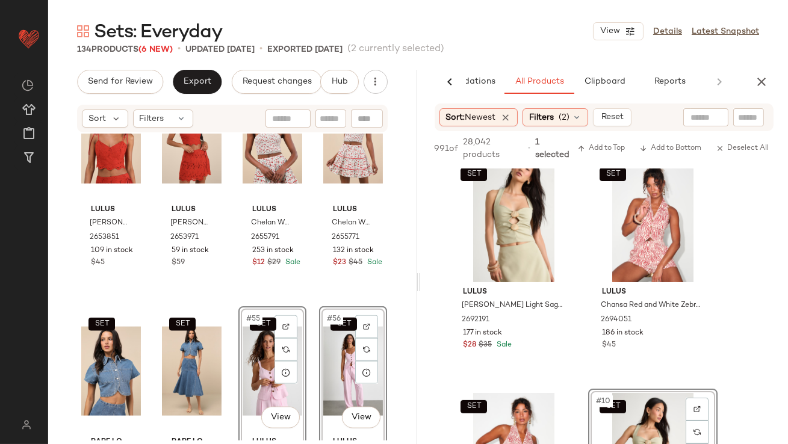
scroll to position [2862, 0]
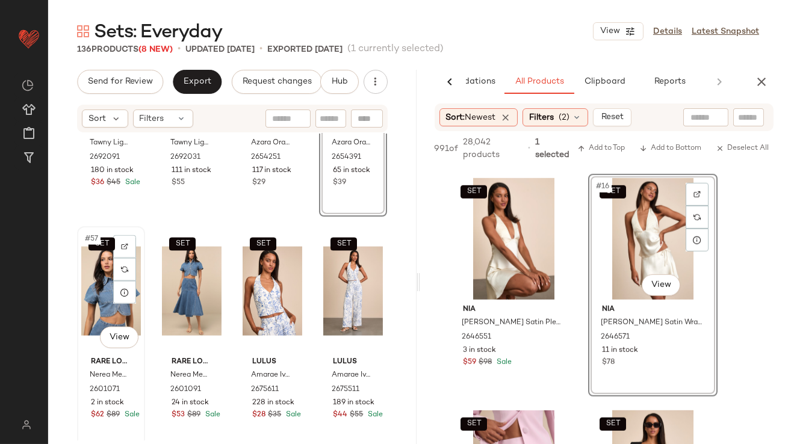
scroll to position [3194, 0]
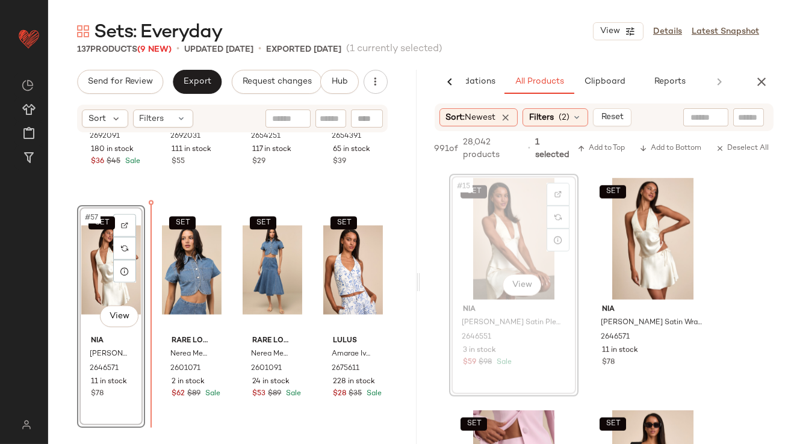
drag, startPoint x: 494, startPoint y: 250, endPoint x: 429, endPoint y: 260, distance: 65.7
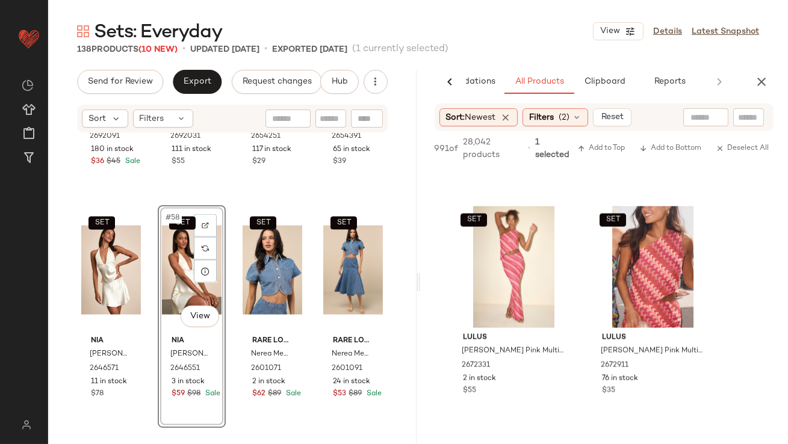
scroll to position [3250, 0]
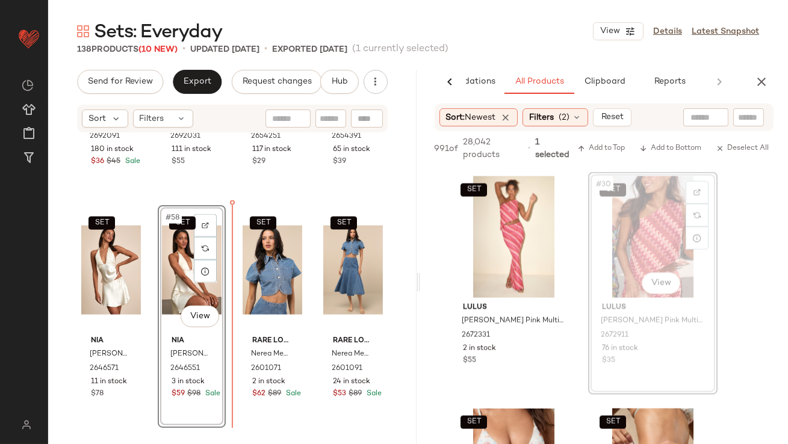
drag, startPoint x: 644, startPoint y: 258, endPoint x: 624, endPoint y: 260, distance: 20.6
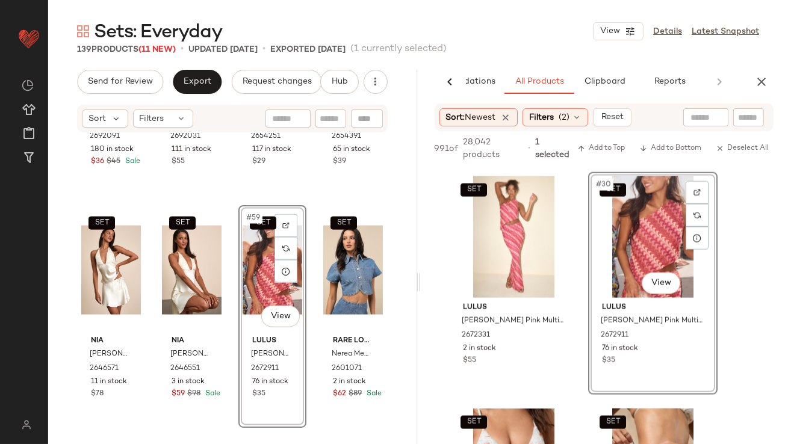
click at [260, 281] on div "SET #59 View" at bounding box center [273, 271] width 60 height 122
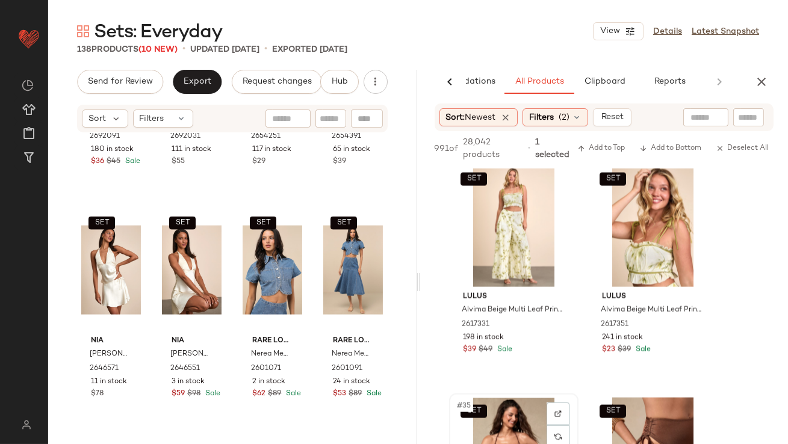
scroll to position [3725, 0]
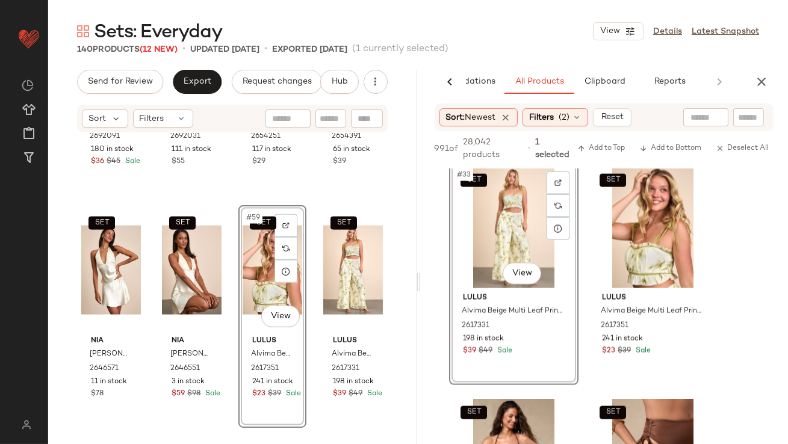
click at [382, 170] on div "SET Lulus Tawny Light Pink Button-Up Vest Top 2692091 180 in stock $36 $45 Sale…" at bounding box center [232, 287] width 369 height 307
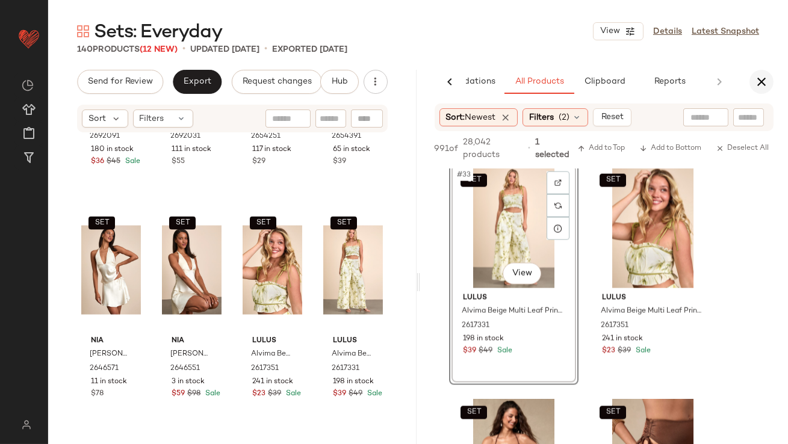
click at [763, 73] on button "button" at bounding box center [762, 82] width 24 height 24
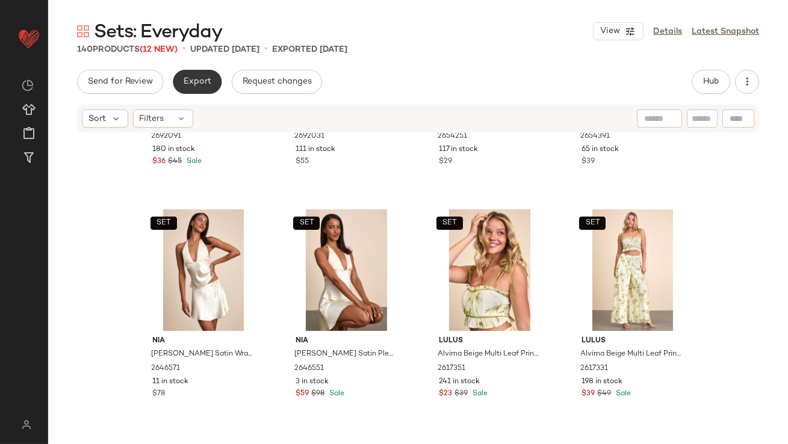
click at [201, 85] on span "Export" at bounding box center [197, 82] width 28 height 10
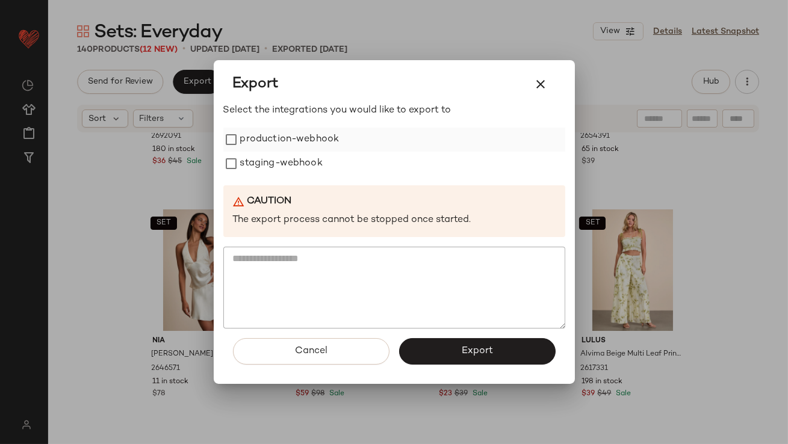
click at [256, 143] on label "production-webhook" at bounding box center [289, 140] width 99 height 24
click at [256, 160] on label "staging-webhook" at bounding box center [281, 164] width 82 height 24
click at [440, 347] on button "Export" at bounding box center [477, 351] width 157 height 26
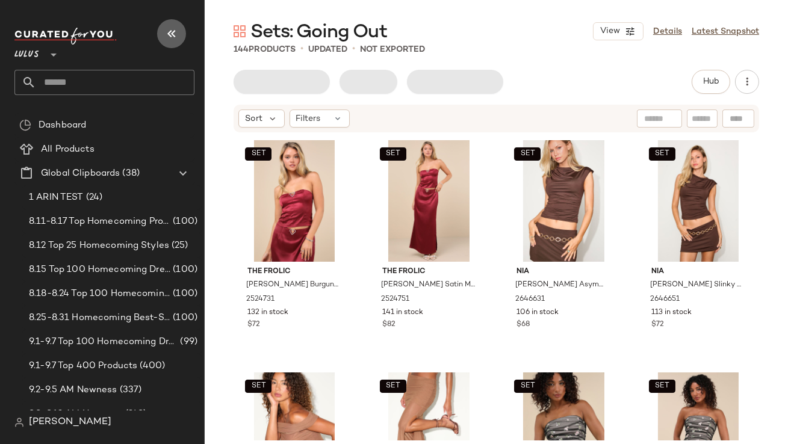
click at [171, 34] on icon "button" at bounding box center [171, 33] width 14 height 14
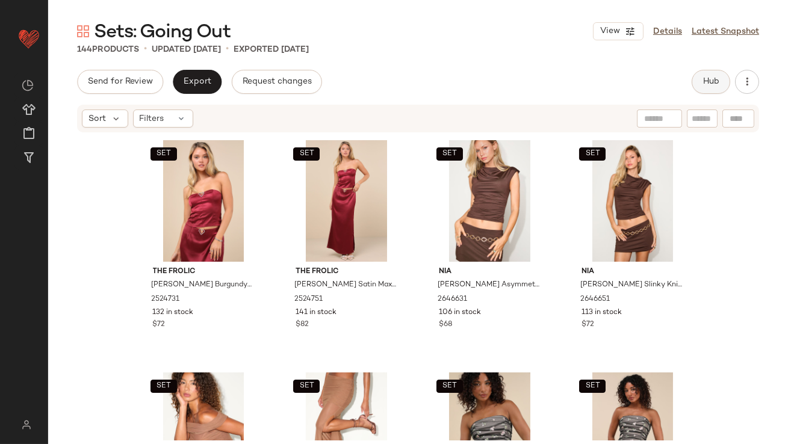
click at [714, 85] on span "Hub" at bounding box center [711, 82] width 17 height 10
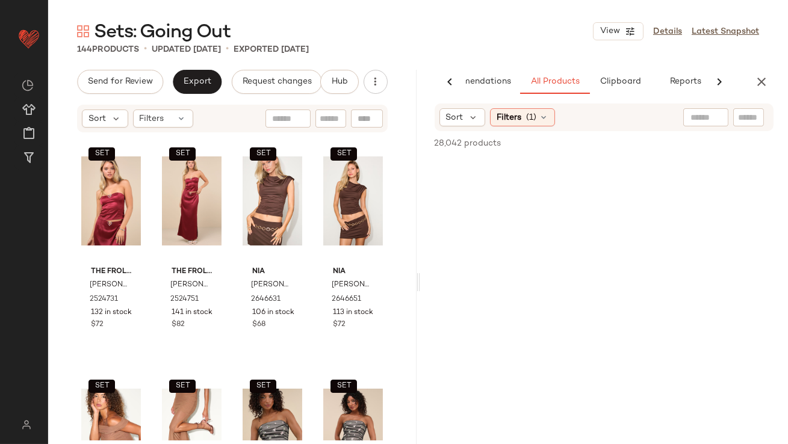
scroll to position [0, 67]
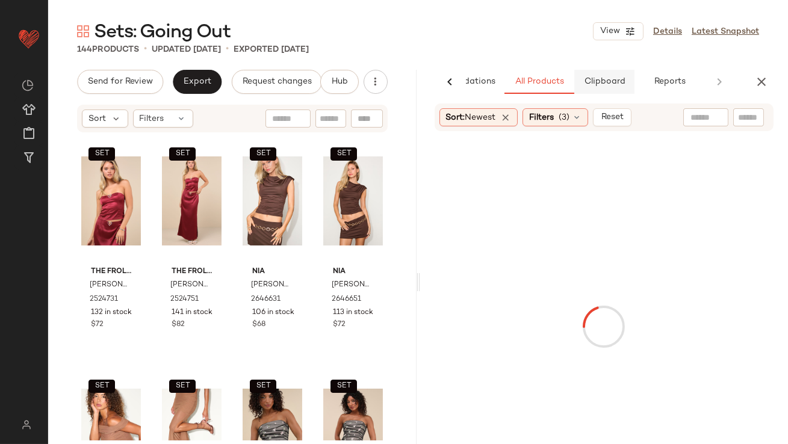
click at [608, 93] on button "Clipboard" at bounding box center [604, 82] width 60 height 24
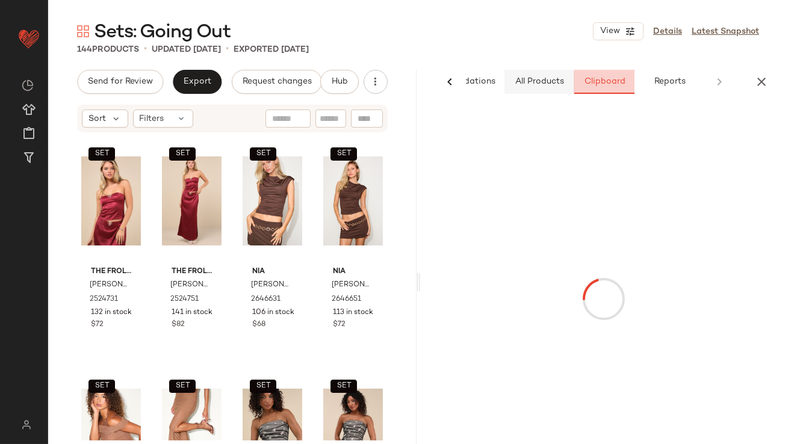
click at [556, 86] on span "All Products" at bounding box center [538, 82] width 49 height 10
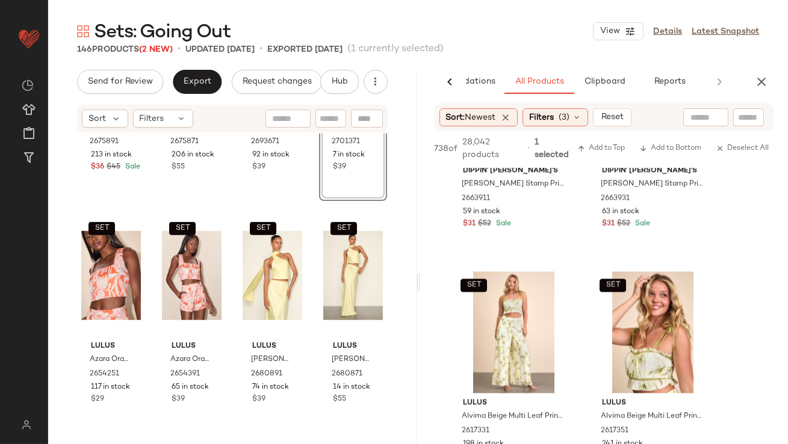
scroll to position [5074, 0]
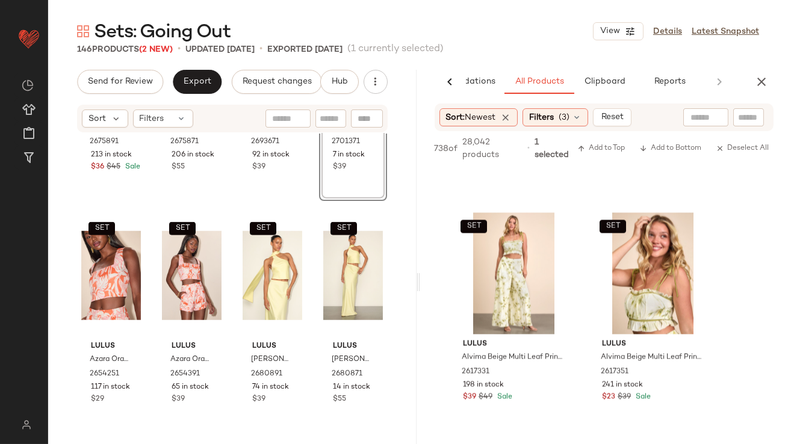
click at [761, 79] on icon "button" at bounding box center [761, 82] width 14 height 14
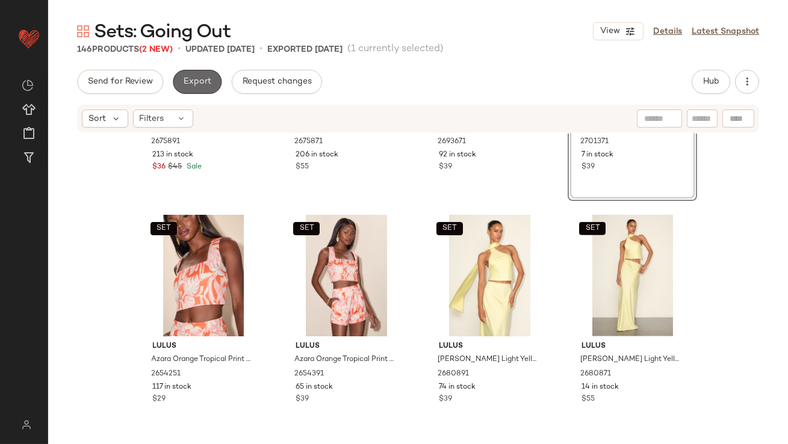
click at [194, 89] on button "Export" at bounding box center [197, 82] width 49 height 24
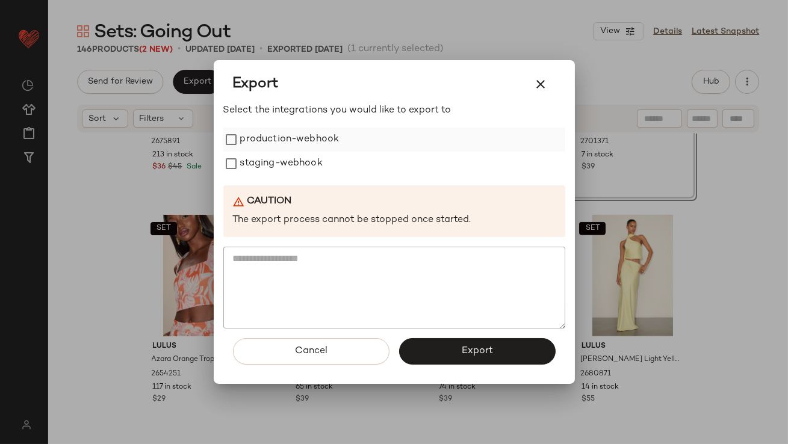
click at [249, 137] on label "production-webhook" at bounding box center [289, 140] width 99 height 24
click at [249, 167] on label "staging-webhook" at bounding box center [281, 164] width 82 height 24
click at [443, 350] on button "Export" at bounding box center [477, 351] width 157 height 26
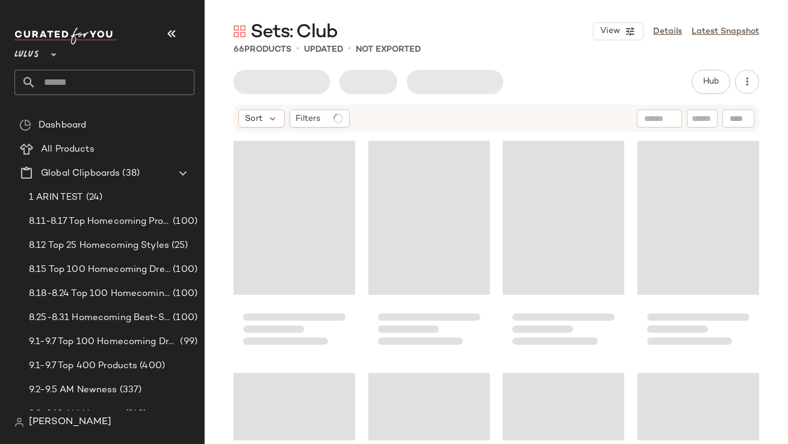
click at [179, 36] on button "button" at bounding box center [171, 33] width 29 height 29
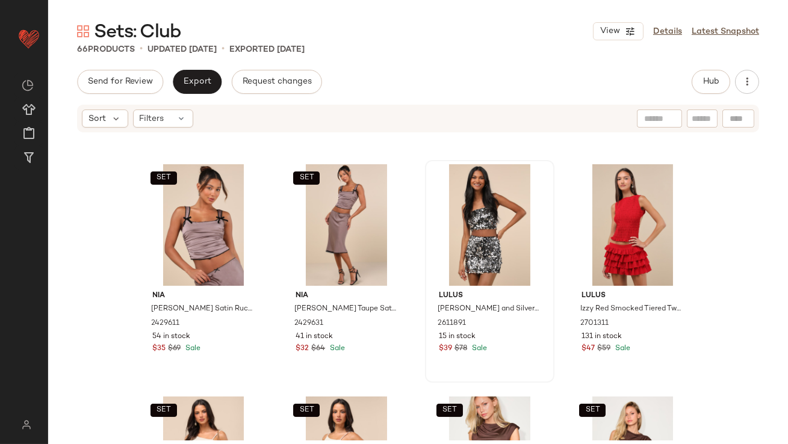
scroll to position [318, 0]
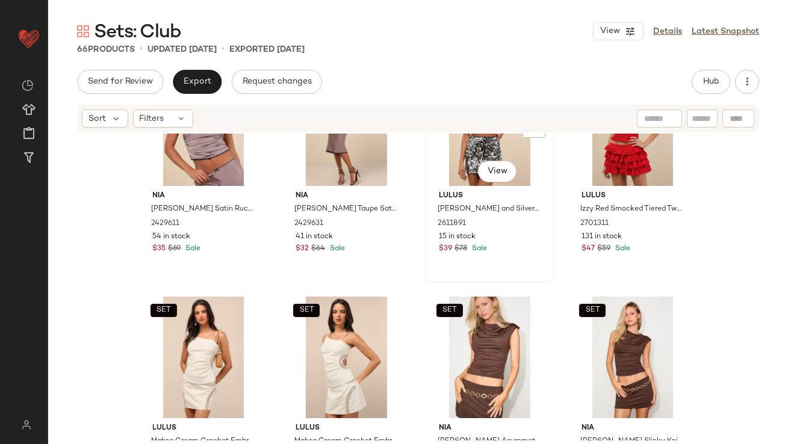
drag, startPoint x: 463, startPoint y: 145, endPoint x: 479, endPoint y: 145, distance: 16.3
click at [463, 145] on div "#7 View" at bounding box center [489, 125] width 121 height 122
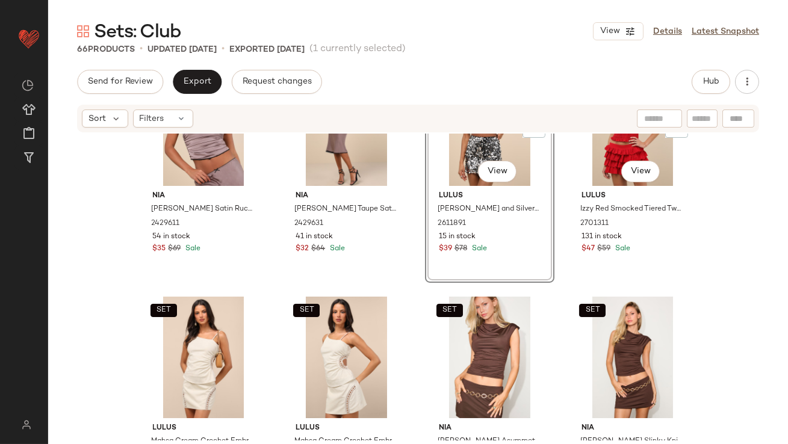
drag, startPoint x: 615, startPoint y: 143, endPoint x: 556, endPoint y: 156, distance: 59.9
click at [614, 143] on div "#8 View" at bounding box center [632, 125] width 121 height 122
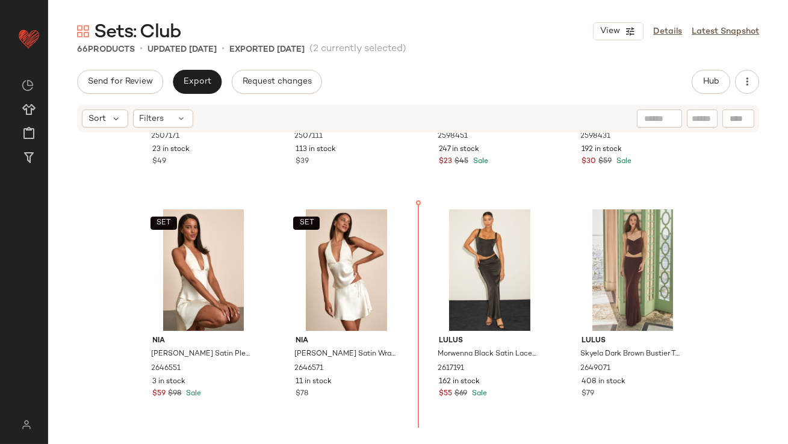
scroll to position [1120, 0]
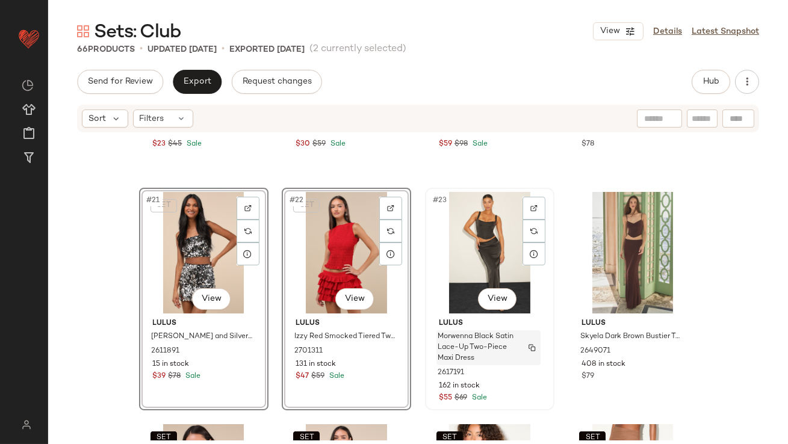
scroll to position [1115, 0]
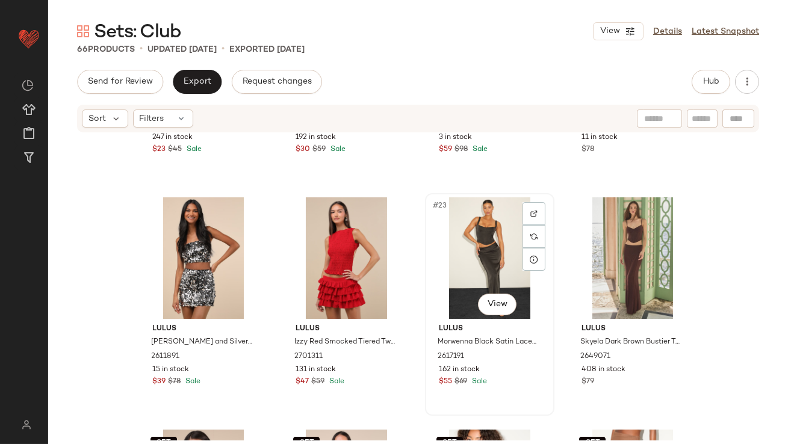
click at [468, 268] on div "#23 View" at bounding box center [489, 259] width 121 height 122
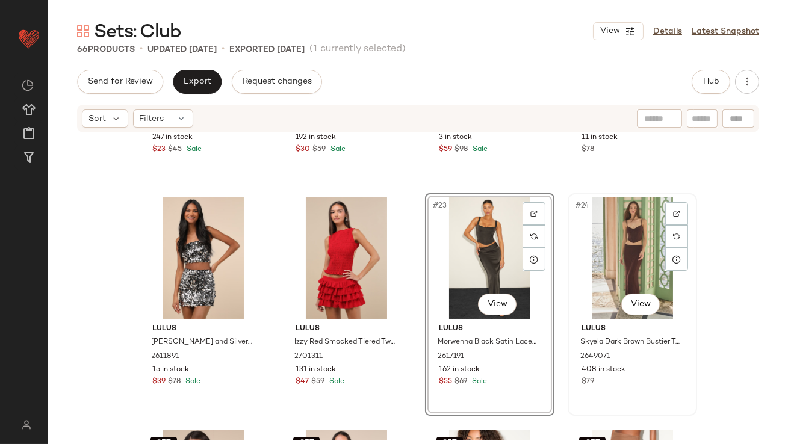
click at [629, 275] on div "#24 View" at bounding box center [632, 259] width 121 height 122
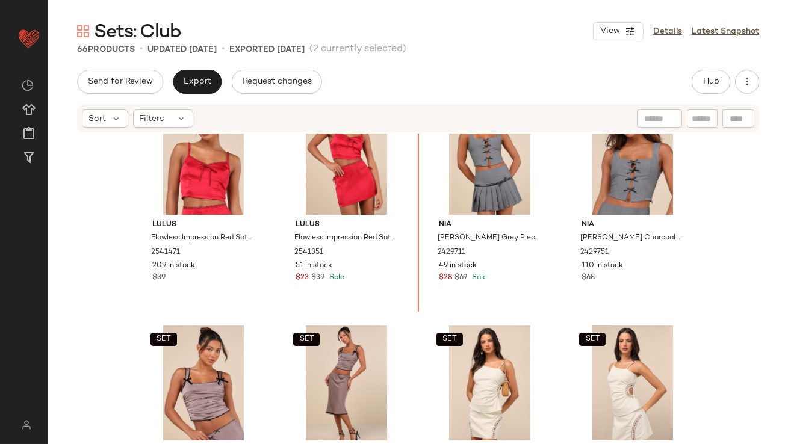
scroll to position [47, 0]
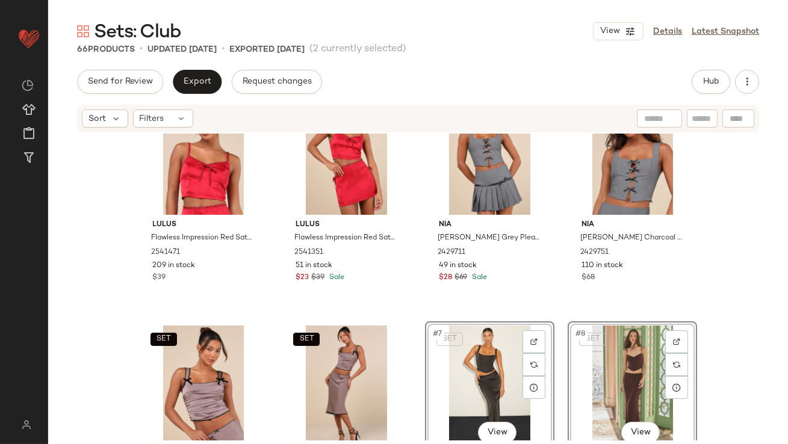
click at [418, 292] on div "SET Lulus Flawless Impression Red Satin Cami Crop Top 2541471 209 in stock $39 …" at bounding box center [418, 241] width 559 height 305
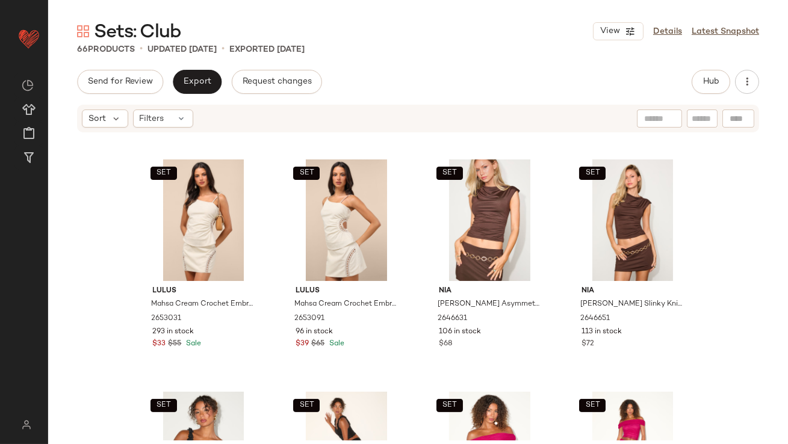
scroll to position [462, 0]
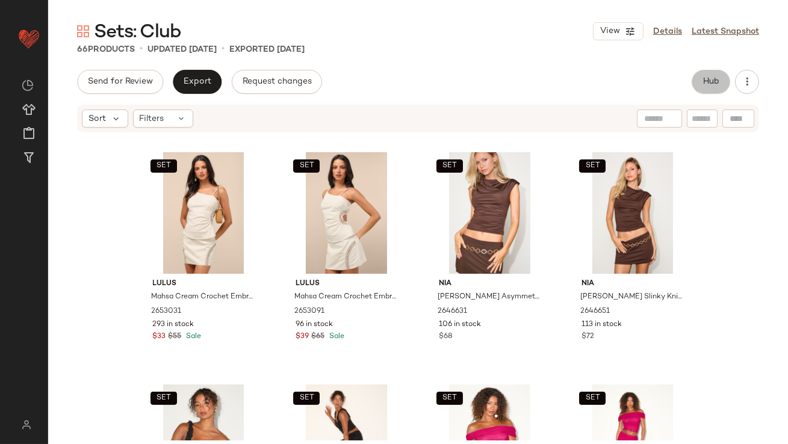
click at [711, 78] on span "Hub" at bounding box center [711, 82] width 17 height 10
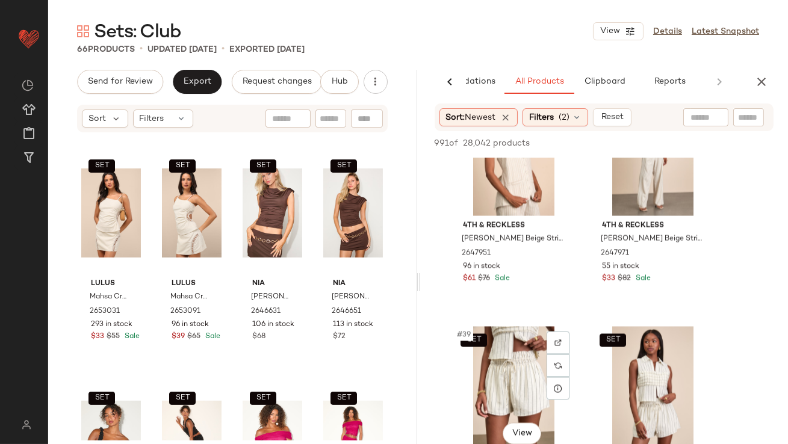
scroll to position [4313, 0]
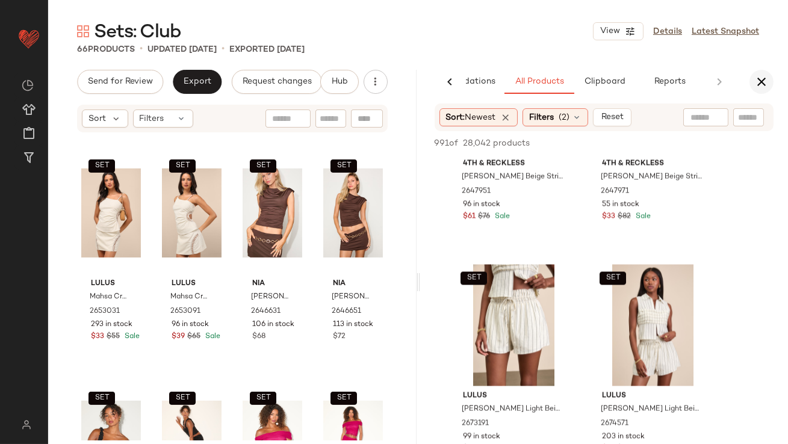
click at [764, 80] on icon "button" at bounding box center [761, 82] width 14 height 14
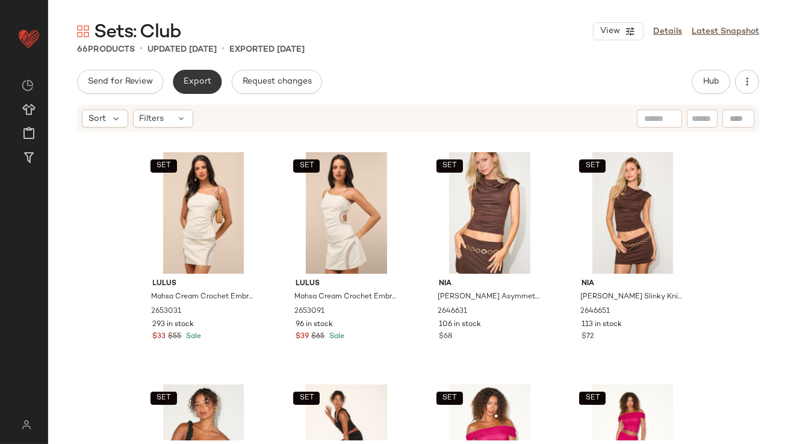
click at [196, 92] on button "Export" at bounding box center [197, 82] width 49 height 24
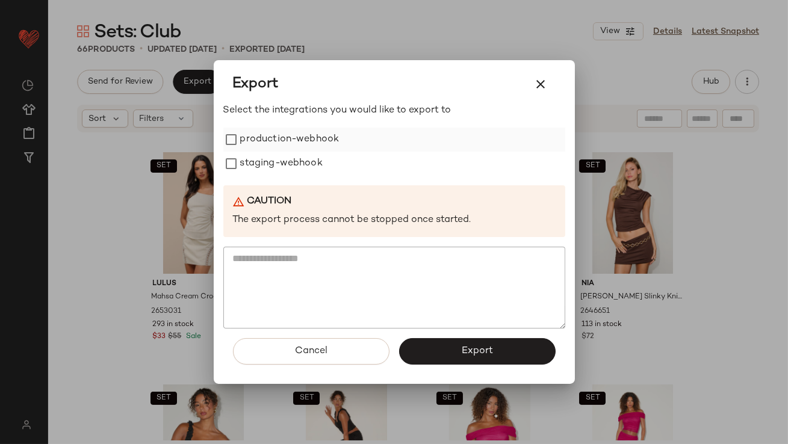
click at [250, 145] on label "production-webhook" at bounding box center [289, 140] width 99 height 24
click at [250, 161] on label "staging-webhook" at bounding box center [281, 164] width 82 height 24
click at [437, 352] on button "Export" at bounding box center [477, 351] width 157 height 26
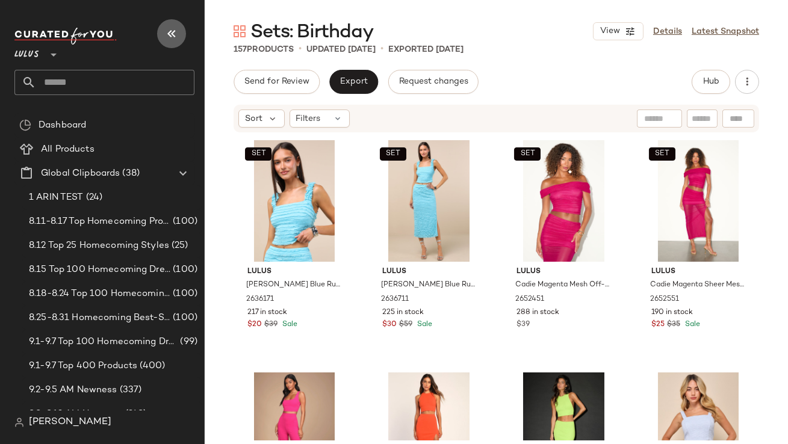
click at [170, 34] on icon "button" at bounding box center [171, 33] width 14 height 14
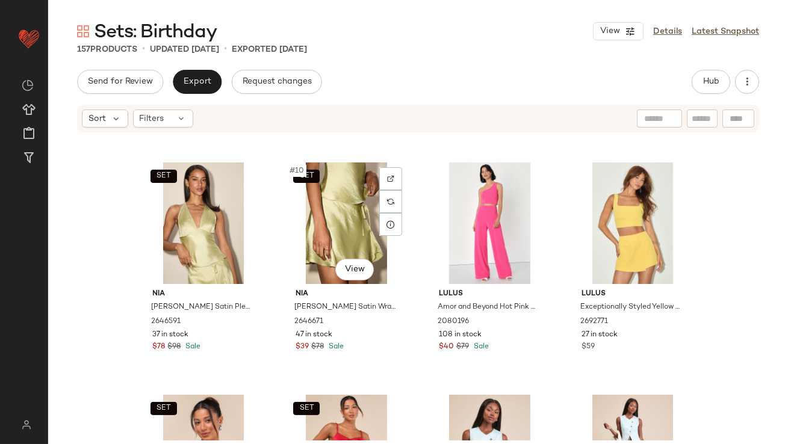
scroll to position [696, 0]
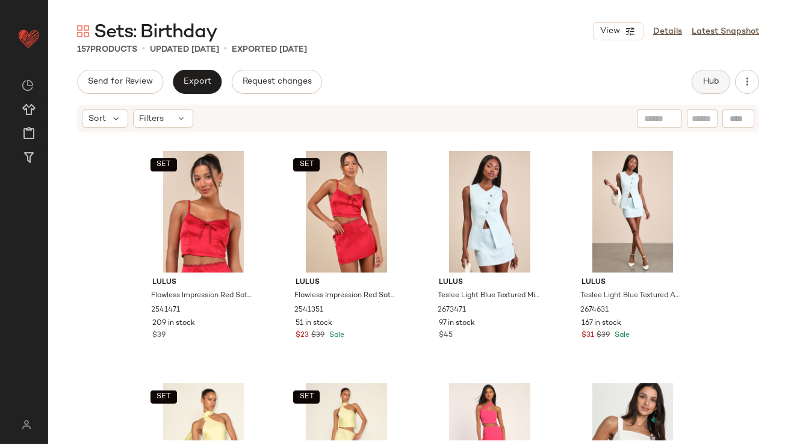
click at [698, 78] on button "Hub" at bounding box center [711, 82] width 39 height 24
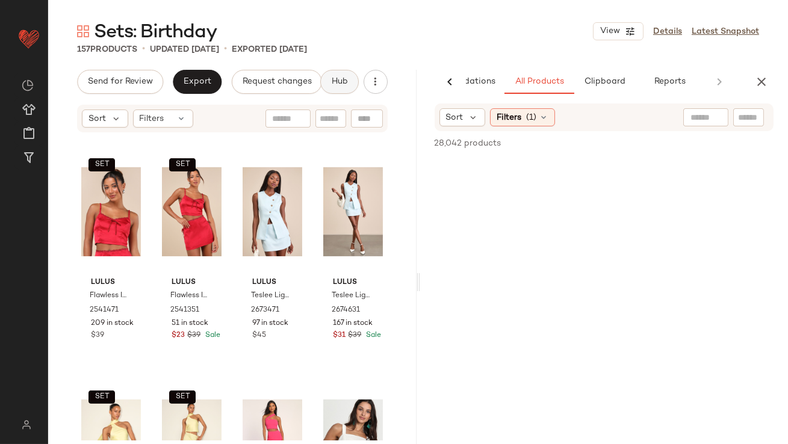
scroll to position [0, 67]
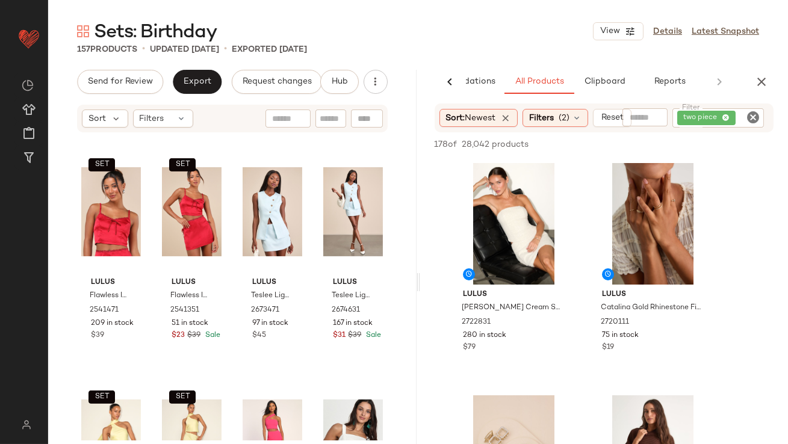
click at [727, 118] on icon at bounding box center [726, 118] width 8 height 8
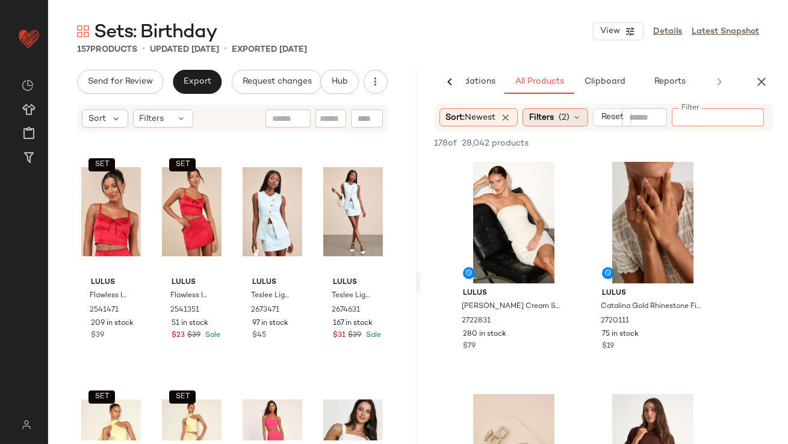
click at [562, 114] on span "(2)" at bounding box center [564, 117] width 11 height 13
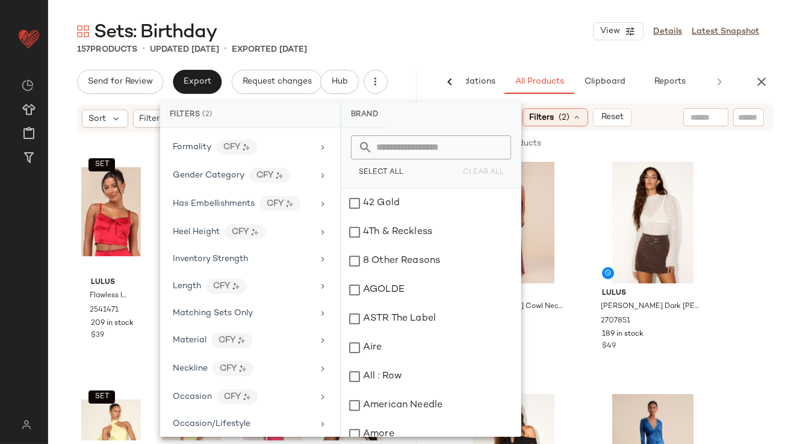
scroll to position [361, 0]
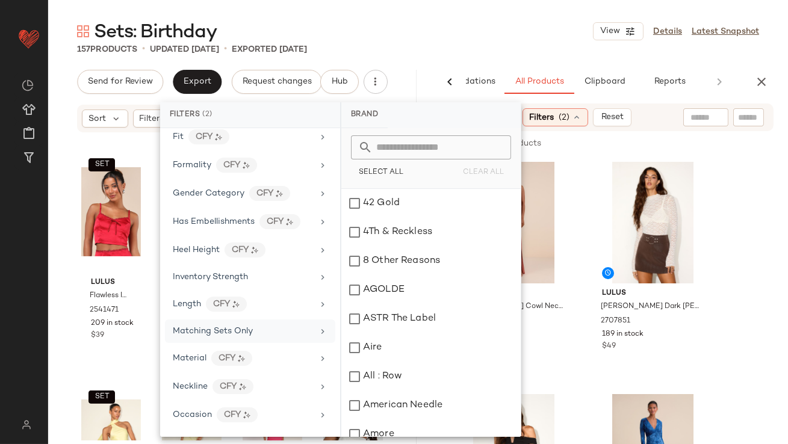
click at [184, 327] on span "Matching Sets Only" at bounding box center [213, 331] width 80 height 9
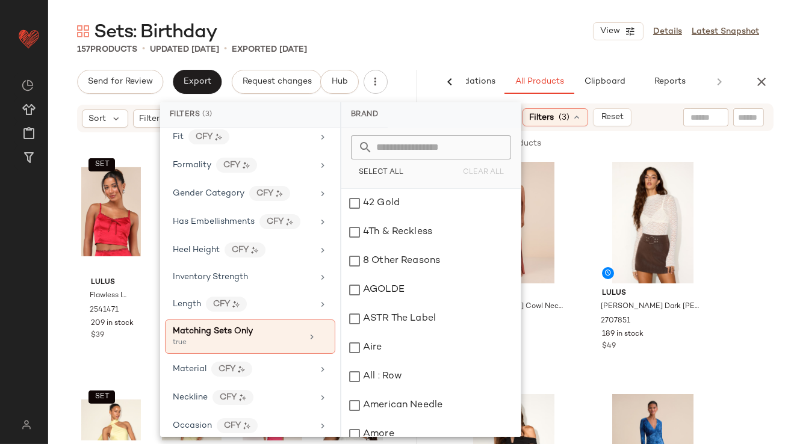
click at [485, 48] on div "157 Products • updated [DATE] • Exported [DATE]" at bounding box center [418, 49] width 740 height 12
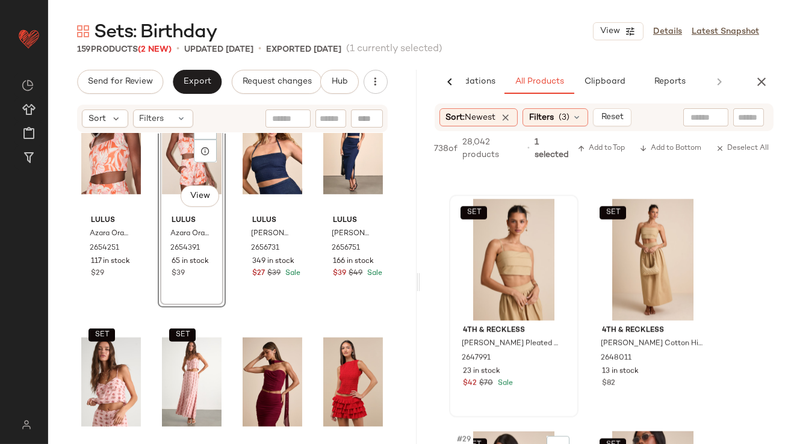
scroll to position [2945, 0]
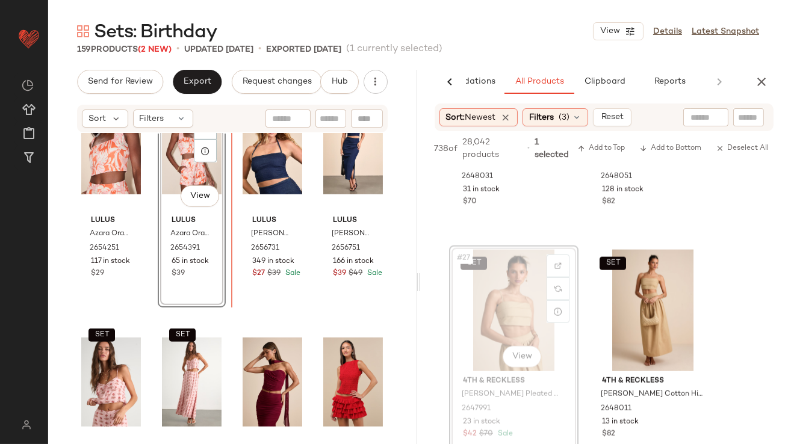
drag, startPoint x: 515, startPoint y: 293, endPoint x: 474, endPoint y: 293, distance: 40.9
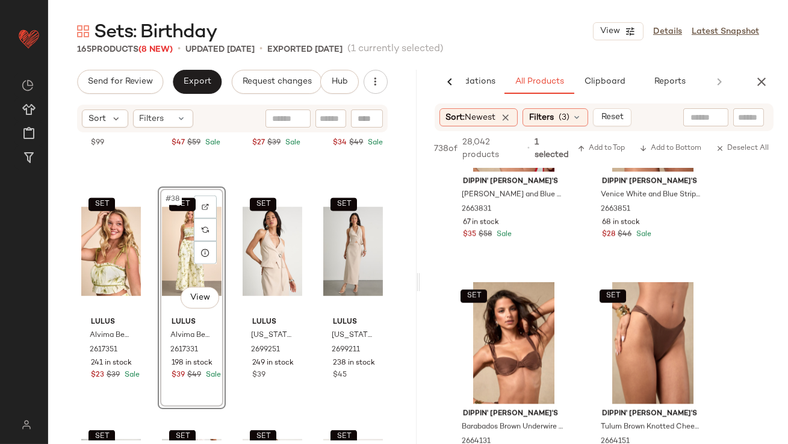
scroll to position [6792, 0]
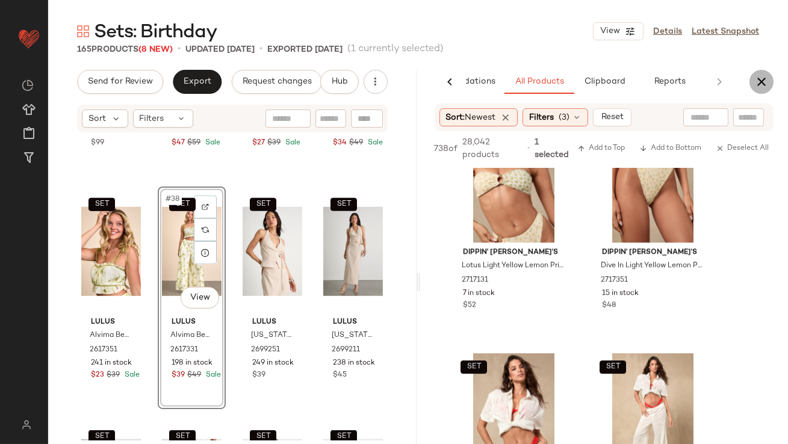
click at [759, 75] on icon "button" at bounding box center [761, 82] width 14 height 14
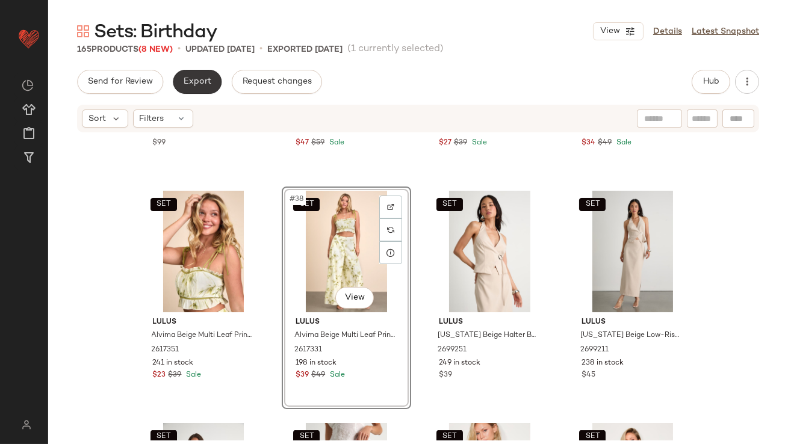
click at [202, 73] on button "Export" at bounding box center [197, 82] width 49 height 24
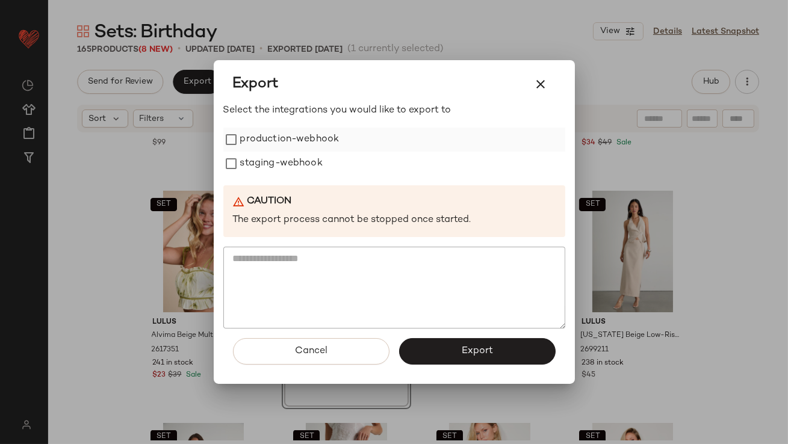
click at [245, 136] on label "production-webhook" at bounding box center [289, 140] width 99 height 24
click at [246, 163] on label "staging-webhook" at bounding box center [281, 164] width 82 height 24
click at [407, 345] on button "Export" at bounding box center [477, 351] width 157 height 26
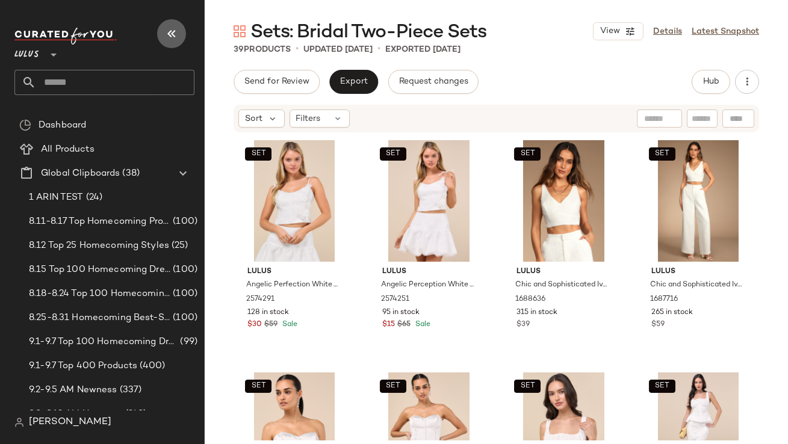
click at [176, 35] on icon "button" at bounding box center [171, 33] width 14 height 14
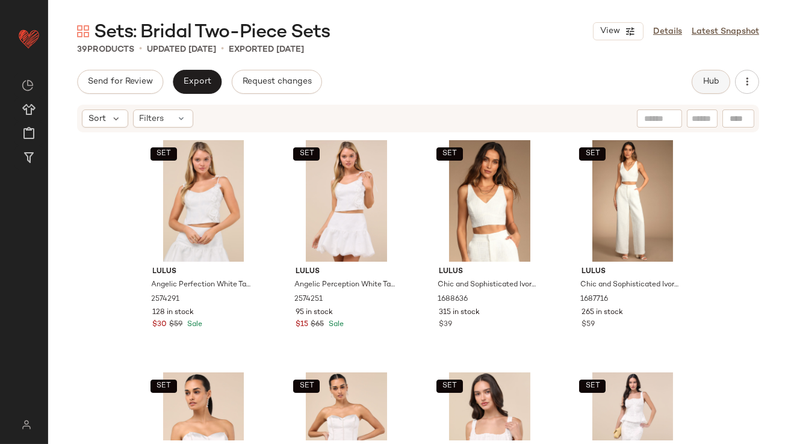
click at [712, 79] on span "Hub" at bounding box center [711, 82] width 17 height 10
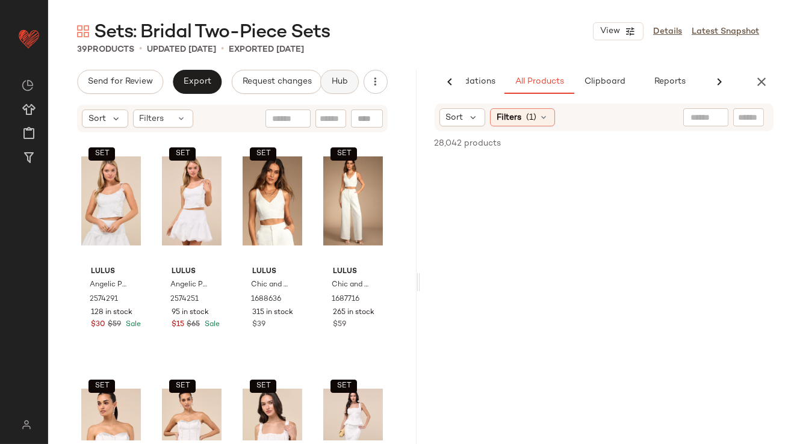
scroll to position [0, 67]
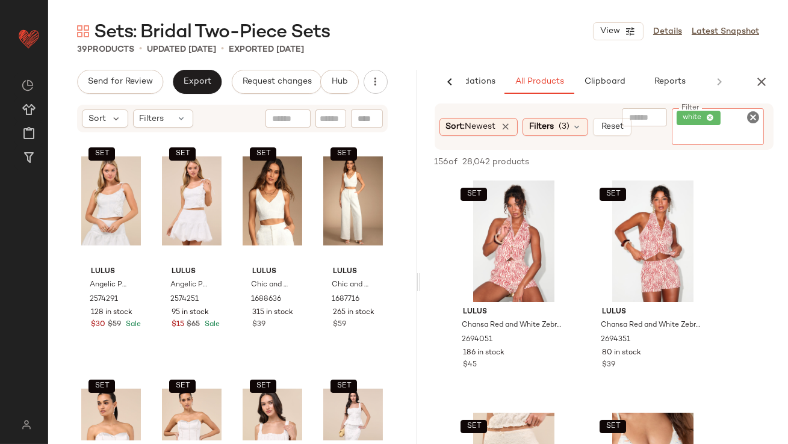
click at [734, 120] on div "white" at bounding box center [718, 126] width 92 height 37
click at [716, 117] on span "white" at bounding box center [699, 118] width 44 height 14
click at [710, 117] on icon at bounding box center [711, 118] width 8 height 8
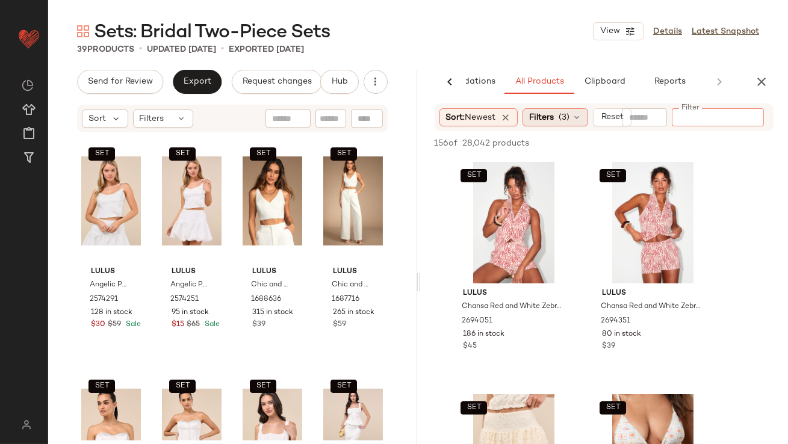
click at [547, 114] on span "Filters" at bounding box center [541, 117] width 25 height 13
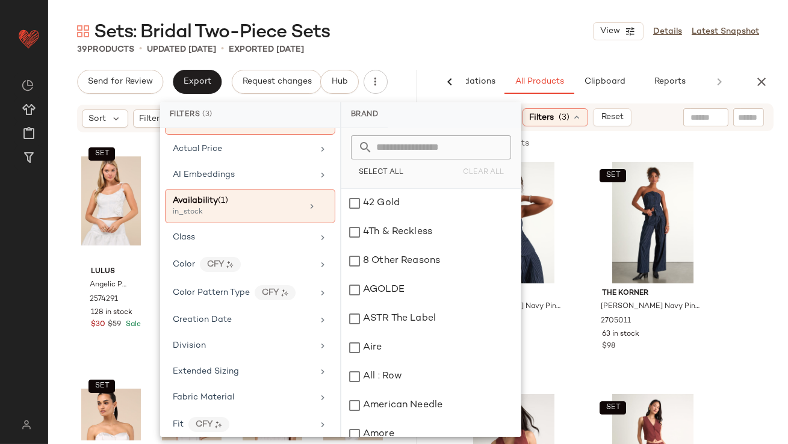
scroll to position [128, 0]
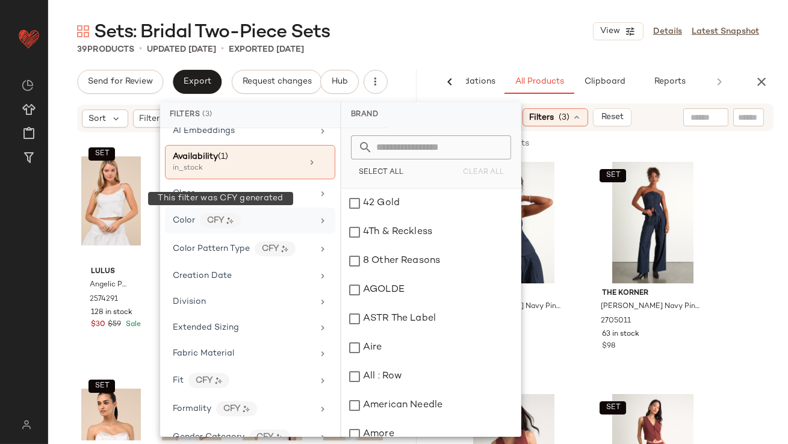
click at [200, 220] on div "CFY" at bounding box center [220, 220] width 41 height 15
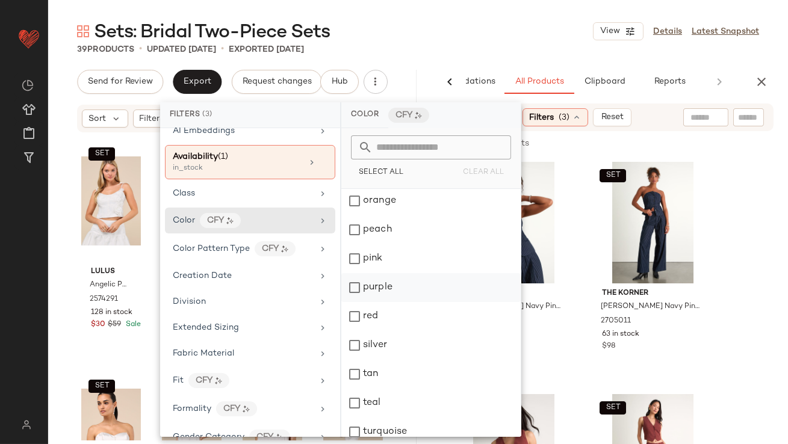
scroll to position [561, 0]
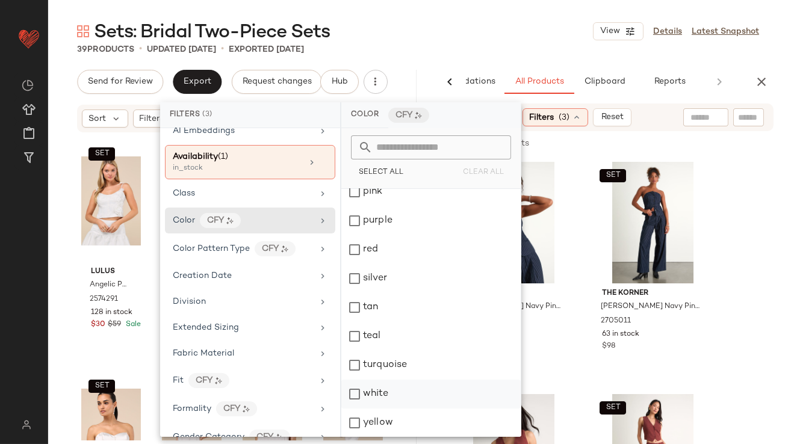
click at [355, 392] on div "white" at bounding box center [430, 394] width 179 height 29
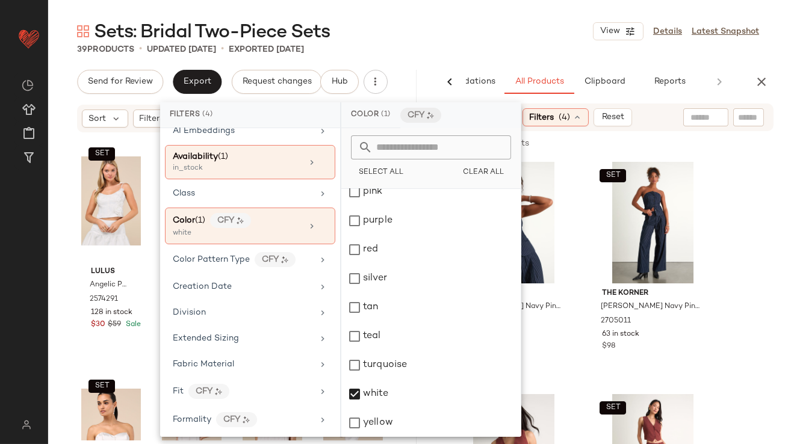
click at [512, 17] on main "Sets: Bridal Two-Piece Sets View Details Latest Snapshot 39 Products • updated …" at bounding box center [394, 222] width 788 height 444
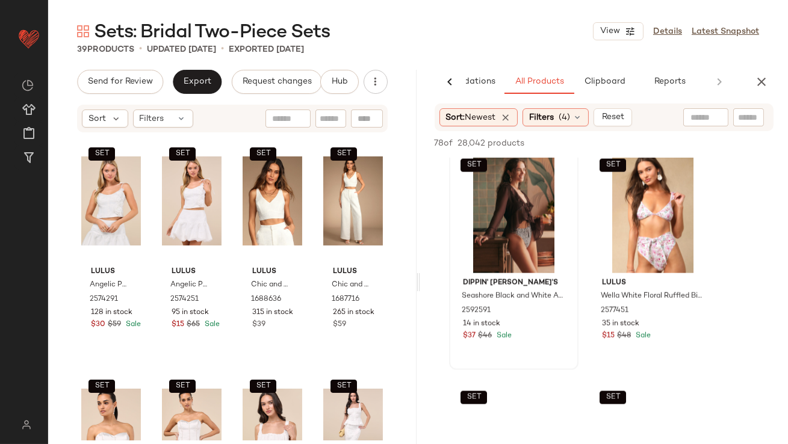
scroll to position [3527, 0]
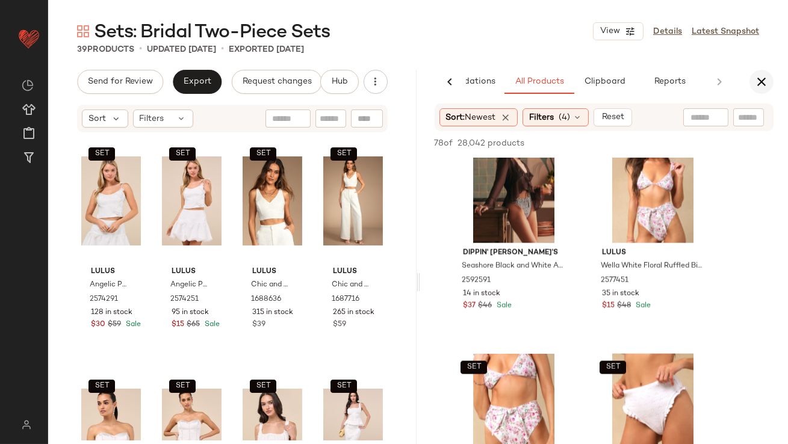
click at [762, 82] on icon "button" at bounding box center [761, 82] width 14 height 14
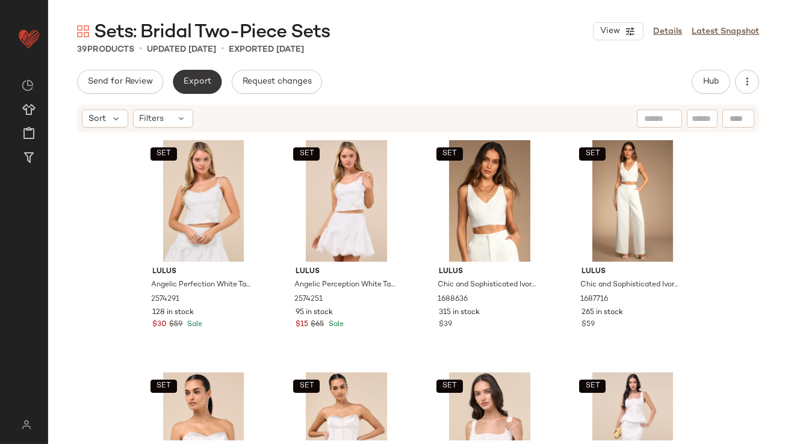
click at [194, 86] on span "Export" at bounding box center [197, 82] width 28 height 10
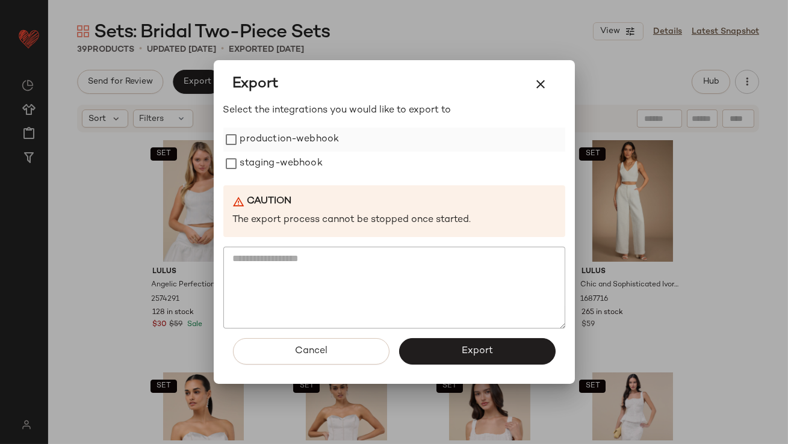
click at [273, 134] on label "production-webhook" at bounding box center [289, 140] width 99 height 24
click at [273, 156] on label "staging-webhook" at bounding box center [281, 164] width 82 height 24
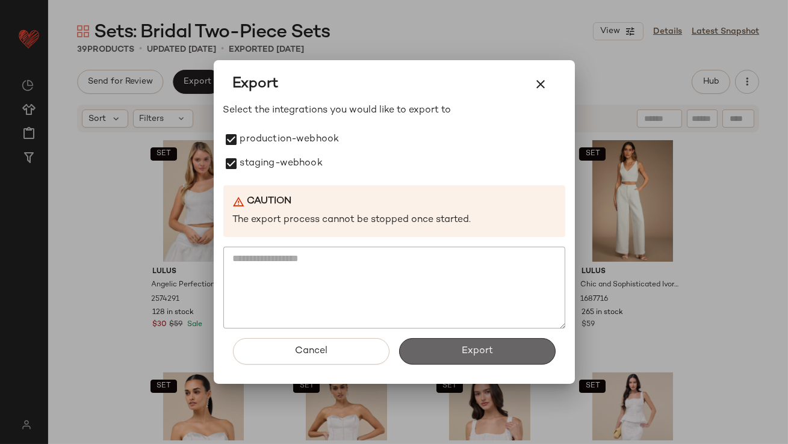
click at [415, 349] on button "Export" at bounding box center [477, 351] width 157 height 26
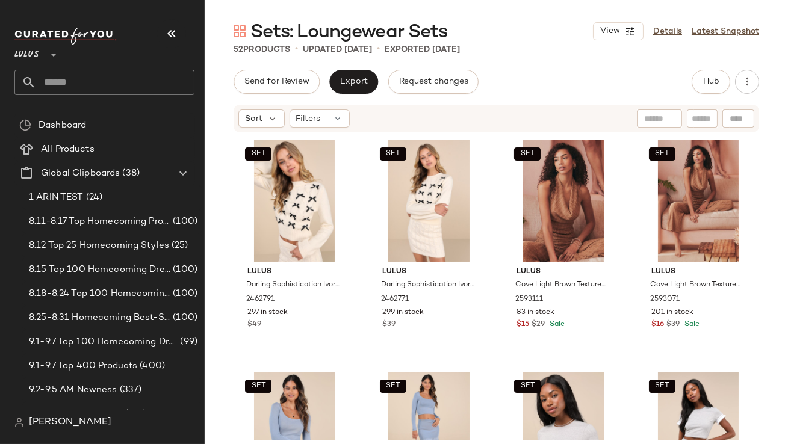
click at [168, 36] on icon "button" at bounding box center [171, 33] width 14 height 14
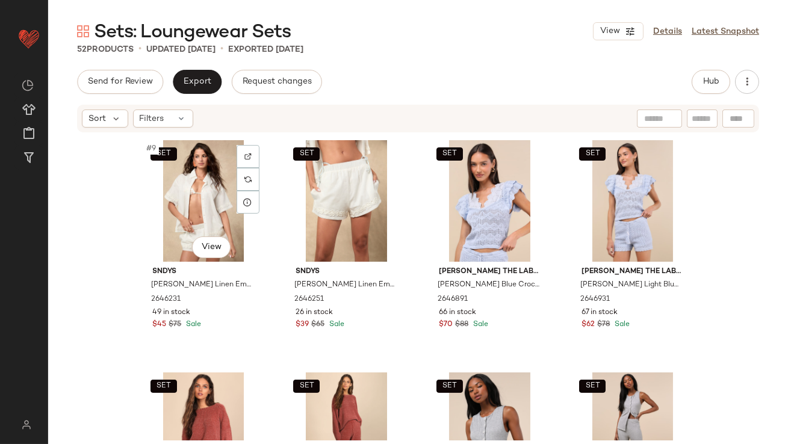
scroll to position [487, 0]
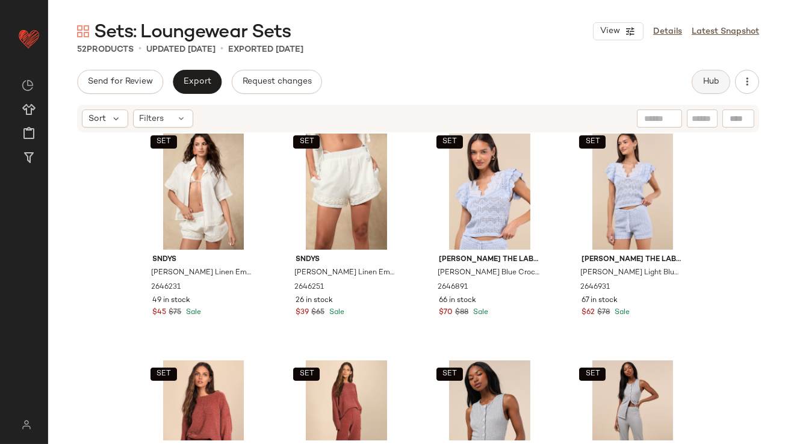
click at [712, 87] on span "Hub" at bounding box center [711, 82] width 17 height 10
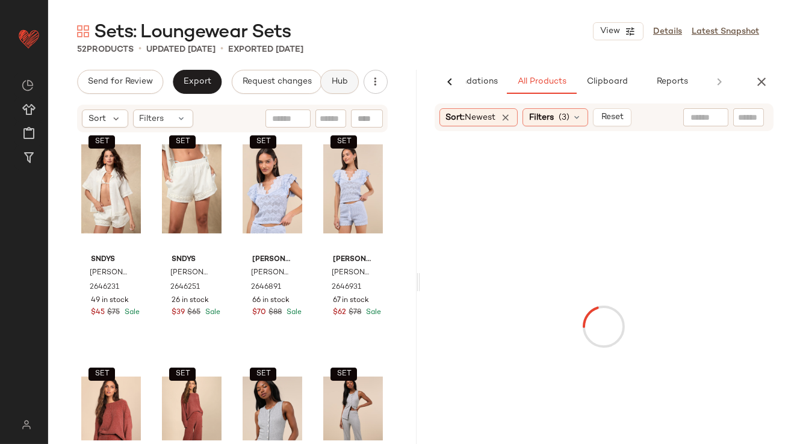
scroll to position [0, 67]
click at [565, 117] on span "(3)" at bounding box center [564, 117] width 11 height 13
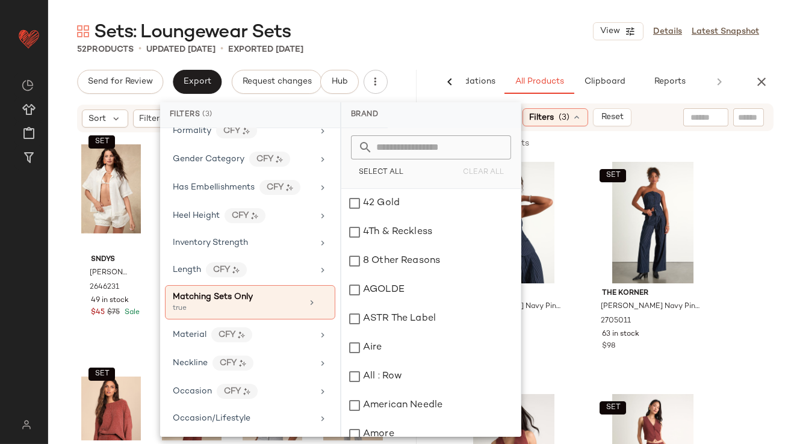
scroll to position [476, 0]
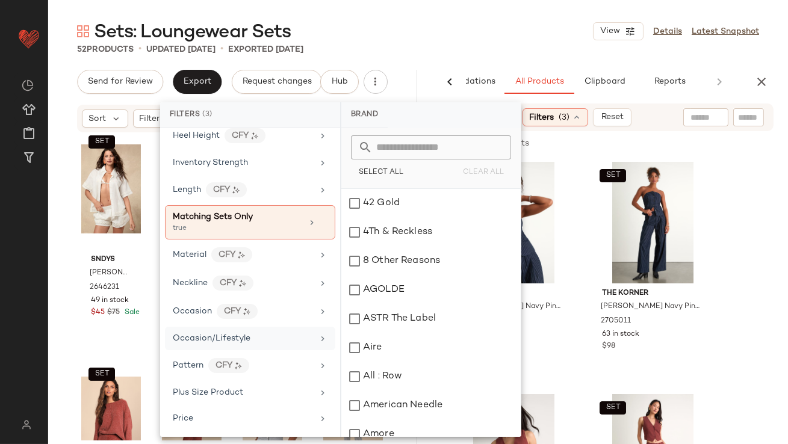
click at [270, 332] on div "Occasion/Lifestyle" at bounding box center [243, 338] width 140 height 13
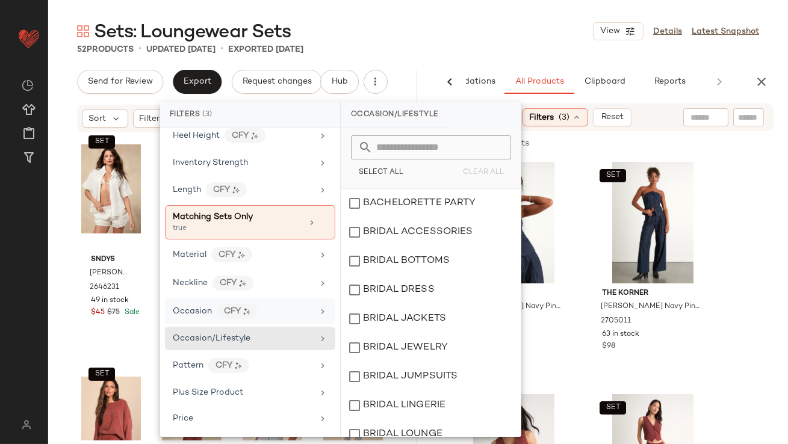
click at [273, 310] on div "Occasion CFY" at bounding box center [243, 311] width 140 height 15
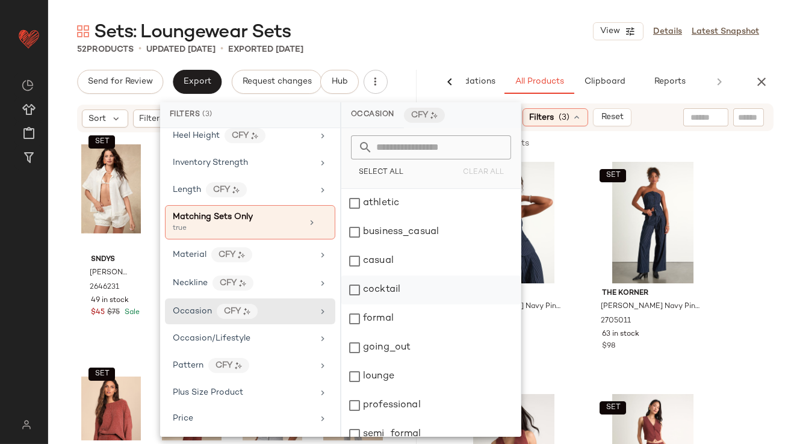
scroll to position [16, 0]
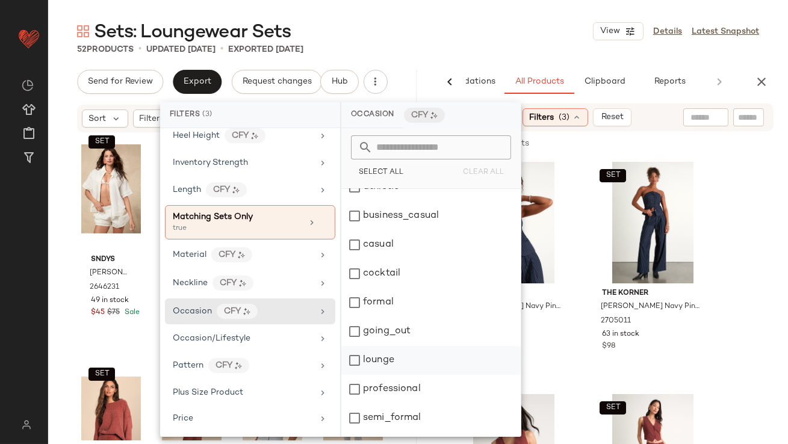
click at [348, 358] on div "lounge" at bounding box center [430, 360] width 179 height 29
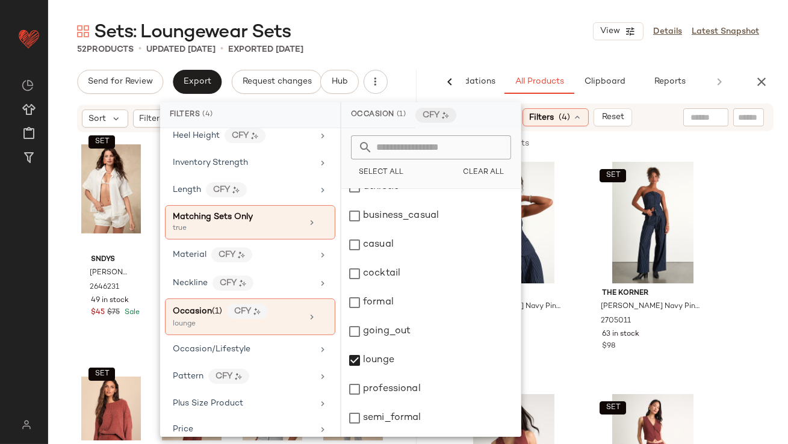
click at [515, 46] on div "52 Products • updated Sep 8th • Exported Sep 8th" at bounding box center [418, 49] width 740 height 12
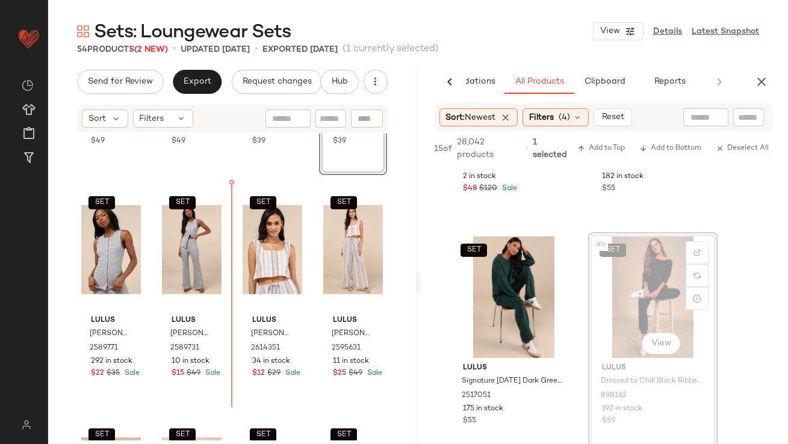
scroll to position [908, 0]
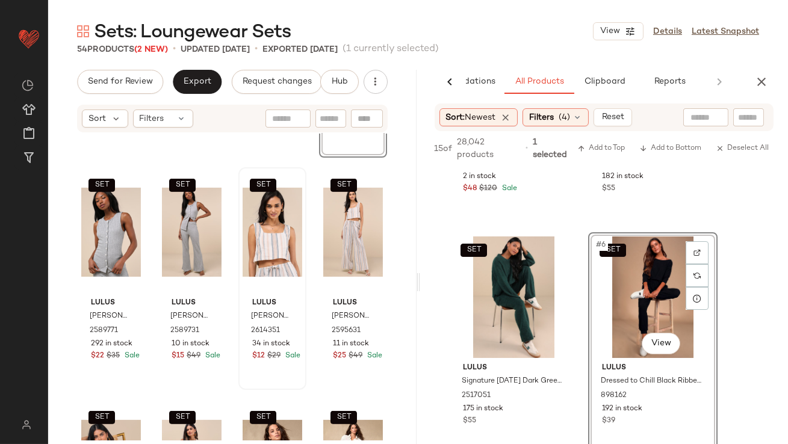
drag, startPoint x: 647, startPoint y: 286, endPoint x: 260, endPoint y: 293, distance: 387.9
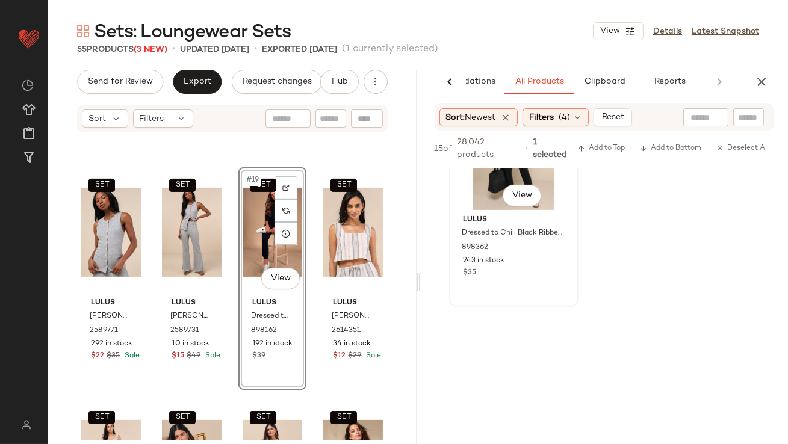
scroll to position [1245, 0]
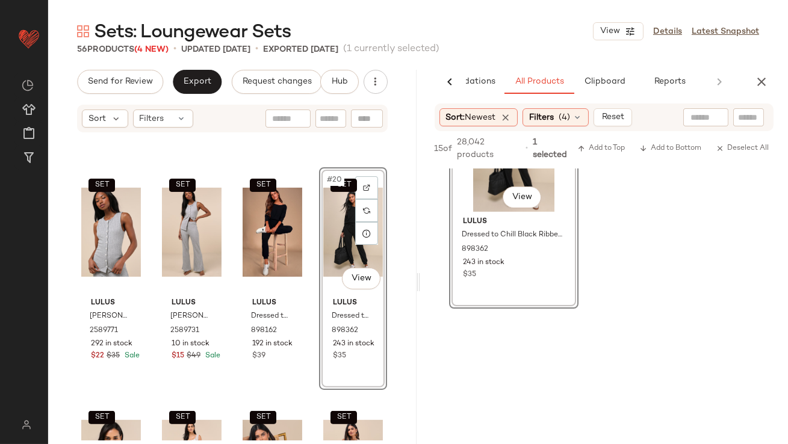
click at [764, 78] on icon "button" at bounding box center [761, 82] width 14 height 14
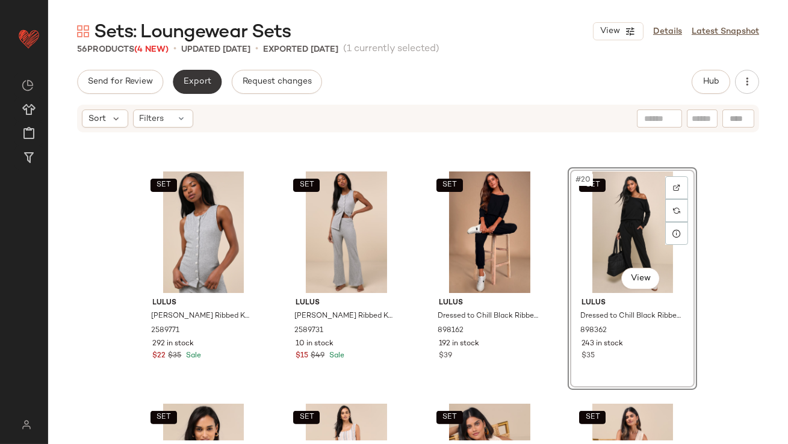
click at [194, 88] on button "Export" at bounding box center [197, 82] width 49 height 24
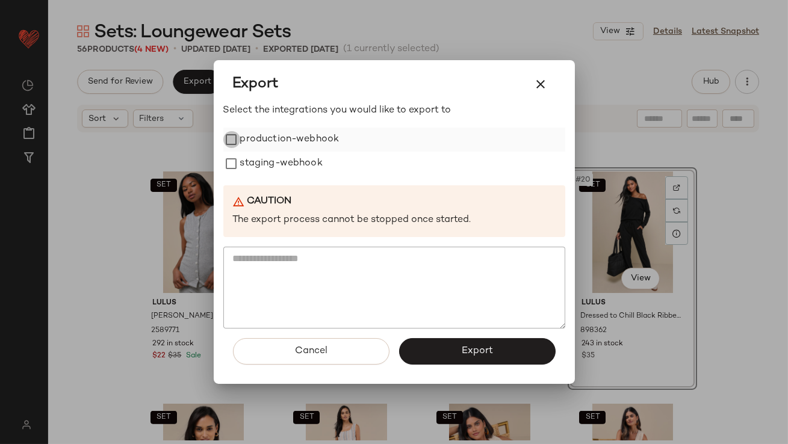
click at [240, 139] on div "production-webhook" at bounding box center [394, 140] width 342 height 24
click at [240, 158] on label "staging-webhook" at bounding box center [281, 164] width 82 height 24
click at [316, 140] on label "production-webhook" at bounding box center [289, 140] width 99 height 24
click at [441, 352] on button "Export" at bounding box center [477, 351] width 157 height 26
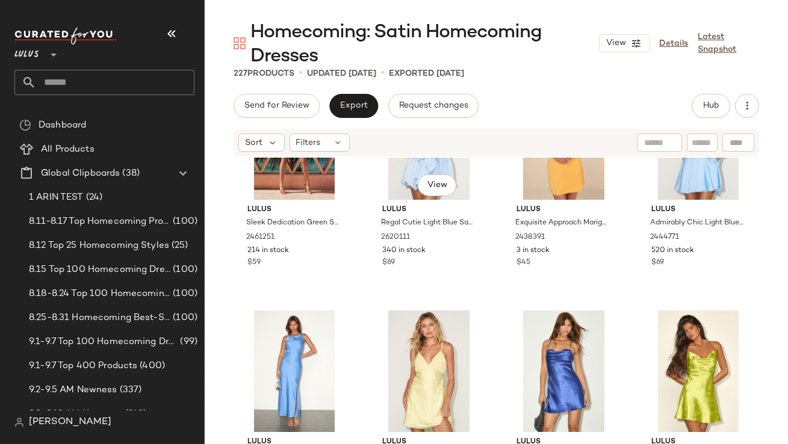
scroll to position [1106, 0]
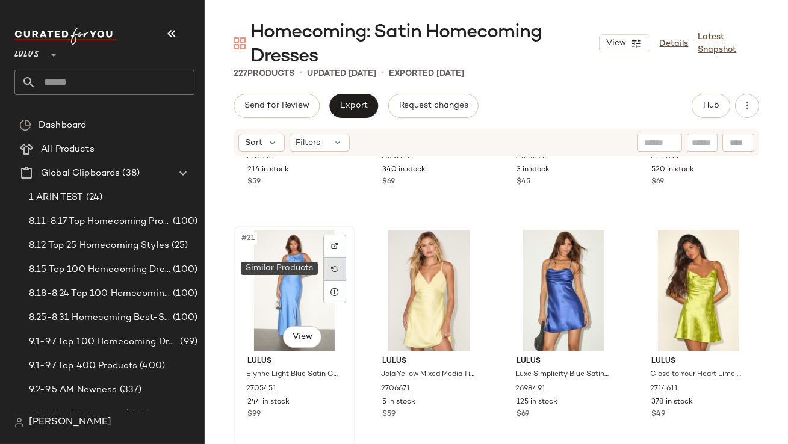
click at [343, 262] on div at bounding box center [334, 269] width 23 height 23
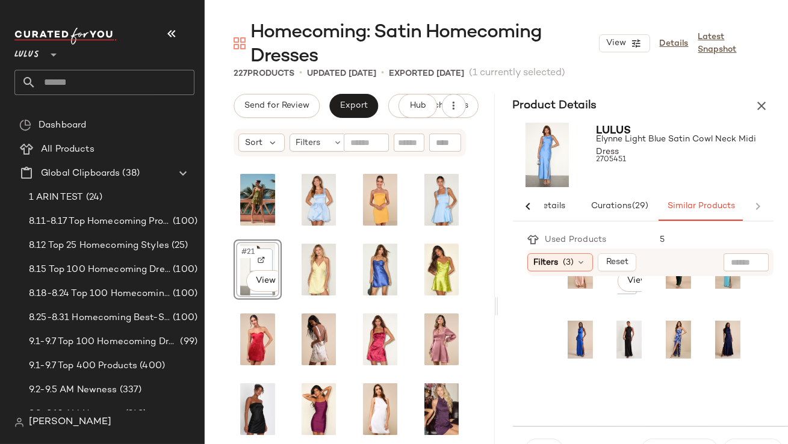
scroll to position [199, 0]
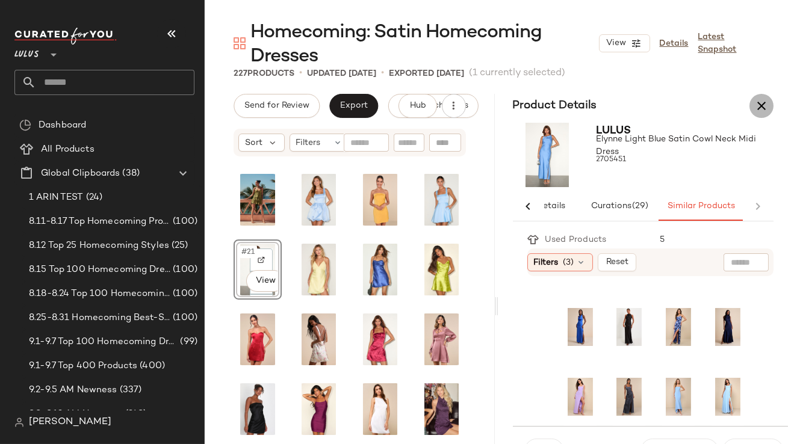
click at [762, 107] on icon "button" at bounding box center [761, 106] width 14 height 14
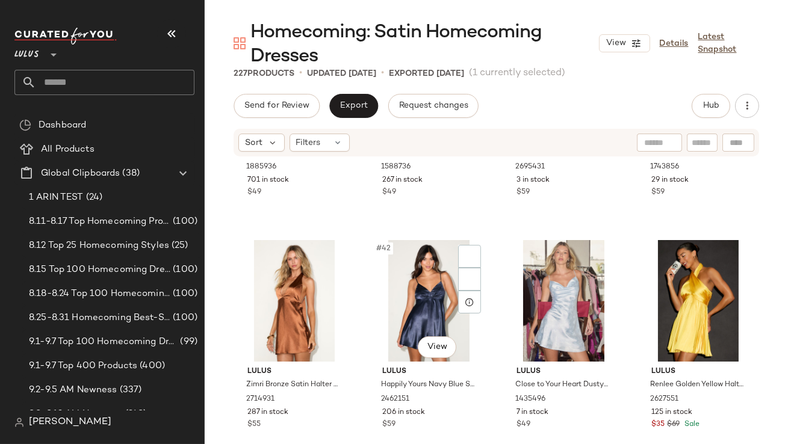
scroll to position [2308, 0]
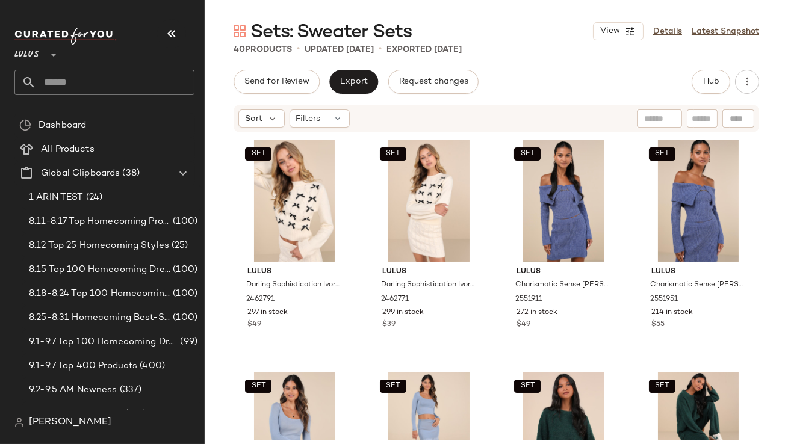
click at [175, 38] on icon "button" at bounding box center [171, 33] width 14 height 14
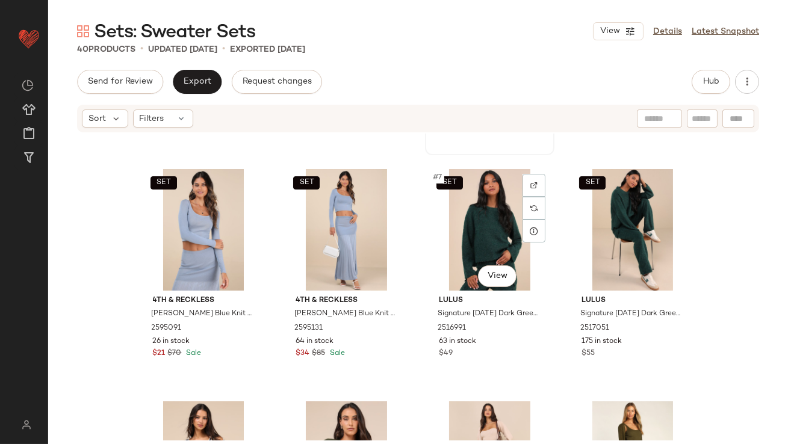
scroll to position [337, 0]
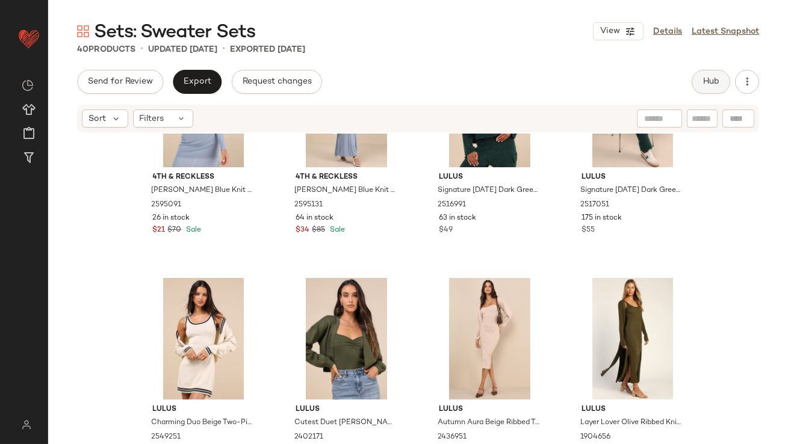
click at [700, 84] on button "Hub" at bounding box center [711, 82] width 39 height 24
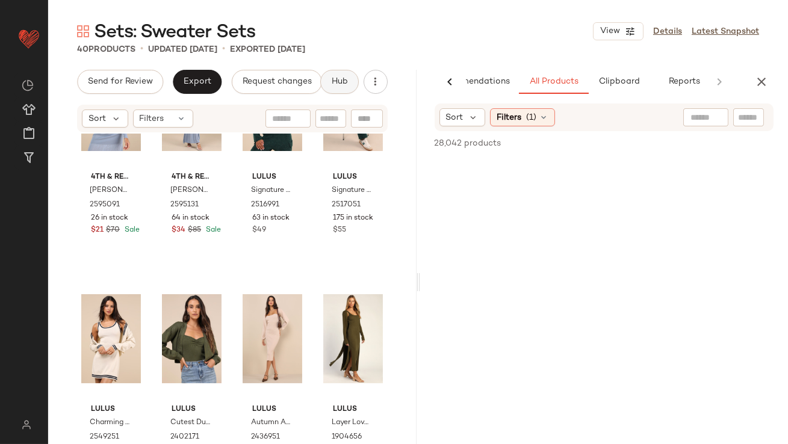
scroll to position [0, 67]
click at [604, 78] on span "Clipboard" at bounding box center [604, 82] width 42 height 10
click at [523, 82] on span "All Products" at bounding box center [538, 82] width 49 height 10
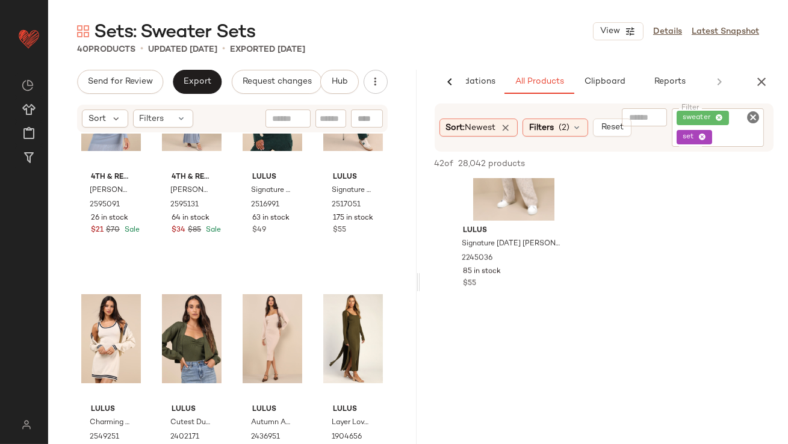
scroll to position [2178, 0]
click at [765, 84] on icon "button" at bounding box center [761, 82] width 14 height 14
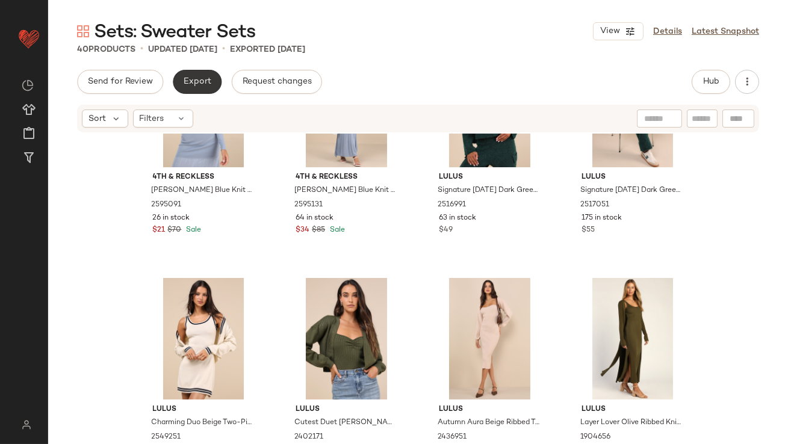
click at [188, 85] on span "Export" at bounding box center [197, 82] width 28 height 10
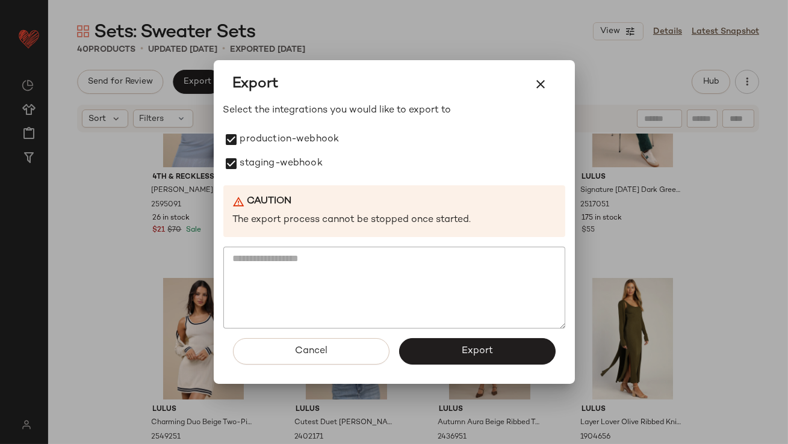
click at [405, 351] on button "Export" at bounding box center [477, 351] width 157 height 26
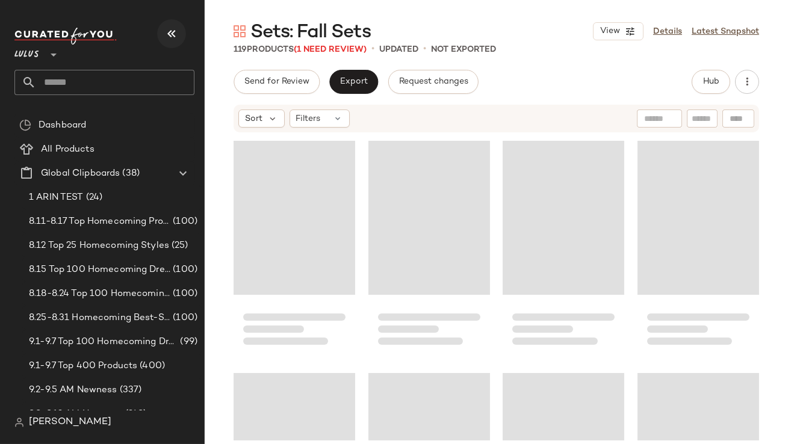
click at [168, 36] on icon "button" at bounding box center [171, 33] width 14 height 14
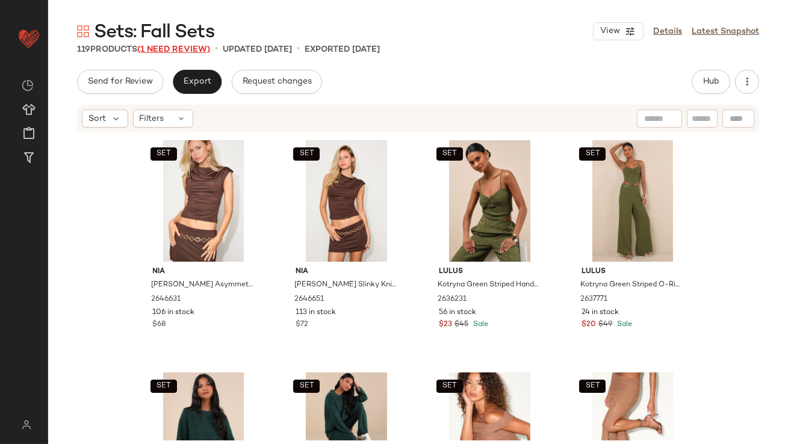
click at [173, 51] on span "(1 Need Review)" at bounding box center [173, 49] width 73 height 9
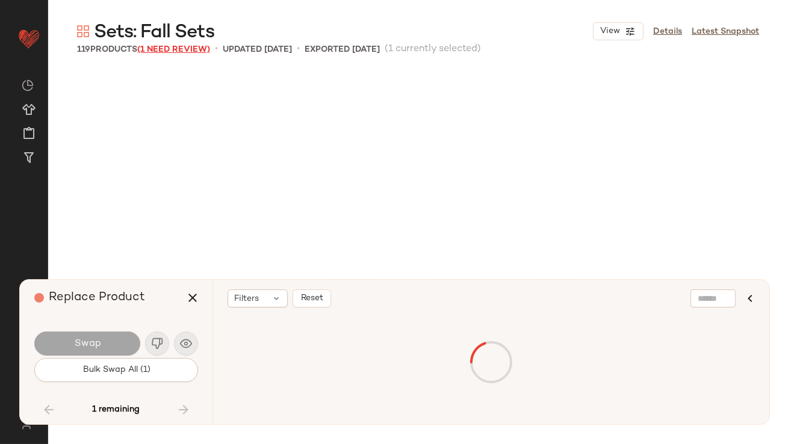
scroll to position [6275, 0]
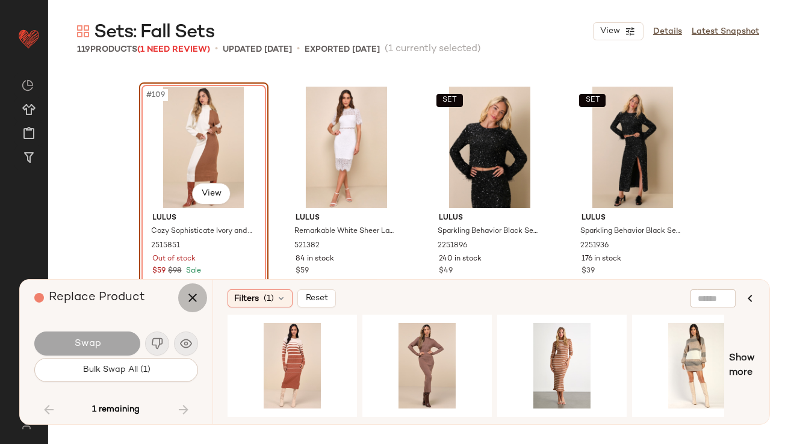
click at [185, 295] on icon "button" at bounding box center [192, 298] width 14 height 14
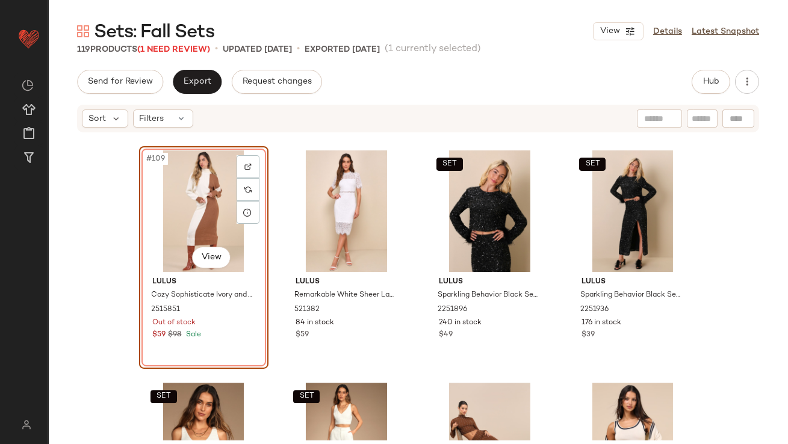
click at [175, 227] on div "#109 View" at bounding box center [203, 212] width 121 height 122
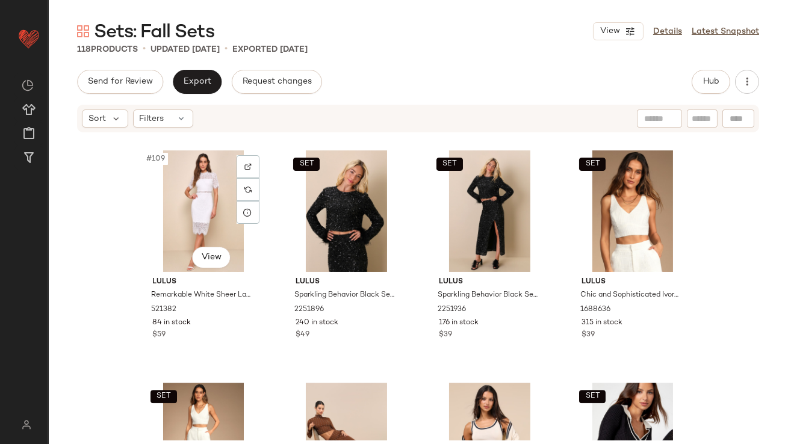
click at [175, 227] on div "#109 View" at bounding box center [203, 212] width 121 height 122
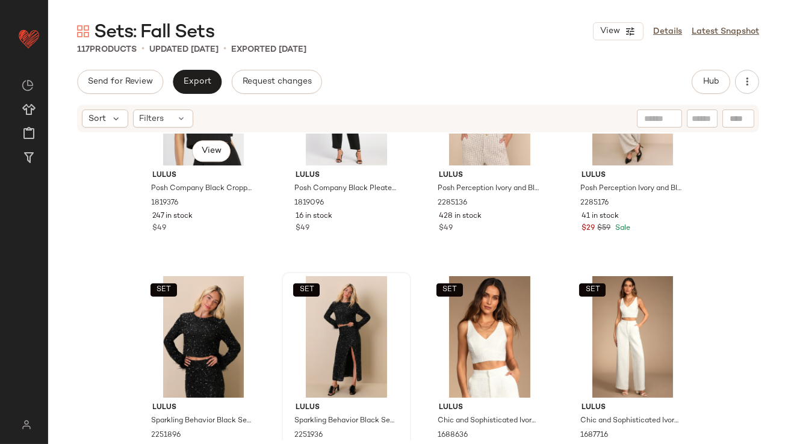
scroll to position [6178, 0]
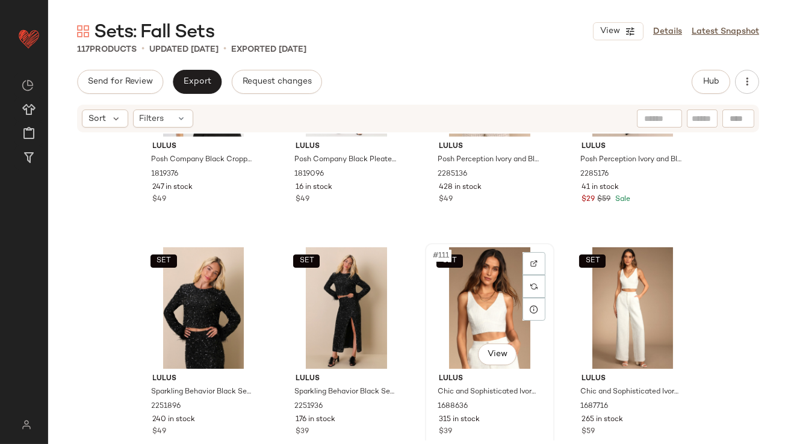
click at [469, 313] on div "SET #111 View" at bounding box center [489, 308] width 121 height 122
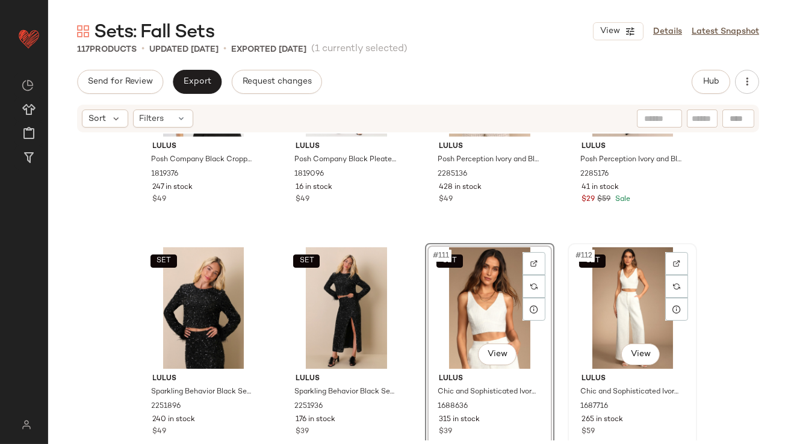
click at [579, 293] on div "SET #112 View" at bounding box center [632, 308] width 121 height 122
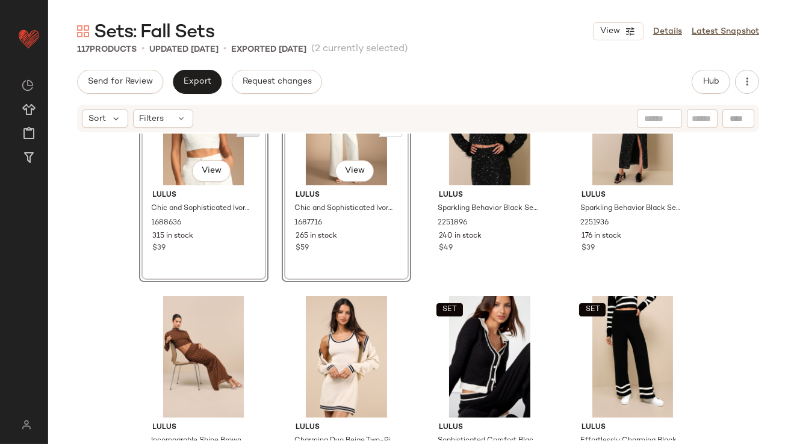
scroll to position [6381, 0]
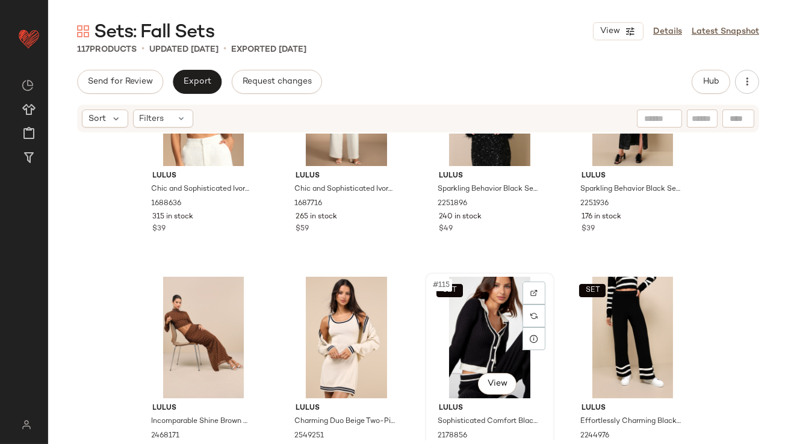
click at [514, 350] on div "SET #115 View" at bounding box center [489, 338] width 121 height 122
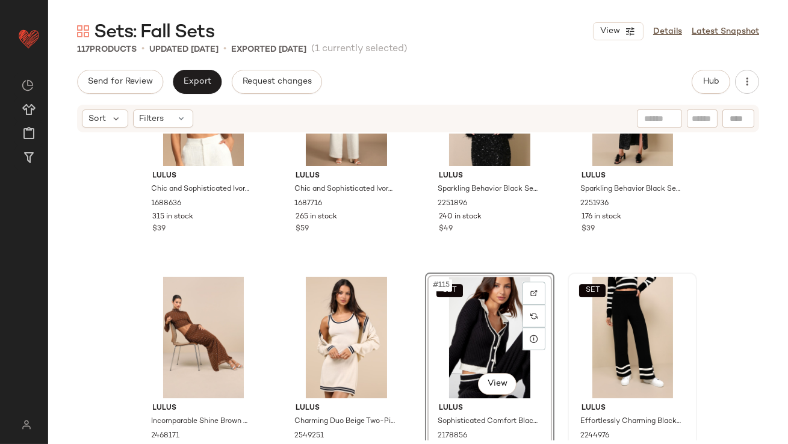
click at [591, 332] on div "SET" at bounding box center [632, 338] width 121 height 122
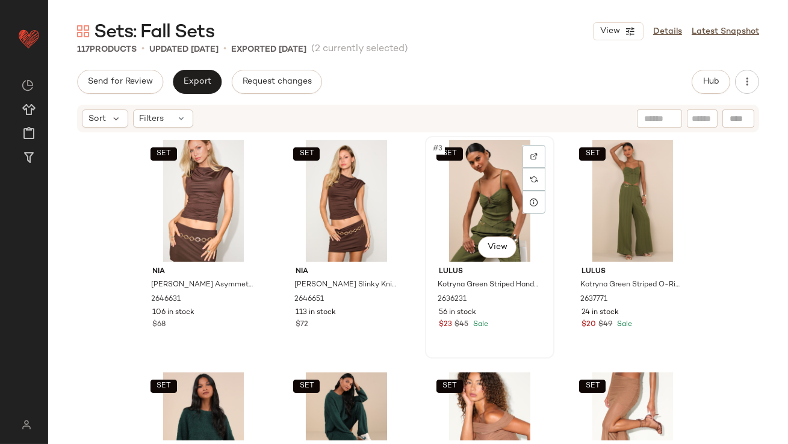
click at [474, 211] on div "SET #3 View" at bounding box center [489, 201] width 121 height 122
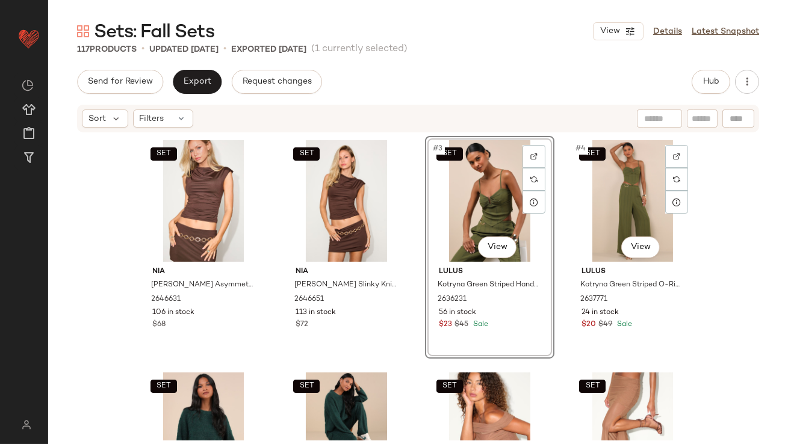
drag, startPoint x: 622, startPoint y: 210, endPoint x: 518, endPoint y: 216, distance: 103.7
click at [622, 210] on div "SET #4 View" at bounding box center [632, 201] width 121 height 122
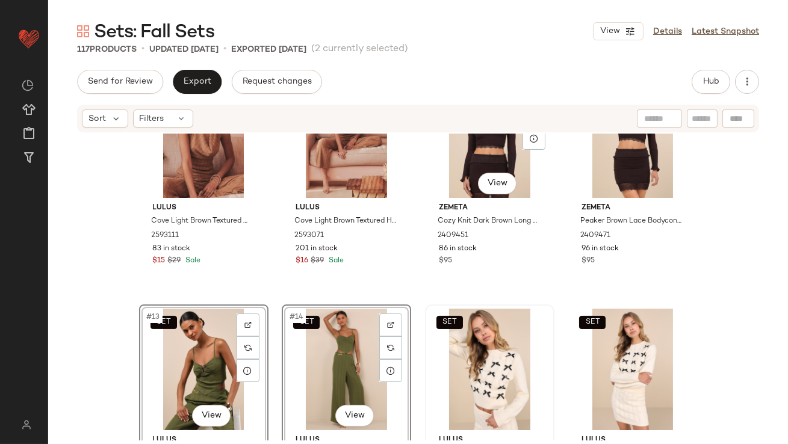
scroll to position [601, 0]
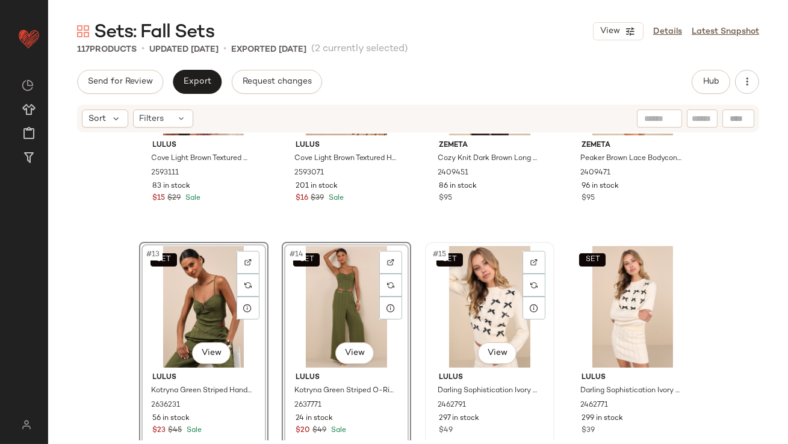
click at [467, 325] on div "SET #15 View" at bounding box center [489, 307] width 121 height 122
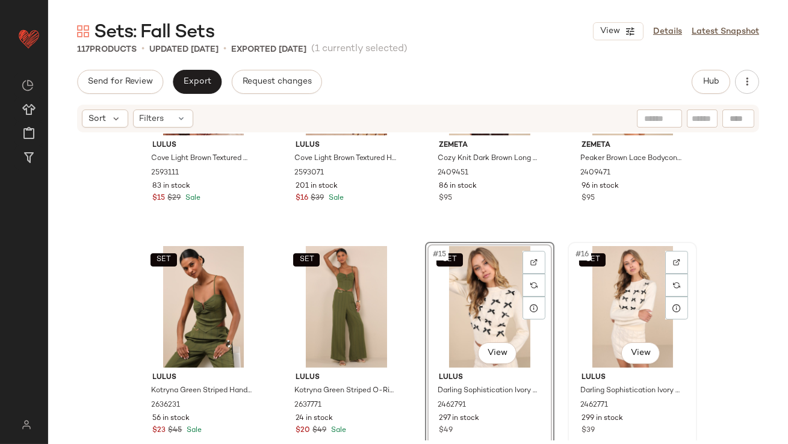
click at [624, 319] on div "SET #16 View" at bounding box center [632, 307] width 121 height 122
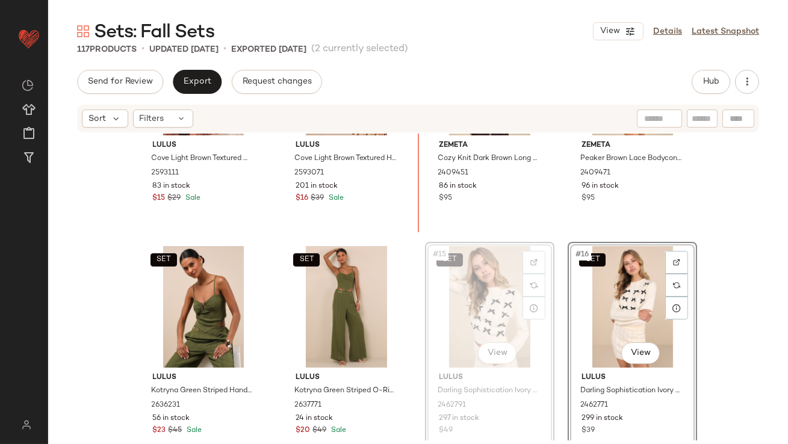
scroll to position [595, 0]
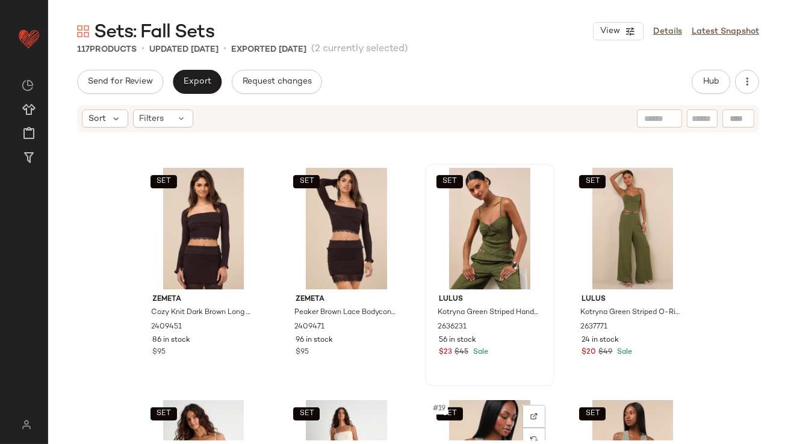
scroll to position [612, 0]
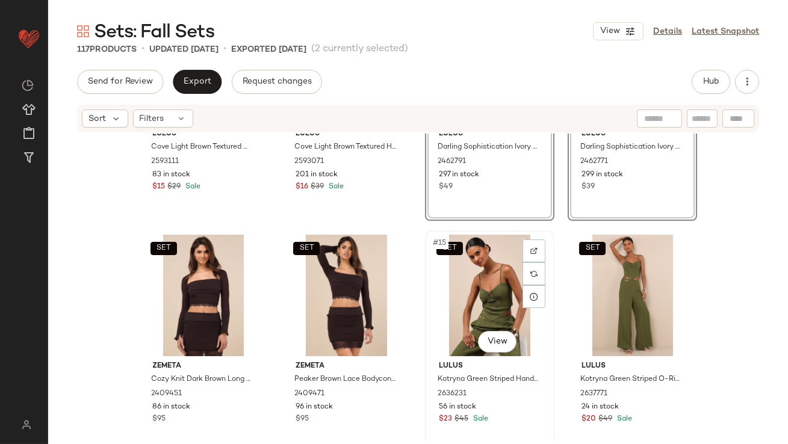
click at [459, 313] on div "SET #15 View" at bounding box center [489, 296] width 121 height 122
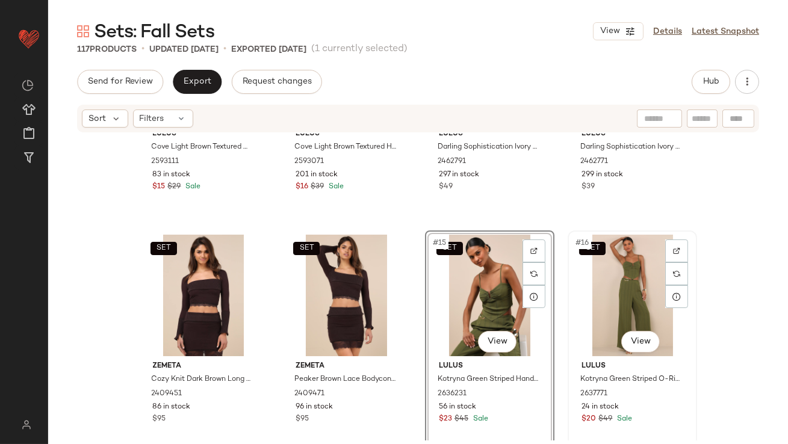
click at [602, 299] on div "SET #16 View" at bounding box center [632, 296] width 121 height 122
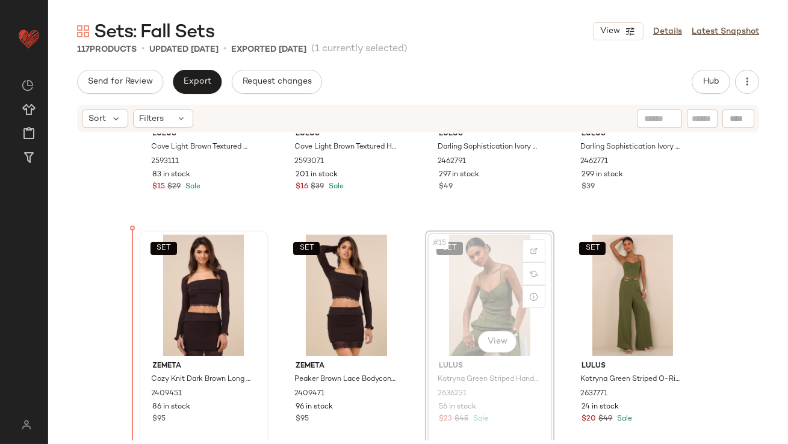
drag, startPoint x: 483, startPoint y: 299, endPoint x: 165, endPoint y: 299, distance: 317.9
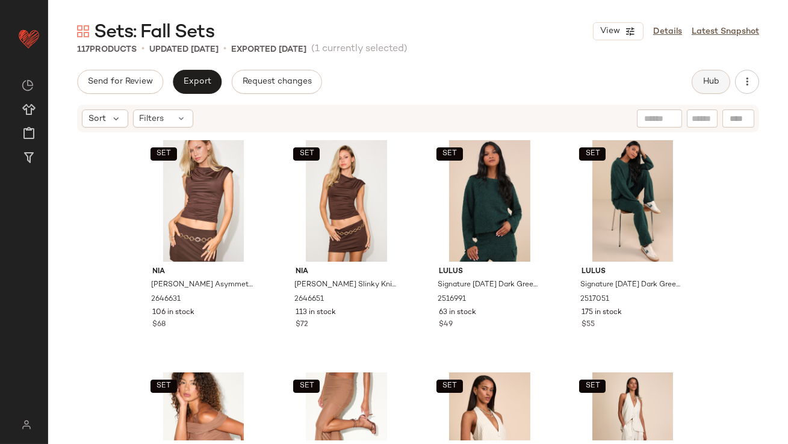
click at [715, 84] on span "Hub" at bounding box center [711, 82] width 17 height 10
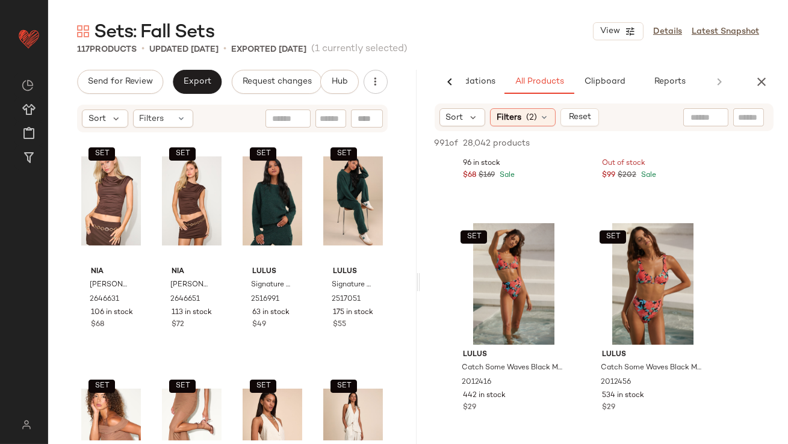
scroll to position [470, 0]
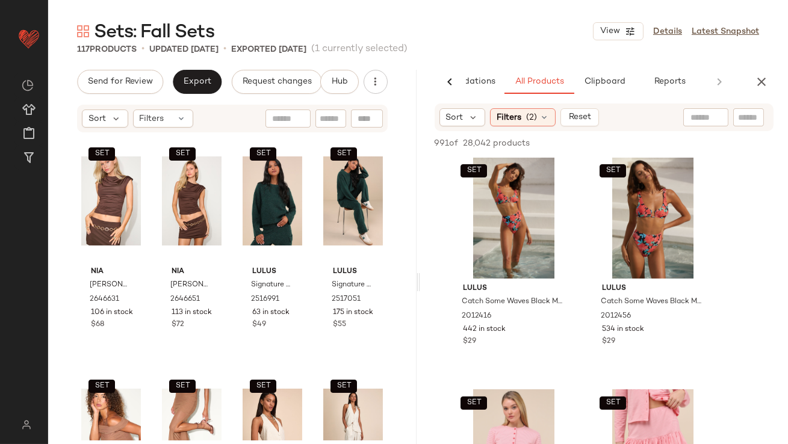
click at [507, 127] on div "Sort Filters (2) Reset" at bounding box center [605, 118] width 340 height 28
click at [511, 117] on span "Filters" at bounding box center [509, 117] width 25 height 13
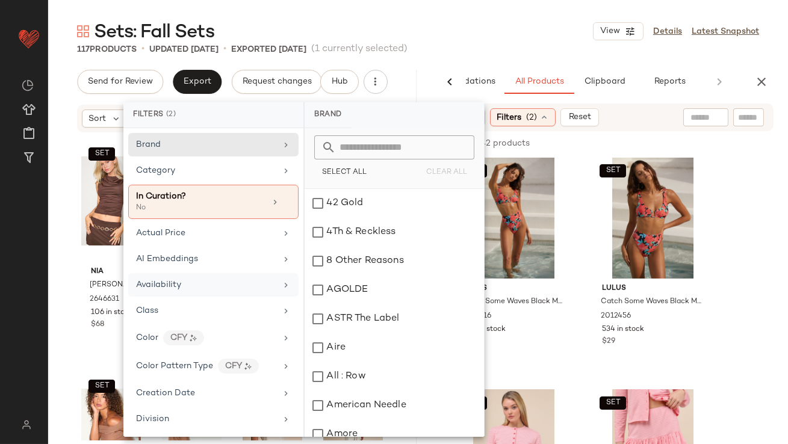
click at [157, 281] on span "Availability" at bounding box center [158, 285] width 45 height 9
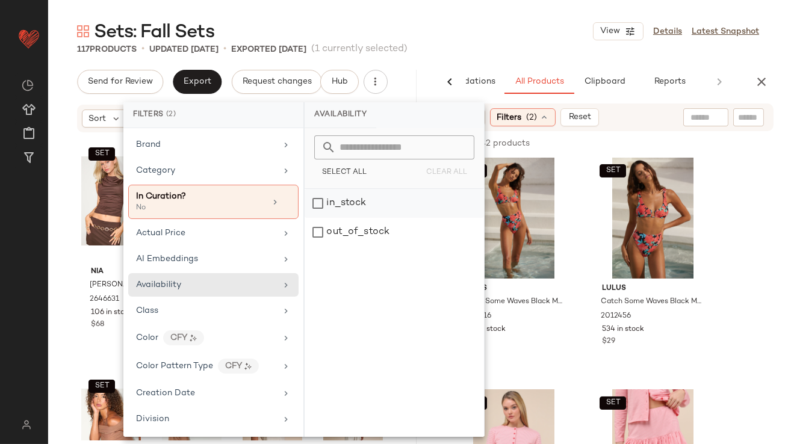
click at [376, 205] on div "in_stock" at bounding box center [394, 203] width 179 height 29
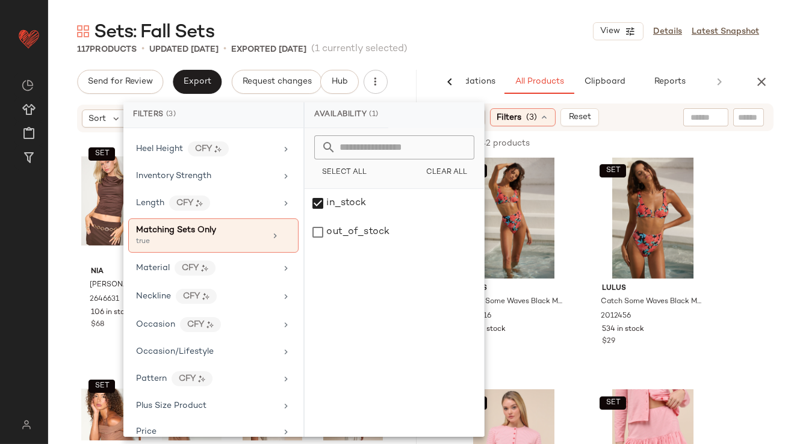
scroll to position [488, 0]
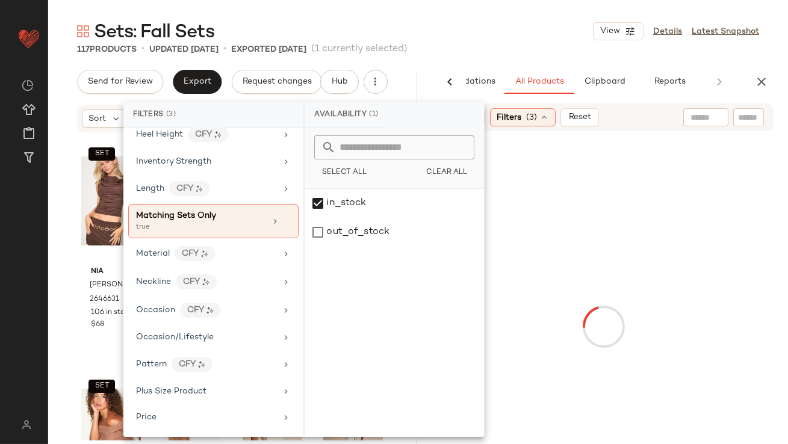
click at [573, 26] on div "Sets: Fall Sets View Details Latest Snapshot" at bounding box center [418, 31] width 740 height 24
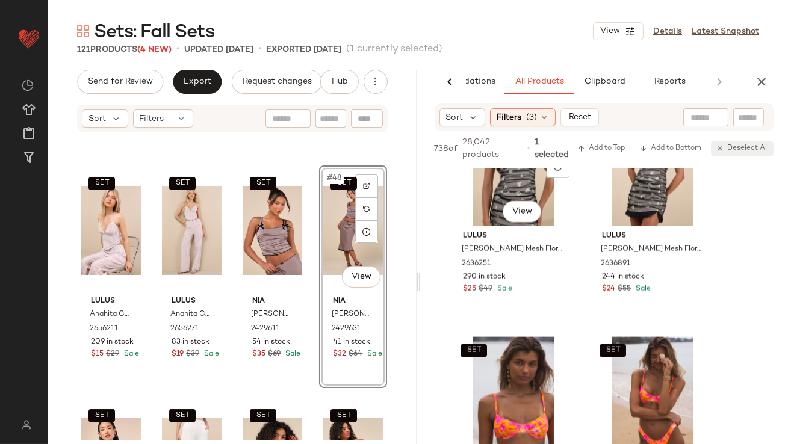
scroll to position [12174, 0]
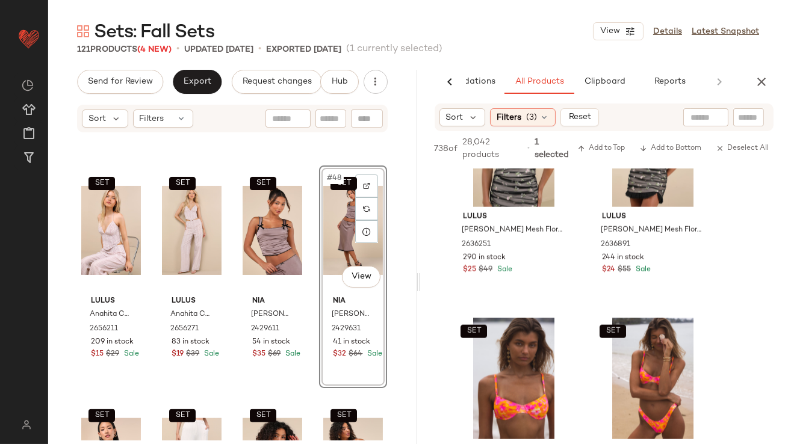
click at [767, 84] on icon "button" at bounding box center [761, 82] width 14 height 14
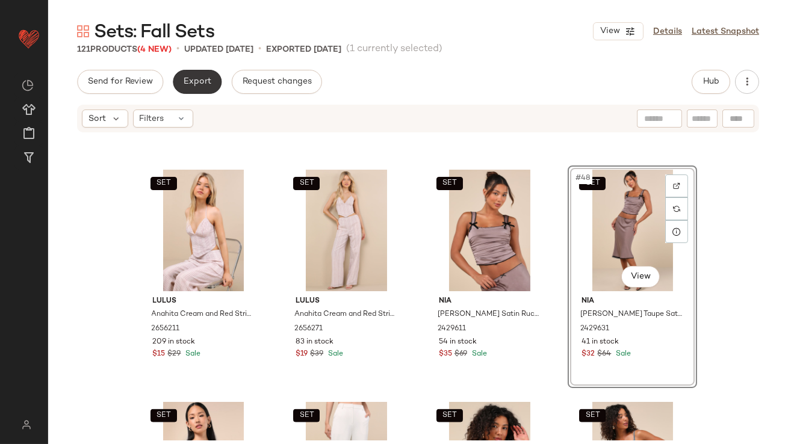
click at [198, 80] on span "Export" at bounding box center [197, 82] width 28 height 10
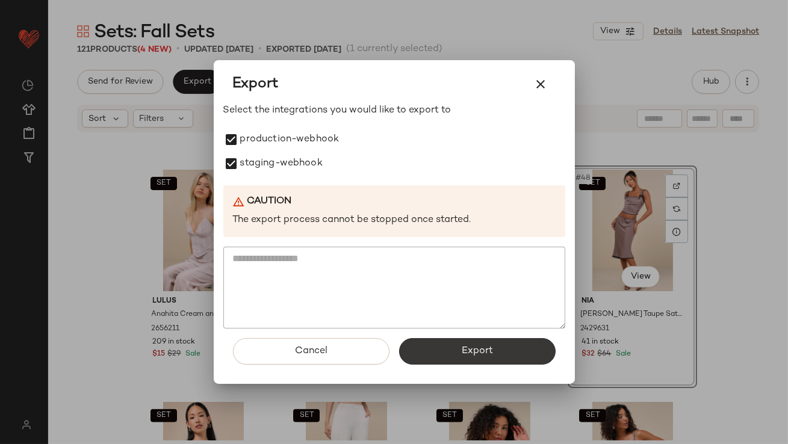
click at [440, 361] on button "Export" at bounding box center [477, 351] width 157 height 26
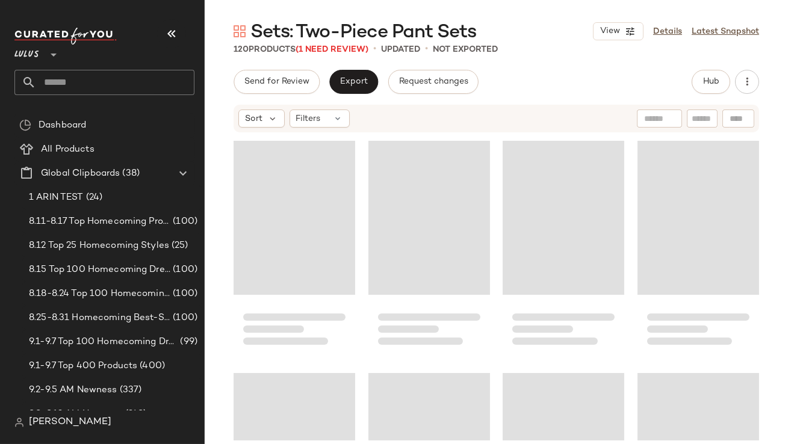
click at [171, 28] on icon "button" at bounding box center [171, 33] width 14 height 14
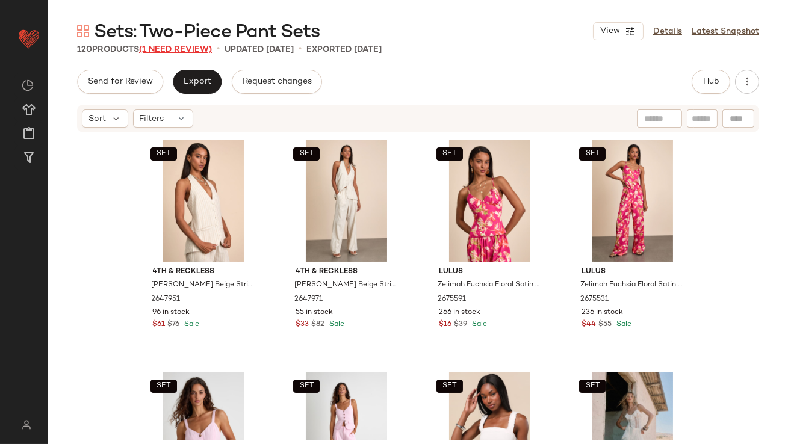
click at [172, 48] on span "(1 Need Review)" at bounding box center [175, 49] width 73 height 9
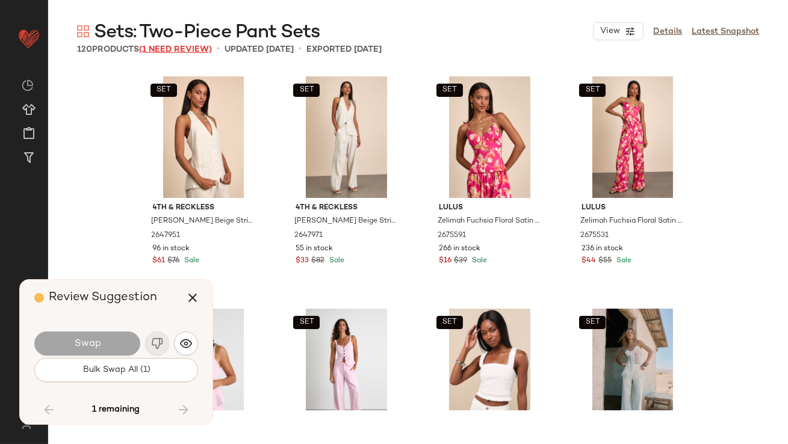
scroll to position [5811, 0]
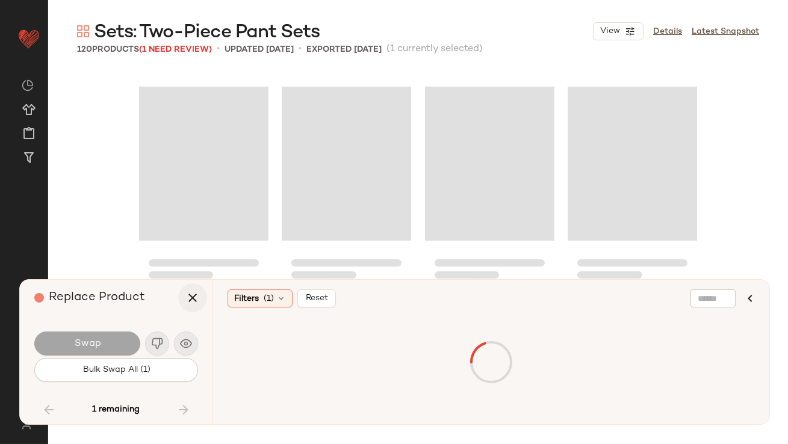
click at [191, 297] on icon "button" at bounding box center [192, 298] width 14 height 14
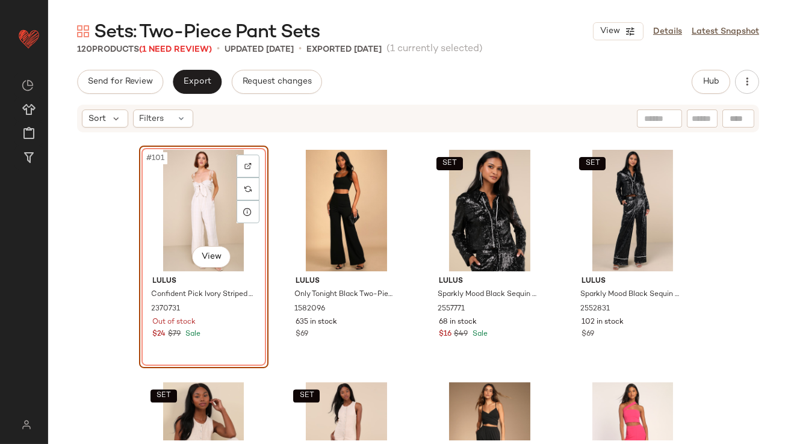
click at [184, 184] on div "#101 View" at bounding box center [203, 211] width 121 height 122
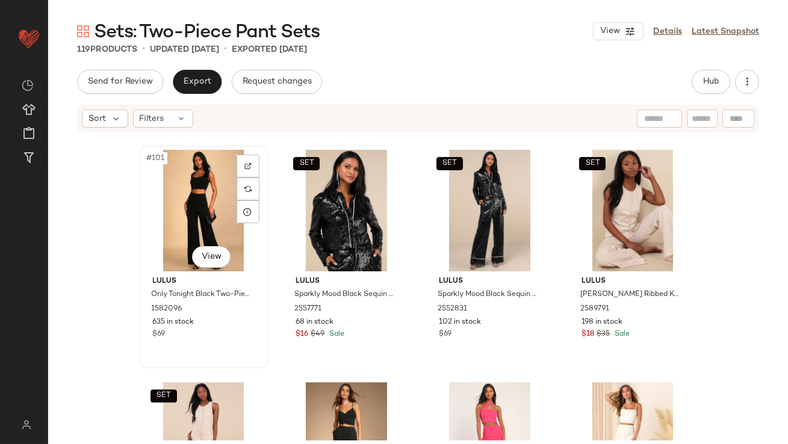
drag, startPoint x: 184, startPoint y: 184, endPoint x: 175, endPoint y: 185, distance: 9.1
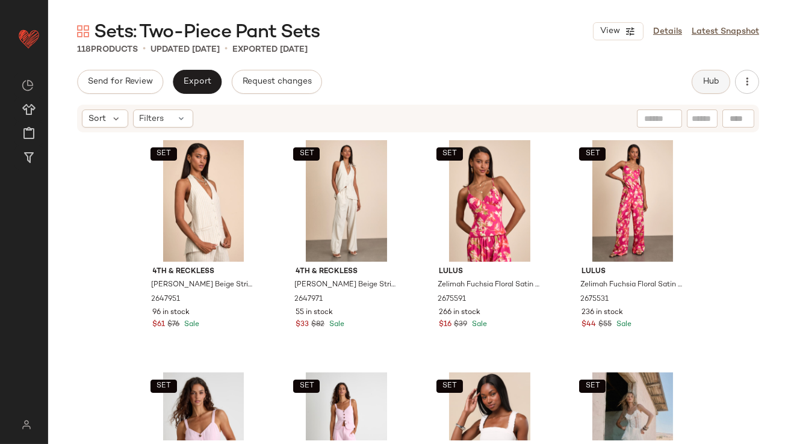
click at [706, 93] on button "Hub" at bounding box center [711, 82] width 39 height 24
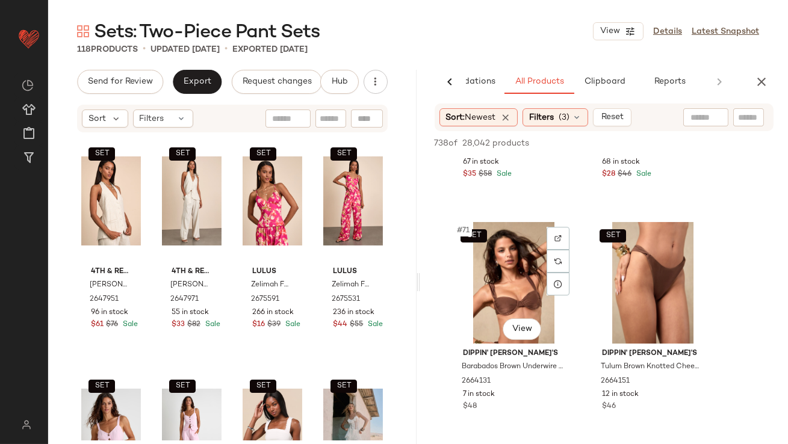
scroll to position [8179, 0]
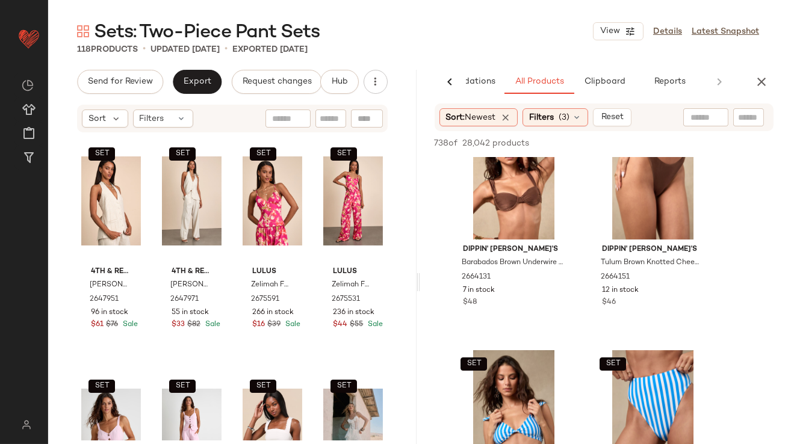
click at [764, 93] on div "AI Recommendations All Products Clipboard Reports" at bounding box center [604, 82] width 369 height 24
click at [764, 87] on icon "button" at bounding box center [761, 82] width 14 height 14
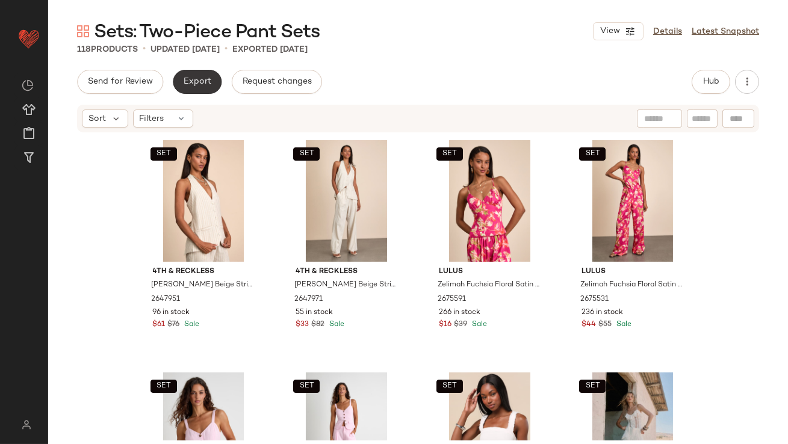
click at [205, 78] on span "Export" at bounding box center [197, 82] width 28 height 10
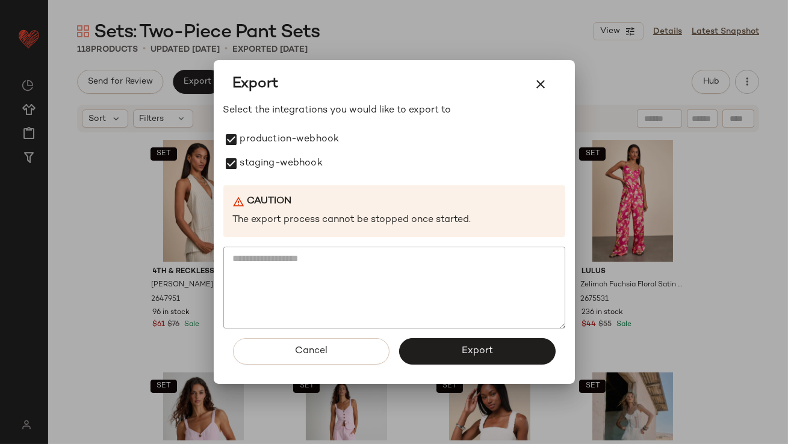
click at [417, 362] on button "Export" at bounding box center [477, 351] width 157 height 26
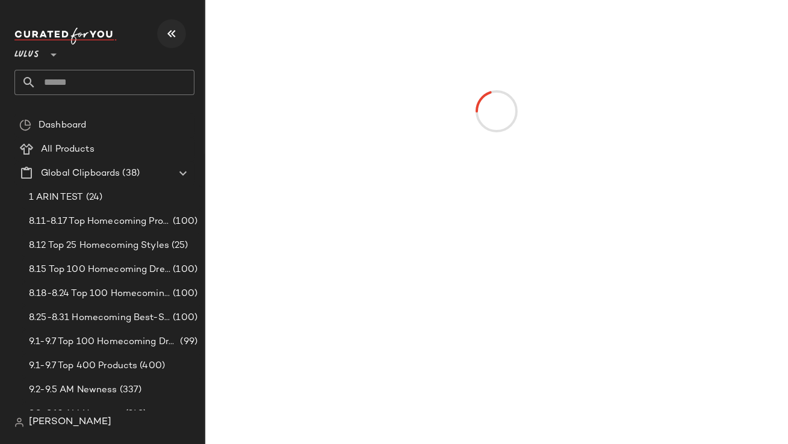
click at [178, 33] on icon "button" at bounding box center [171, 33] width 14 height 14
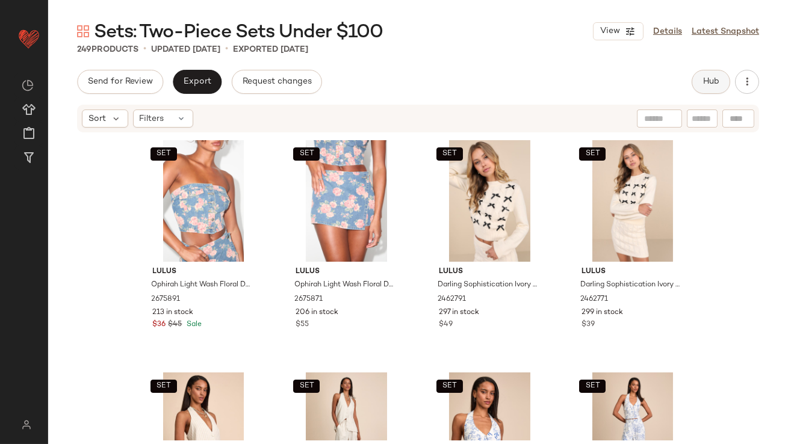
click at [722, 92] on button "Hub" at bounding box center [711, 82] width 39 height 24
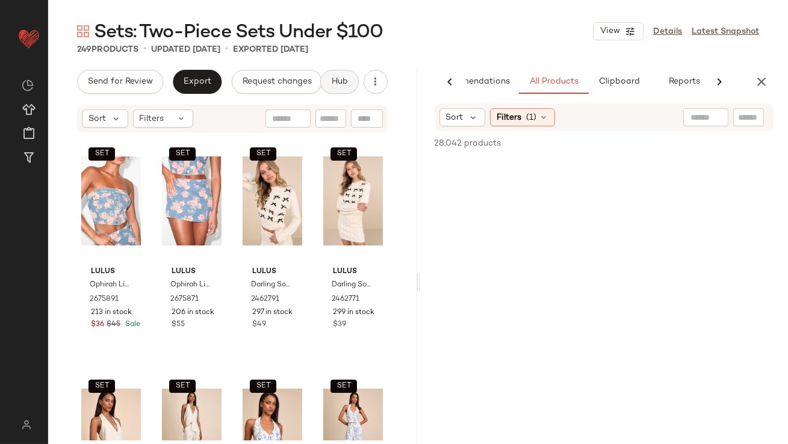
scroll to position [0, 67]
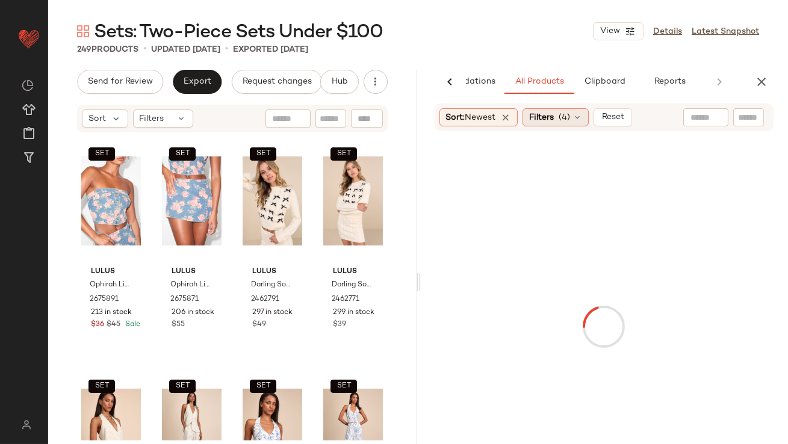
click at [570, 119] on span "(4)" at bounding box center [564, 117] width 11 height 13
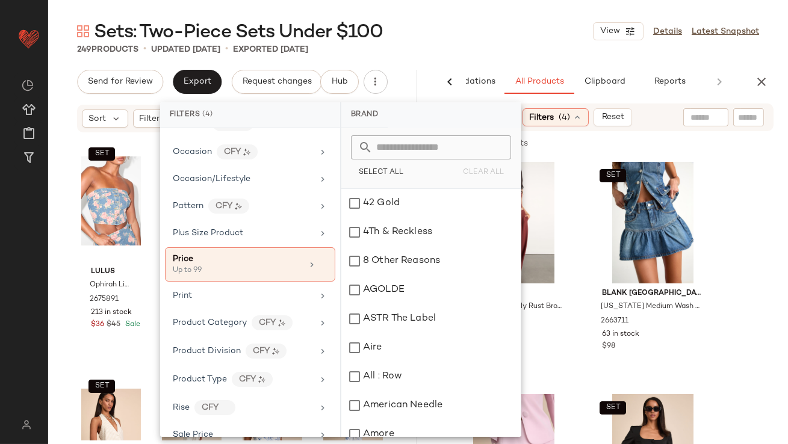
scroll to position [666, 0]
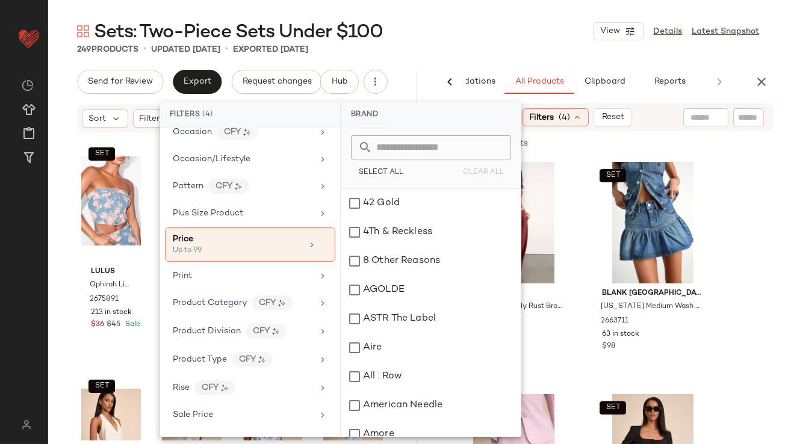
click at [502, 26] on div "Sets: Two-Piece Sets Under $100 View Details Latest Snapshot" at bounding box center [418, 31] width 740 height 24
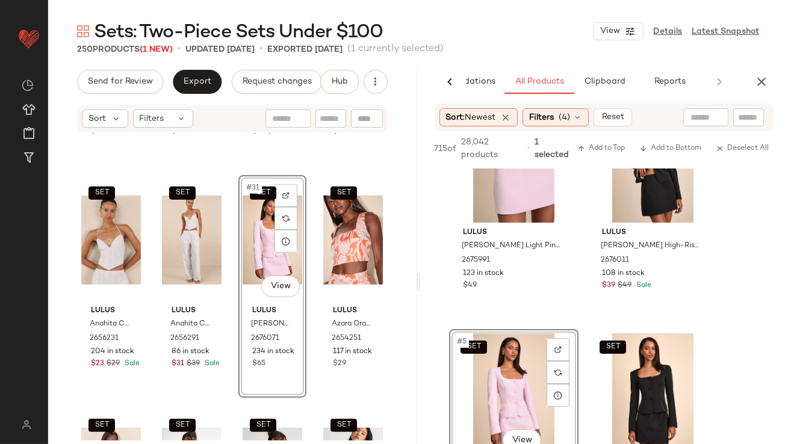
scroll to position [302, 0]
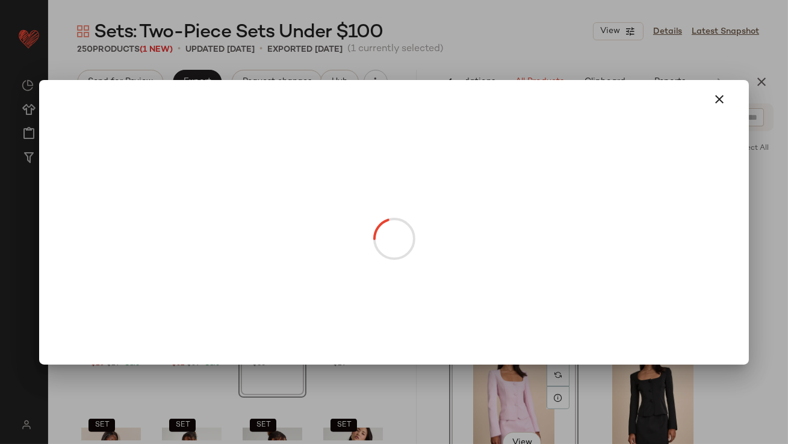
drag, startPoint x: 497, startPoint y: 207, endPoint x: 343, endPoint y: 286, distance: 173.4
click at [719, 90] on button "button" at bounding box center [720, 99] width 29 height 29
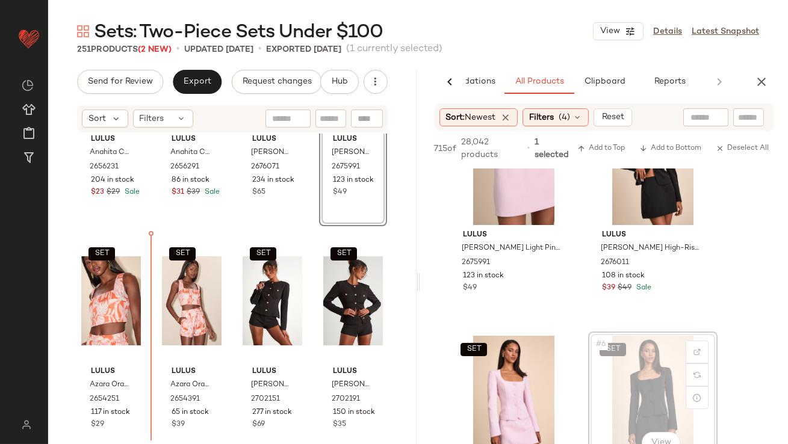
scroll to position [1775, 0]
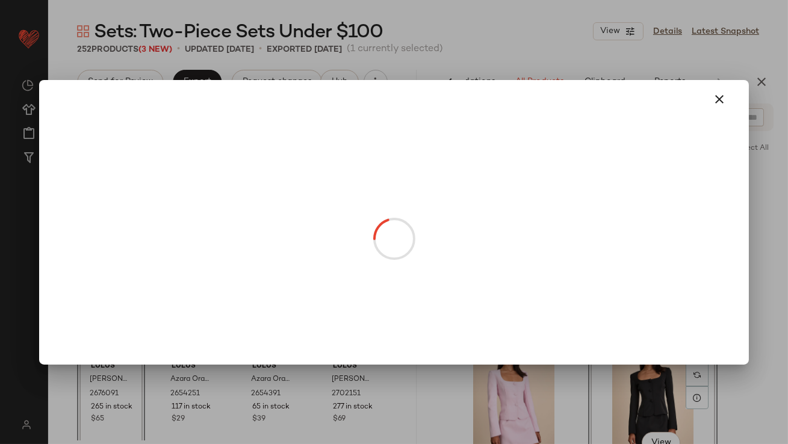
drag, startPoint x: 632, startPoint y: 211, endPoint x: 207, endPoint y: 271, distance: 429.3
click at [718, 86] on button "button" at bounding box center [720, 99] width 29 height 29
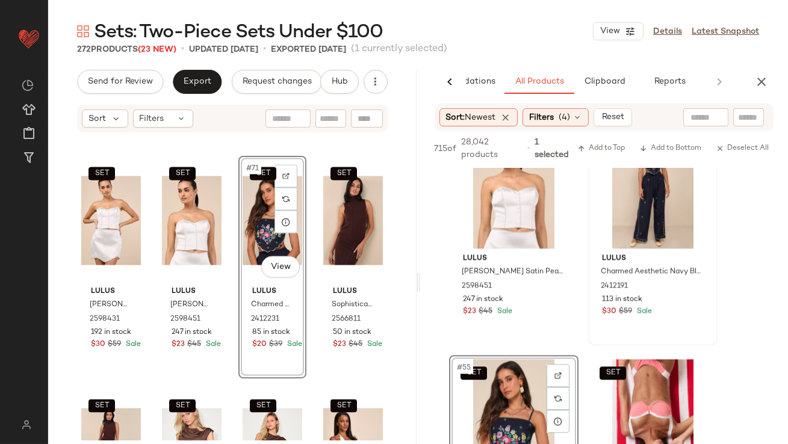
scroll to position [6068, 0]
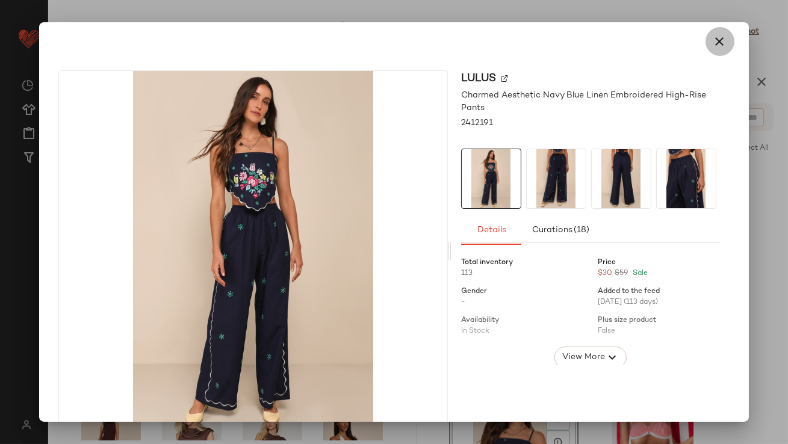
click at [713, 39] on icon "button" at bounding box center [720, 41] width 14 height 14
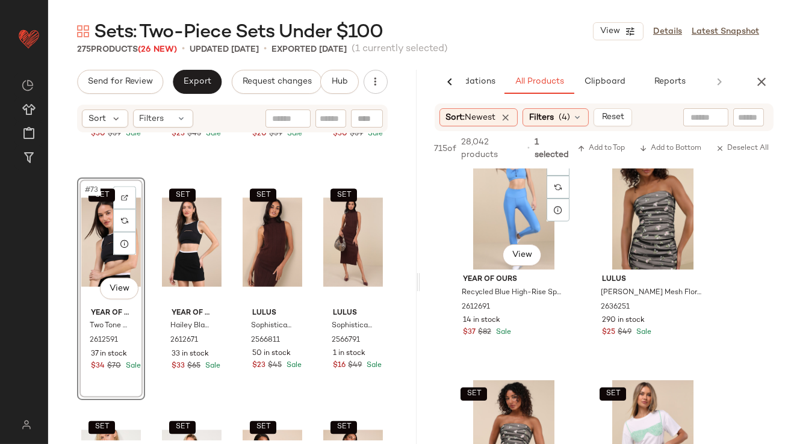
scroll to position [9169, 0]
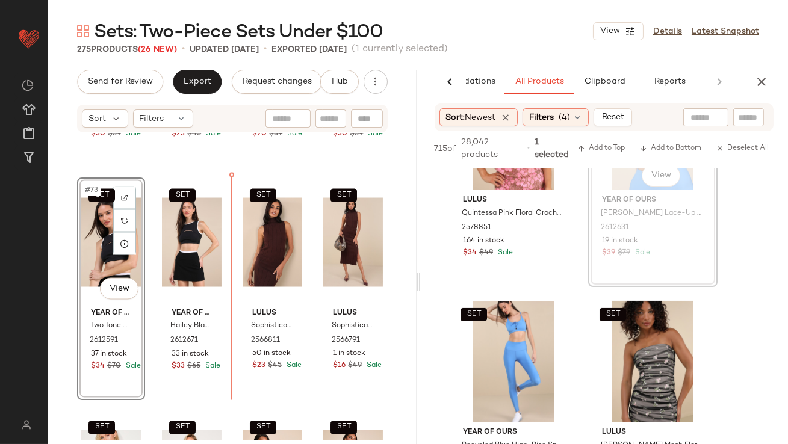
drag, startPoint x: 621, startPoint y: 188, endPoint x: 606, endPoint y: 188, distance: 15.1
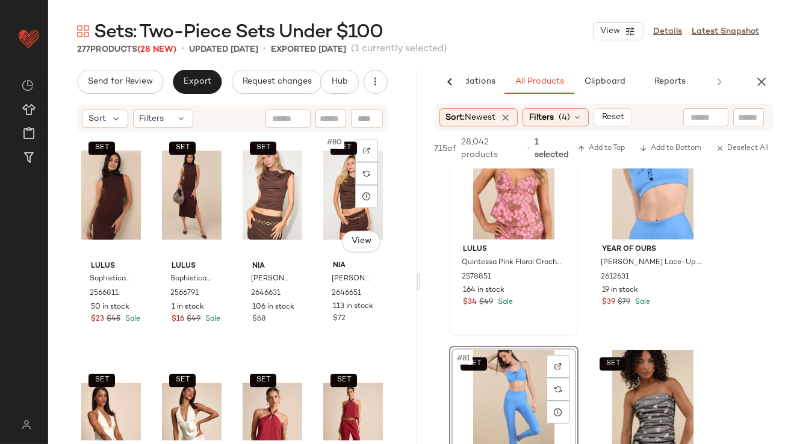
scroll to position [4475, 0]
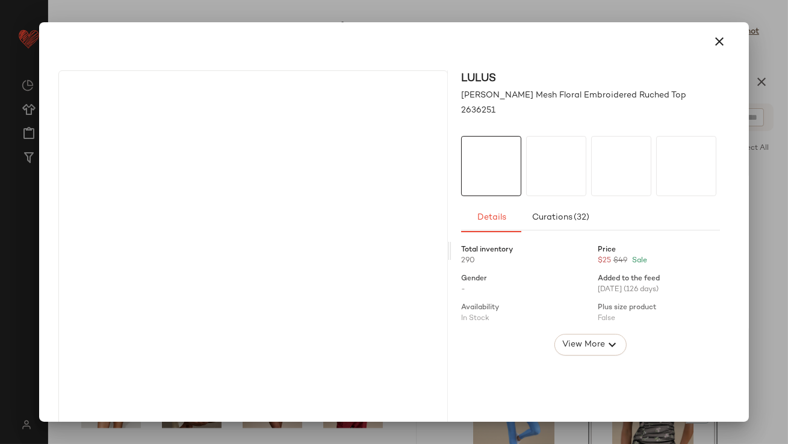
drag, startPoint x: 341, startPoint y: 195, endPoint x: 247, endPoint y: 195, distance: 93.9
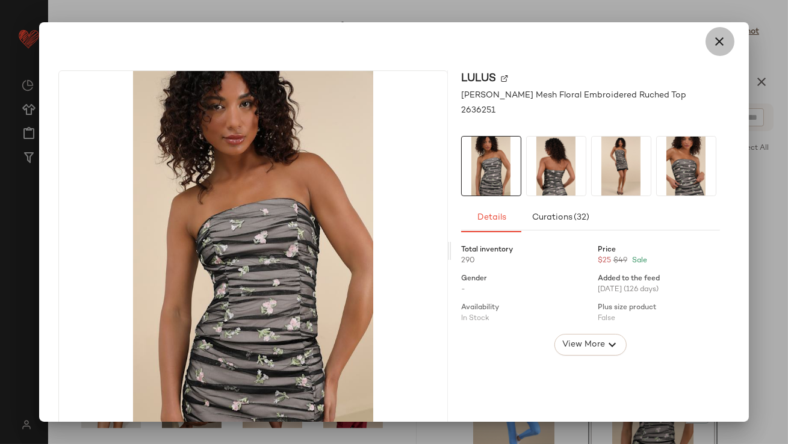
click at [714, 43] on icon "button" at bounding box center [720, 41] width 14 height 14
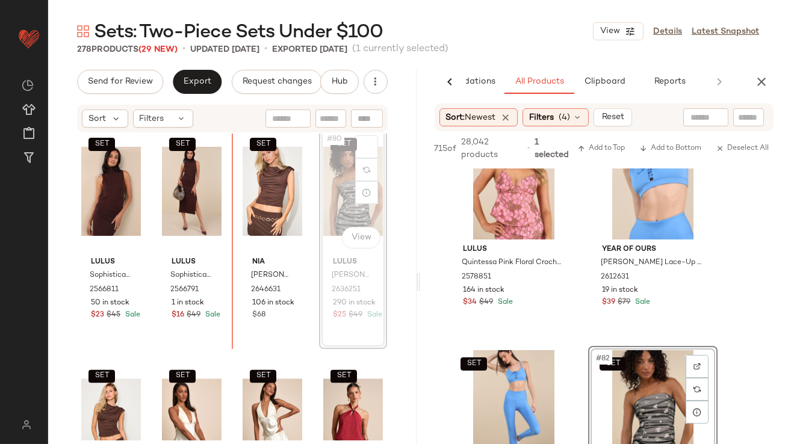
scroll to position [4435, 0]
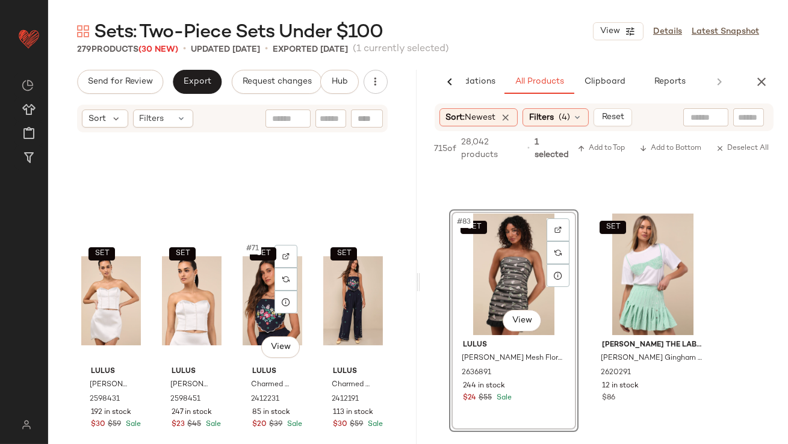
scroll to position [3867, 0]
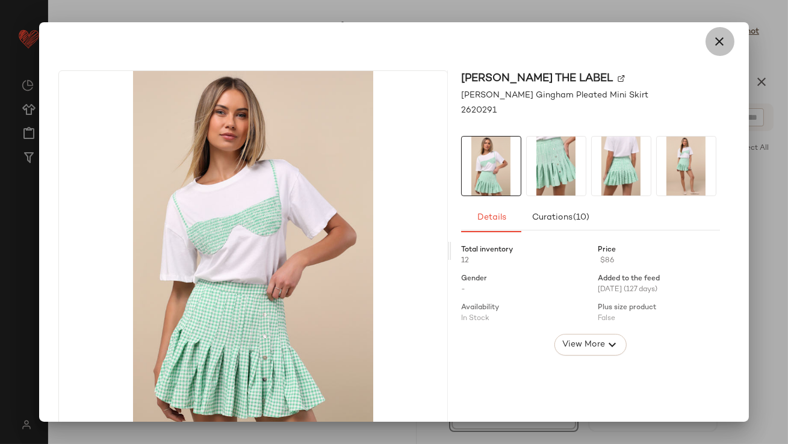
click at [720, 41] on button "button" at bounding box center [720, 41] width 29 height 29
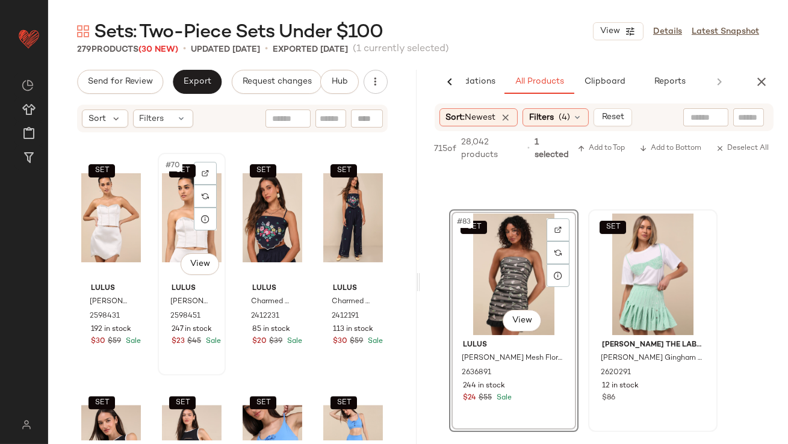
scroll to position [3969, 0]
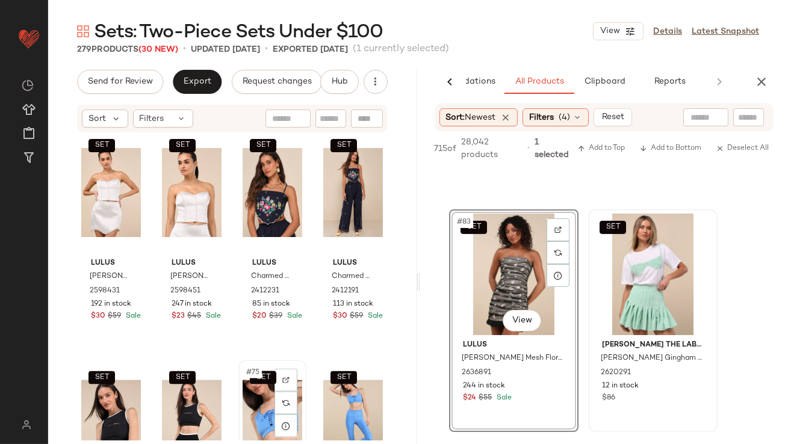
click at [255, 408] on div "SET #75 View" at bounding box center [273, 425] width 60 height 122
click at [335, 403] on div "SET #76 View" at bounding box center [353, 425] width 60 height 122
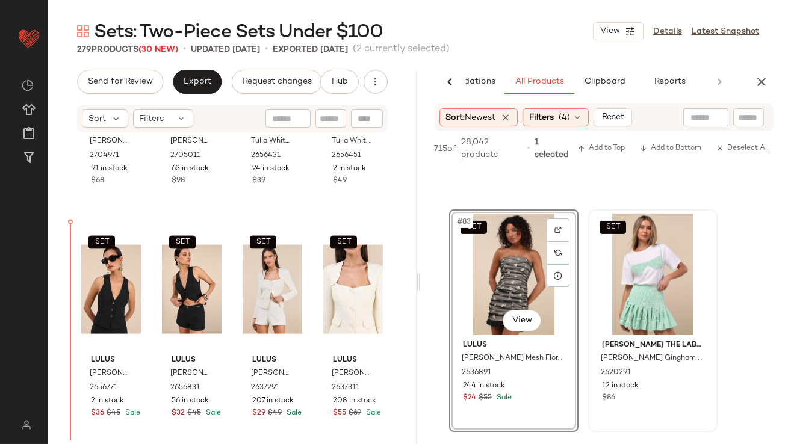
scroll to position [3682, 0]
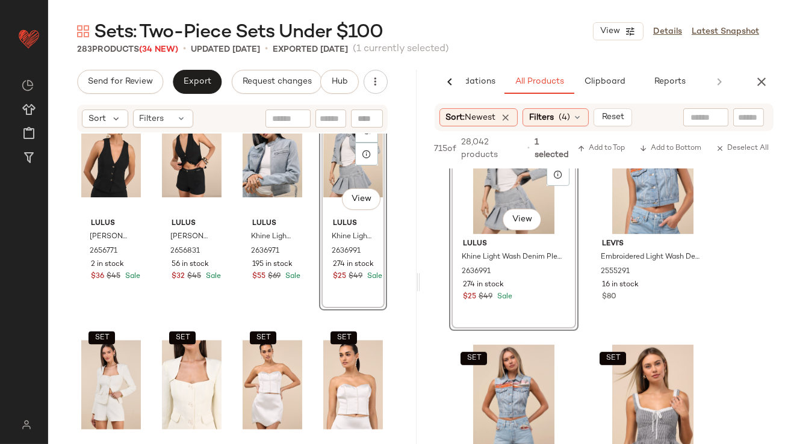
scroll to position [10056, 0]
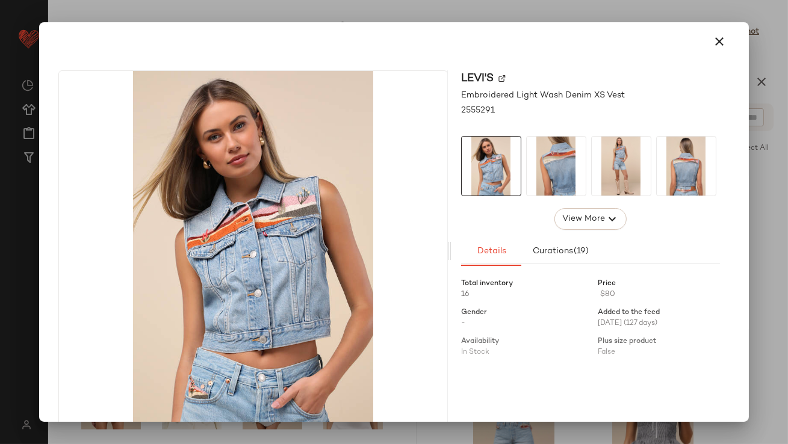
click at [713, 40] on icon "button" at bounding box center [720, 41] width 14 height 14
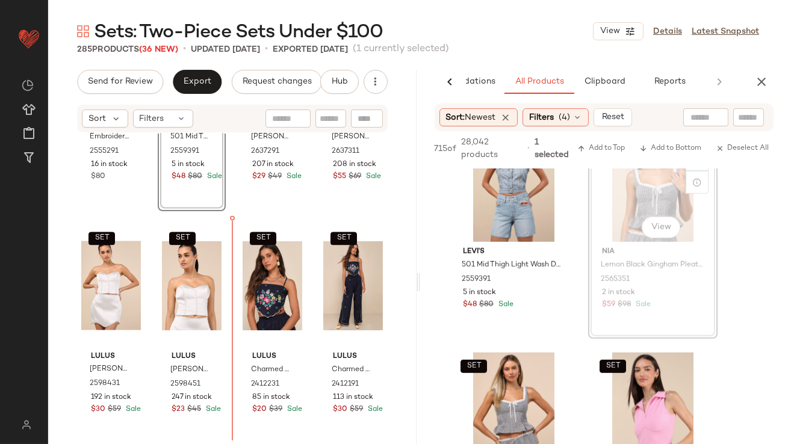
scroll to position [4341, 0]
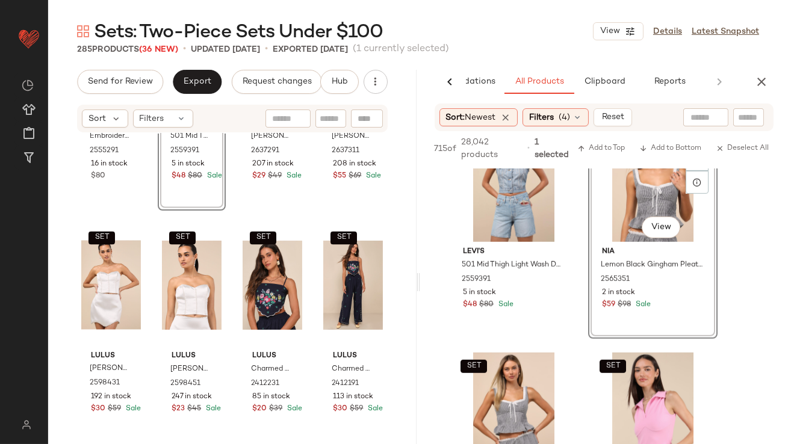
drag, startPoint x: 624, startPoint y: 203, endPoint x: 233, endPoint y: 314, distance: 406.2
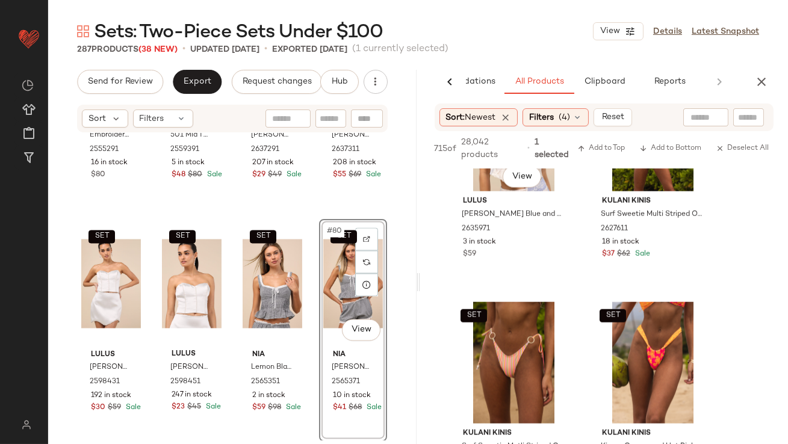
scroll to position [11302, 0]
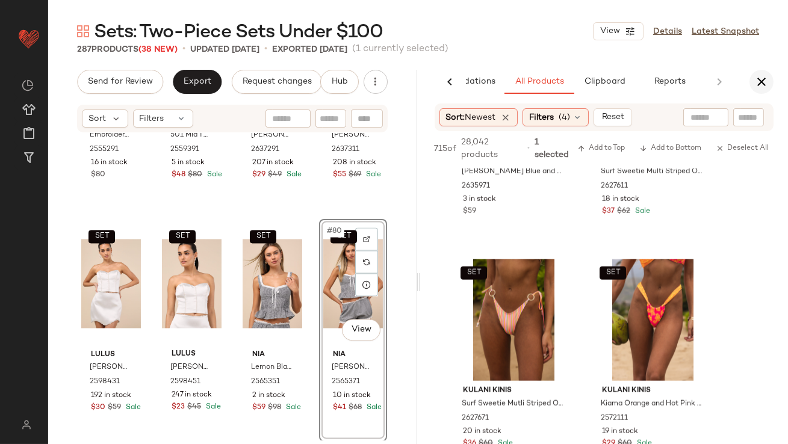
click at [766, 78] on icon "button" at bounding box center [761, 82] width 14 height 14
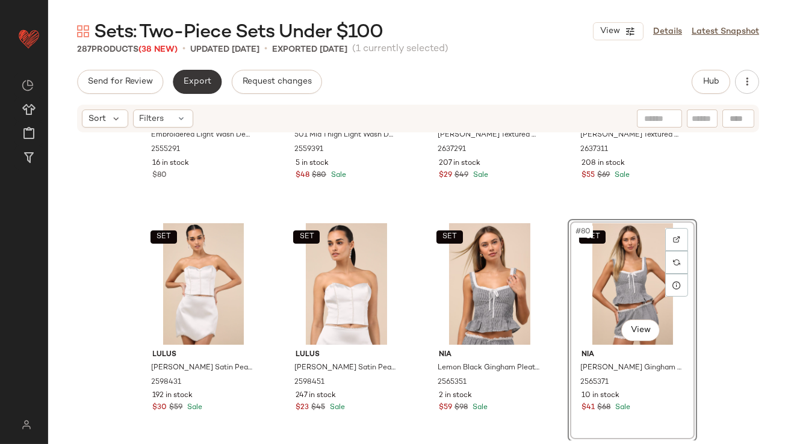
click at [204, 76] on button "Export" at bounding box center [197, 82] width 49 height 24
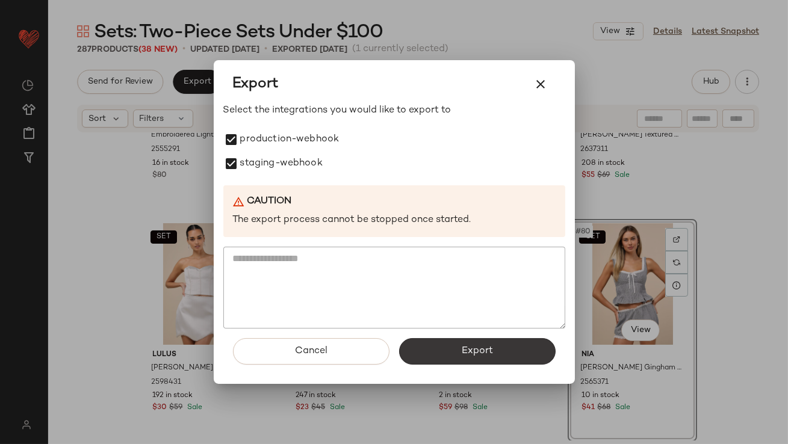
click at [411, 349] on button "Export" at bounding box center [477, 351] width 157 height 26
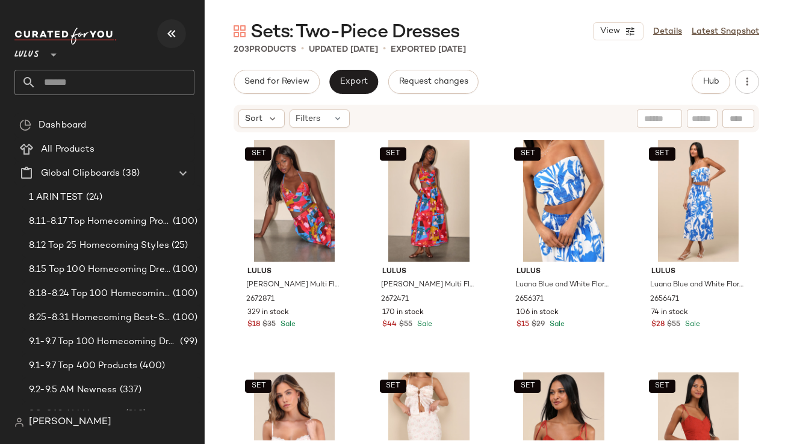
click at [175, 31] on icon "button" at bounding box center [171, 33] width 14 height 14
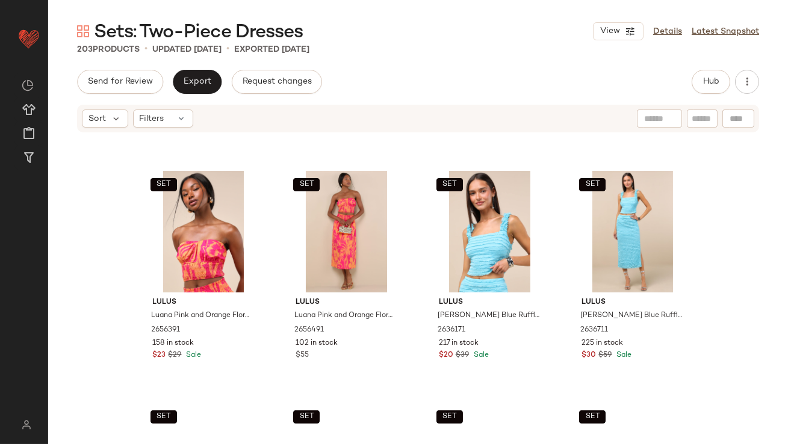
scroll to position [491, 0]
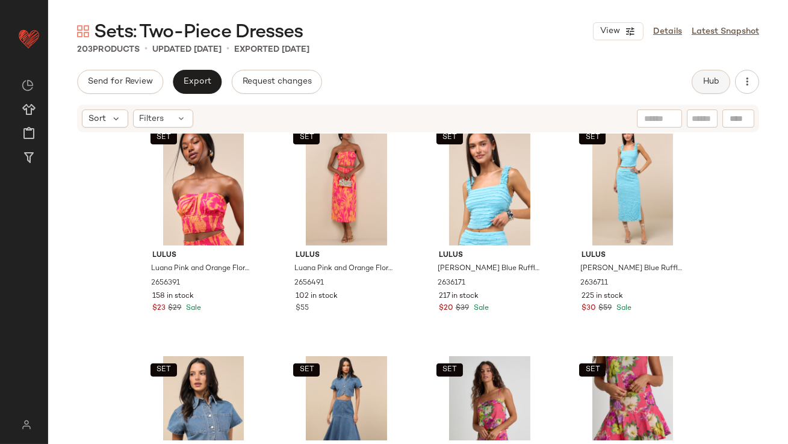
click at [714, 88] on button "Hub" at bounding box center [711, 82] width 39 height 24
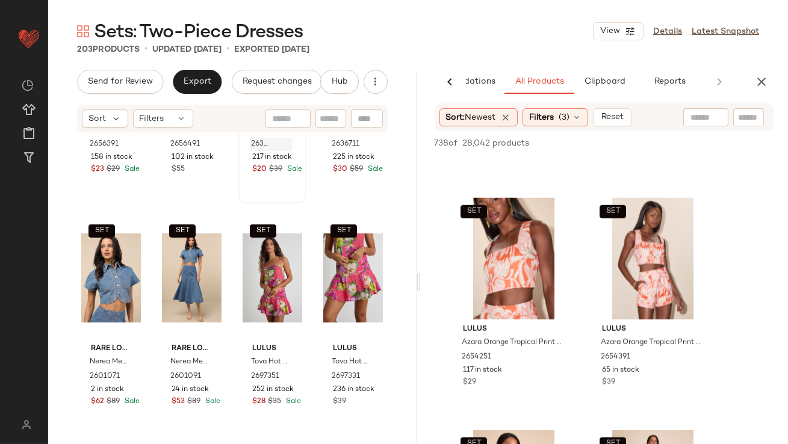
scroll to position [666, 0]
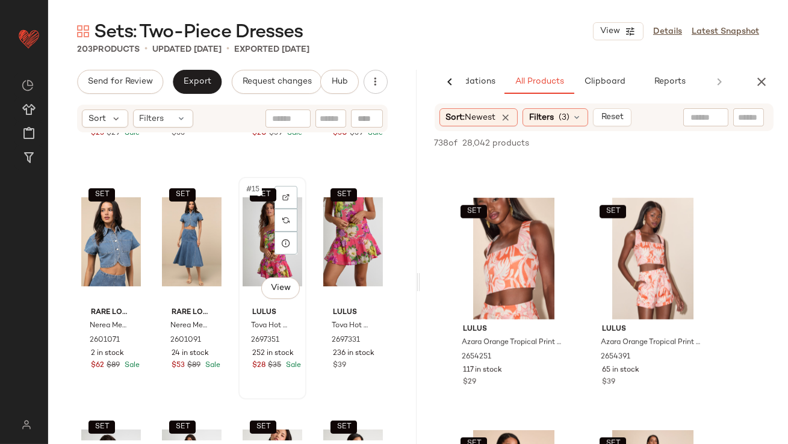
click at [257, 238] on div "SET #15 View" at bounding box center [273, 242] width 60 height 122
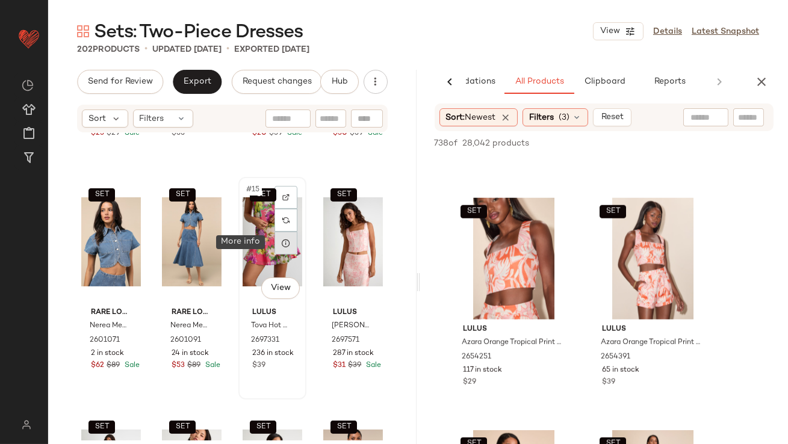
click at [275, 247] on div at bounding box center [286, 243] width 23 height 23
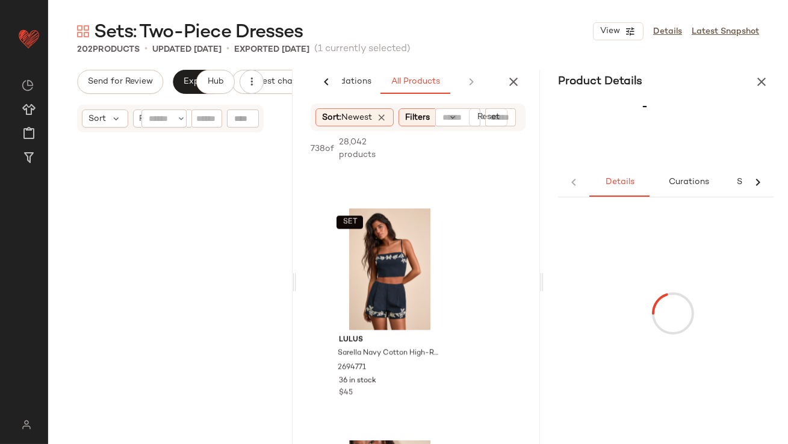
scroll to position [139, 0]
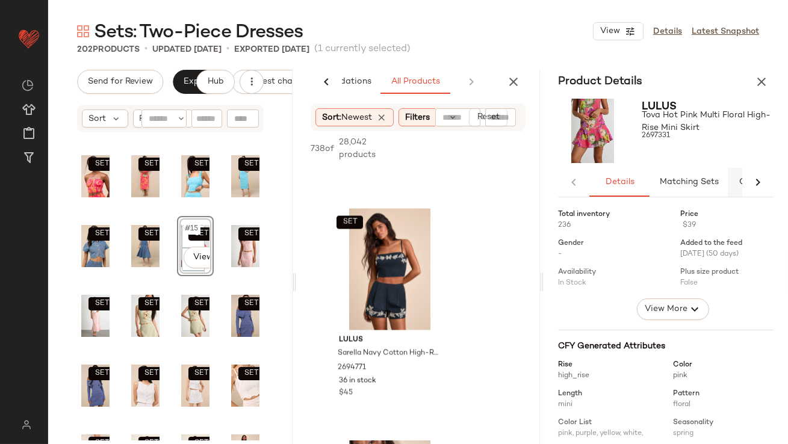
click at [679, 180] on span "Matching Sets" at bounding box center [689, 183] width 60 height 10
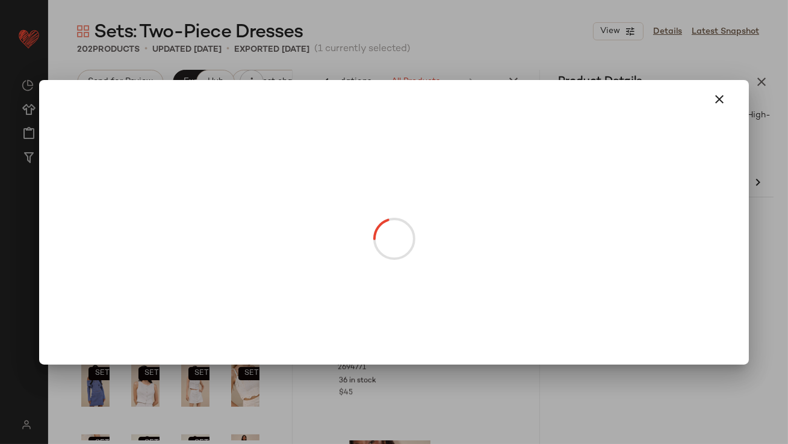
drag, startPoint x: 593, startPoint y: 259, endPoint x: 223, endPoint y: 261, distance: 369.7
click at [715, 91] on button "button" at bounding box center [720, 99] width 29 height 29
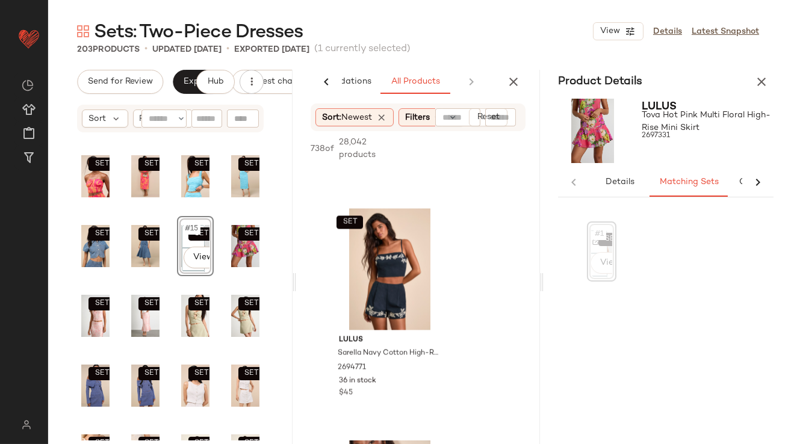
click at [765, 77] on icon "button" at bounding box center [761, 82] width 14 height 14
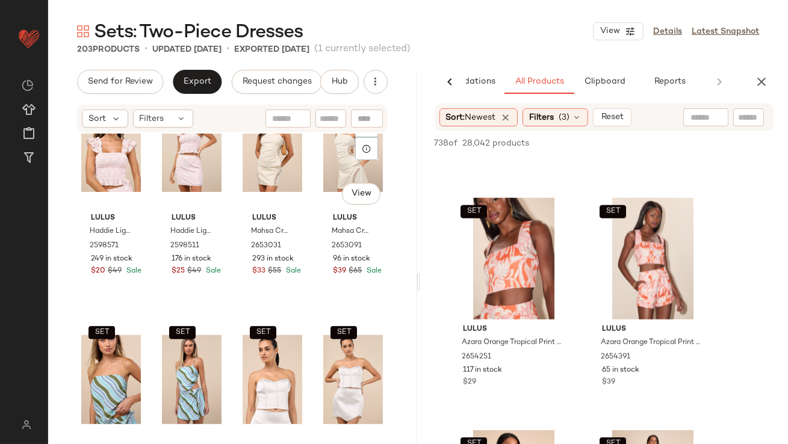
scroll to position [2163, 0]
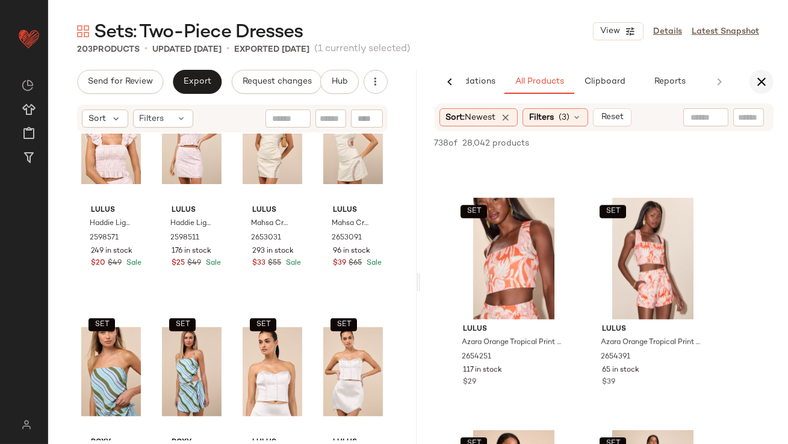
click at [772, 82] on button "button" at bounding box center [762, 82] width 24 height 24
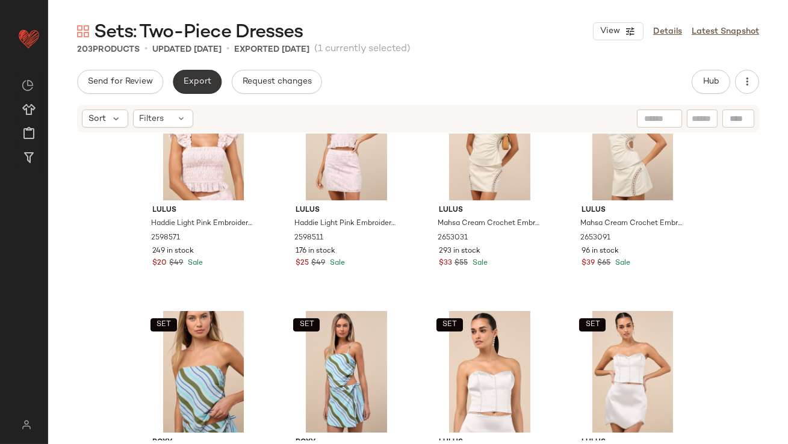
click at [203, 80] on span "Export" at bounding box center [197, 82] width 28 height 10
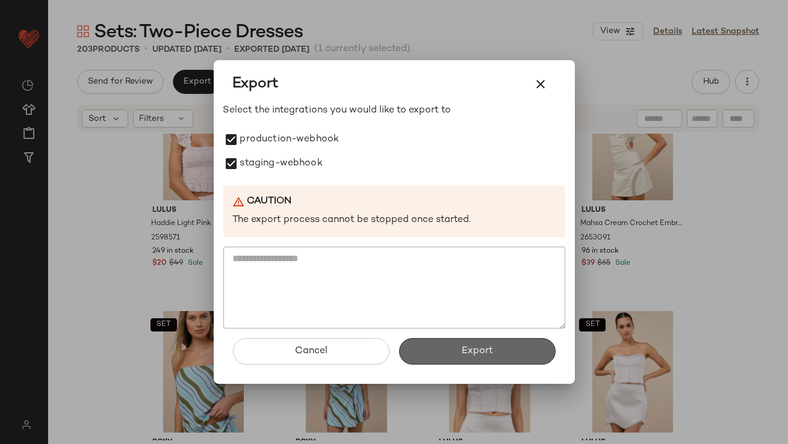
click at [435, 347] on button "Export" at bounding box center [477, 351] width 157 height 26
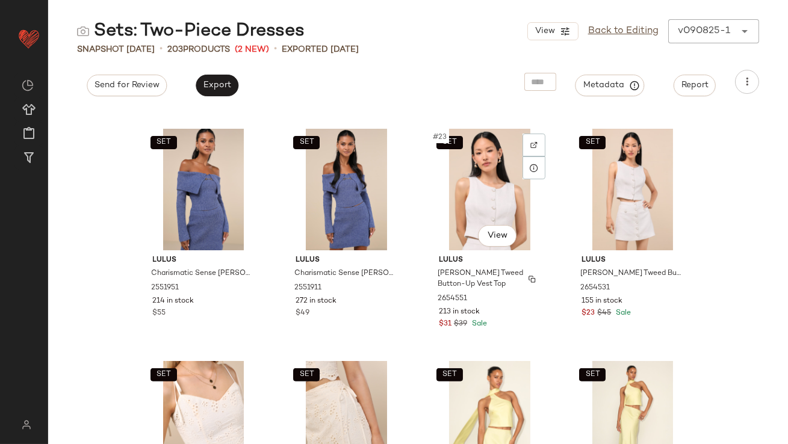
scroll to position [1088, 0]
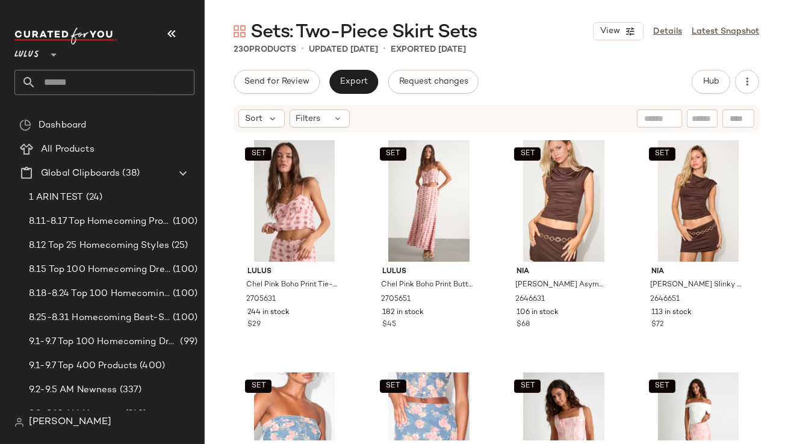
click at [179, 33] on button "button" at bounding box center [171, 33] width 29 height 29
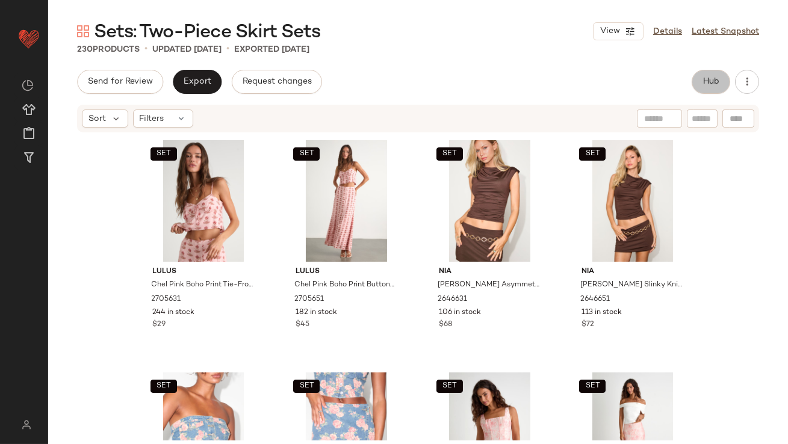
click at [709, 86] on span "Hub" at bounding box center [711, 82] width 17 height 10
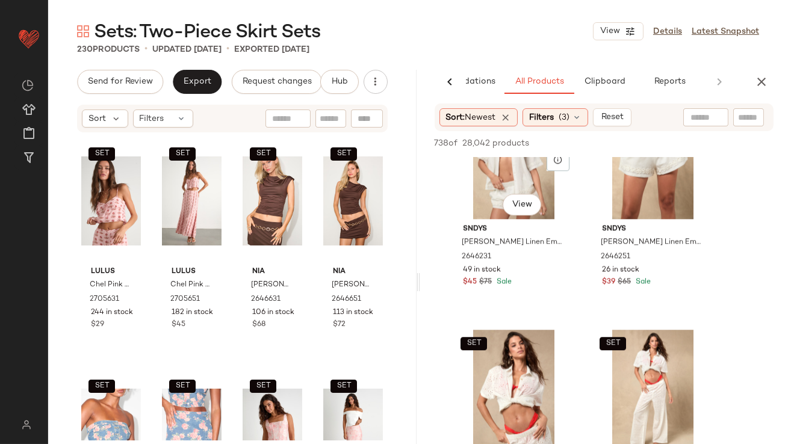
scroll to position [6353, 0]
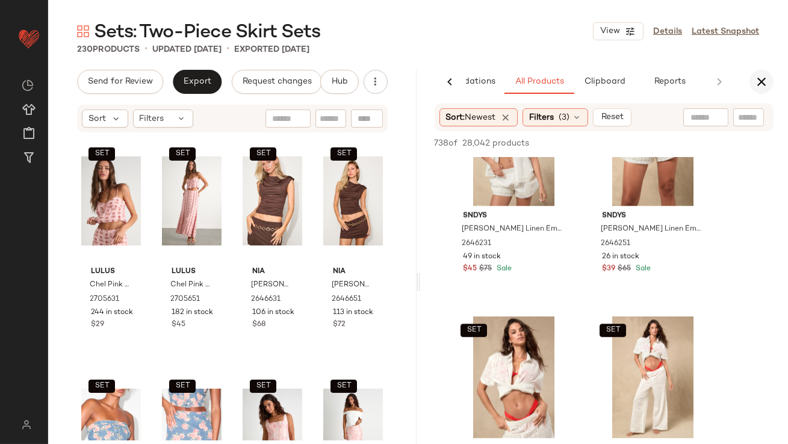
click at [761, 80] on icon "button" at bounding box center [761, 82] width 14 height 14
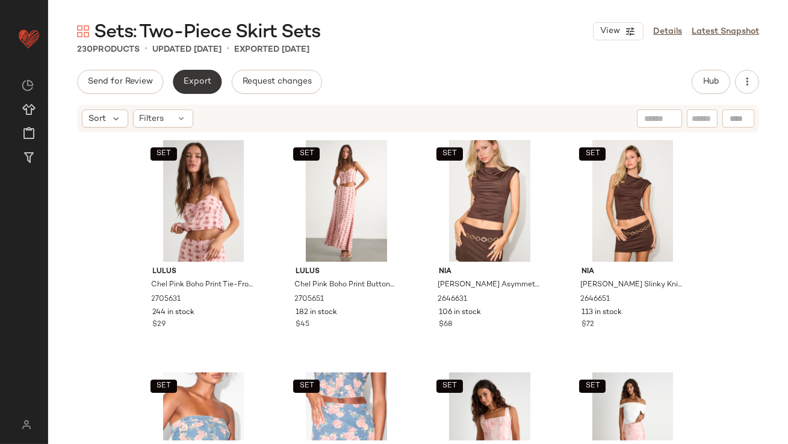
click at [197, 72] on button "Export" at bounding box center [197, 82] width 49 height 24
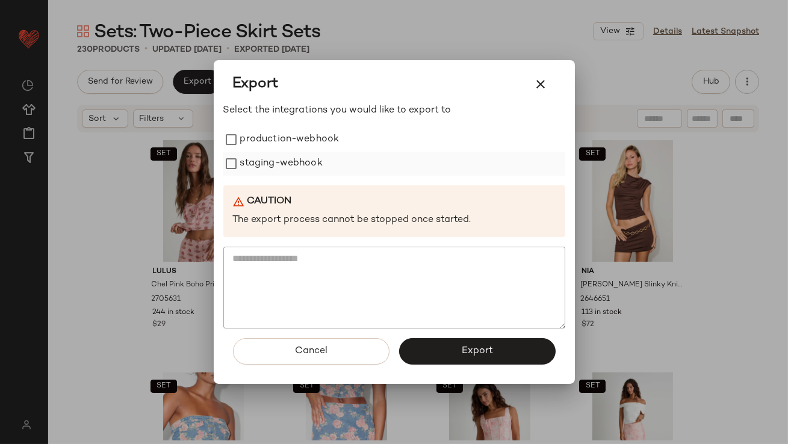
drag, startPoint x: 291, startPoint y: 144, endPoint x: 289, endPoint y: 169, distance: 25.4
click at [290, 169] on div "production-webhook staging-webhook" at bounding box center [394, 152] width 342 height 48
click at [289, 169] on label "staging-webhook" at bounding box center [281, 164] width 82 height 24
click at [291, 130] on label "production-webhook" at bounding box center [289, 140] width 99 height 24
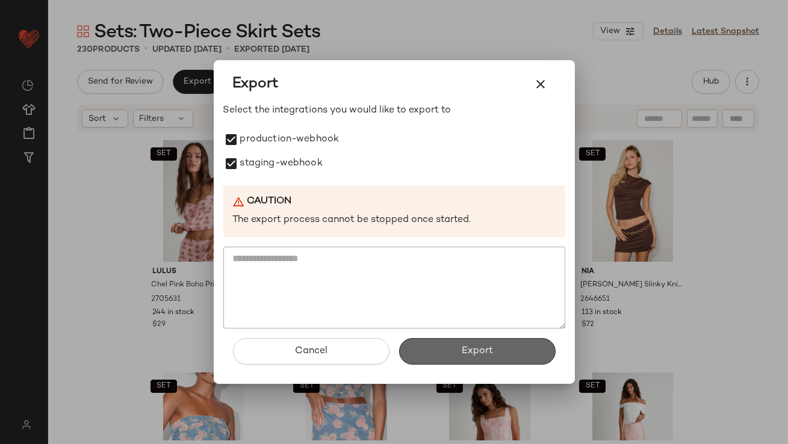
click at [459, 351] on button "Export" at bounding box center [477, 351] width 157 height 26
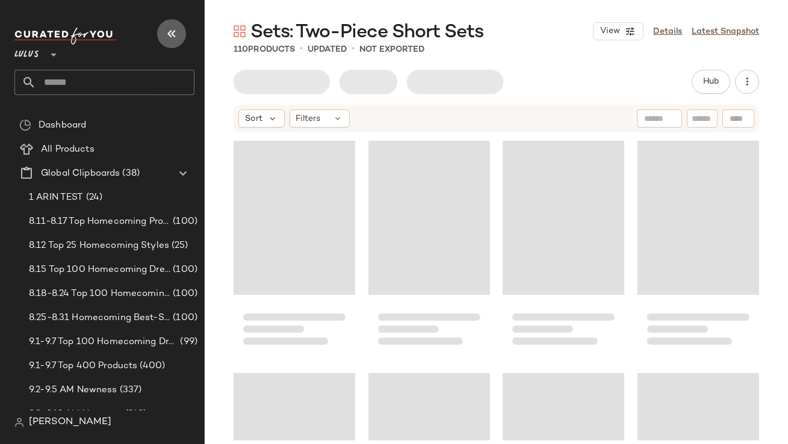
click at [179, 30] on button "button" at bounding box center [171, 33] width 29 height 29
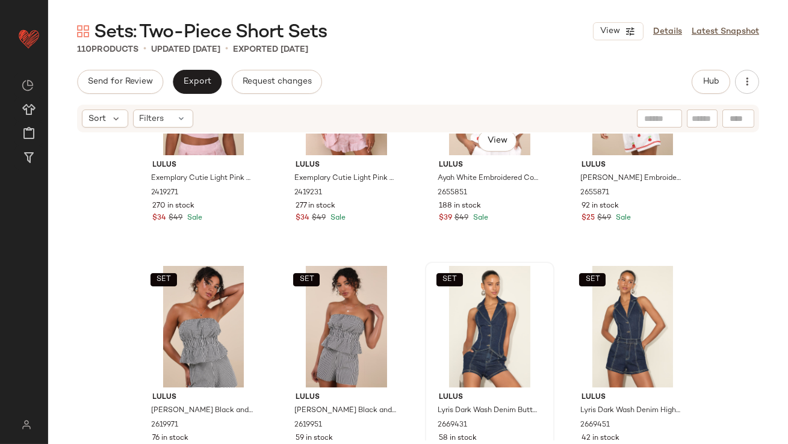
scroll to position [638, 0]
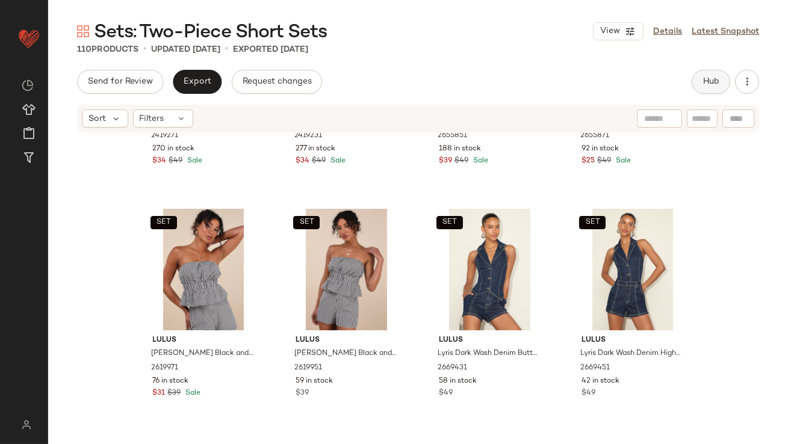
click at [702, 89] on button "Hub" at bounding box center [711, 82] width 39 height 24
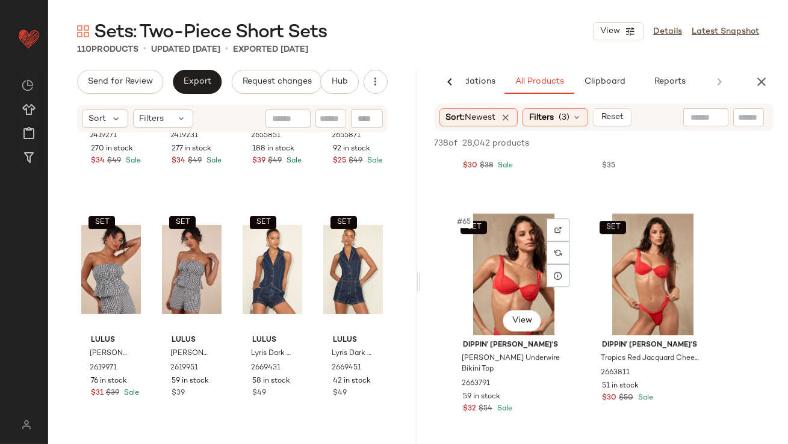
scroll to position [7450, 0]
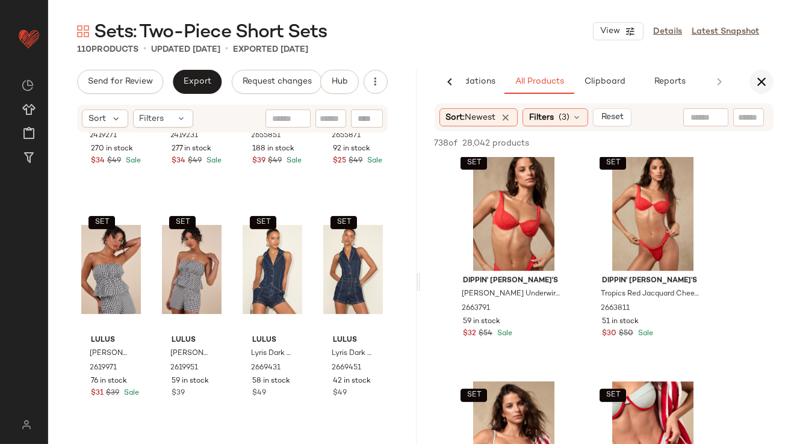
click at [764, 81] on icon "button" at bounding box center [761, 82] width 14 height 14
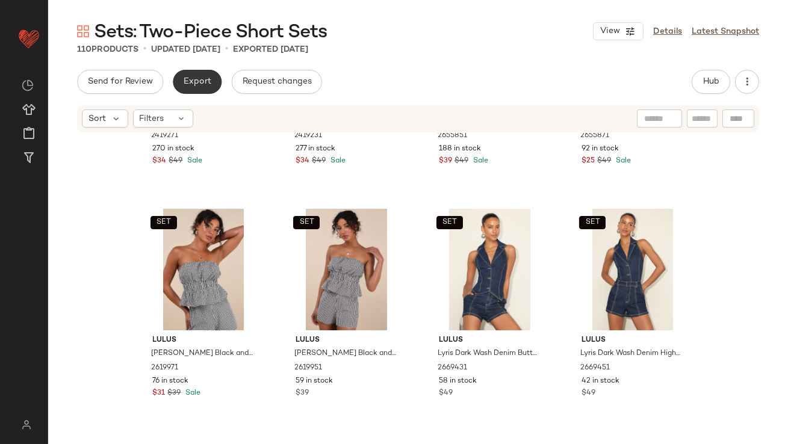
click at [175, 80] on button "Export" at bounding box center [197, 82] width 49 height 24
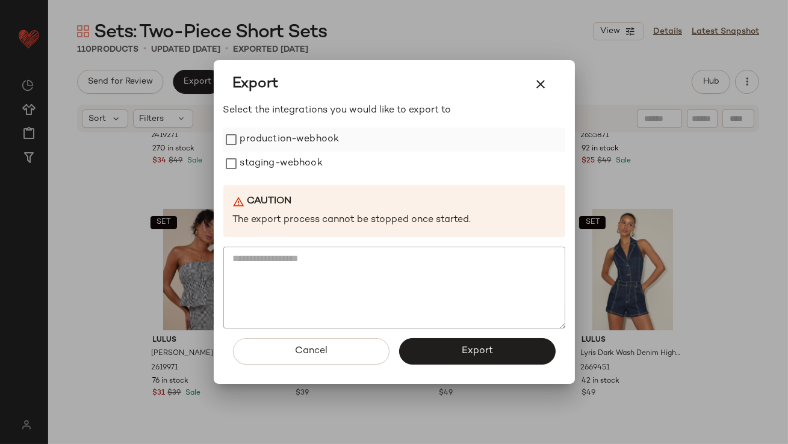
click at [265, 143] on label "production-webhook" at bounding box center [289, 140] width 99 height 24
click at [266, 166] on label "staging-webhook" at bounding box center [281, 164] width 82 height 24
click at [432, 355] on button "Export" at bounding box center [477, 351] width 157 height 26
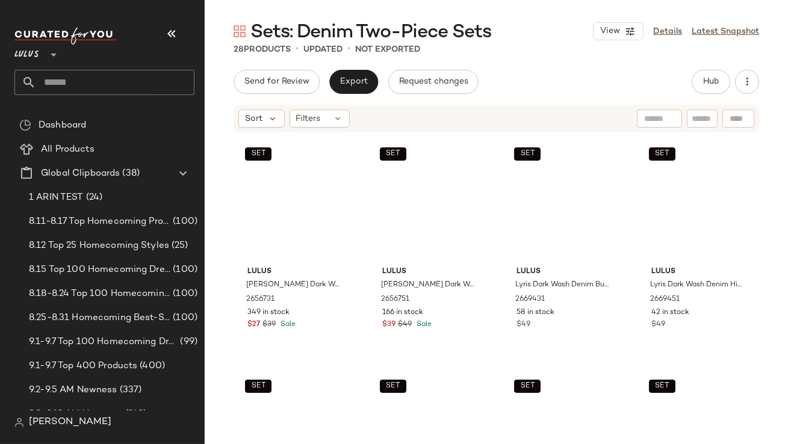
click at [175, 36] on icon "button" at bounding box center [171, 33] width 14 height 14
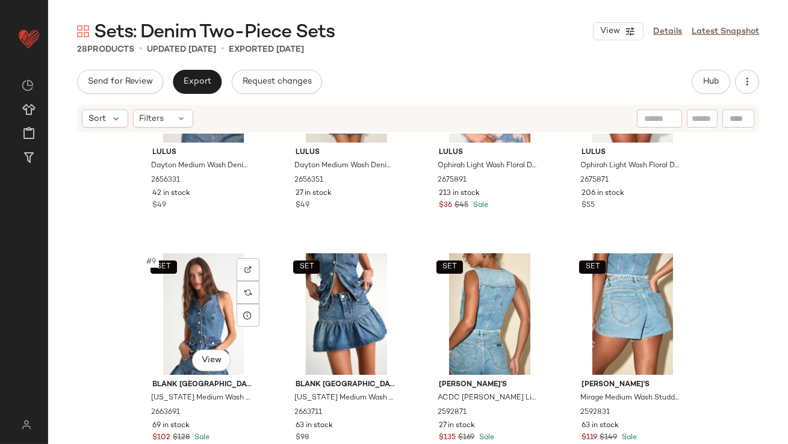
scroll to position [335, 0]
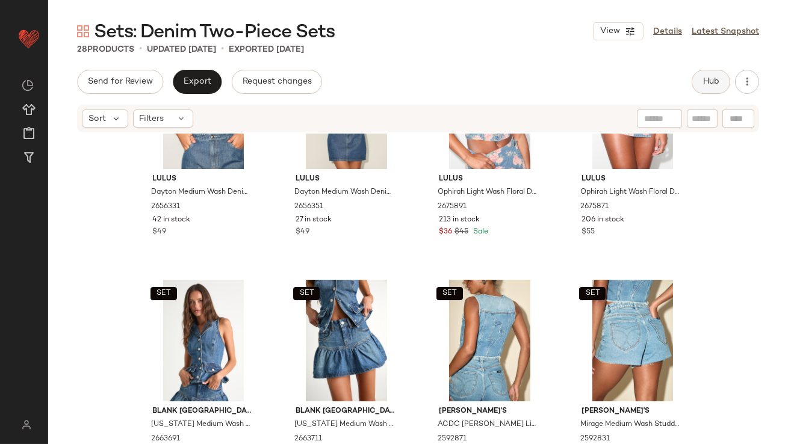
click at [715, 79] on span "Hub" at bounding box center [711, 82] width 17 height 10
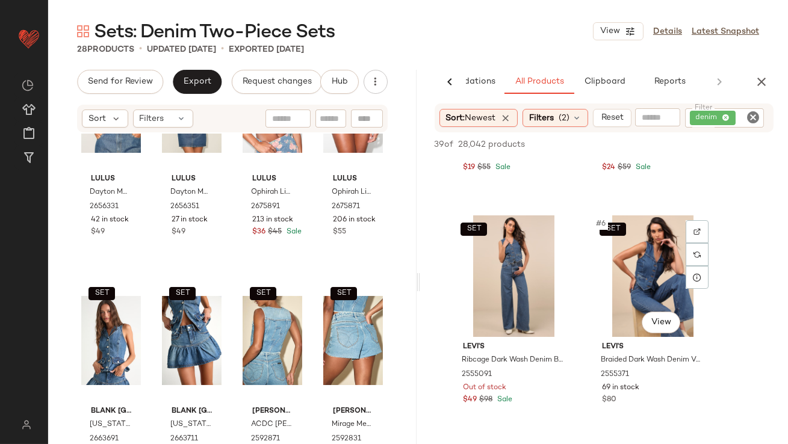
scroll to position [411, 0]
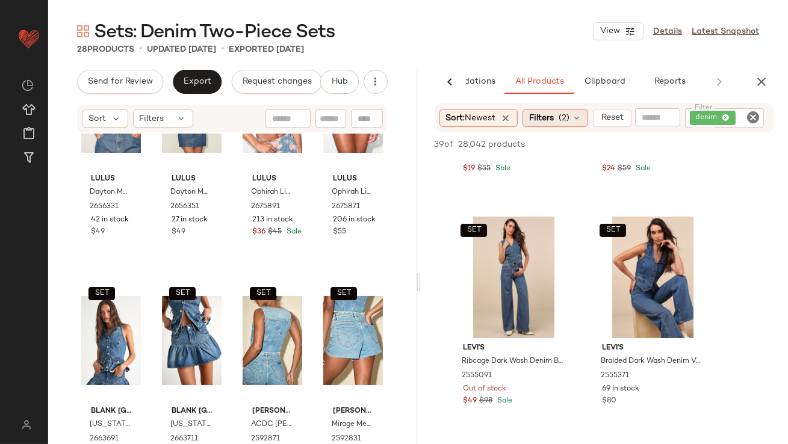
click at [582, 113] on icon at bounding box center [577, 118] width 10 height 10
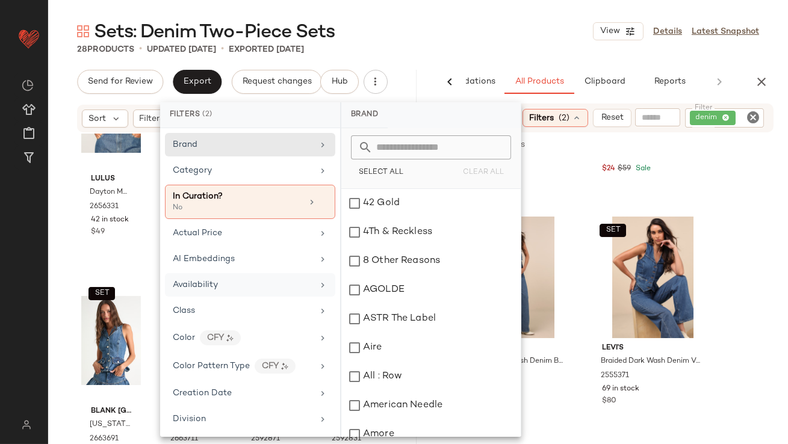
click at [205, 273] on div "Availability" at bounding box center [250, 284] width 170 height 23
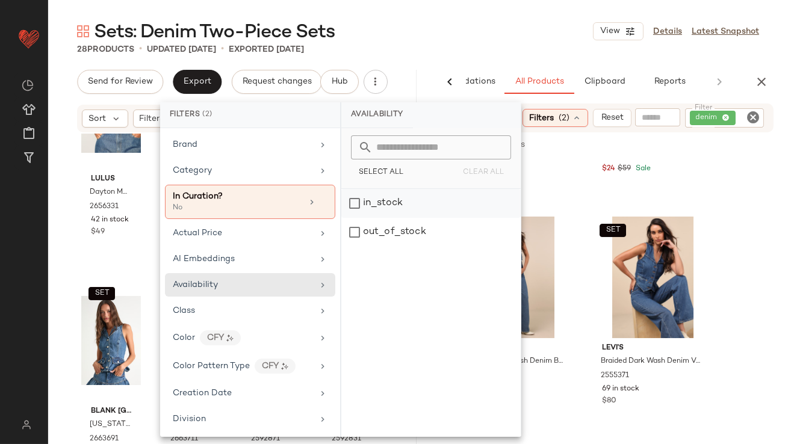
click at [377, 205] on div "in_stock" at bounding box center [430, 203] width 179 height 29
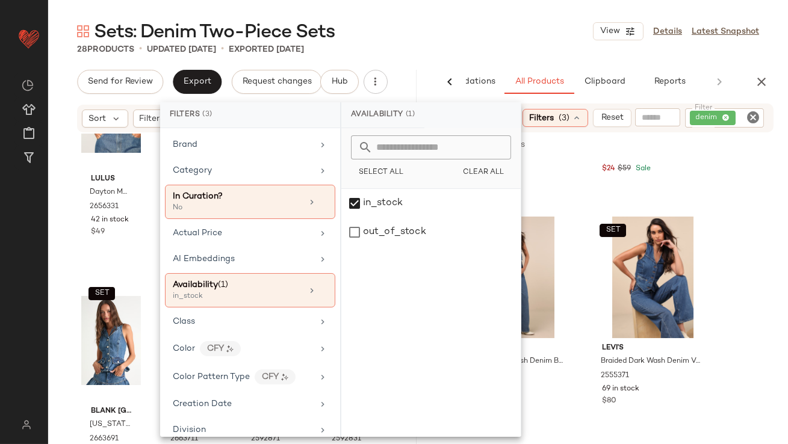
click at [499, 44] on div "28 Products • updated [DATE] • Exported [DATE]" at bounding box center [418, 49] width 740 height 12
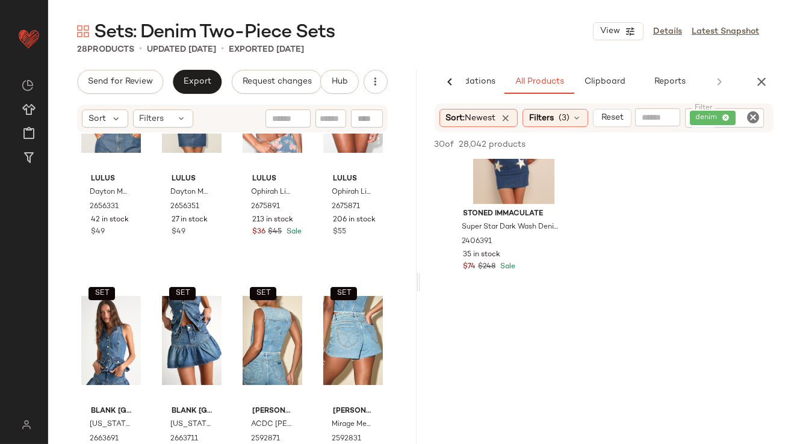
scroll to position [873, 0]
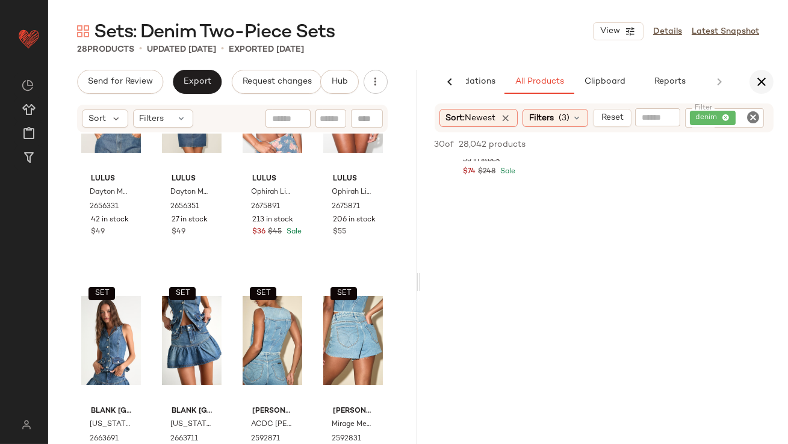
click at [765, 77] on icon "button" at bounding box center [761, 82] width 14 height 14
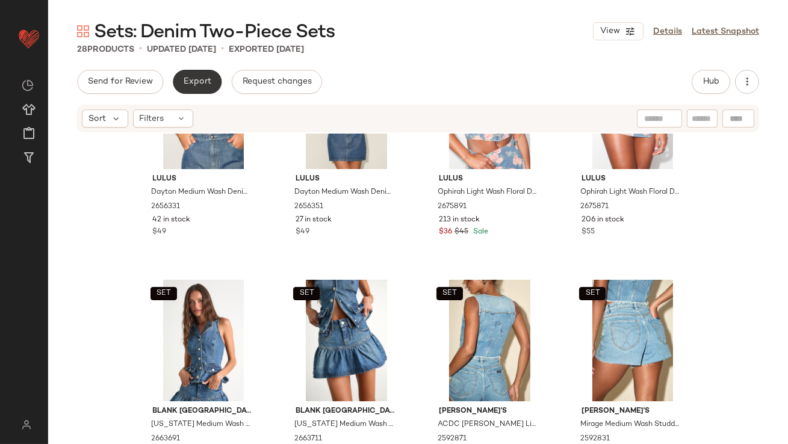
click at [198, 76] on button "Export" at bounding box center [197, 82] width 49 height 24
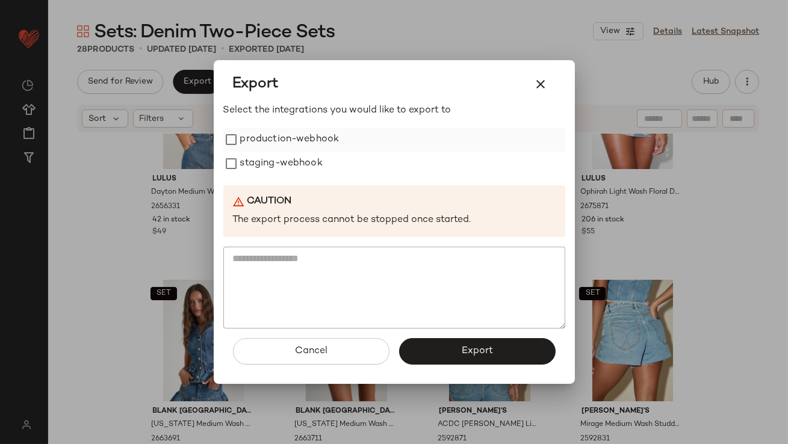
click at [261, 138] on label "production-webhook" at bounding box center [289, 140] width 99 height 24
click at [261, 163] on label "staging-webhook" at bounding box center [281, 164] width 82 height 24
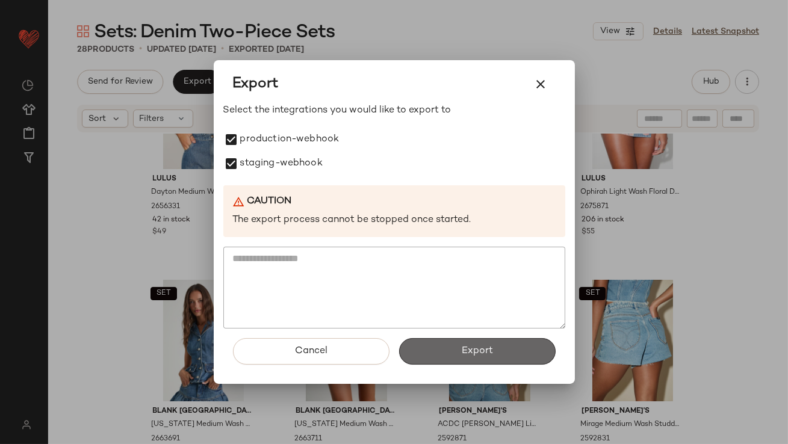
click at [427, 351] on button "Export" at bounding box center [477, 351] width 157 height 26
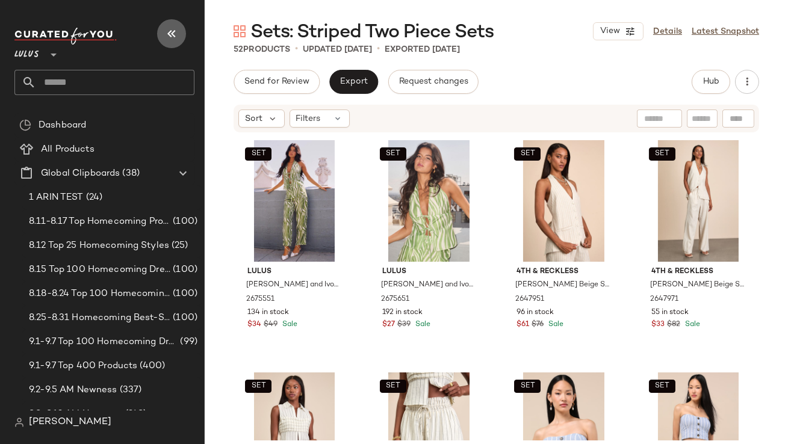
click at [160, 31] on button "button" at bounding box center [171, 33] width 29 height 29
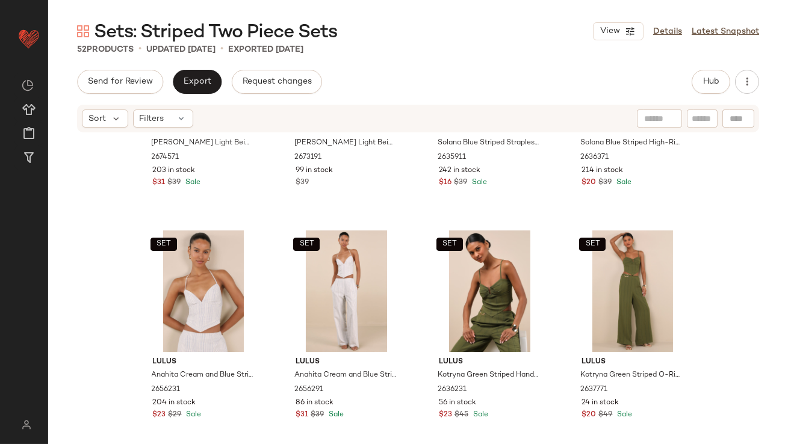
scroll to position [471, 0]
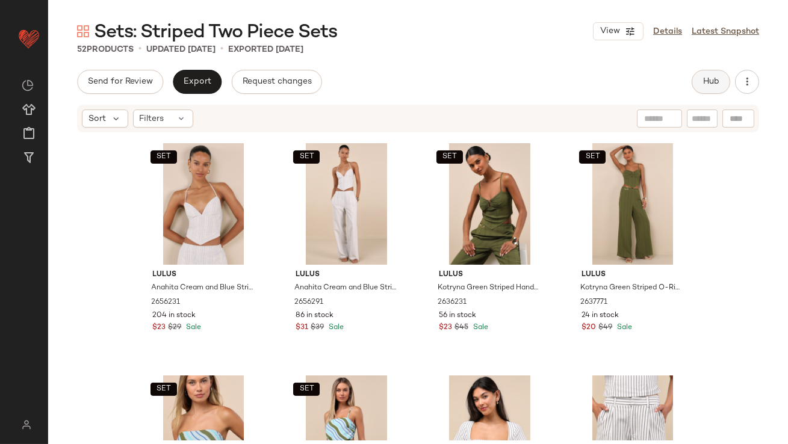
click at [703, 74] on button "Hub" at bounding box center [711, 82] width 39 height 24
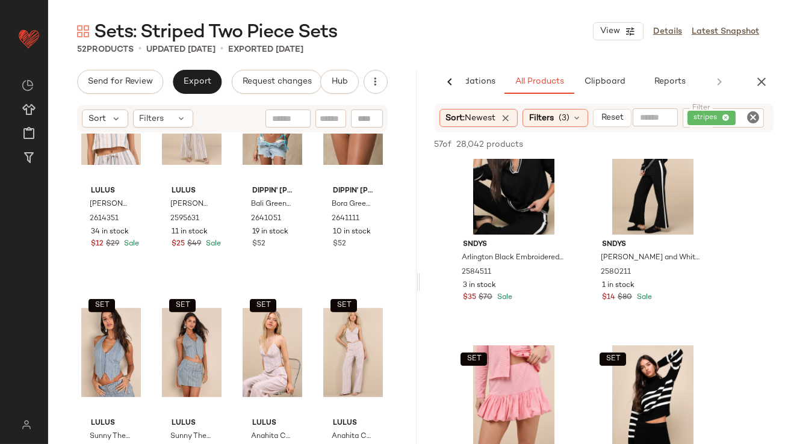
scroll to position [1090, 0]
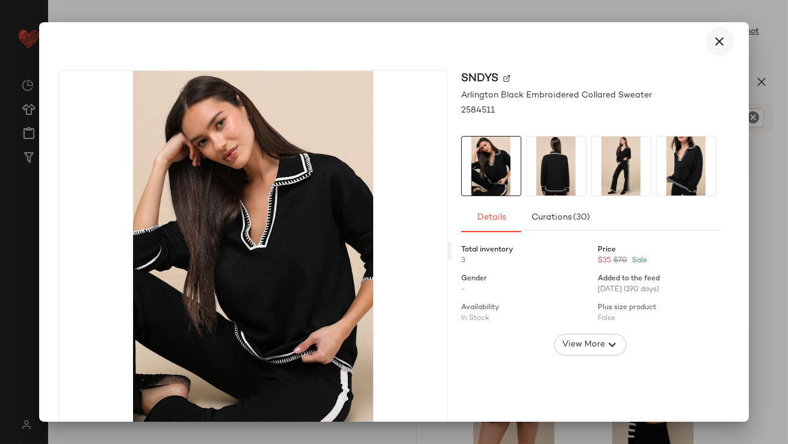
click at [713, 48] on icon "button" at bounding box center [720, 41] width 14 height 14
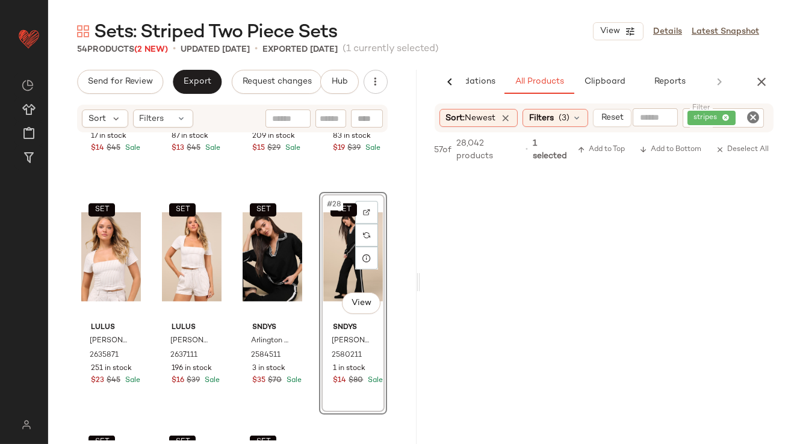
scroll to position [1699, 0]
click at [764, 90] on button "button" at bounding box center [762, 82] width 24 height 24
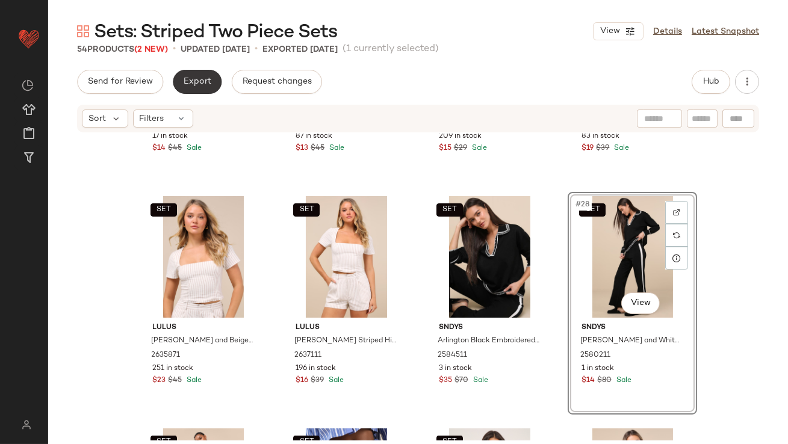
click at [211, 85] on button "Export" at bounding box center [197, 82] width 49 height 24
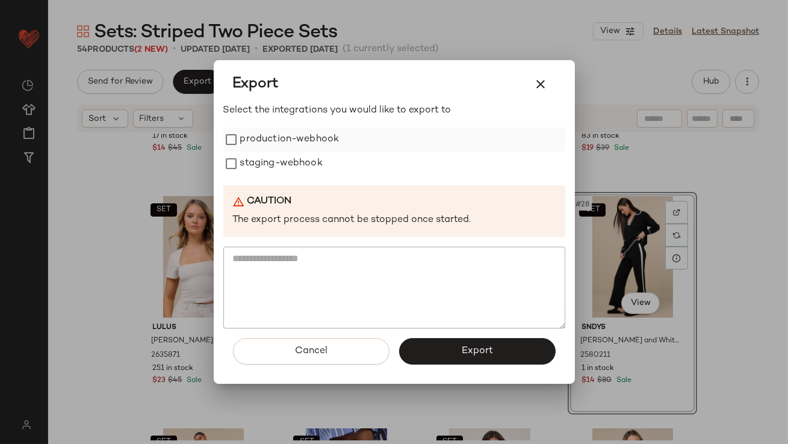
click at [255, 137] on label "production-webhook" at bounding box center [289, 140] width 99 height 24
click at [255, 159] on label "staging-webhook" at bounding box center [281, 164] width 82 height 24
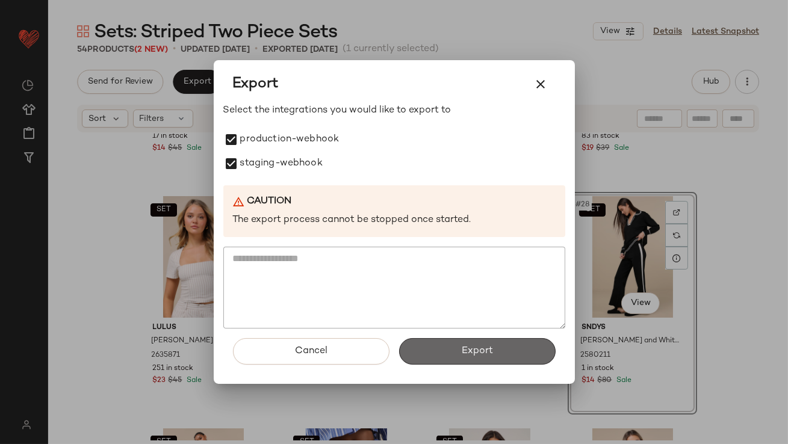
click at [423, 347] on button "Export" at bounding box center [477, 351] width 157 height 26
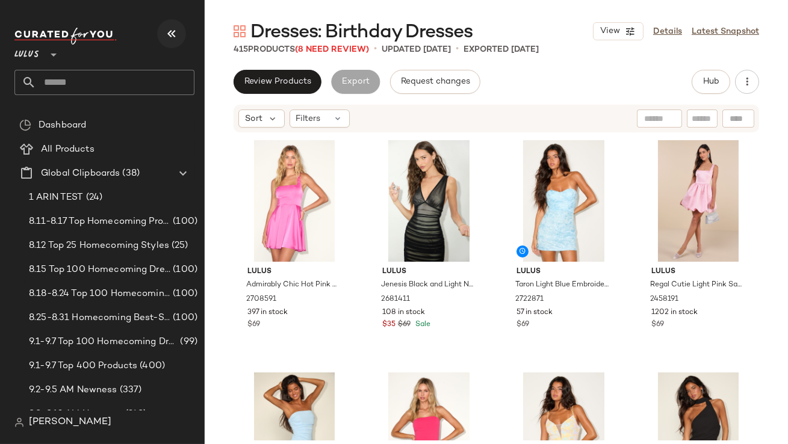
click at [184, 37] on button "button" at bounding box center [171, 33] width 29 height 29
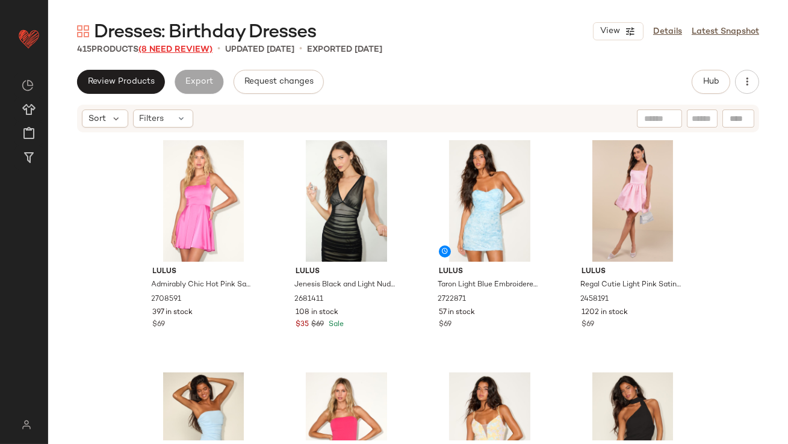
click at [192, 49] on span "(8 Need Review)" at bounding box center [175, 49] width 74 height 9
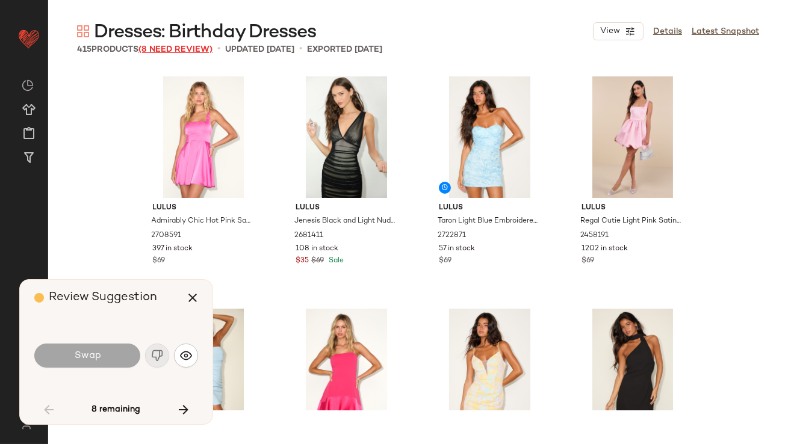
scroll to position [1626, 0]
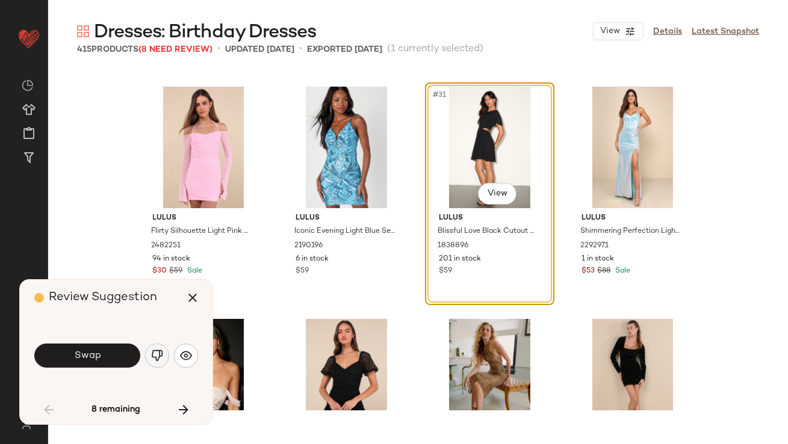
click at [162, 355] on img "button" at bounding box center [157, 356] width 12 height 12
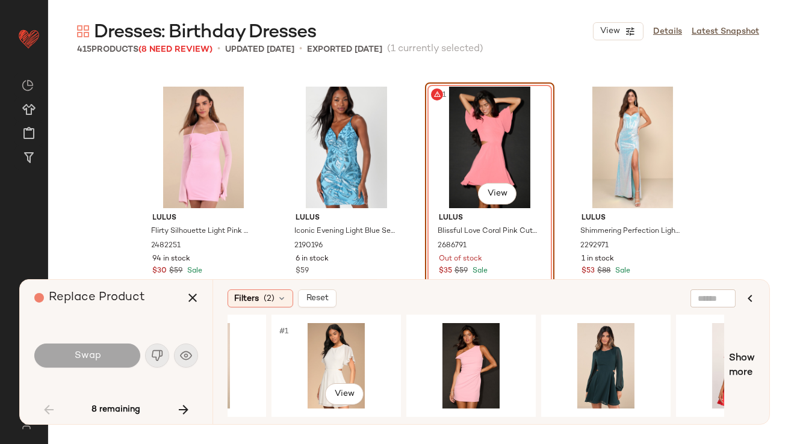
scroll to position [0, 414]
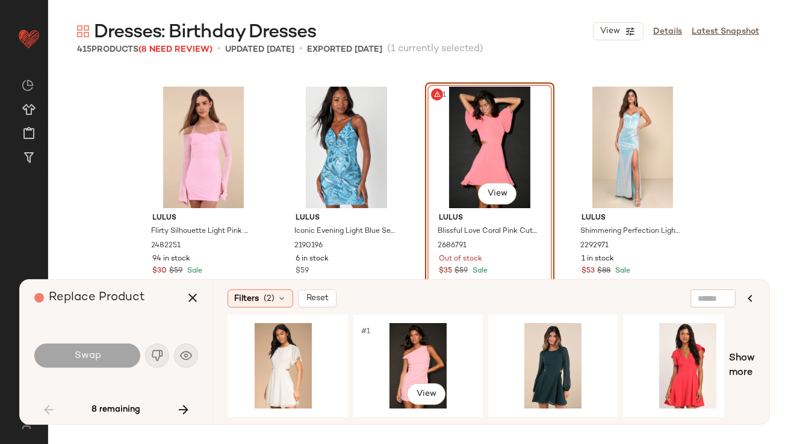
click at [404, 345] on div "#1 View" at bounding box center [418, 366] width 121 height 86
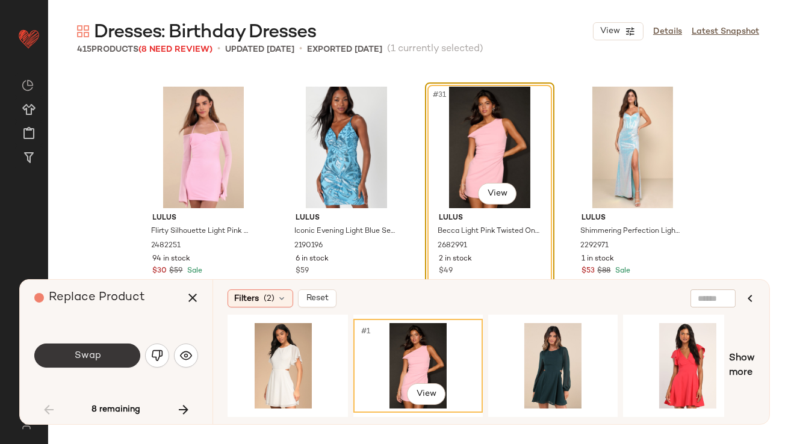
click at [108, 362] on button "Swap" at bounding box center [87, 356] width 106 height 24
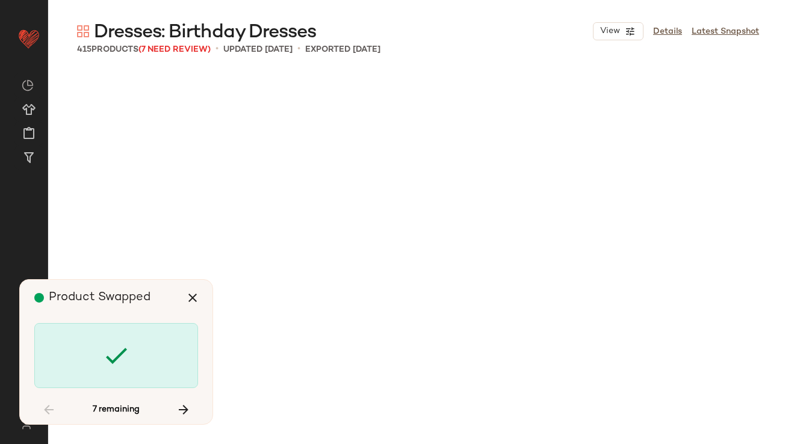
scroll to position [4880, 0]
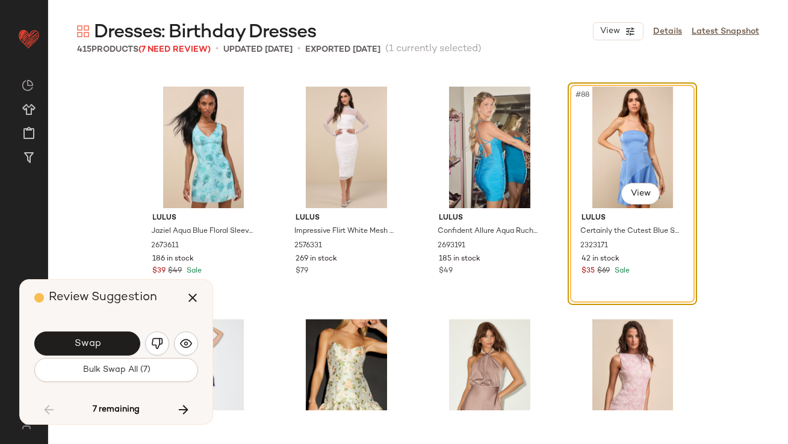
click at [108, 362] on button "Bulk Swap All (7)" at bounding box center [116, 370] width 164 height 24
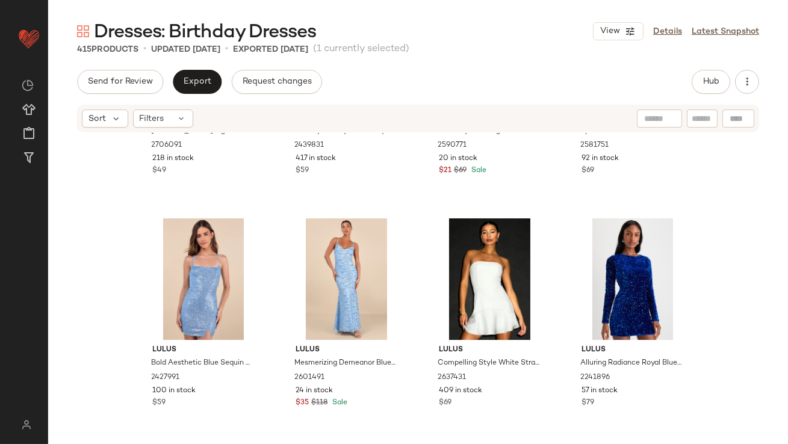
scroll to position [9578, 0]
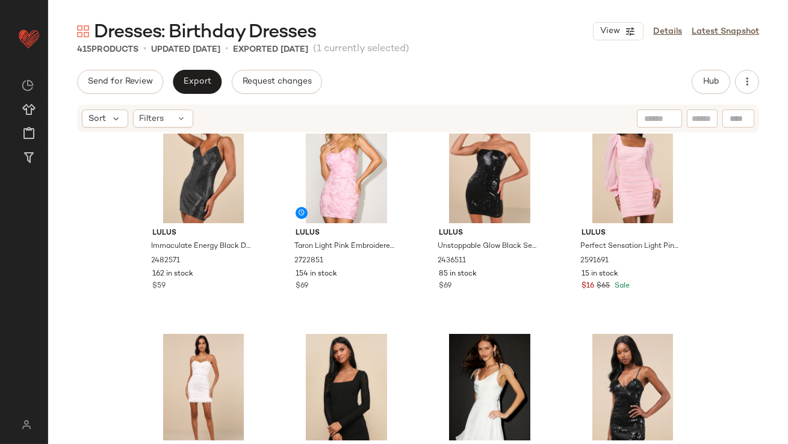
click at [788, 257] on div "Lulus Immaculate Energy Black Dotted Mesh Bodycon Mini Dress 2482571 162 in sto…" at bounding box center [418, 287] width 740 height 307
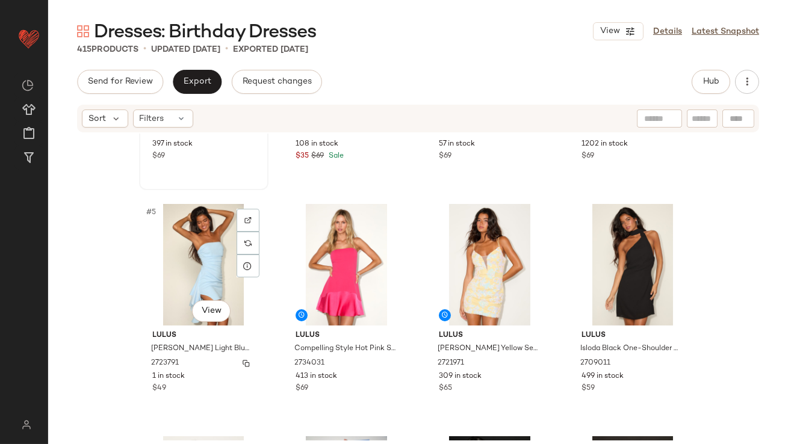
scroll to position [210, 0]
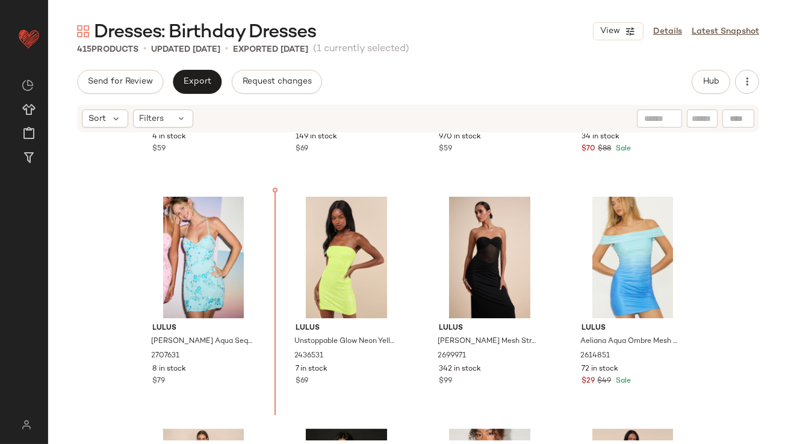
scroll to position [4182, 0]
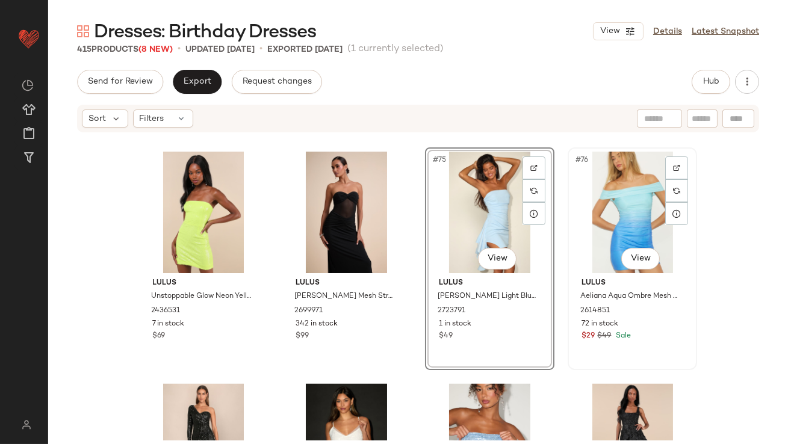
click at [634, 211] on div "#76 View" at bounding box center [632, 213] width 121 height 122
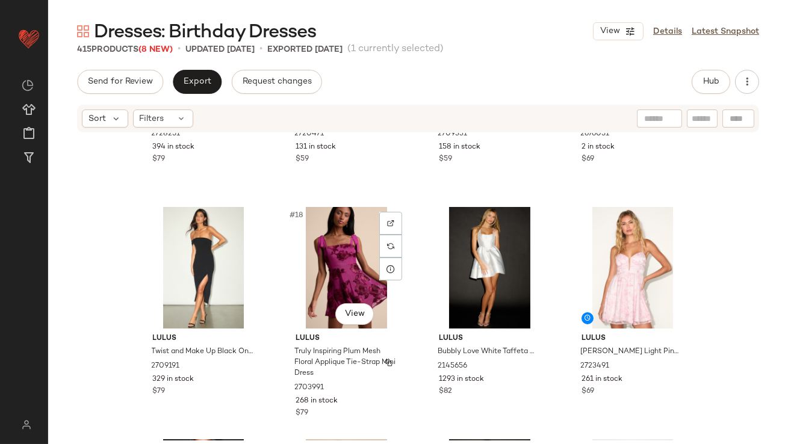
scroll to position [649, 0]
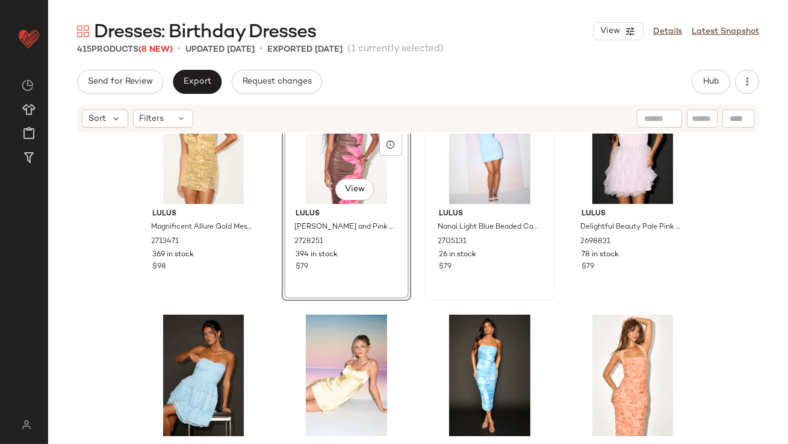
scroll to position [574, 0]
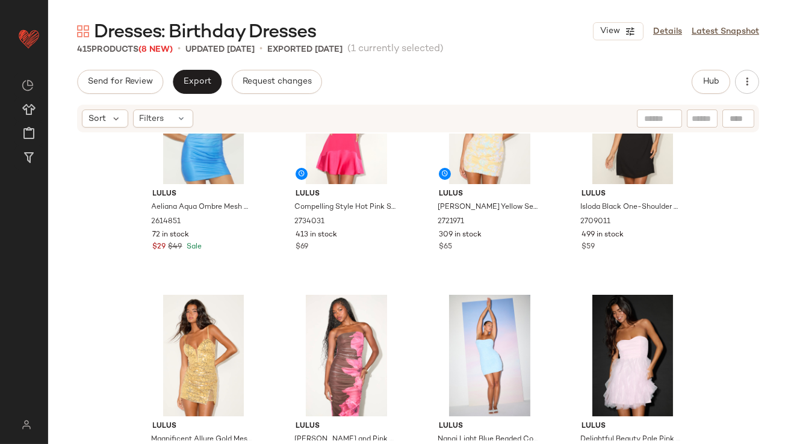
scroll to position [365, 0]
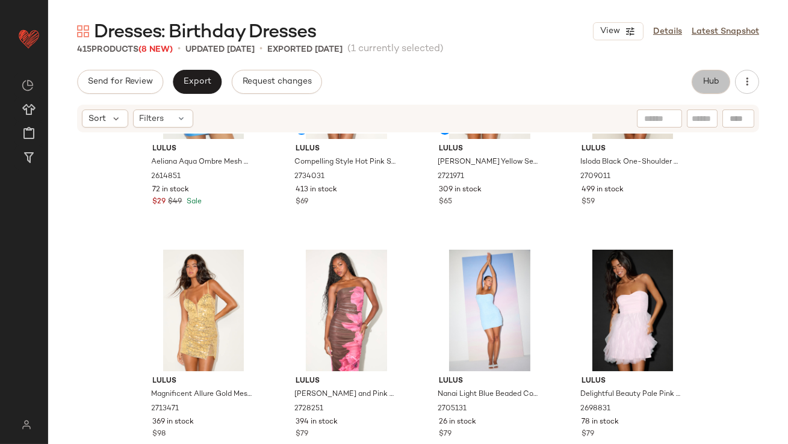
click at [698, 89] on button "Hub" at bounding box center [711, 82] width 39 height 24
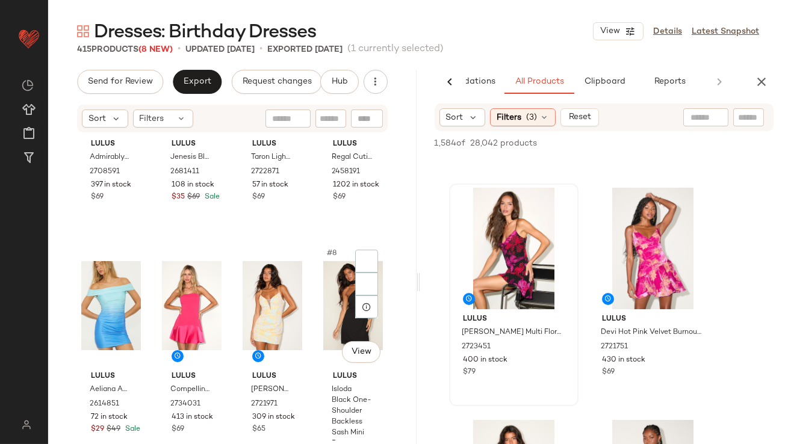
scroll to position [138, 0]
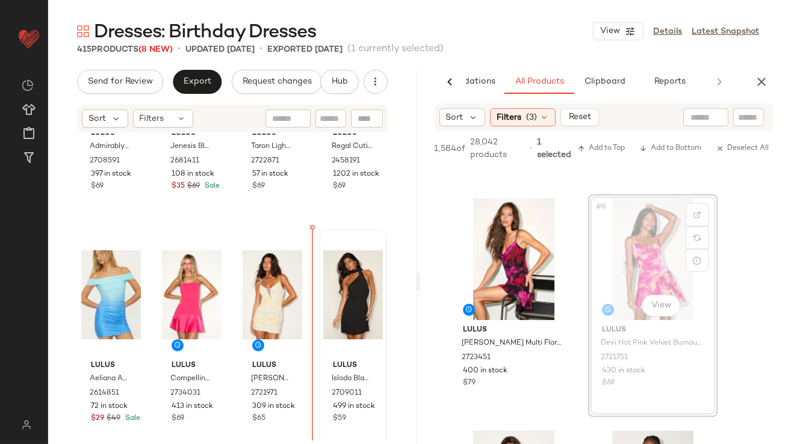
drag, startPoint x: 672, startPoint y: 270, endPoint x: 322, endPoint y: 335, distance: 356.5
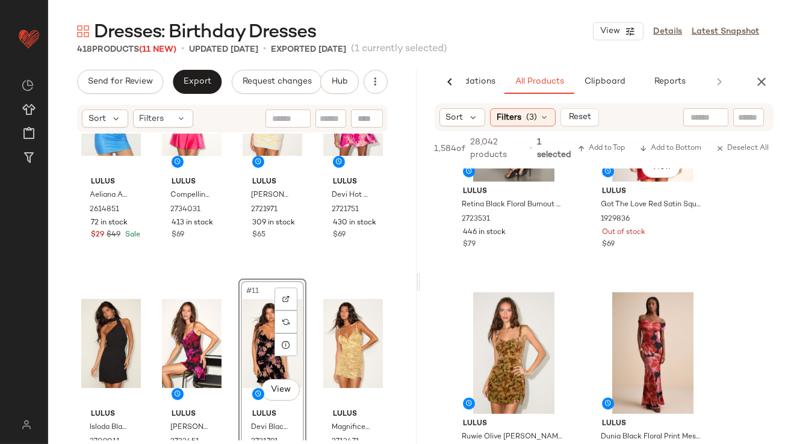
scroll to position [2041, 0]
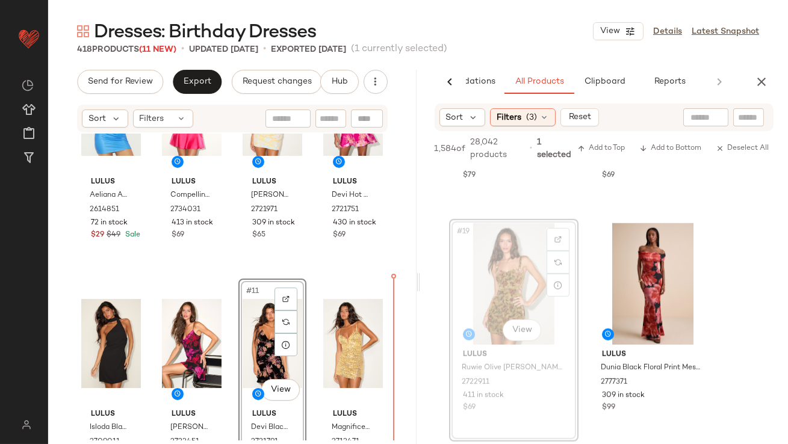
drag, startPoint x: 497, startPoint y: 299, endPoint x: 483, endPoint y: 301, distance: 14.6
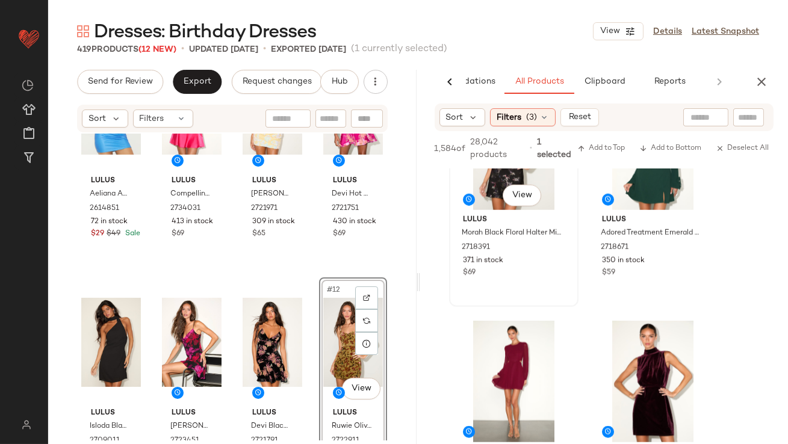
scroll to position [2595, 0]
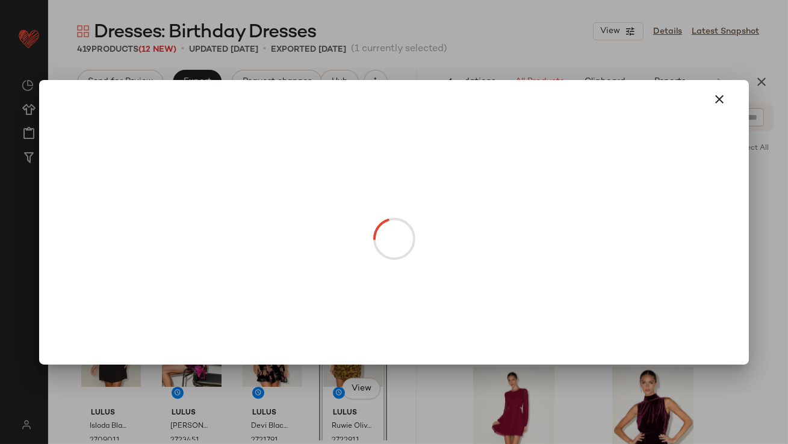
drag, startPoint x: 494, startPoint y: 229, endPoint x: 334, endPoint y: 361, distance: 207.9
click at [718, 94] on icon "button" at bounding box center [720, 99] width 14 height 14
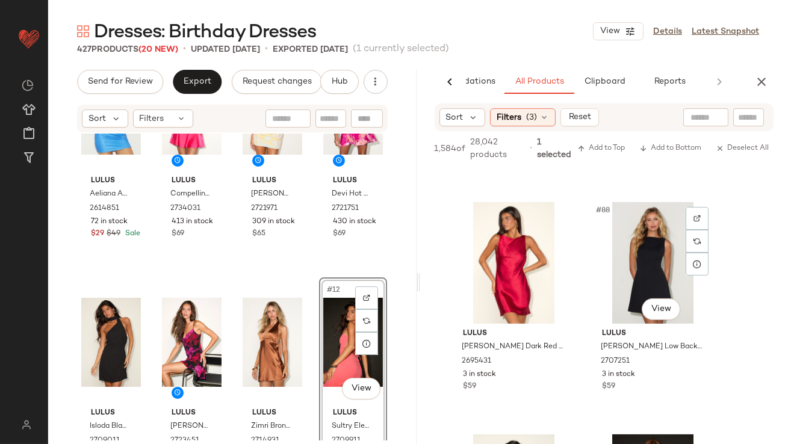
scroll to position [9987, 0]
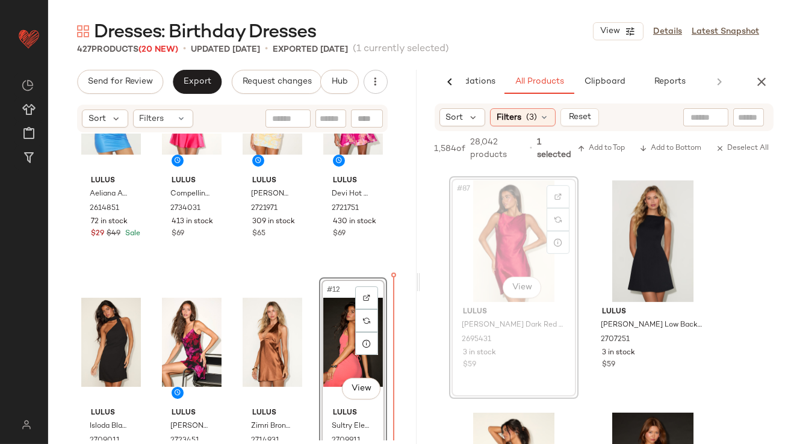
drag, startPoint x: 484, startPoint y: 255, endPoint x: 478, endPoint y: 256, distance: 6.7
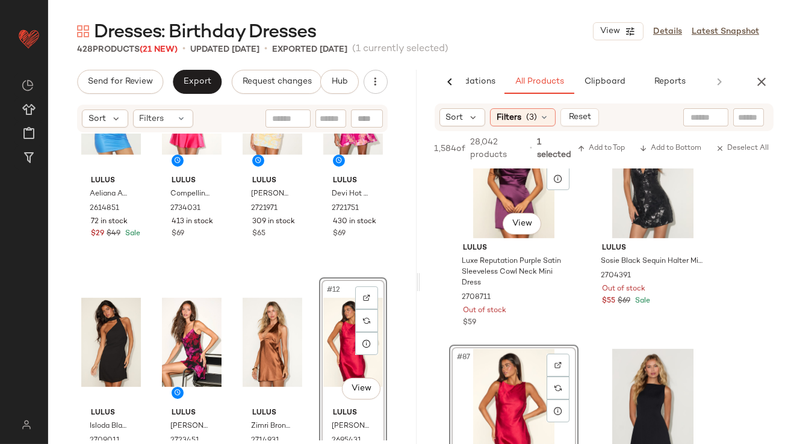
scroll to position [9800, 0]
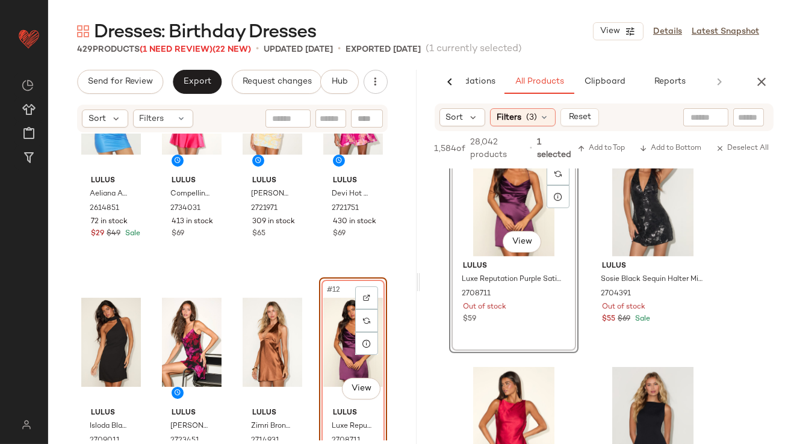
click at [337, 330] on div "#12 View" at bounding box center [353, 343] width 60 height 122
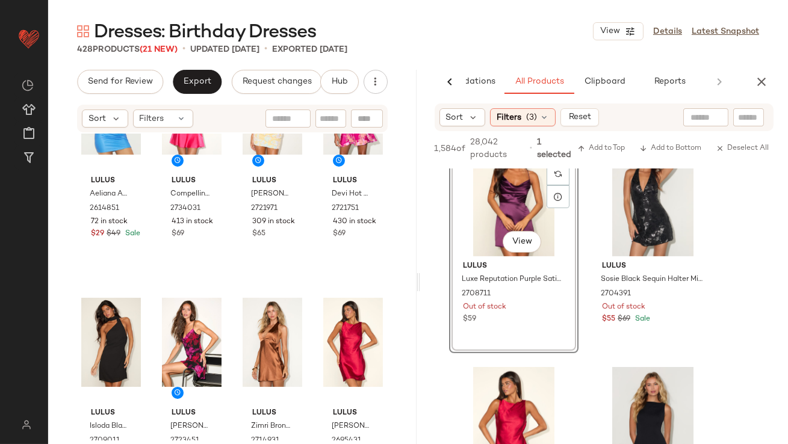
click at [768, 85] on icon "button" at bounding box center [761, 82] width 14 height 14
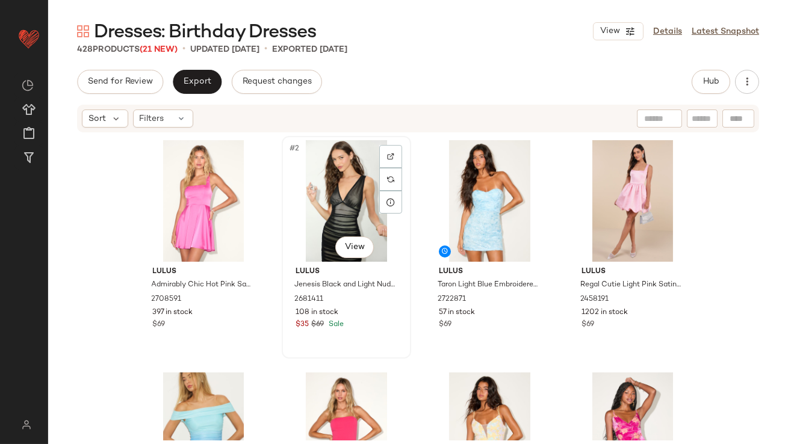
drag, startPoint x: 324, startPoint y: 188, endPoint x: 324, endPoint y: 200, distance: 12.0
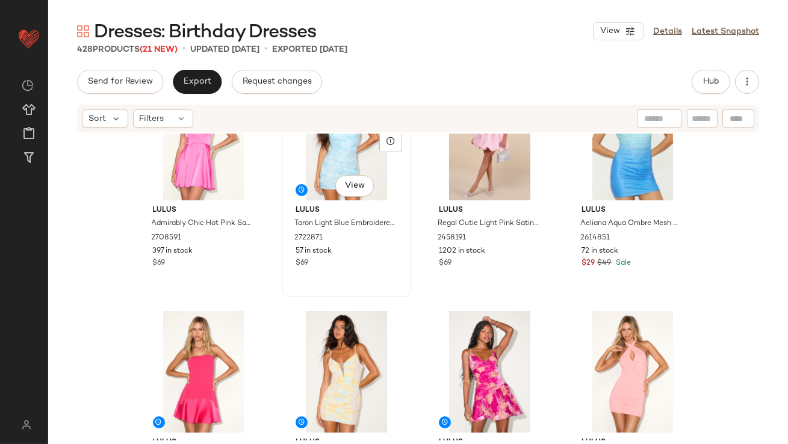
scroll to position [94, 0]
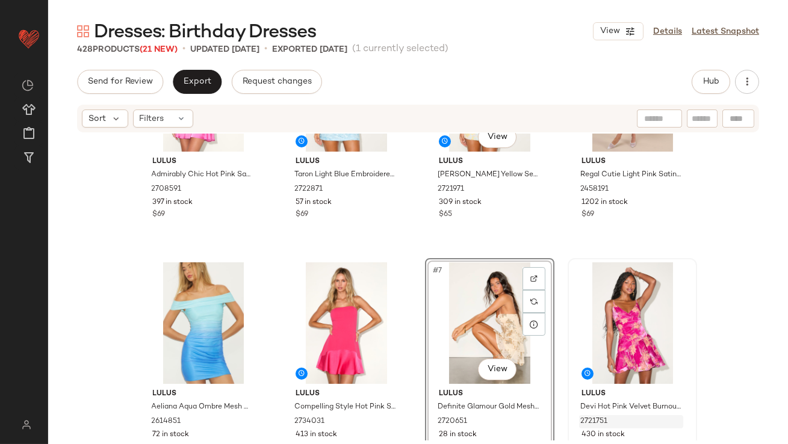
scroll to position [125, 0]
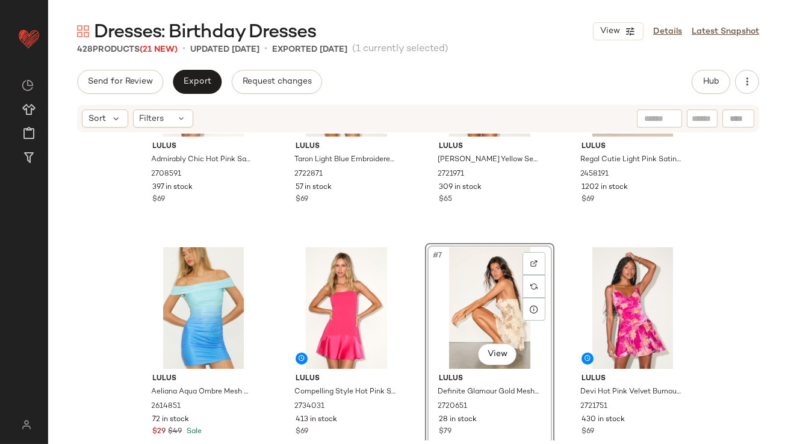
click at [470, 288] on div "#7 View" at bounding box center [489, 308] width 121 height 122
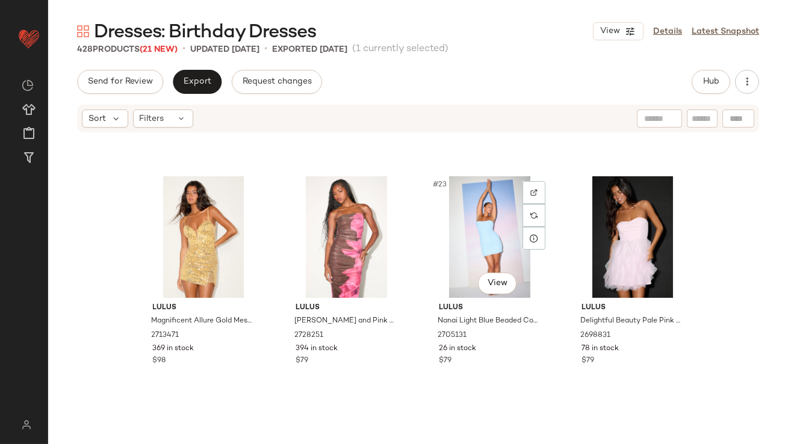
scroll to position [1152, 0]
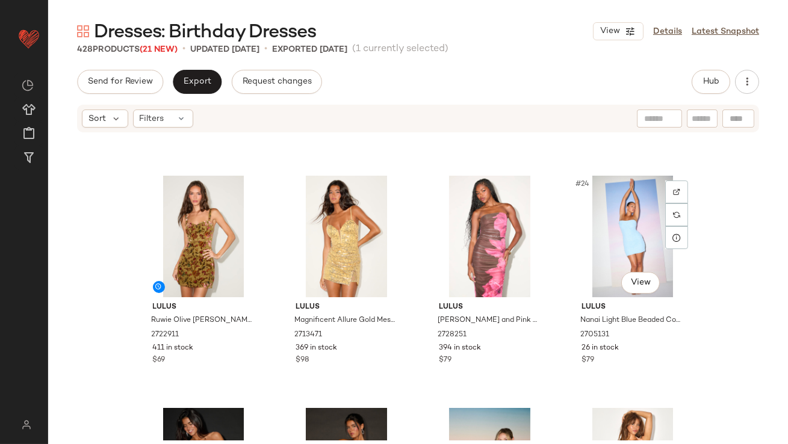
scroll to position [1159, 0]
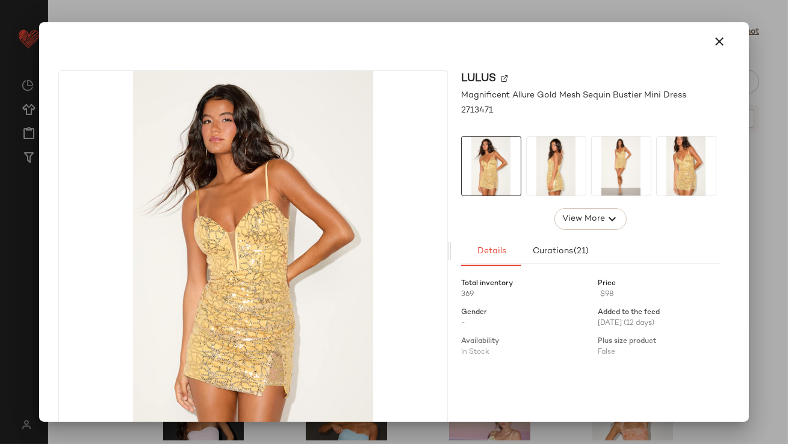
click at [720, 37] on button "button" at bounding box center [720, 41] width 29 height 29
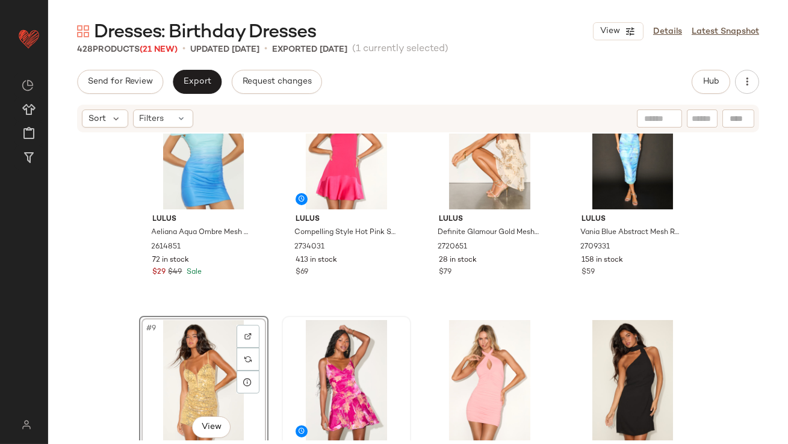
scroll to position [382, 0]
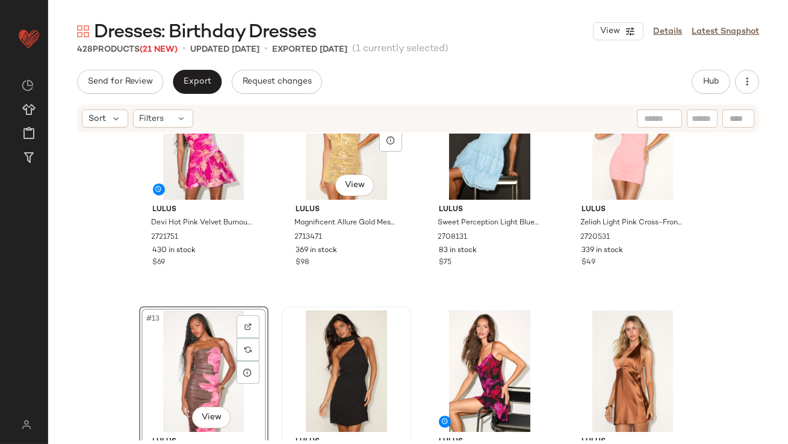
scroll to position [540, 0]
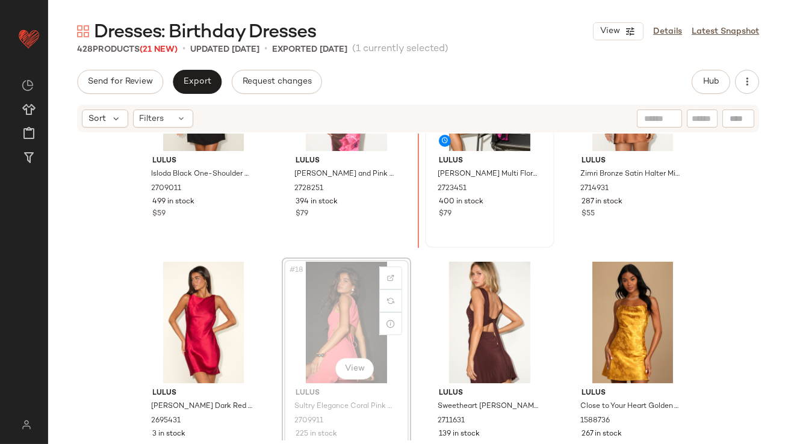
scroll to position [789, 0]
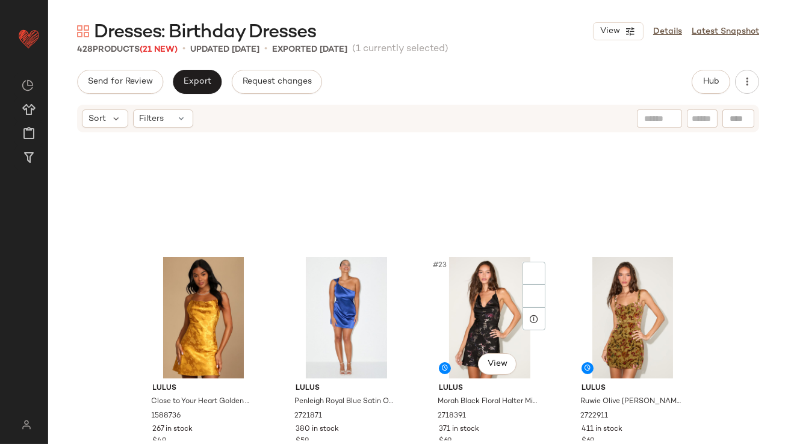
scroll to position [1348, 0]
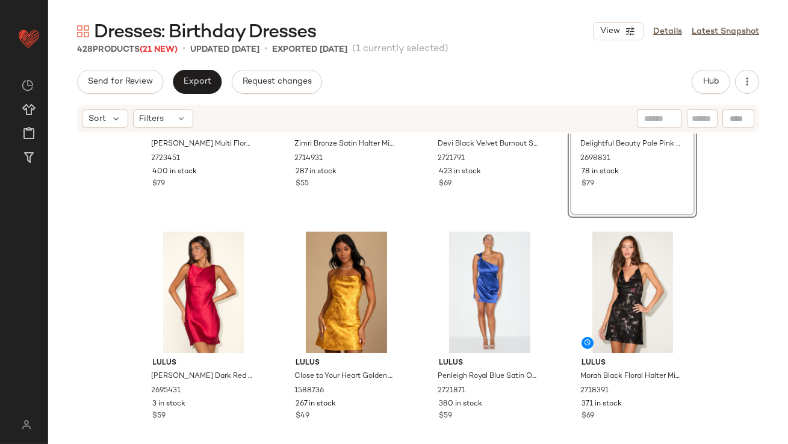
scroll to position [1265, 0]
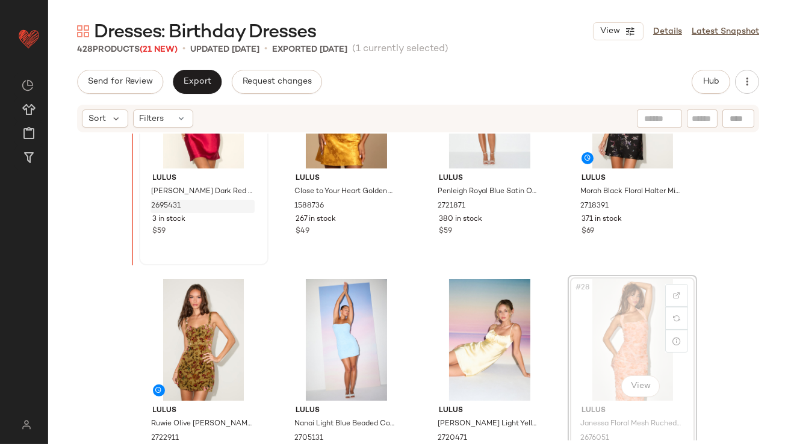
scroll to position [1261, 0]
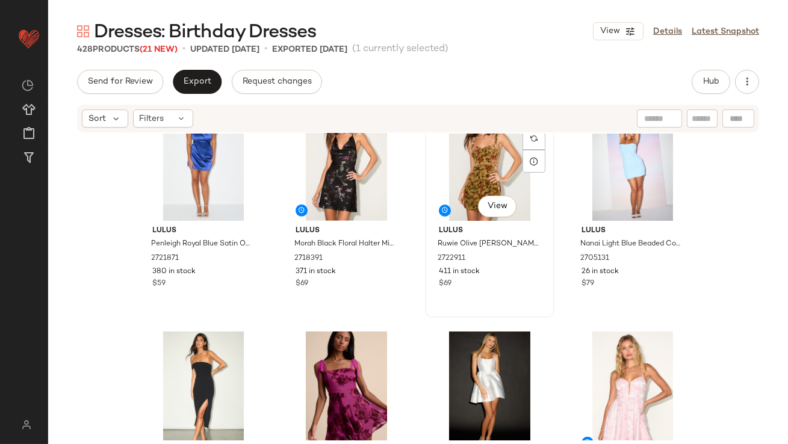
scroll to position [1463, 0]
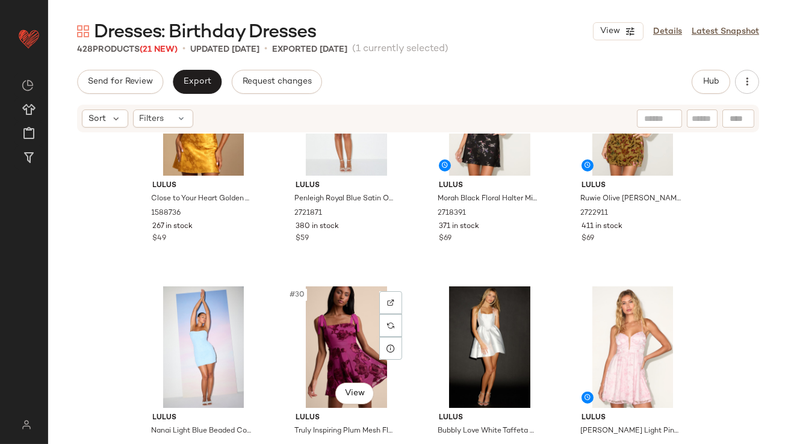
scroll to position [1497, 0]
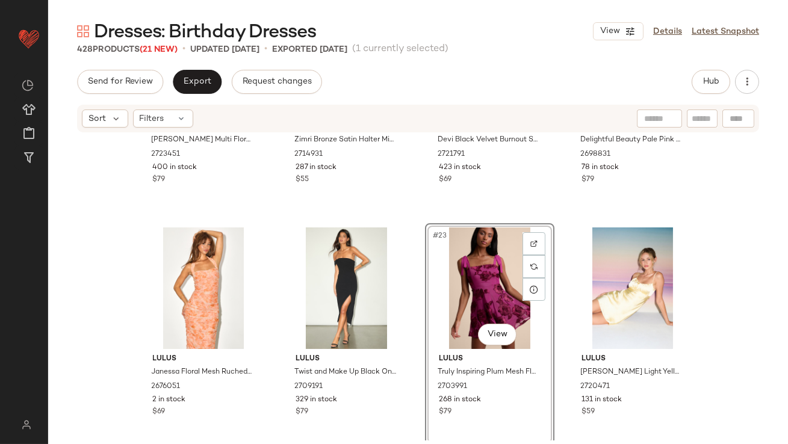
scroll to position [1117, 0]
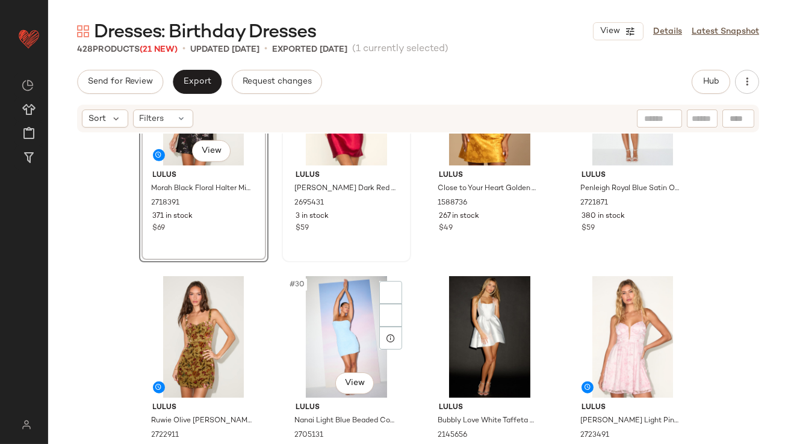
scroll to position [1581, 0]
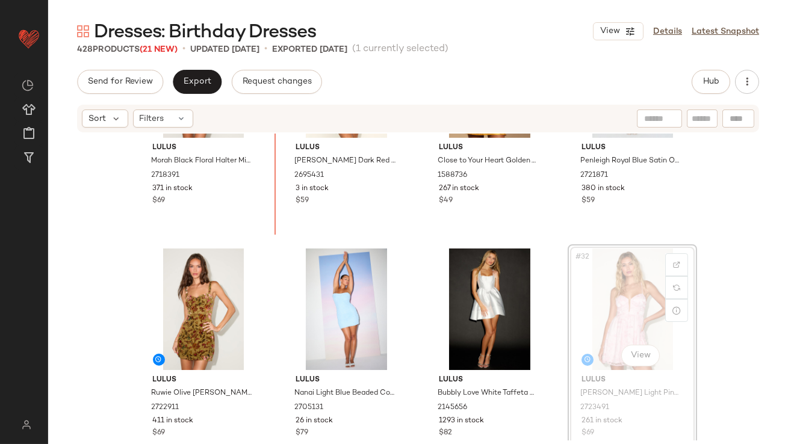
scroll to position [1510, 0]
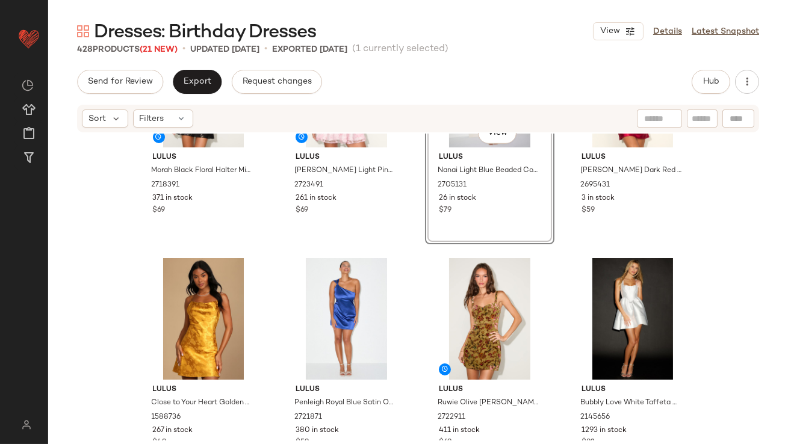
scroll to position [1520, 0]
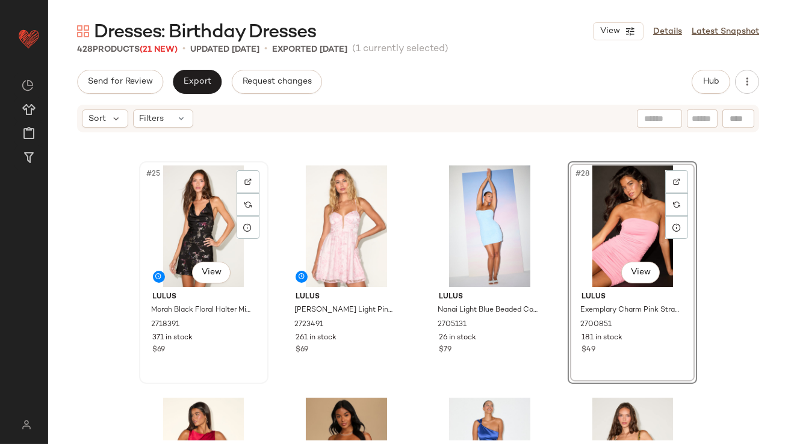
scroll to position [1363, 0]
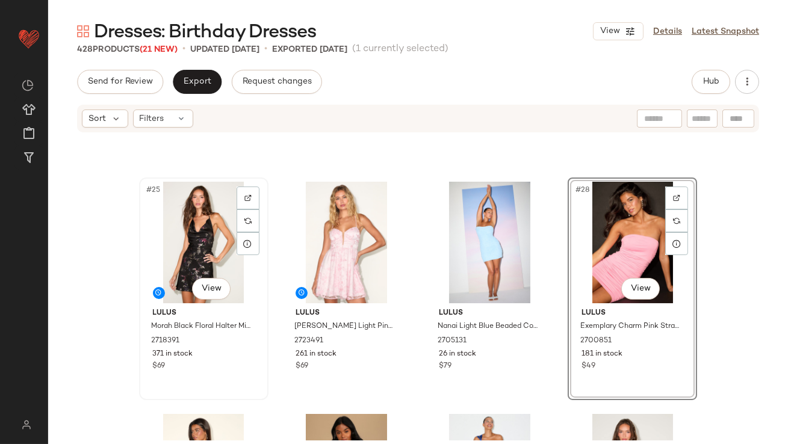
click at [178, 234] on div "#25 View" at bounding box center [203, 243] width 121 height 122
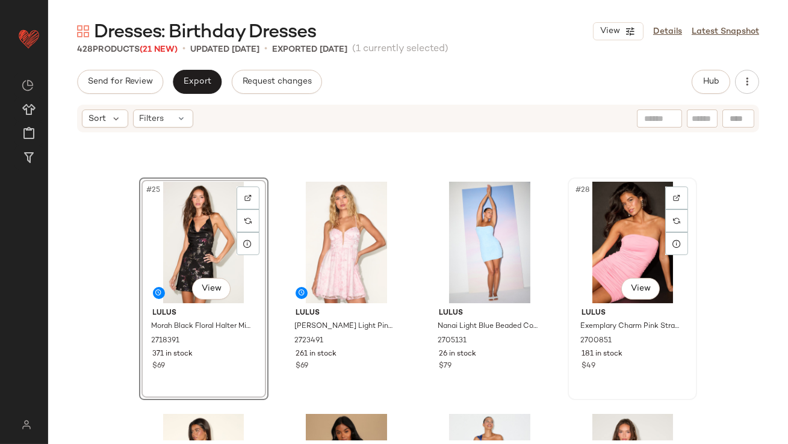
click at [647, 228] on div "#28 View" at bounding box center [632, 243] width 121 height 122
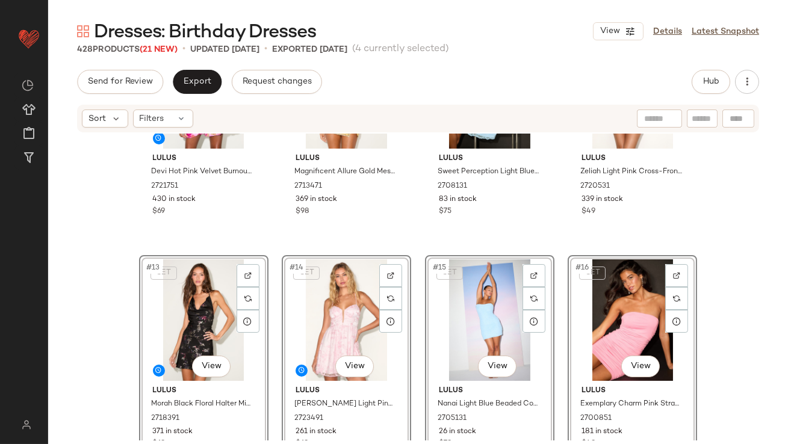
click at [105, 284] on div "Lulus Devi Hot Pink Velvet Burnout Surplice Mini Dress 2721751 430 in stock $69…" at bounding box center [418, 287] width 740 height 307
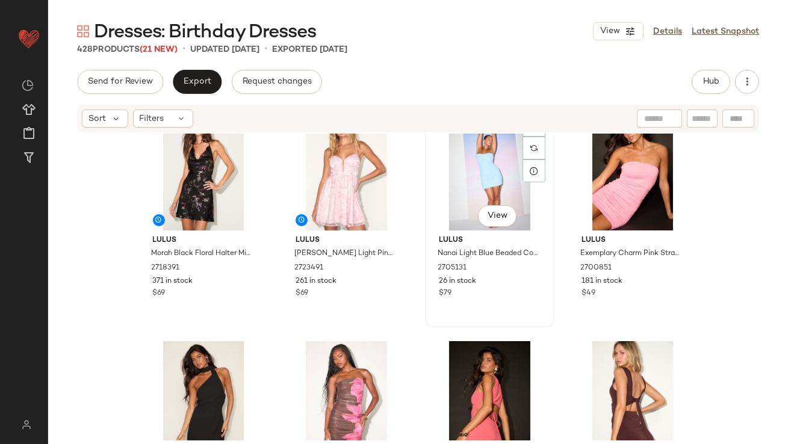
scroll to position [741, 0]
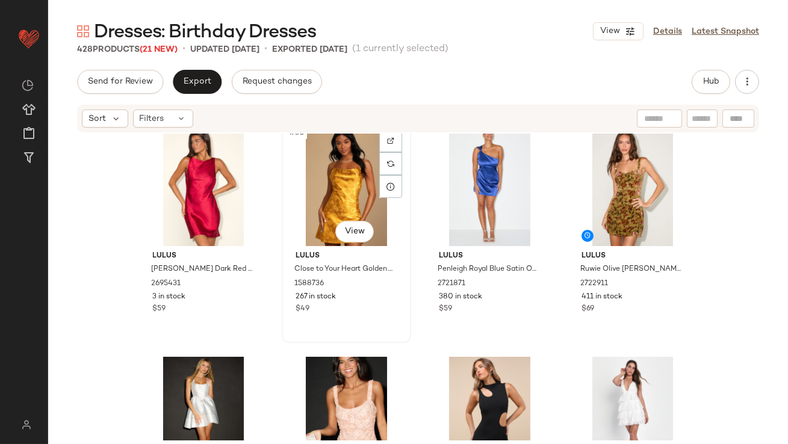
scroll to position [1666, 0]
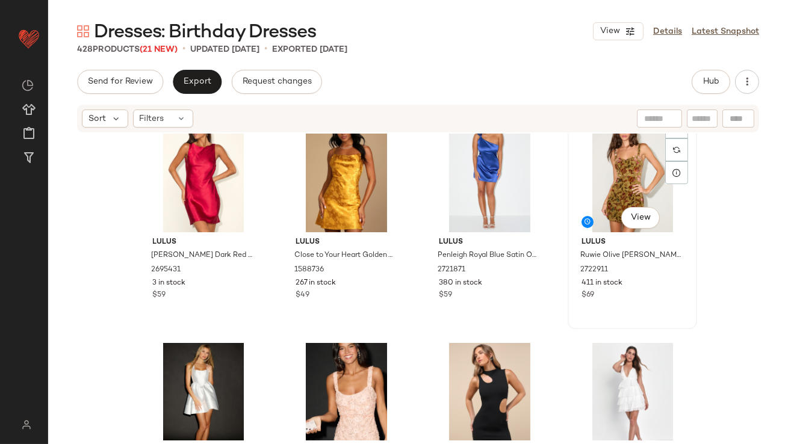
scroll to position [1665, 0]
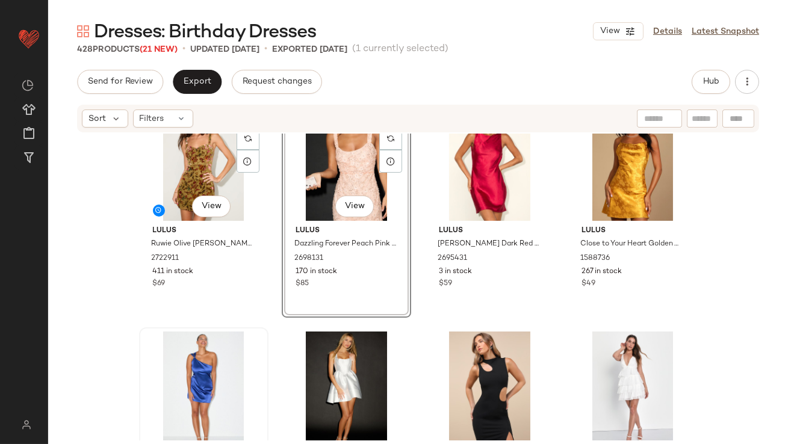
scroll to position [1678, 0]
click at [485, 148] on div "#31 View" at bounding box center [489, 160] width 121 height 122
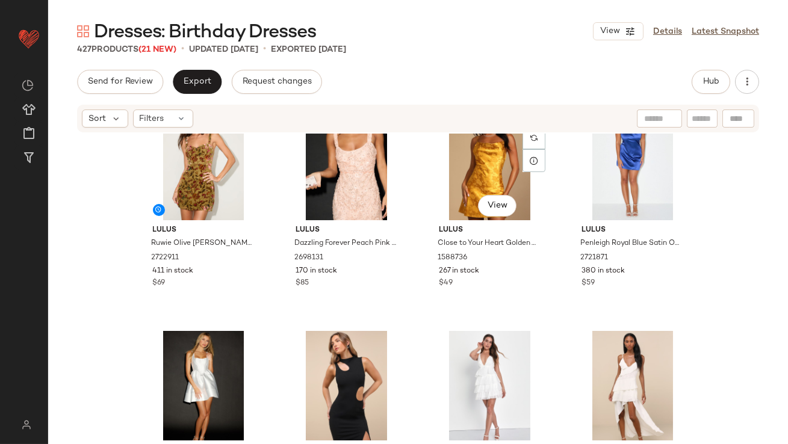
click at [485, 148] on div "#31 View" at bounding box center [489, 160] width 121 height 122
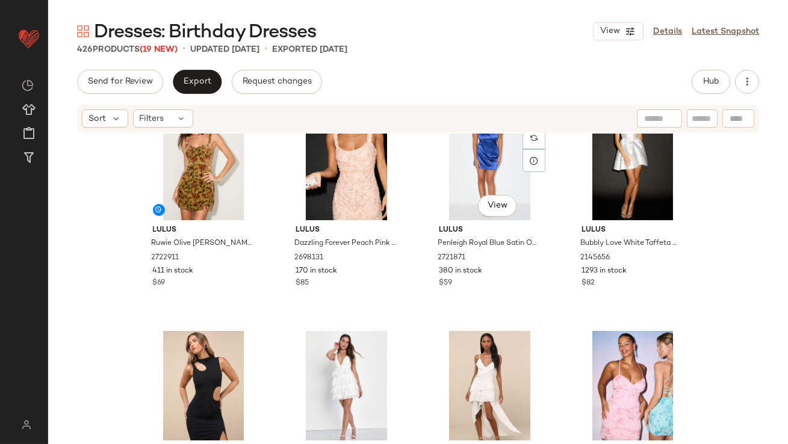
click at [485, 148] on div "#31 View" at bounding box center [489, 160] width 121 height 122
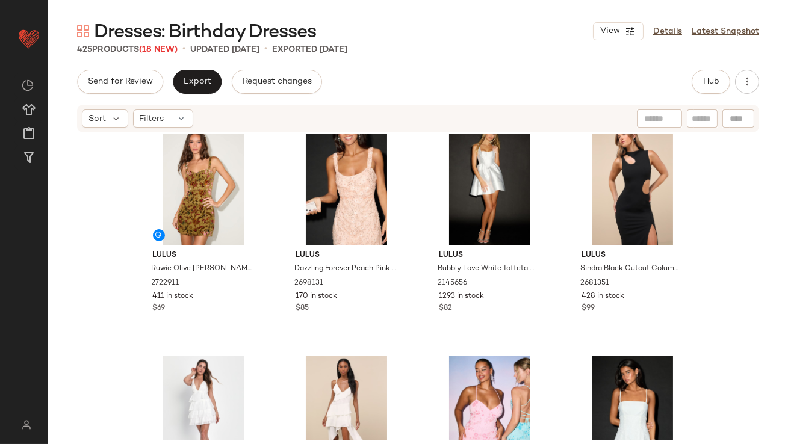
scroll to position [1654, 0]
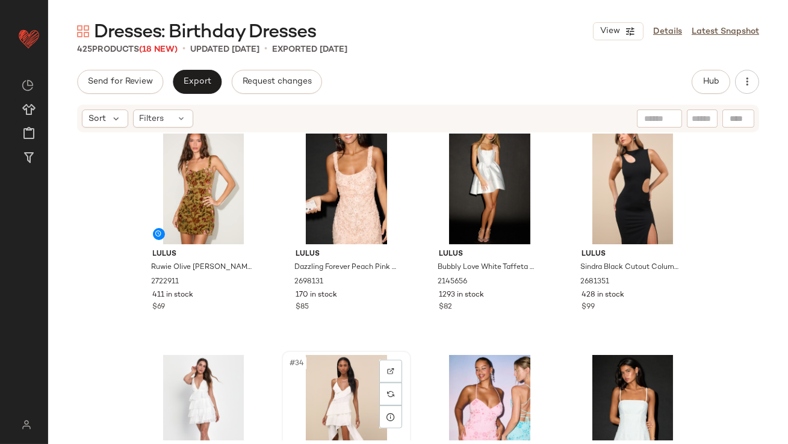
click at [336, 390] on div "#34 View" at bounding box center [346, 416] width 121 height 122
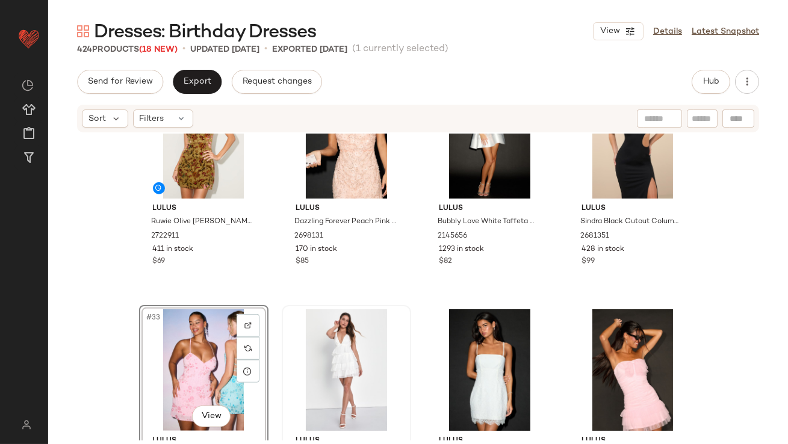
scroll to position [1700, 0]
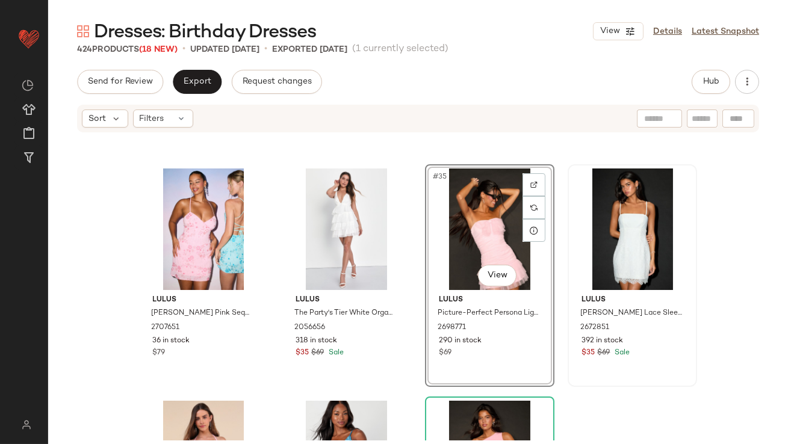
scroll to position [1905, 0]
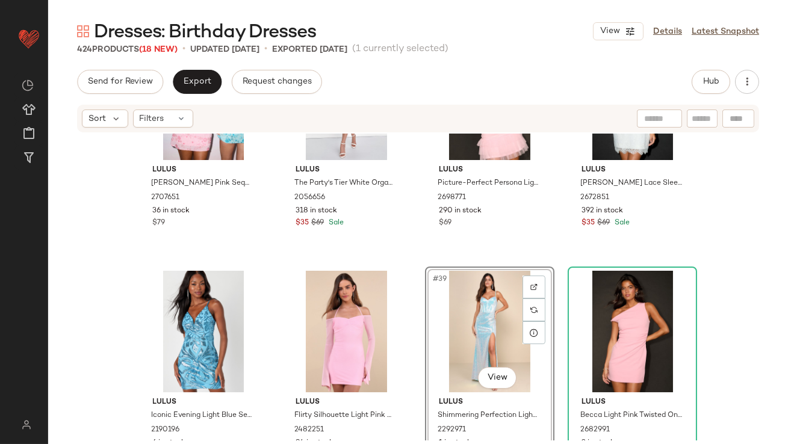
scroll to position [1987, 0]
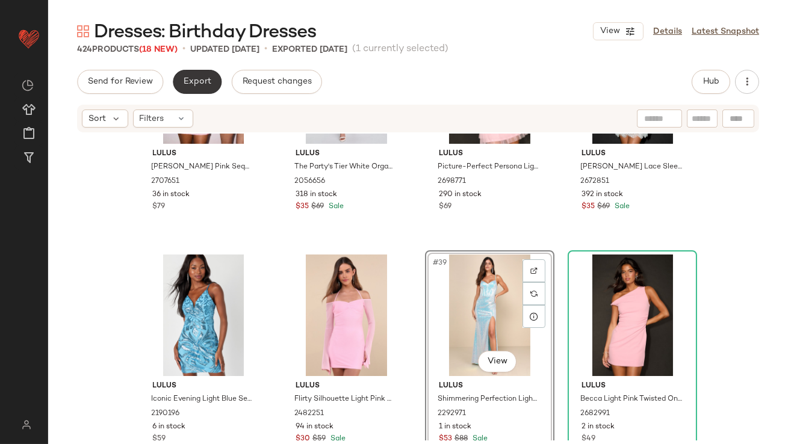
click at [204, 79] on span "Export" at bounding box center [197, 82] width 28 height 10
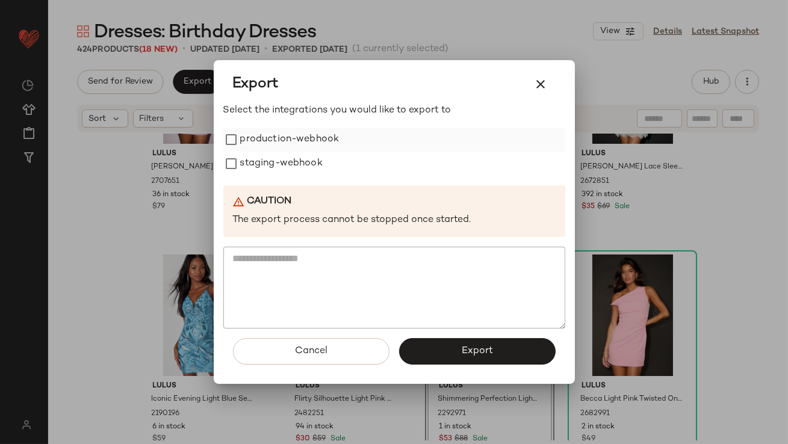
click at [273, 136] on label "production-webhook" at bounding box center [289, 140] width 99 height 24
click at [273, 165] on label "staging-webhook" at bounding box center [281, 164] width 82 height 24
click at [451, 360] on button "Export" at bounding box center [477, 351] width 157 height 26
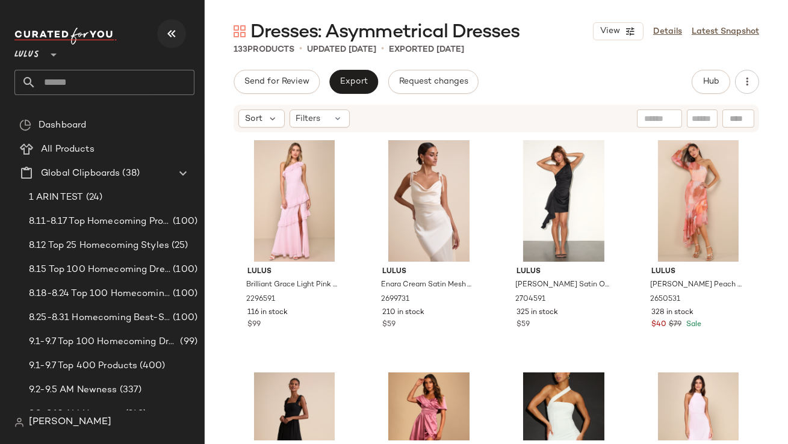
click at [162, 32] on button "button" at bounding box center [171, 33] width 29 height 29
